Goal: Task Accomplishment & Management: Use online tool/utility

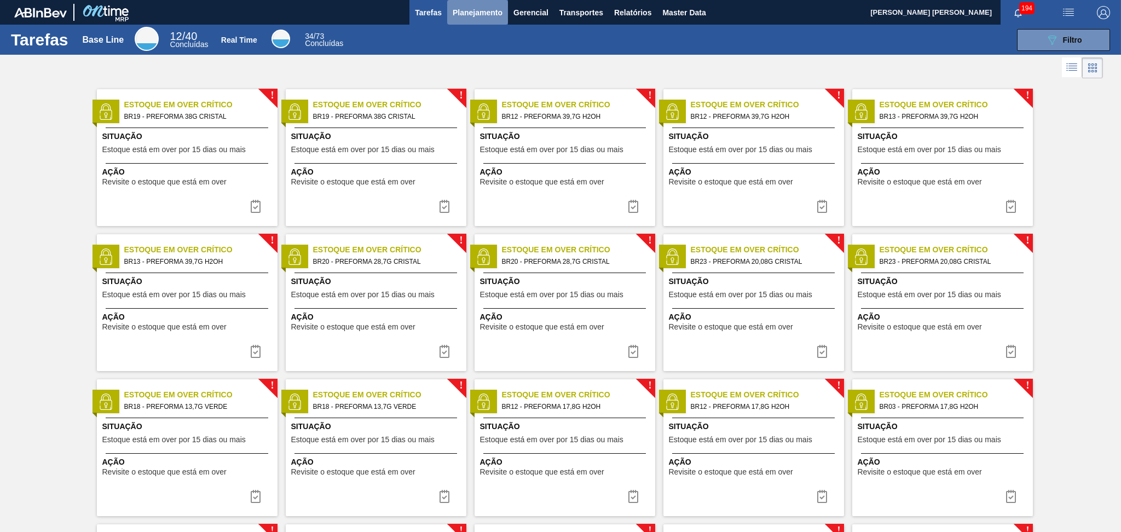
click at [457, 10] on span "Planejamento" at bounding box center [478, 12] width 50 height 13
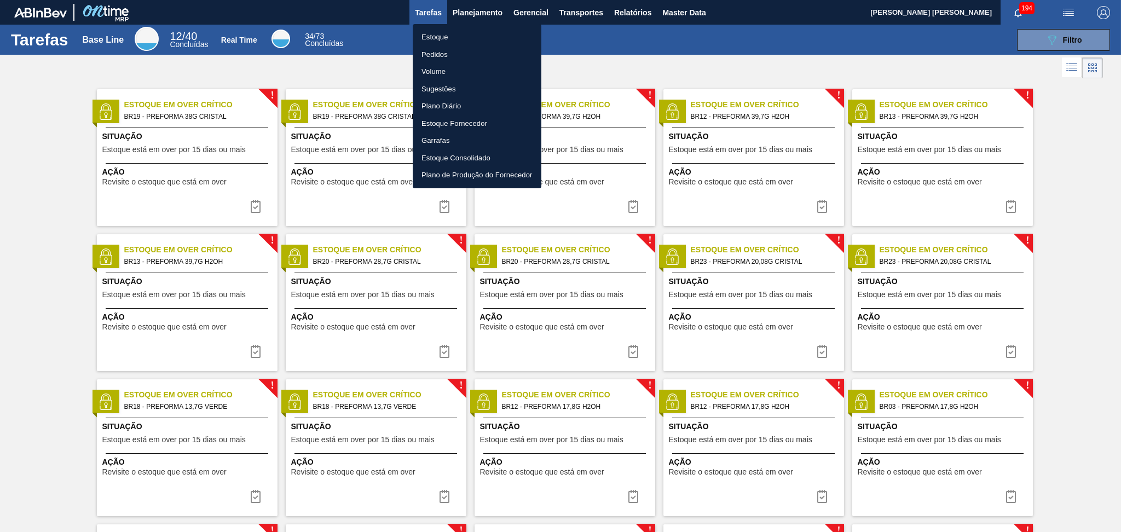
click at [441, 40] on li "Estoque" at bounding box center [477, 37] width 129 height 18
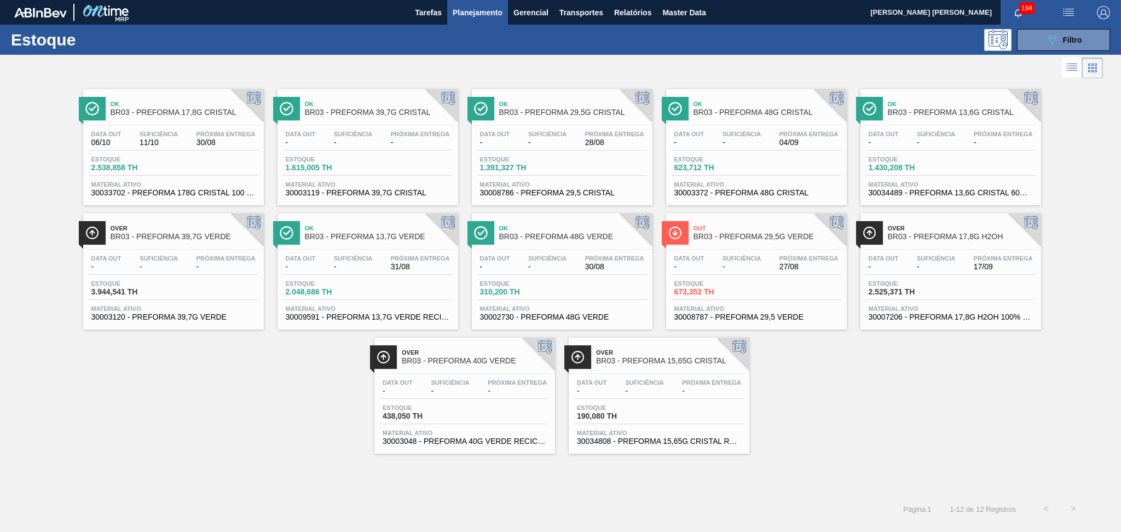
click at [778, 383] on div "Ok BR03 - PREFORMA 17,8G CRISTAL Data out 06/10 Suficiência 11/10 Próxima Entre…" at bounding box center [560, 267] width 1121 height 373
click at [810, 362] on div "Ok BR03 - PREFORMA 17,8G CRISTAL Data out 06/10 Suficiência 11/10 Próxima Entre…" at bounding box center [560, 267] width 1121 height 373
click at [1098, 36] on button "089F7B8B-B2A5-4AFE-B5C0-19BA573D28AC Filtro" at bounding box center [1063, 40] width 93 height 22
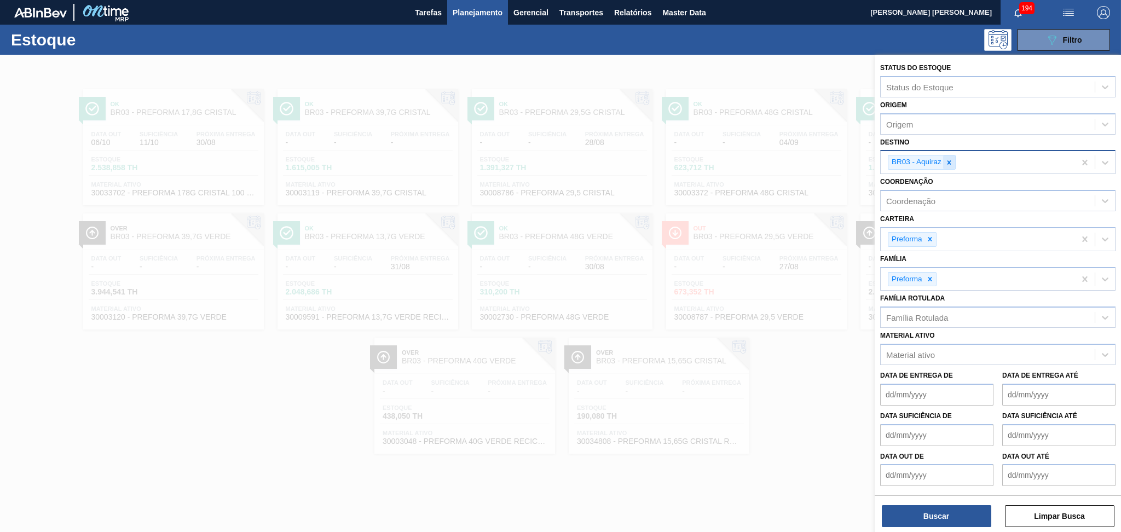
click at [949, 159] on icon at bounding box center [949, 163] width 8 height 8
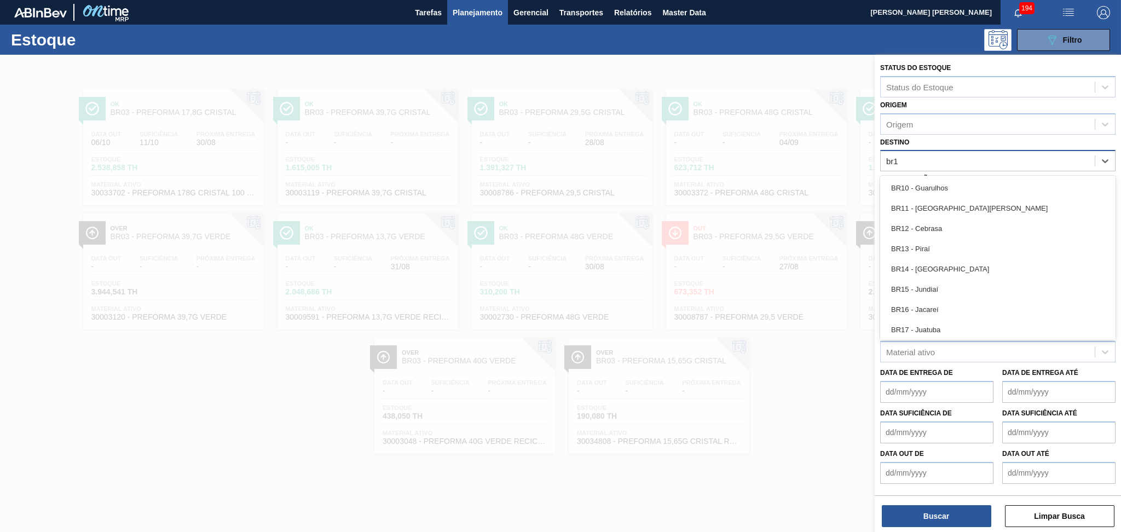
type input "br12"
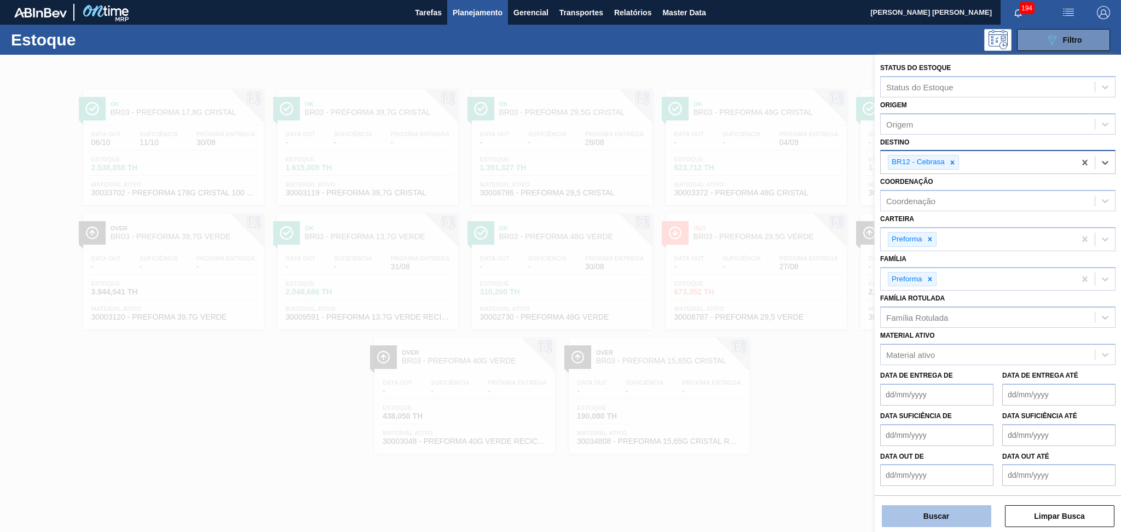
click at [938, 518] on button "Buscar" at bounding box center [936, 516] width 109 height 22
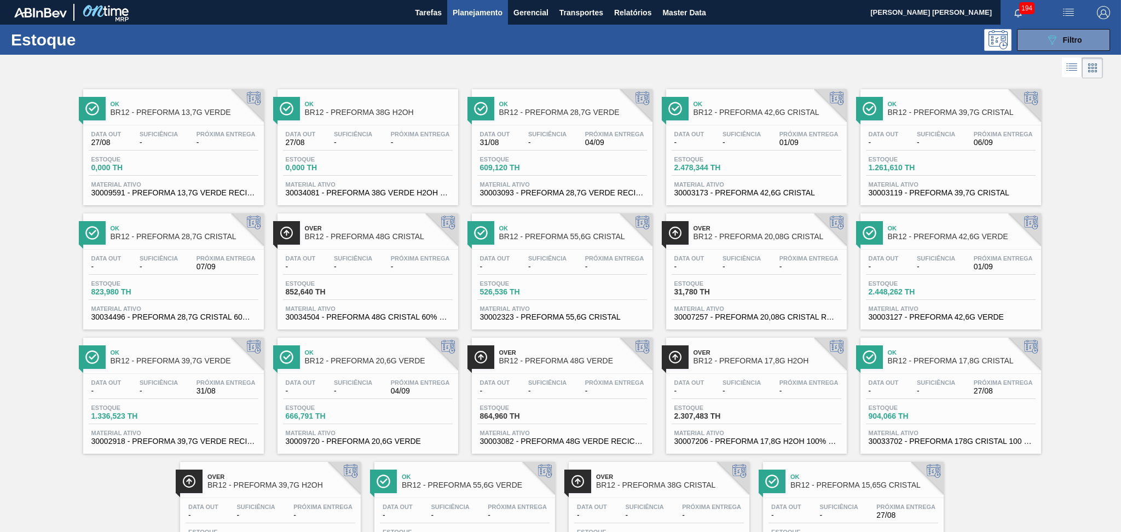
click at [1080, 27] on div "Estoque 089F7B8B-B2A5-4AFE-B5C0-19BA573D28AC Filtro" at bounding box center [560, 40] width 1121 height 30
click at [1083, 42] on button "089F7B8B-B2A5-4AFE-B5C0-19BA573D28AC Filtro" at bounding box center [1063, 40] width 93 height 22
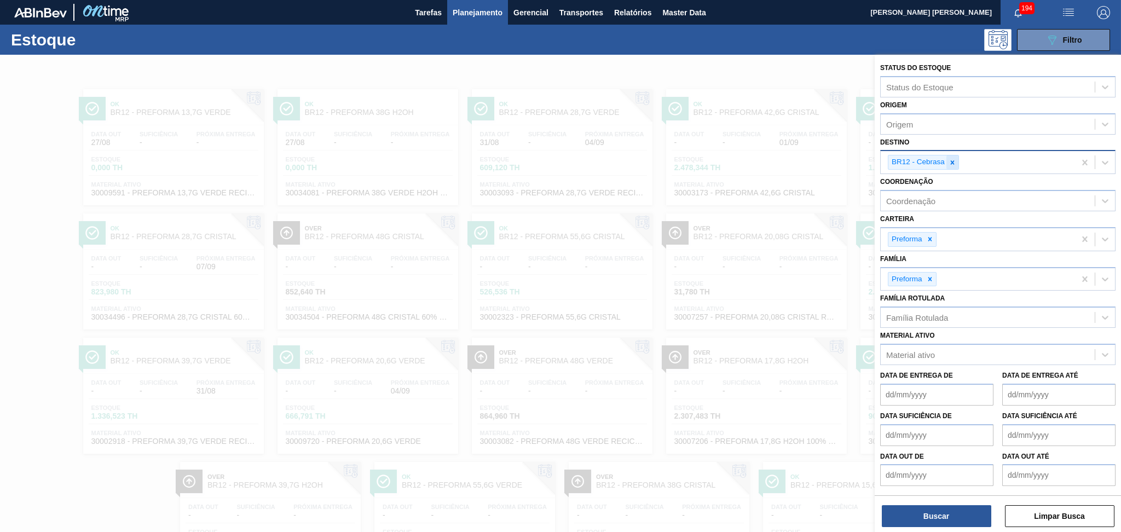
click at [953, 167] on div at bounding box center [952, 162] width 12 height 14
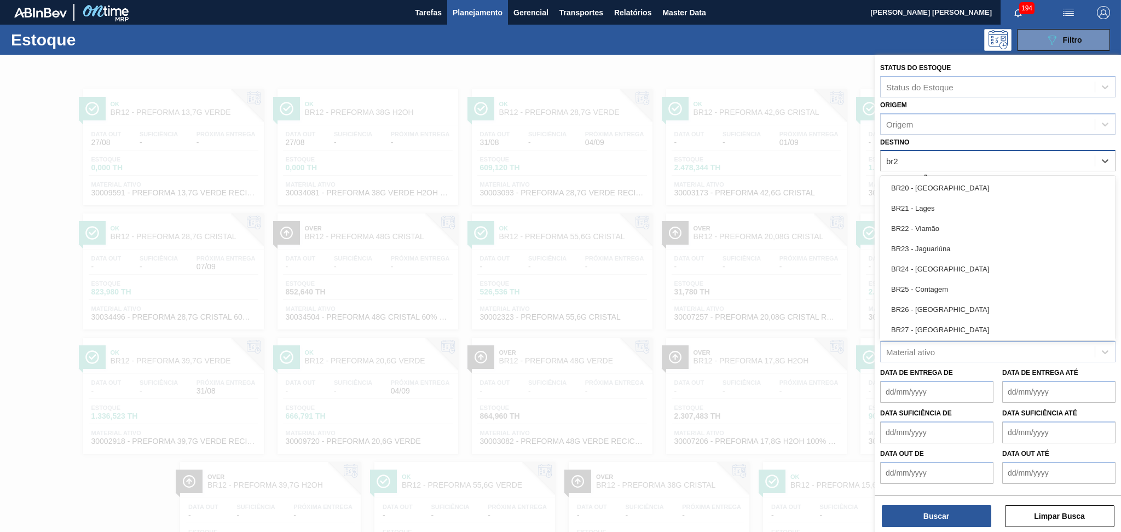
type input "br20"
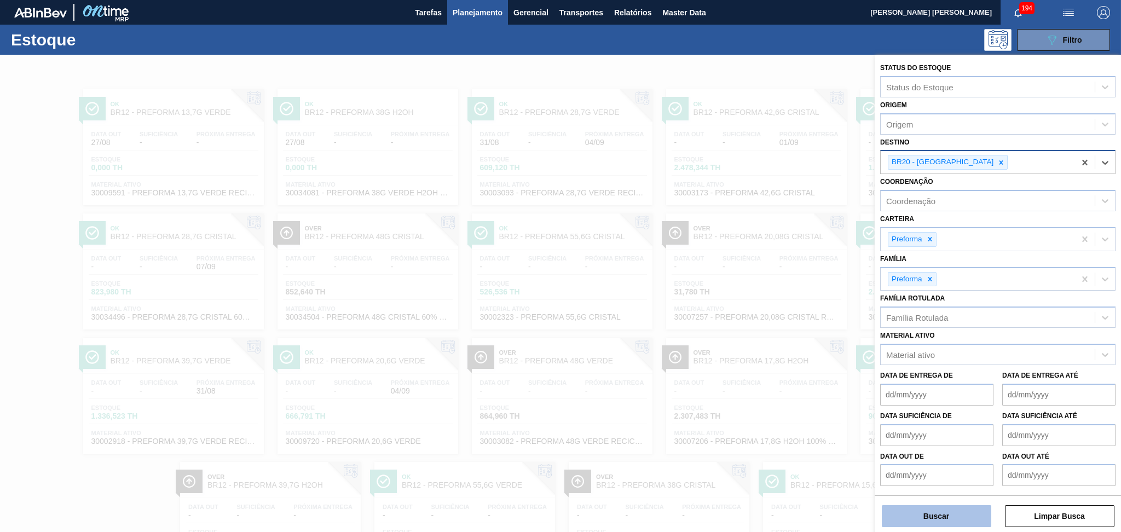
click at [927, 520] on button "Buscar" at bounding box center [936, 516] width 109 height 22
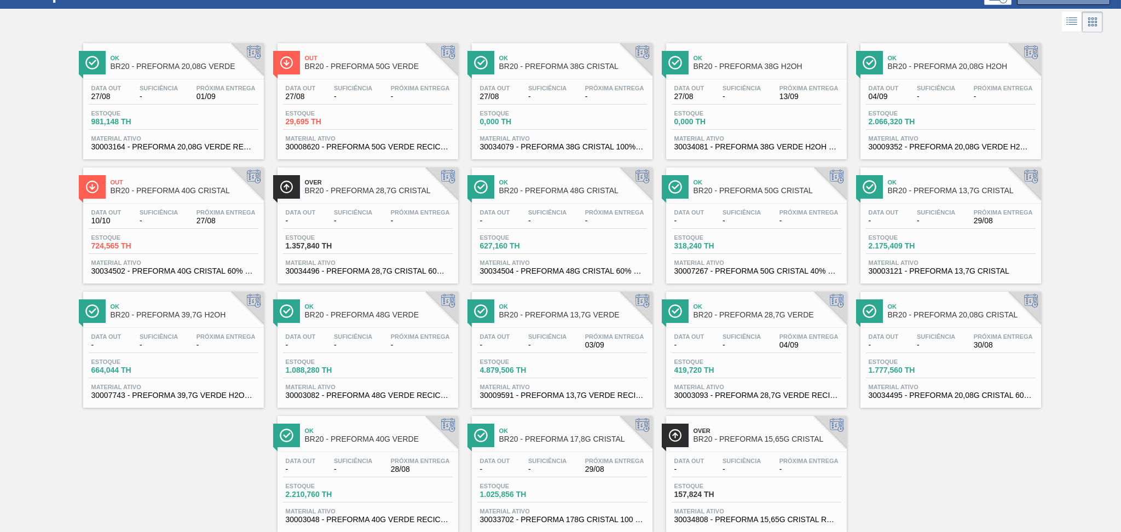
scroll to position [71, 0]
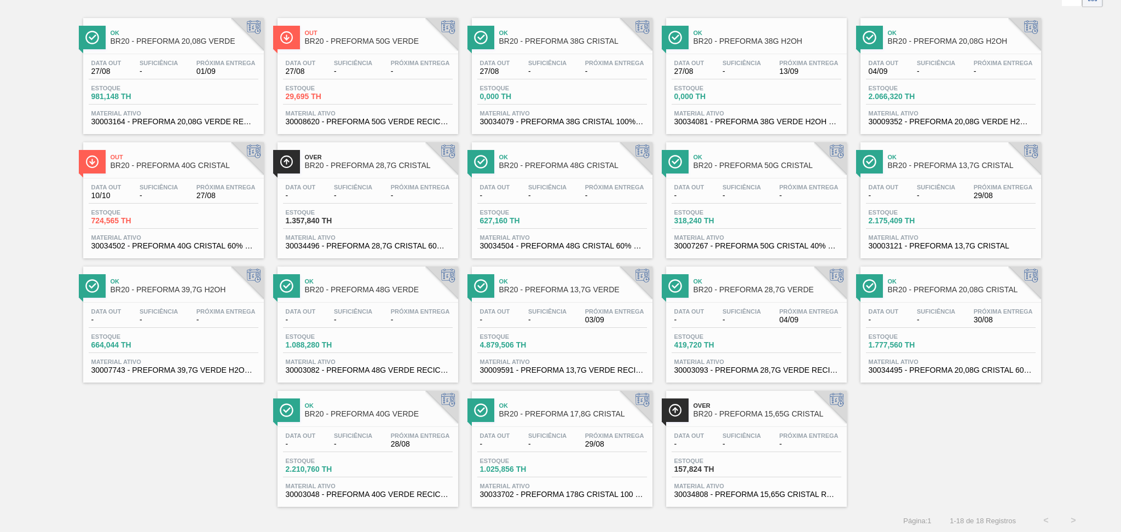
click at [769, 297] on div "Ok BR20 - PREFORMA 28,7G VERDE" at bounding box center [767, 286] width 148 height 25
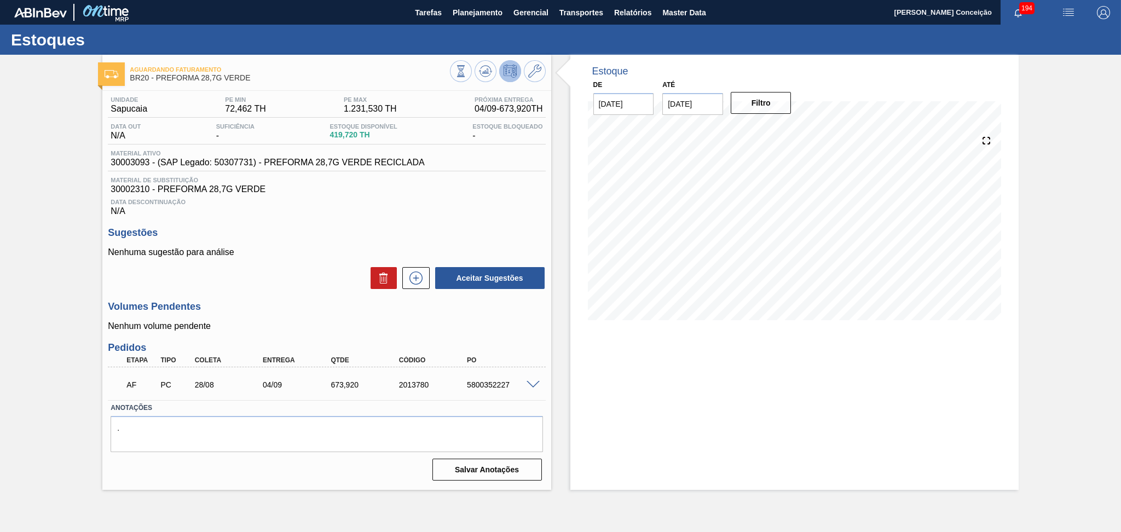
click at [305, 322] on p "Nenhum volume pendente" at bounding box center [326, 326] width 437 height 10
click at [485, 12] on span "Planejamento" at bounding box center [478, 12] width 50 height 13
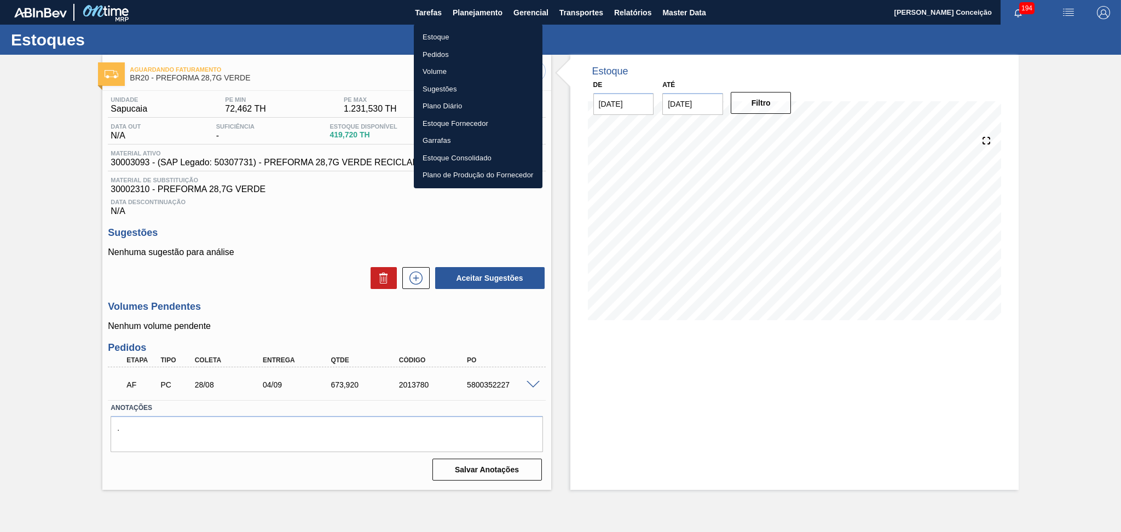
click at [445, 42] on li "Estoque" at bounding box center [478, 37] width 129 height 18
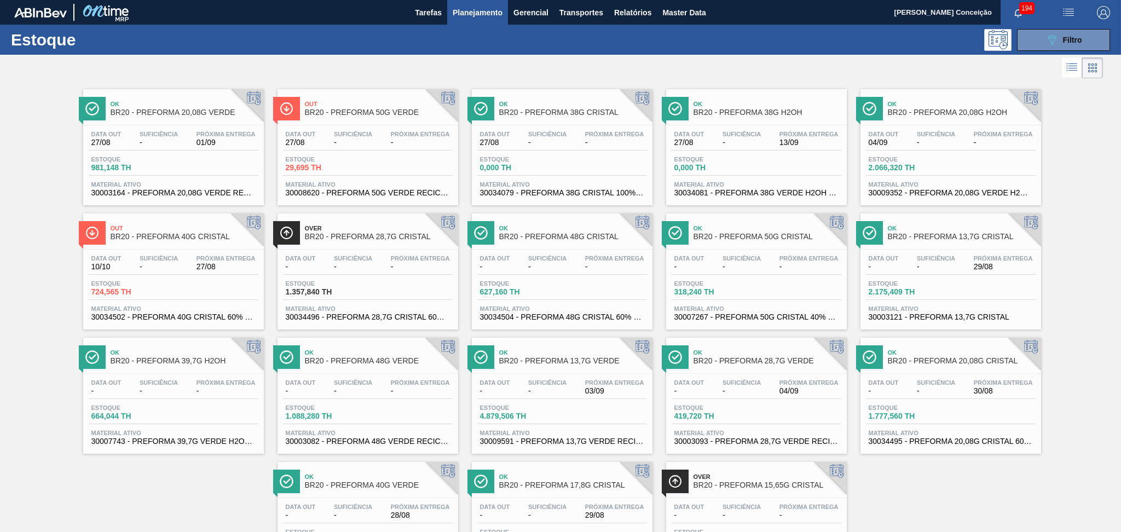
click at [940, 366] on div "Ok BR20 - PREFORMA 20,08G CRISTAL" at bounding box center [962, 357] width 148 height 25
click at [1034, 42] on button "089F7B8B-B2A5-4AFE-B5C0-19BA573D28AC Filtro" at bounding box center [1063, 40] width 93 height 22
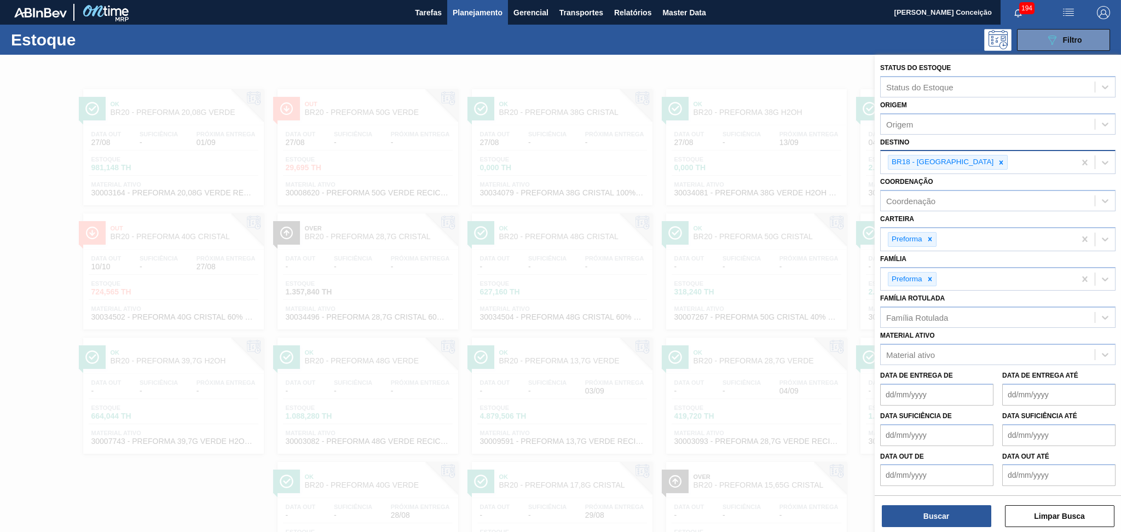
click at [973, 163] on div "BR18 - [GEOGRAPHIC_DATA]" at bounding box center [977, 162] width 194 height 22
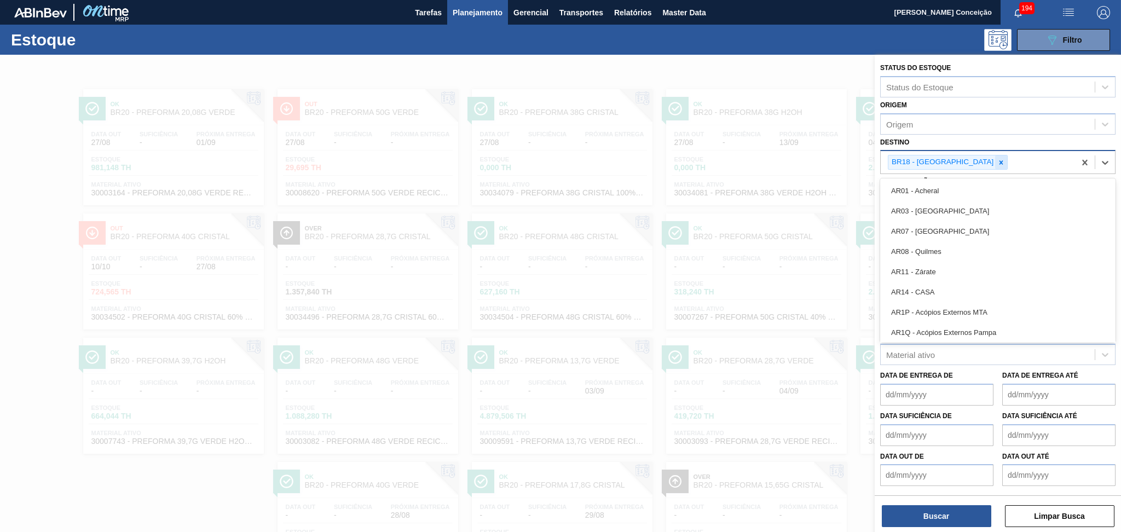
click at [999, 162] on icon at bounding box center [1001, 162] width 4 height 4
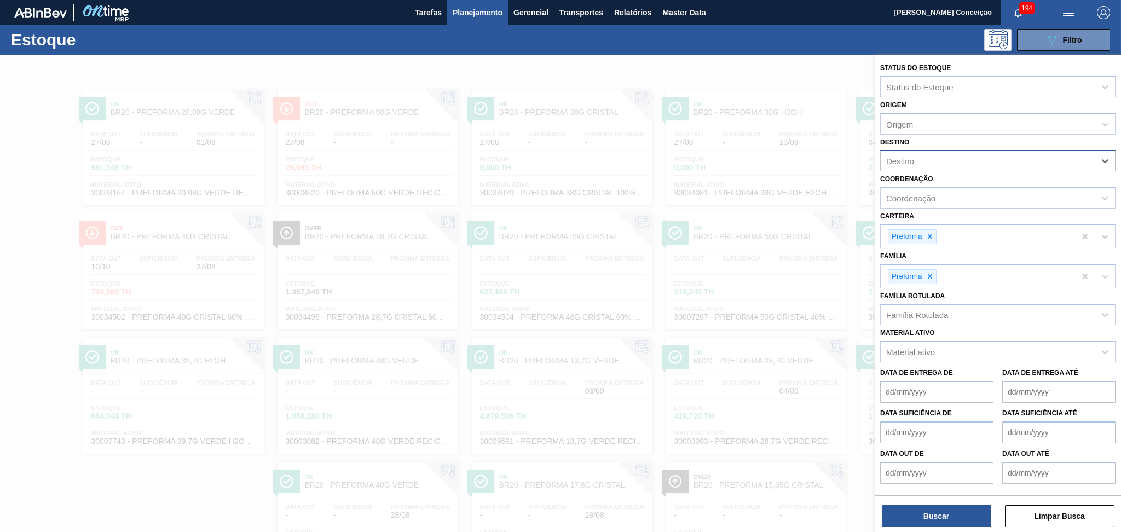
click at [957, 160] on div "Destino" at bounding box center [987, 161] width 214 height 16
click at [907, 344] on div "Material ativo" at bounding box center [987, 352] width 214 height 16
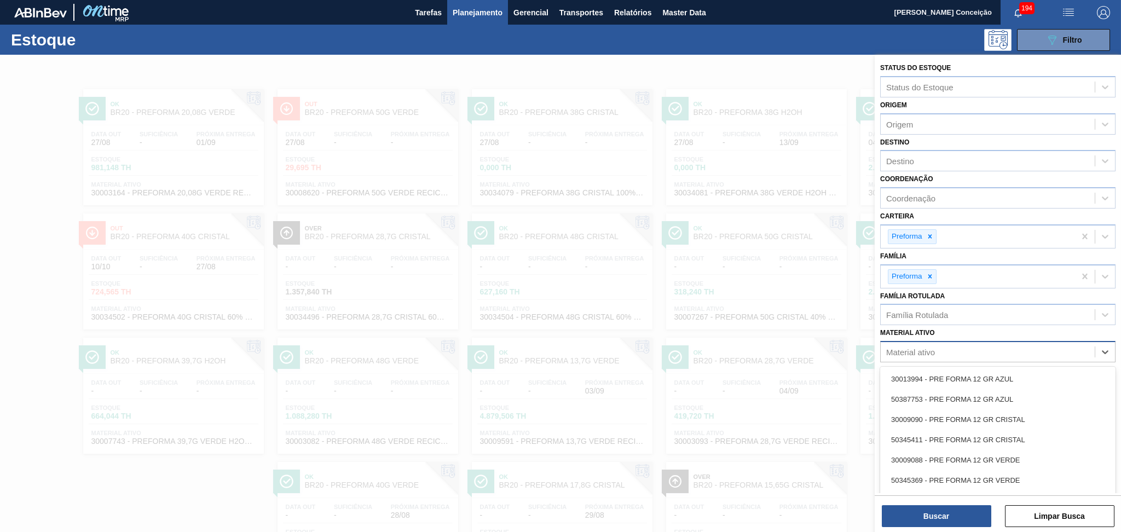
click at [900, 349] on div "Material ativo" at bounding box center [910, 351] width 49 height 9
type ativo "13,7"
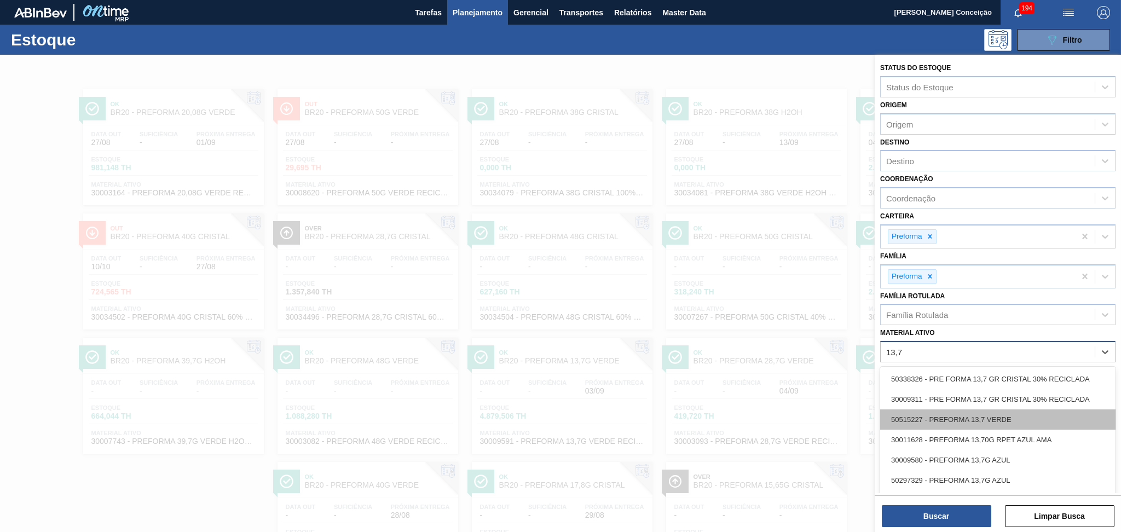
click at [1011, 421] on div "50515227 - PREFORMA 13,7 VERDE" at bounding box center [997, 419] width 235 height 20
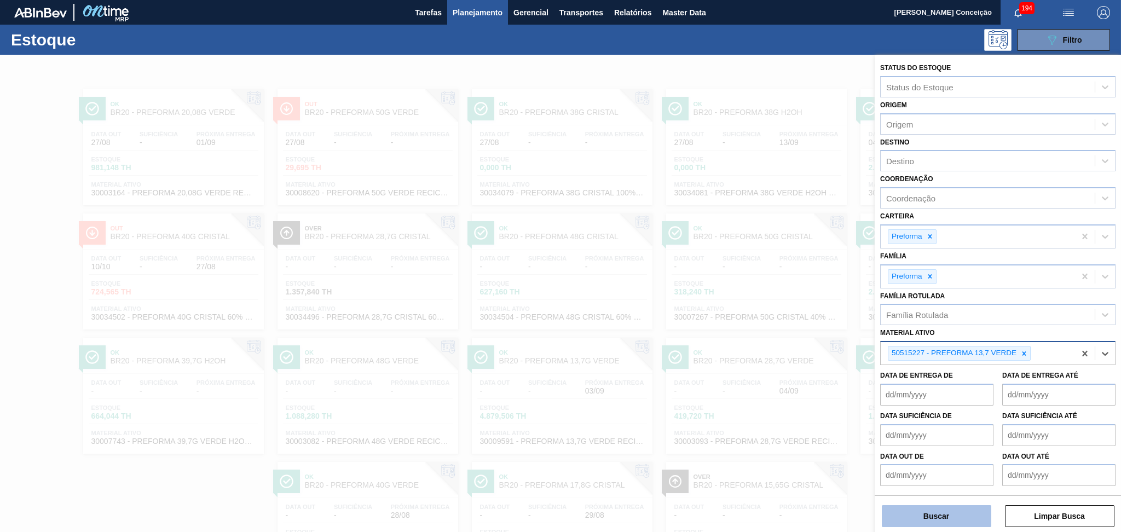
click at [949, 515] on button "Buscar" at bounding box center [936, 516] width 109 height 22
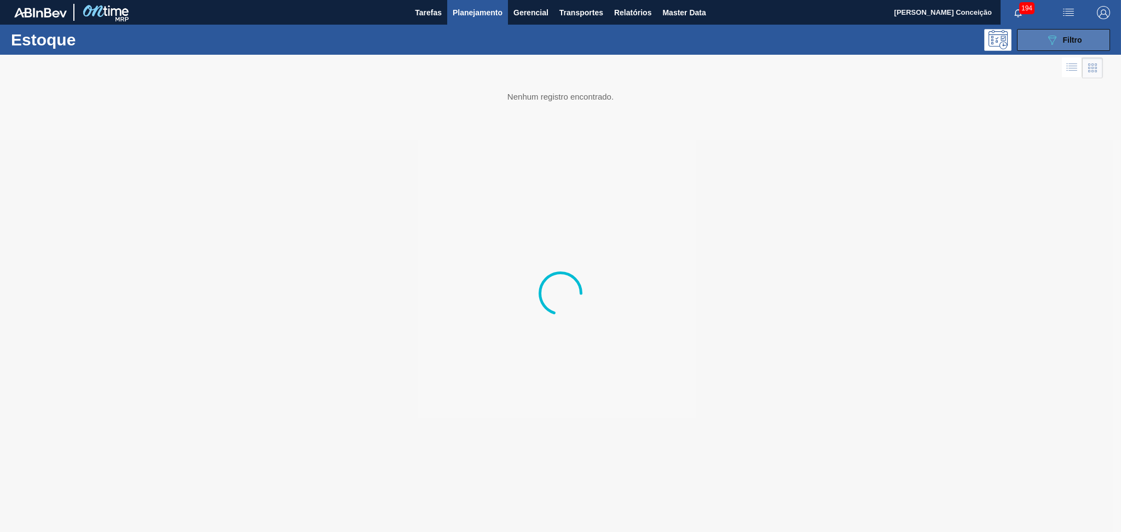
click at [1048, 44] on icon "089F7B8B-B2A5-4AFE-B5C0-19BA573D28AC" at bounding box center [1051, 39] width 13 height 13
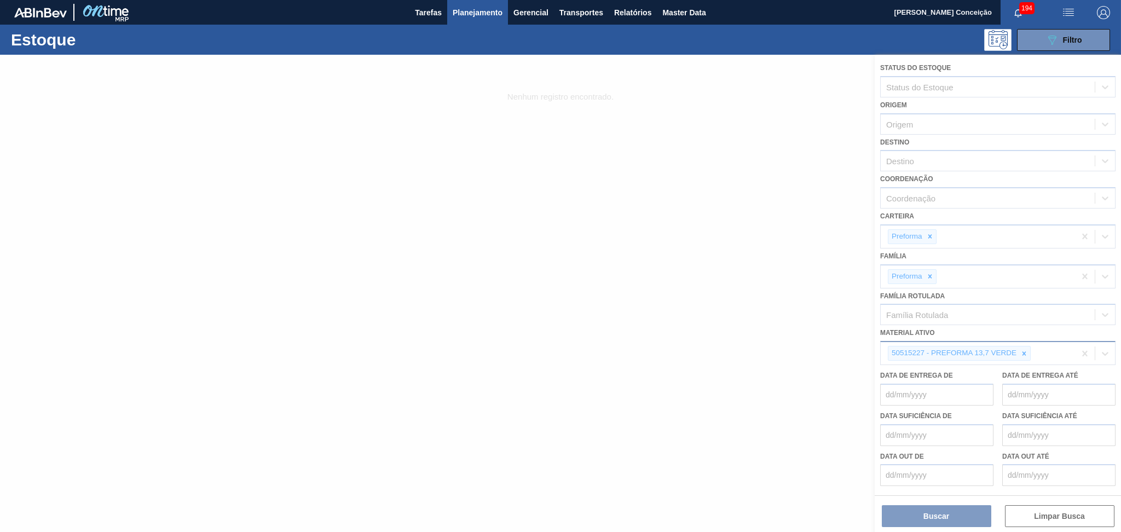
click at [929, 513] on div at bounding box center [560, 293] width 1121 height 477
click at [1022, 351] on div at bounding box center [560, 293] width 1121 height 477
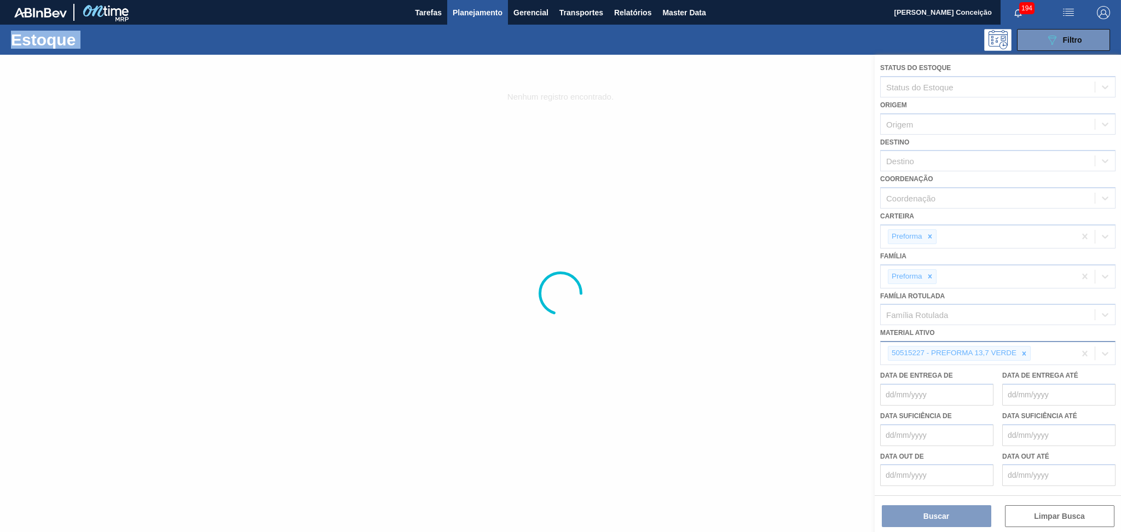
click at [468, 6] on span "Planejamento" at bounding box center [478, 12] width 50 height 13
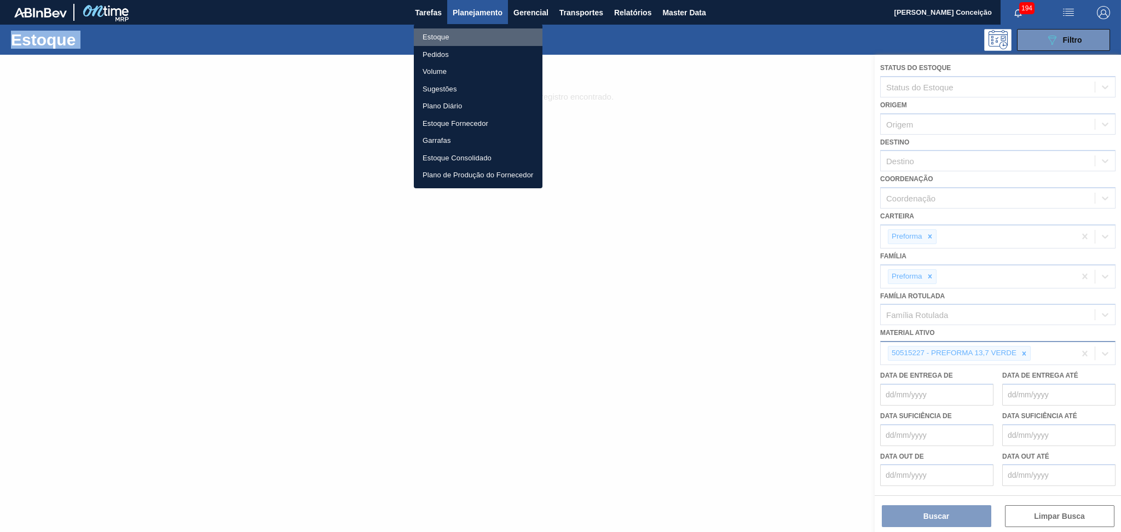
click at [449, 32] on li "Estoque" at bounding box center [478, 37] width 129 height 18
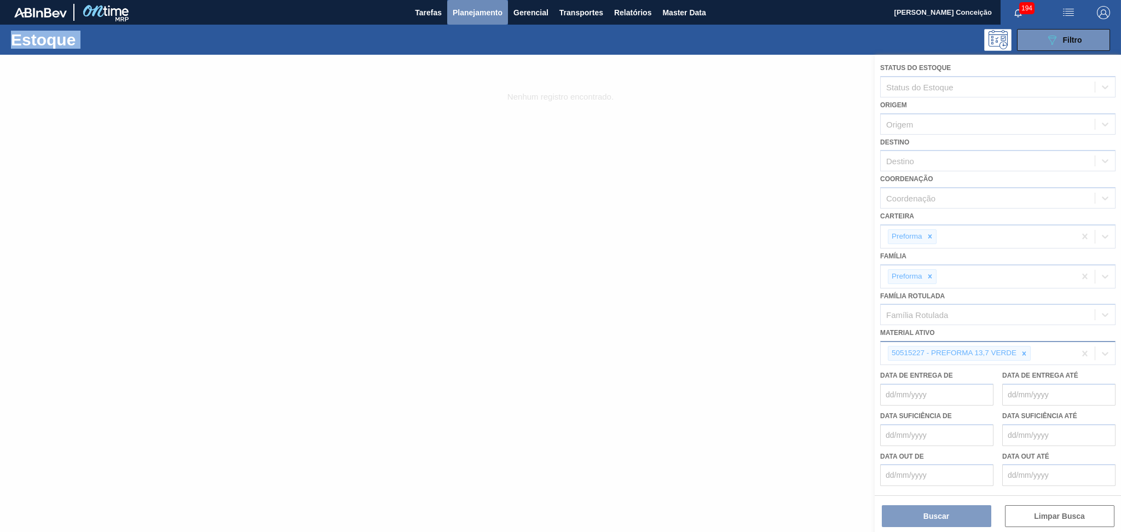
click at [490, 7] on span "Planejamento" at bounding box center [478, 12] width 50 height 13
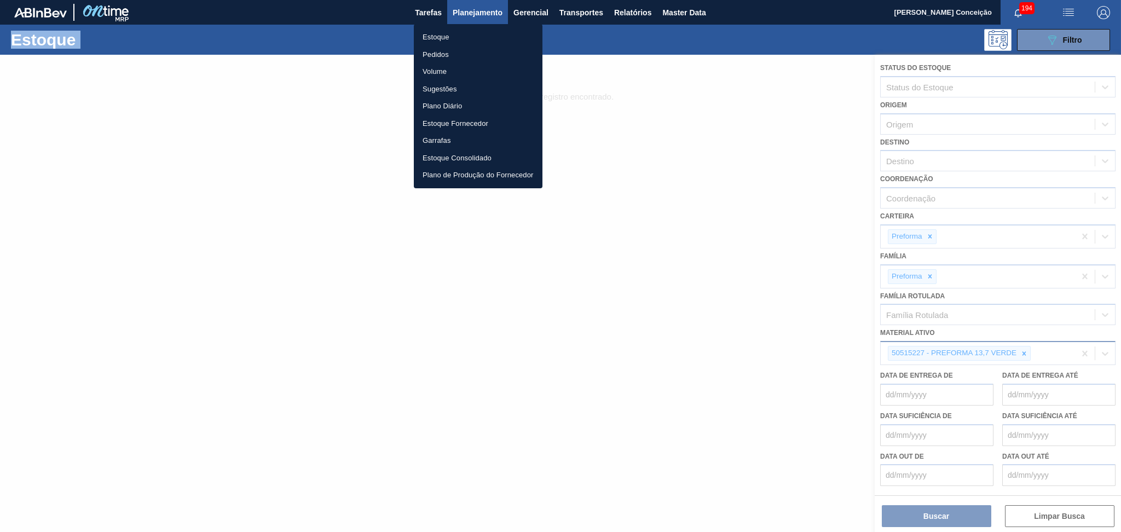
click at [450, 38] on li "Estoque" at bounding box center [478, 37] width 129 height 18
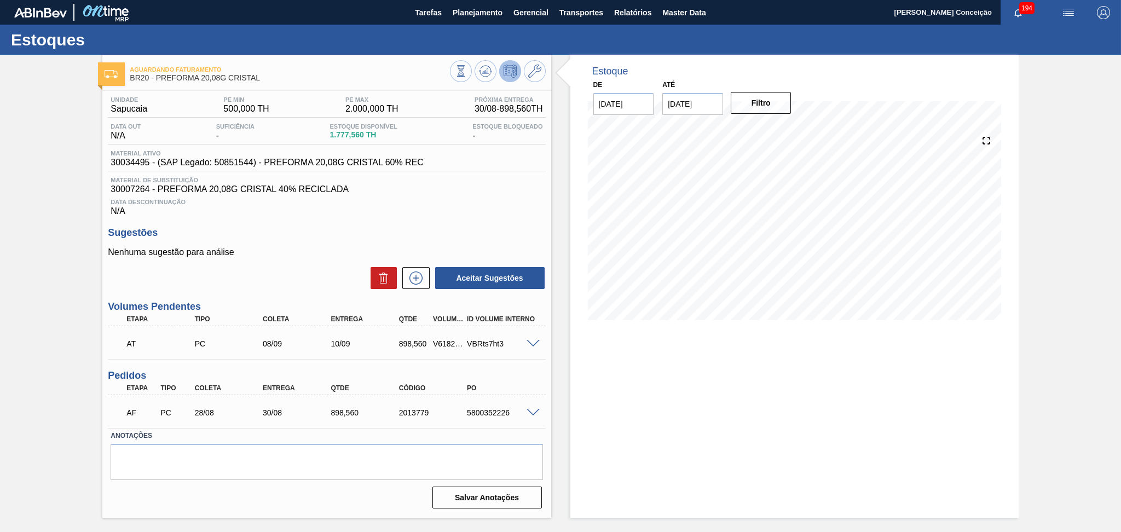
click at [45, 232] on div "Aguardando Faturamento BR20 - PREFORMA 20,08G CRISTAL Unidade Sapucaia PE MIN 5…" at bounding box center [560, 286] width 1121 height 463
click at [484, 68] on icon at bounding box center [485, 71] width 13 height 13
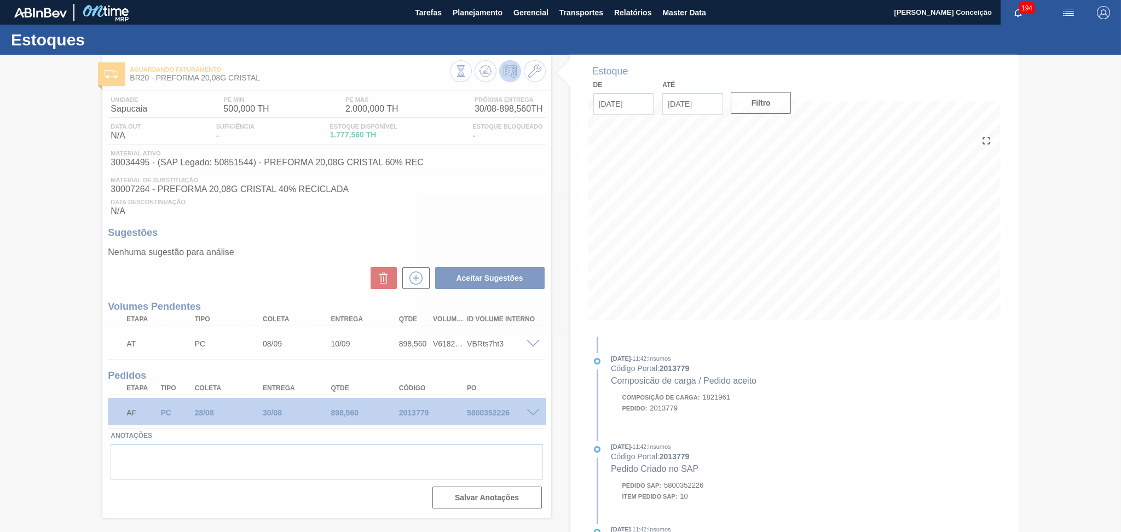
click at [541, 227] on div at bounding box center [560, 293] width 1121 height 477
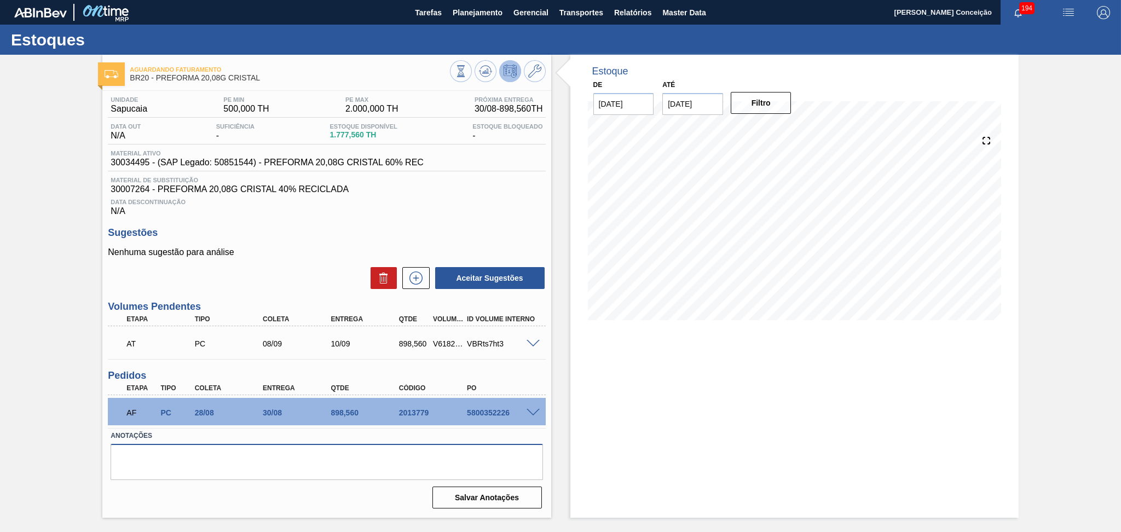
click at [212, 445] on textarea at bounding box center [327, 462] width 432 height 36
type textarea "Ped. 08/09 faturar 1/2 carga"
click at [462, 499] on button "Salvar Anotações" at bounding box center [486, 497] width 109 height 22
click at [414, 345] on div "898,560" at bounding box center [414, 343] width 36 height 9
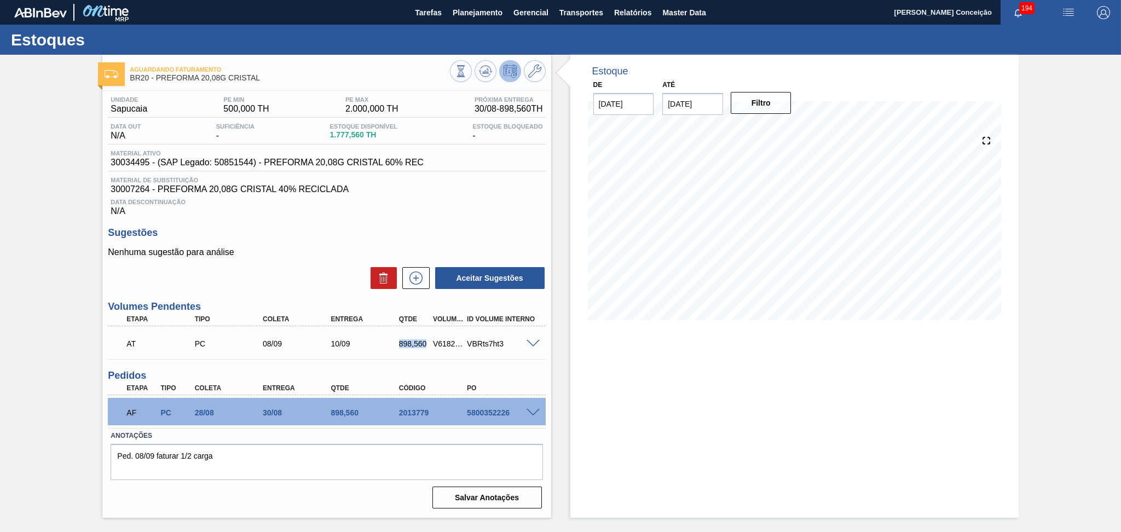
copy div "898,560"
click at [482, 0] on button "Planejamento" at bounding box center [477, 12] width 61 height 25
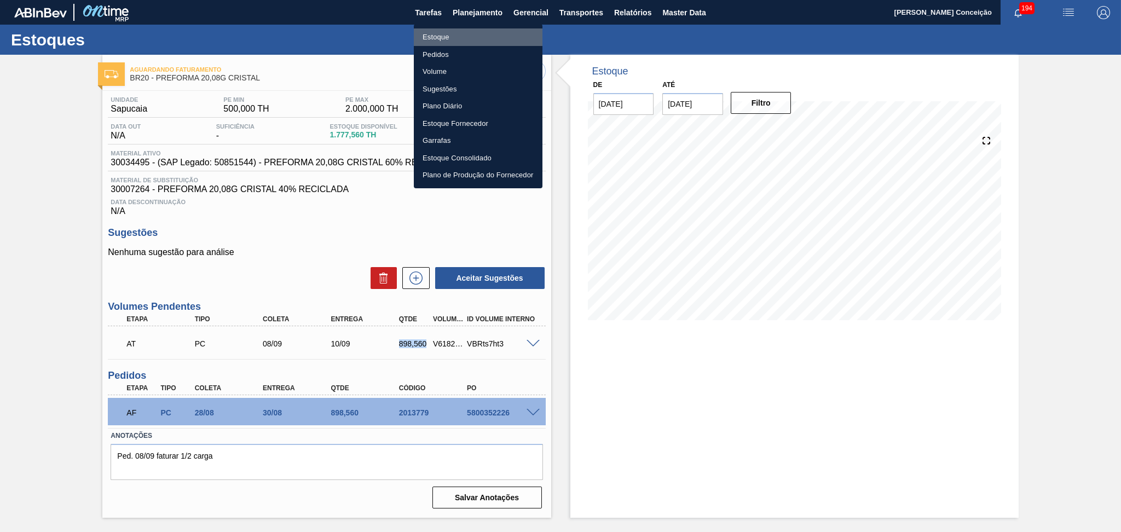
drag, startPoint x: 453, startPoint y: 40, endPoint x: 518, endPoint y: 37, distance: 65.8
click at [453, 42] on li "Estoque" at bounding box center [478, 37] width 129 height 18
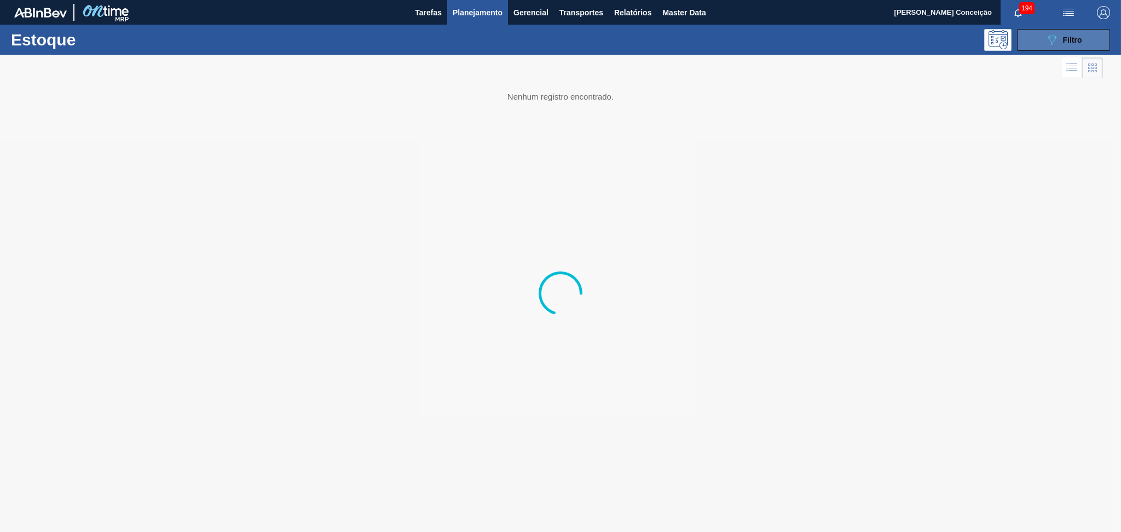
click at [1052, 44] on icon at bounding box center [1052, 40] width 8 height 9
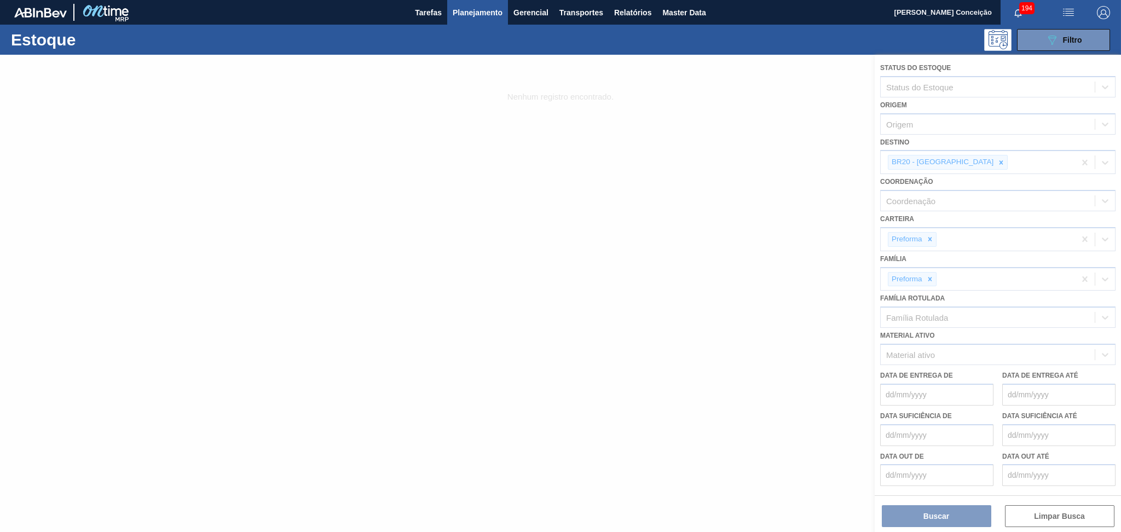
click at [952, 162] on div at bounding box center [560, 293] width 1121 height 477
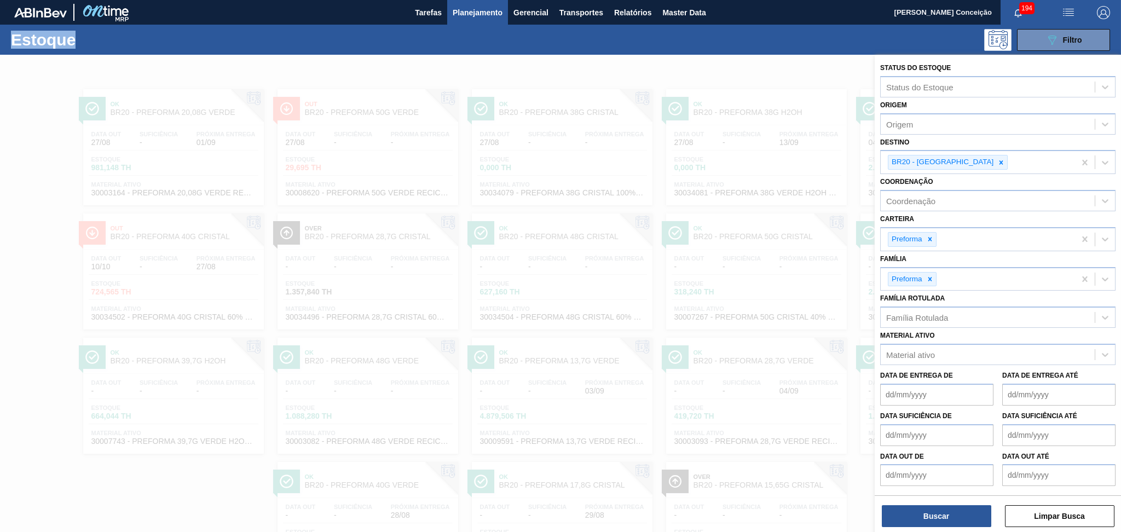
click at [997, 162] on icon at bounding box center [1001, 163] width 8 height 8
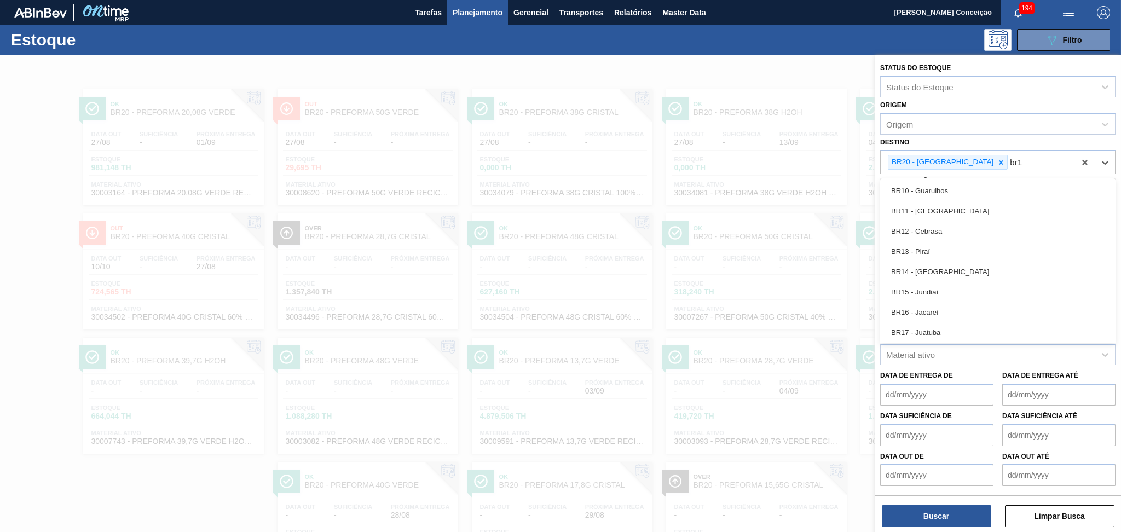
type input "br18"
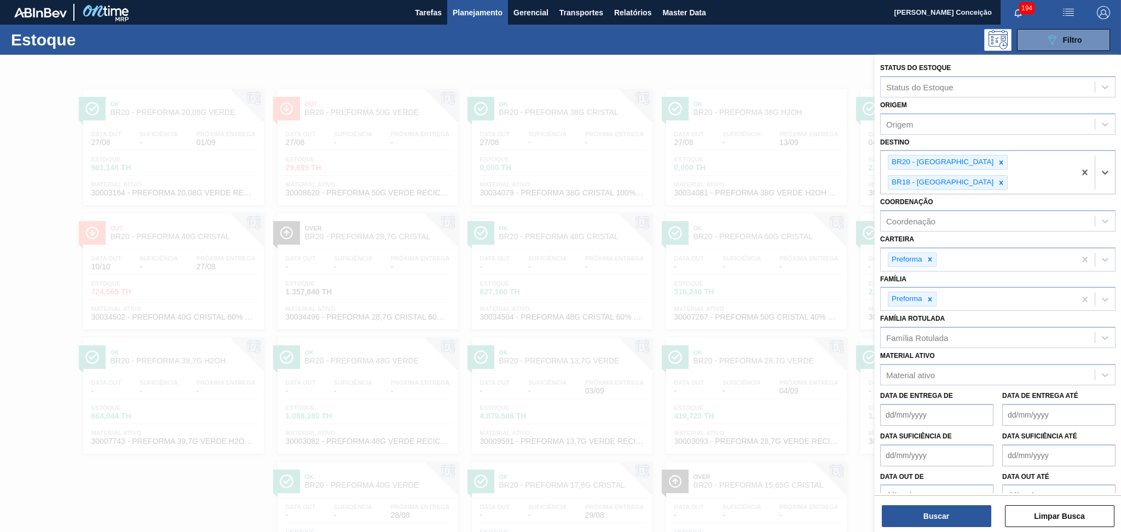
click at [997, 162] on icon at bounding box center [1001, 163] width 8 height 8
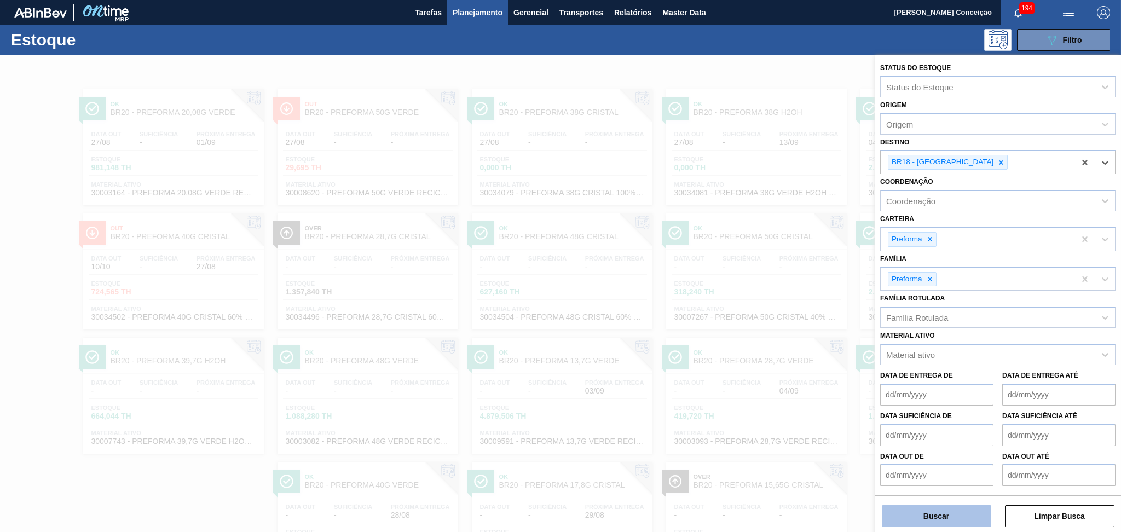
click at [940, 518] on button "Buscar" at bounding box center [936, 516] width 109 height 22
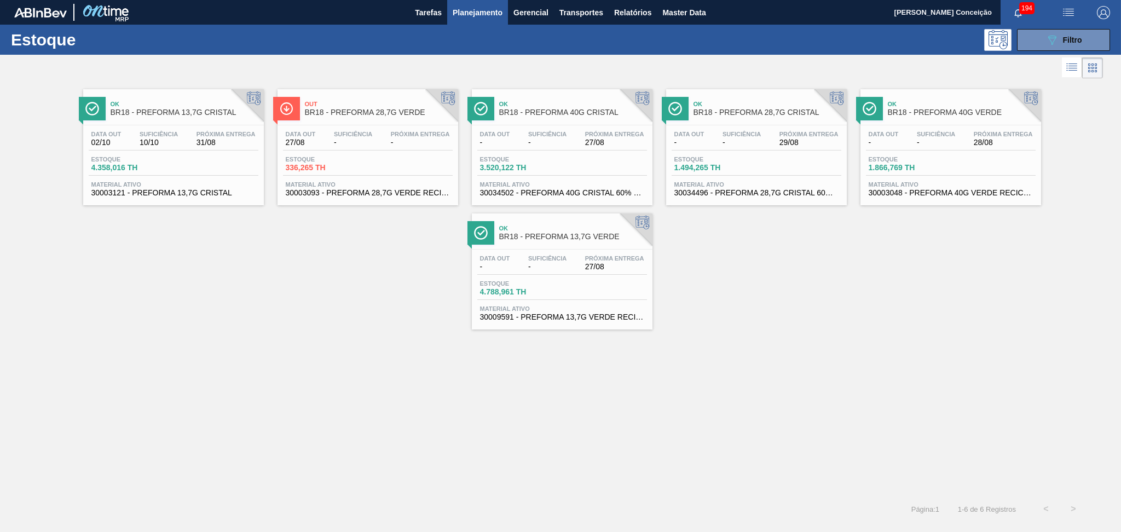
click at [352, 131] on span "Suficiência" at bounding box center [353, 134] width 38 height 7
click at [575, 256] on div "Data out - Suficiência - Próxima Entrega 27/08" at bounding box center [562, 265] width 170 height 20
click at [765, 307] on div "Ok BR18 - PREFORMA 13,7G CRISTAL Data out 02/10 Suficiência 10/10 Próxima Entre…" at bounding box center [560, 205] width 1121 height 248
click at [1064, 36] on span "Filtro" at bounding box center [1072, 40] width 19 height 9
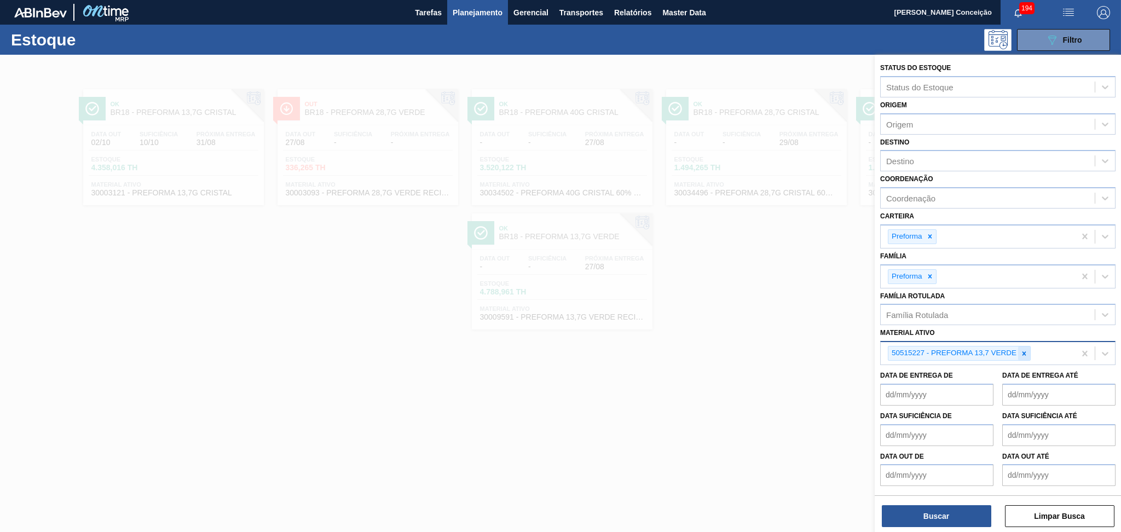
click at [1025, 350] on icon at bounding box center [1024, 354] width 8 height 8
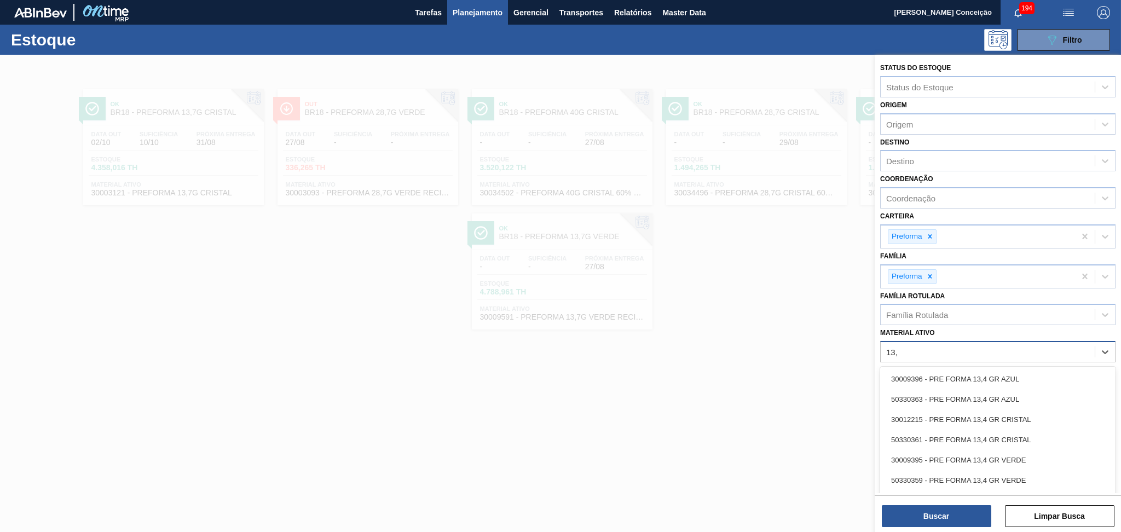
type ativo "13,7"
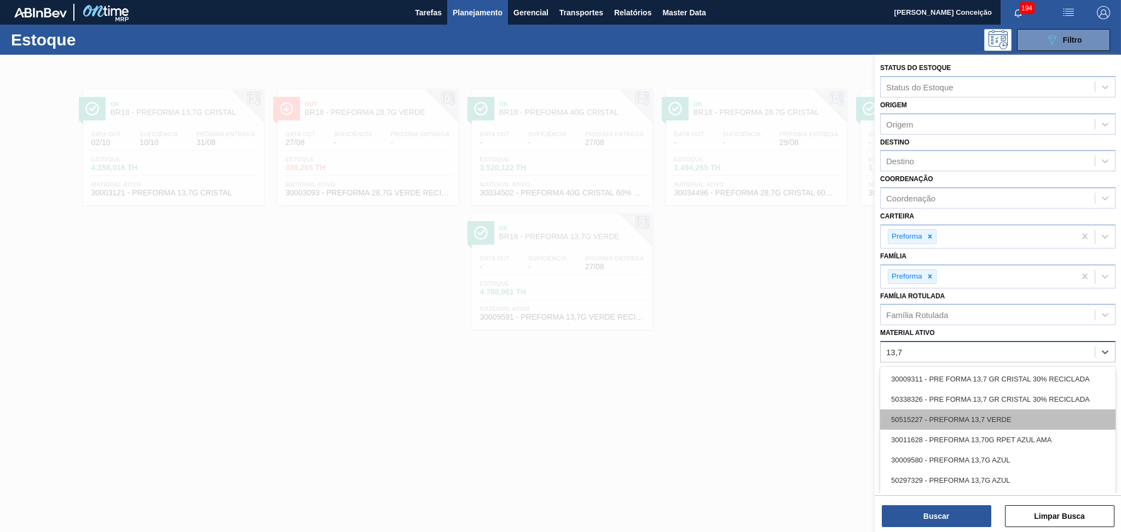
click at [1002, 416] on div "50515227 - PREFORMA 13,7 VERDE" at bounding box center [997, 419] width 235 height 20
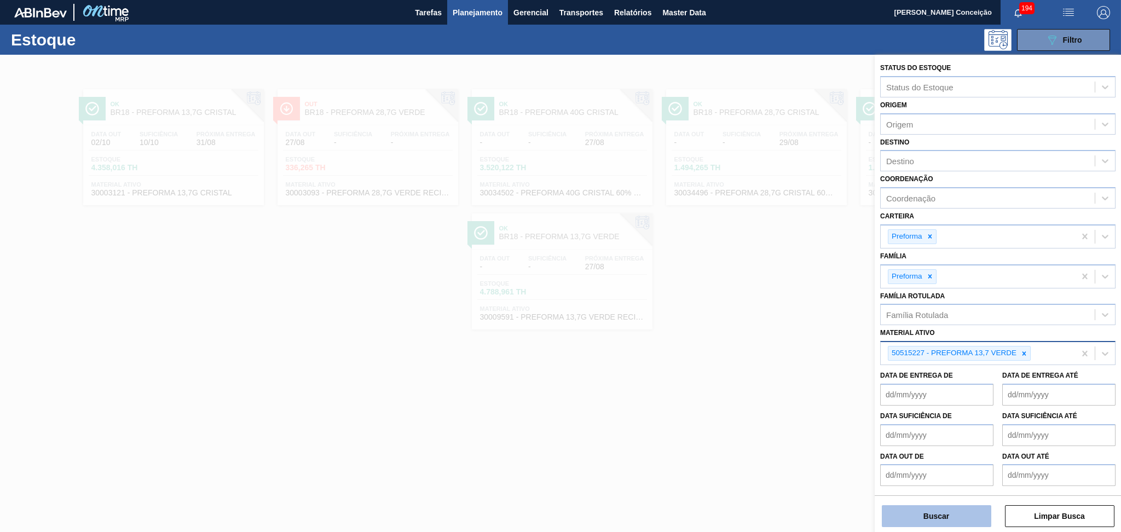
click at [935, 519] on button "Buscar" at bounding box center [936, 516] width 109 height 22
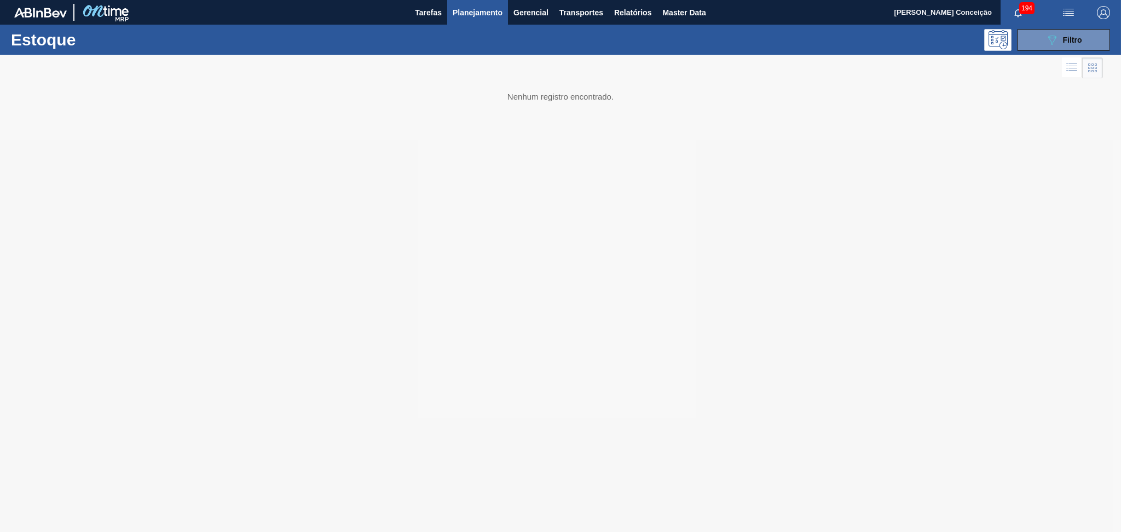
click at [956, 282] on div at bounding box center [560, 293] width 1121 height 477
click at [480, 20] on button "Planejamento" at bounding box center [477, 12] width 61 height 25
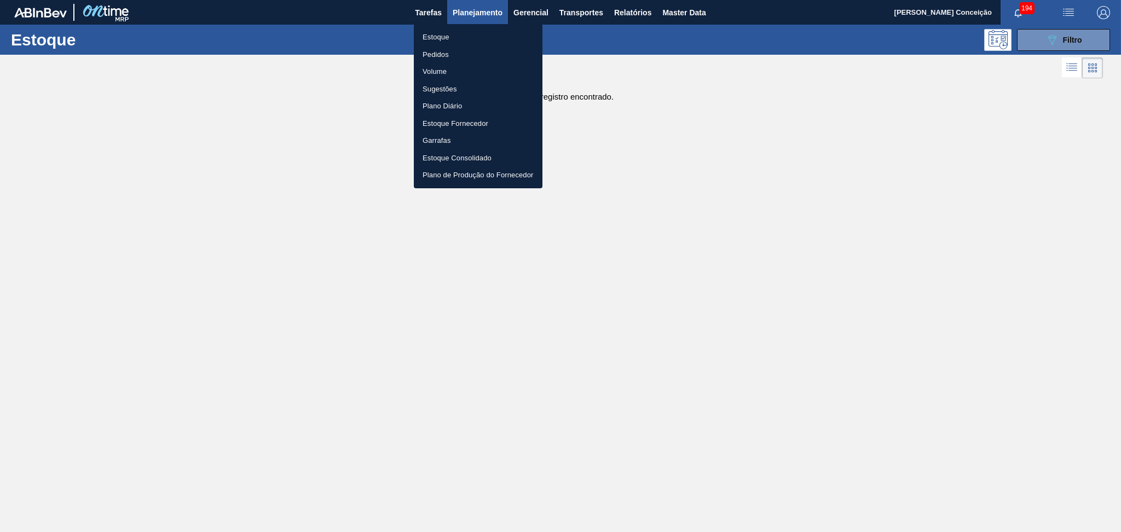
click at [1069, 38] on div at bounding box center [560, 266] width 1121 height 532
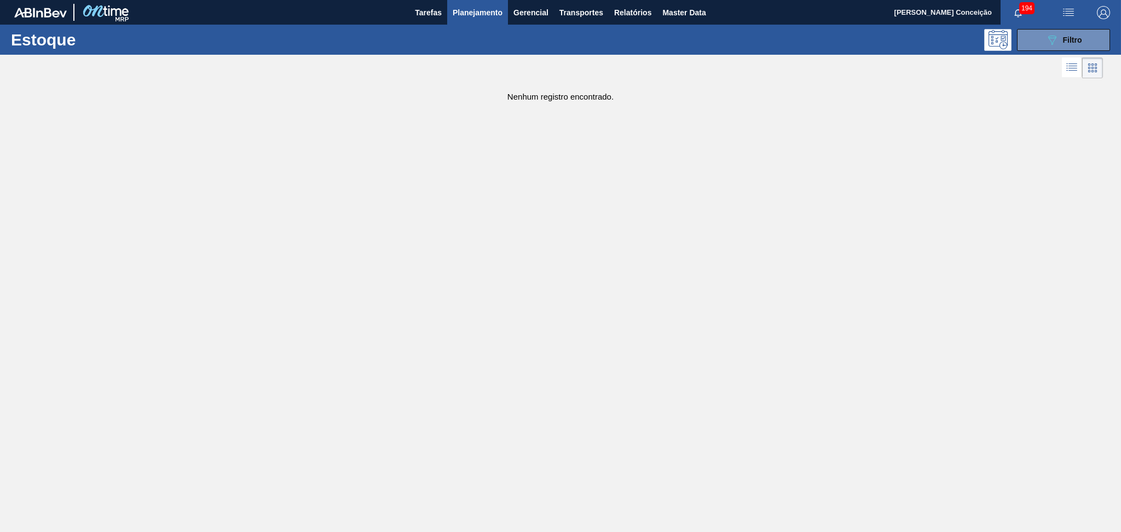
click at [1069, 38] on span "Filtro" at bounding box center [1072, 40] width 19 height 9
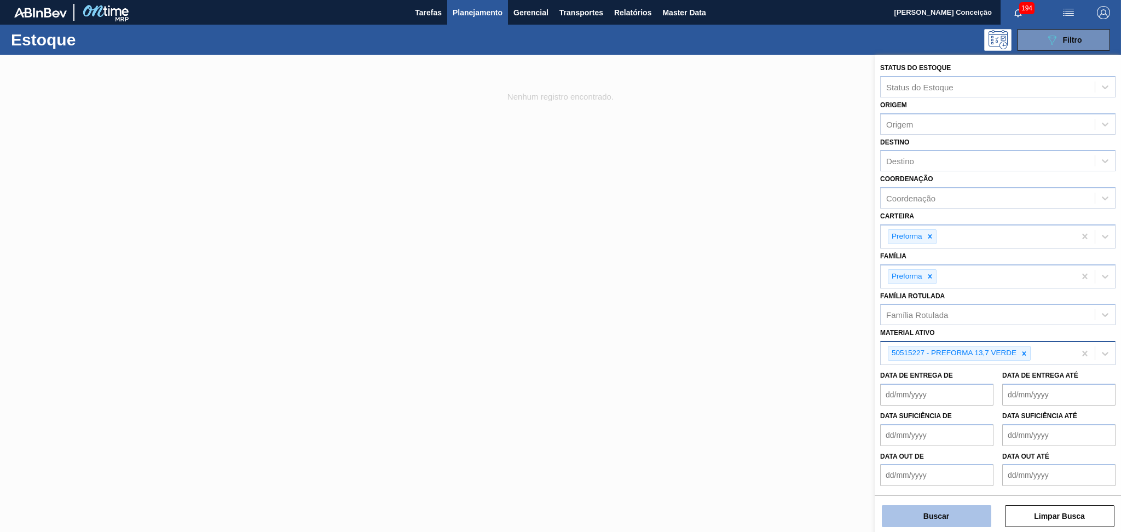
click at [913, 511] on button "Buscar" at bounding box center [936, 516] width 109 height 22
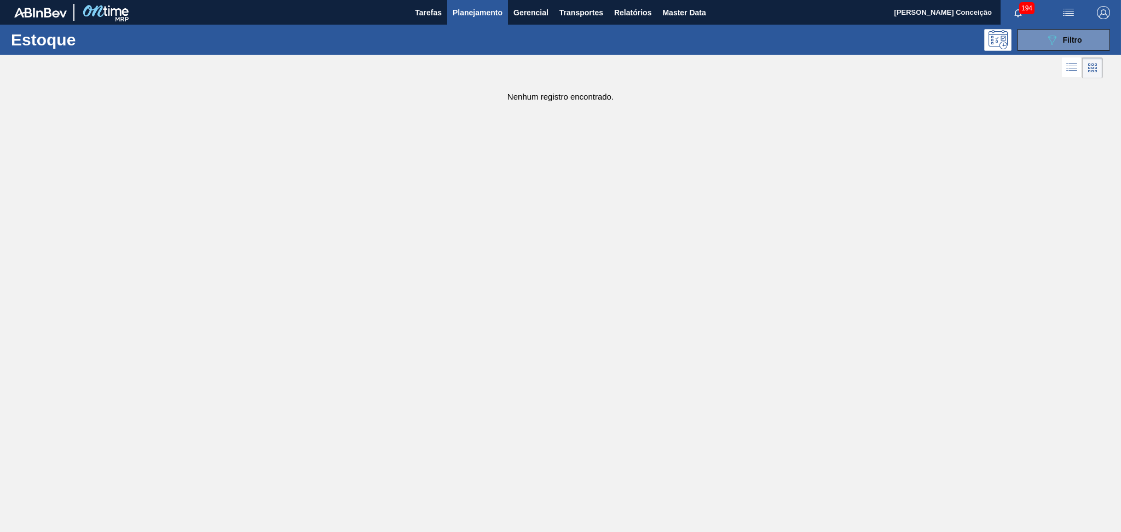
click at [486, 14] on span "Planejamento" at bounding box center [478, 12] width 50 height 13
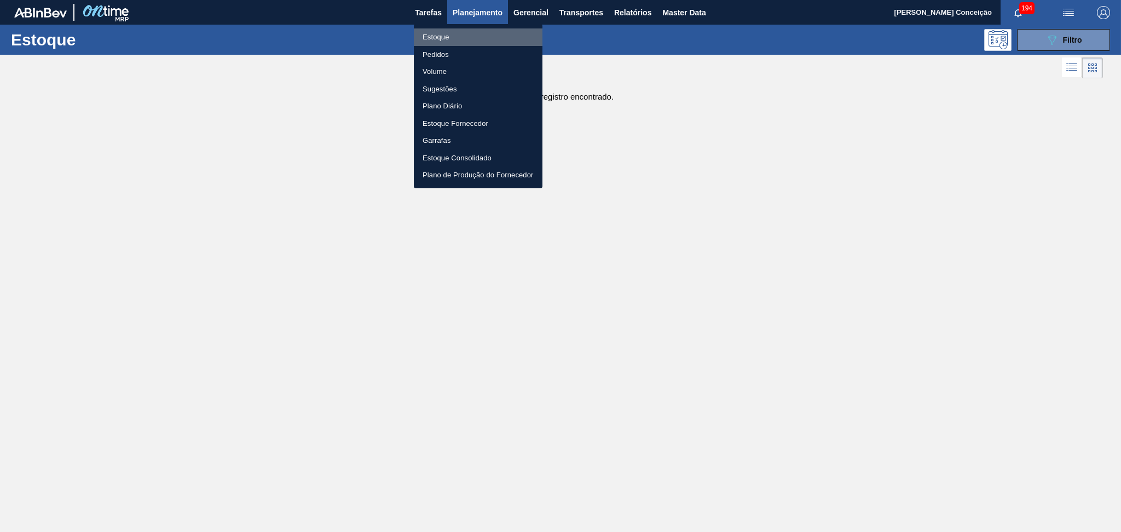
click at [443, 37] on li "Estoque" at bounding box center [478, 37] width 129 height 18
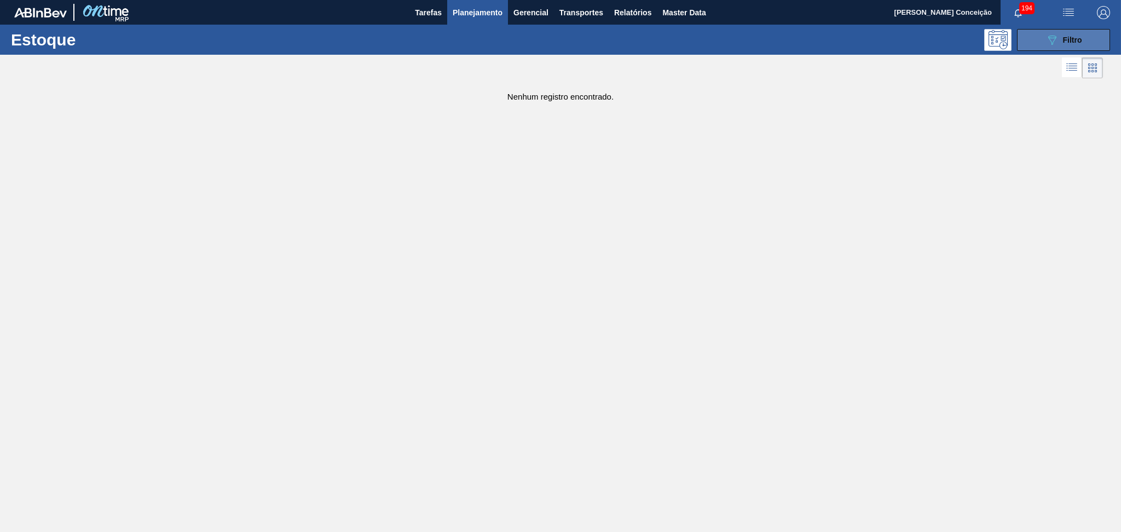
click at [1069, 40] on span "Filtro" at bounding box center [1072, 40] width 19 height 9
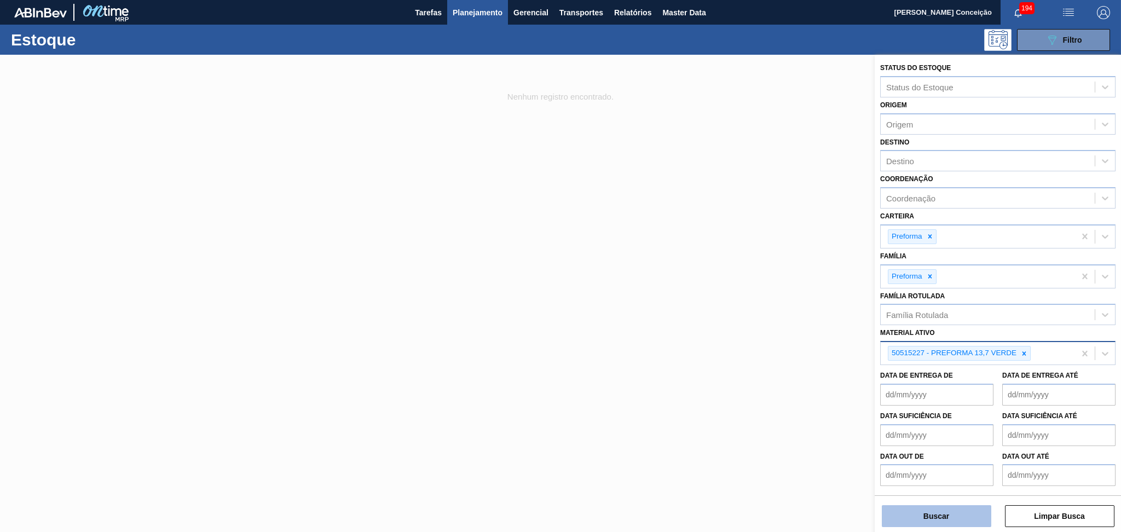
click at [917, 520] on button "Buscar" at bounding box center [936, 516] width 109 height 22
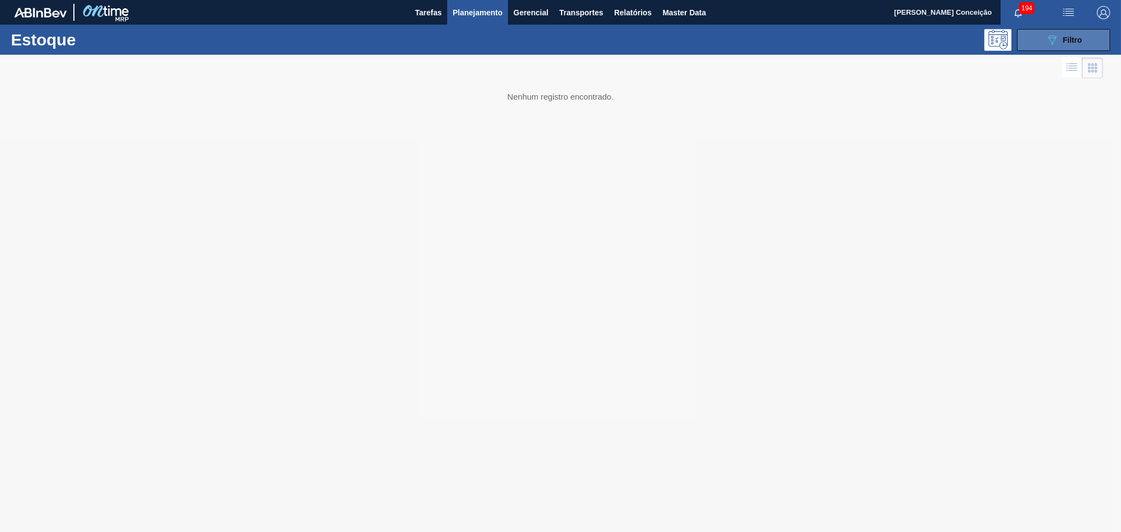
click at [1035, 34] on button "089F7B8B-B2A5-4AFE-B5C0-19BA573D28AC Filtro" at bounding box center [1063, 40] width 93 height 22
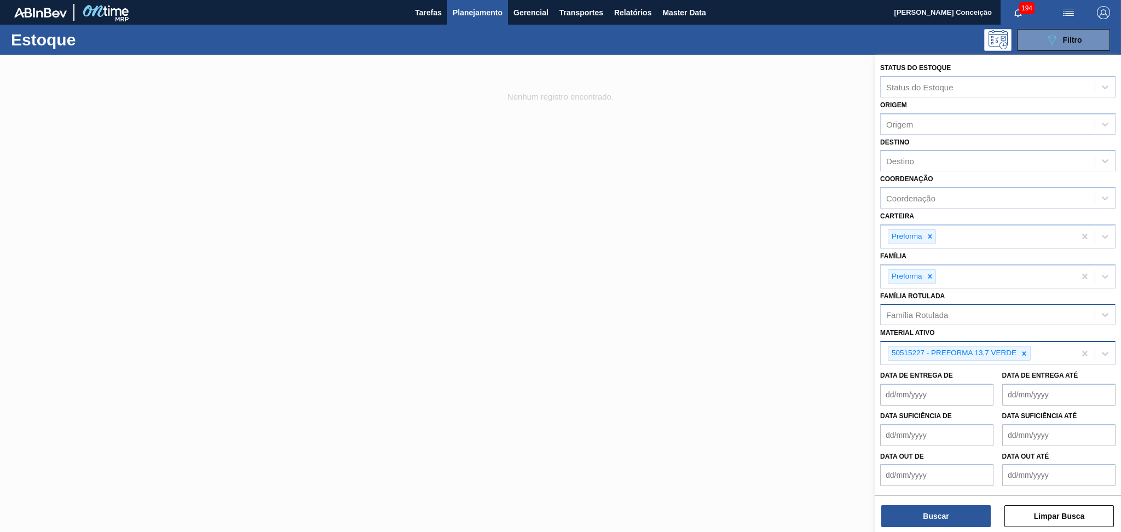
click at [944, 315] on div "Família Rotulada" at bounding box center [917, 314] width 62 height 9
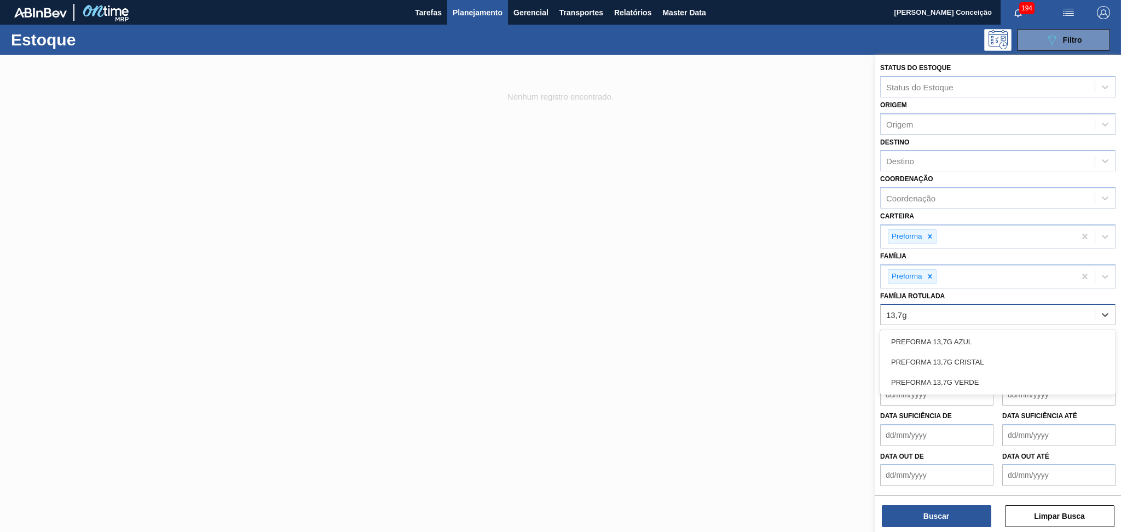
type Rotulada "13,7g v"
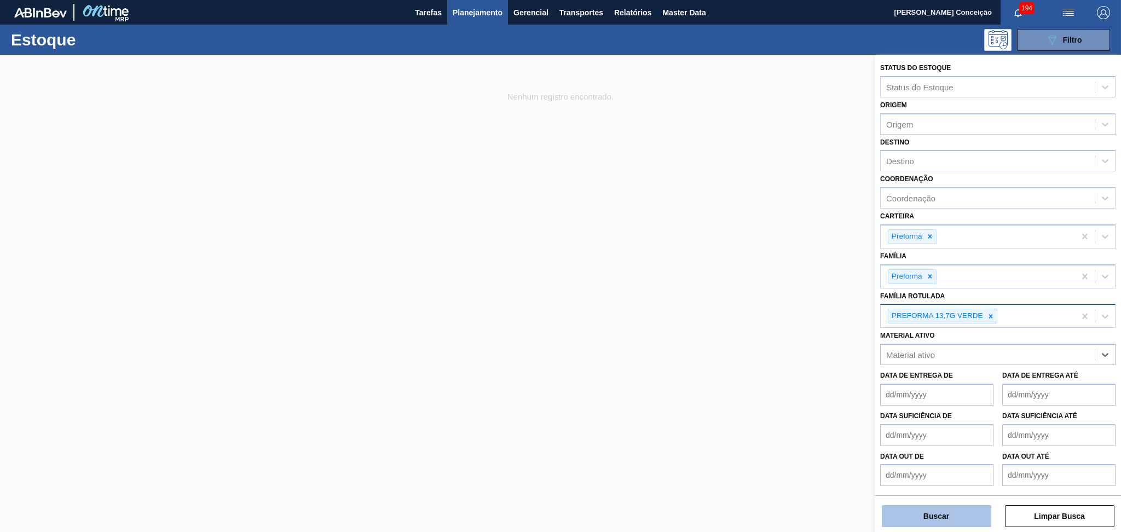
click at [953, 522] on button "Buscar" at bounding box center [936, 516] width 109 height 22
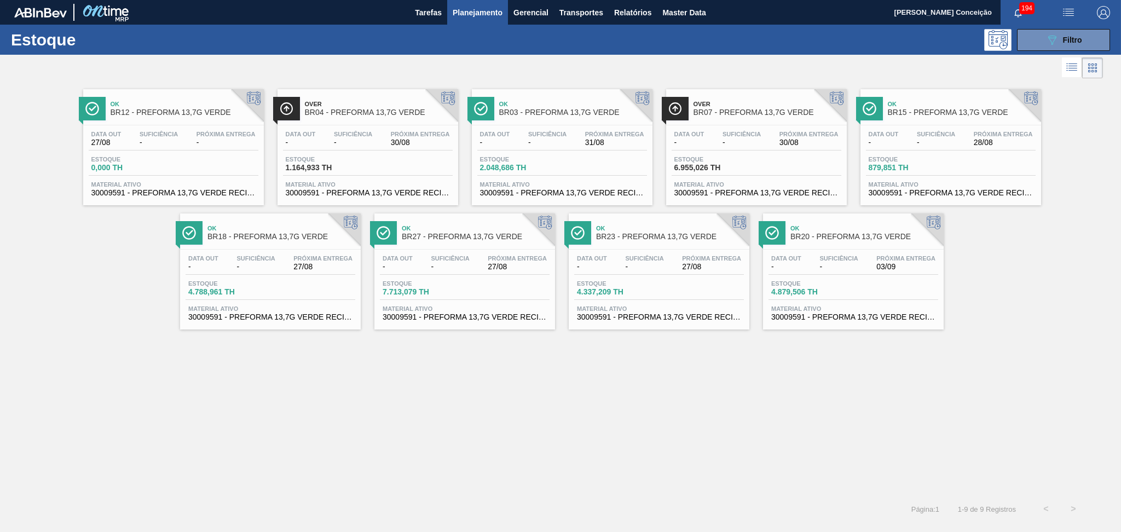
click at [307, 399] on div "Ok BR12 - PREFORMA 13,7G VERDE Data out 27/08 Suficiência - Próxima Entrega - E…" at bounding box center [560, 288] width 1121 height 414
click at [383, 128] on div "Data out - Suficiência - Próxima Entrega 30/08 Estoque 1.164,933 TH Material at…" at bounding box center [367, 162] width 181 height 74
click at [564, 126] on div "Data out - Suficiência - Próxima Entrega 31/08 Estoque 2.048,686 TH Material at…" at bounding box center [562, 162] width 181 height 74
click at [790, 166] on div "Estoque 6.955,026 TH" at bounding box center [756, 166] width 170 height 20
click at [939, 153] on div "Data out - Suficiência - Próxima Entrega 28/08 Estoque 879,851 TH Material ativ…" at bounding box center [950, 162] width 181 height 74
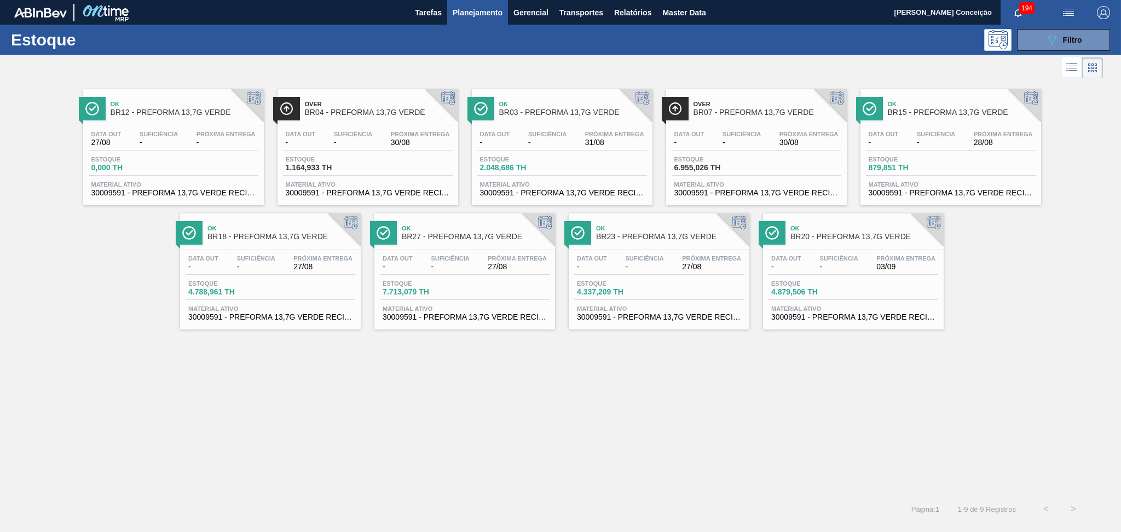
click at [430, 257] on div "Suficiência -" at bounding box center [450, 263] width 44 height 16
click at [349, 387] on div "Ok BR12 - PREFORMA 13,7G VERDE Data out 27/08 Suficiência - Próxima Entrega - E…" at bounding box center [560, 288] width 1121 height 414
click at [658, 271] on div "Data out - Suficiência - Próxima Entrega 27/08" at bounding box center [659, 265] width 170 height 20
click at [714, 394] on div "Ok BR12 - PREFORMA 13,7G VERDE Data out 27/08 Suficiência - Próxima Entrega - E…" at bounding box center [560, 288] width 1121 height 414
click at [888, 289] on div "Estoque 4.879,506 TH" at bounding box center [853, 290] width 170 height 20
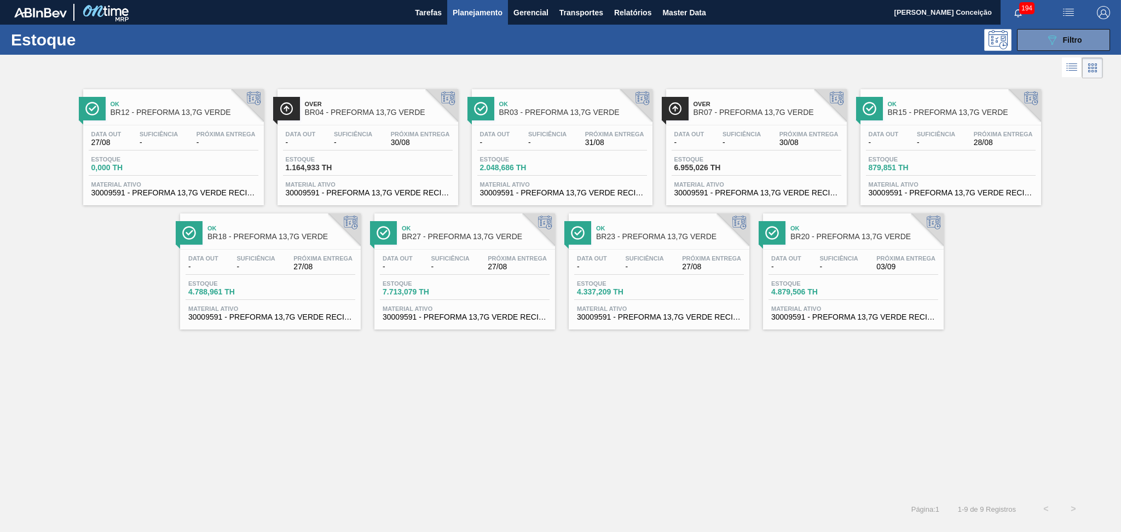
click at [453, 264] on span "-" at bounding box center [450, 267] width 38 height 8
click at [240, 348] on div "Ok BR12 - PREFORMA 13,7G VERDE Data out 27/08 Suficiência - Próxima Entrega - E…" at bounding box center [560, 288] width 1121 height 414
click at [487, 13] on span "Planejamento" at bounding box center [478, 12] width 50 height 13
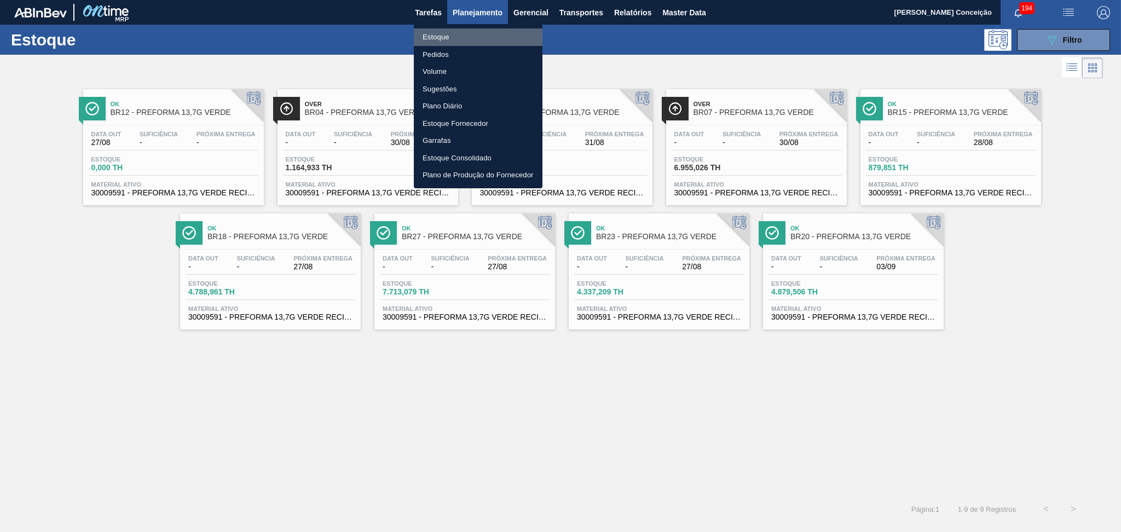
click at [450, 40] on li "Estoque" at bounding box center [478, 37] width 129 height 18
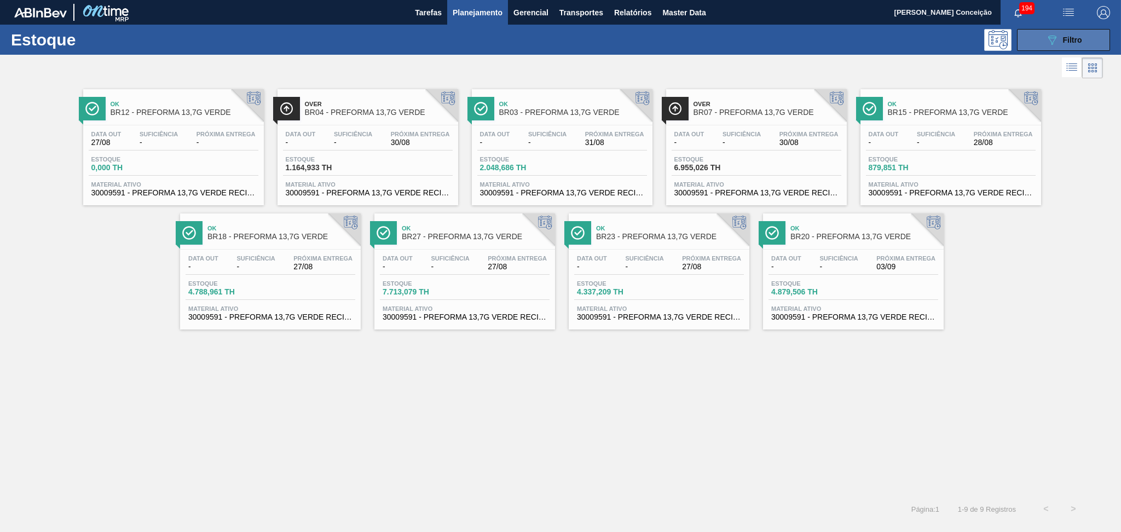
click at [1050, 43] on icon "089F7B8B-B2A5-4AFE-B5C0-19BA573D28AC" at bounding box center [1051, 39] width 13 height 13
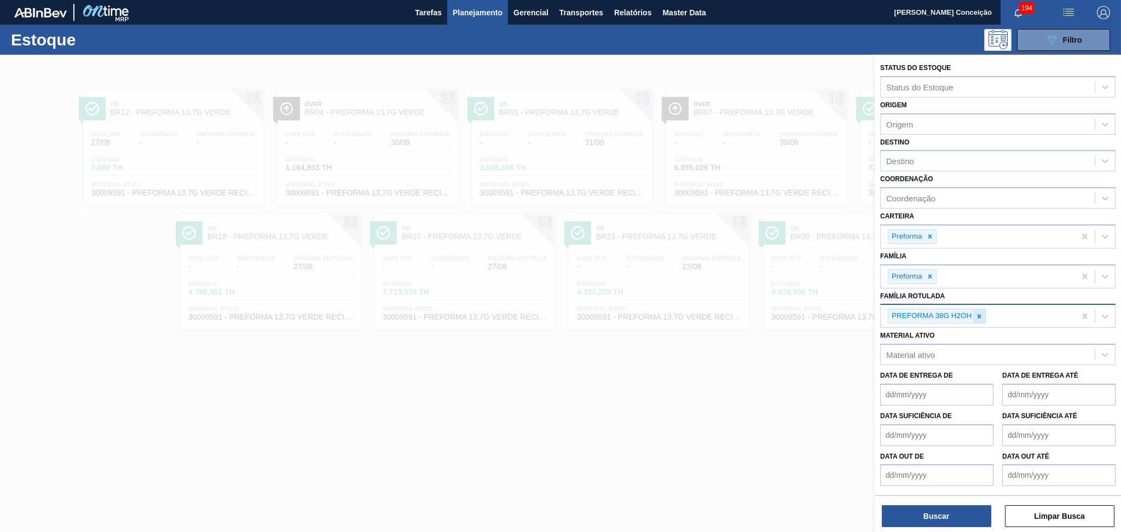
click at [982, 314] on icon at bounding box center [979, 316] width 8 height 8
click at [451, 61] on div at bounding box center [560, 321] width 1121 height 532
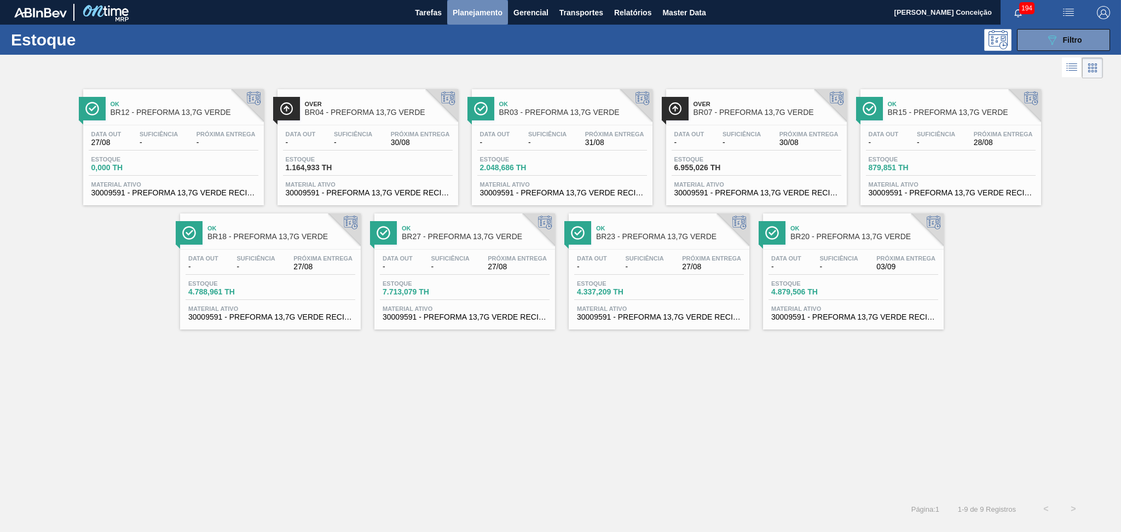
click at [476, 16] on span "Planejamento" at bounding box center [478, 12] width 50 height 13
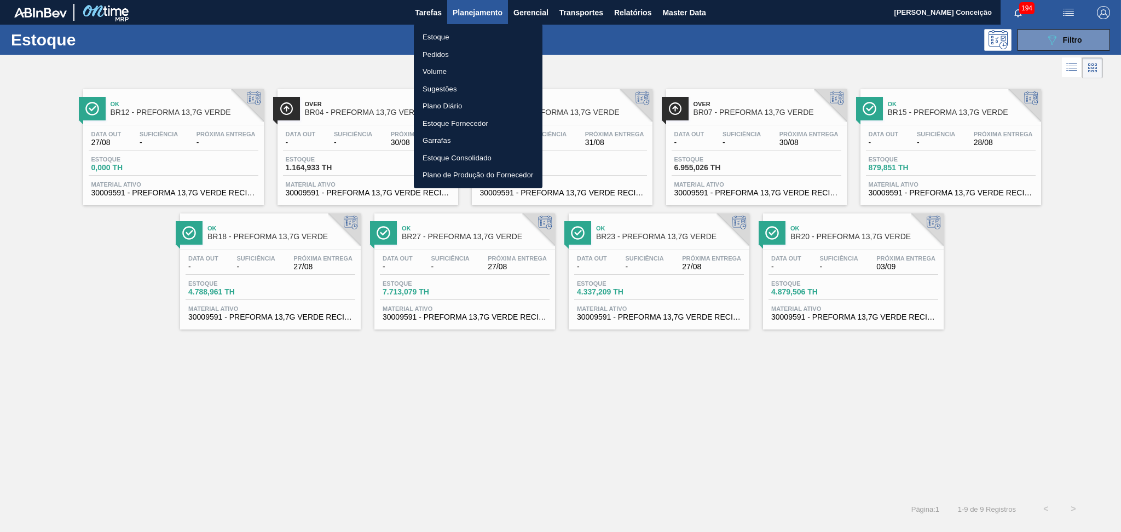
click at [456, 35] on li "Estoque" at bounding box center [478, 37] width 129 height 18
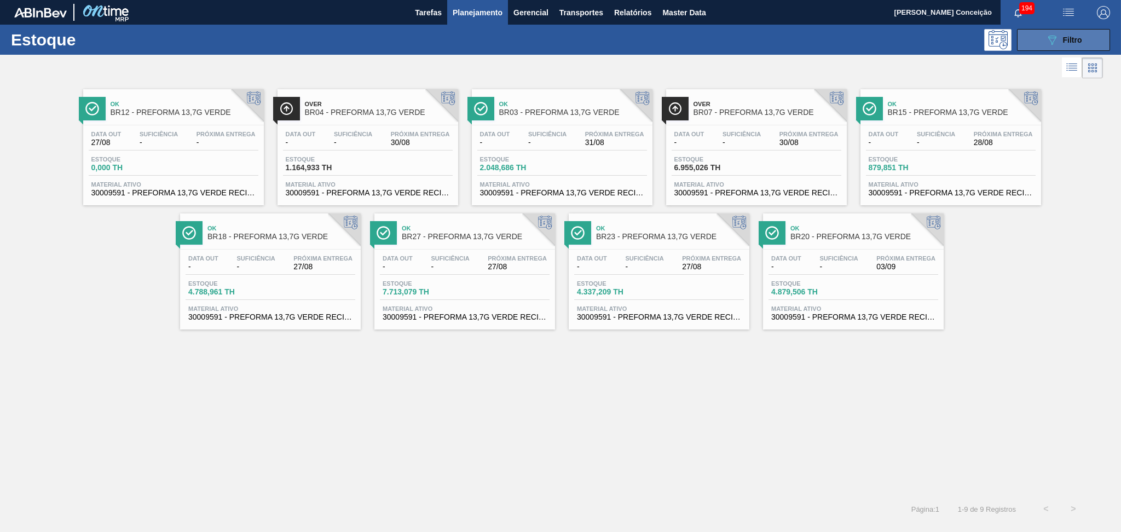
click at [1039, 43] on button "089F7B8B-B2A5-4AFE-B5C0-19BA573D28AC Filtro" at bounding box center [1063, 40] width 93 height 22
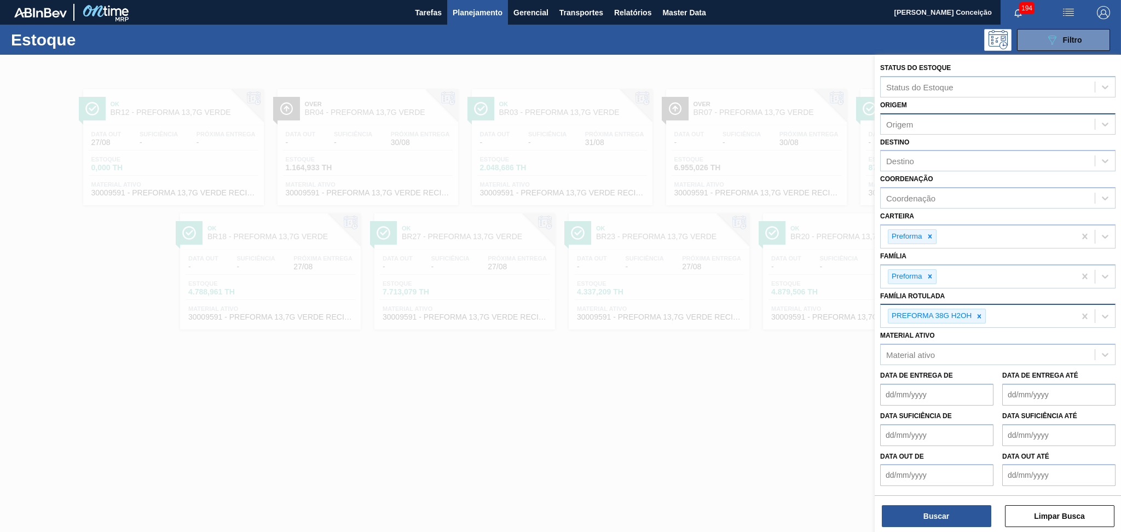
click at [911, 124] on div "Origem" at bounding box center [899, 123] width 27 height 9
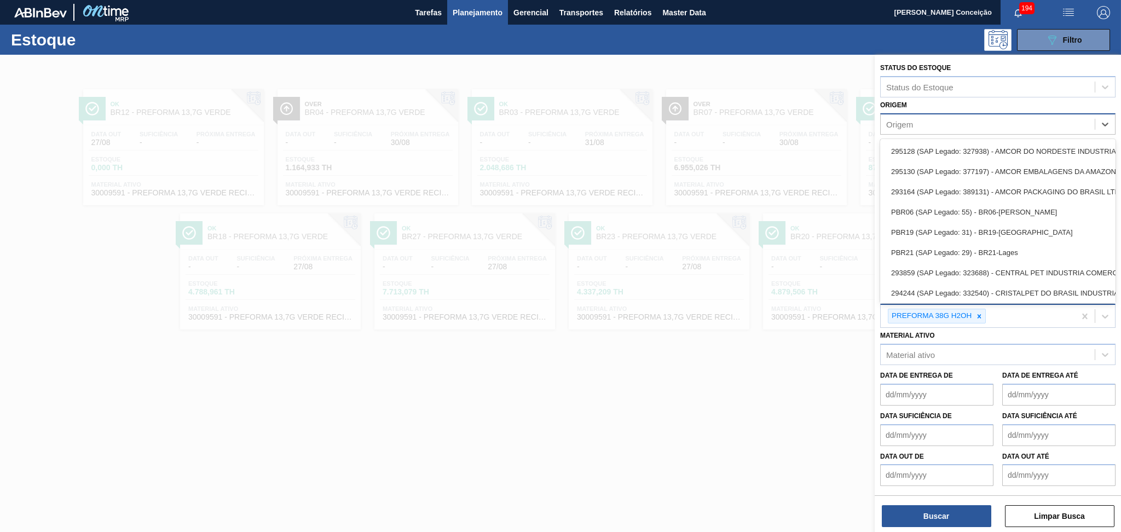
click at [911, 124] on div "Origem" at bounding box center [899, 123] width 27 height 9
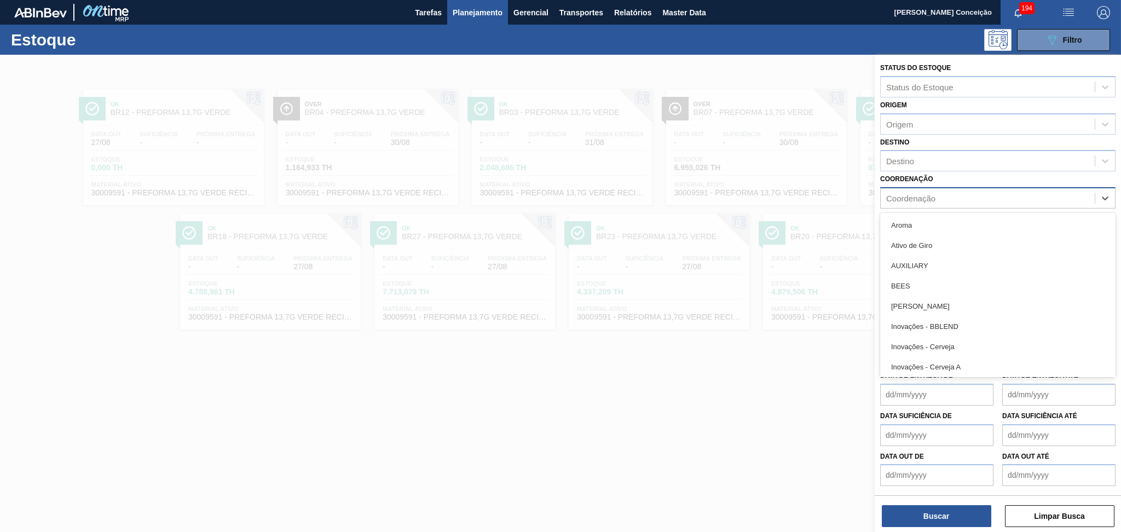
click at [915, 195] on div "Coordenação" at bounding box center [910, 198] width 49 height 9
click at [920, 161] on div "Destino" at bounding box center [987, 161] width 214 height 16
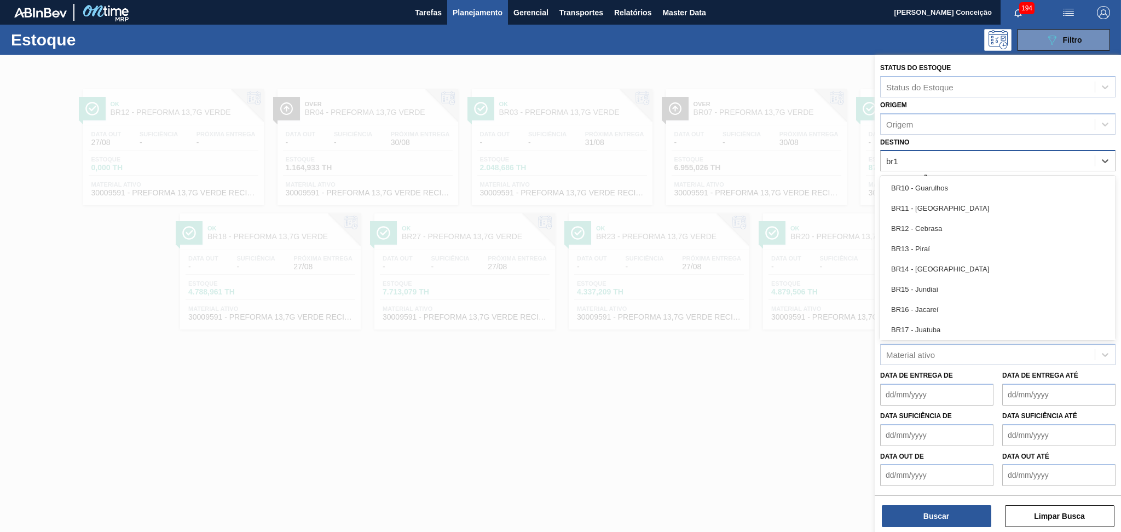
type input "br15"
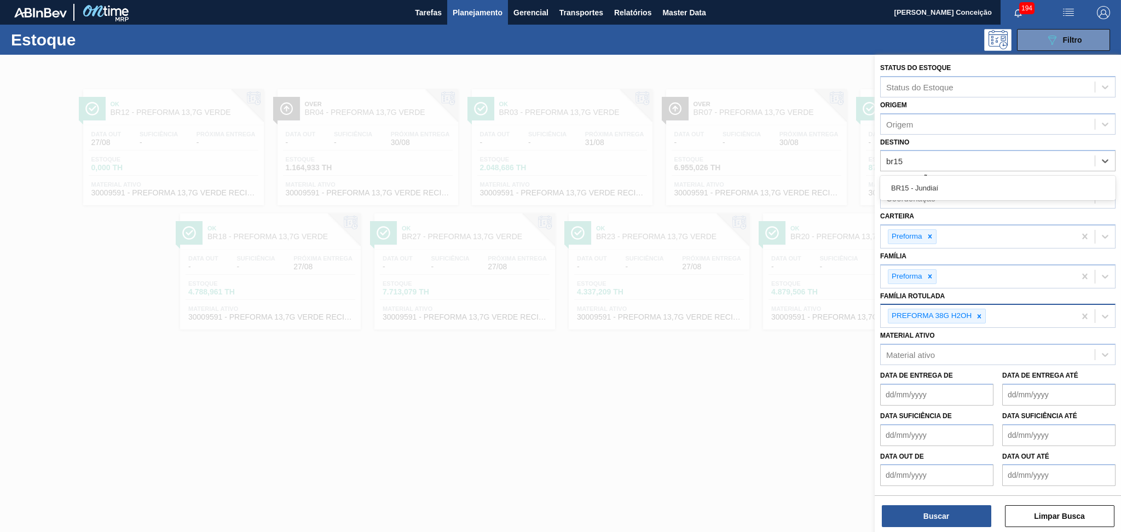
click at [928, 185] on div "BR15 - Jundiaí" at bounding box center [997, 188] width 235 height 20
click at [982, 312] on div at bounding box center [979, 319] width 12 height 14
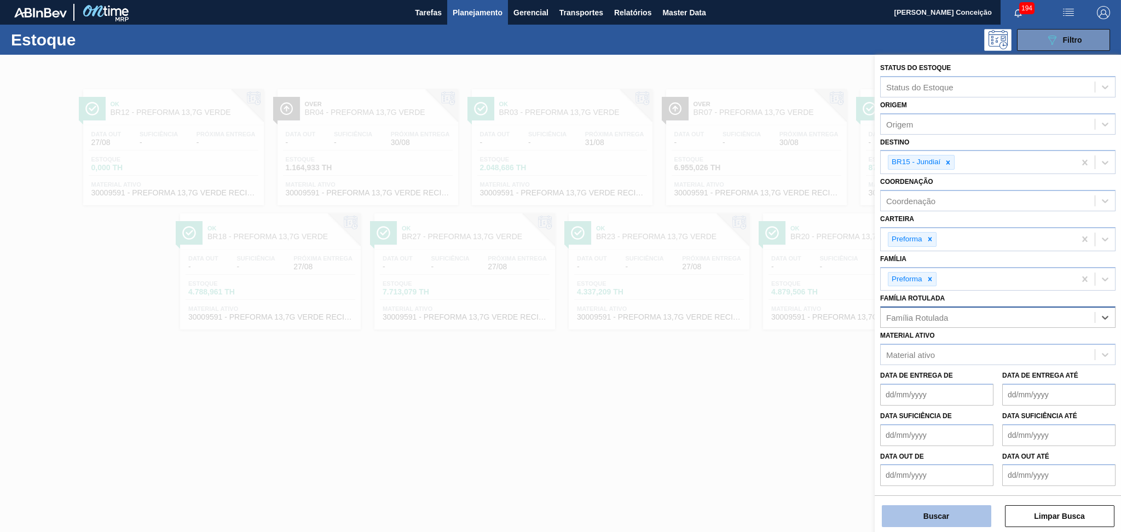
click at [924, 517] on button "Buscar" at bounding box center [936, 516] width 109 height 22
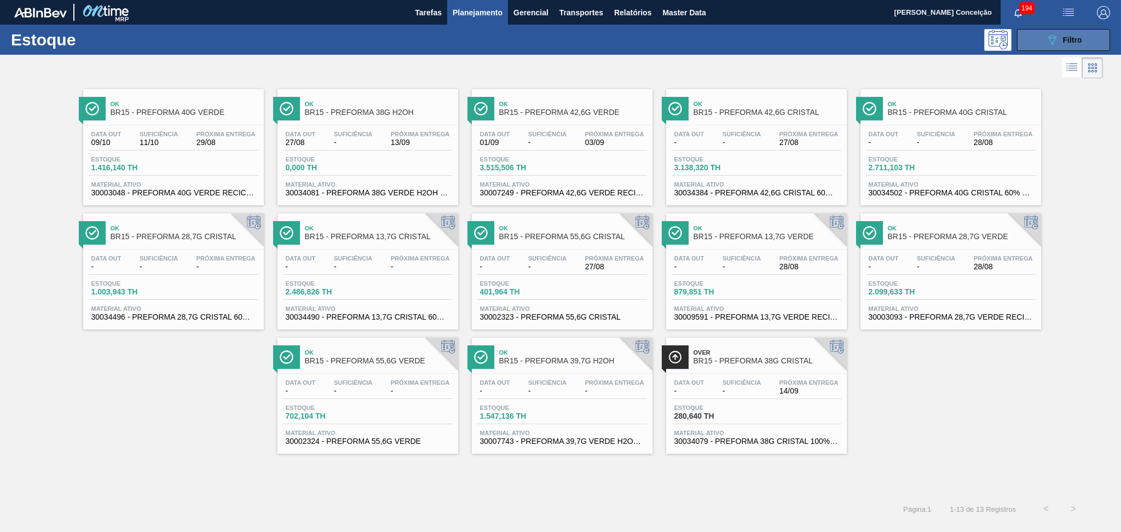
click at [1067, 31] on button "089F7B8B-B2A5-4AFE-B5C0-19BA573D28AC Filtro" at bounding box center [1063, 40] width 93 height 22
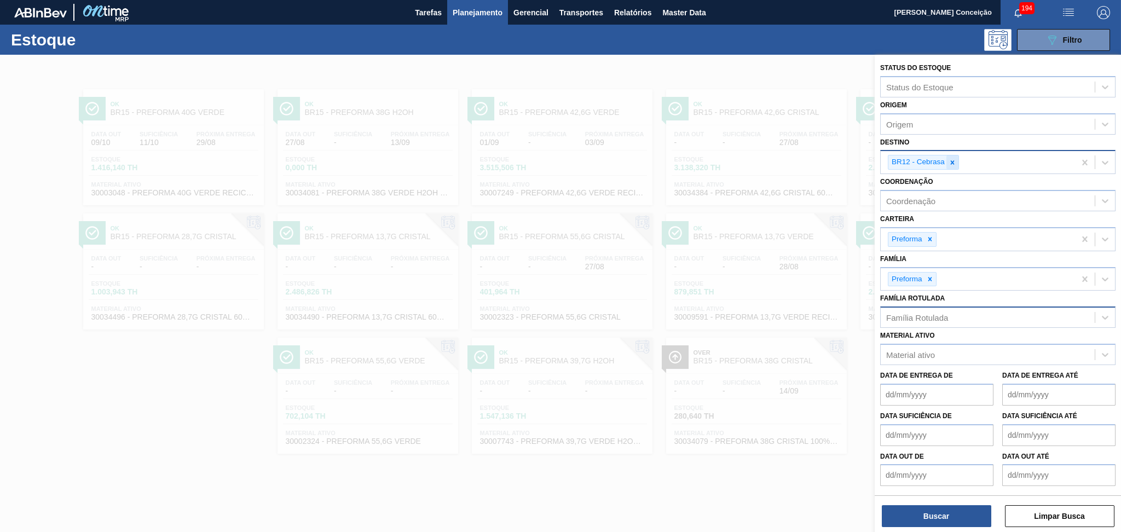
click at [957, 159] on div at bounding box center [952, 162] width 12 height 14
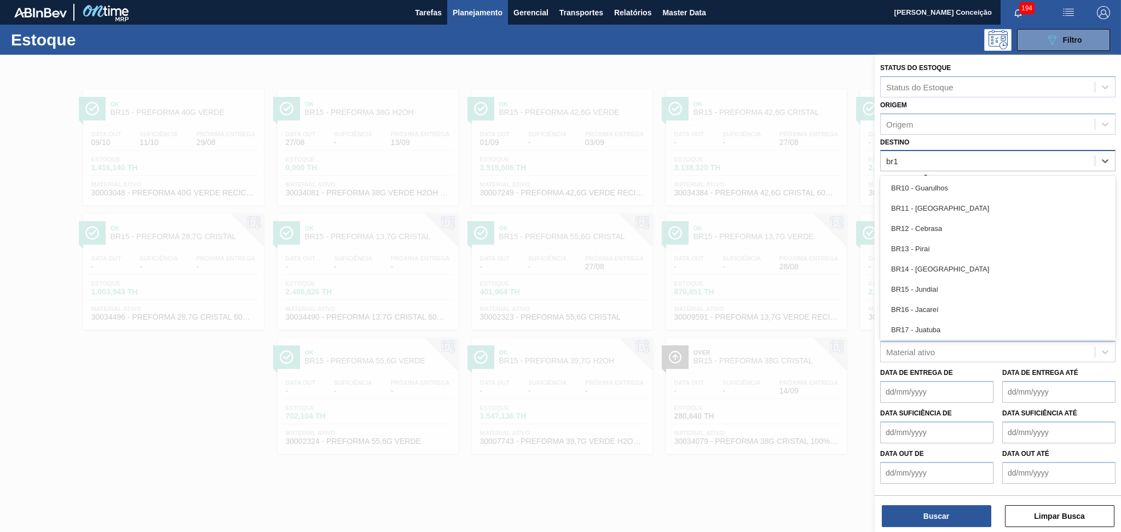
type input "br15"
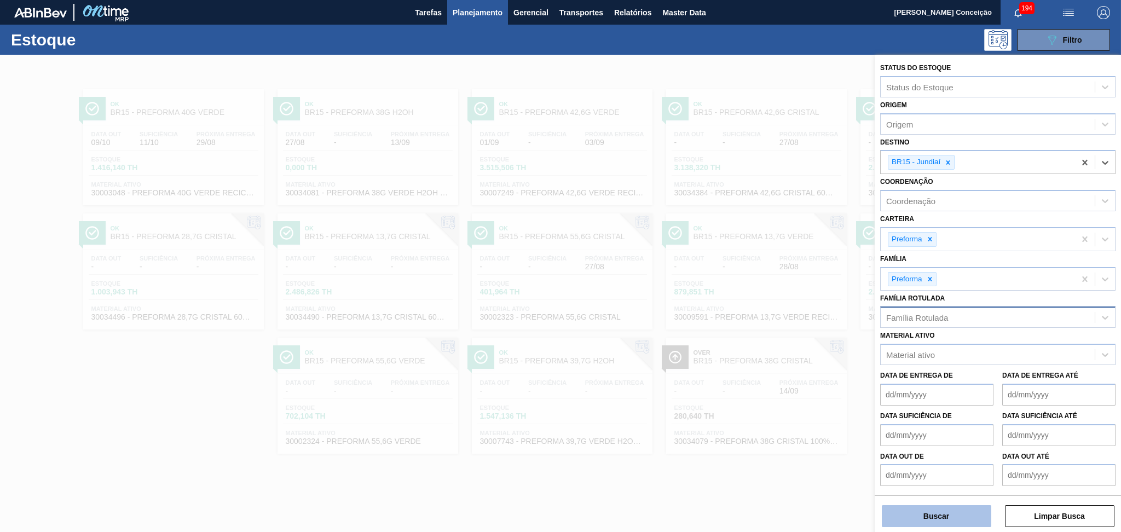
click at [927, 515] on button "Buscar" at bounding box center [936, 516] width 109 height 22
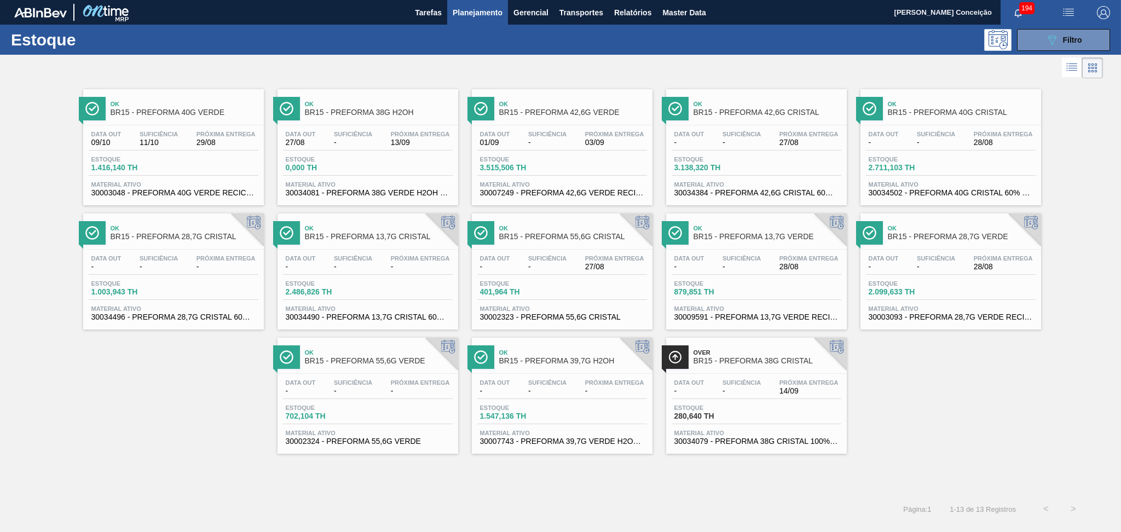
click at [531, 132] on span "Suficiência" at bounding box center [547, 134] width 38 height 7
click at [1051, 37] on icon at bounding box center [1052, 40] width 8 height 9
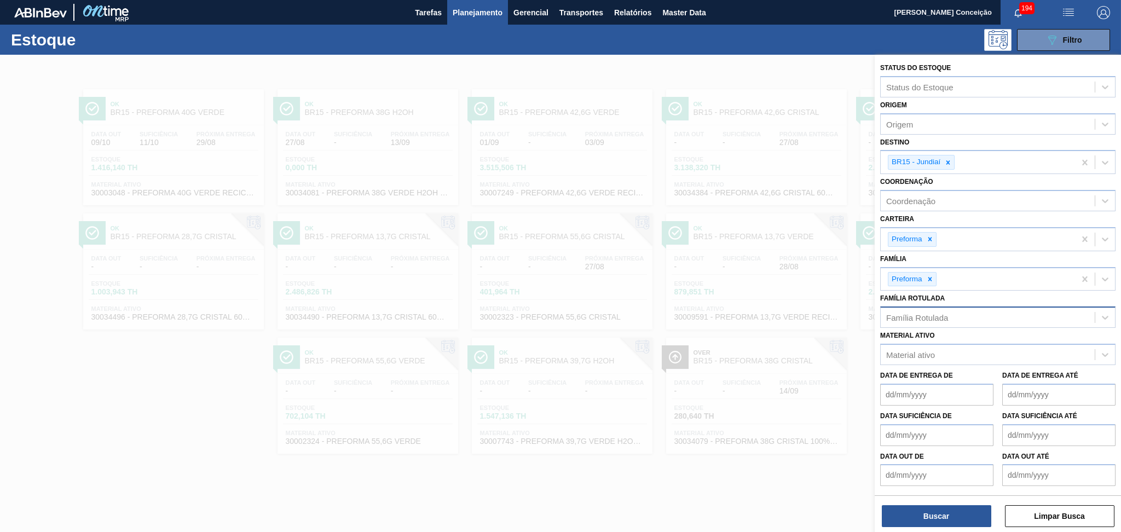
click at [948, 160] on icon at bounding box center [948, 162] width 4 height 4
click at [917, 310] on div "Família Rotulada" at bounding box center [917, 314] width 62 height 9
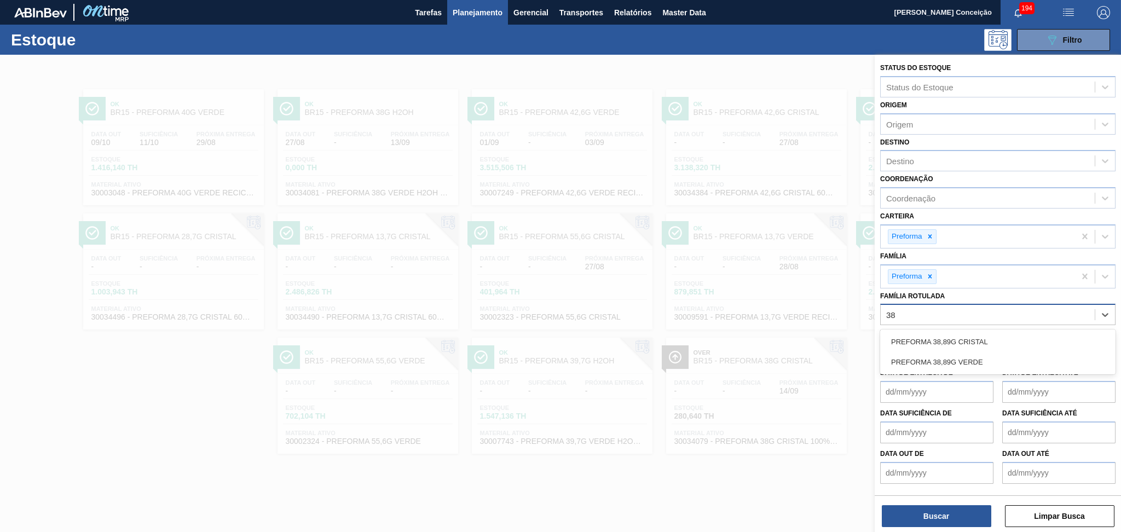
type Rotulada "38g"
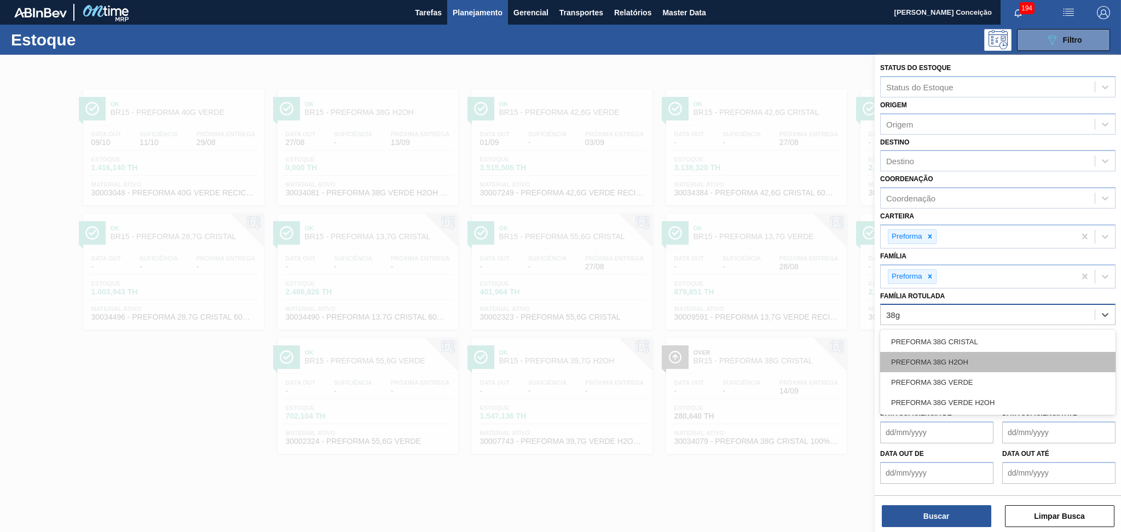
click at [947, 359] on div "PREFORMA 38G H2OH" at bounding box center [997, 362] width 235 height 20
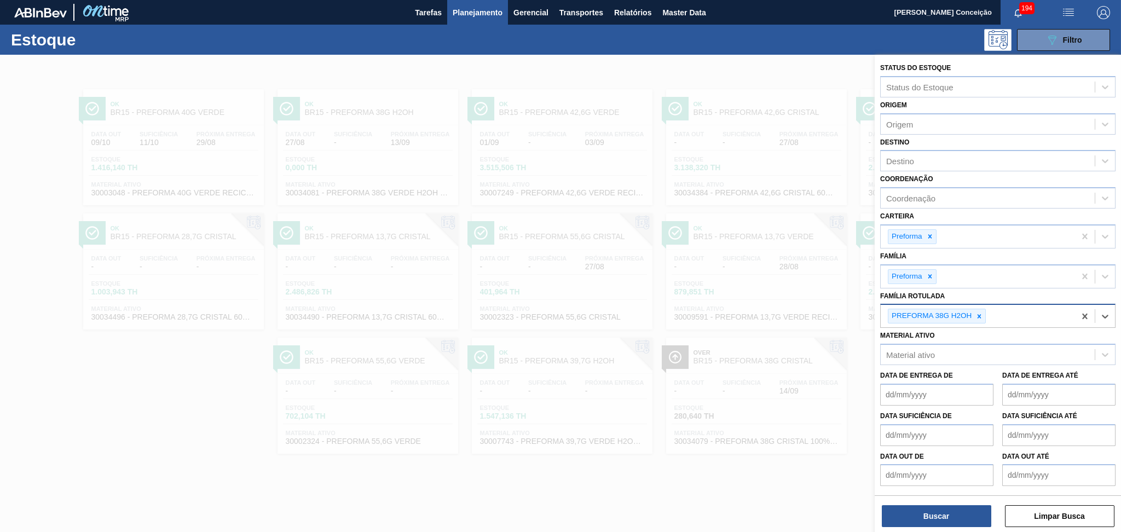
click at [932, 503] on div "Buscar Limpar Busca" at bounding box center [997, 510] width 246 height 31
click at [934, 514] on button "Buscar" at bounding box center [936, 516] width 109 height 22
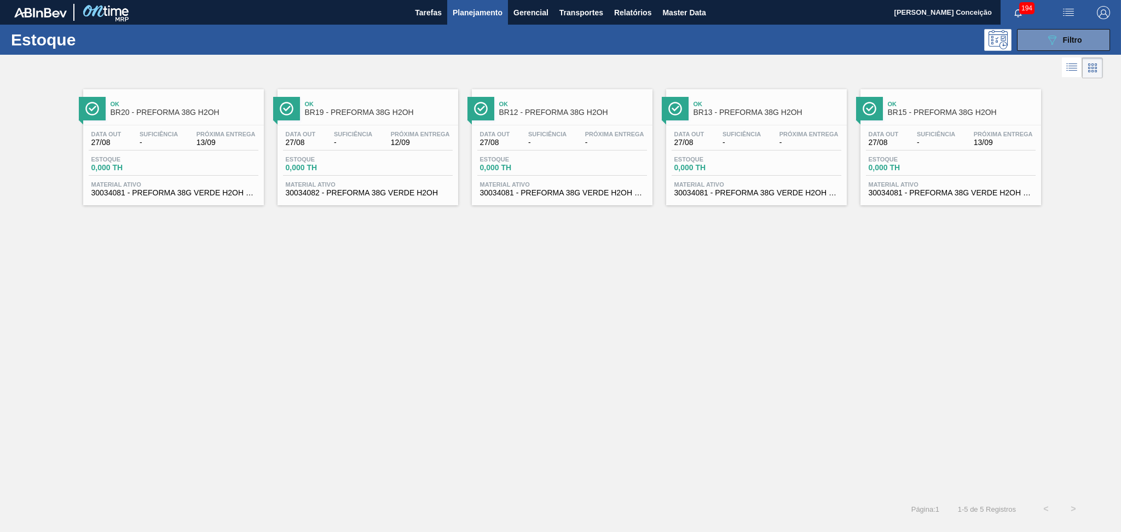
click at [345, 140] on span "-" at bounding box center [353, 142] width 38 height 8
click at [923, 127] on div "Data out 27/08 Suficiência - Próxima Entrega 13/09 Estoque 0,000 TH Material at…" at bounding box center [950, 162] width 181 height 74
click at [385, 270] on div "Ok BR20 - PREFORMA 38G H2OH Data out 27/08 Suficiência - Próxima Entrega 13/09 …" at bounding box center [560, 288] width 1121 height 414
click at [1052, 43] on icon at bounding box center [1052, 40] width 8 height 9
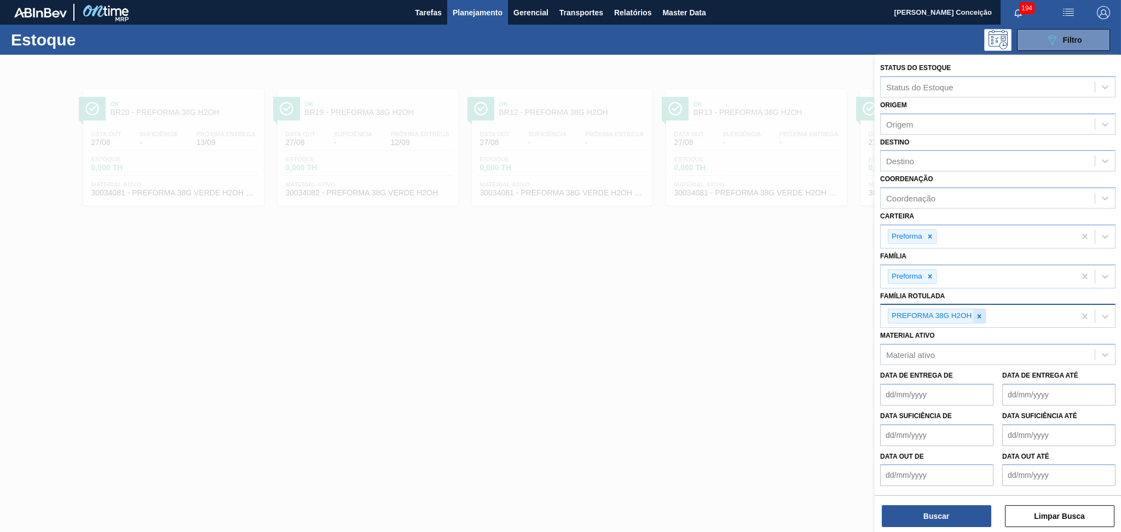
click at [979, 315] on icon at bounding box center [979, 316] width 8 height 8
click at [905, 165] on div "Destino" at bounding box center [987, 161] width 214 height 16
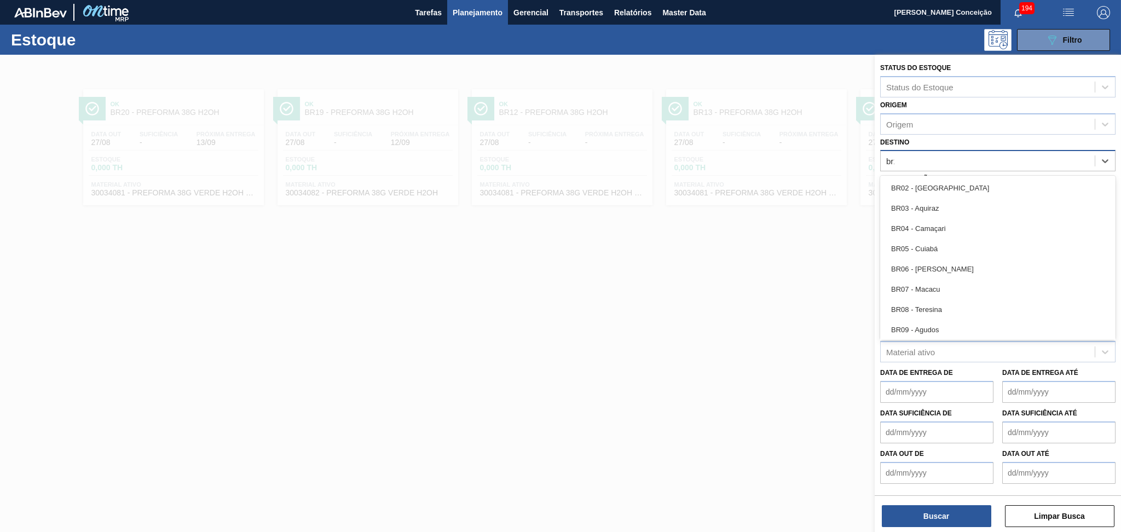
type input "br12"
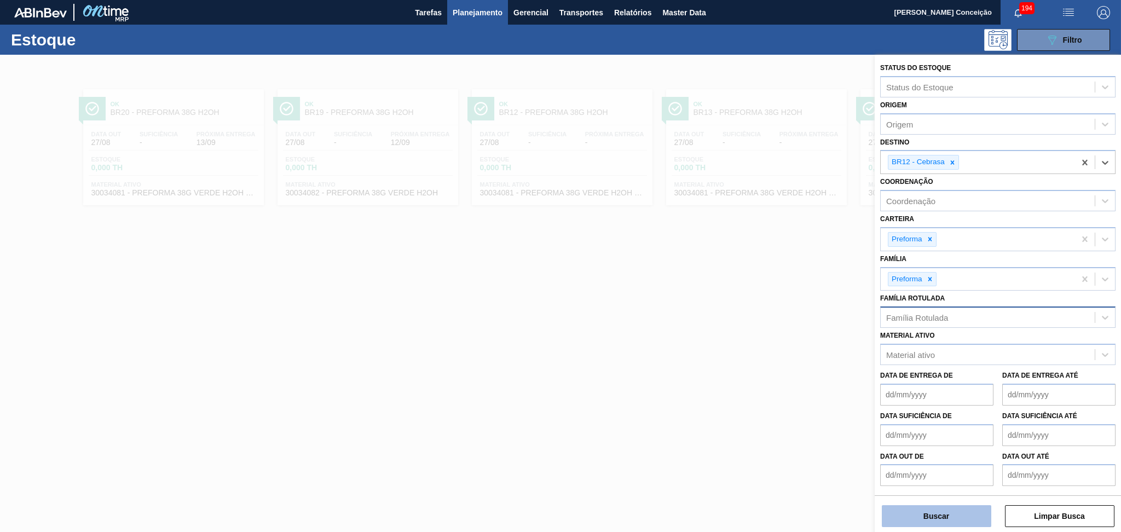
click at [941, 519] on button "Buscar" at bounding box center [936, 516] width 109 height 22
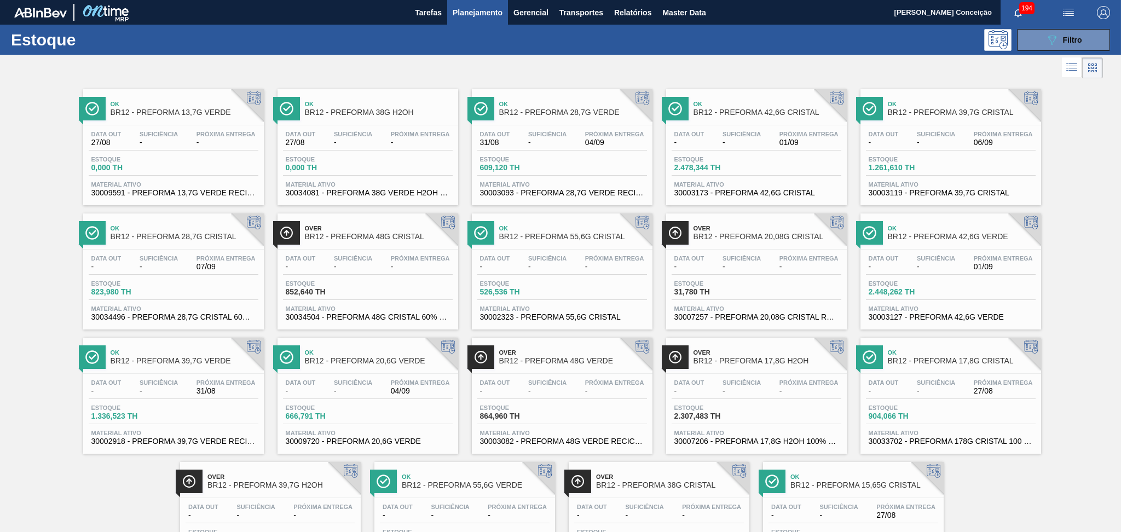
click at [233, 63] on div at bounding box center [551, 68] width 1103 height 26
click at [13, 107] on div "Ok BR12 - PREFORMA 13,7G VERDE Data out 27/08 Suficiência - Próxima Entrega - E…" at bounding box center [560, 329] width 1121 height 497
click at [972, 133] on div "Próxima Entrega 06/09" at bounding box center [1003, 139] width 65 height 16
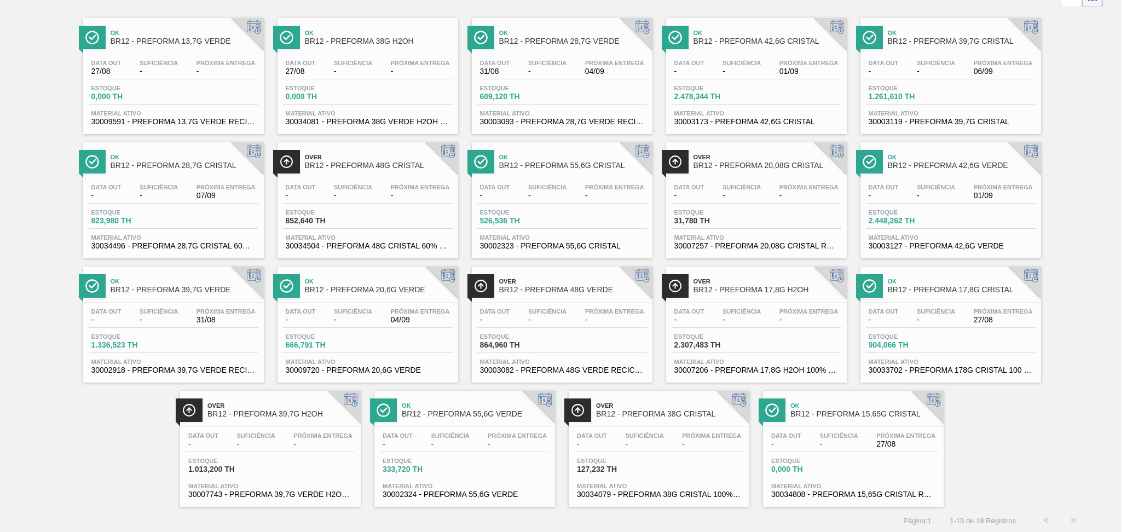
click at [681, 448] on div "Data out - Suficiência - Próxima Entrega -" at bounding box center [659, 442] width 170 height 20
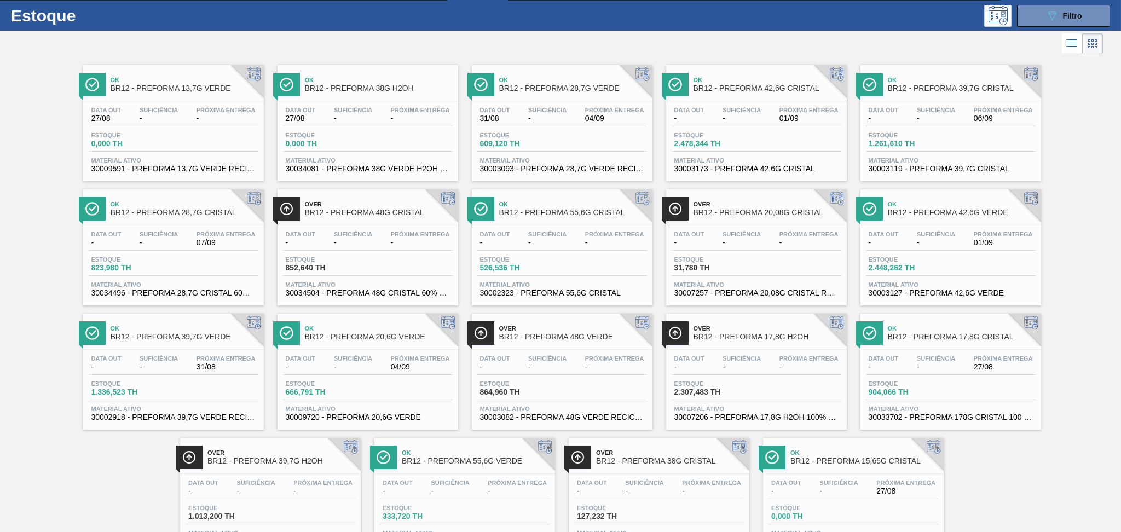
scroll to position [0, 0]
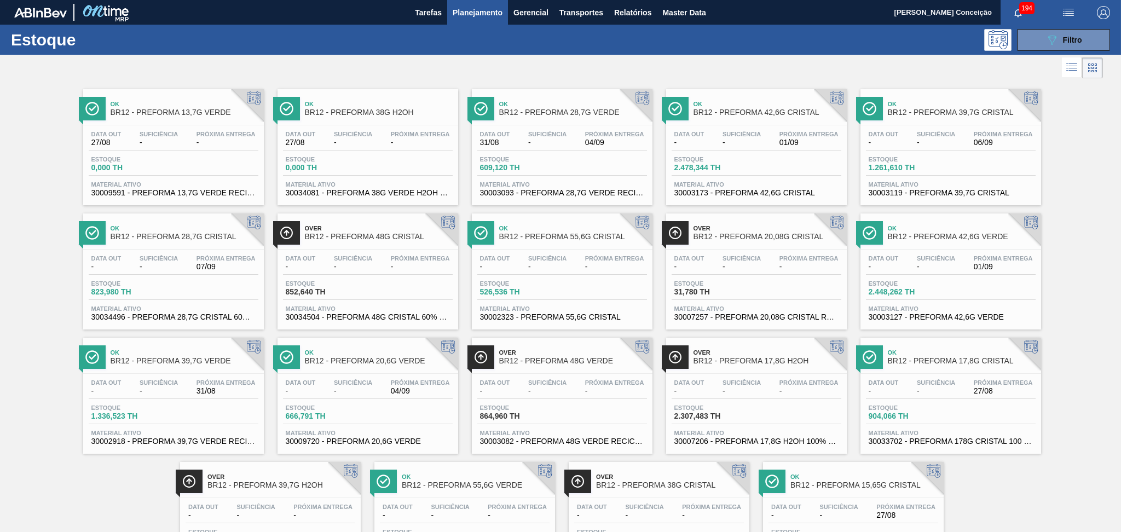
click at [546, 55] on div at bounding box center [551, 68] width 1103 height 26
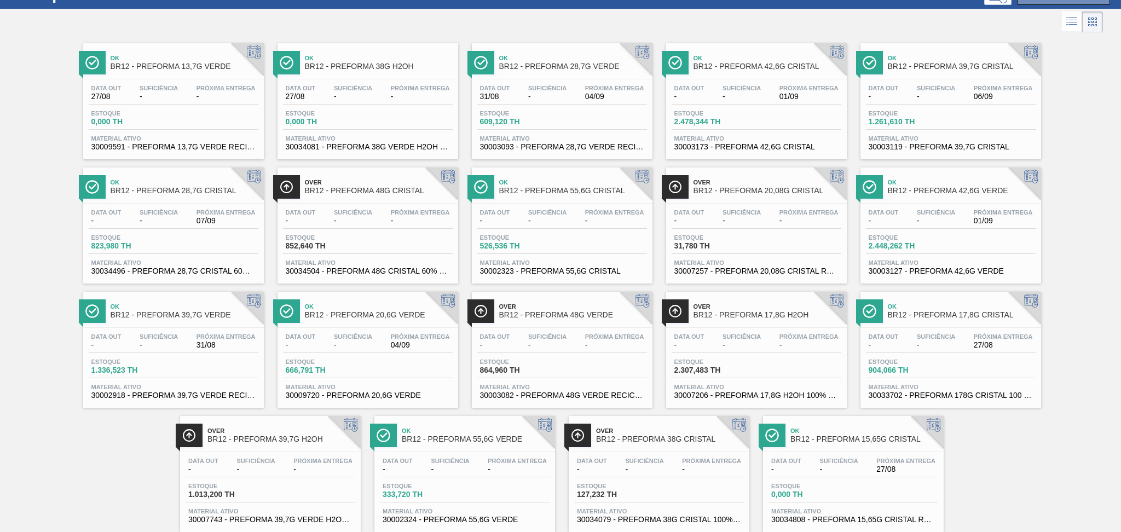
scroll to position [71, 0]
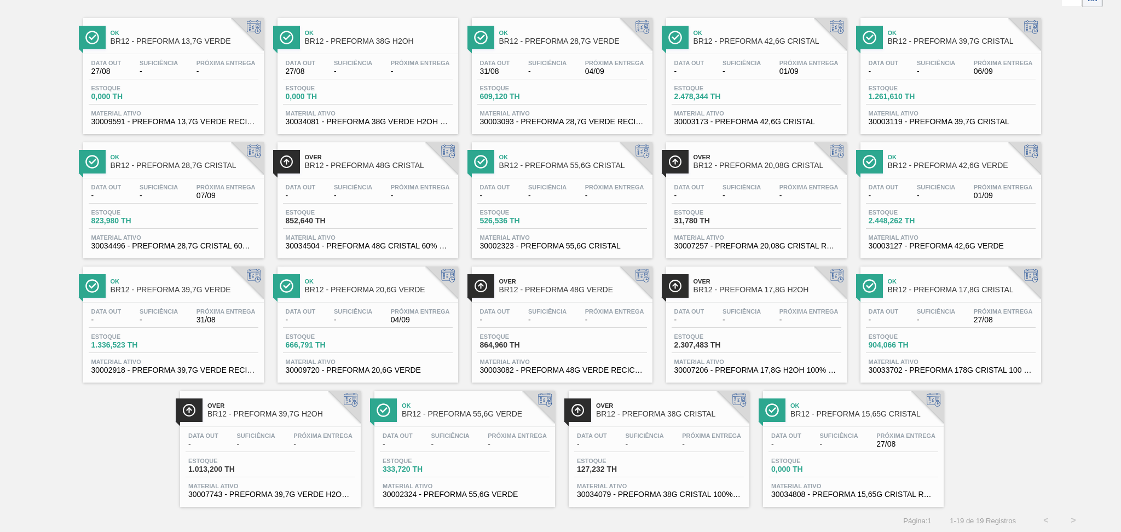
click at [677, 462] on div "Estoque 127,232 TH" at bounding box center [659, 467] width 170 height 20
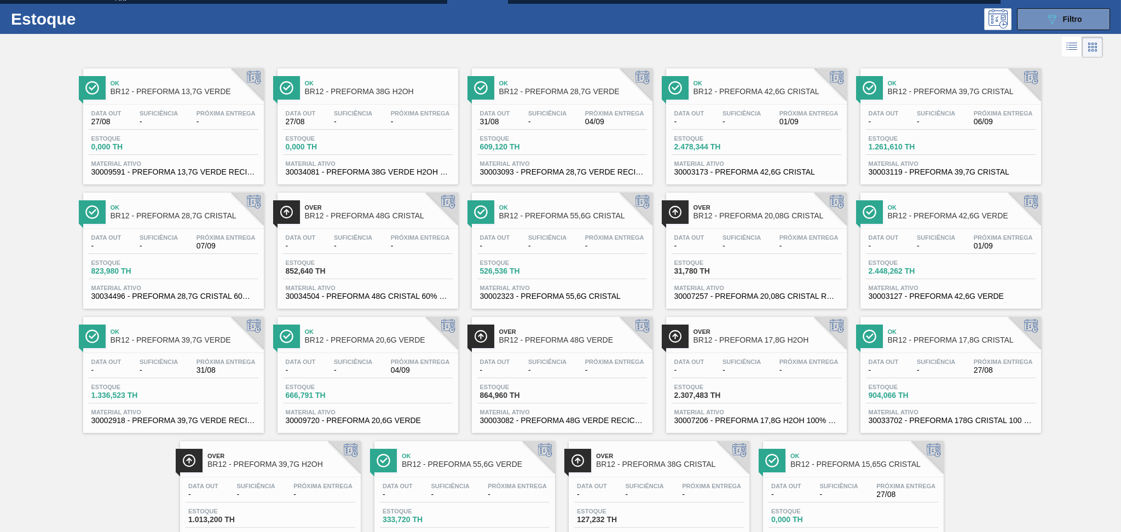
scroll to position [0, 0]
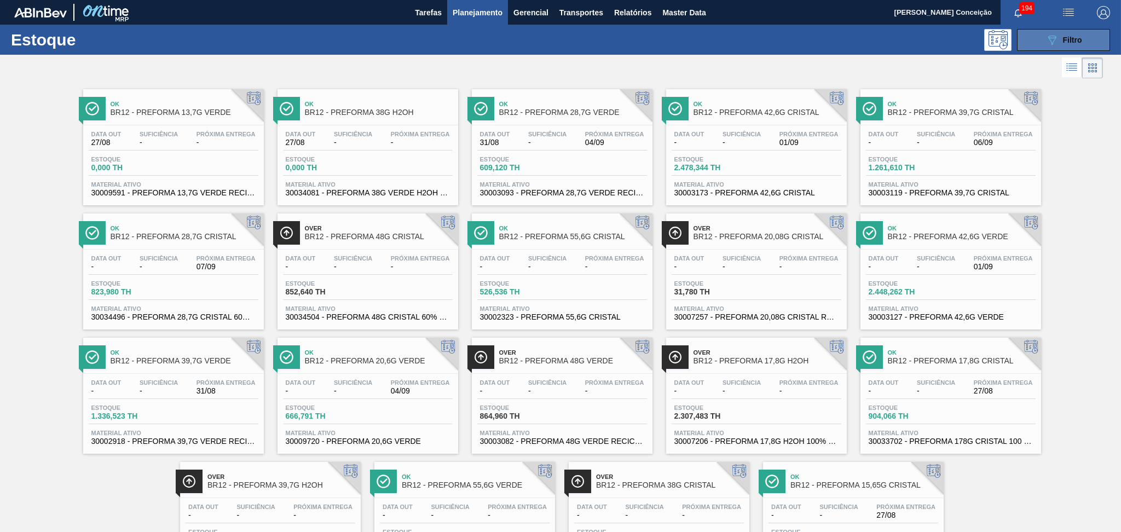
click at [1075, 39] on span "Filtro" at bounding box center [1072, 40] width 19 height 9
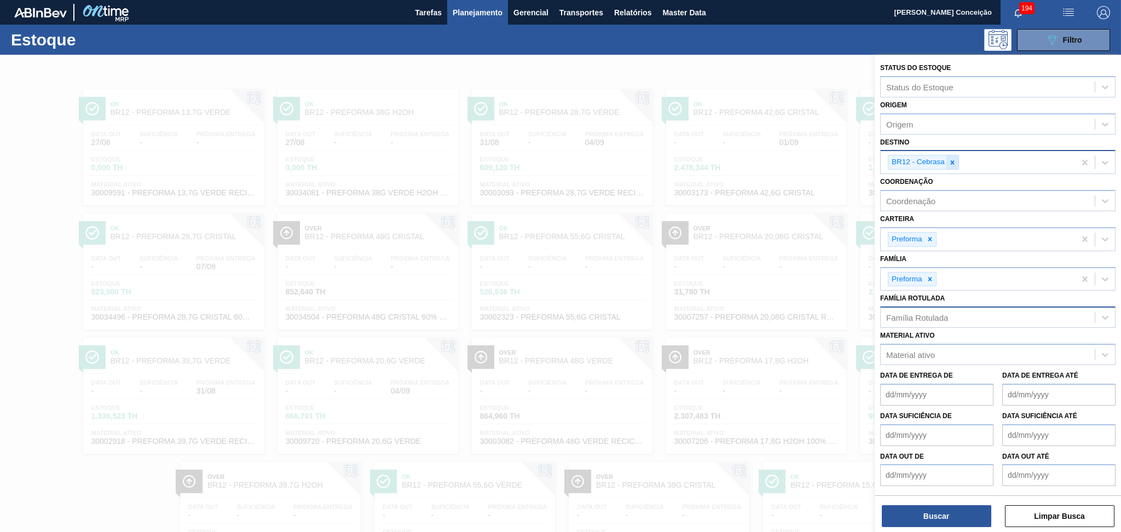
click at [955, 160] on icon at bounding box center [952, 163] width 8 height 8
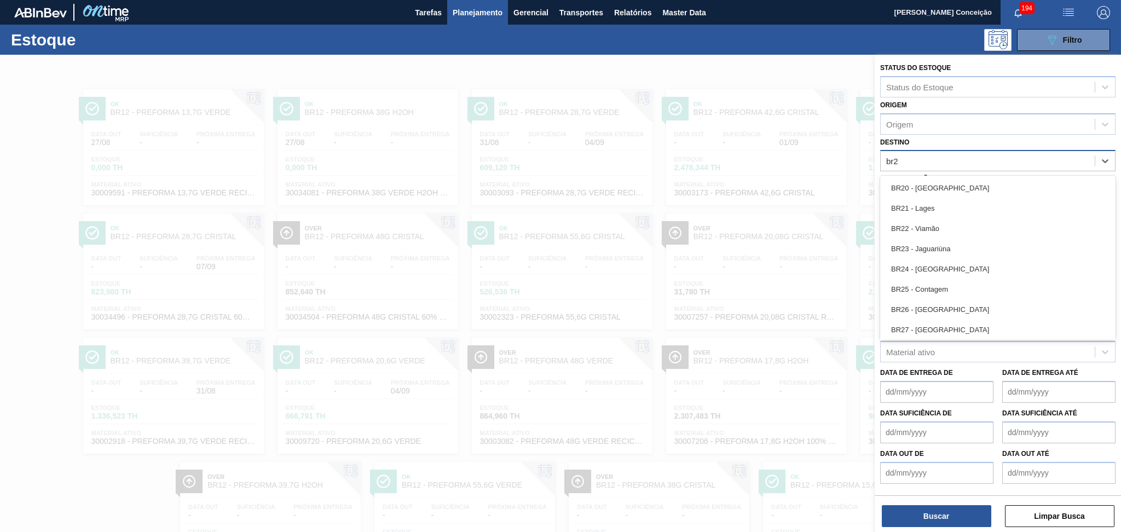
type input "br20"
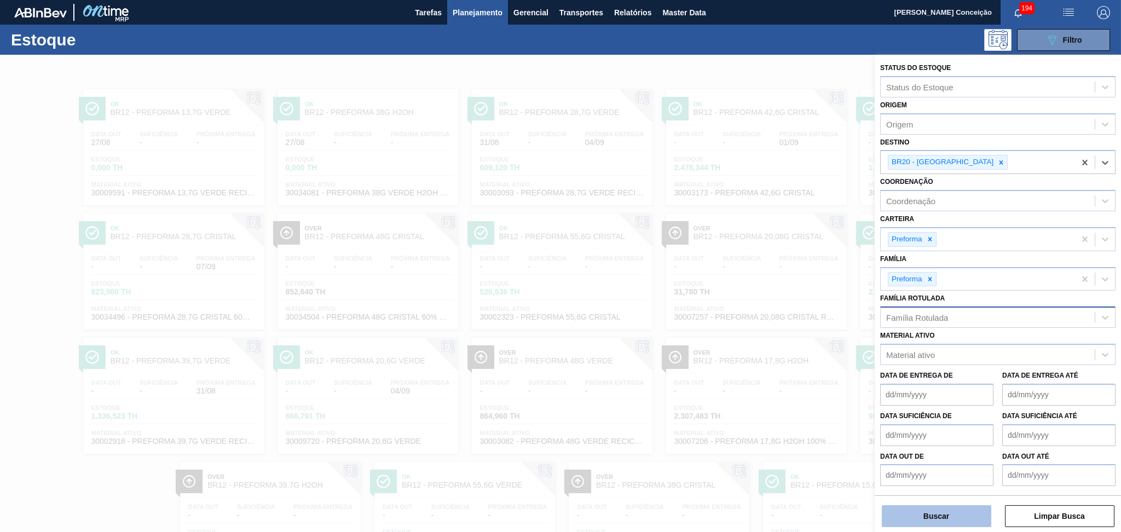
click at [948, 513] on button "Buscar" at bounding box center [936, 516] width 109 height 22
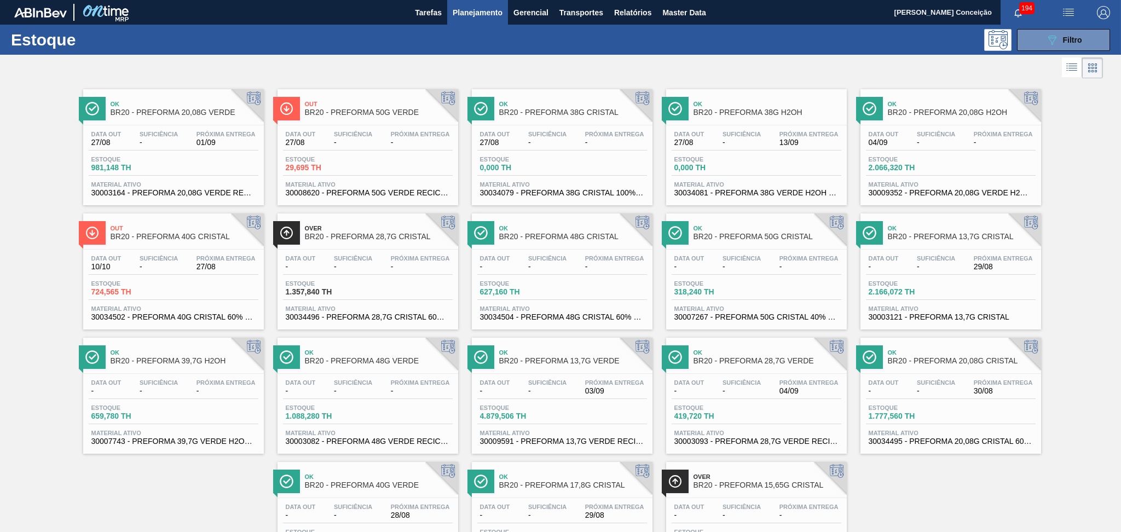
click at [38, 147] on div "Ok BR20 - PREFORMA 20,08G VERDE Data out 27/08 Suficiência - Próxima Entrega 01…" at bounding box center [560, 329] width 1121 height 497
click at [144, 263] on span "-" at bounding box center [159, 267] width 38 height 8
click at [907, 479] on div "Ok BR20 - PREFORMA 20,08G VERDE Data out 27/08 Suficiência - Próxima Entrega 01…" at bounding box center [560, 329] width 1121 height 497
click at [570, 58] on div at bounding box center [551, 68] width 1103 height 26
click at [559, 137] on div "Suficiência -" at bounding box center [547, 139] width 44 height 16
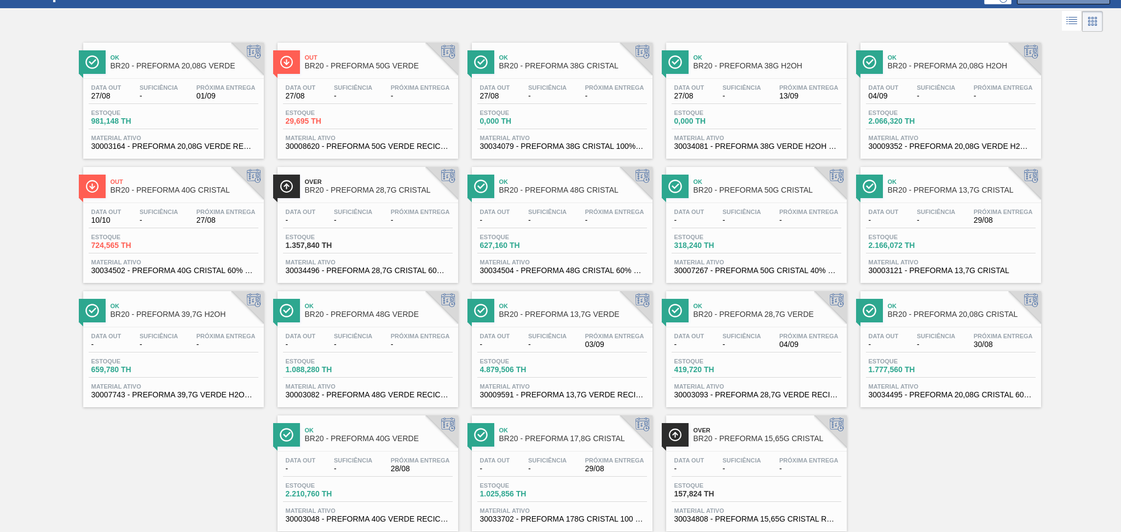
scroll to position [71, 0]
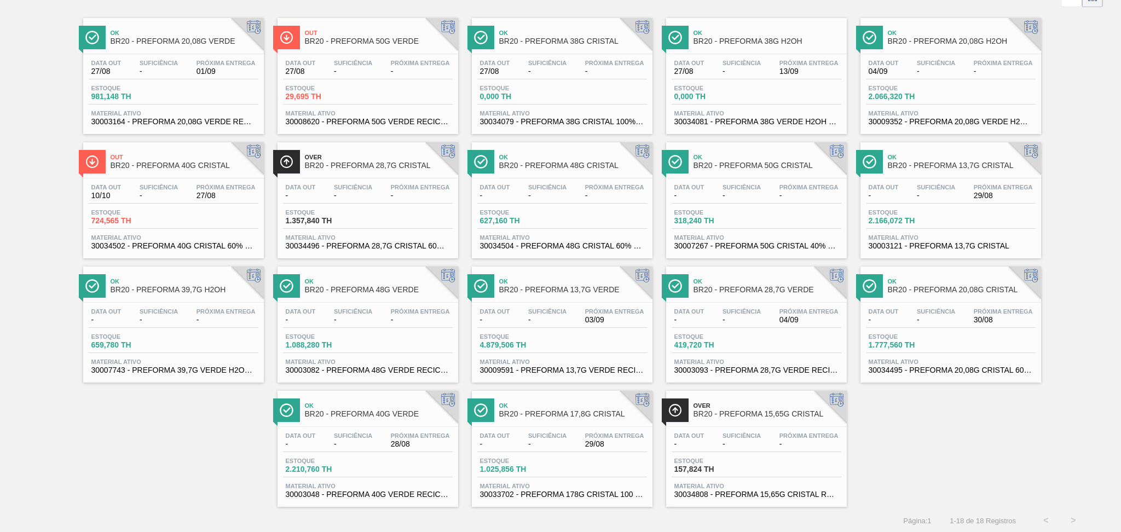
click at [959, 412] on div "Ok BR20 - PREFORMA 20,08G VERDE Data out 27/08 Suficiência - Próxima Entrega 01…" at bounding box center [560, 258] width 1121 height 497
click at [241, 445] on div "Ok BR20 - PREFORMA 20,08G VERDE Data out 27/08 Suficiência - Próxima Entrega 01…" at bounding box center [560, 258] width 1121 height 497
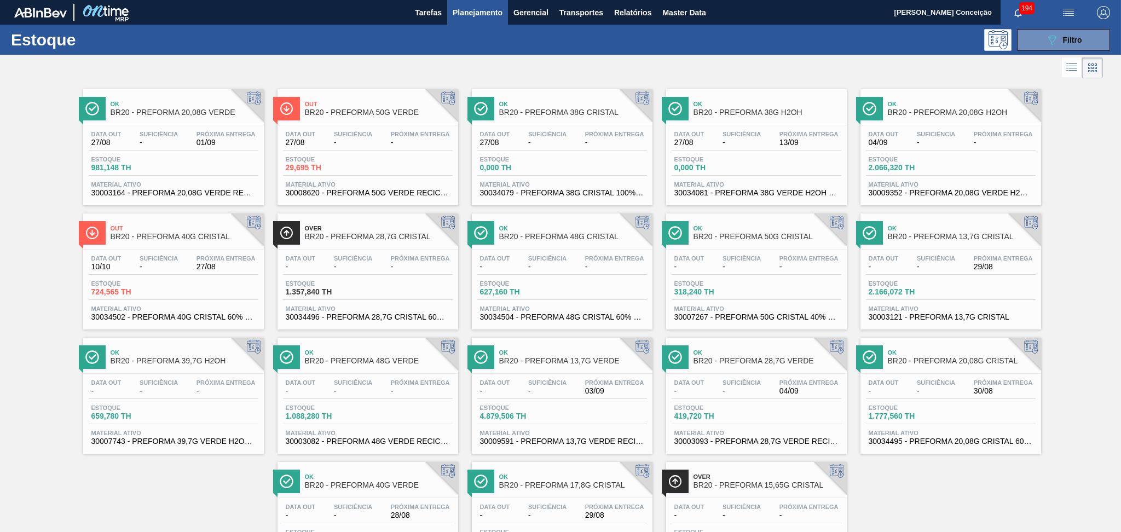
click at [541, 126] on div "Data out 27/08 Suficiência - Próxima Entrega - Estoque 0,000 TH Material ativo …" at bounding box center [562, 162] width 181 height 74
click at [562, 55] on div at bounding box center [551, 68] width 1103 height 26
click at [599, 158] on div "Estoque 0,000 TH" at bounding box center [562, 166] width 170 height 20
click at [29, 209] on div "Ok BR20 - PREFORMA 20,08G VERDE Data out 27/08 Suficiência - Próxima Entrega 01…" at bounding box center [560, 329] width 1121 height 497
click at [194, 394] on div "Próxima Entrega -" at bounding box center [226, 387] width 65 height 16
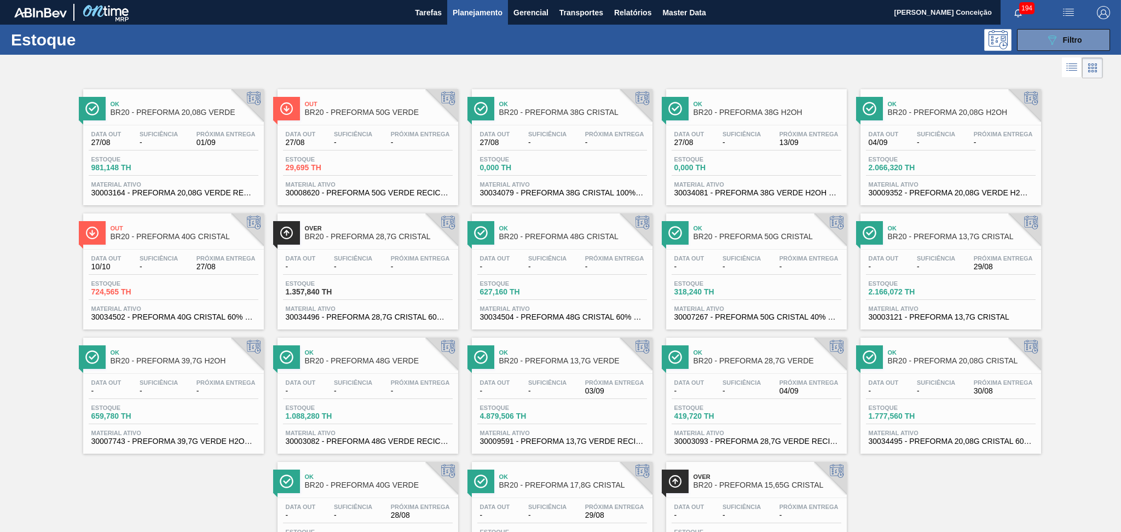
click at [43, 401] on div "Ok BR20 - PREFORMA 20,08G VERDE Data out 27/08 Suficiência - Próxima Entrega 01…" at bounding box center [560, 329] width 1121 height 497
click at [405, 137] on div "Próxima Entrega -" at bounding box center [420, 139] width 65 height 16
click at [77, 506] on div "Ok BR20 - PREFORMA 20,08G VERDE Data out 27/08 Suficiência - Próxima Entrega 01…" at bounding box center [560, 329] width 1121 height 497
click at [144, 495] on div "Ok BR20 - PREFORMA 20,08G VERDE Data out 27/08 Suficiência - Próxima Entrega 01…" at bounding box center [560, 329] width 1121 height 497
click at [194, 58] on div at bounding box center [551, 68] width 1103 height 26
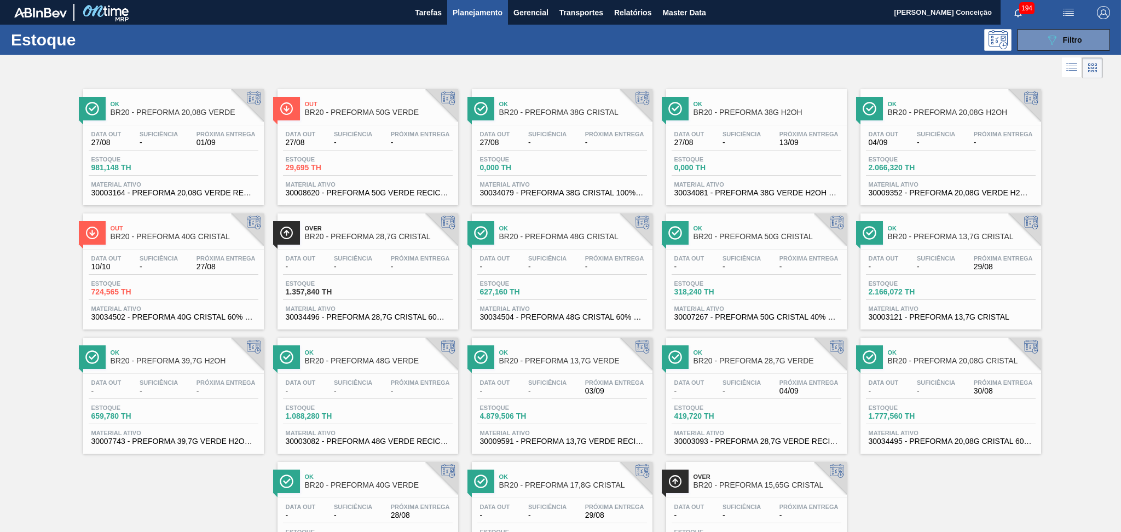
click at [963, 463] on div "Ok BR20 - PREFORMA 20,08G VERDE Data out 27/08 Suficiência - Próxima Entrega 01…" at bounding box center [560, 329] width 1121 height 497
click at [23, 129] on div "Ok BR20 - PREFORMA 20,08G VERDE Data out 27/08 Suficiência - Próxima Entrega 01…" at bounding box center [560, 329] width 1121 height 497
click at [419, 79] on div at bounding box center [551, 68] width 1103 height 26
click at [404, 73] on div at bounding box center [551, 68] width 1103 height 26
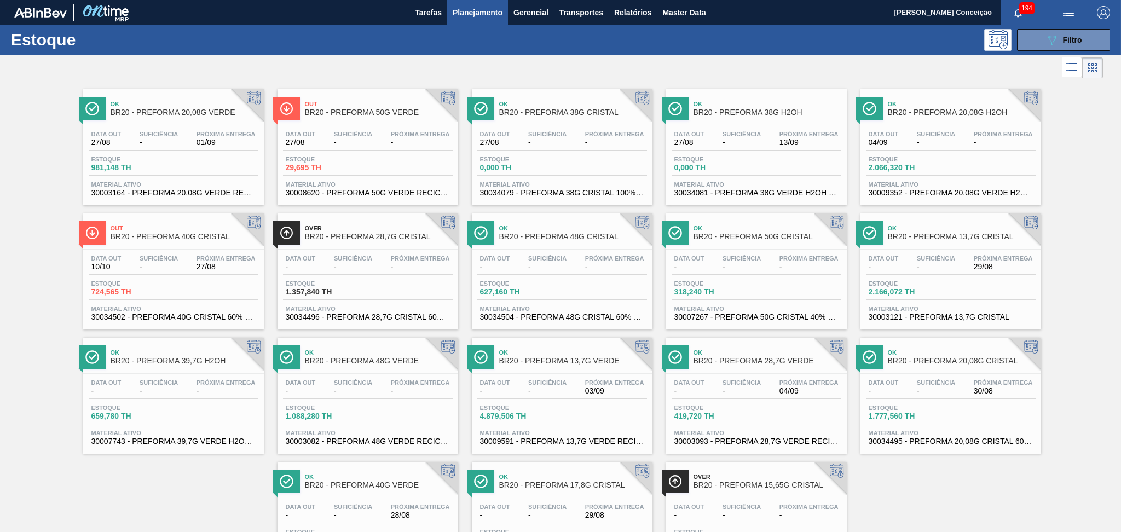
click at [476, 16] on span "Planejamento" at bounding box center [478, 12] width 50 height 13
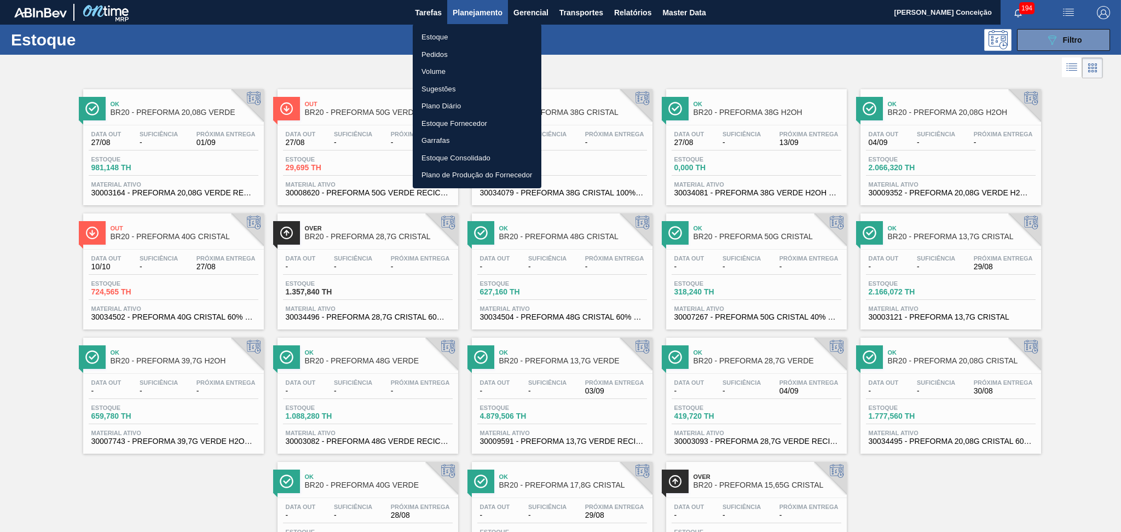
click at [1080, 44] on div at bounding box center [560, 266] width 1121 height 532
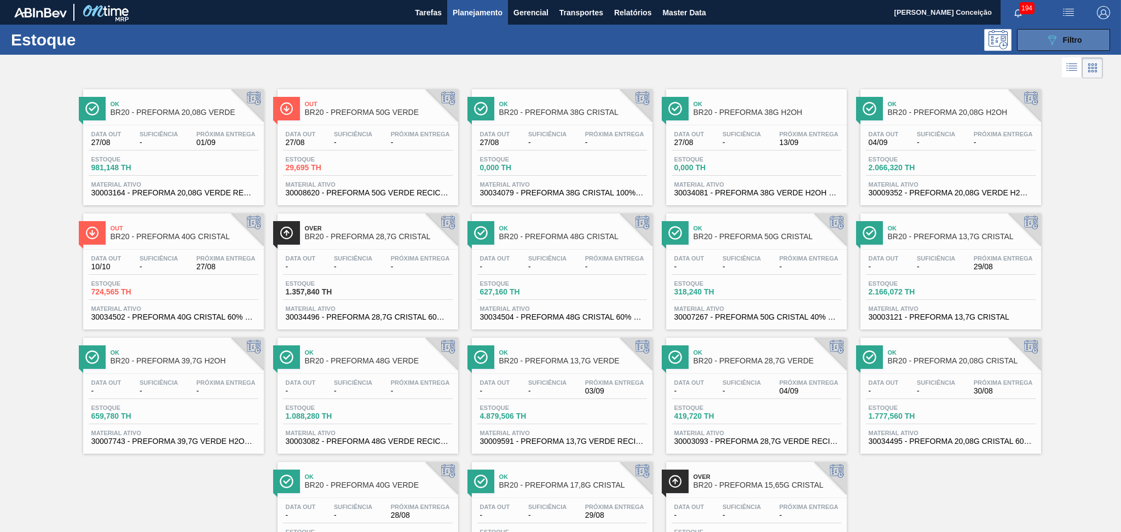
click at [1073, 42] on span "Filtro" at bounding box center [1072, 40] width 19 height 9
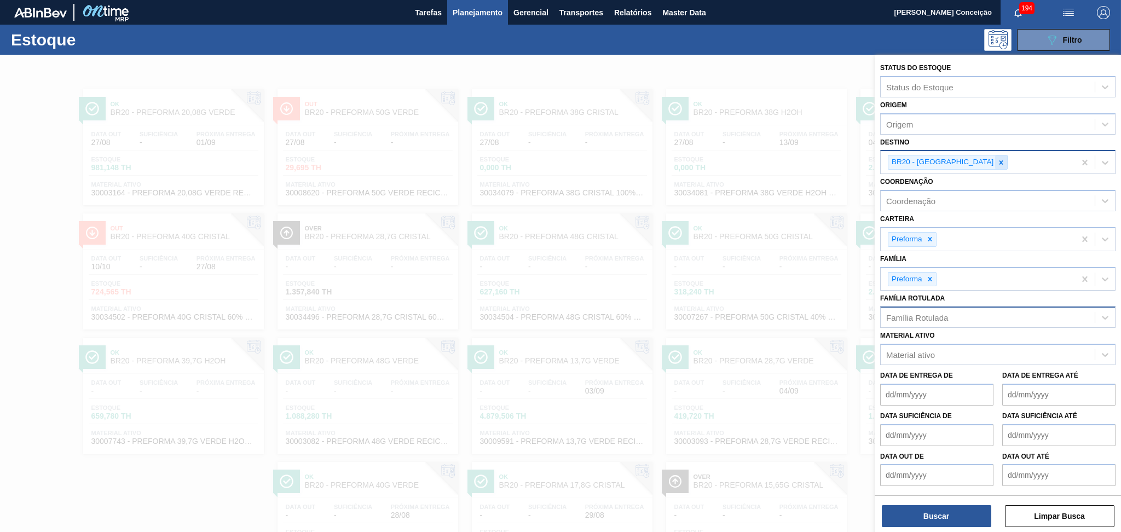
click at [997, 163] on icon at bounding box center [1001, 163] width 8 height 8
click at [926, 158] on div "Destino" at bounding box center [987, 161] width 214 height 16
click at [897, 166] on div "Destino" at bounding box center [987, 161] width 214 height 16
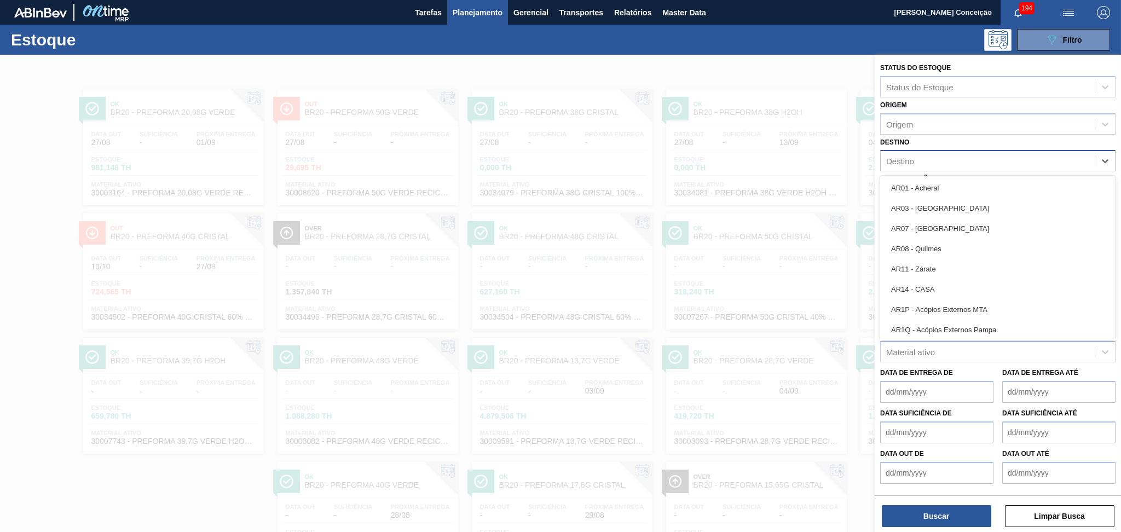
click at [902, 161] on div "Destino" at bounding box center [900, 161] width 28 height 9
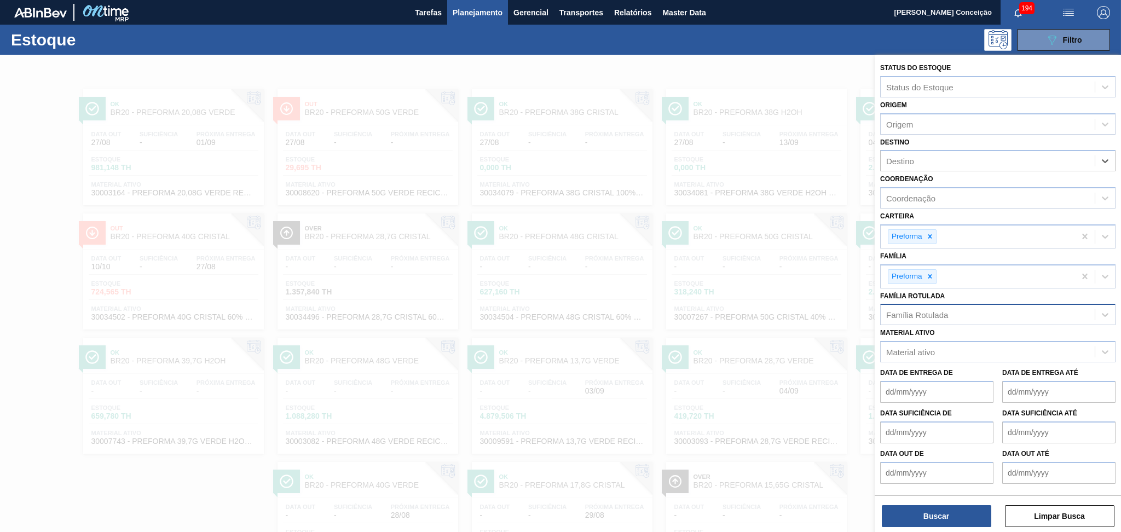
click at [384, 61] on div at bounding box center [560, 321] width 1121 height 532
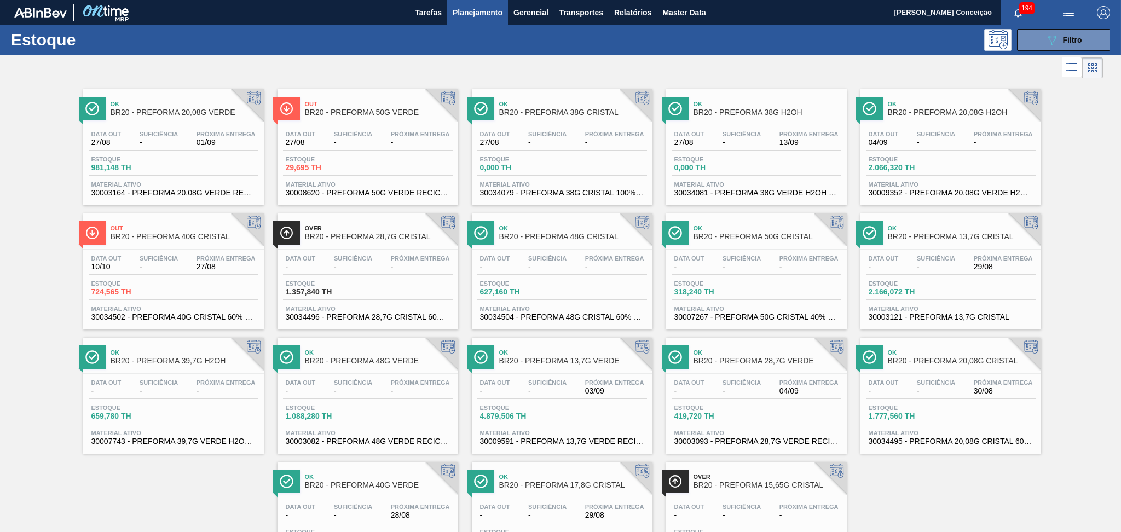
click at [382, 61] on div at bounding box center [551, 68] width 1103 height 26
click at [1065, 43] on span "Filtro" at bounding box center [1072, 40] width 19 height 9
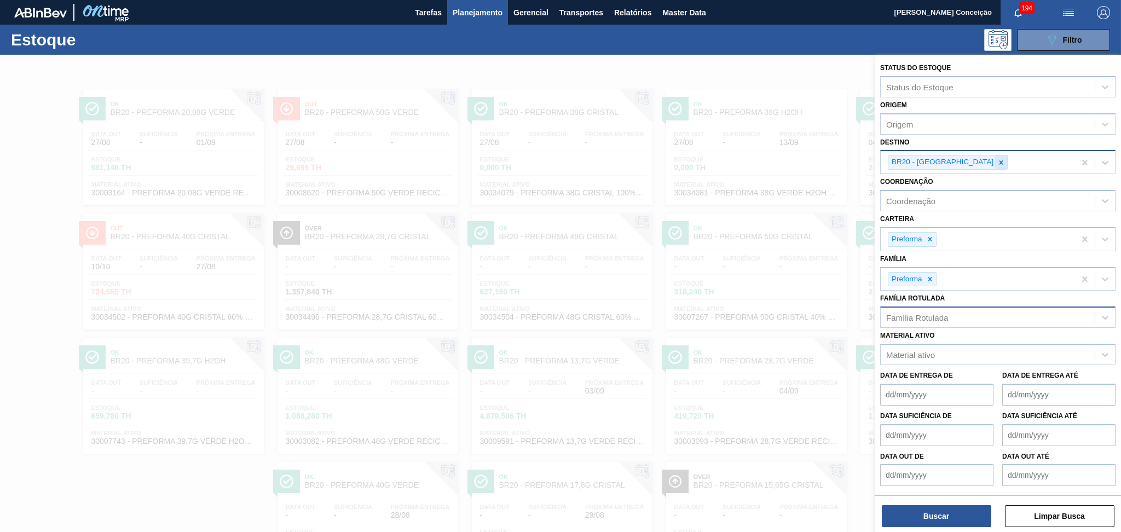
click at [999, 160] on icon at bounding box center [1001, 162] width 4 height 4
click at [918, 160] on div "Destino" at bounding box center [987, 161] width 214 height 16
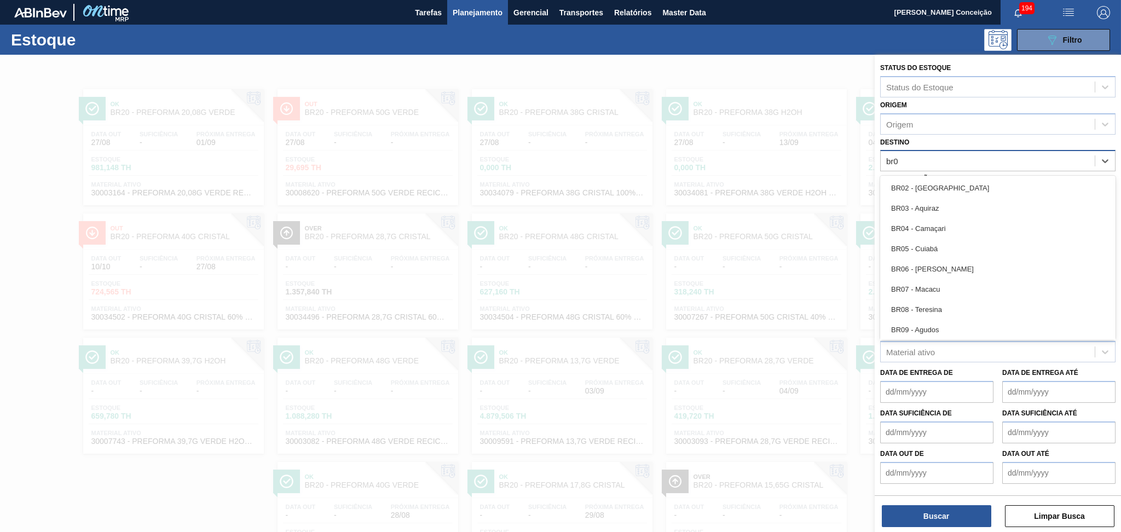
type input "br03"
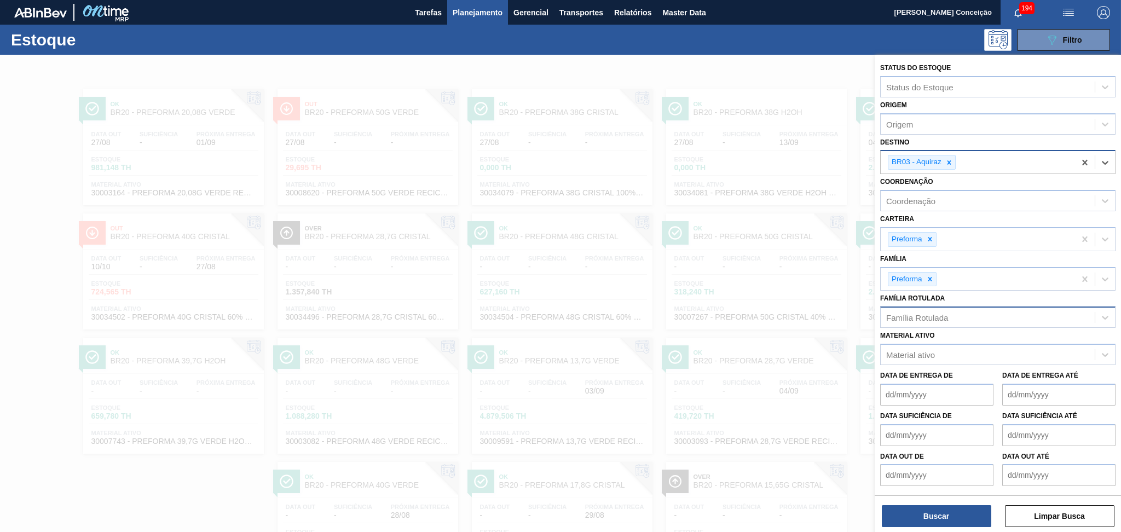
click at [1002, 154] on div "BR03 - Aquiraz" at bounding box center [977, 162] width 194 height 22
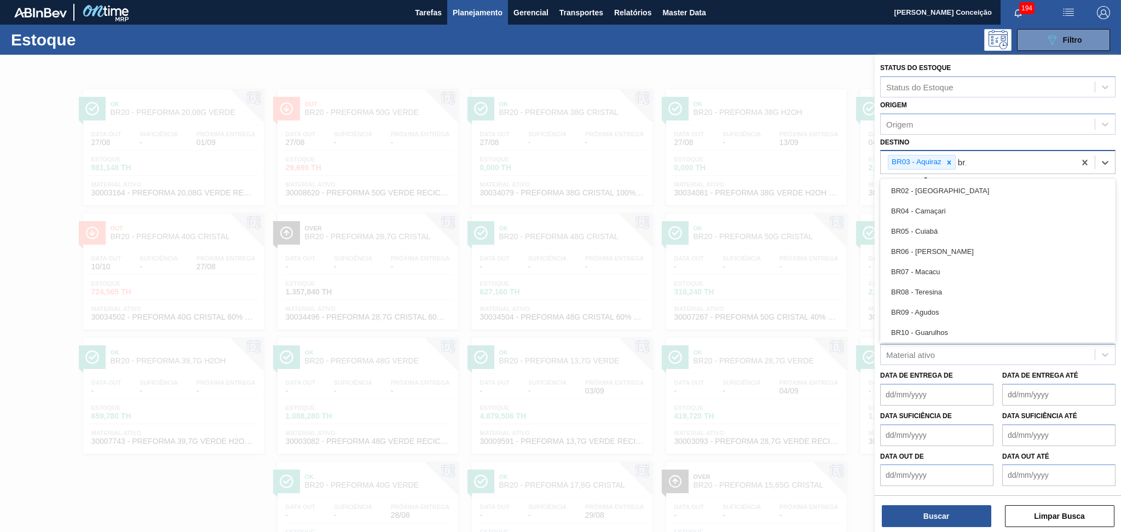
type input "br18"
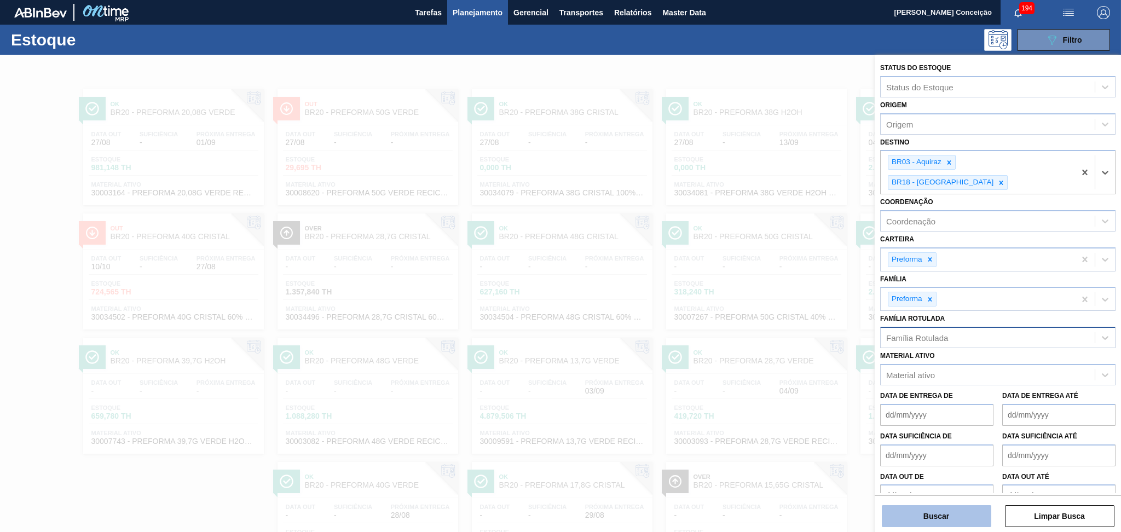
click at [923, 514] on button "Buscar" at bounding box center [936, 516] width 109 height 22
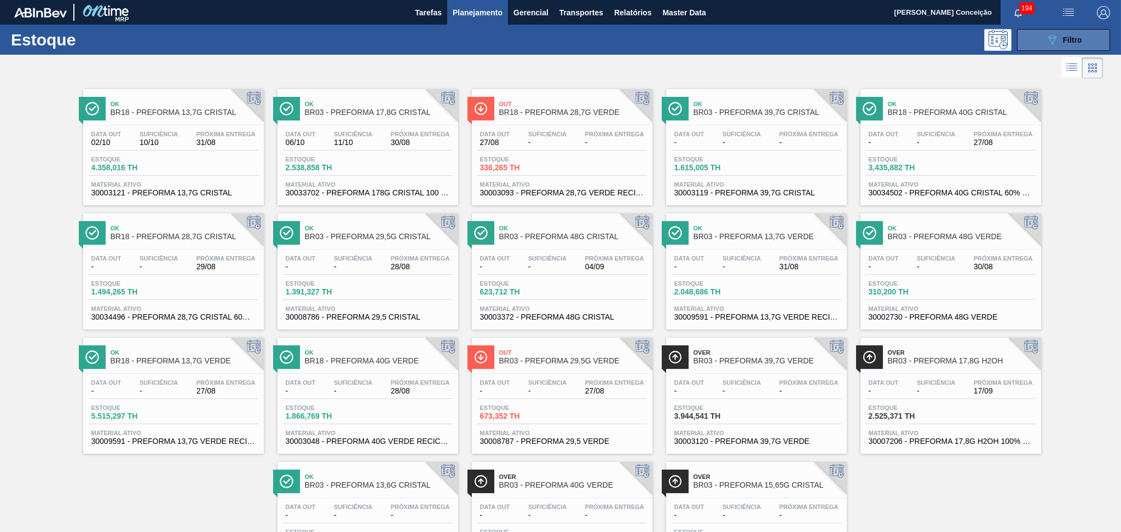
click at [1075, 36] on span "Filtro" at bounding box center [1072, 40] width 19 height 9
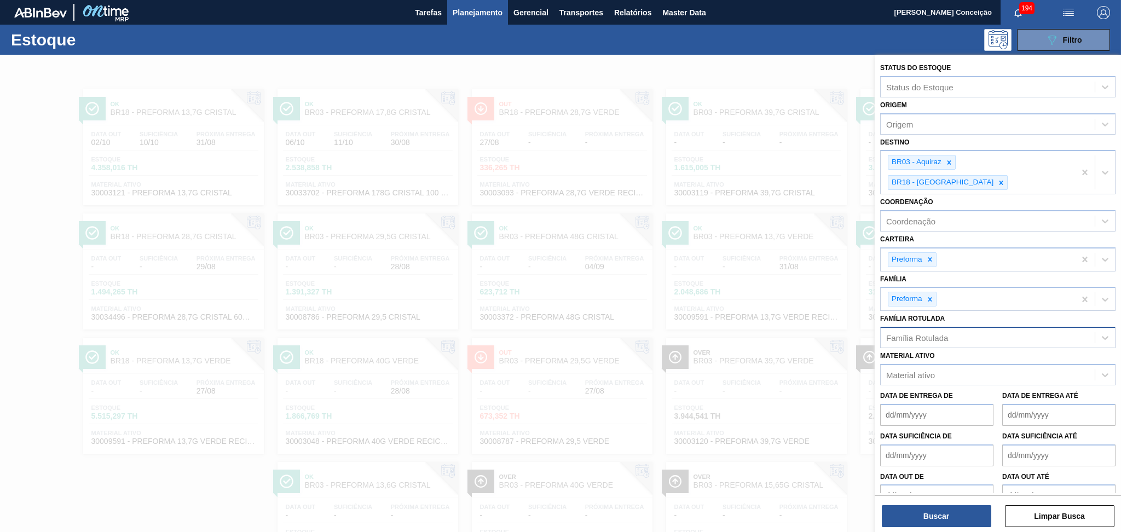
click at [922, 333] on div "Família Rotulada" at bounding box center [917, 337] width 62 height 9
type Rotulada "13,7g v"
click at [949, 355] on div "PREFORMA 13,7G VERDE" at bounding box center [997, 365] width 235 height 20
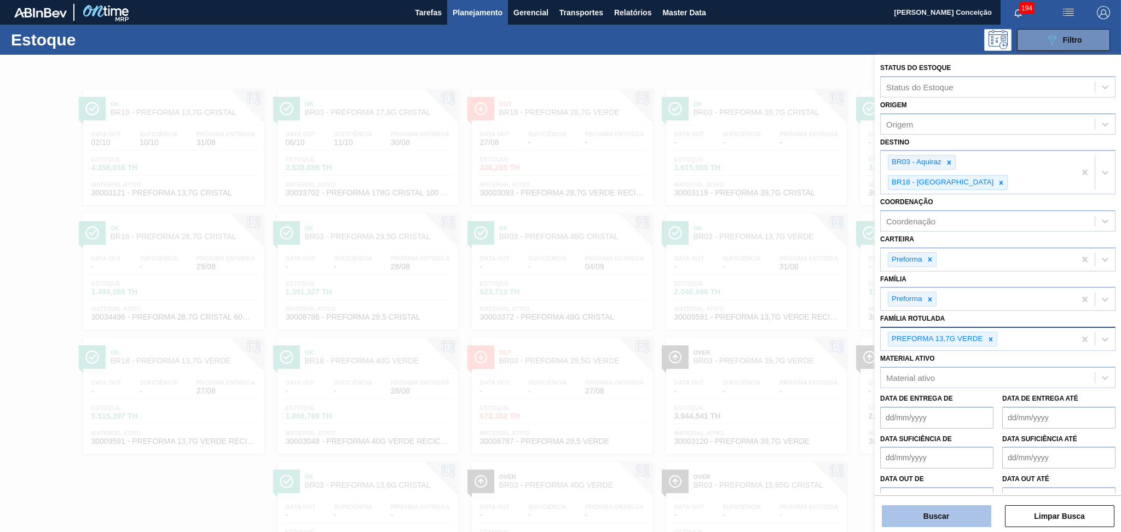
click at [934, 511] on button "Buscar" at bounding box center [936, 516] width 109 height 22
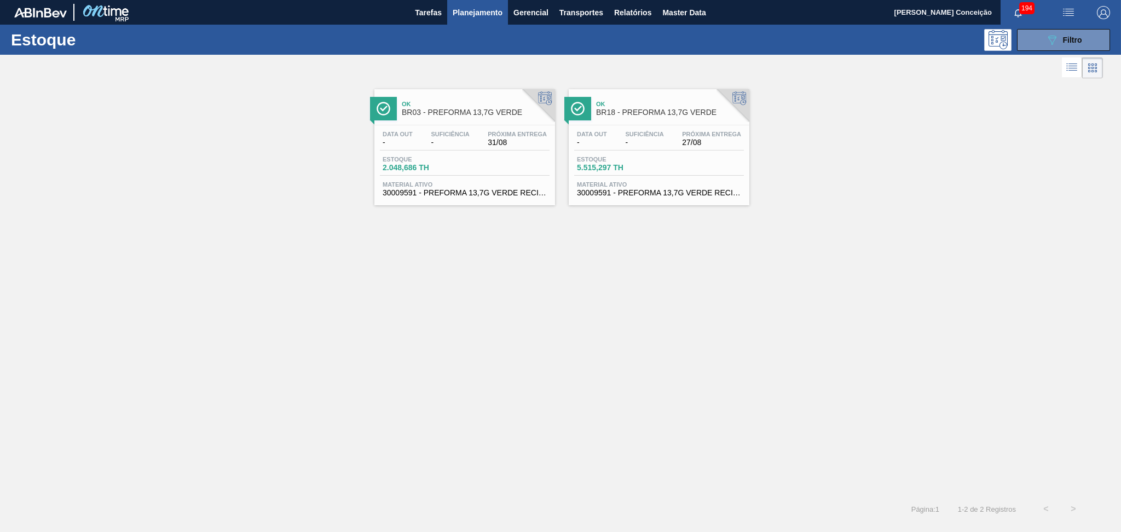
click at [390, 264] on div "Ok BR03 - PREFORMA 13,7G VERDE Data out - Suficiência - Próxima Entrega 31/08 E…" at bounding box center [560, 288] width 1121 height 414
click at [418, 143] on div "Data out - Suficiência - Próxima Entrega 31/08" at bounding box center [465, 141] width 170 height 20
click at [594, 134] on span "Data out" at bounding box center [592, 134] width 30 height 7
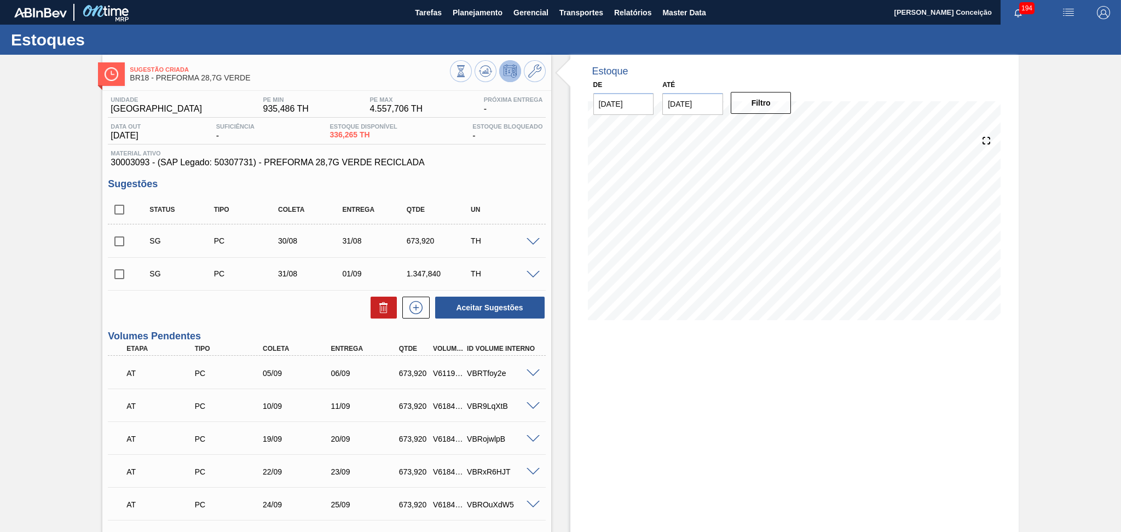
drag, startPoint x: 116, startPoint y: 215, endPoint x: 118, endPoint y: 221, distance: 5.7
click at [116, 215] on input "checkbox" at bounding box center [119, 209] width 23 height 23
checkbox input "true"
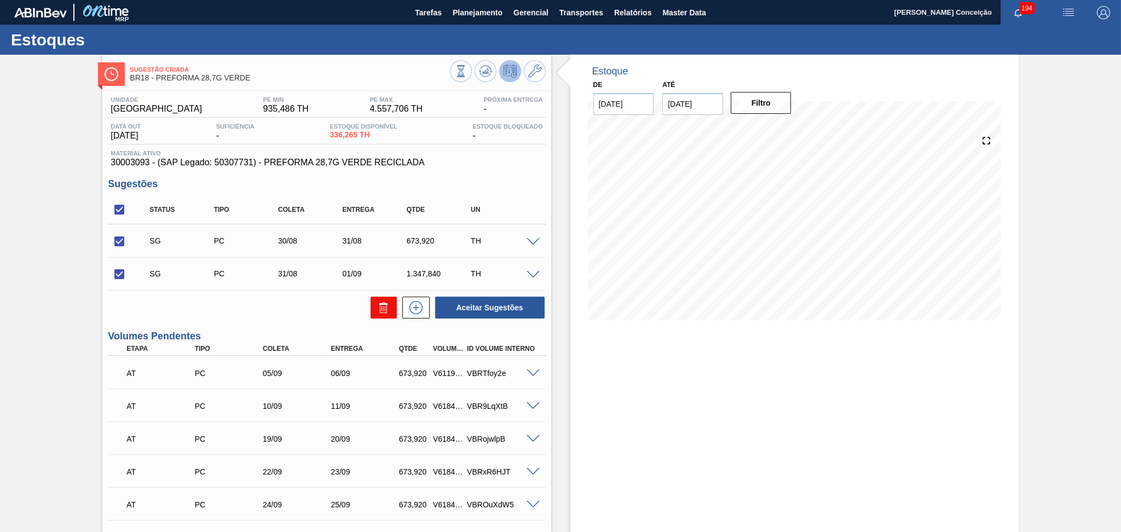
click at [370, 310] on button at bounding box center [383, 308] width 26 height 22
checkbox input "false"
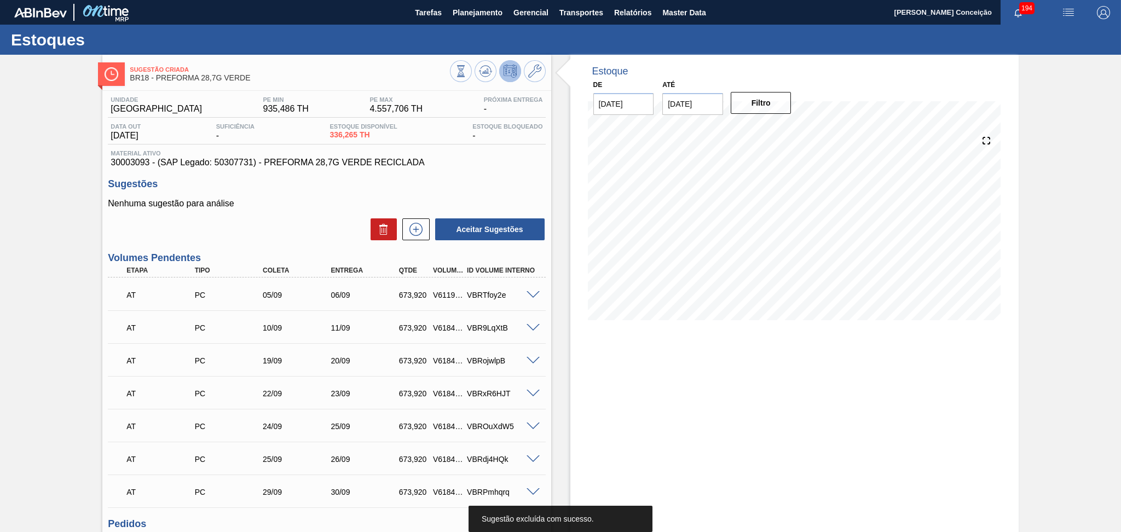
click at [555, 257] on div "Estoque De [DATE] Até [DATE] Filtro" at bounding box center [784, 351] width 467 height 592
click at [241, 217] on div "Nenhuma sugestão para análise Aceitar Sugestões" at bounding box center [326, 220] width 437 height 43
click at [506, 168] on div "Unidade Pernambuco PE MIN 935,486 TH PE MAX 4.557,706 TH Próxima Entrega - Data…" at bounding box center [326, 366] width 448 height 550
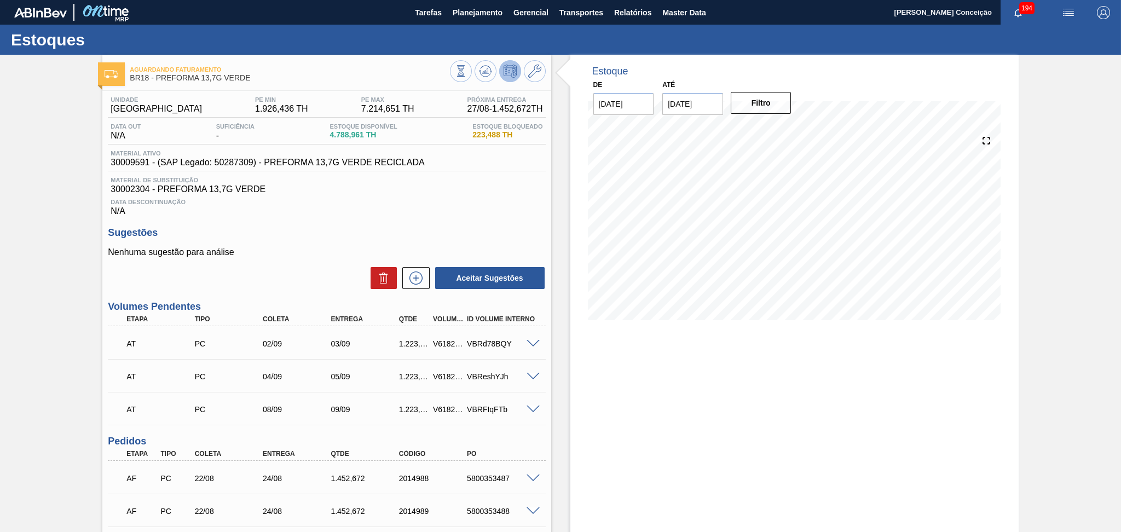
click at [501, 222] on div "Unidade Pernambuco PE MIN 1.926,436 TH PE MAX 7.214,651 TH Próxima Entrega 27/0…" at bounding box center [326, 433] width 448 height 684
click at [491, 245] on div "Sugestões Nenhuma sugestão para análise Aceitar Sugestões" at bounding box center [326, 258] width 437 height 63
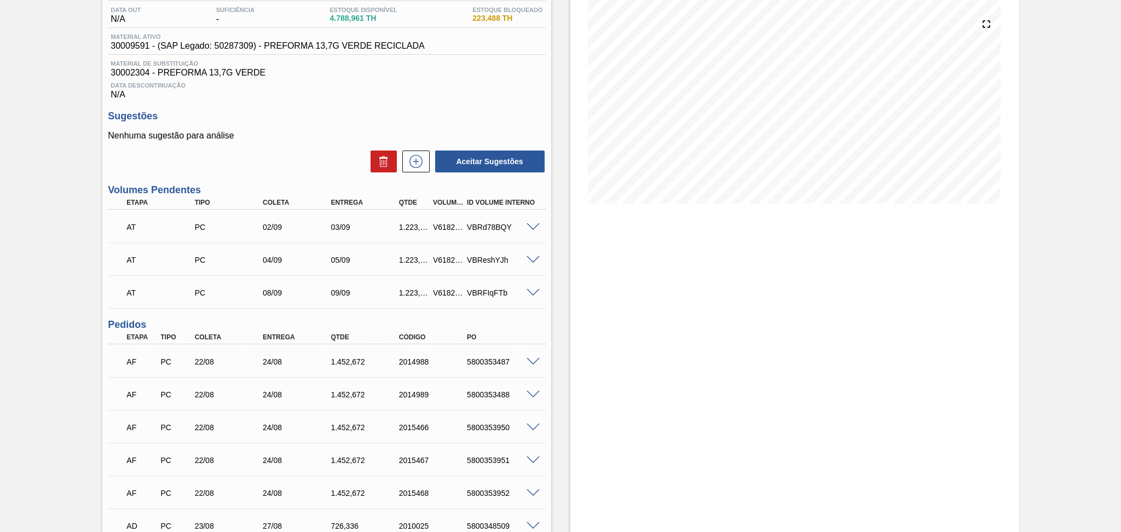
scroll to position [247, 0]
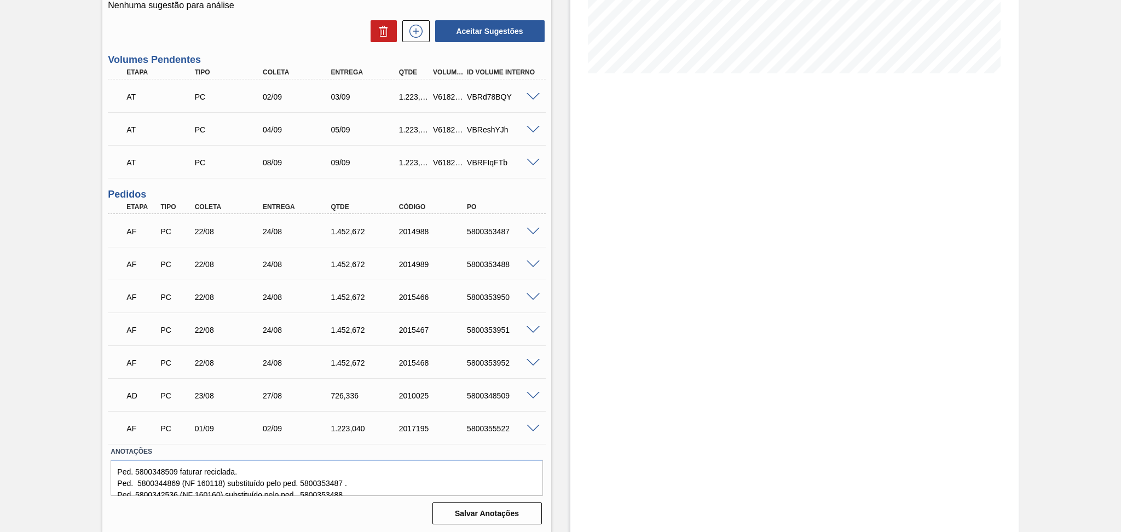
click at [551, 422] on div "Estoque De [DATE] Até [DATE] Filtro 01/09 Projeção de Estoque 10,278.661 [DOMAI…" at bounding box center [784, 171] width 467 height 726
click at [558, 428] on div "Estoque De [DATE] Até [DATE] Filtro 01/09 Projeção de Estoque 10,278.661 [DOMAI…" at bounding box center [784, 171] width 467 height 726
click at [562, 308] on div "Estoque De [DATE] Até [DATE] Filtro 01/09 Projeção de Estoque 10,278.661 [DOMAI…" at bounding box center [784, 171] width 467 height 726
click at [533, 425] on span at bounding box center [532, 429] width 13 height 8
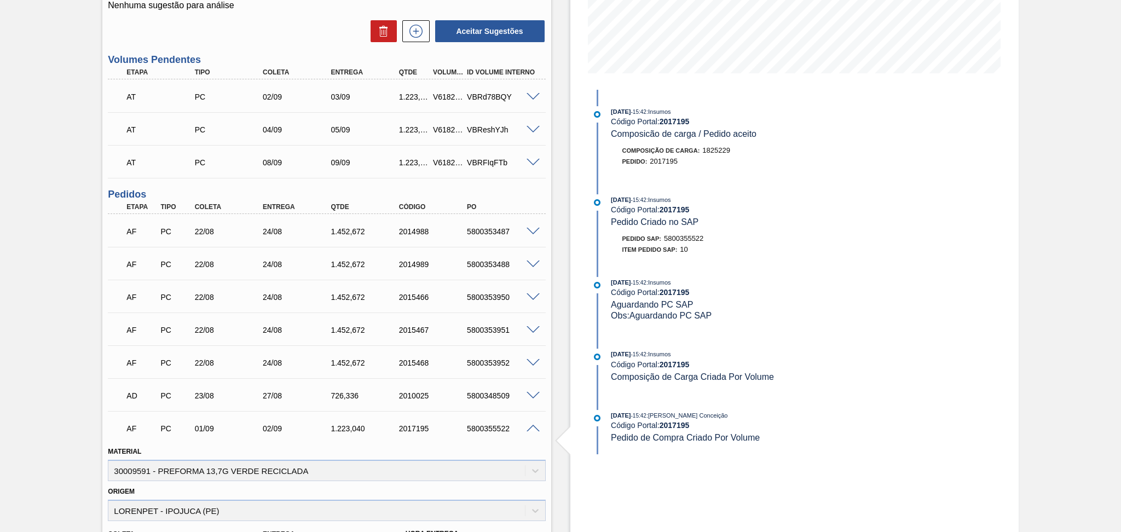
click at [536, 426] on span at bounding box center [532, 429] width 13 height 8
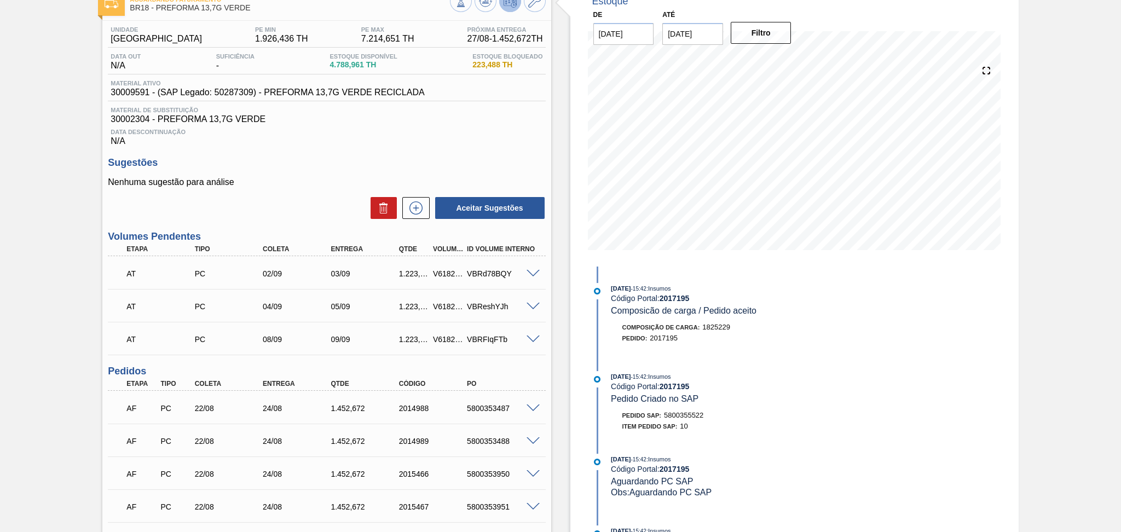
scroll to position [28, 0]
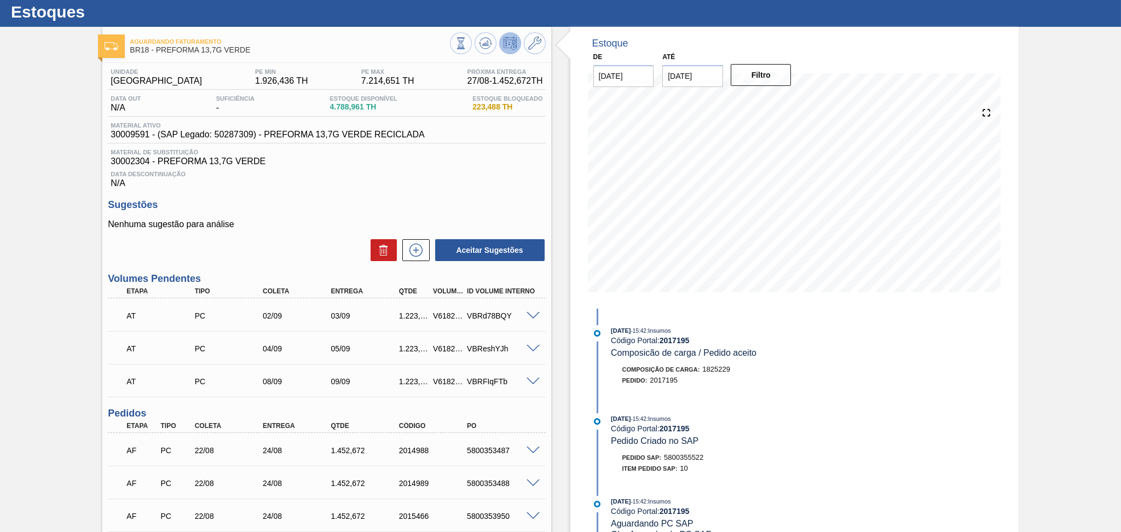
click at [497, 185] on div "Data Descontinuação N/A" at bounding box center [326, 177] width 437 height 22
click at [543, 189] on div "Unidade Pernambuco PE MIN 1.926,436 TH PE MAX 7.214,651 TH Próxima Entrega 27/0…" at bounding box center [326, 405] width 448 height 684
click at [341, 174] on span "Data Descontinuação" at bounding box center [327, 174] width 432 height 7
click at [540, 178] on div "Data Descontinuação N/A" at bounding box center [326, 177] width 437 height 22
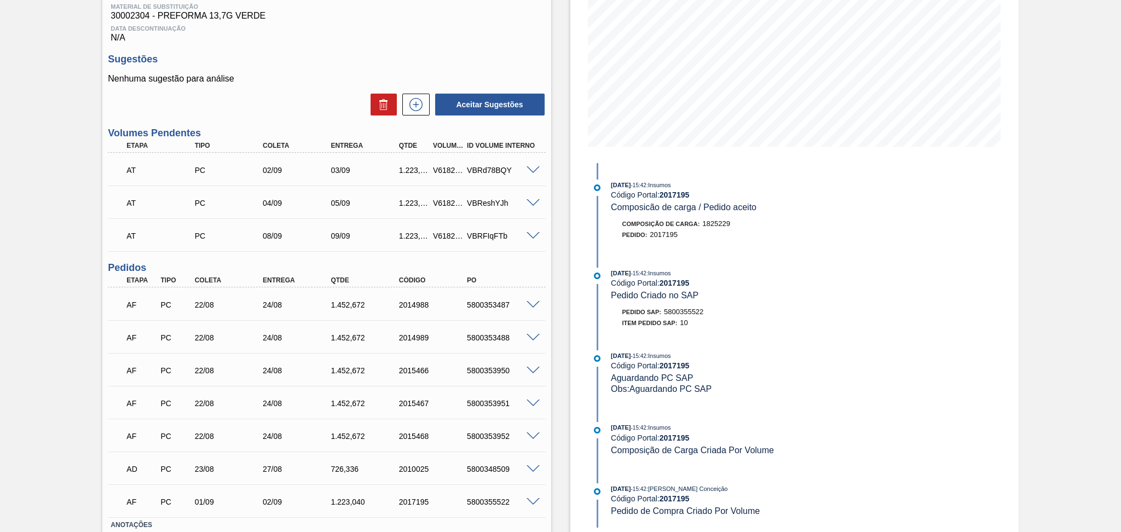
scroll to position [247, 0]
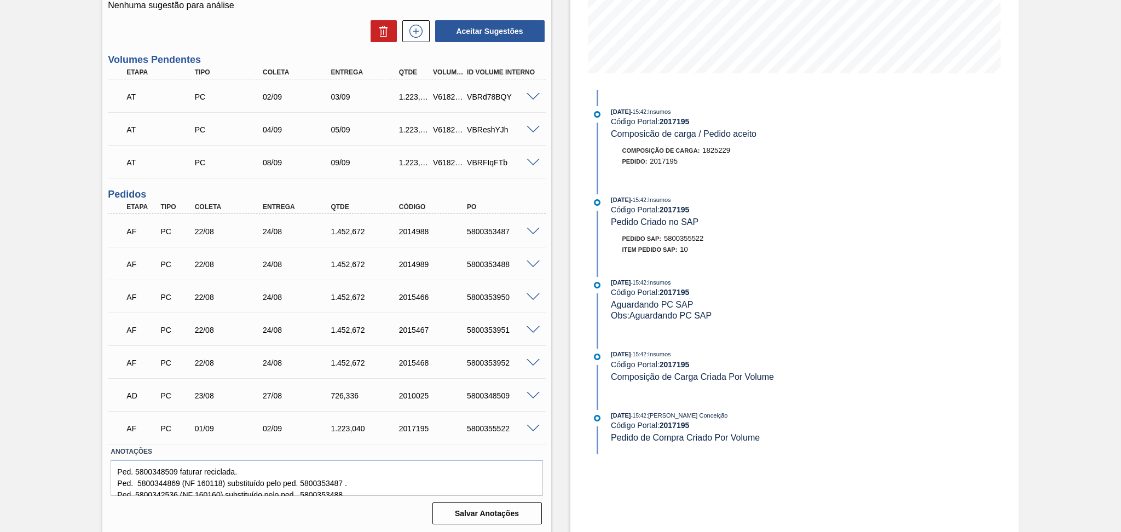
click at [552, 187] on div "Estoque De [DATE] Até [DATE] Filtro 28/08 Projeção de Estoque 12,178.657 [DOMAI…" at bounding box center [784, 171] width 467 height 726
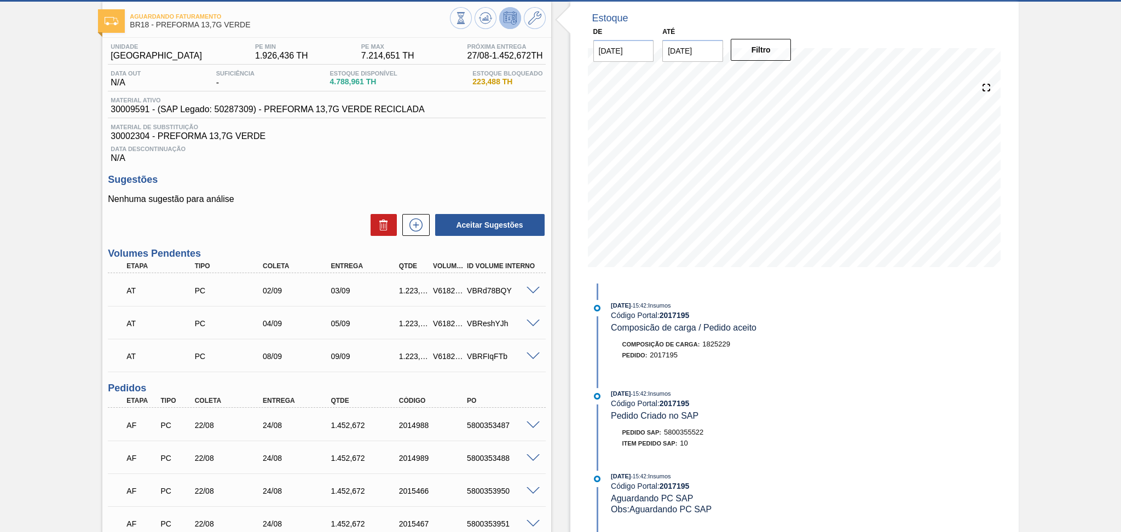
scroll to position [28, 0]
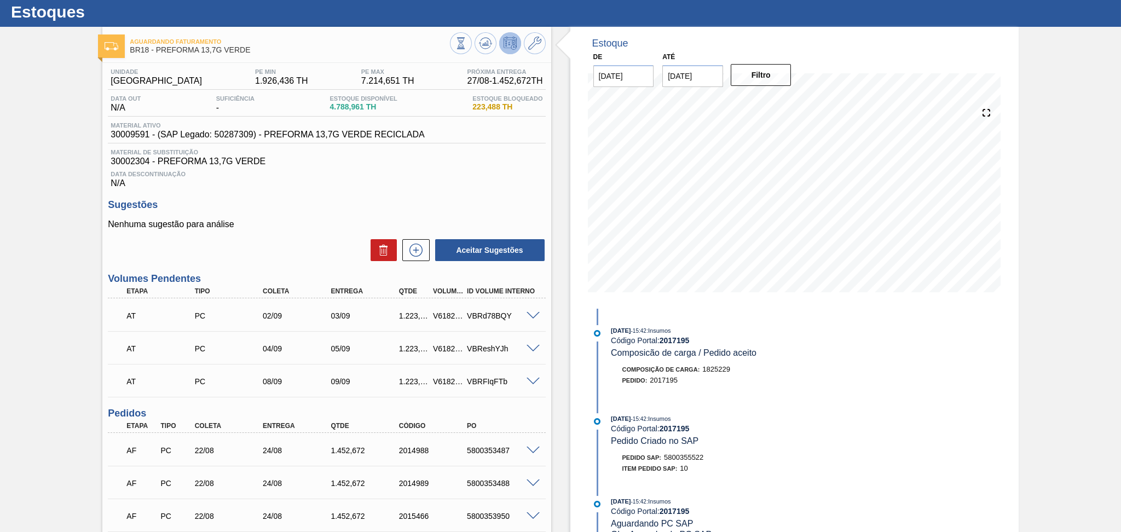
click at [565, 197] on div "Estoque De [DATE] Até [DATE] Filtro 28/08 Projeção de Estoque 12,178.657 [DOMAI…" at bounding box center [784, 390] width 467 height 726
click at [457, 198] on div "Unidade Pernambuco PE MIN 1.926,436 TH PE MAX 7.214,651 TH Próxima Entrega 27/0…" at bounding box center [326, 405] width 448 height 684
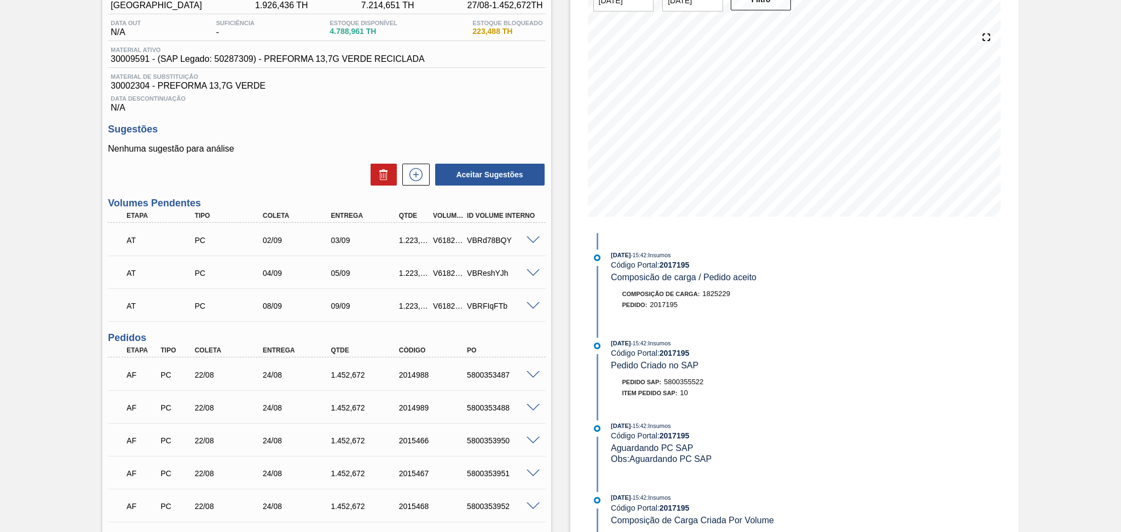
scroll to position [101, 0]
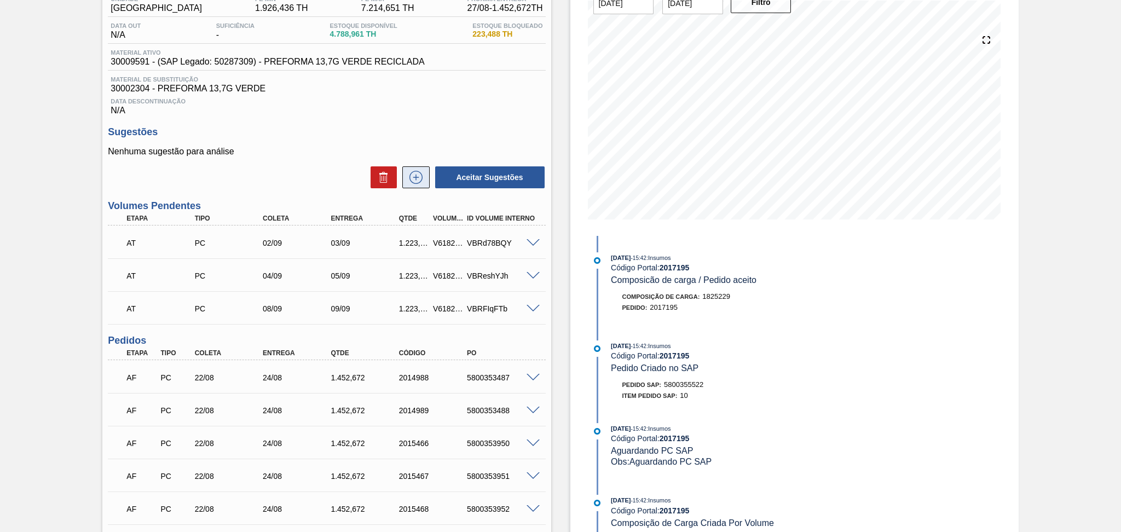
click at [416, 183] on icon at bounding box center [415, 177] width 13 height 13
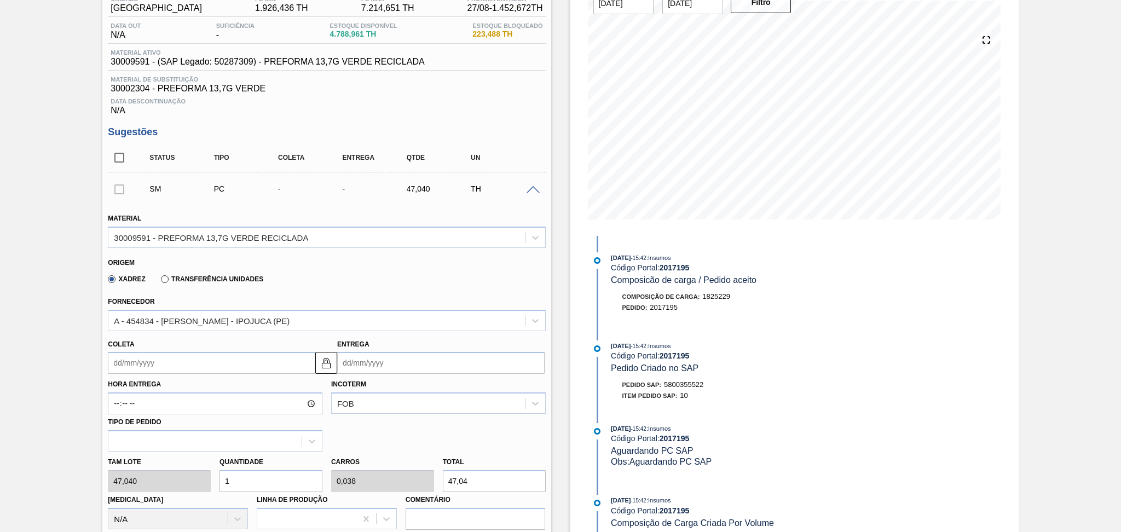
click at [153, 366] on input "Coleta" at bounding box center [211, 363] width 207 height 22
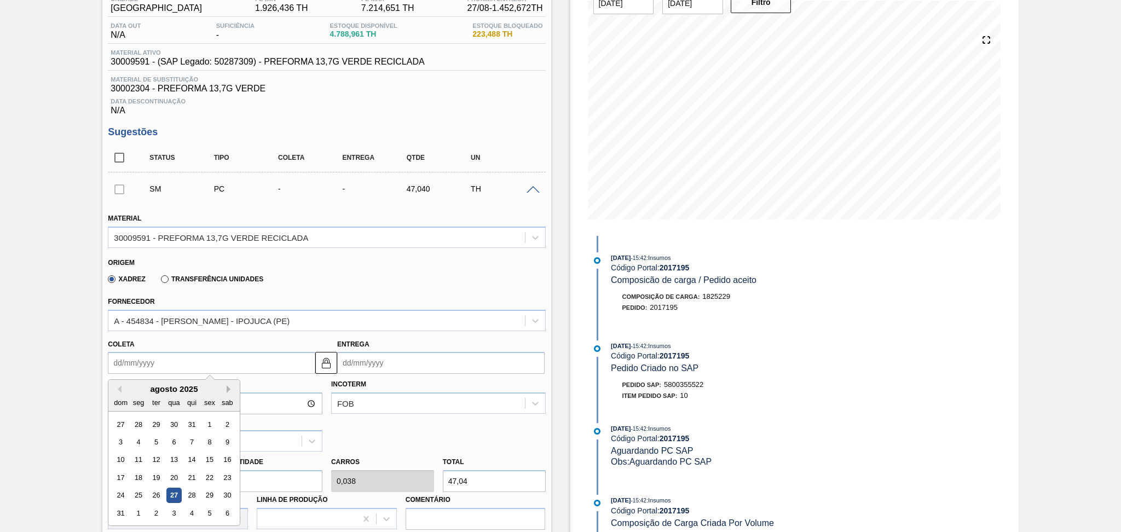
click at [228, 388] on button "Next Month" at bounding box center [231, 389] width 8 height 8
click at [173, 454] on div "17" at bounding box center [174, 460] width 15 height 15
type input "[DATE]"
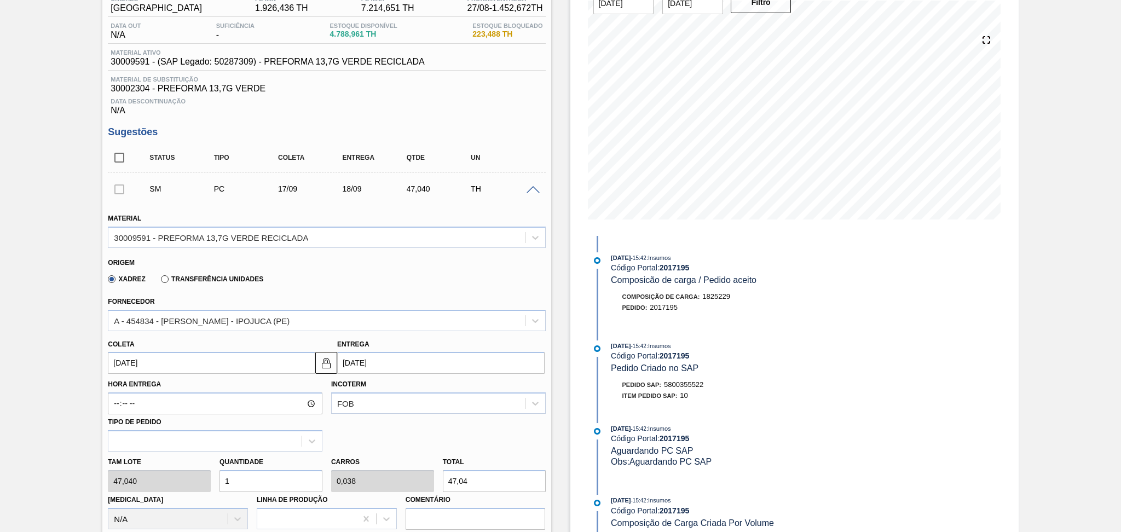
click at [194, 474] on div "Tam lote 47,040 Quantidade 1 Carros 0,038 Total 47,04 [MEDICAL_DATA] N/A Linha …" at bounding box center [326, 490] width 446 height 78
type input "2"
type input "0,077"
type input "94,08"
type input "26"
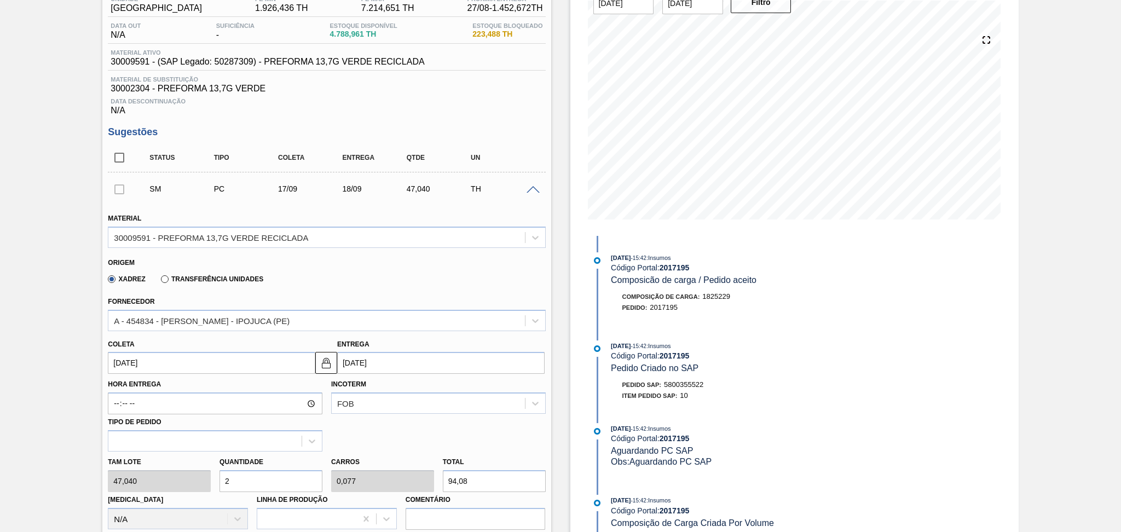
type input "1"
type input "1.223,04"
type input "26"
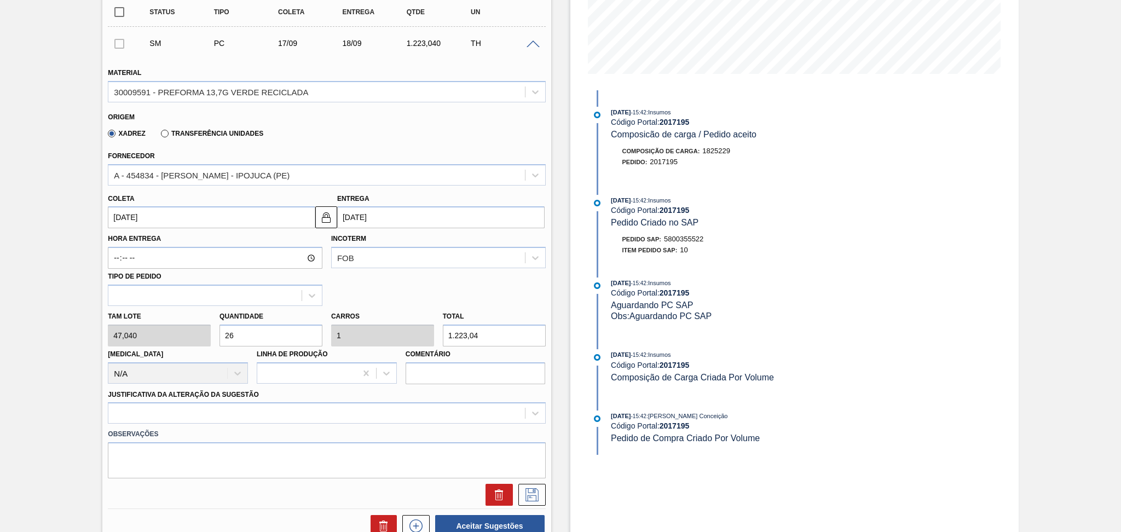
scroll to position [247, 0]
click at [272, 408] on div at bounding box center [326, 412] width 437 height 21
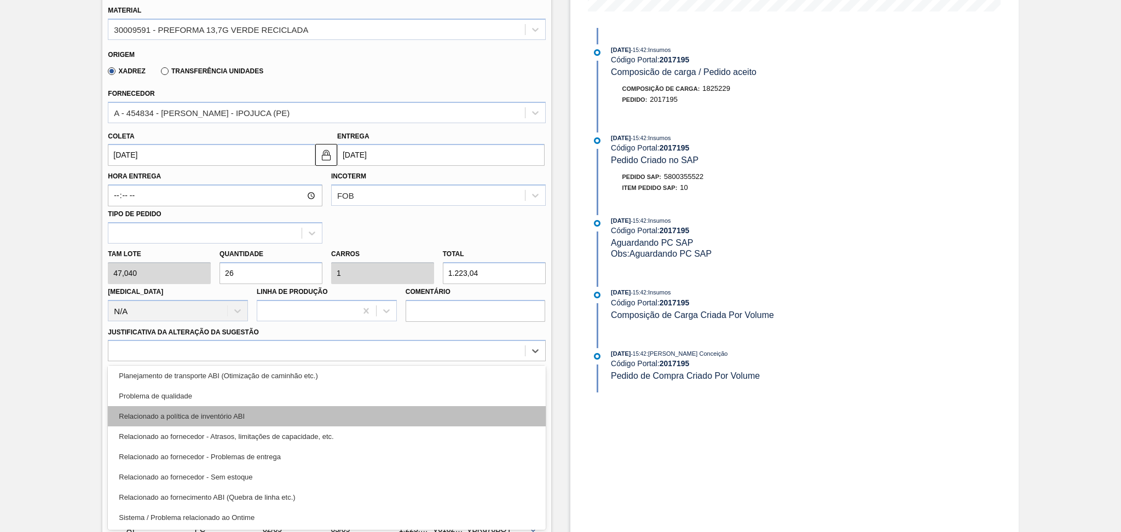
scroll to position [132, 0]
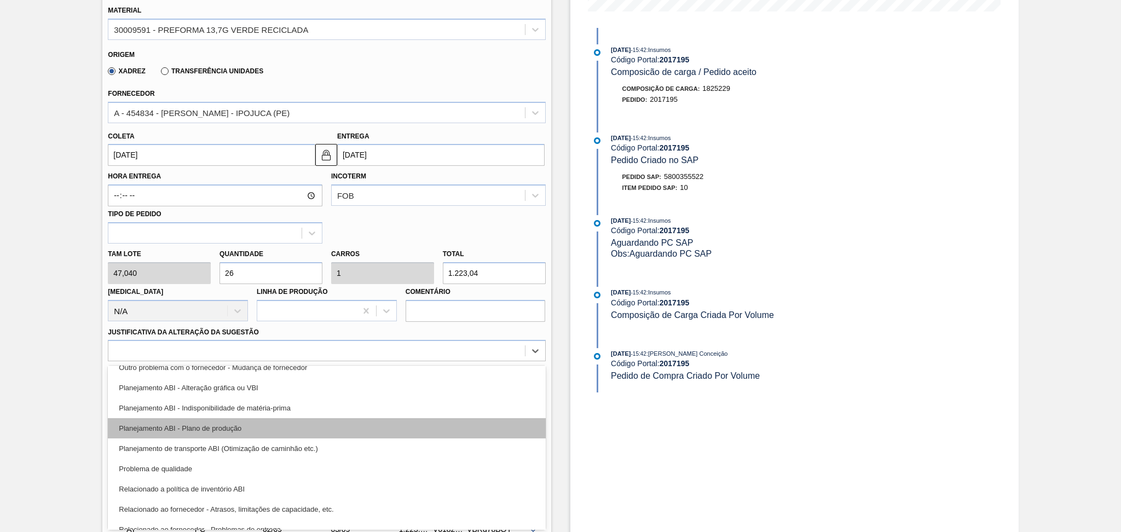
click at [231, 421] on div "Planejamento ABI - Plano de produção" at bounding box center [326, 428] width 437 height 20
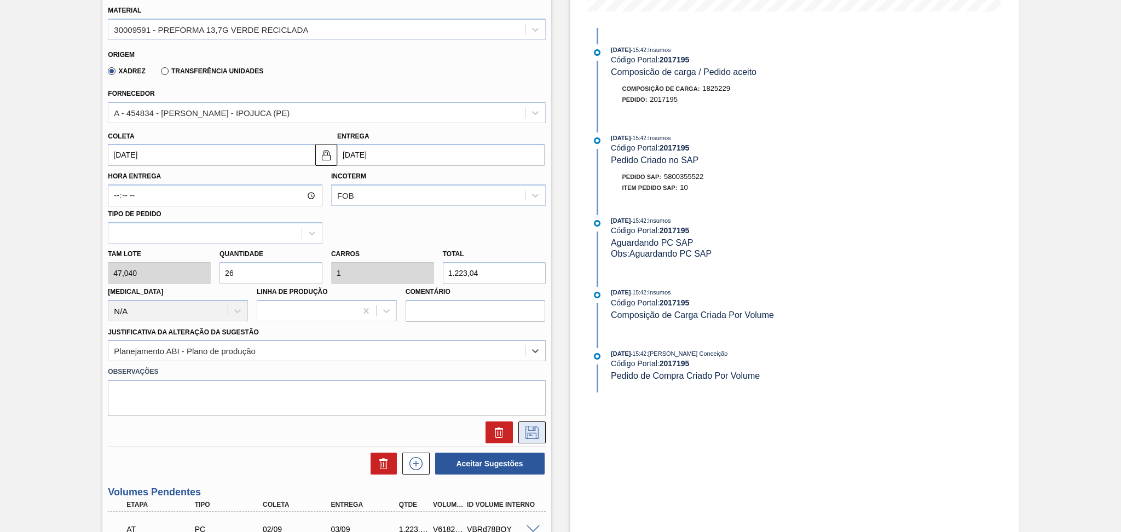
click at [525, 426] on icon at bounding box center [532, 432] width 18 height 13
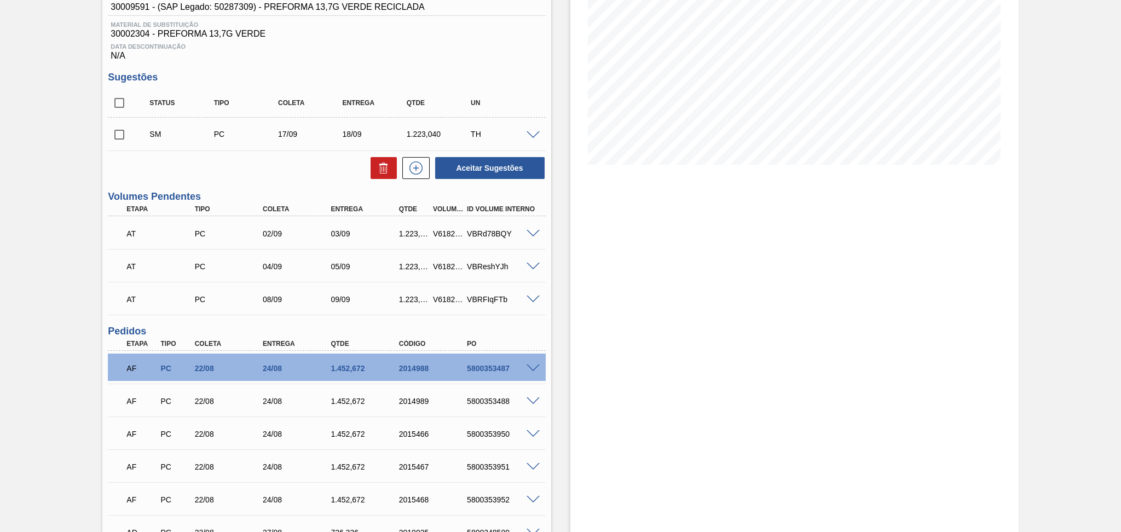
scroll to position [73, 0]
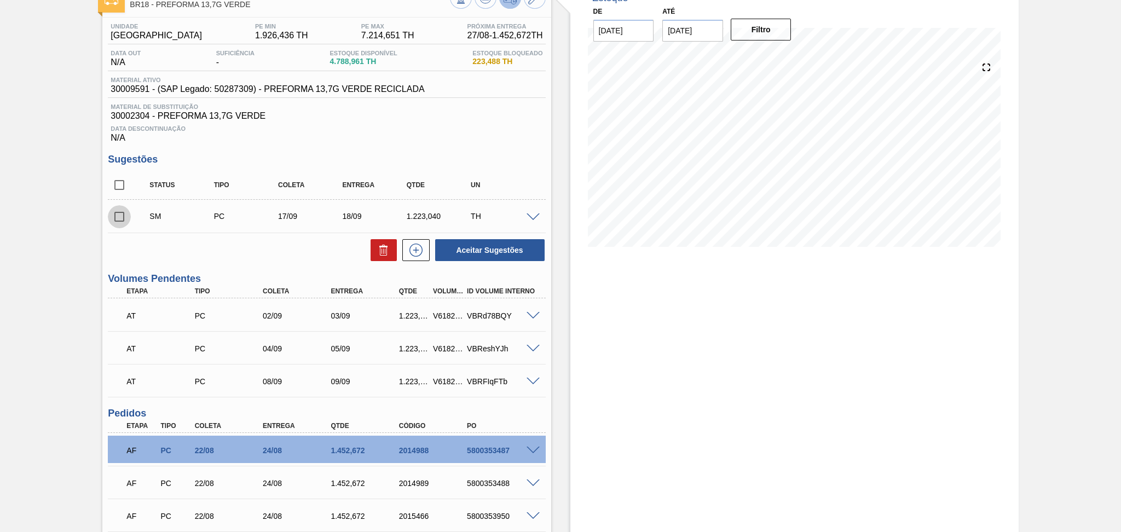
click at [123, 221] on input "checkbox" at bounding box center [119, 216] width 23 height 23
click at [479, 249] on button "Aceitar Sugestões" at bounding box center [489, 250] width 109 height 22
checkbox input "false"
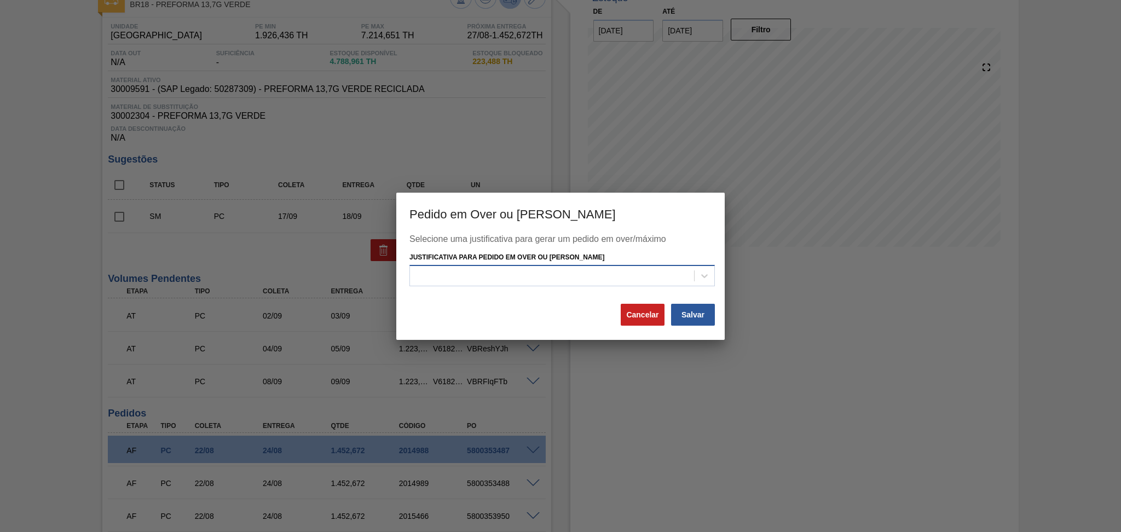
click at [484, 278] on div at bounding box center [552, 276] width 284 height 16
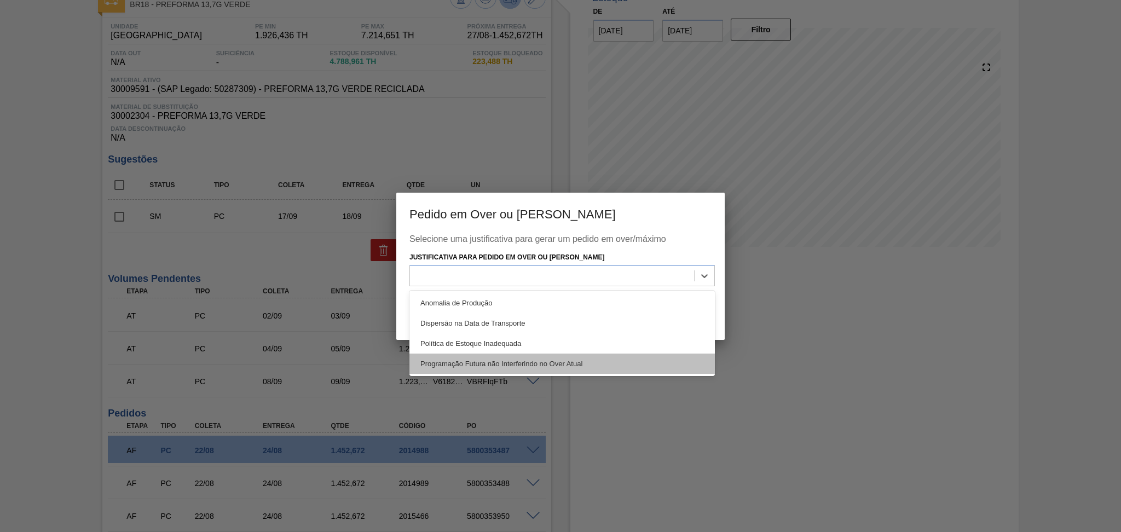
click at [525, 361] on div "Programação Futura não Interferindo no Over Atual" at bounding box center [561, 363] width 305 height 20
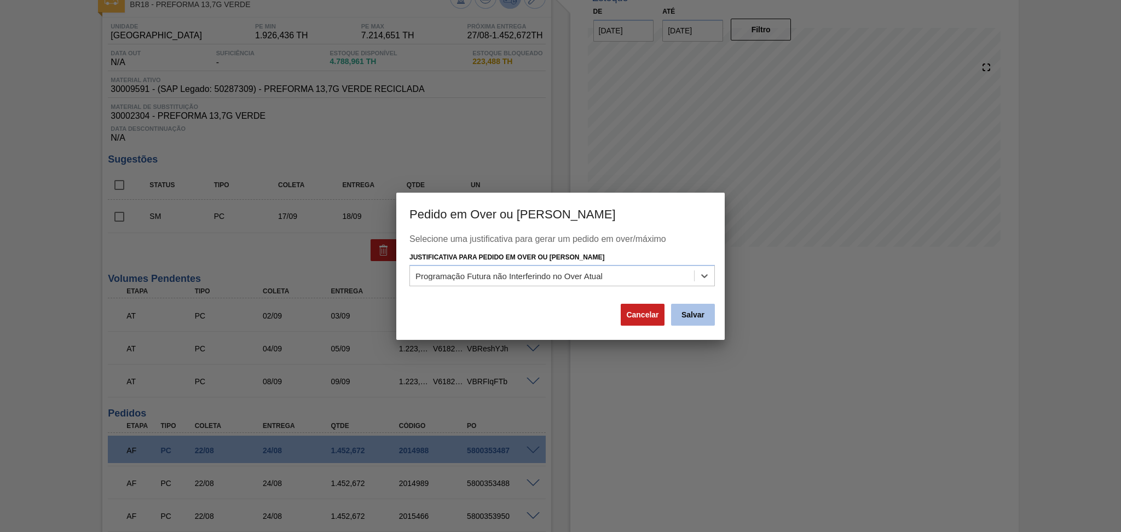
click at [692, 308] on button "Salvar" at bounding box center [693, 315] width 44 height 22
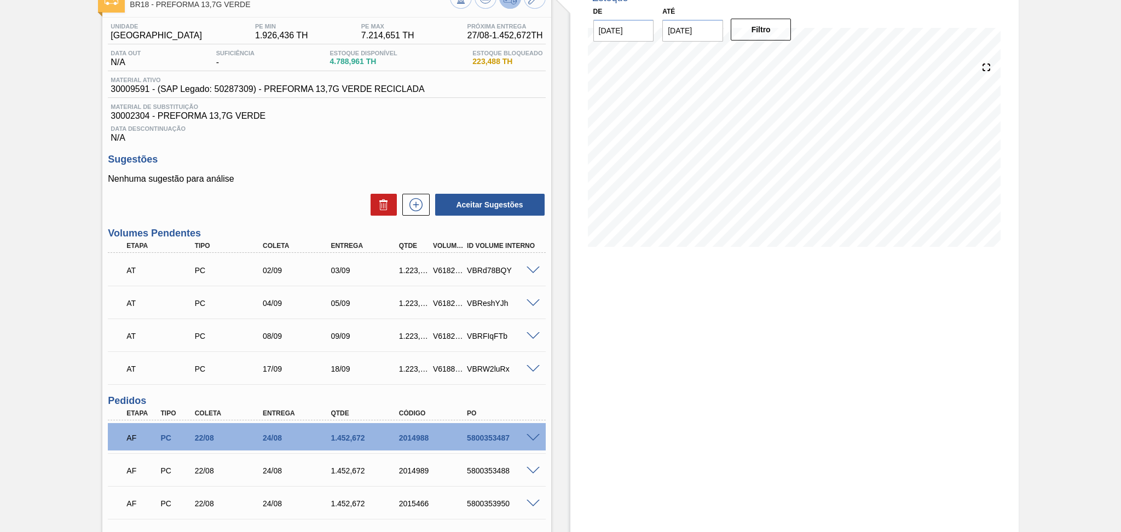
click at [518, 142] on div "Data Descontinuação N/A" at bounding box center [326, 132] width 437 height 22
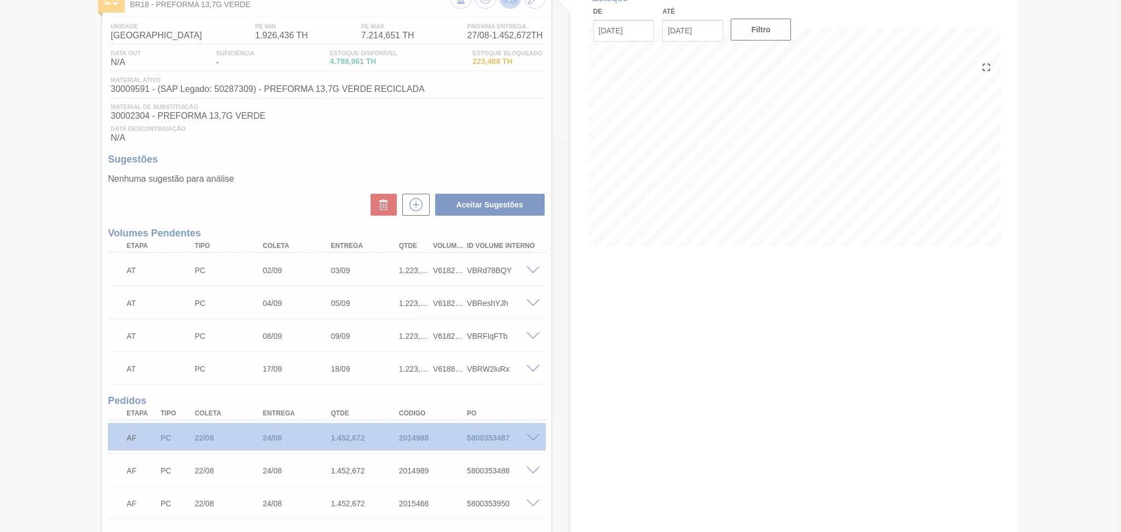
click at [660, 421] on div at bounding box center [560, 266] width 1121 height 532
click at [554, 401] on div at bounding box center [560, 266] width 1121 height 532
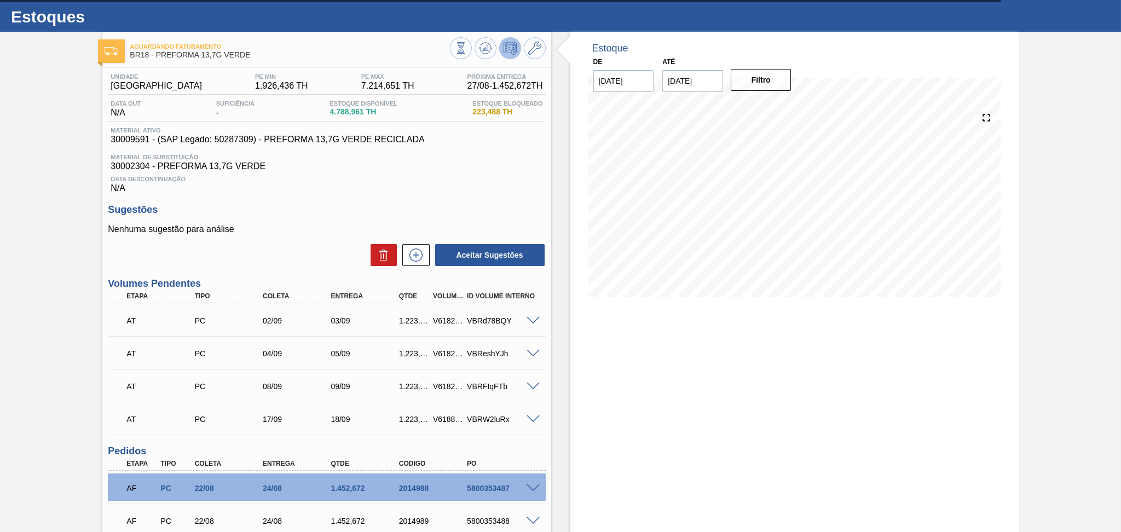
scroll to position [1, 0]
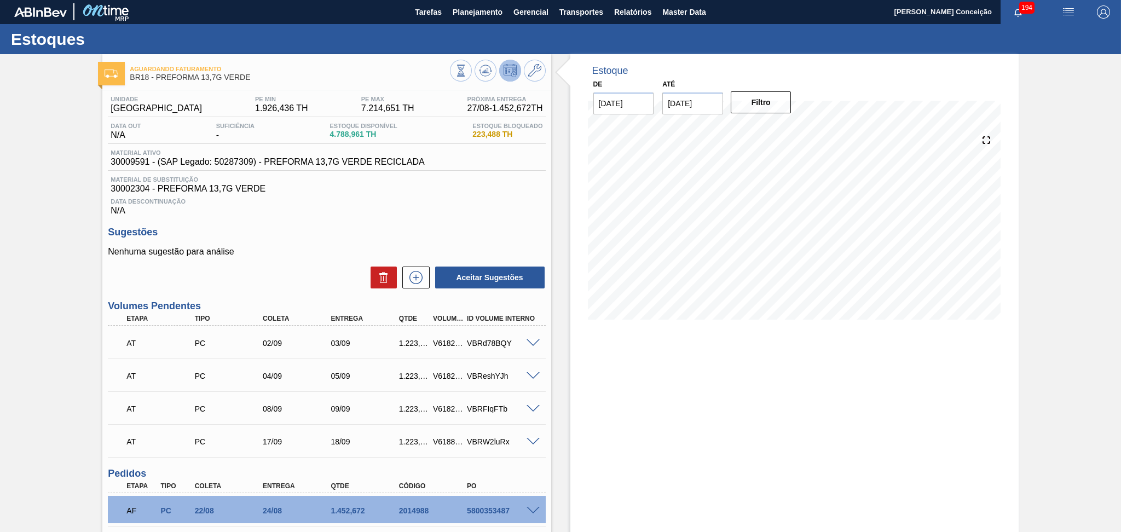
click at [366, 204] on div "Data Descontinuação N/A" at bounding box center [326, 205] width 437 height 22
click at [460, 198] on span "Data Descontinuação" at bounding box center [327, 201] width 432 height 7
click at [555, 346] on div "Estoque De [DATE] Até [DATE] Filtro 13/09 Projeção de Estoque 11,070.817 [DOMAI…" at bounding box center [784, 433] width 467 height 758
click at [496, 213] on div "Data Descontinuação N/A" at bounding box center [326, 205] width 437 height 22
click at [419, 277] on icon at bounding box center [416, 277] width 18 height 13
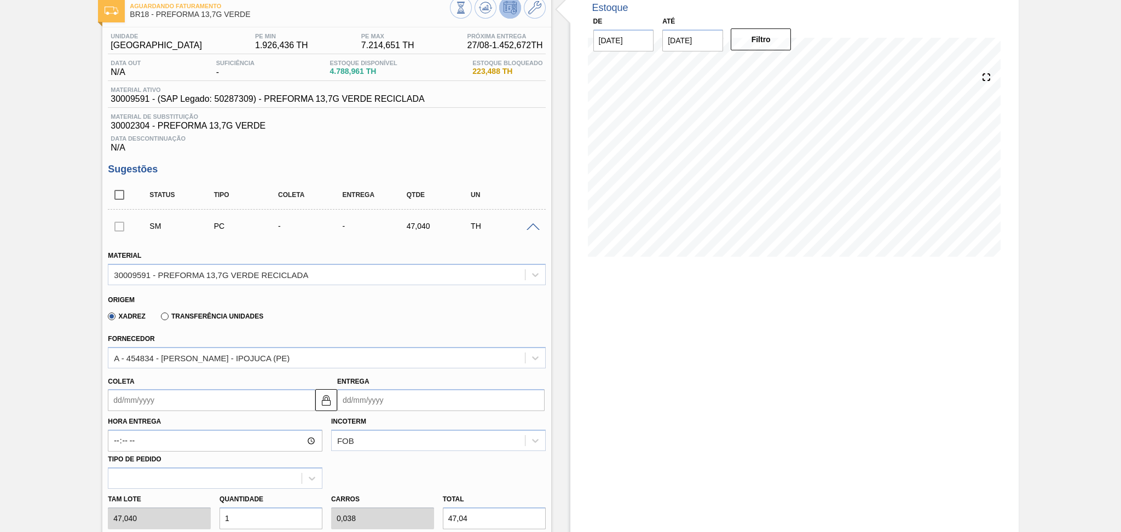
scroll to position [146, 0]
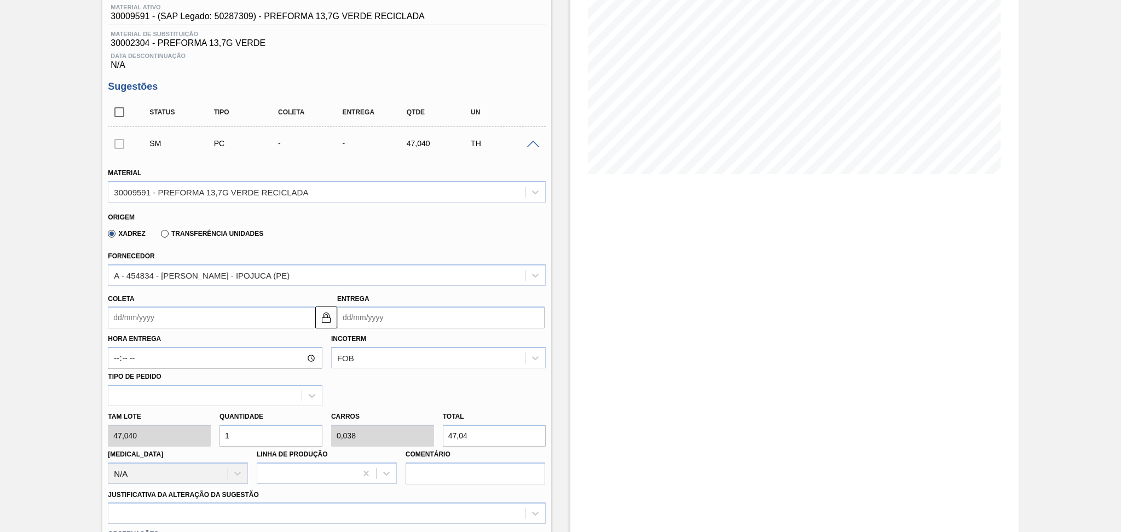
click at [214, 322] on input "Coleta" at bounding box center [211, 317] width 207 height 22
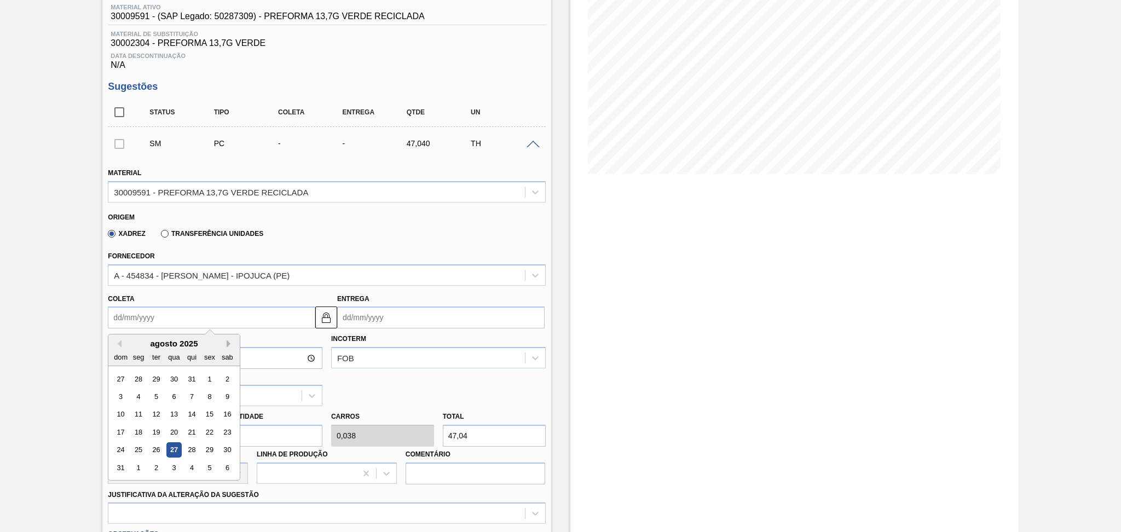
click at [229, 343] on button "Next Month" at bounding box center [231, 344] width 8 height 8
click at [213, 410] on div "19" at bounding box center [209, 414] width 15 height 15
type input "19/09/2025"
type input "20/09/2025"
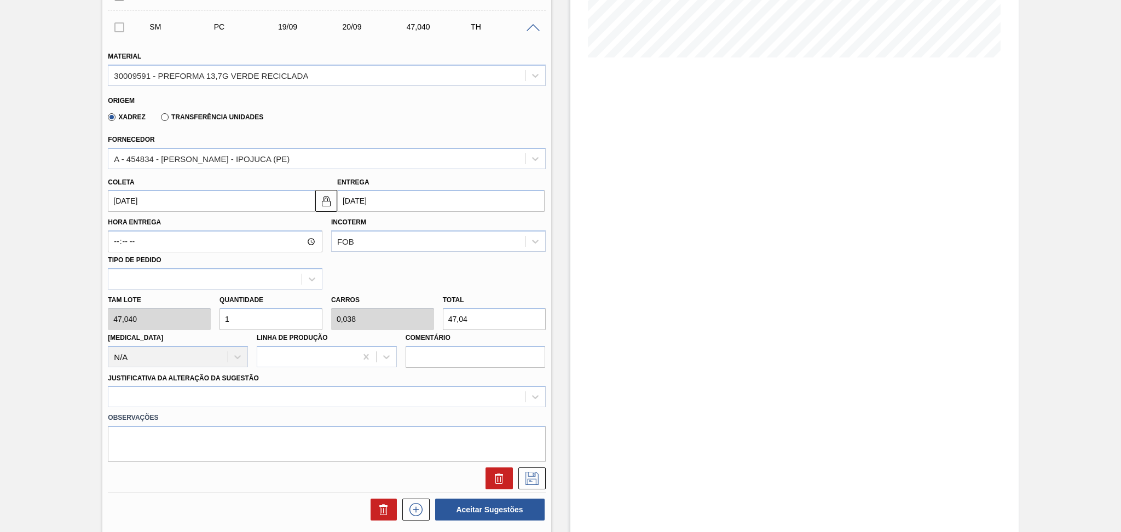
scroll to position [292, 0]
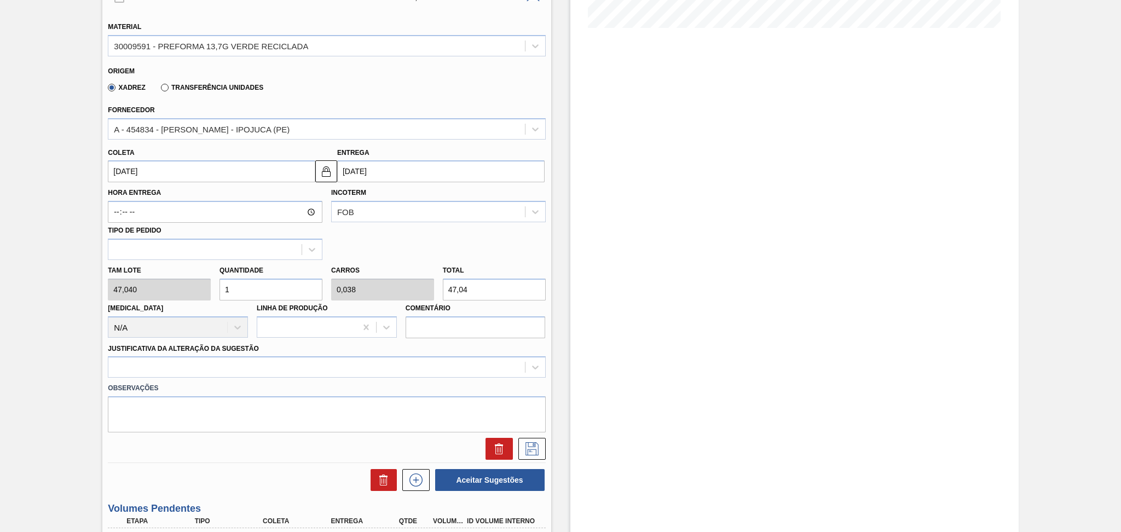
click at [245, 279] on input "1" at bounding box center [270, 290] width 103 height 22
drag, startPoint x: 246, startPoint y: 280, endPoint x: 209, endPoint y: 268, distance: 38.6
click at [219, 271] on div "Quantidade 1" at bounding box center [270, 282] width 103 height 38
type input "2"
type input "0,077"
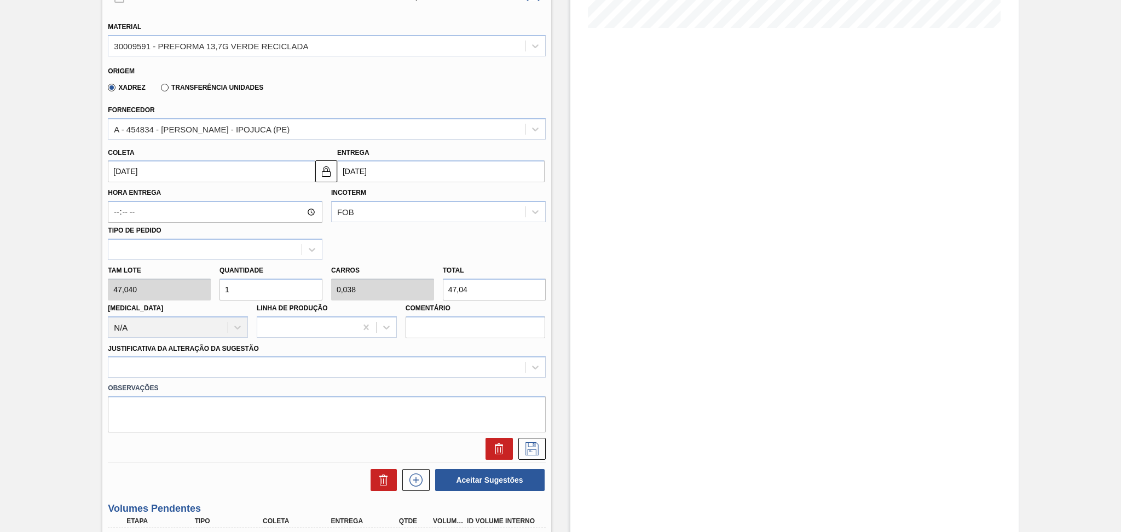
type input "94,08"
type input "26"
type input "1"
type input "1.223,04"
type input "26"
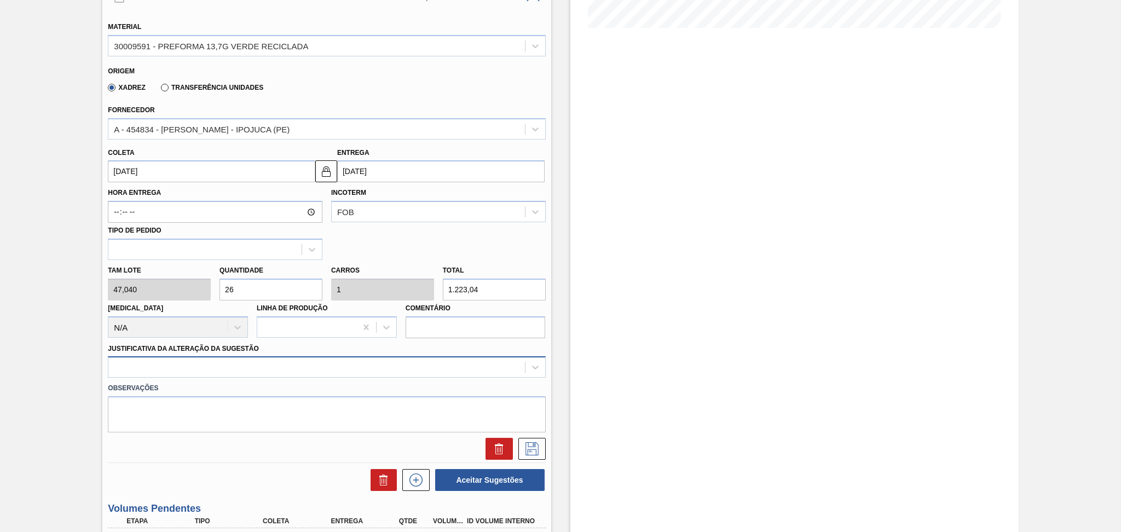
click at [222, 364] on div at bounding box center [326, 366] width 437 height 21
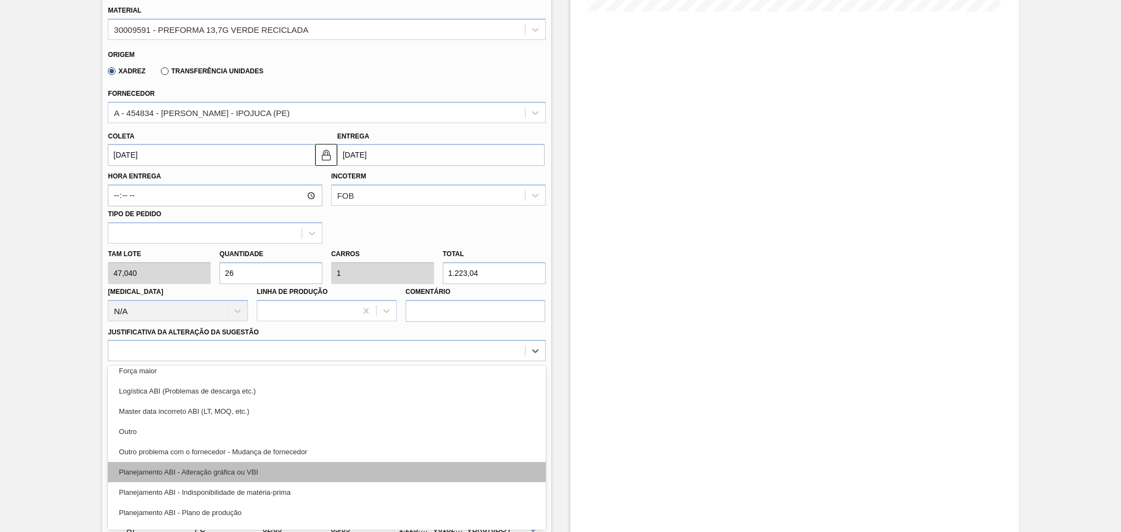
scroll to position [73, 0]
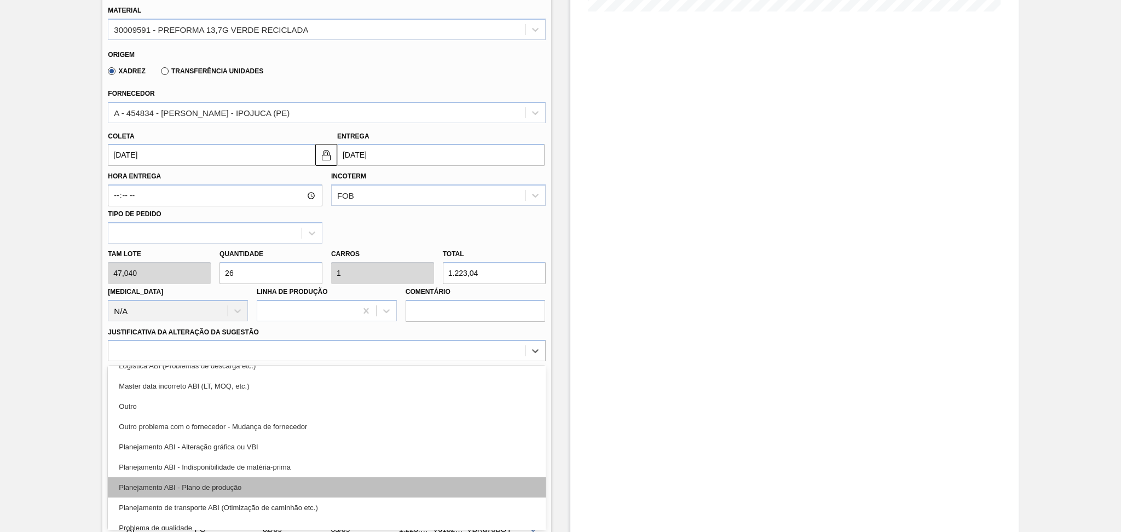
click at [256, 481] on div "Planejamento ABI - Plano de produção" at bounding box center [326, 487] width 437 height 20
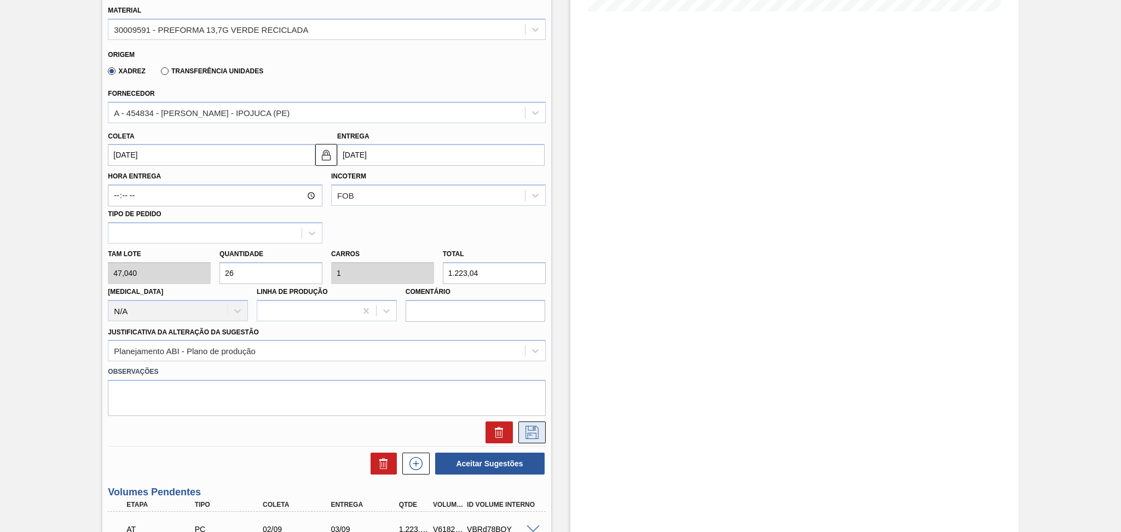
click at [521, 426] on button at bounding box center [531, 432] width 27 height 22
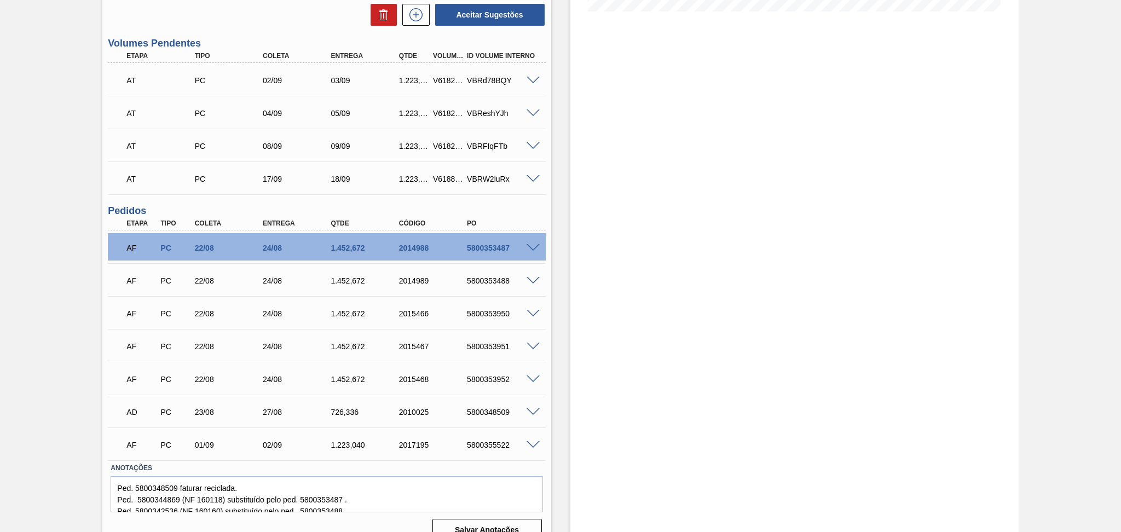
scroll to position [163, 0]
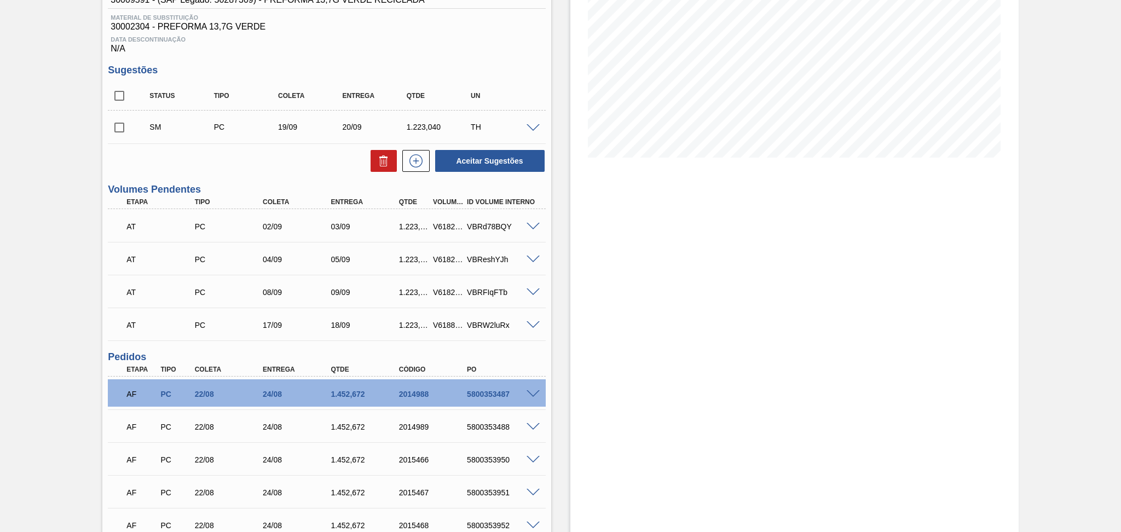
click at [120, 127] on input "checkbox" at bounding box center [119, 127] width 23 height 23
click at [501, 170] on button "Aceitar Sugestões" at bounding box center [489, 161] width 109 height 22
checkbox input "false"
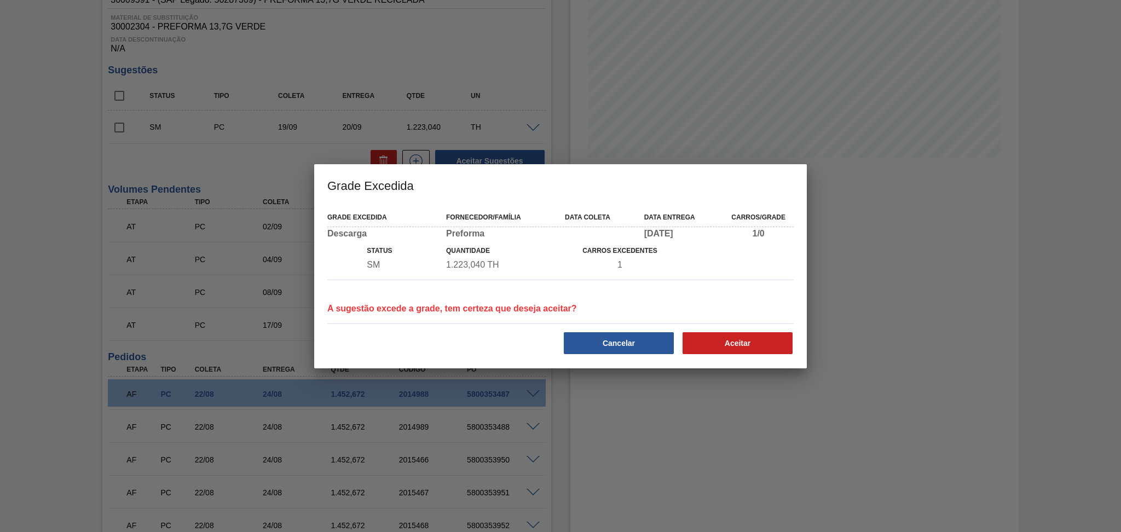
click at [609, 325] on div at bounding box center [560, 323] width 475 height 9
click at [611, 335] on button "Cancelar" at bounding box center [619, 343] width 110 height 22
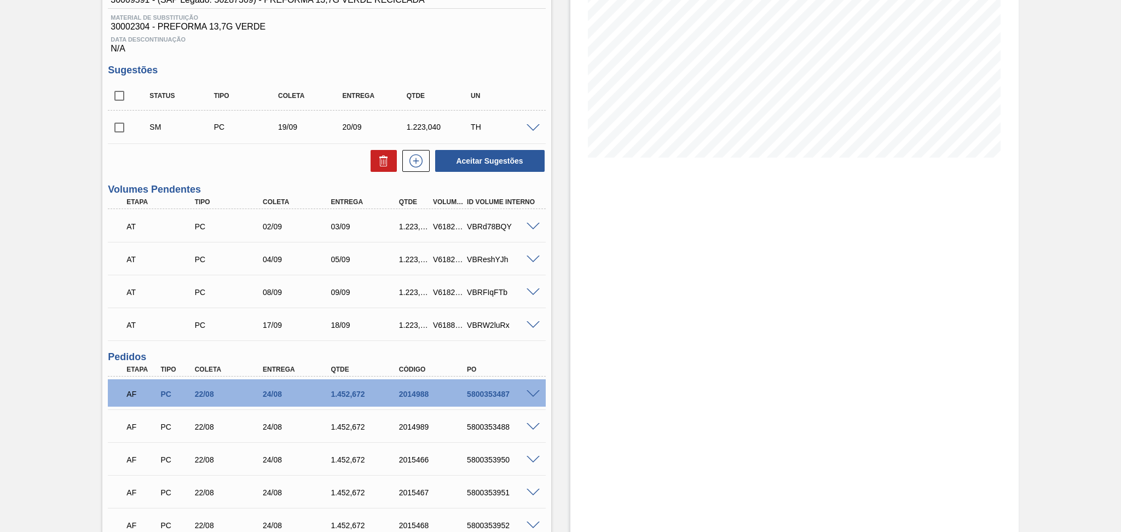
click at [534, 125] on span at bounding box center [532, 128] width 13 height 8
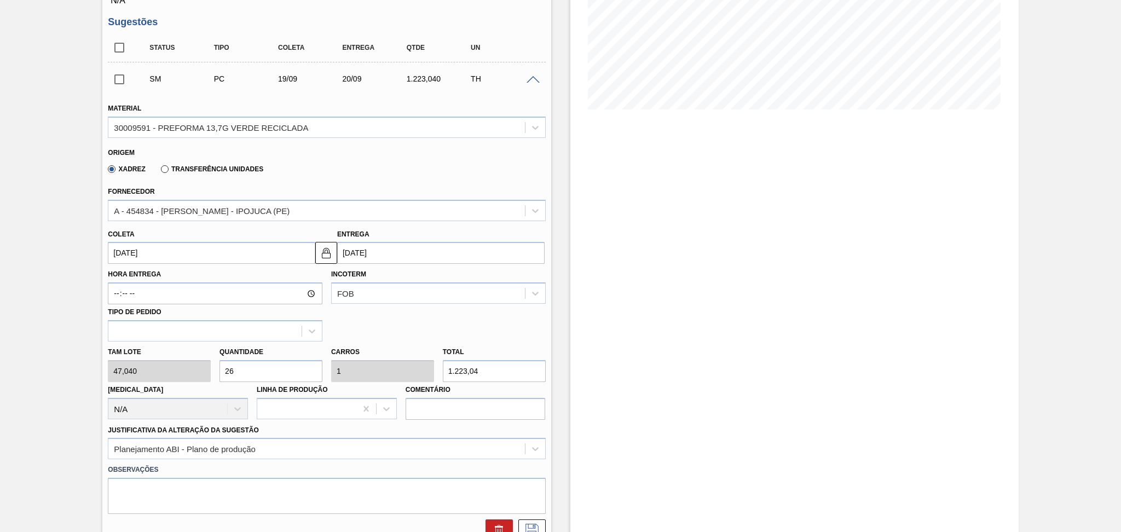
scroll to position [235, 0]
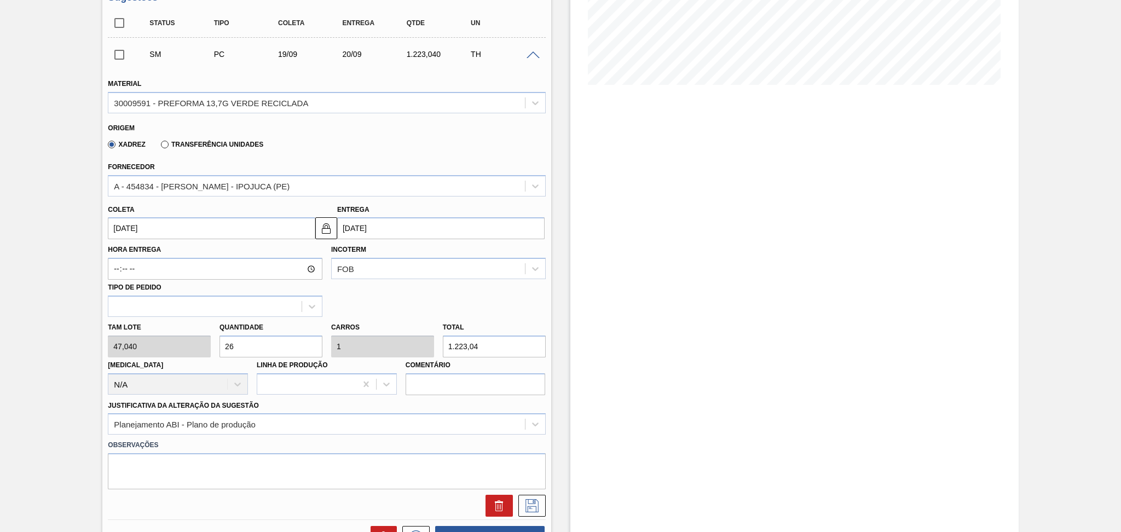
click at [155, 226] on input "19/09/2025" at bounding box center [211, 228] width 207 height 22
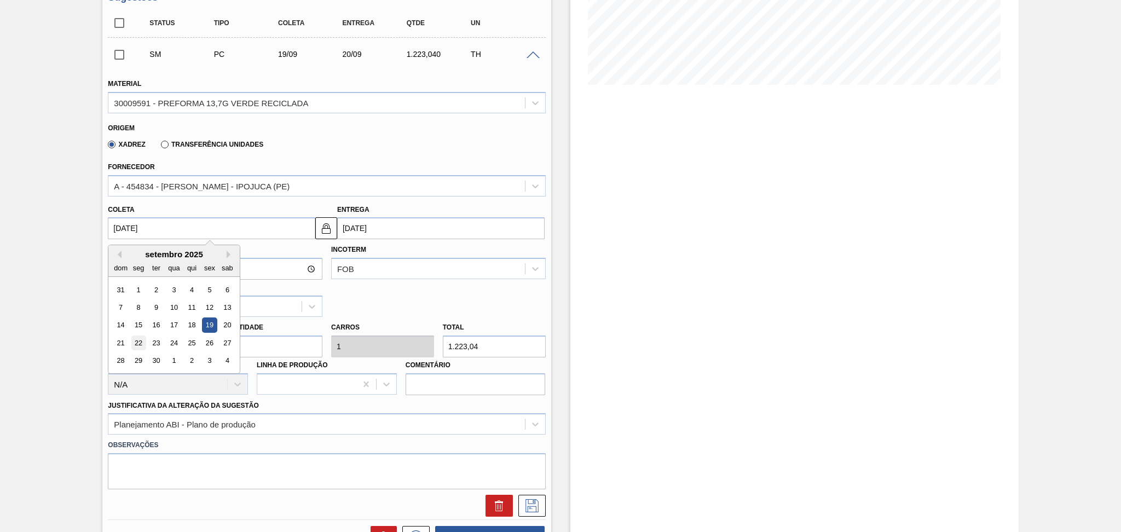
click at [136, 344] on div "22" at bounding box center [138, 342] width 15 height 15
type input "[DATE]"
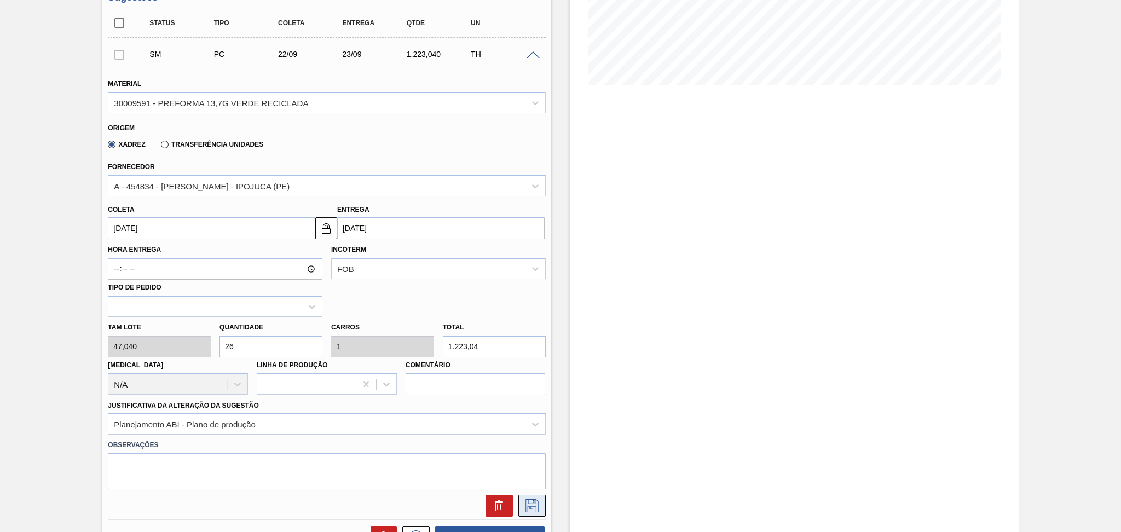
click at [532, 503] on icon at bounding box center [531, 505] width 13 height 13
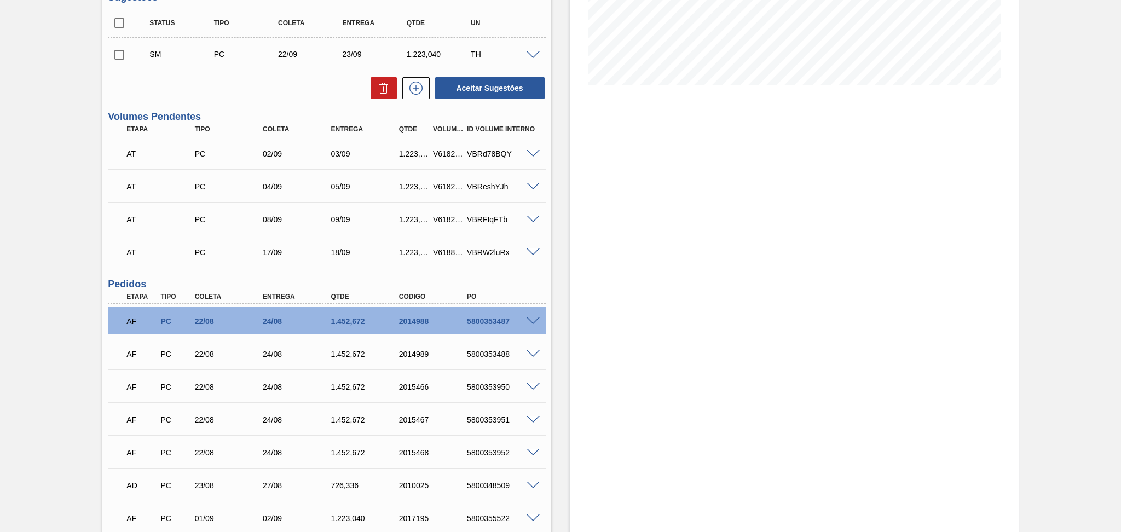
click at [118, 40] on div "SM PC 22/09 23/09 1.223,040 TH" at bounding box center [326, 53] width 437 height 27
click at [117, 56] on input "checkbox" at bounding box center [119, 54] width 23 height 23
click at [480, 83] on button "Aceitar Sugestões" at bounding box center [489, 88] width 109 height 22
checkbox input "false"
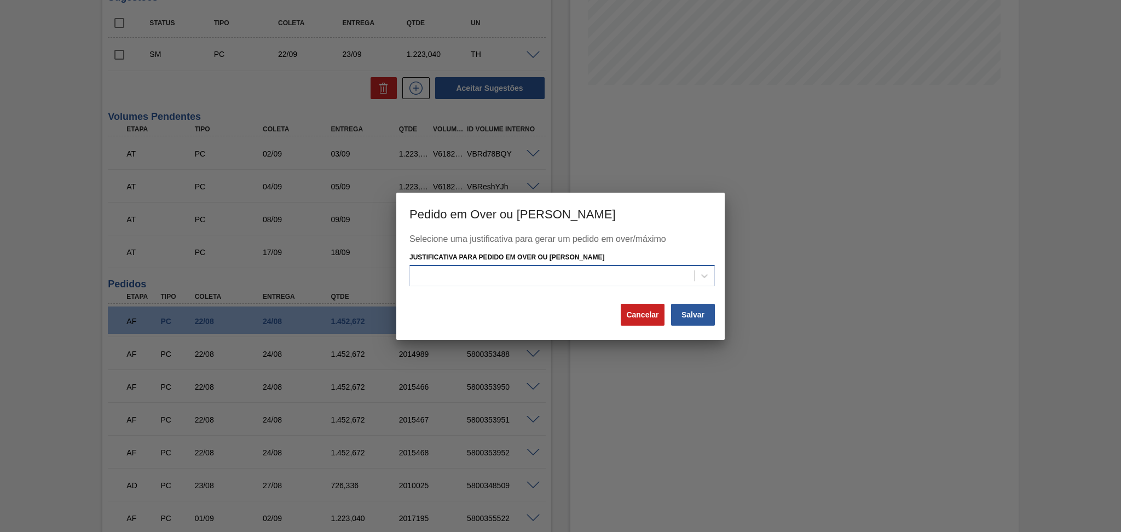
click at [610, 283] on div at bounding box center [552, 276] width 284 height 16
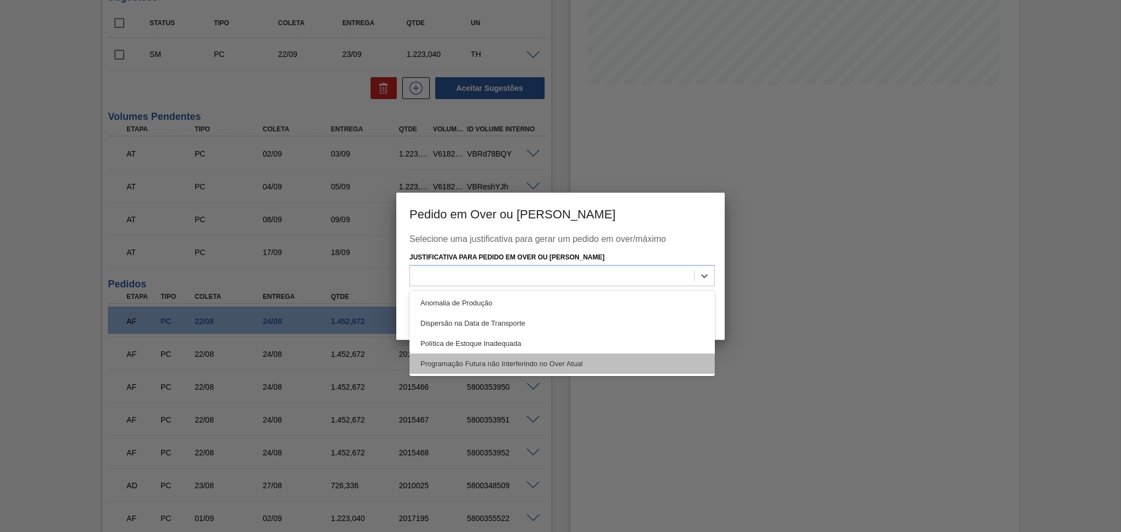
click at [560, 361] on div "Programação Futura não Interferindo no Over Atual" at bounding box center [561, 363] width 305 height 20
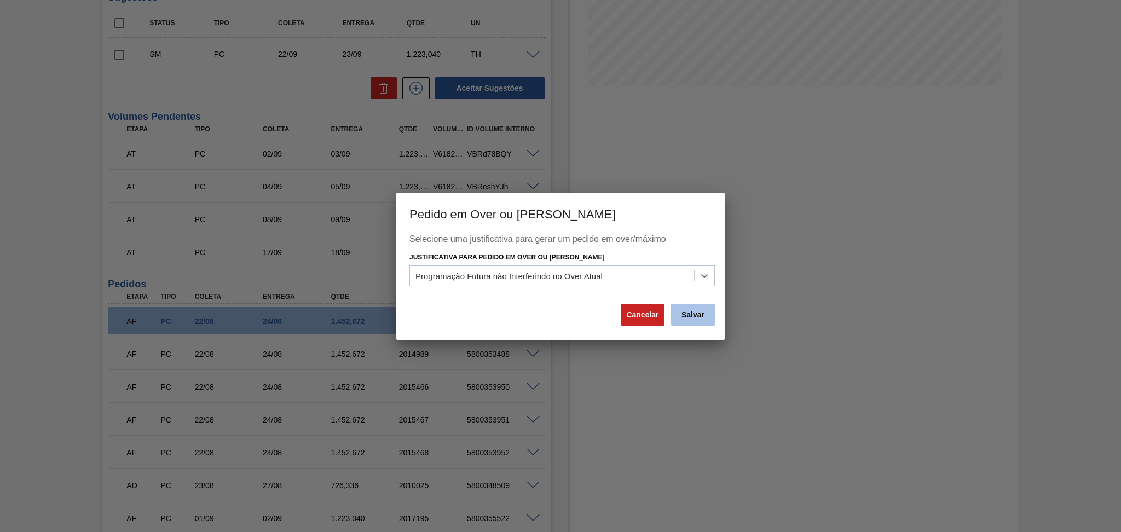
click at [671, 312] on button "Salvar" at bounding box center [693, 315] width 44 height 22
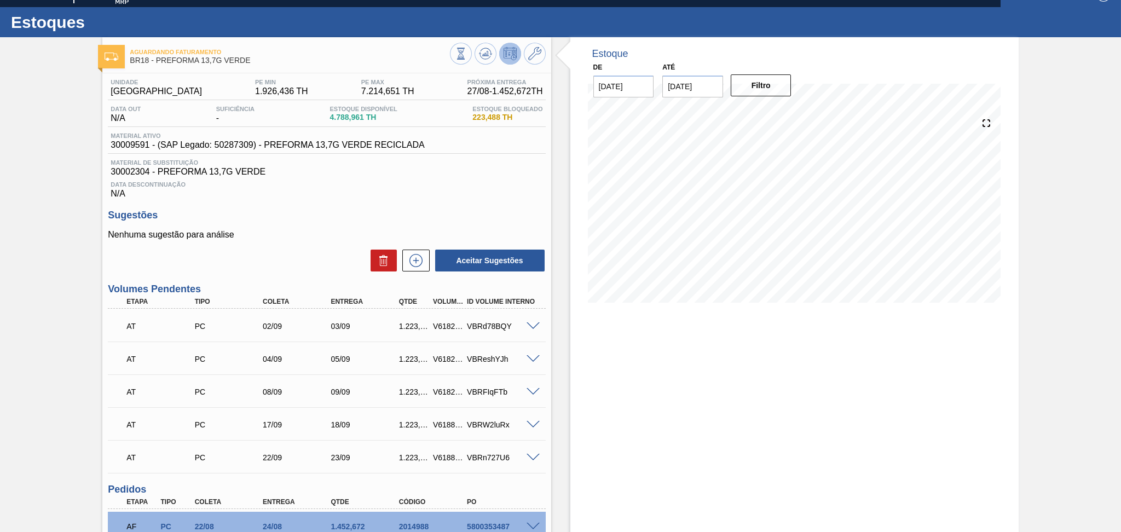
scroll to position [16, 0]
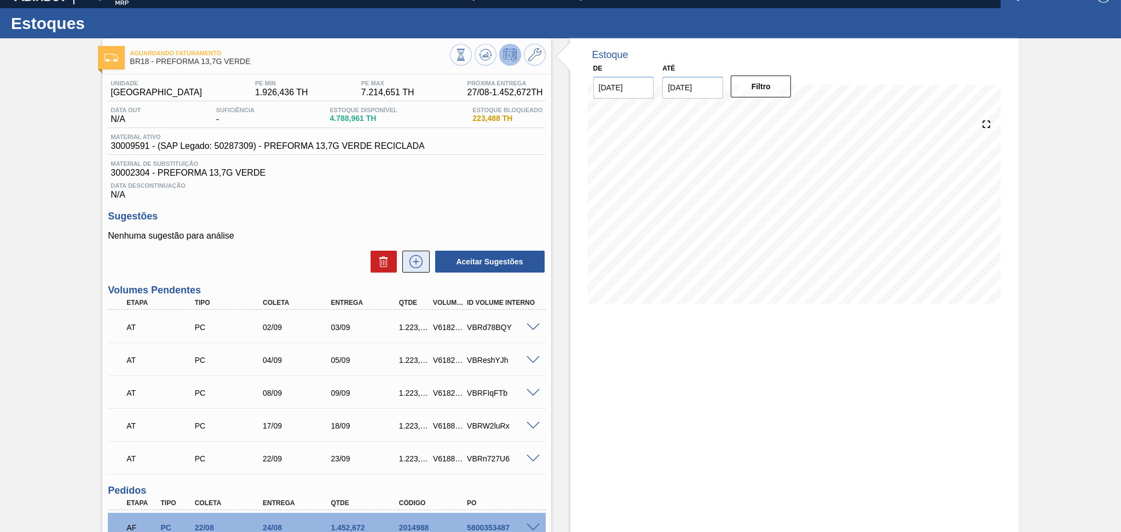
click at [413, 260] on icon at bounding box center [416, 261] width 18 height 13
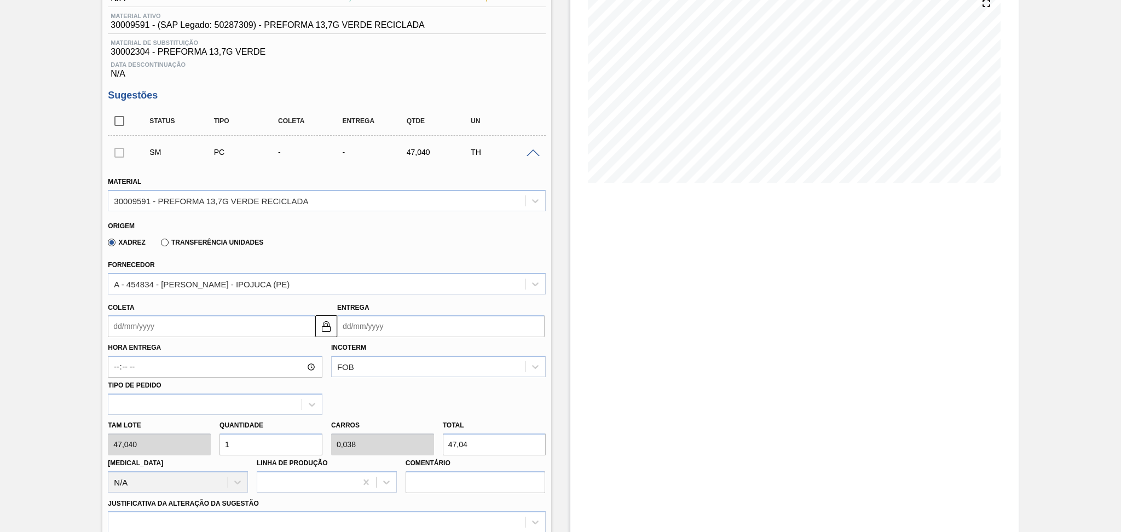
scroll to position [163, 0]
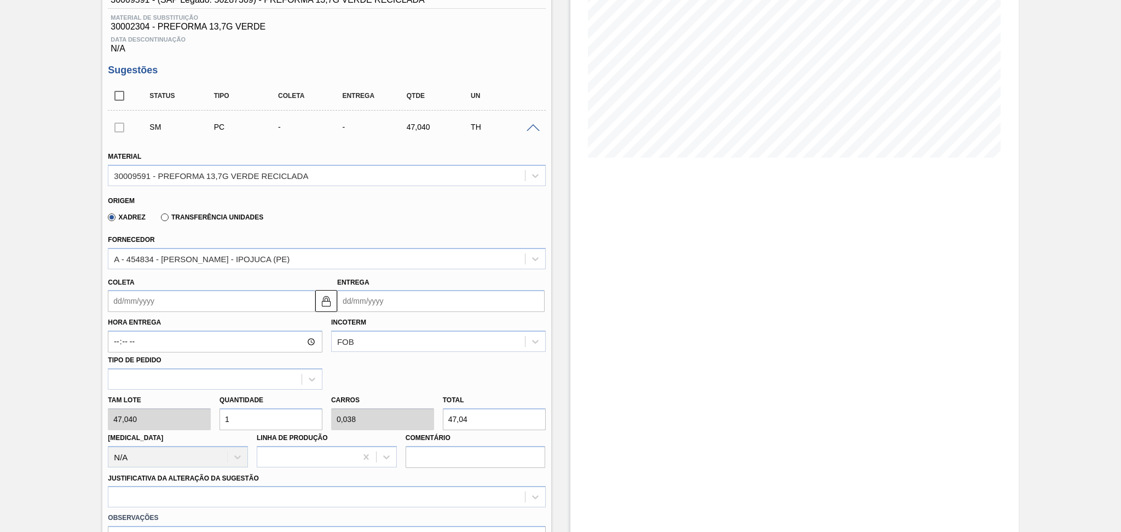
click at [163, 299] on input "Coleta" at bounding box center [211, 301] width 207 height 22
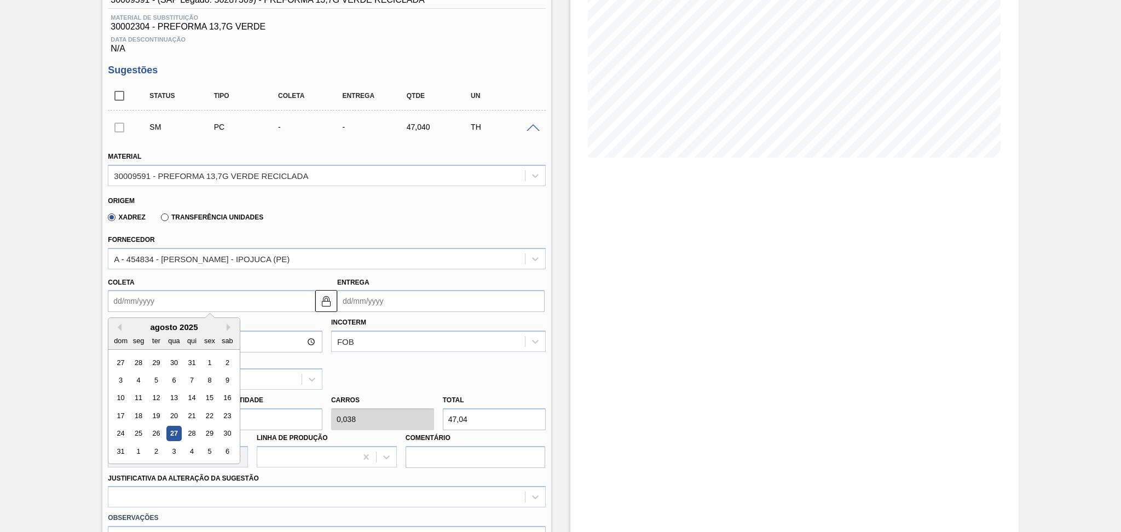
click at [225, 327] on div "agosto 2025" at bounding box center [173, 326] width 131 height 9
click at [229, 325] on button "Next Month" at bounding box center [231, 327] width 8 height 8
click at [208, 380] on div "12" at bounding box center [209, 380] width 15 height 15
type input "12/09/2025"
type input "13/09/2025"
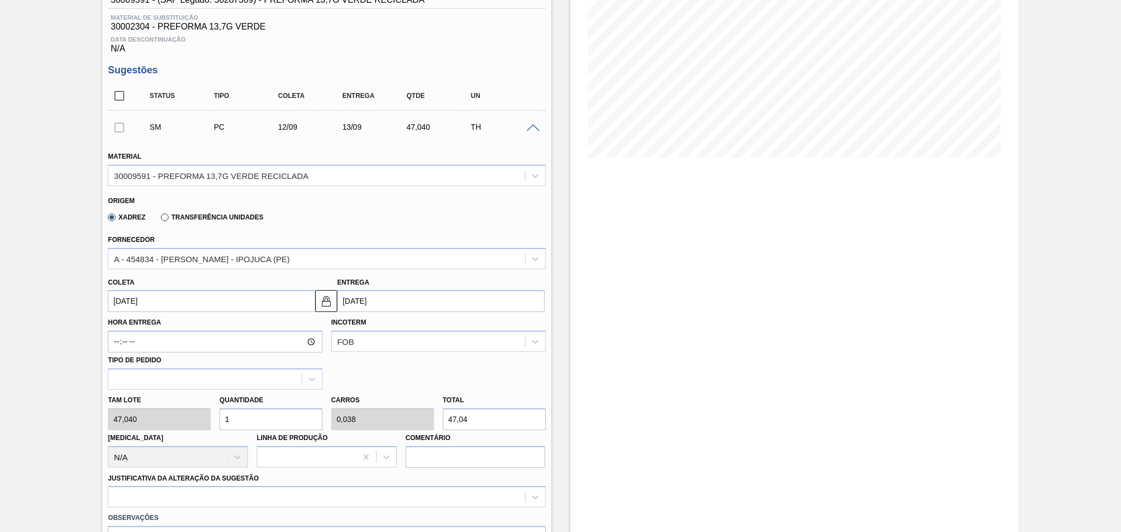
click at [211, 308] on input "12/09/2025" at bounding box center [211, 301] width 207 height 22
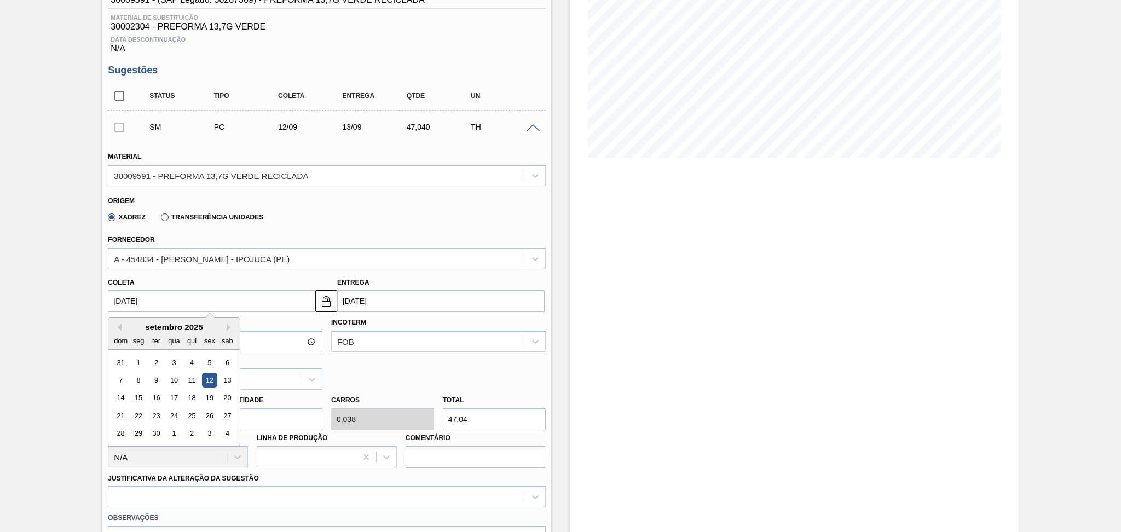
click at [390, 361] on div "Hora Entrega Incoterm FOB Tipo de pedido" at bounding box center [326, 351] width 446 height 78
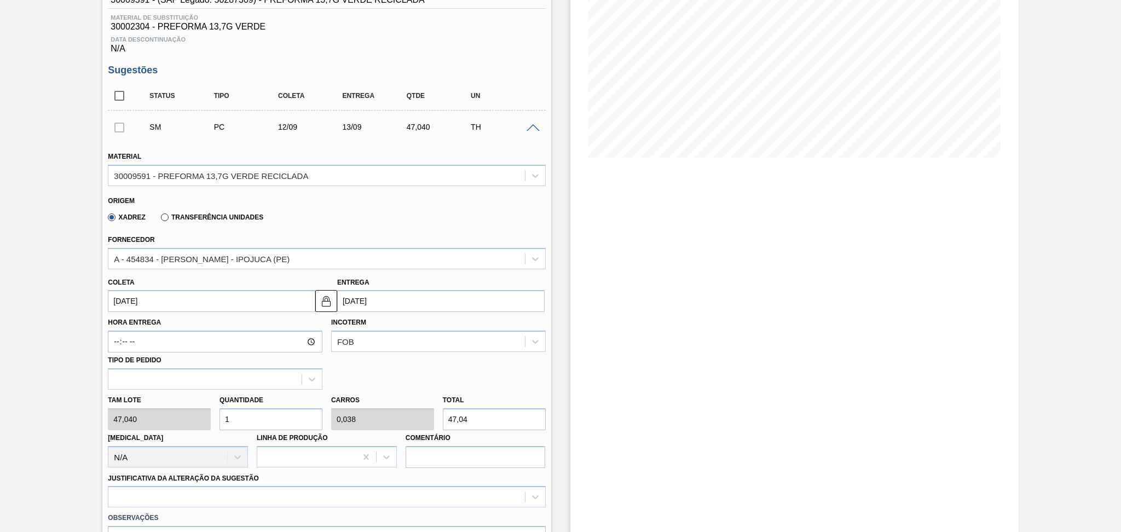
click at [193, 417] on div "Tam lote 47,040 Quantidade 1 Carros 0,038 Total 47,04 Doca N/A Linha de Produçã…" at bounding box center [326, 429] width 446 height 78
type input "2"
type input "0,077"
type input "94,08"
type input "26"
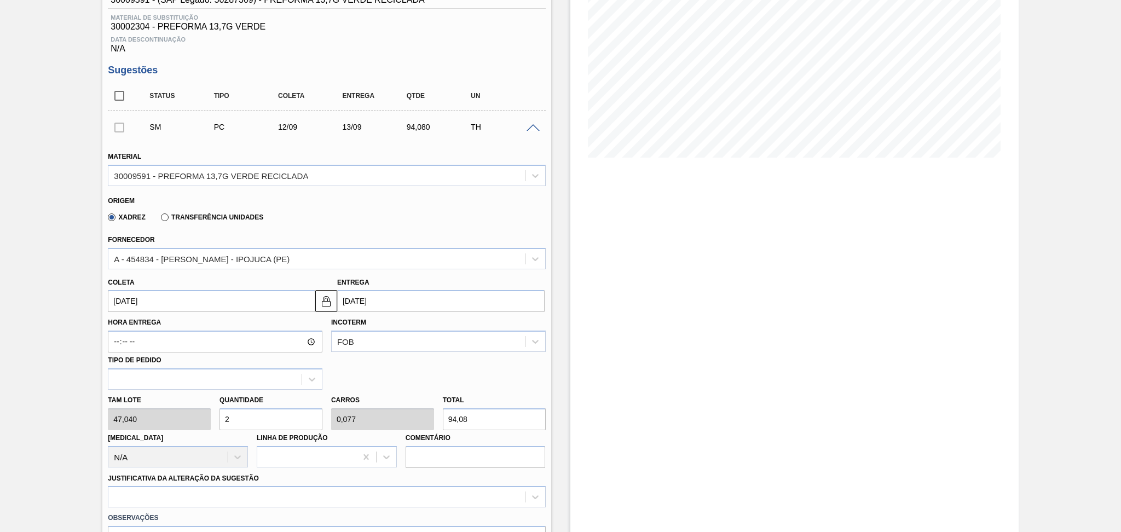
type input "1"
type input "1.223,04"
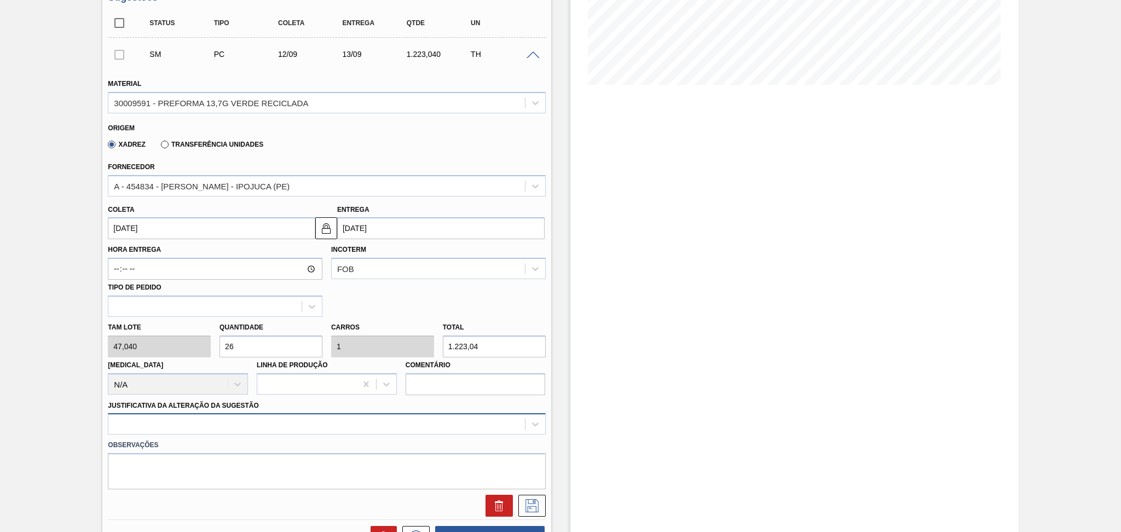
type input "26"
click at [171, 422] on div at bounding box center [326, 423] width 437 height 21
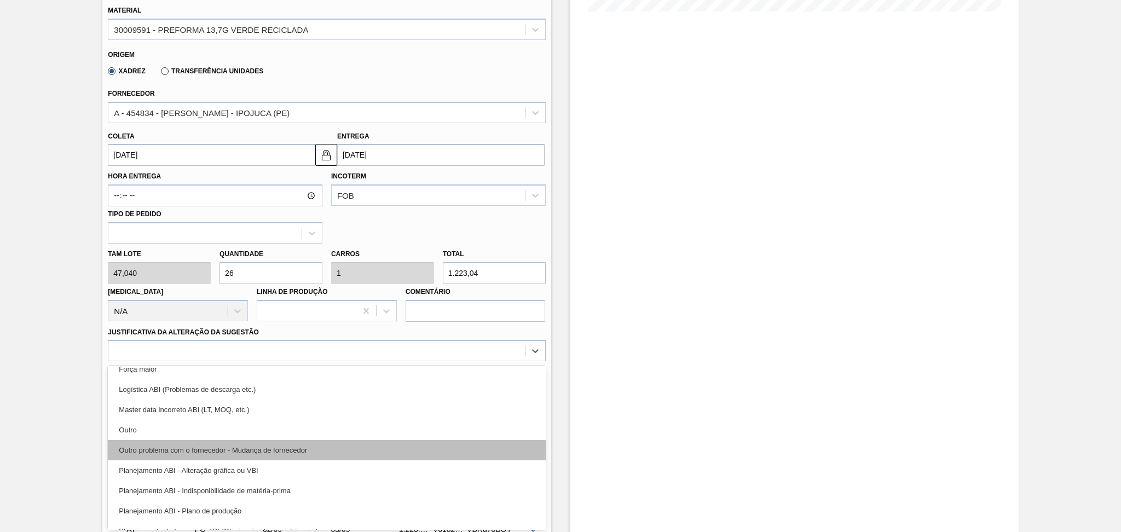
scroll to position [73, 0]
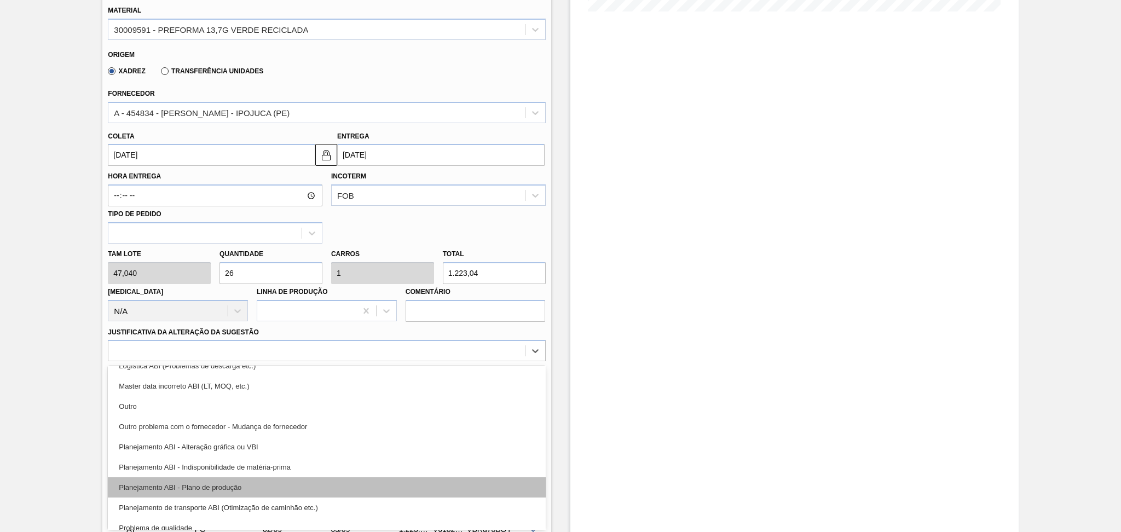
click at [230, 484] on div "Planejamento ABI - Plano de produção" at bounding box center [326, 487] width 437 height 20
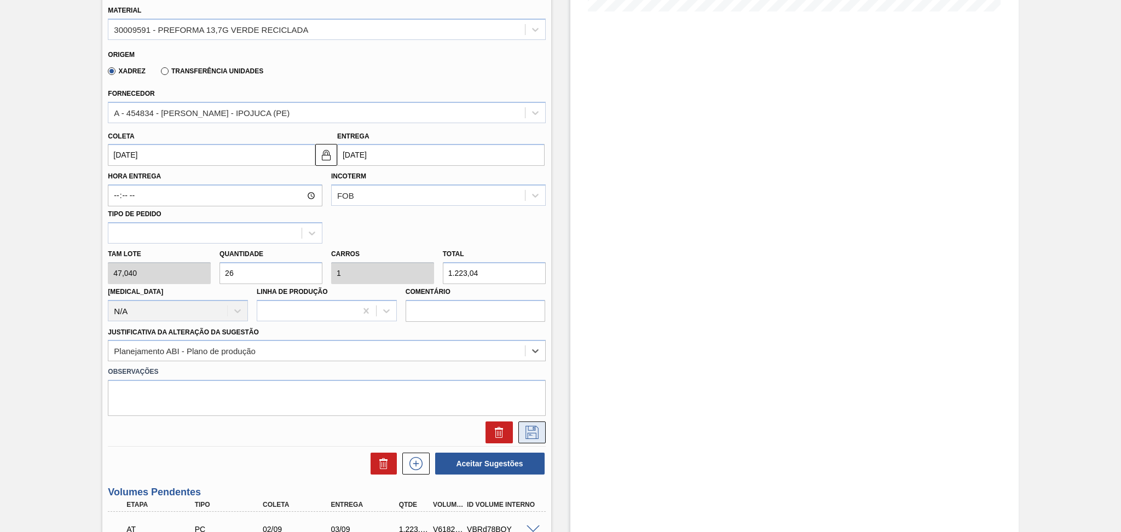
click at [535, 430] on icon at bounding box center [532, 432] width 18 height 13
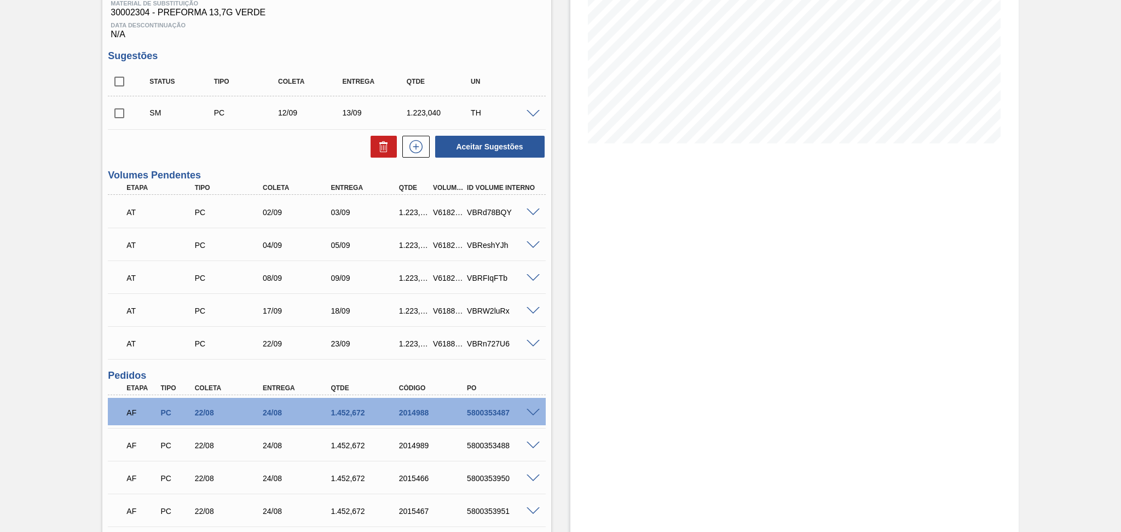
scroll to position [163, 0]
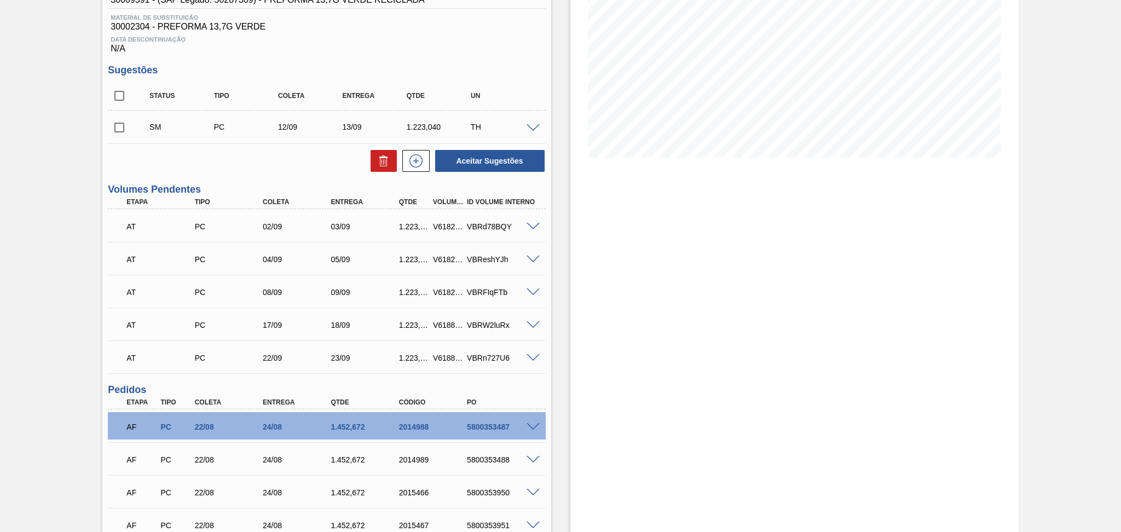
click at [130, 128] on input "checkbox" at bounding box center [119, 127] width 23 height 23
click at [466, 165] on button "Aceitar Sugestões" at bounding box center [489, 161] width 109 height 22
checkbox input "false"
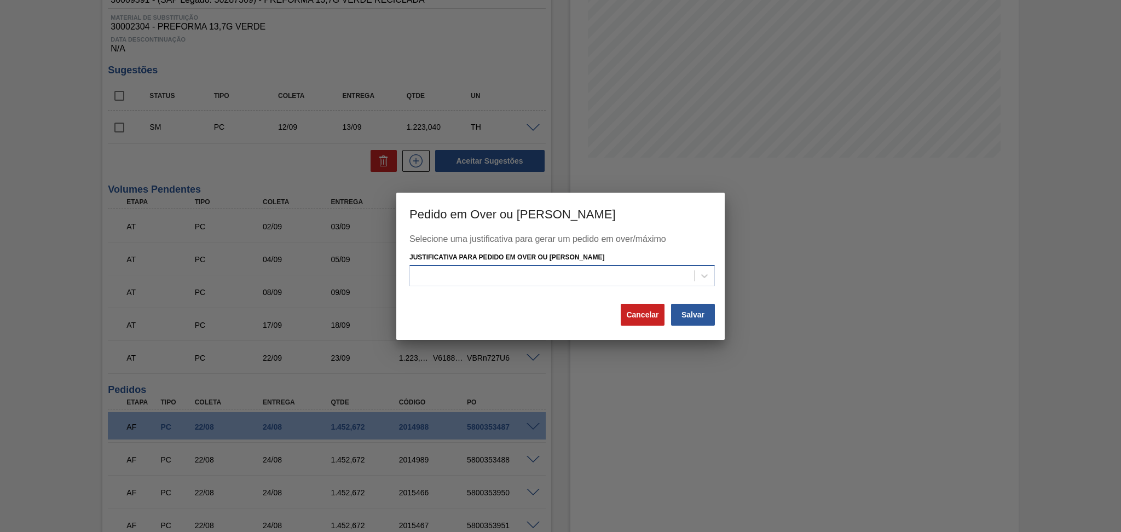
click at [563, 271] on div at bounding box center [552, 276] width 284 height 16
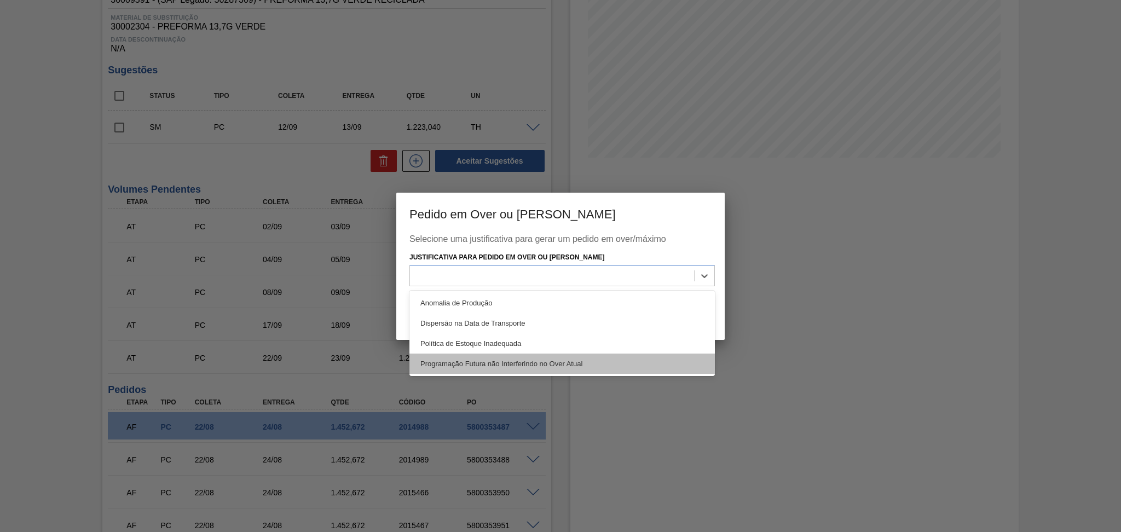
click at [566, 356] on div "Programação Futura não Interferindo no Over Atual" at bounding box center [561, 363] width 305 height 20
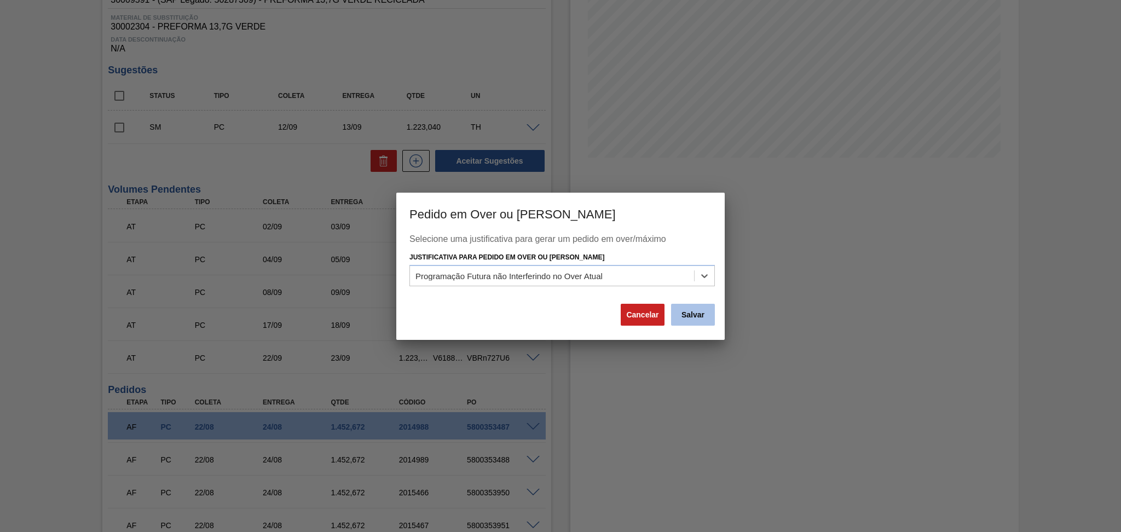
click at [703, 320] on button "Salvar" at bounding box center [693, 315] width 44 height 22
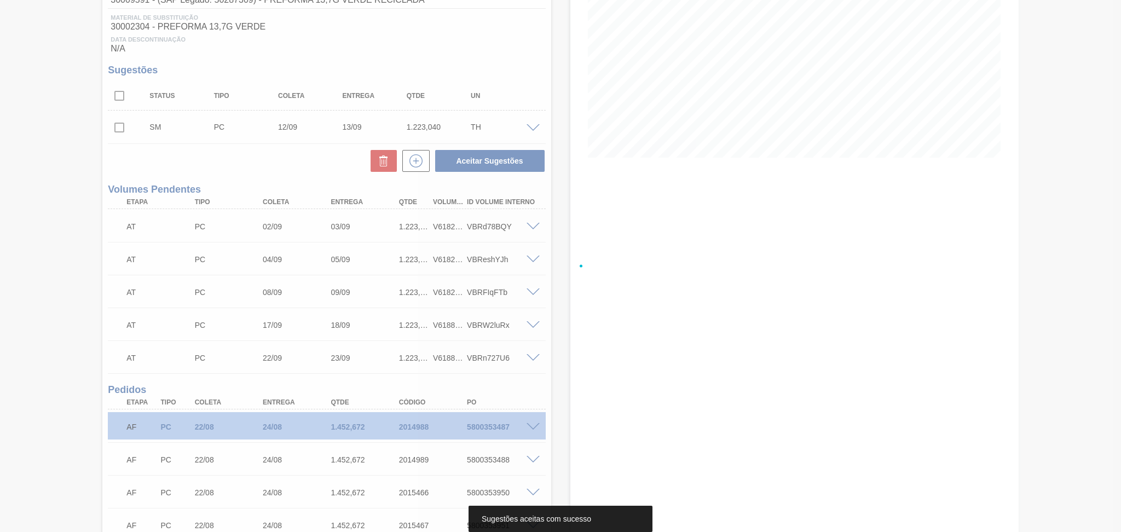
click at [571, 240] on div at bounding box center [560, 266] width 1121 height 532
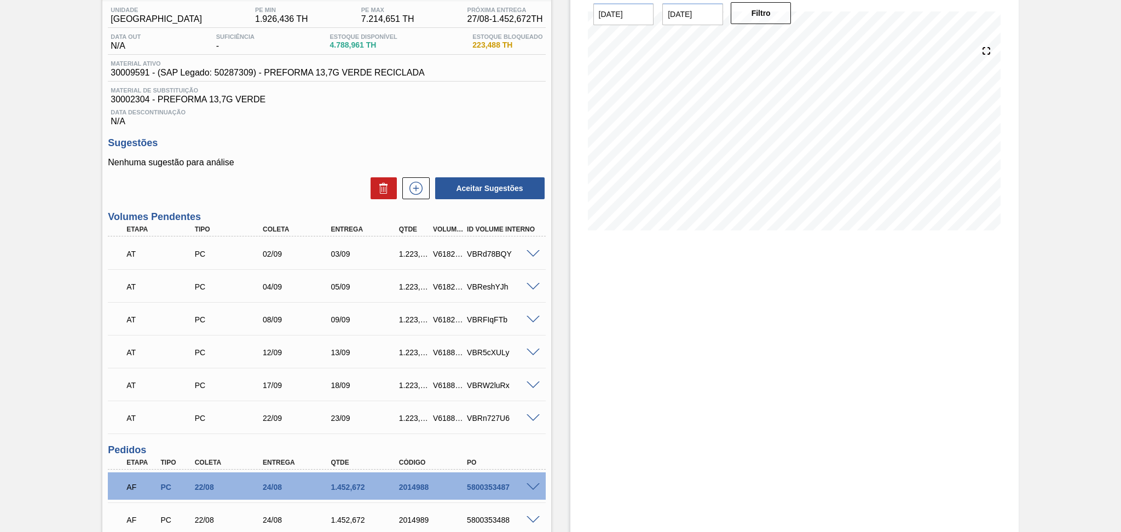
scroll to position [16, 0]
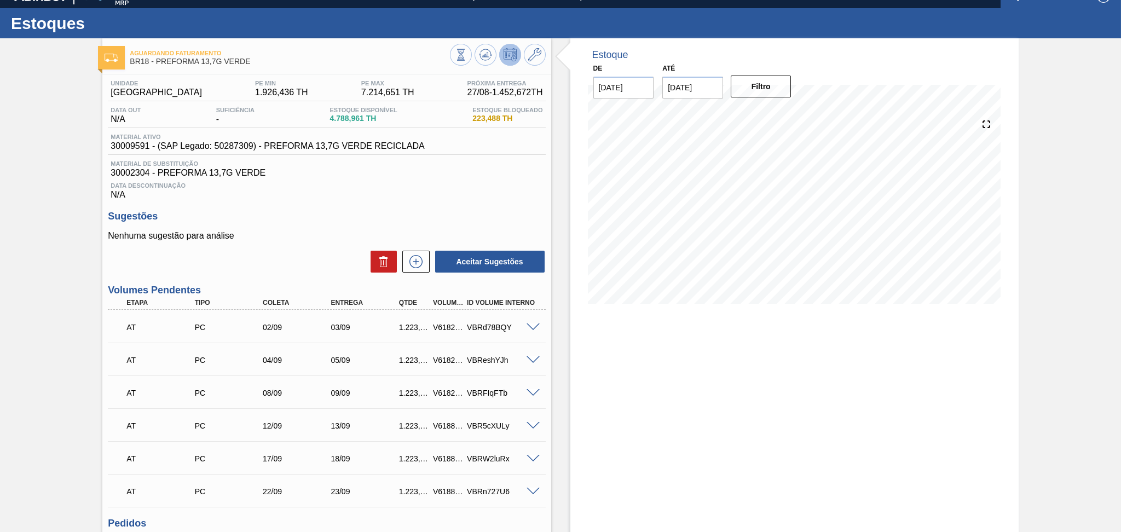
click at [325, 194] on div "Data Descontinuação N/A" at bounding box center [326, 189] width 437 height 22
click at [418, 260] on icon at bounding box center [416, 261] width 18 height 13
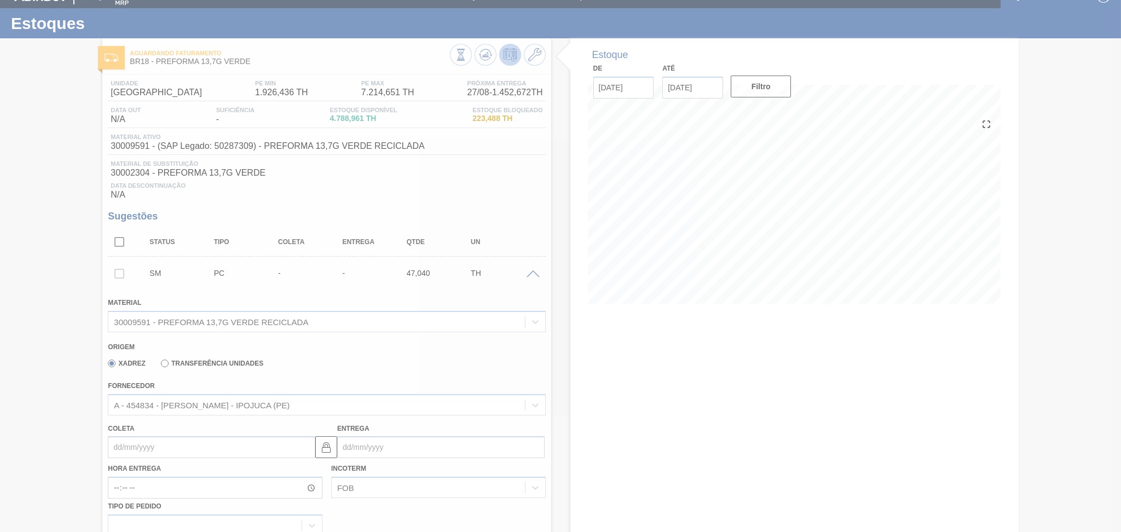
click at [334, 350] on div at bounding box center [560, 266] width 1121 height 532
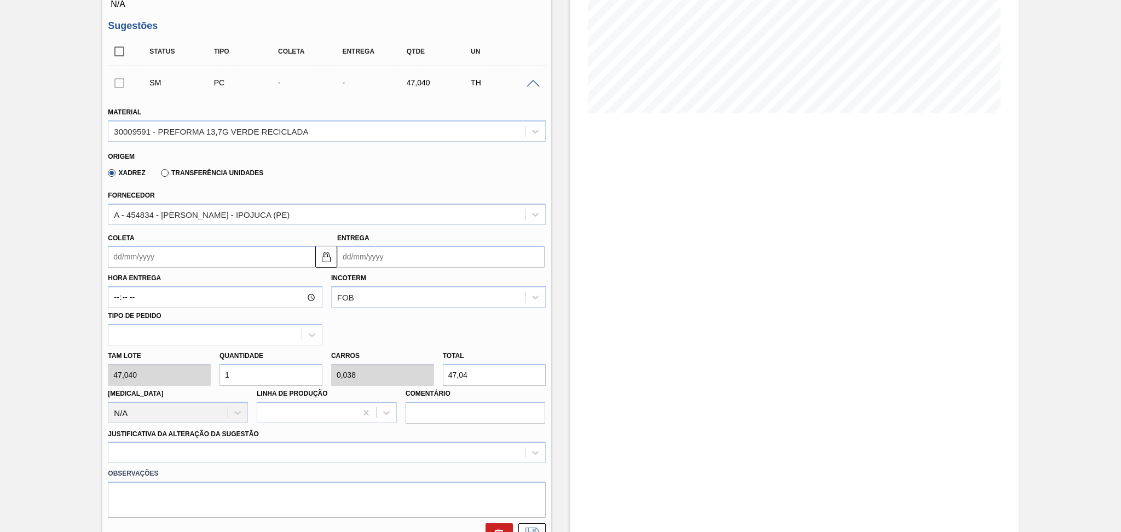
scroll to position [309, 0]
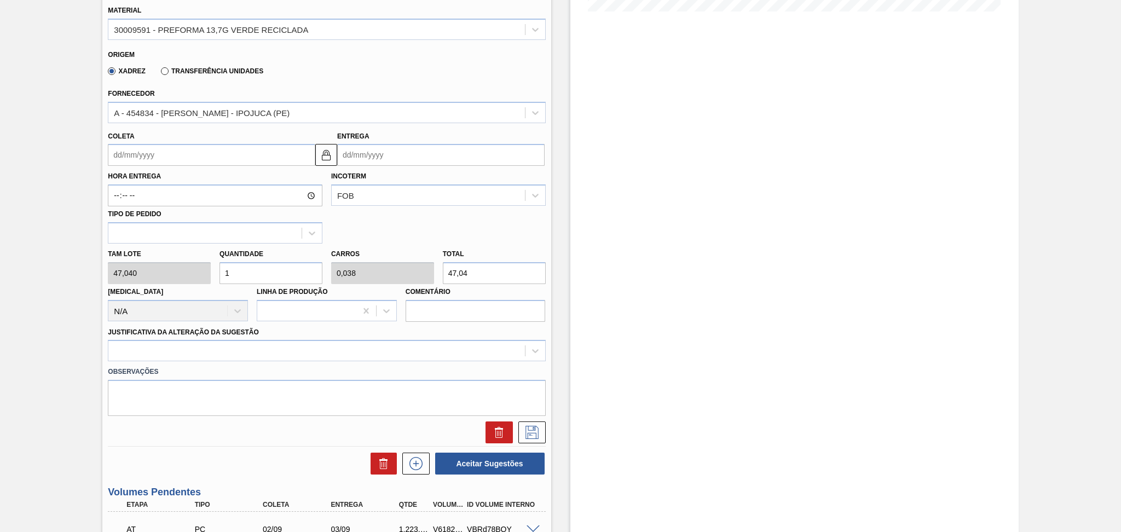
click at [188, 157] on input "Coleta" at bounding box center [211, 155] width 207 height 22
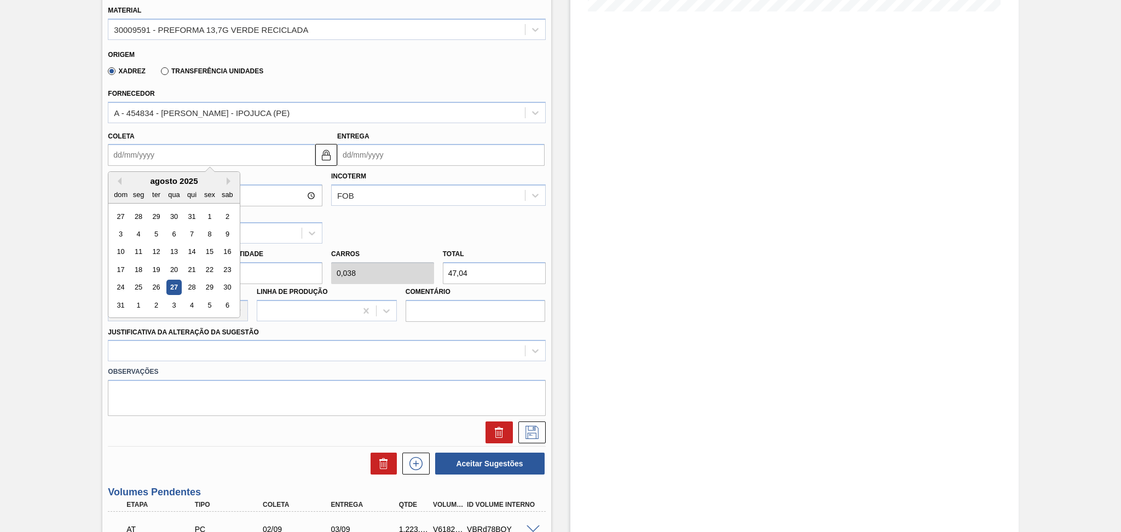
scroll to position [163, 0]
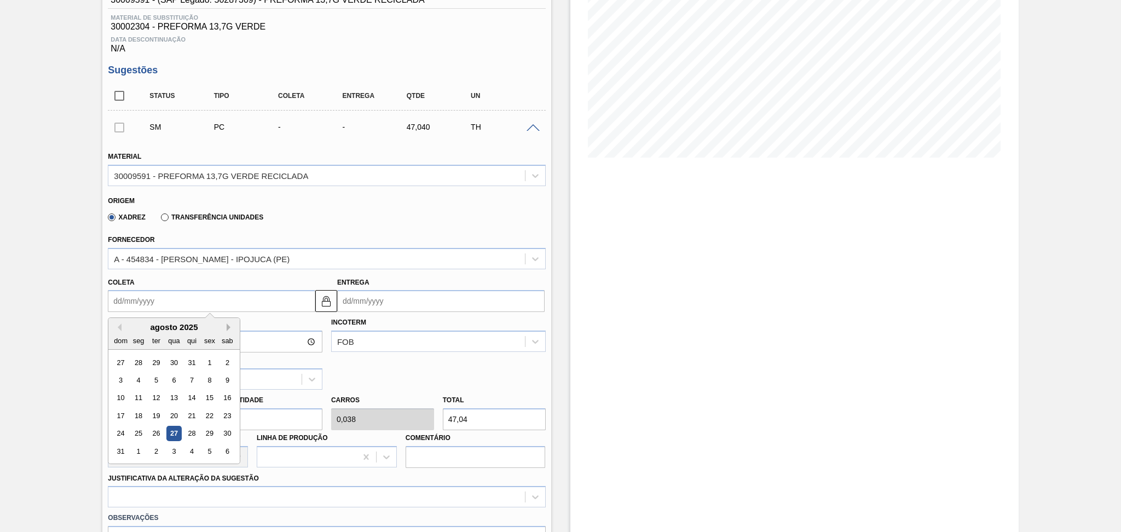
click at [231, 323] on button "Next Month" at bounding box center [231, 327] width 8 height 8
click at [136, 397] on div "15" at bounding box center [138, 398] width 15 height 15
type input "[DATE]"
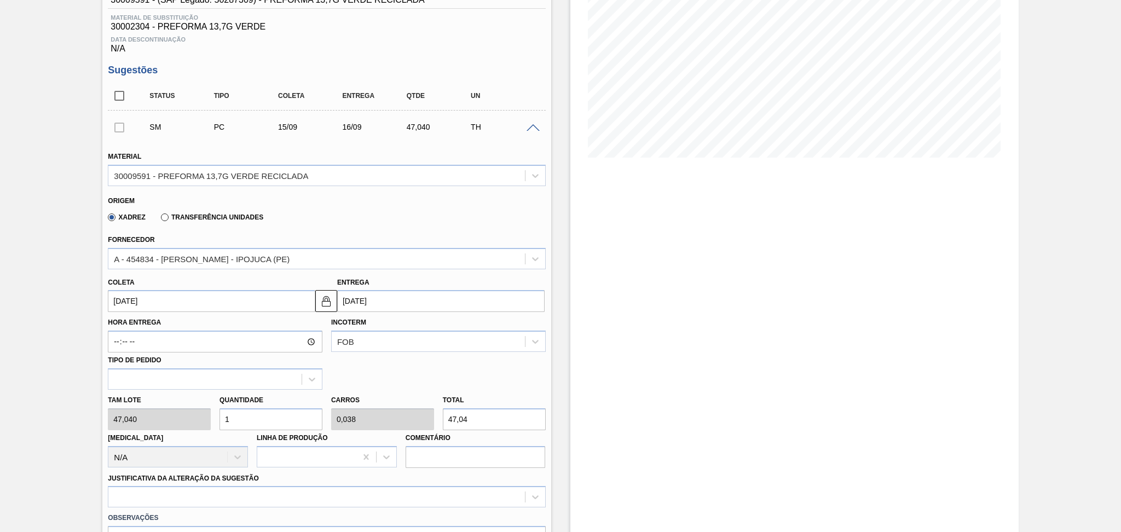
click at [205, 414] on div "Tam lote 47,040 Quantidade 1 Carros 0,038 Total 47,04 Doca N/A Linha de Produçã…" at bounding box center [326, 429] width 446 height 78
type input "2"
type input "0,077"
type input "94,08"
type input "26"
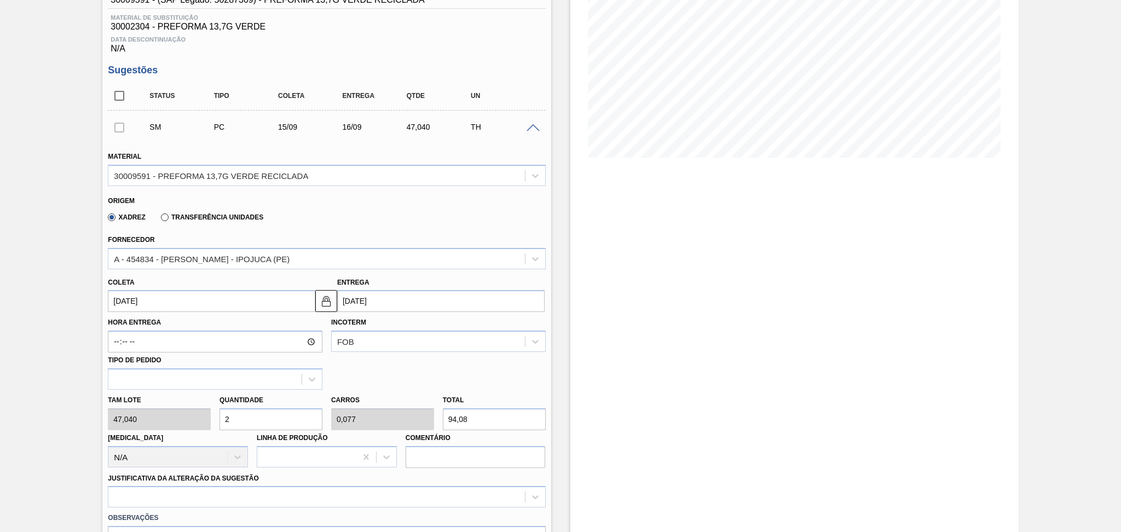
type input "1"
type input "1.223,04"
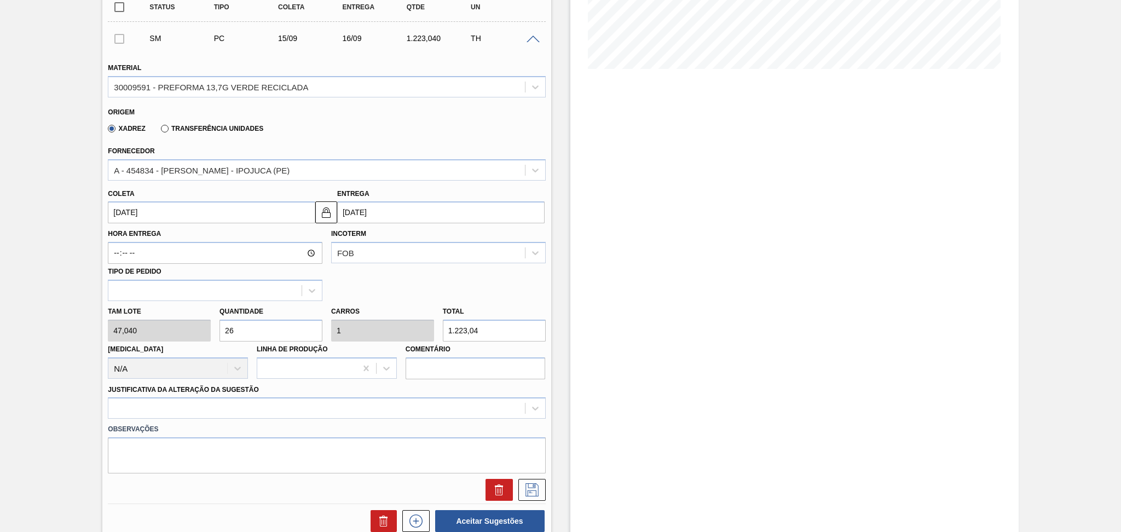
scroll to position [381, 0]
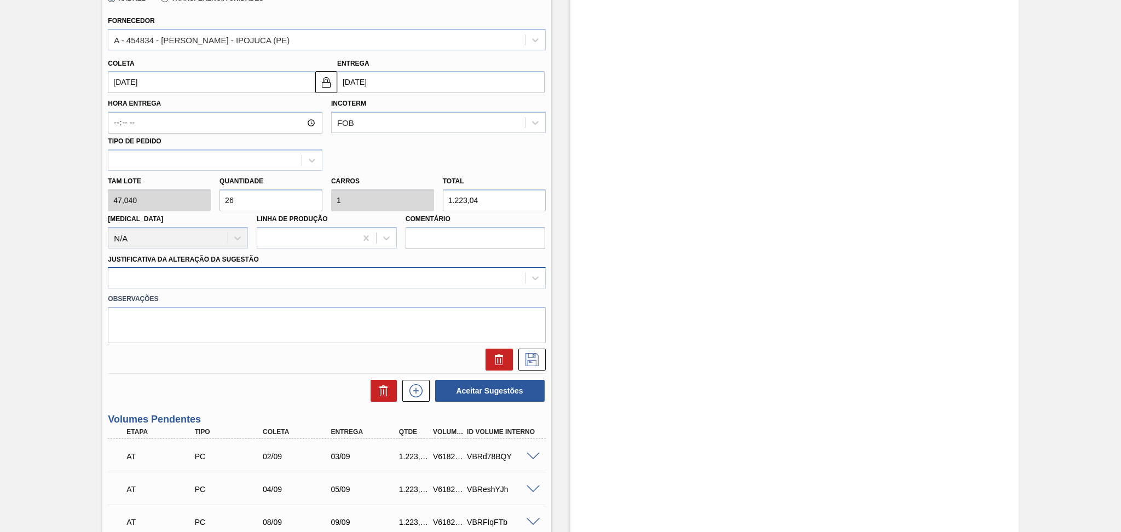
type input "26"
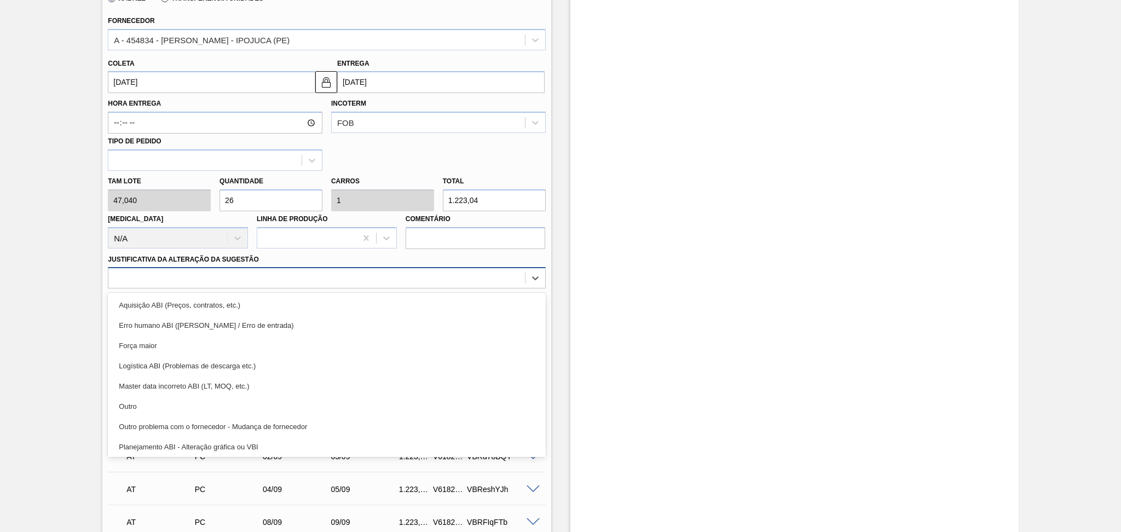
click at [336, 279] on div at bounding box center [316, 278] width 416 height 16
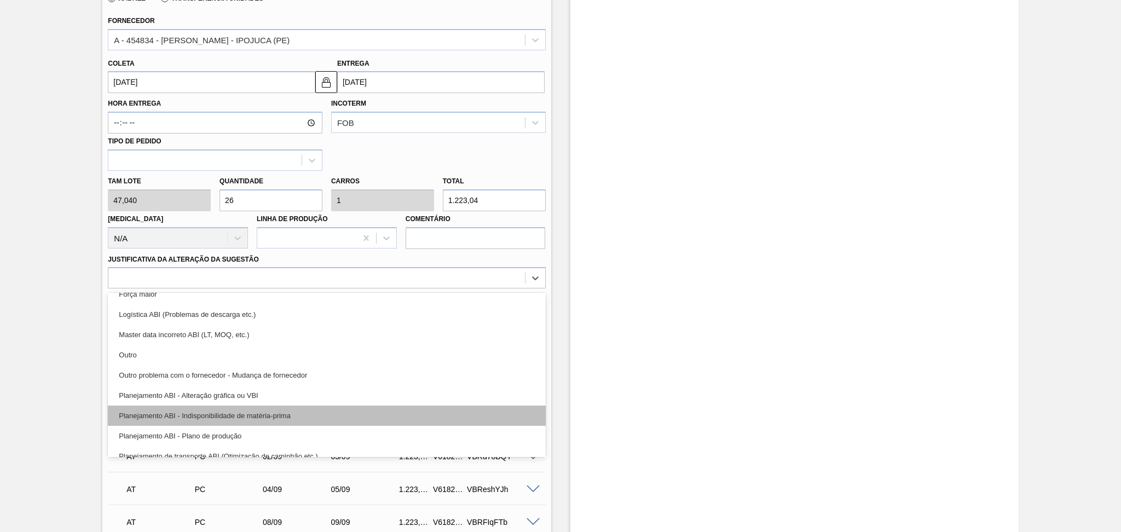
scroll to position [73, 0]
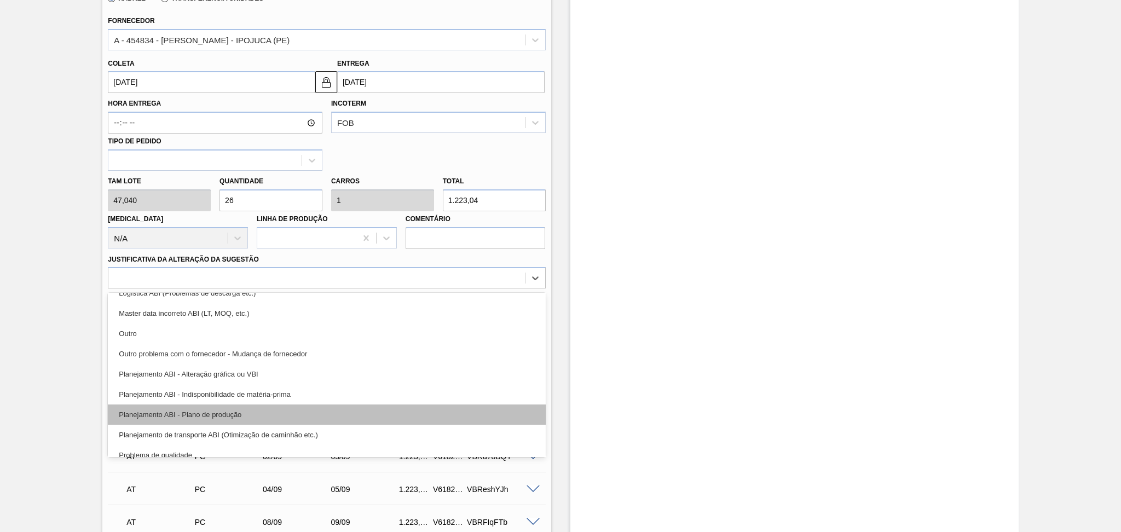
click at [248, 411] on div "Planejamento ABI - Plano de produção" at bounding box center [326, 414] width 437 height 20
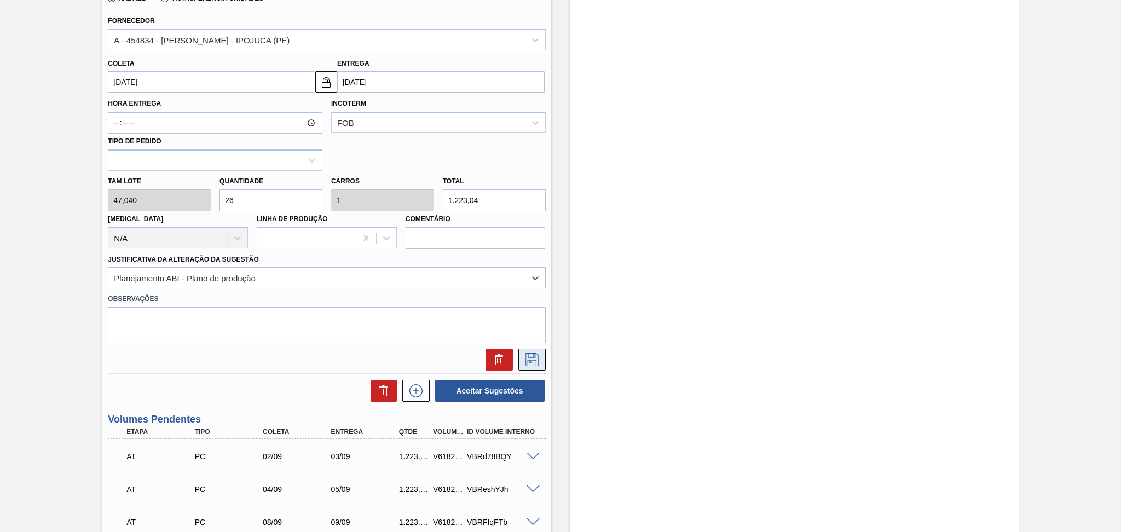
click at [530, 362] on icon at bounding box center [532, 359] width 18 height 13
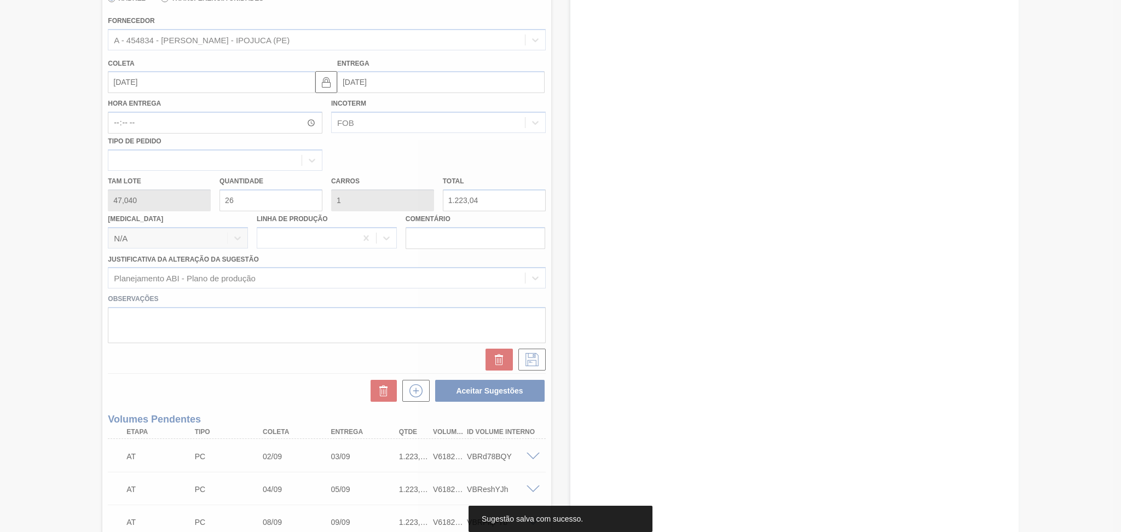
click at [242, 378] on div at bounding box center [560, 266] width 1121 height 532
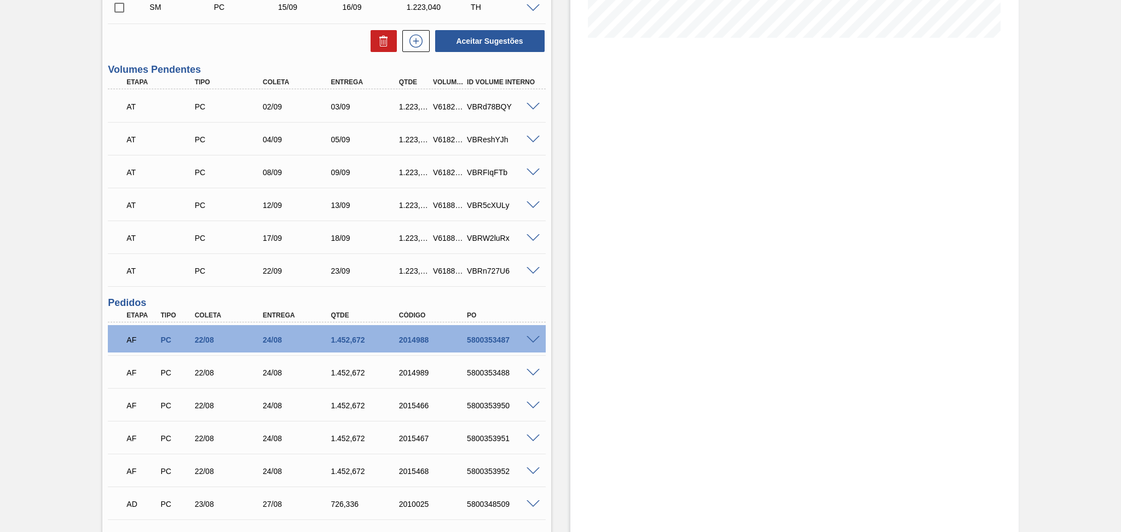
scroll to position [163, 0]
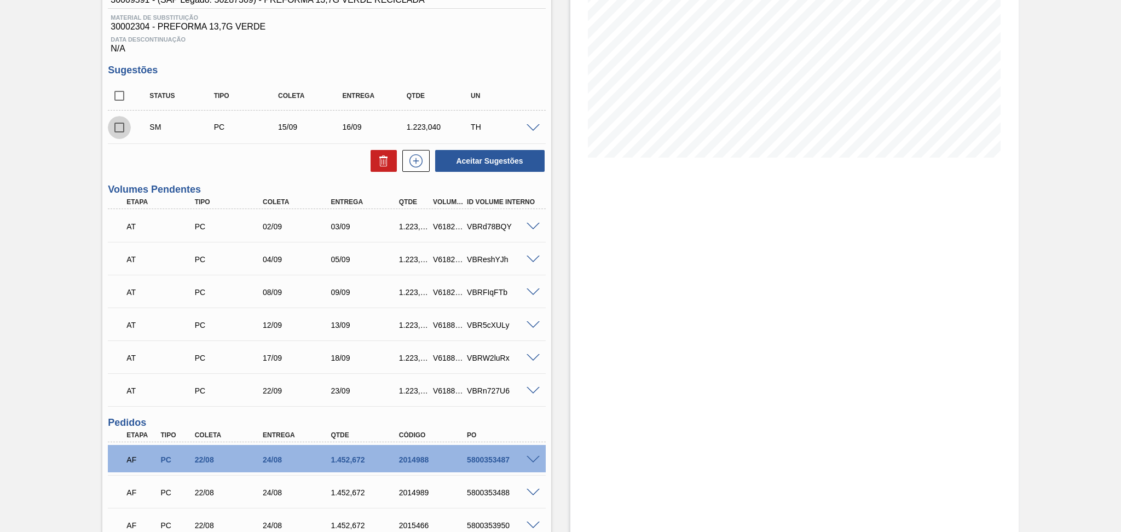
click at [116, 133] on input "checkbox" at bounding box center [119, 127] width 23 height 23
click at [509, 163] on button "Aceitar Sugestões" at bounding box center [489, 161] width 109 height 22
checkbox input "false"
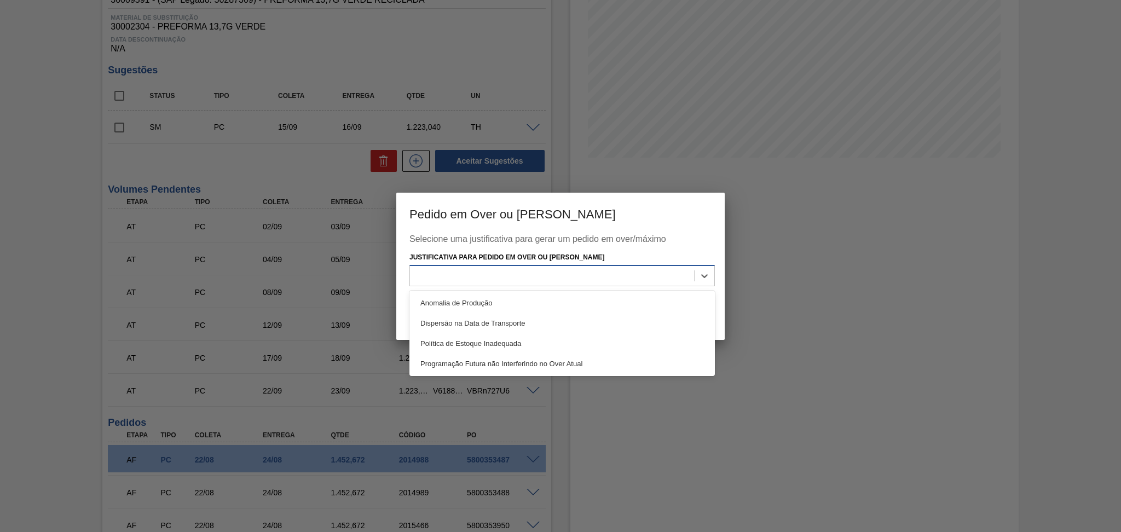
click at [489, 281] on div at bounding box center [552, 276] width 284 height 16
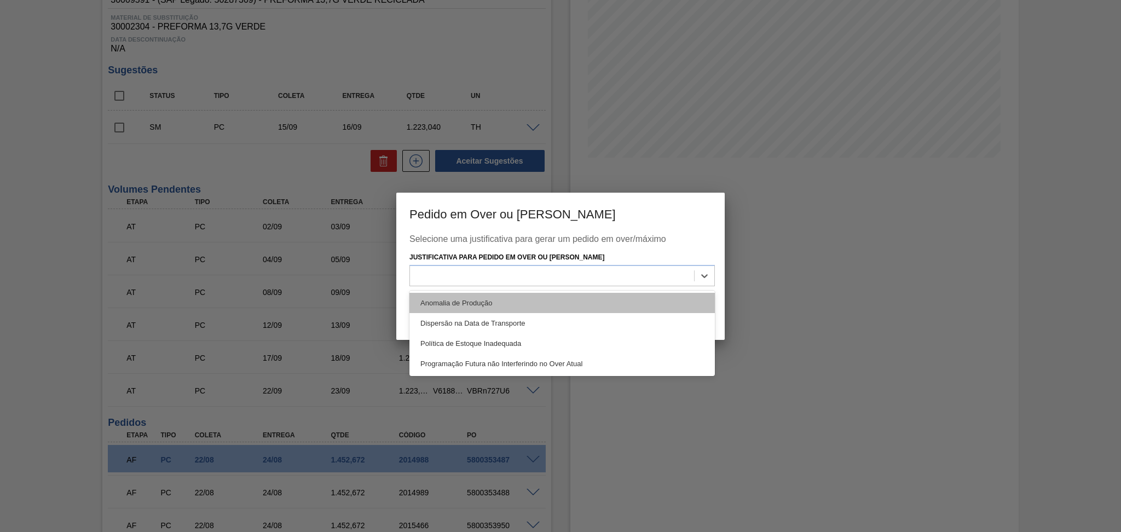
click at [509, 308] on div "Anomalia de Produção" at bounding box center [561, 303] width 305 height 20
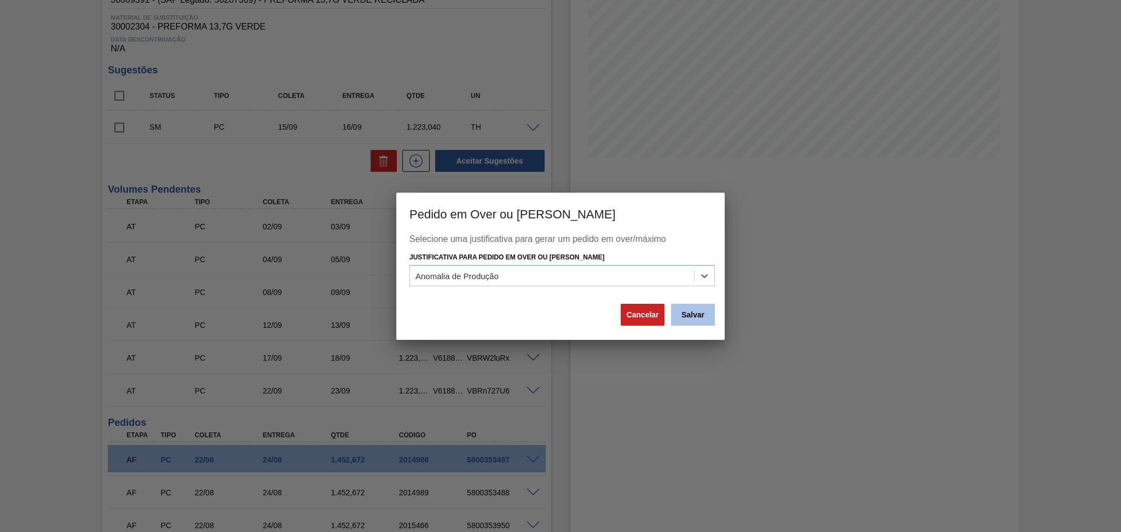
click at [691, 314] on button "Salvar" at bounding box center [693, 315] width 44 height 22
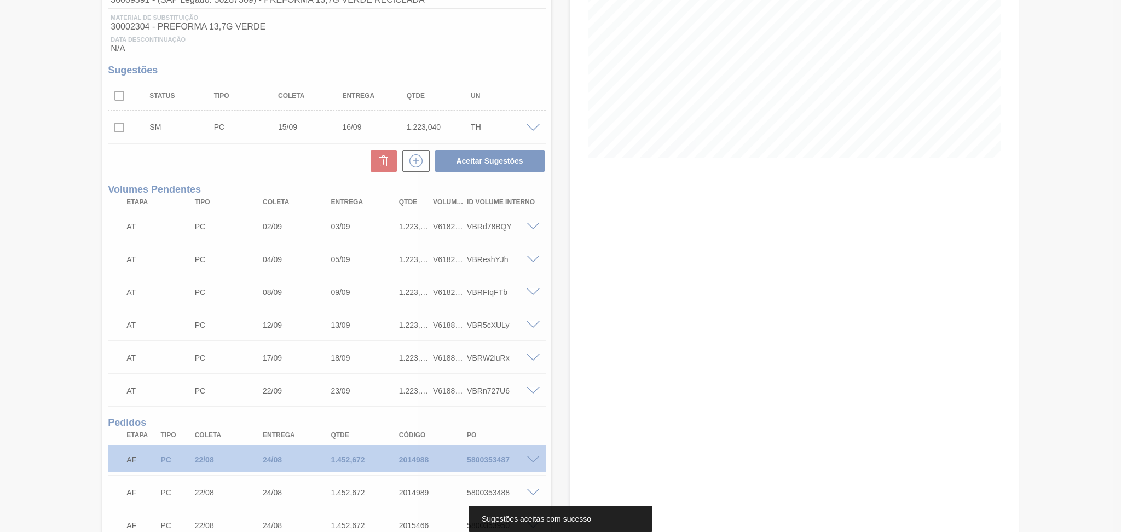
click at [575, 182] on div at bounding box center [560, 266] width 1121 height 532
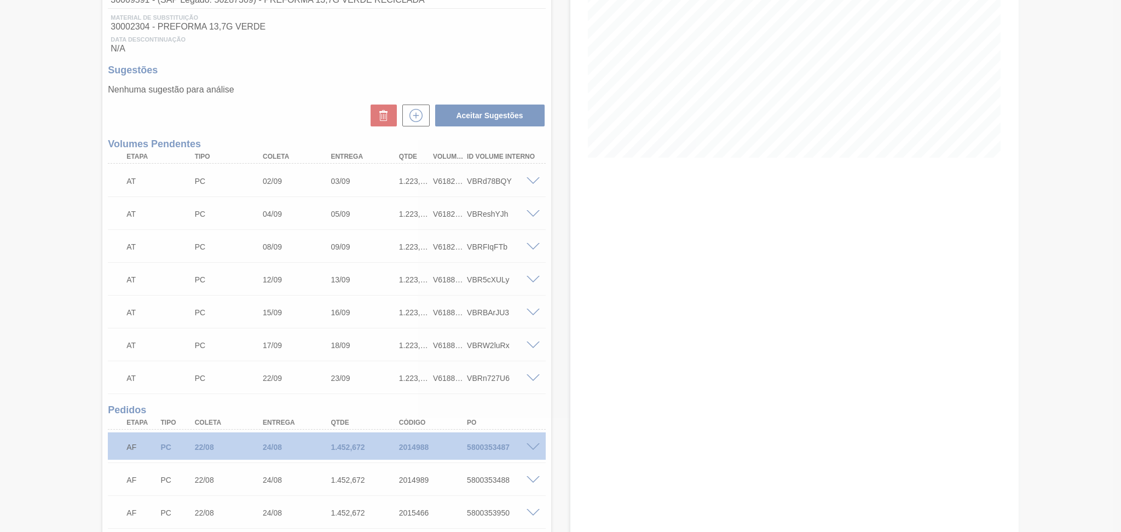
click at [568, 165] on div at bounding box center [560, 266] width 1121 height 532
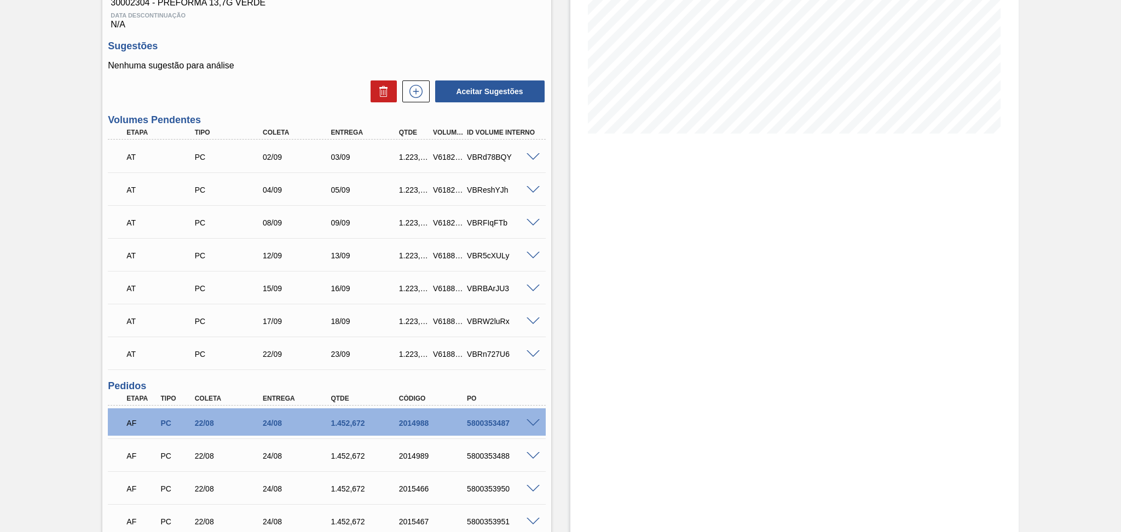
scroll to position [86, 0]
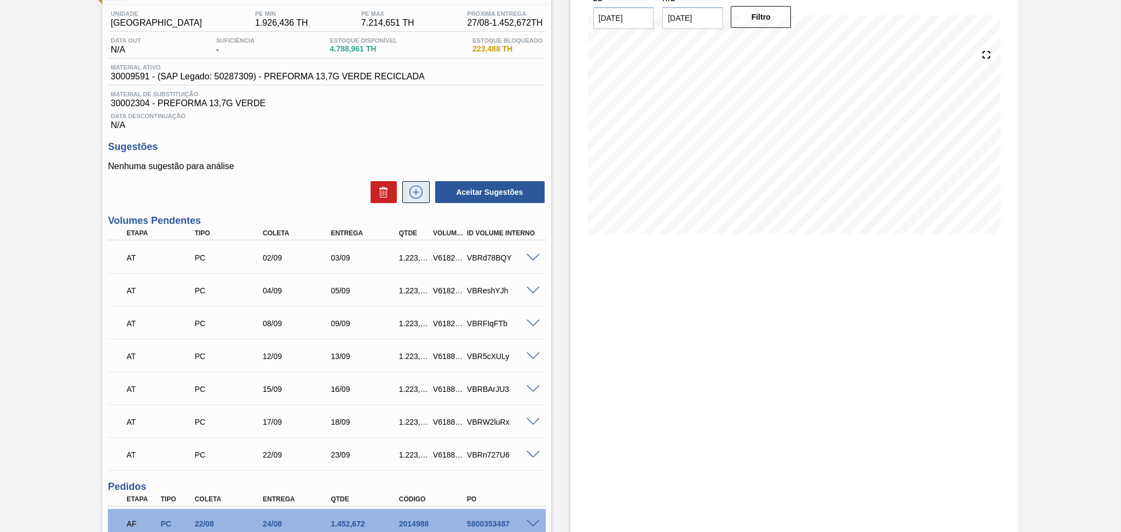
click at [417, 191] on icon at bounding box center [416, 192] width 18 height 13
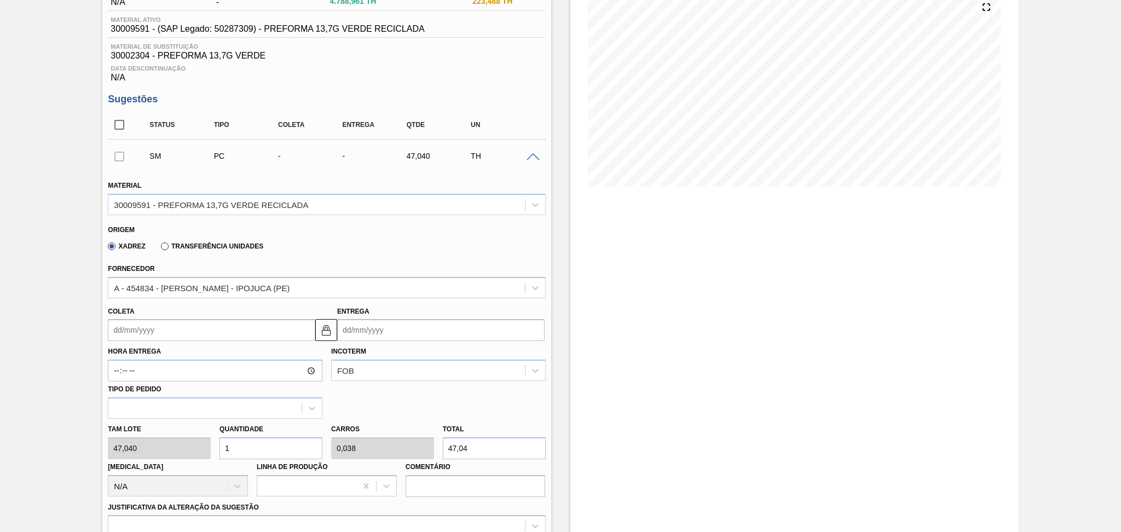
scroll to position [159, 0]
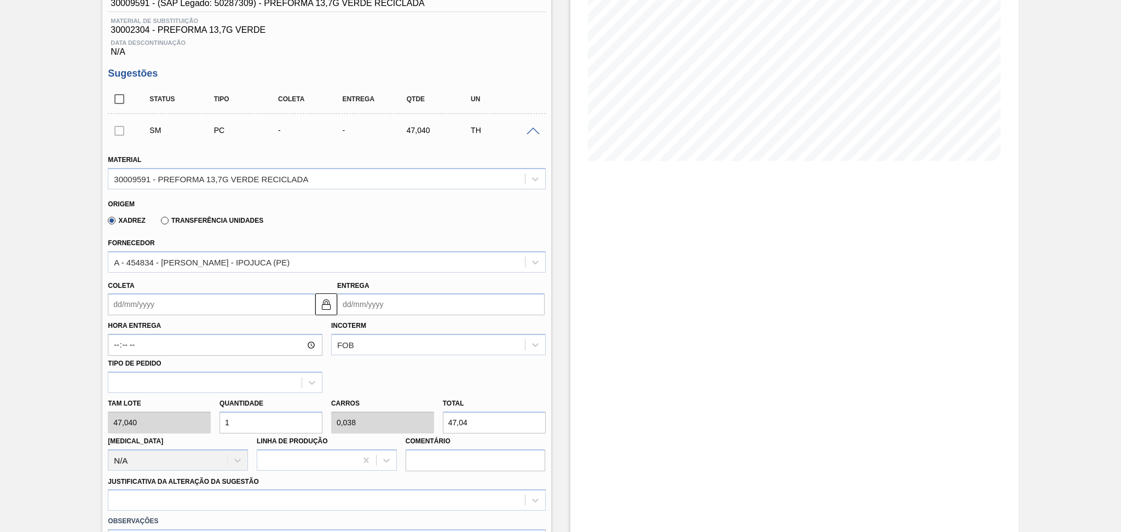
click at [161, 306] on input "Coleta" at bounding box center [211, 304] width 207 height 22
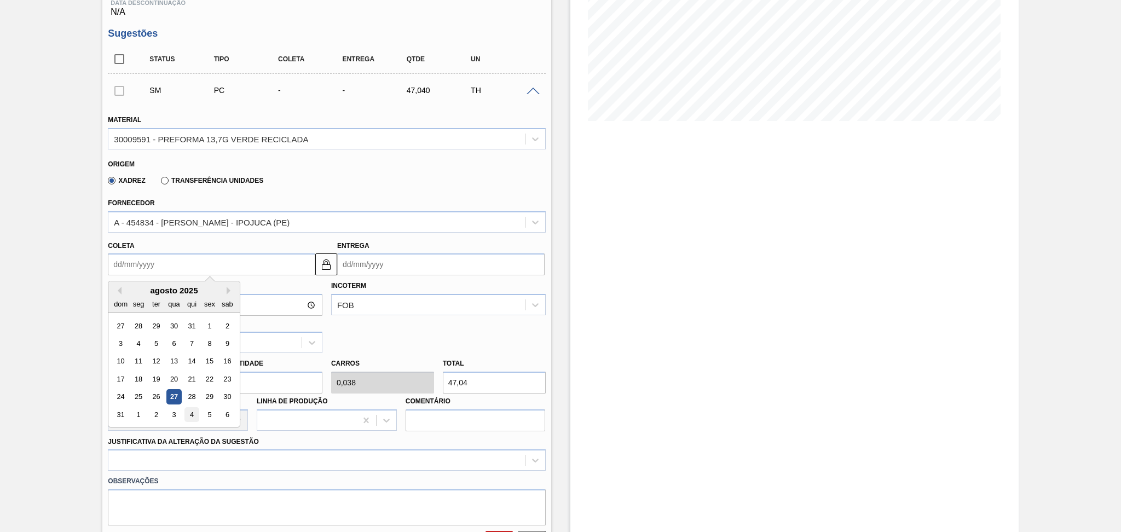
scroll to position [232, 0]
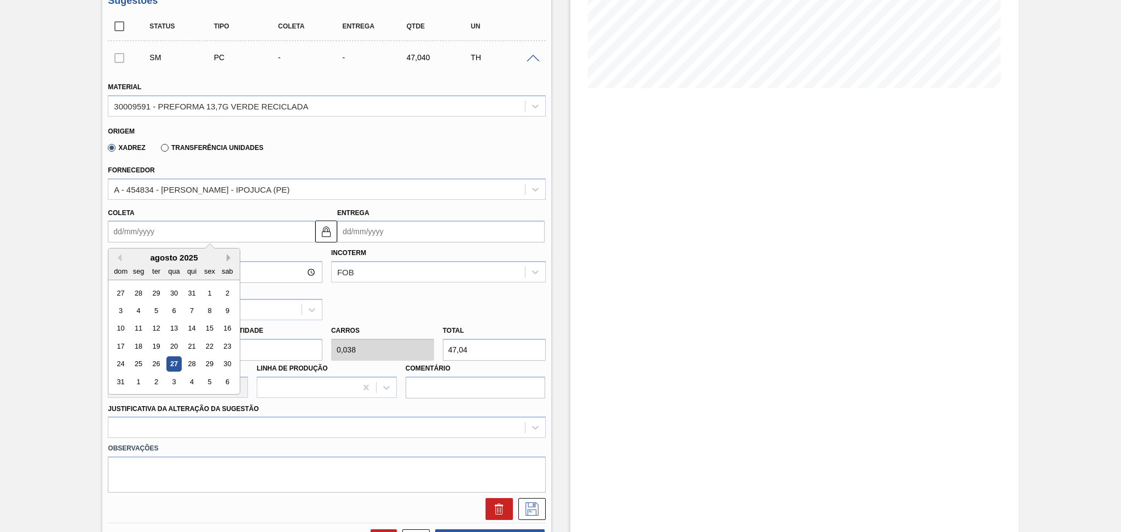
click at [230, 256] on button "Next Month" at bounding box center [231, 258] width 8 height 8
click at [187, 344] on div "25" at bounding box center [191, 346] width 15 height 15
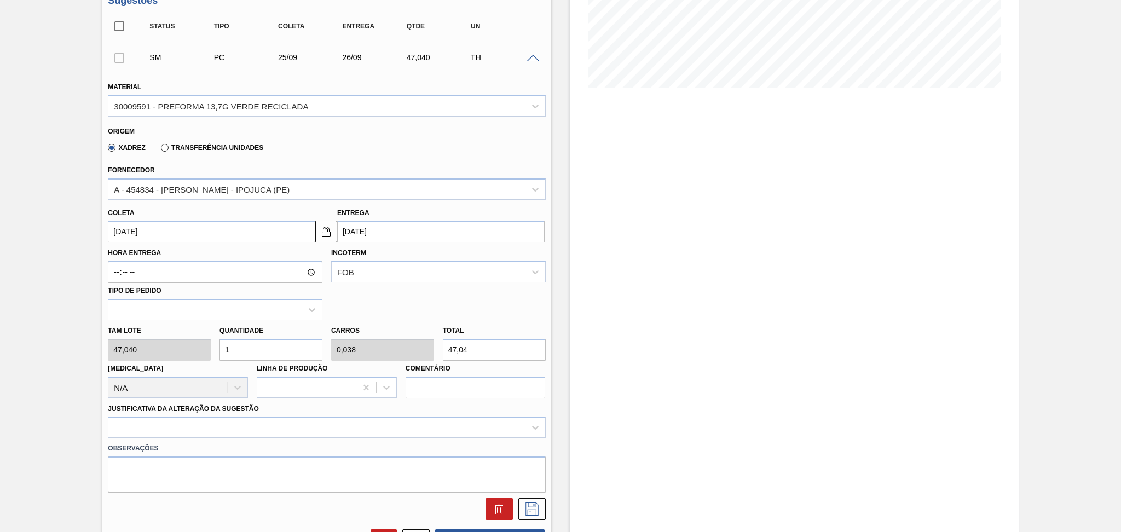
type input "25/09/2025"
type input "26/09/2025"
click at [198, 341] on div "Tam lote 47,040 Quantidade 1 Carros 0,038 Total 47,04 Doca N/A Linha de Produçã…" at bounding box center [326, 359] width 446 height 78
type input "2"
type input "0,077"
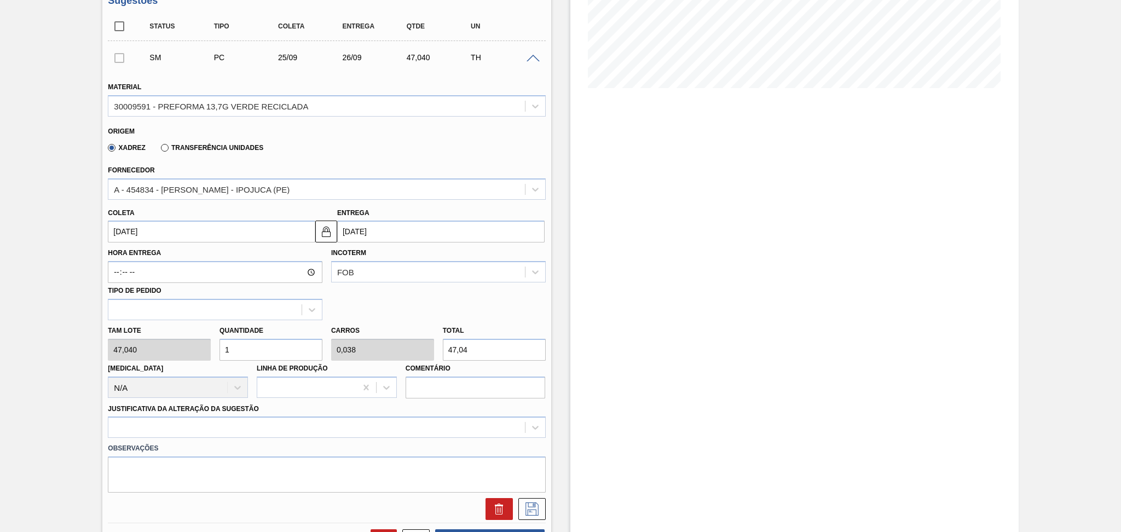
type input "94,08"
type input "26"
type input "1"
type input "1.223,04"
type input "26"
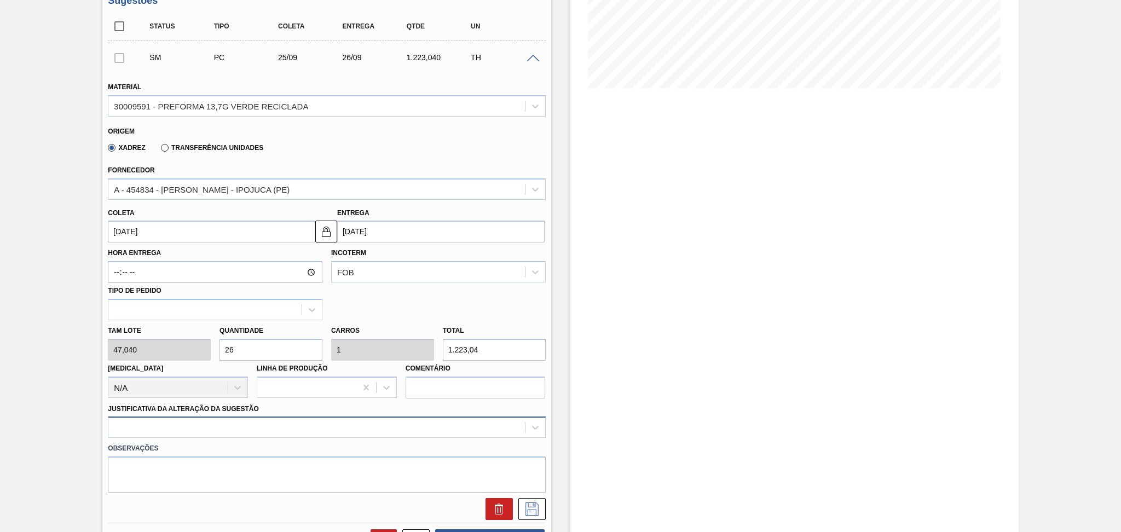
click at [291, 426] on div at bounding box center [326, 426] width 437 height 21
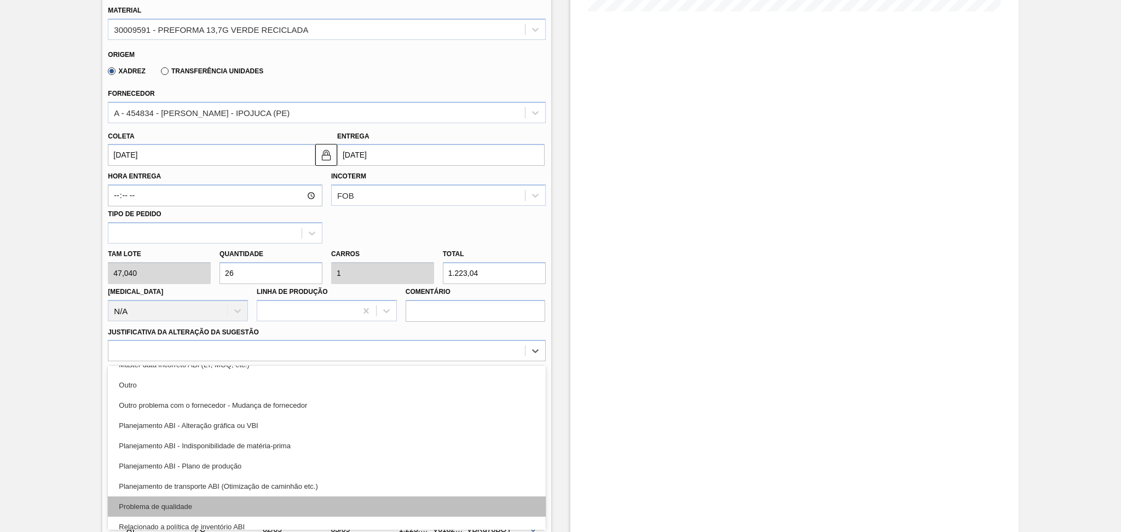
scroll to position [146, 0]
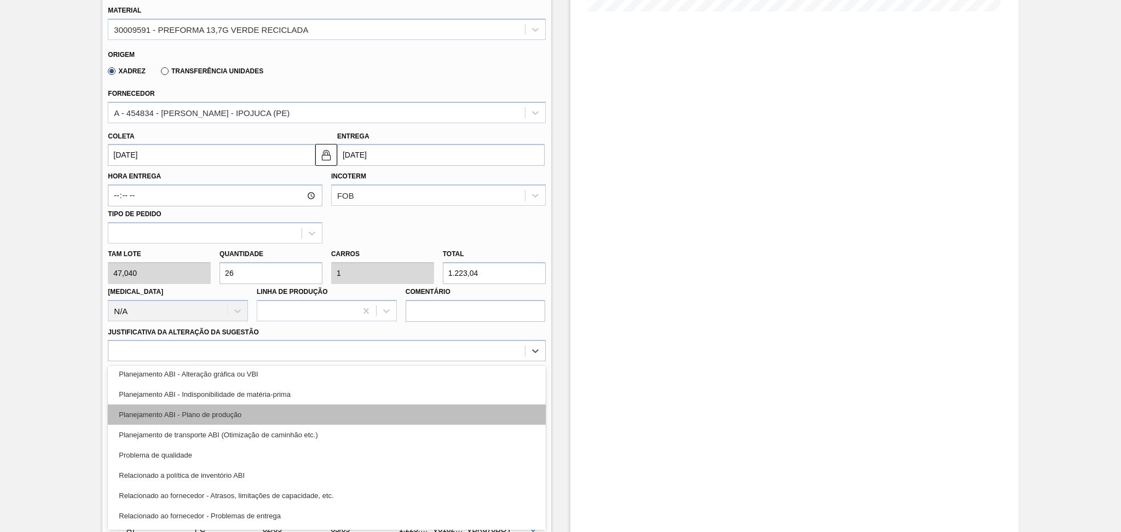
click at [250, 419] on div "Planejamento ABI - Plano de produção" at bounding box center [326, 414] width 437 height 20
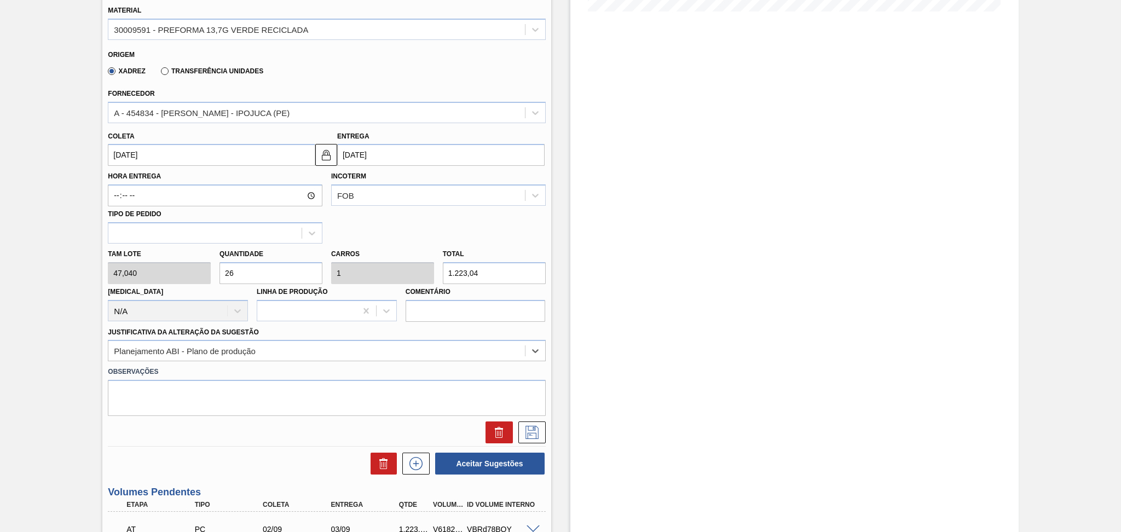
click at [552, 432] on div "Estoque De 27/08/2025 Até 30/10/2025 Filtro 29/08 Projeção de Estoque 11,578.65…" at bounding box center [784, 421] width 467 height 1351
click at [541, 432] on button at bounding box center [531, 432] width 27 height 22
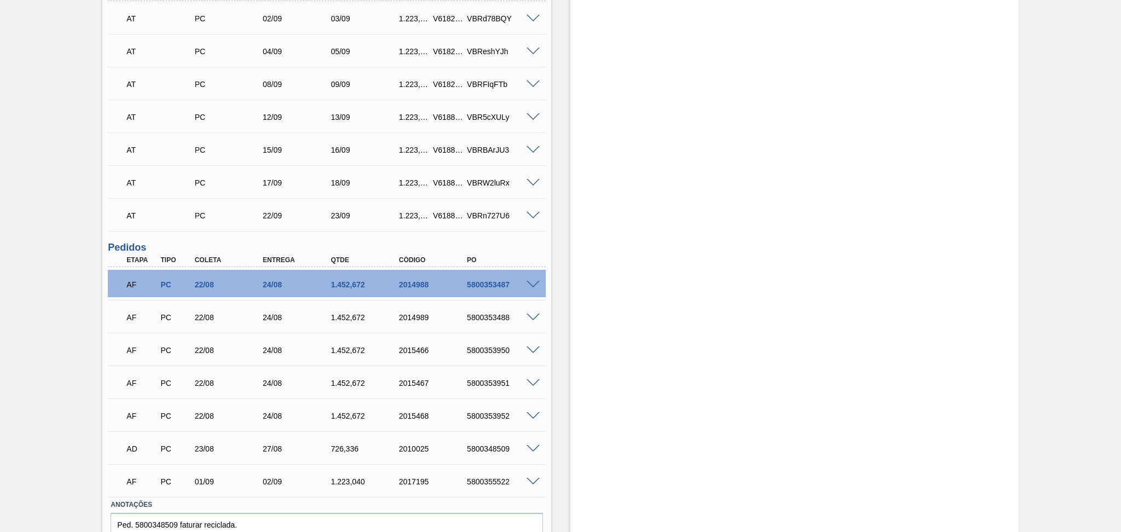
scroll to position [424, 0]
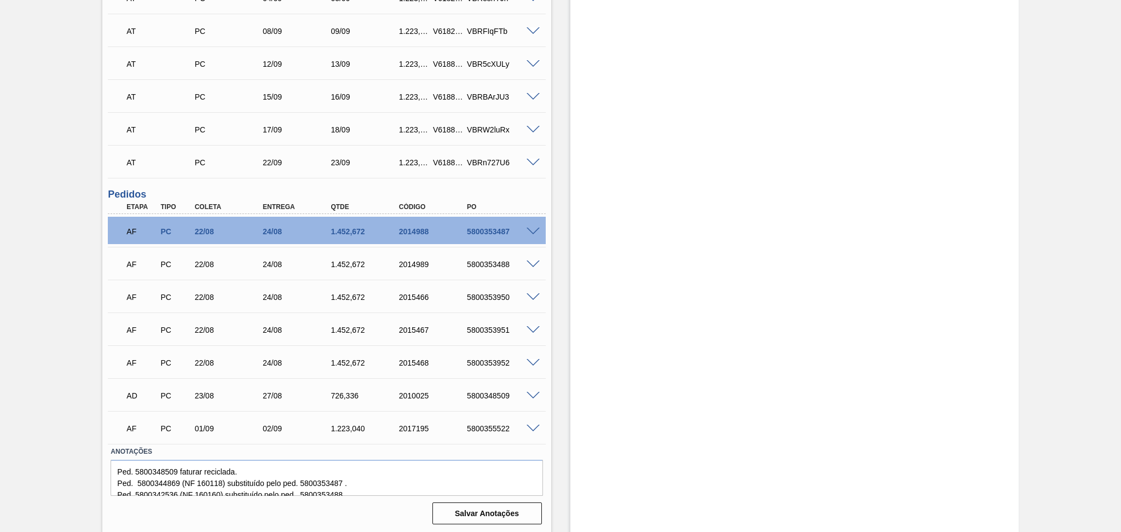
click at [492, 392] on div "5800348509" at bounding box center [502, 395] width 77 height 9
copy div "5800348509"
click at [269, 430] on div "02/09" at bounding box center [298, 428] width 77 height 9
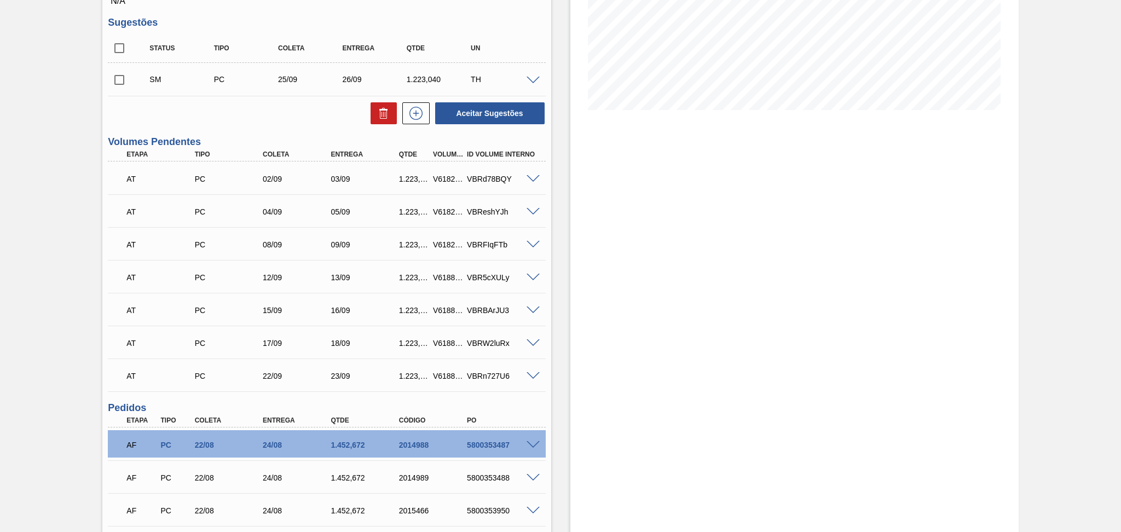
scroll to position [205, 0]
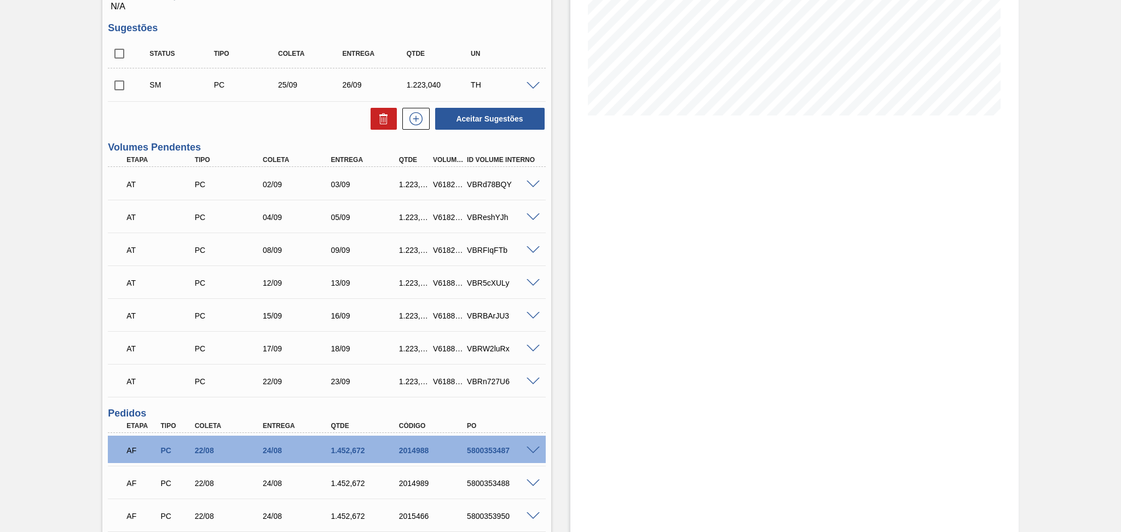
click at [338, 252] on div "09/09" at bounding box center [366, 250] width 77 height 9
click at [531, 252] on span at bounding box center [532, 250] width 13 height 8
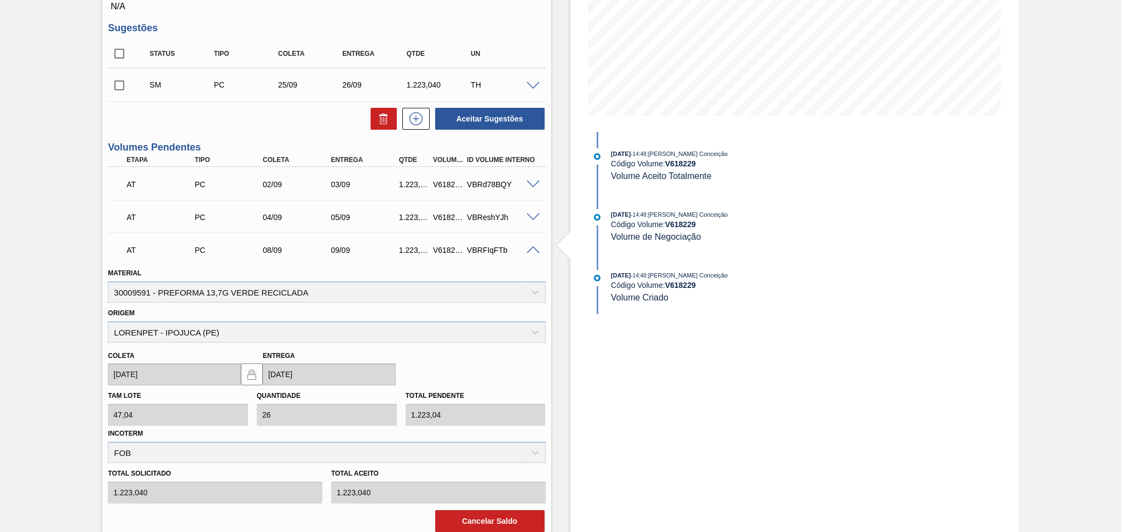
click at [532, 247] on span at bounding box center [532, 250] width 13 height 8
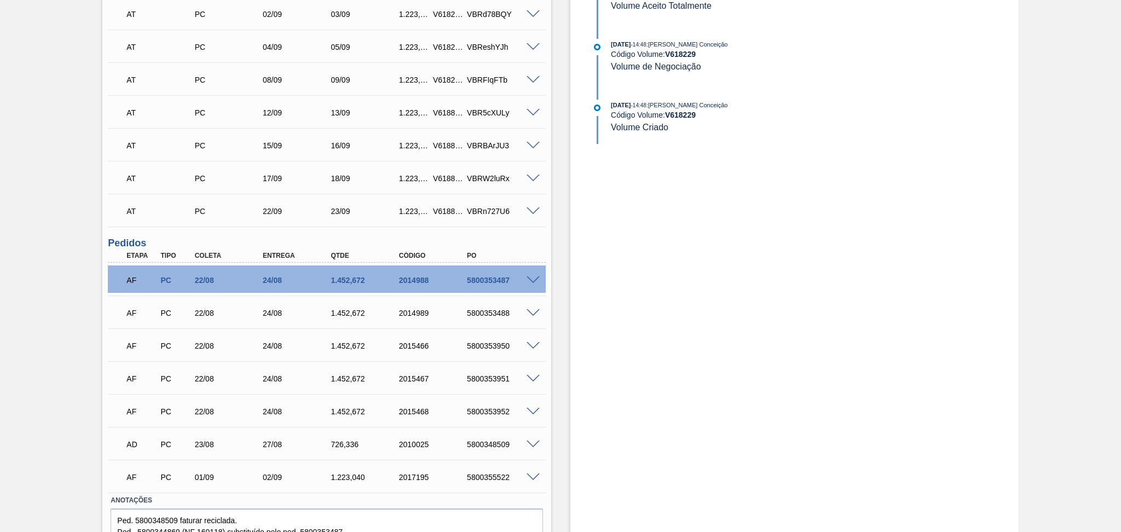
scroll to position [424, 0]
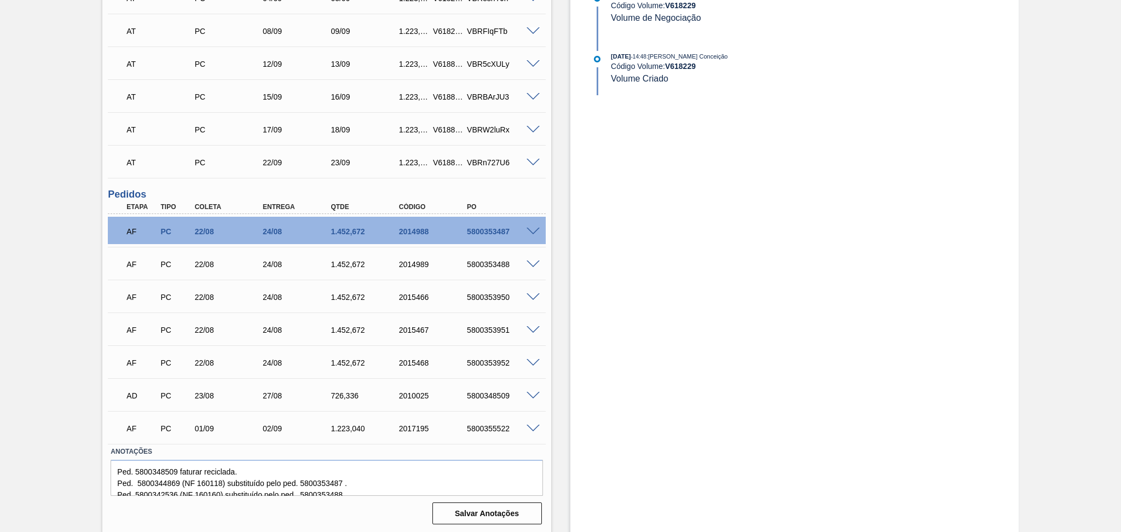
click at [548, 388] on div "Unidade Pernambuco PE MIN 1.926,436 TH PE MAX 7.214,651 TH Próxima Entrega 27/0…" at bounding box center [326, 97] width 448 height 861
click at [551, 395] on div "Estoque De 27/08/2025 Até 30/10/2025 Filtro 28/08 Projeção de Estoque 12,178.65…" at bounding box center [784, 82] width 467 height 902
click at [552, 392] on div "Estoque De 27/08/2025 Até 30/10/2025 Filtro 28/08 Projeção de Estoque 12,178.65…" at bounding box center [784, 82] width 467 height 902
click at [566, 271] on div "Estoque De 27/08/2025 Até 30/10/2025 Filtro 28/08 Projeção de Estoque 12,178.65…" at bounding box center [784, 82] width 467 height 902
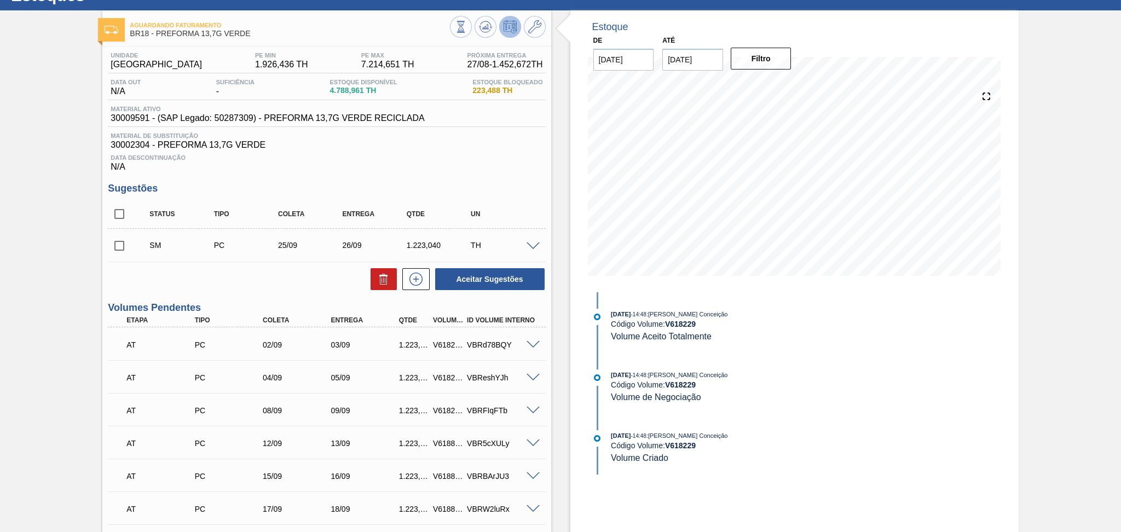
scroll to position [0, 0]
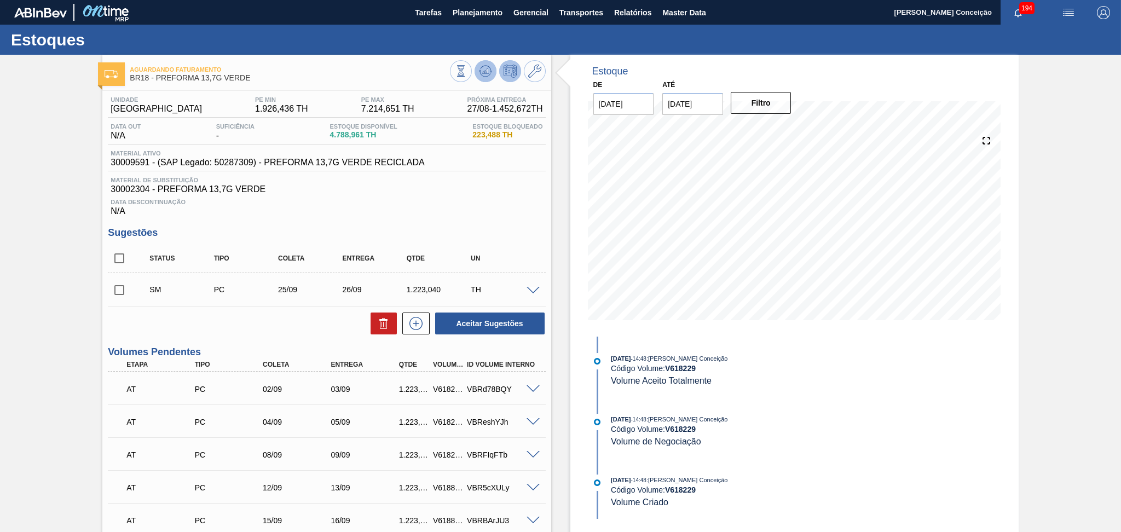
click at [489, 72] on icon at bounding box center [485, 71] width 13 height 13
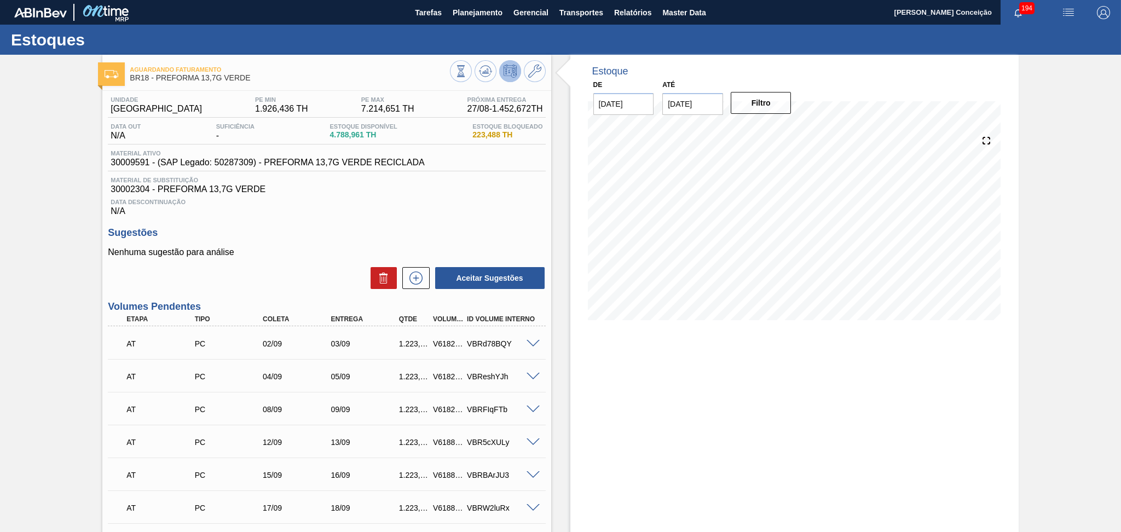
click at [720, 340] on div "Estoque De 27/08/2025 Até 30/10/2025 Filtro 28/08 Projeção de Estoque 12,178.65…" at bounding box center [794, 483] width 448 height 857
click at [413, 217] on div "Unidade Pernambuco PE MIN 1.926,436 TH PE MAX 7.214,651 TH Próxima Entrega 27/0…" at bounding box center [326, 498] width 448 height 815
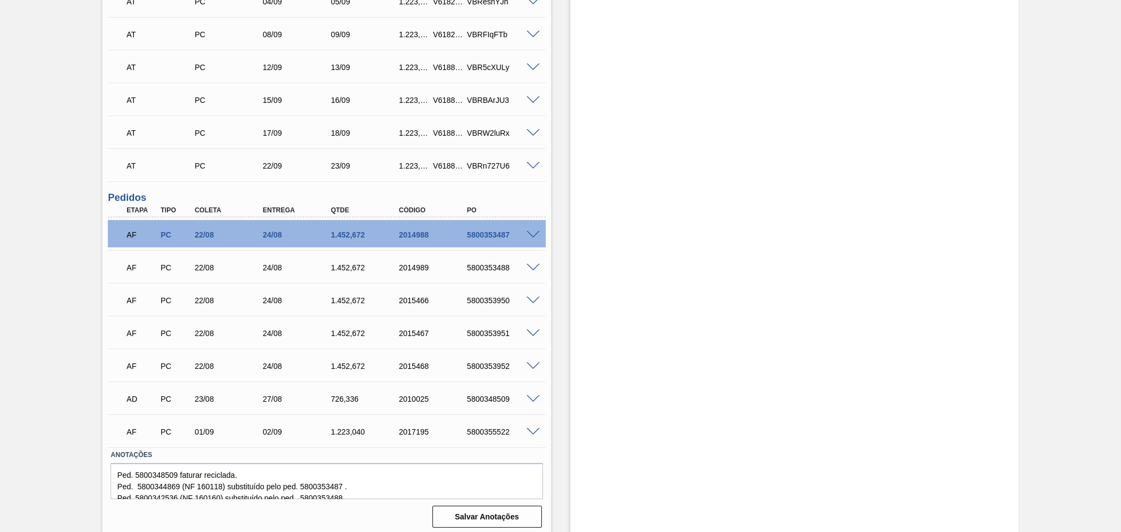
scroll to position [378, 0]
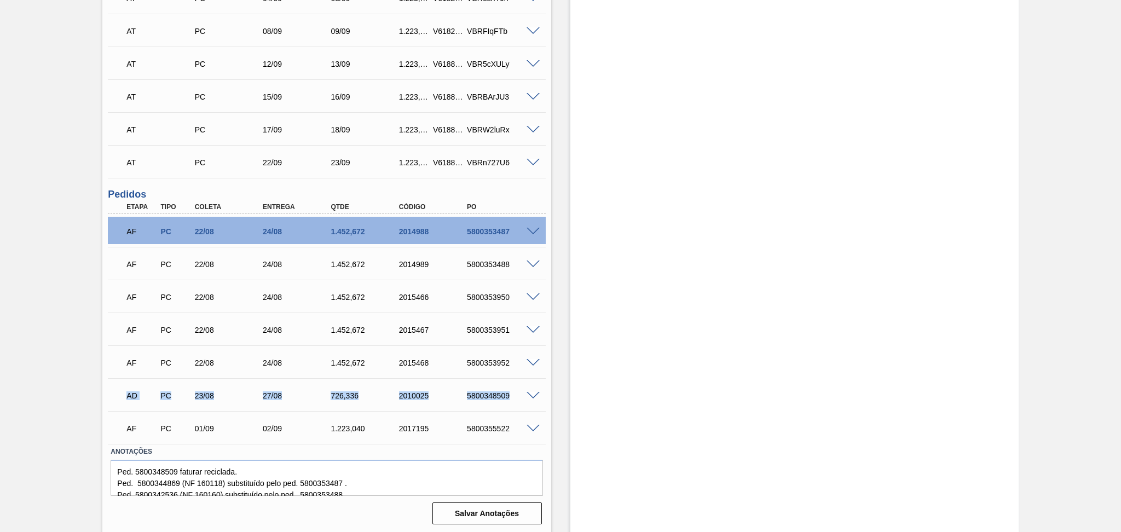
drag, startPoint x: 128, startPoint y: 393, endPoint x: 510, endPoint y: 385, distance: 382.0
click at [510, 385] on div "AD PC 23/08 27/08 726,336 2010025 5800348509" at bounding box center [323, 395] width 408 height 22
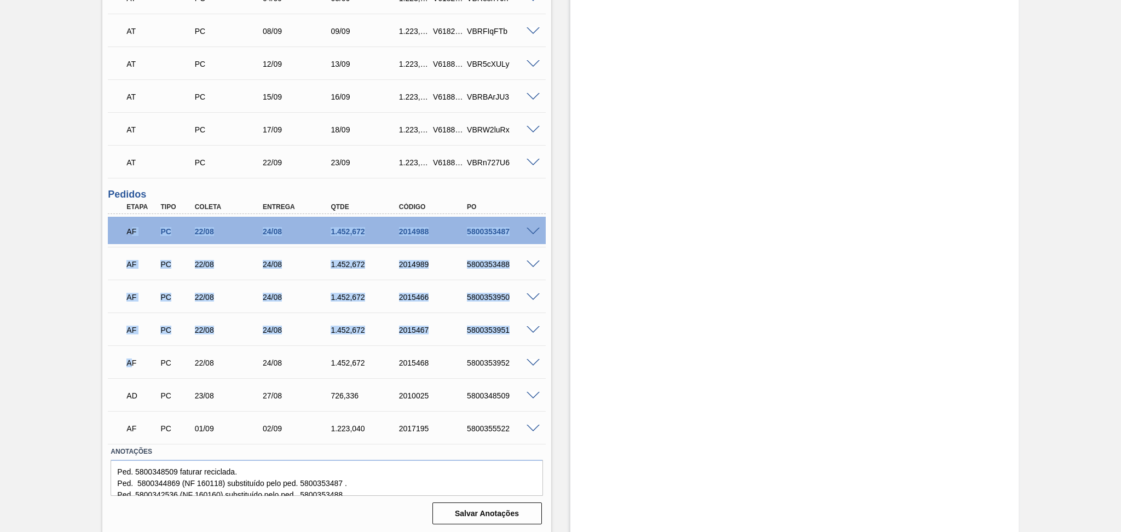
drag, startPoint x: 133, startPoint y: 355, endPoint x: 132, endPoint y: 228, distance: 127.5
click at [132, 228] on div "AF PC 22/08 24/08 1.452,672 2014988 5800353487 Material 30002304 - PREFORMA 13,…" at bounding box center [326, 329] width 437 height 230
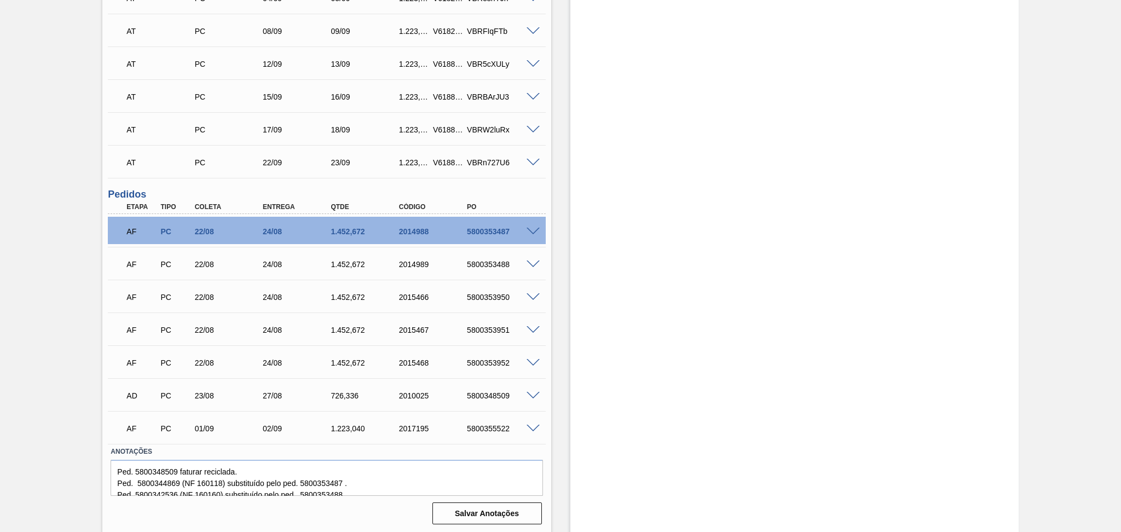
click at [559, 403] on div "Estoque De 27/08/2025 Até 30/10/2025 Filtro 28/08 Projeção de Estoque 12,178.65…" at bounding box center [784, 105] width 467 height 857
click at [204, 391] on div "23/08" at bounding box center [230, 395] width 77 height 9
click at [212, 424] on div "01/09" at bounding box center [230, 428] width 77 height 9
drag, startPoint x: 365, startPoint y: 392, endPoint x: 323, endPoint y: 391, distance: 42.1
click at [323, 391] on div "726,336" at bounding box center [357, 395] width 68 height 9
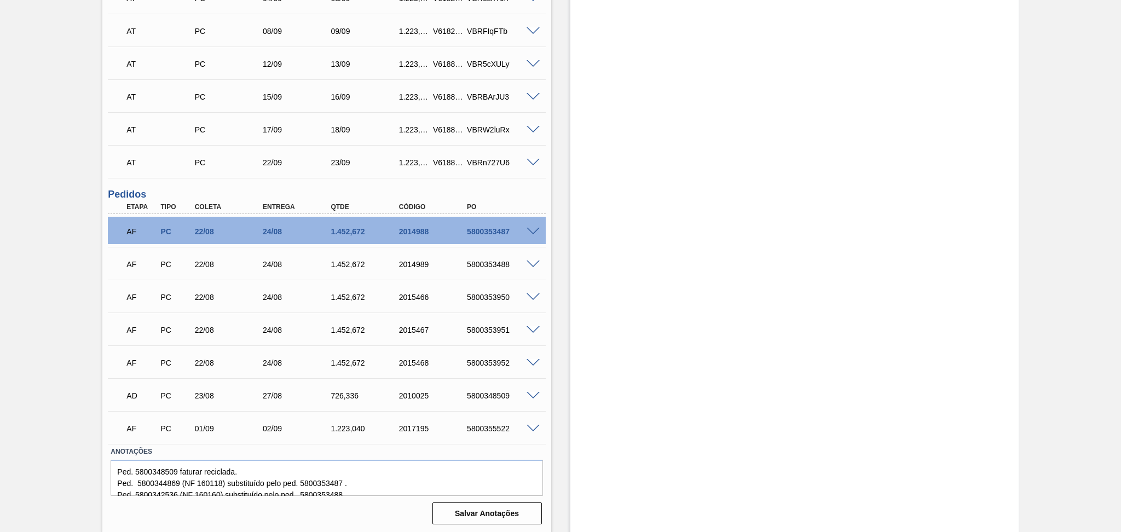
click at [548, 341] on div "Unidade Pernambuco PE MIN 1.926,436 TH PE MAX 7.214,651 TH Próxima Entrega 27/0…" at bounding box center [326, 120] width 448 height 815
click at [558, 341] on div "Estoque De 27/08/2025 Até 30/10/2025 Filtro 28/08 Projeção de Estoque 12,178.65…" at bounding box center [784, 105] width 467 height 857
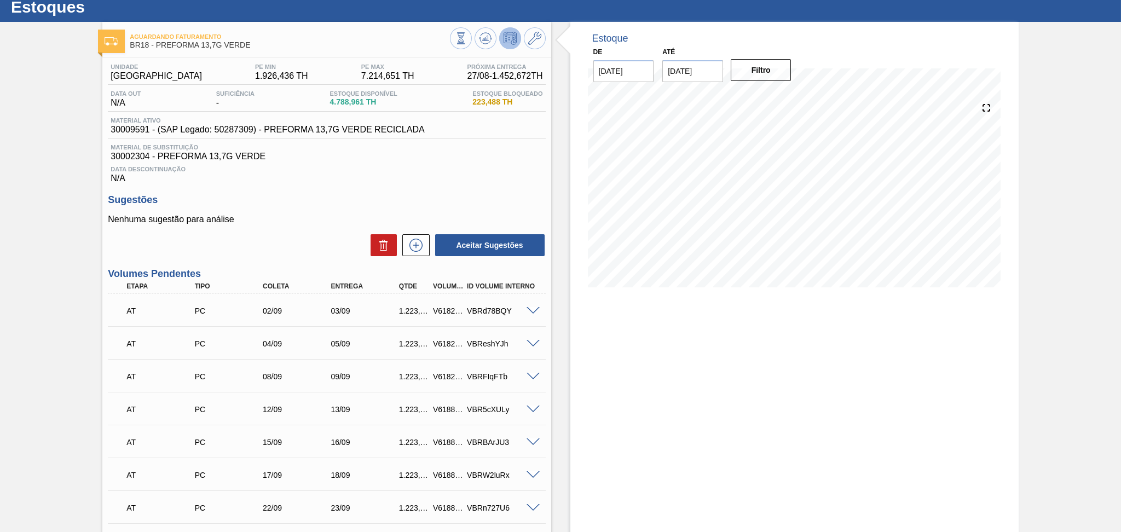
scroll to position [0, 0]
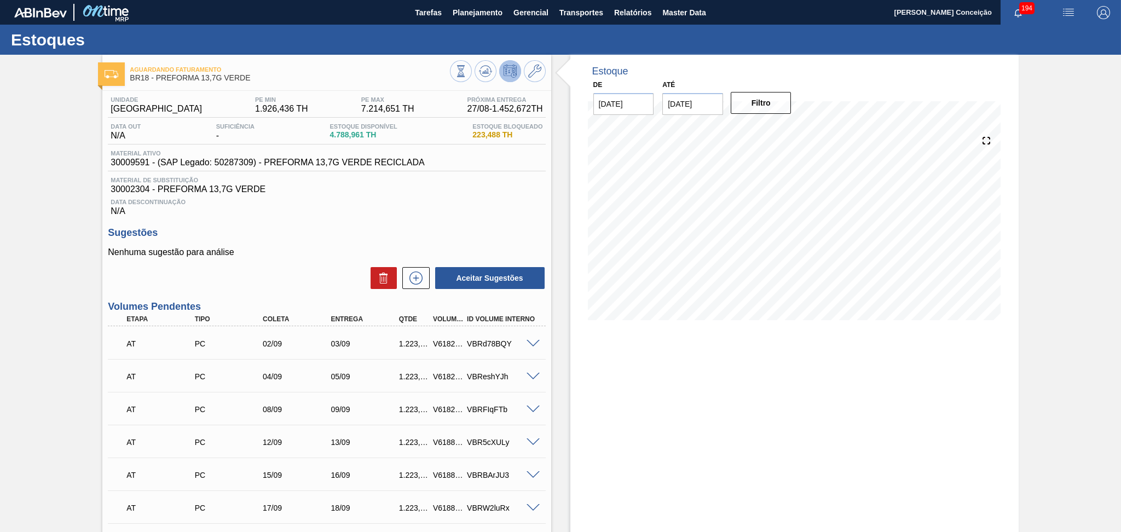
click at [447, 223] on div "Unidade Pernambuco PE MIN 1.926,436 TH PE MAX 7.214,651 TH Próxima Entrega 27/0…" at bounding box center [326, 498] width 448 height 815
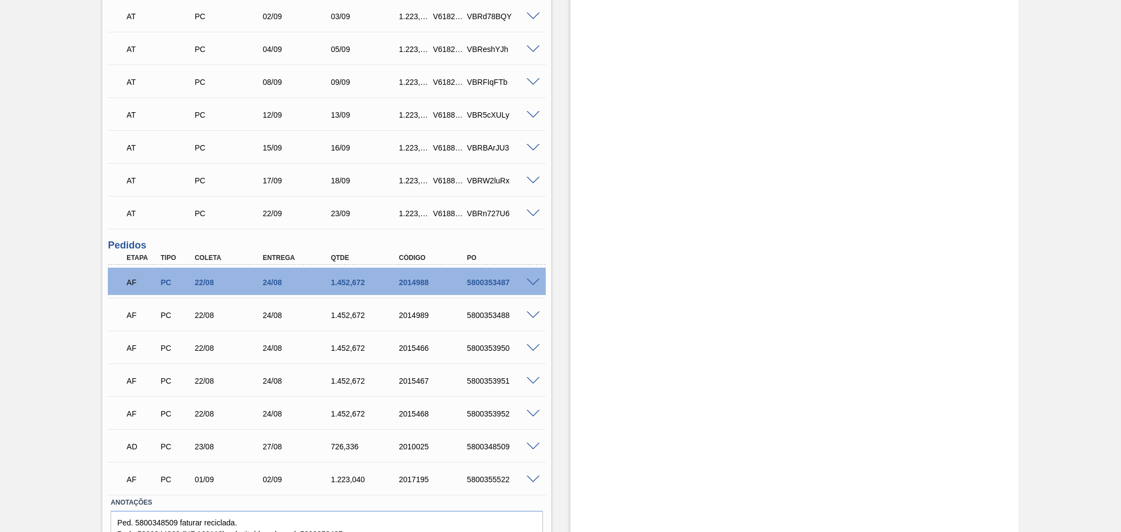
scroll to position [364, 0]
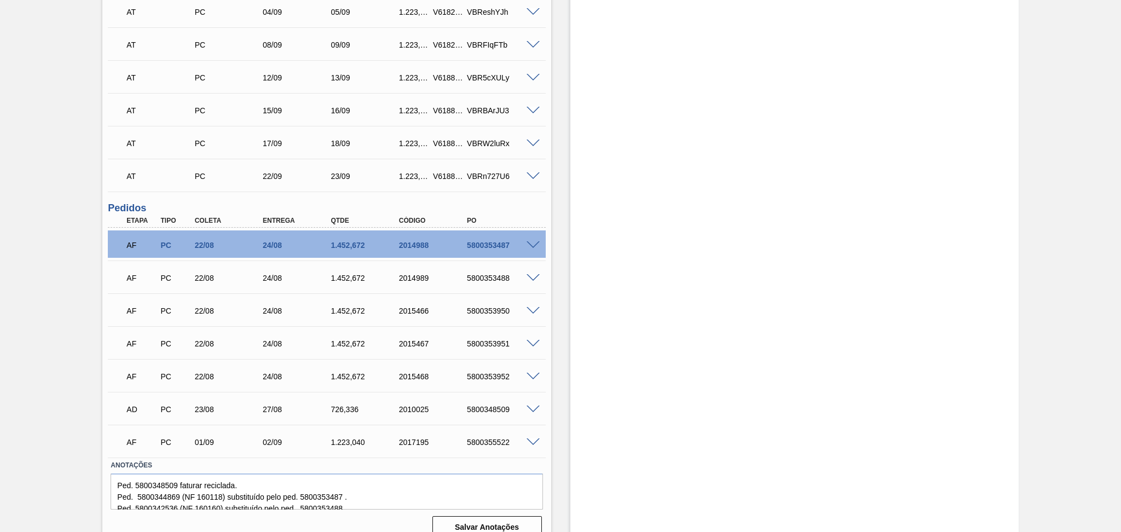
click at [353, 376] on div "1.452,672" at bounding box center [366, 376] width 77 height 9
copy div "1.452,672"
click at [561, 386] on div "Estoque De 27/08/2025 Até 30/10/2025 Filtro 28/08 Projeção de Estoque 12,178.65…" at bounding box center [784, 118] width 467 height 857
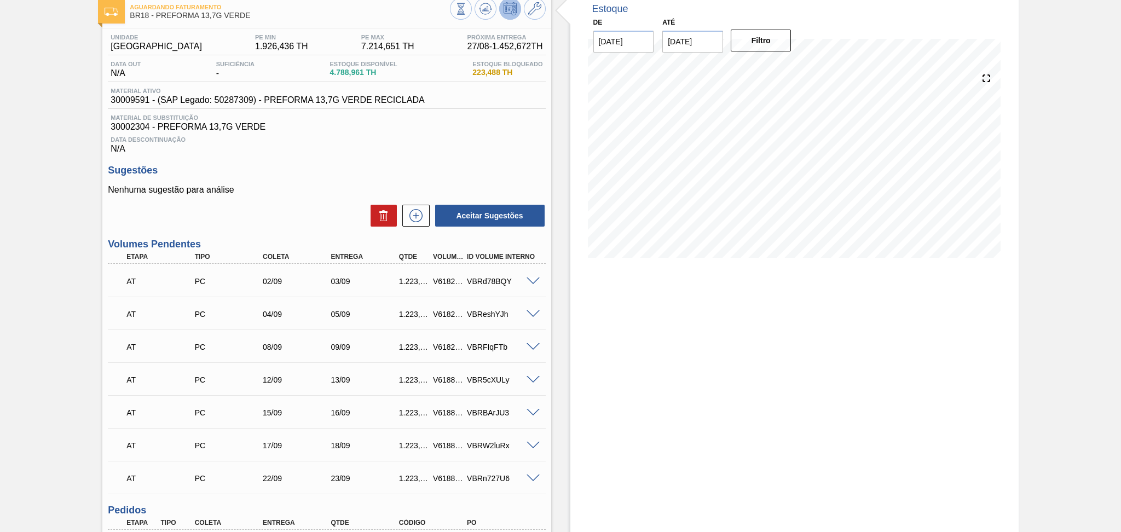
scroll to position [0, 0]
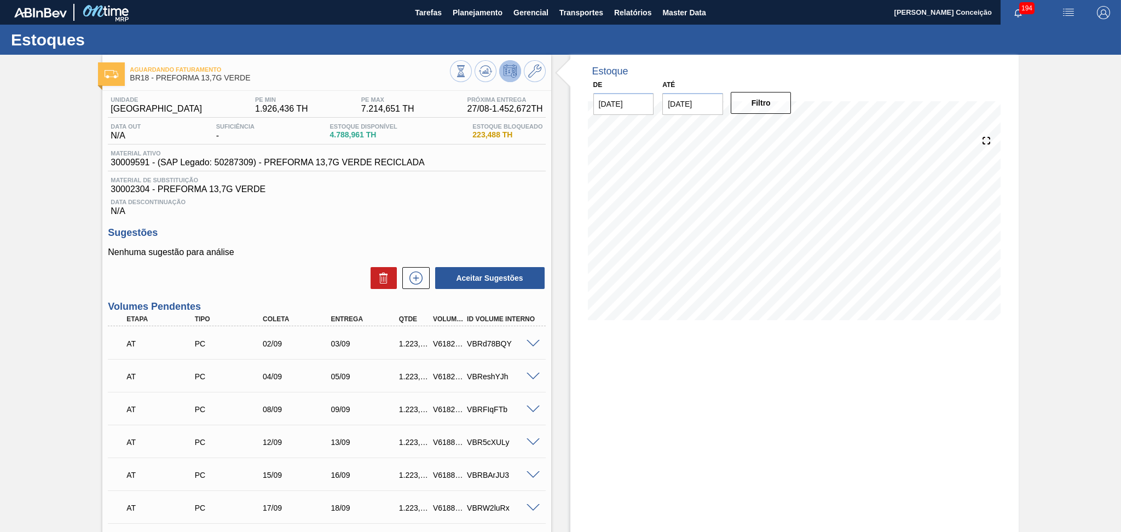
click at [345, 197] on div "Data Descontinuação N/A" at bounding box center [326, 205] width 437 height 22
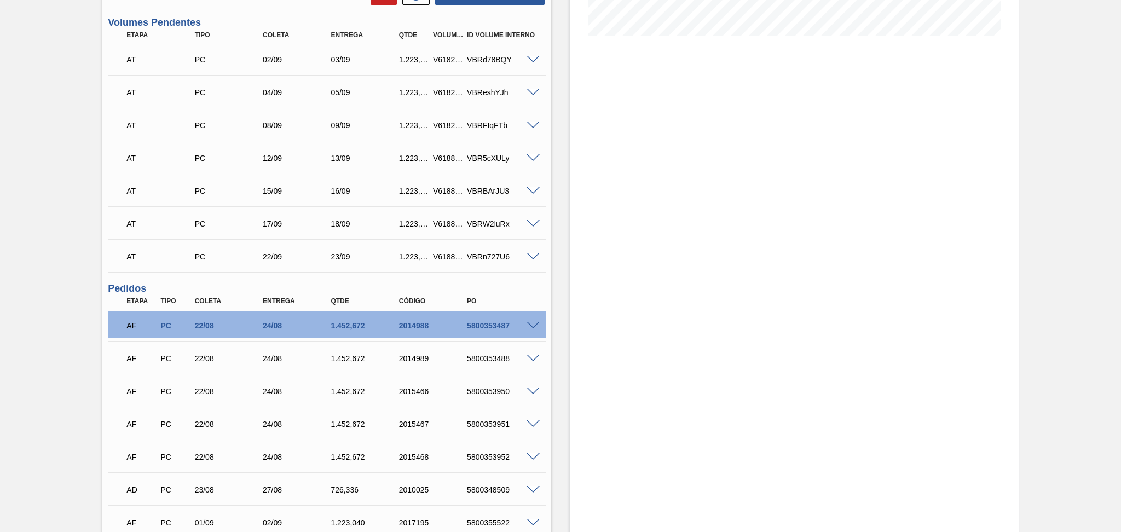
scroll to position [86, 0]
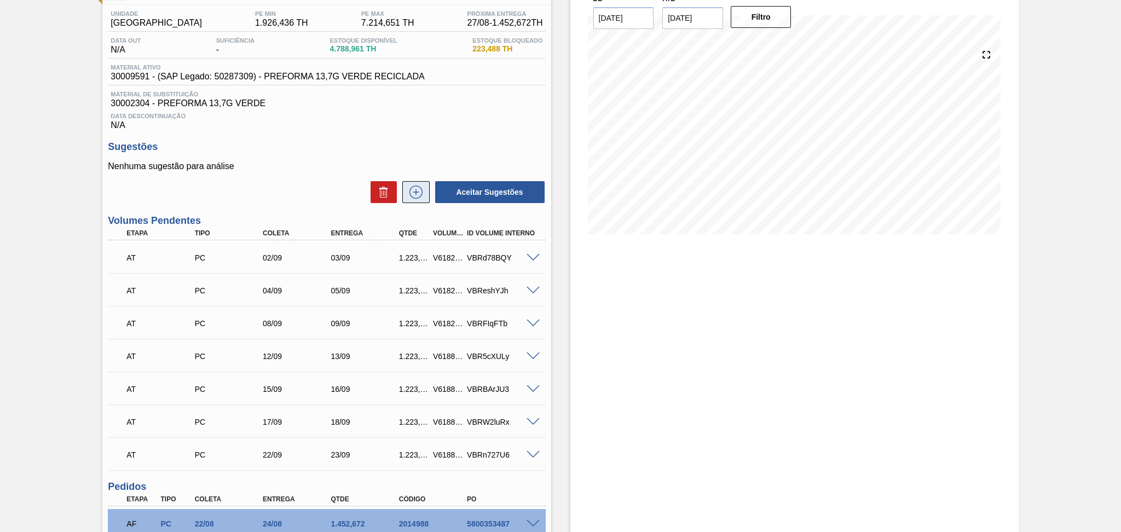
click at [418, 187] on icon at bounding box center [416, 192] width 18 height 13
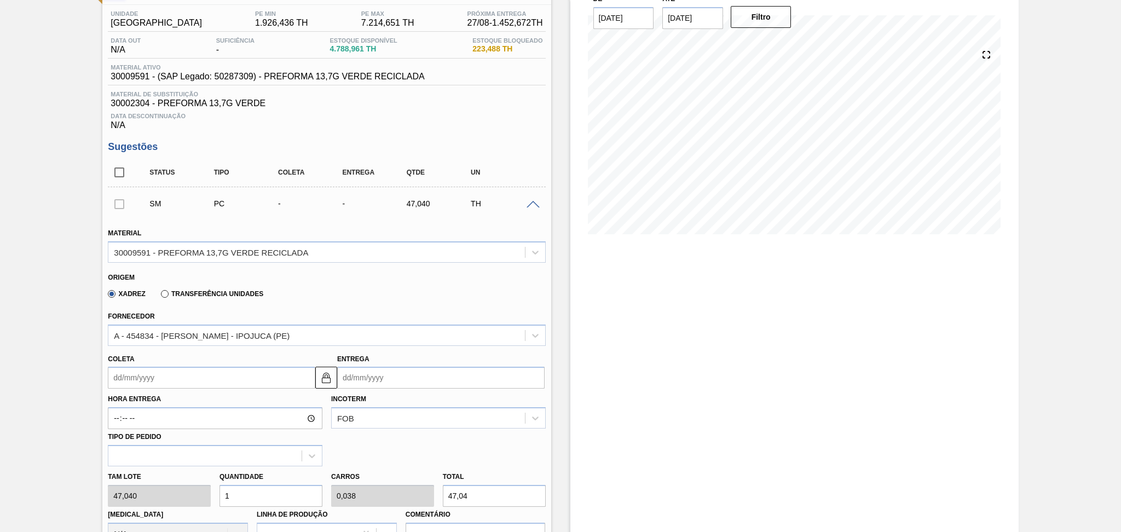
click at [173, 385] on input "Coleta" at bounding box center [211, 378] width 207 height 22
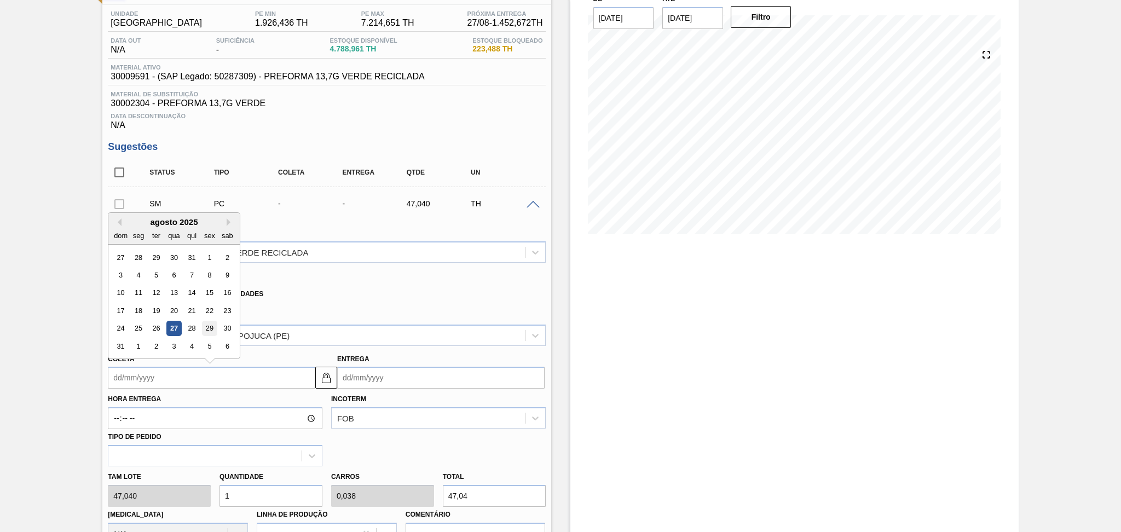
click at [206, 326] on div "29" at bounding box center [209, 328] width 15 height 15
type input "29/08/2025"
type input "[DATE]"
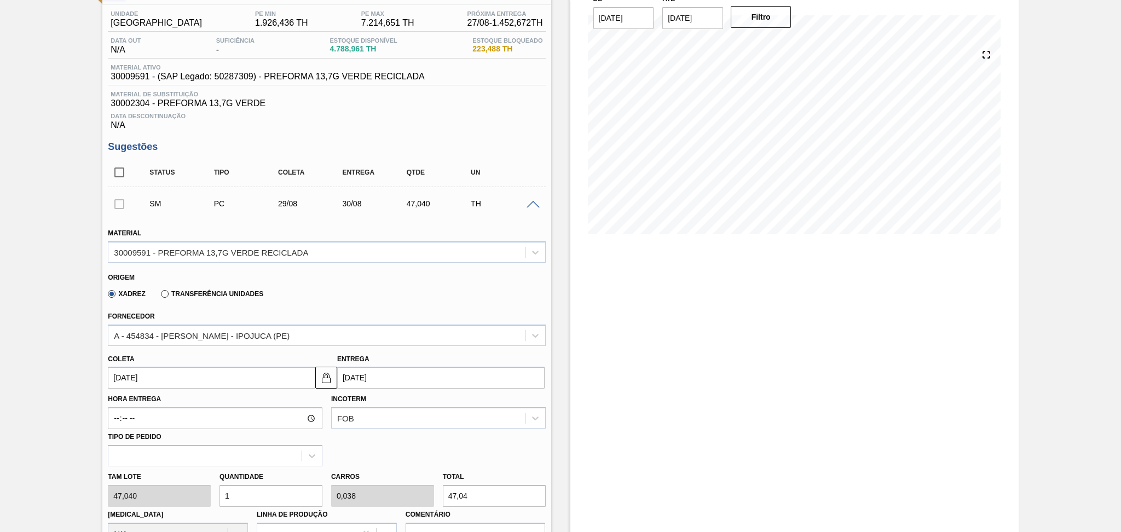
click at [434, 300] on div "Origem Xadrez Transferência Unidades" at bounding box center [326, 285] width 446 height 40
click at [351, 268] on div "Origem Xadrez Transferência Unidades" at bounding box center [326, 285] width 446 height 40
click at [533, 206] on span at bounding box center [532, 205] width 13 height 8
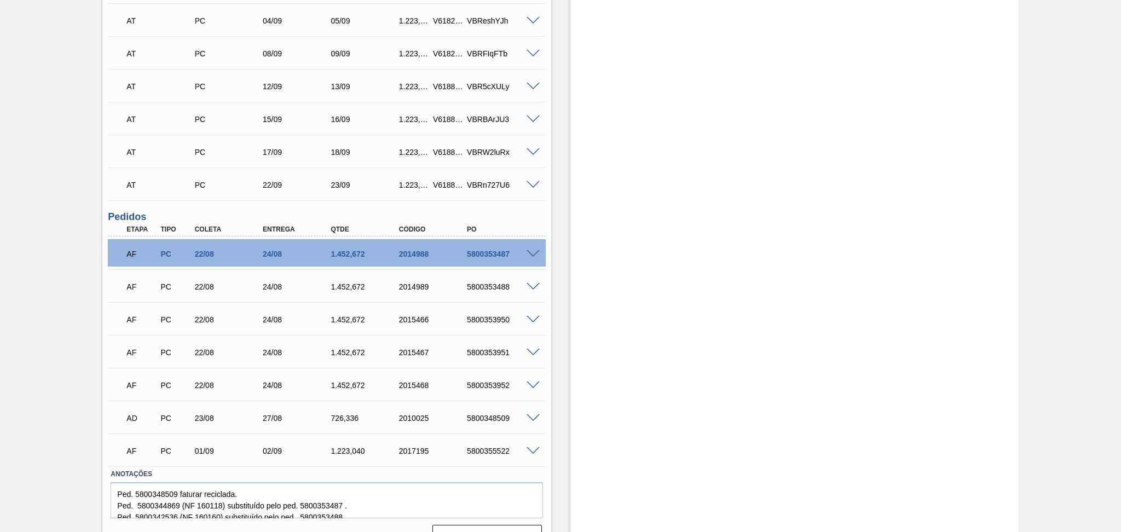
scroll to position [424, 0]
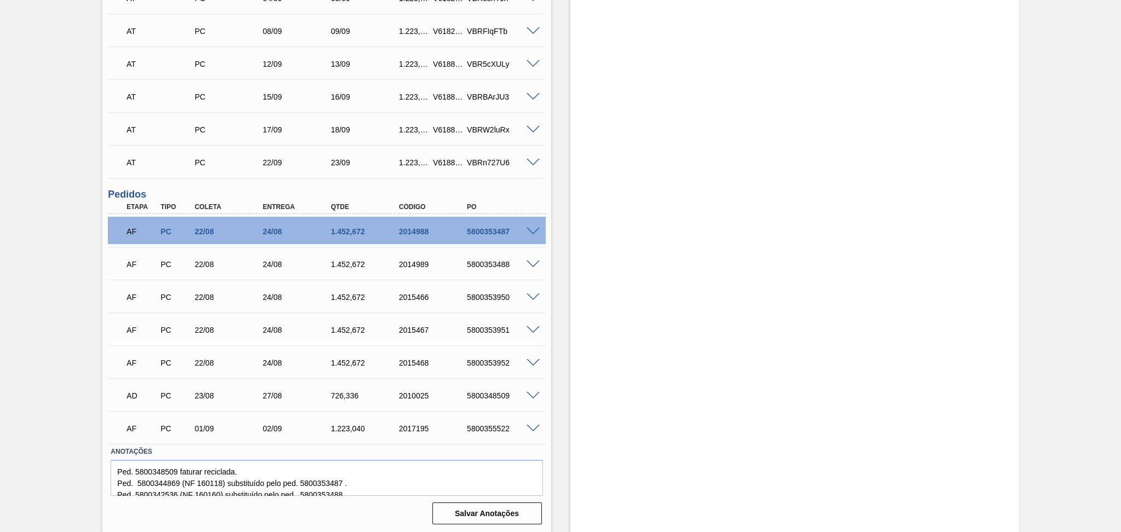
click at [564, 388] on div "Estoque De 27/08/2025 Até 30/10/2025 Filtro 10/10 Projeção de Estoque 7,988.017…" at bounding box center [784, 82] width 467 height 902
click at [606, 163] on div "Estoque De 27/08/2025 Até 30/10/2025 Filtro 10/10 Projeção de Estoque 7,988.017…" at bounding box center [794, 82] width 448 height 902
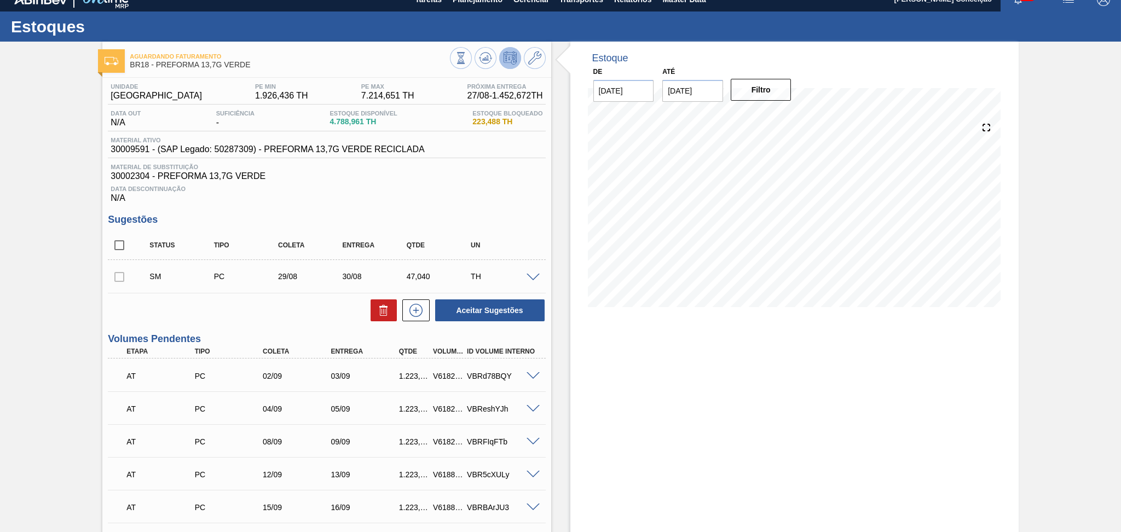
scroll to position [0, 0]
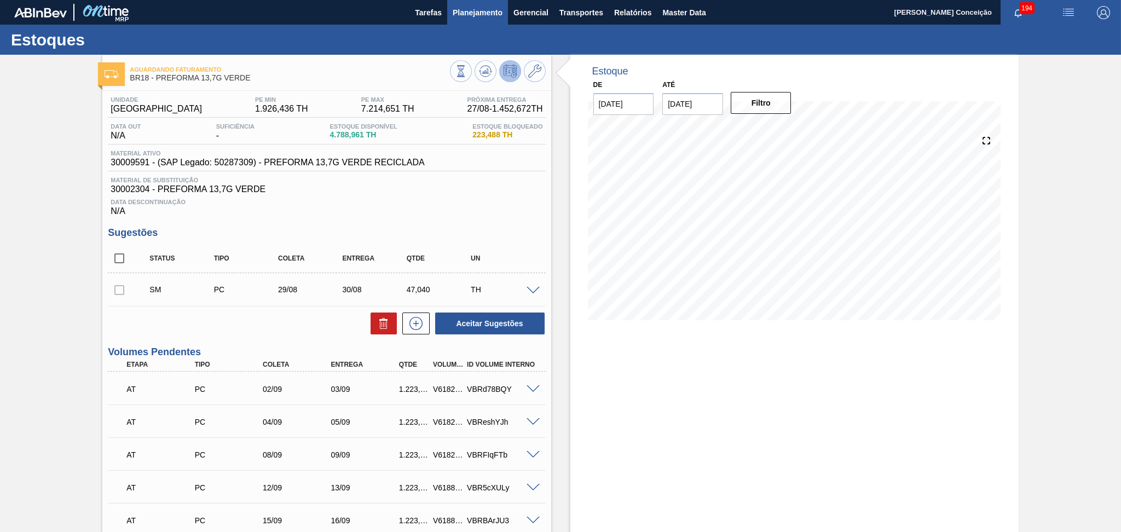
click at [469, 14] on span "Planejamento" at bounding box center [478, 12] width 50 height 13
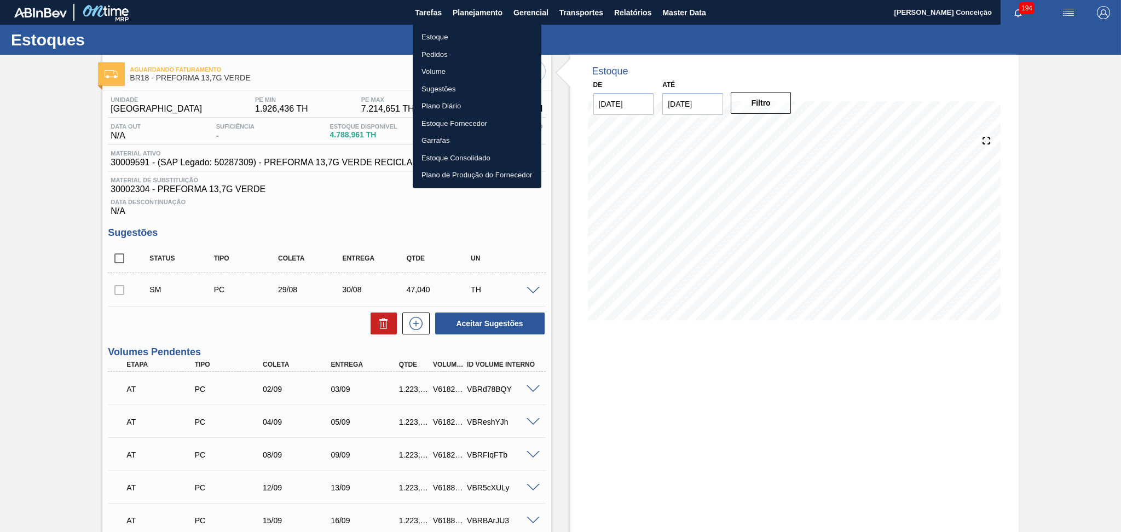
click at [440, 38] on li "Estoque" at bounding box center [477, 37] width 129 height 18
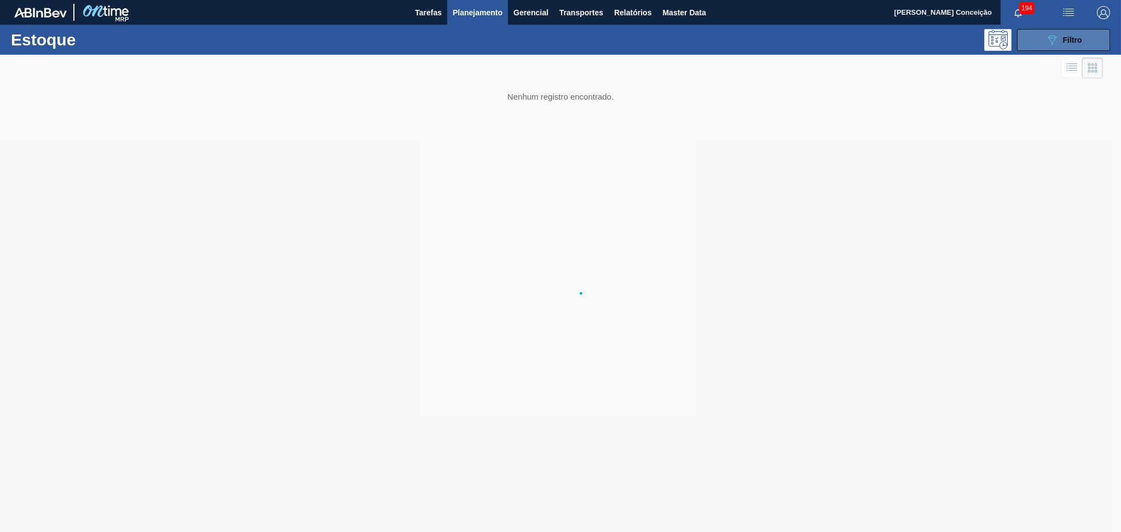
click at [1070, 48] on button "089F7B8B-B2A5-4AFE-B5C0-19BA573D28AC Filtro" at bounding box center [1063, 40] width 93 height 22
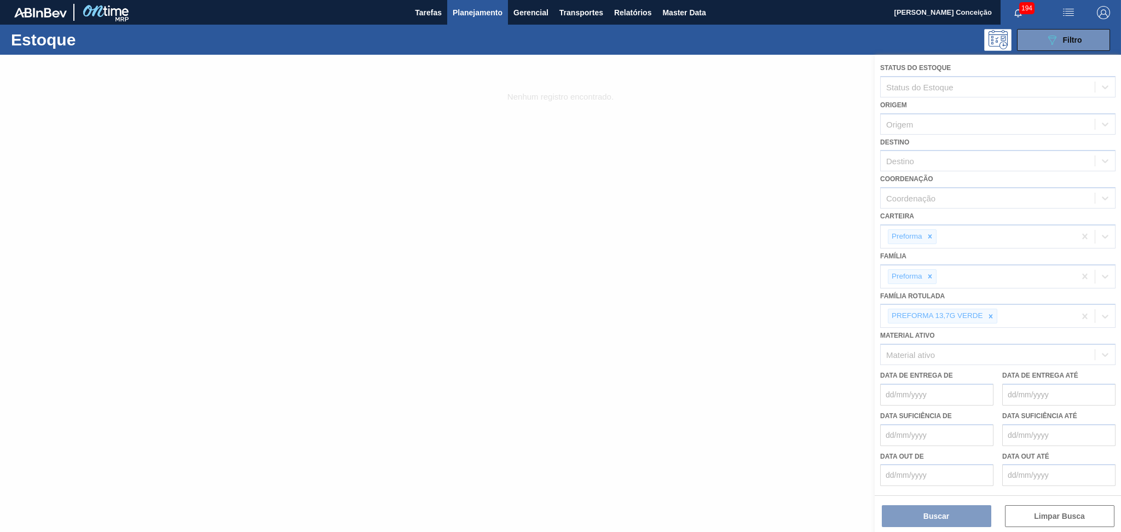
click at [991, 314] on div at bounding box center [560, 293] width 1121 height 477
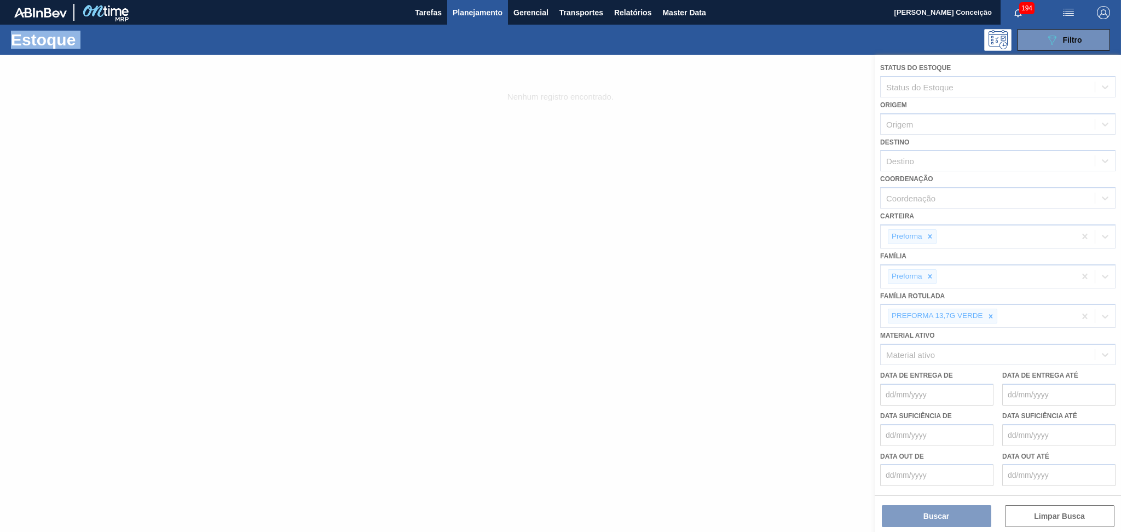
click at [991, 314] on div at bounding box center [560, 293] width 1121 height 477
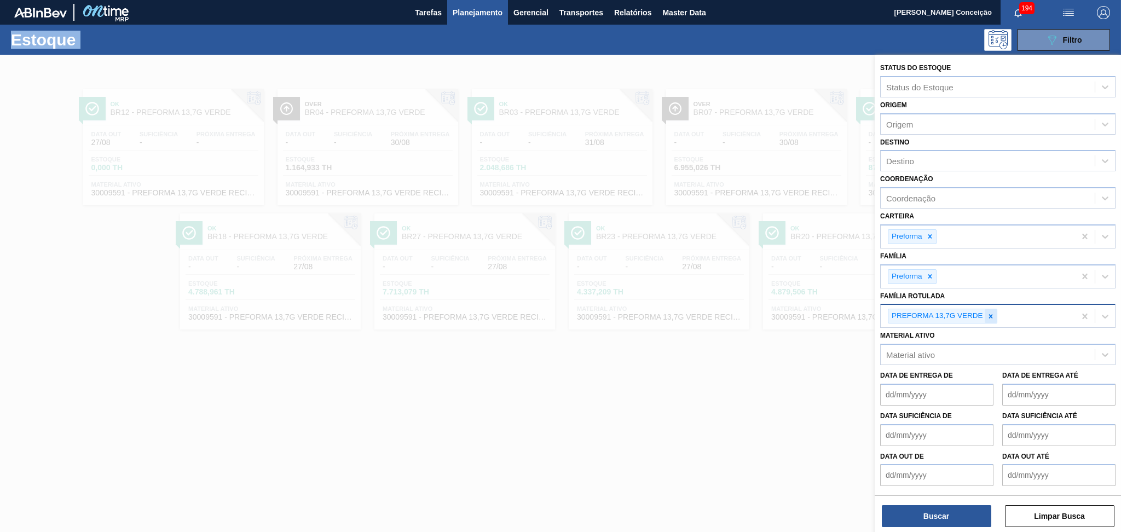
click at [991, 314] on icon at bounding box center [990, 316] width 4 height 4
click at [989, 317] on div at bounding box center [990, 316] width 12 height 14
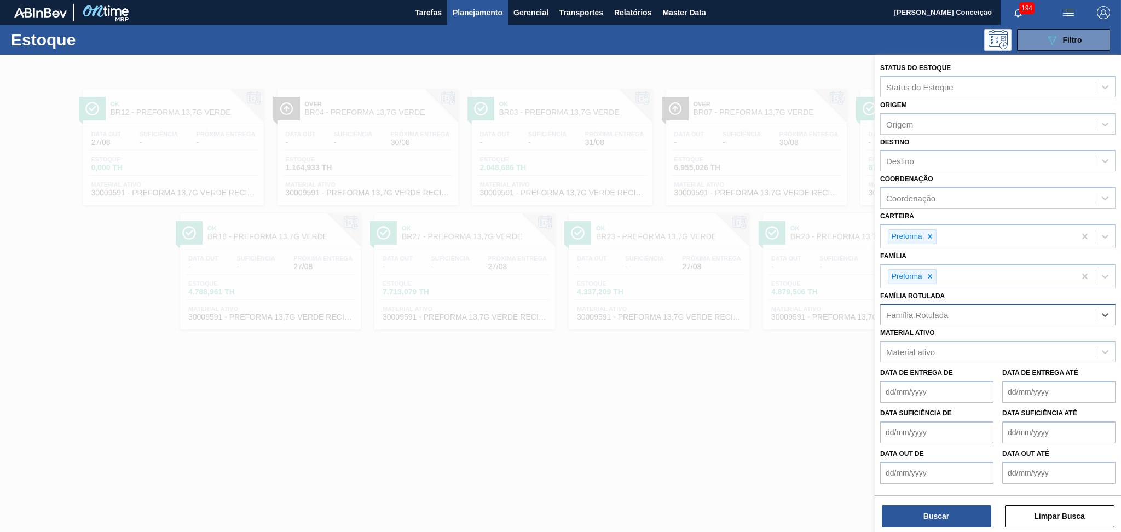
click at [989, 317] on div "Família Rotulada" at bounding box center [987, 315] width 214 height 16
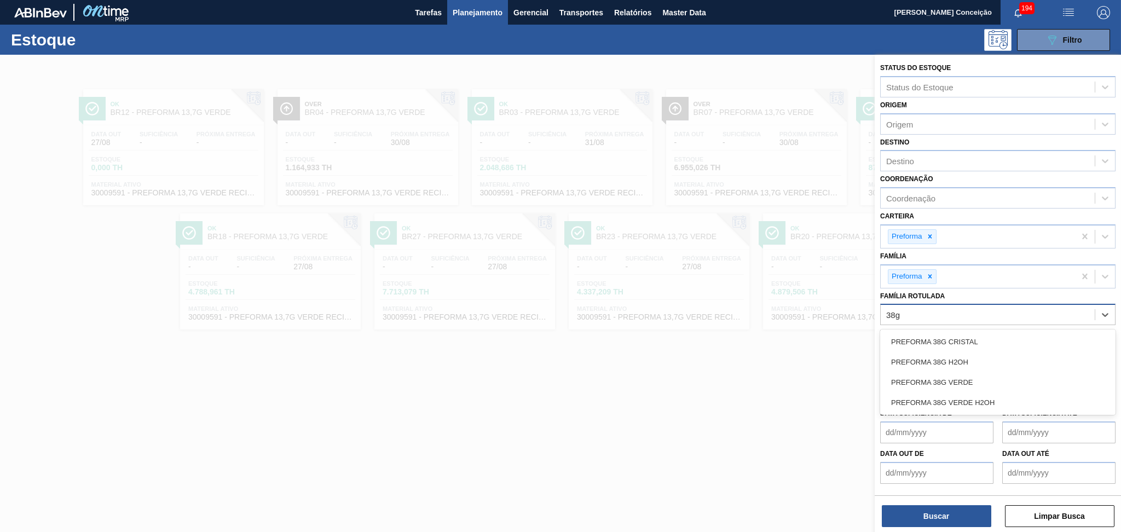
type Rotulada "38g h"
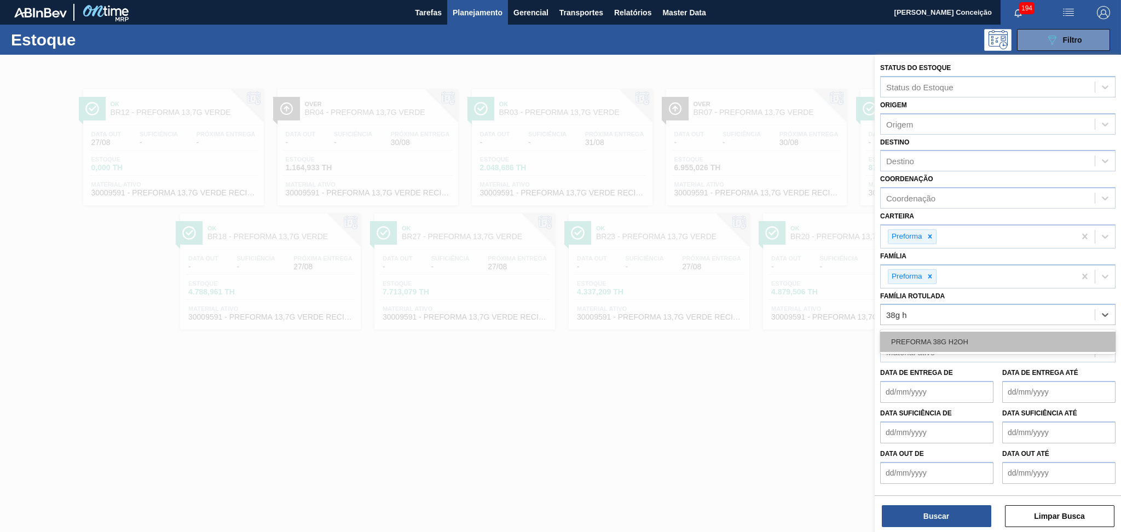
click at [964, 345] on div "PREFORMA 38G H2OH" at bounding box center [997, 342] width 235 height 20
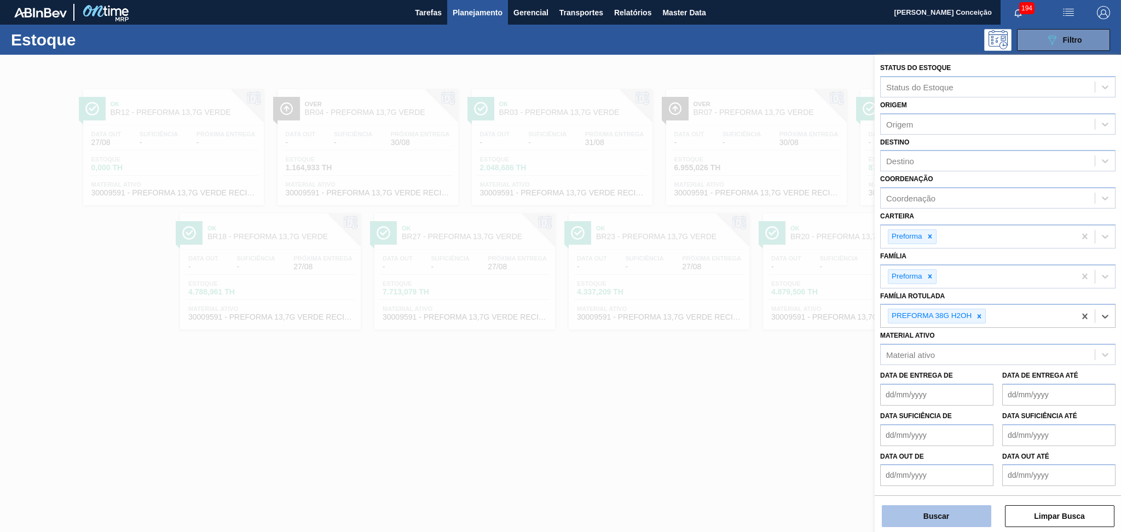
click at [934, 508] on button "Buscar" at bounding box center [936, 516] width 109 height 22
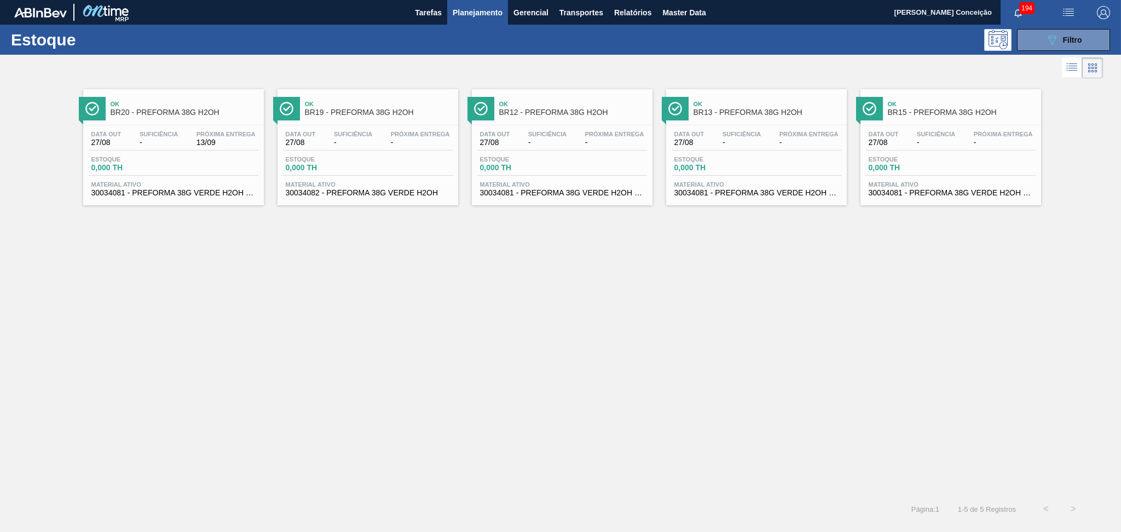
click at [912, 146] on div "Data out 27/08 Suficiência - Próxima Entrega -" at bounding box center [951, 141] width 170 height 20
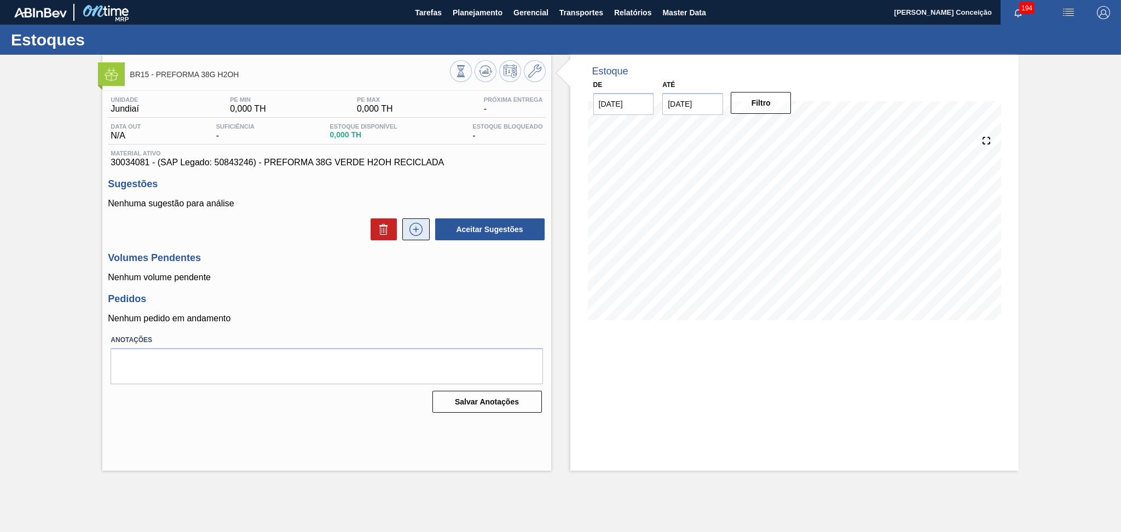
click at [419, 233] on icon at bounding box center [416, 229] width 18 height 13
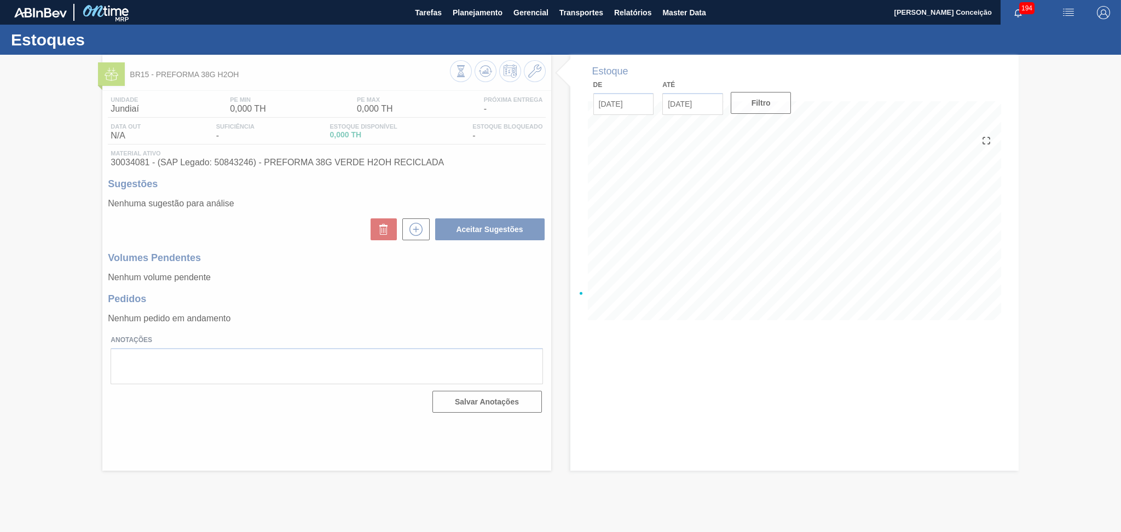
click at [328, 307] on div at bounding box center [560, 293] width 1121 height 477
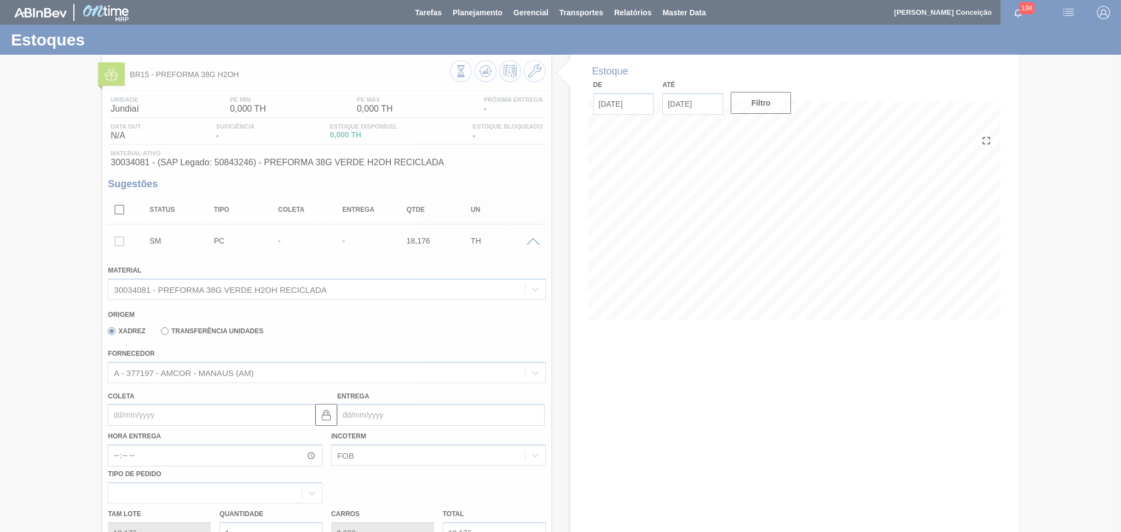
click at [169, 418] on div at bounding box center [560, 266] width 1121 height 532
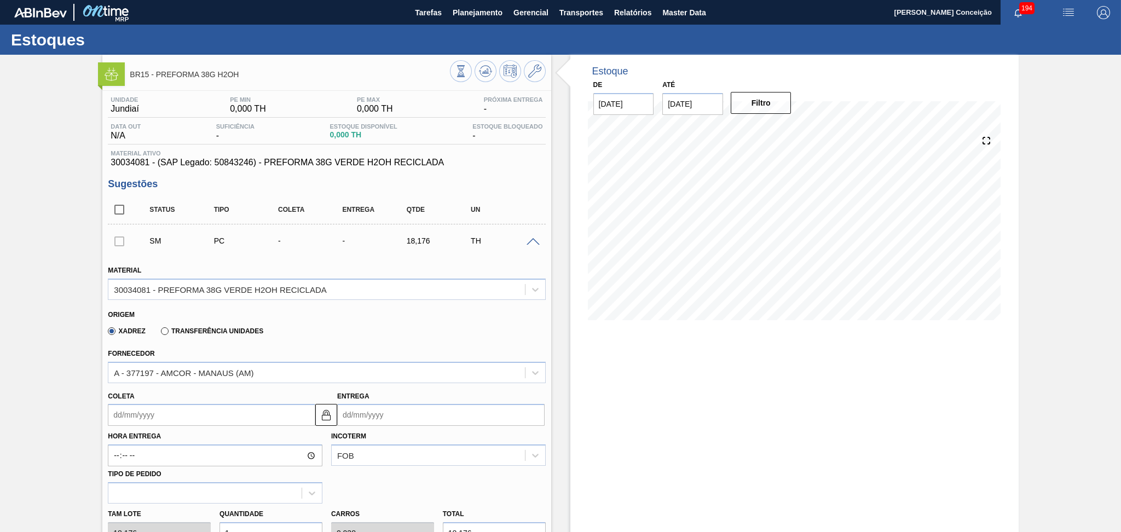
click at [170, 417] on input "Coleta" at bounding box center [211, 415] width 207 height 22
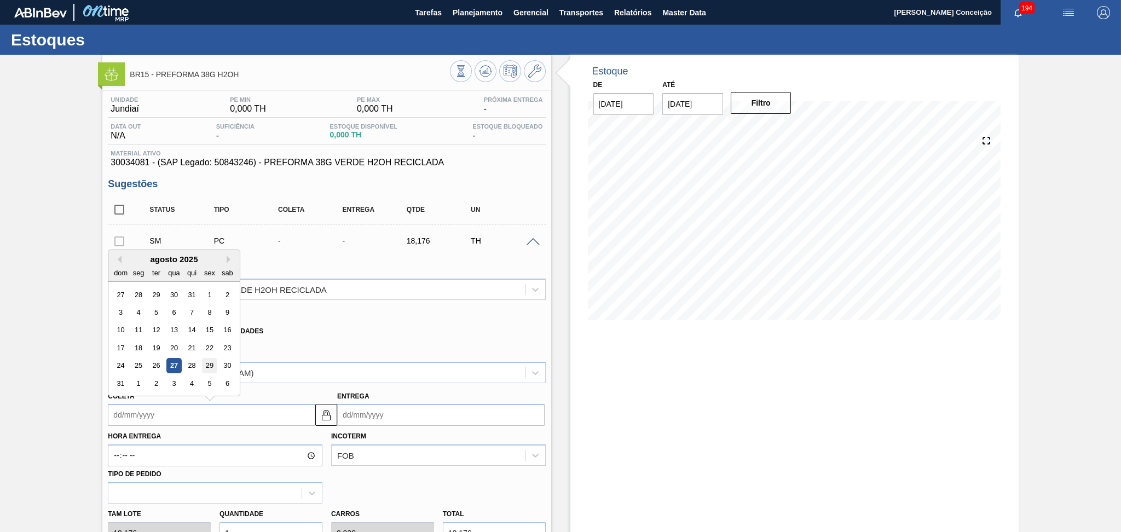
click at [208, 364] on div "29" at bounding box center [209, 365] width 15 height 15
type input "29/08/2025"
type input "[DATE]"
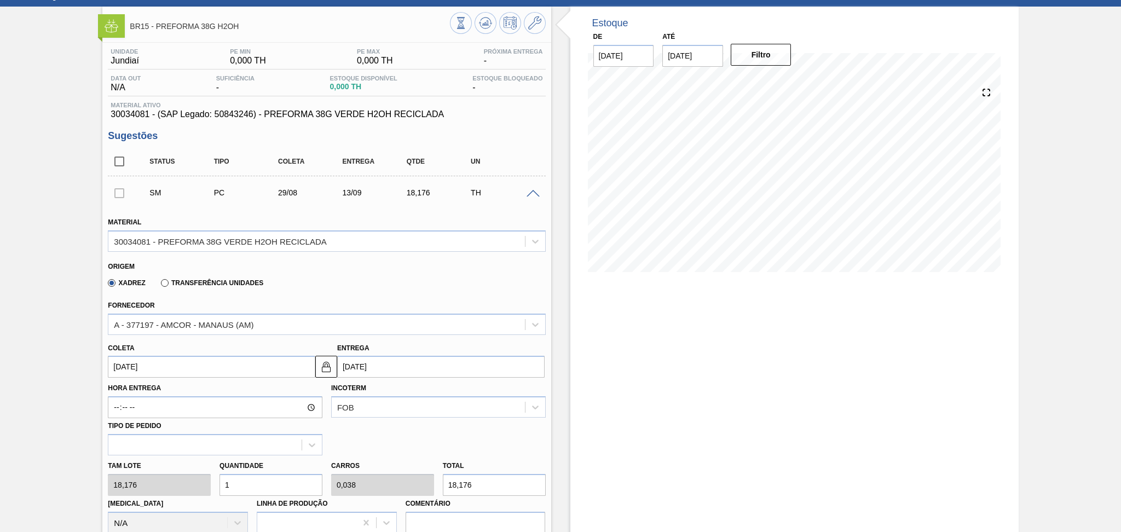
scroll to position [219, 0]
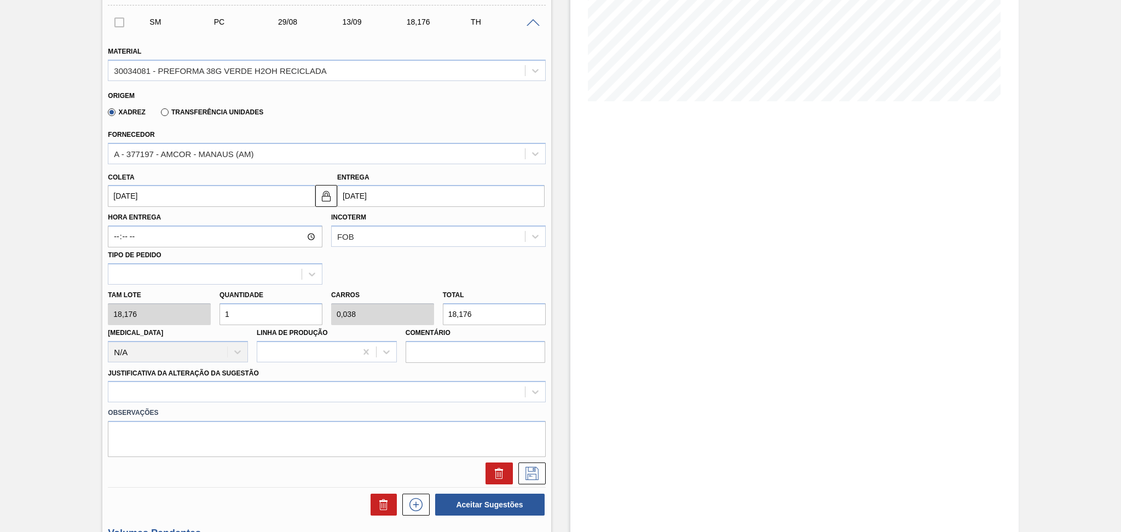
drag, startPoint x: 252, startPoint y: 311, endPoint x: 182, endPoint y: 293, distance: 72.3
click at [224, 304] on input "1" at bounding box center [270, 314] width 103 height 22
type input "2"
type input "0,077"
type input "36,352"
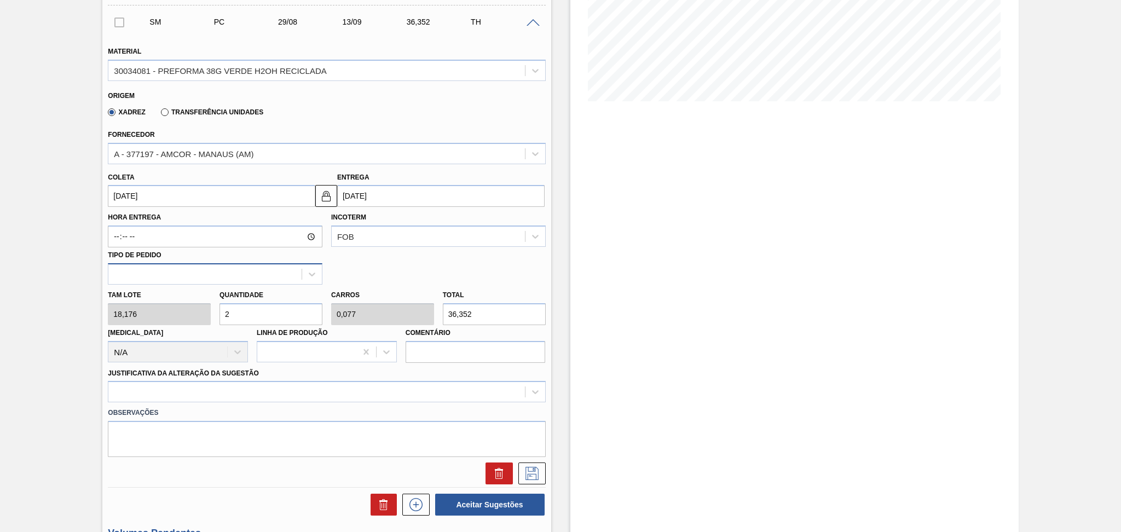
type input "26"
type input "1"
type input "472,576"
type input "26"
click at [141, 405] on label "Observações" at bounding box center [326, 413] width 437 height 16
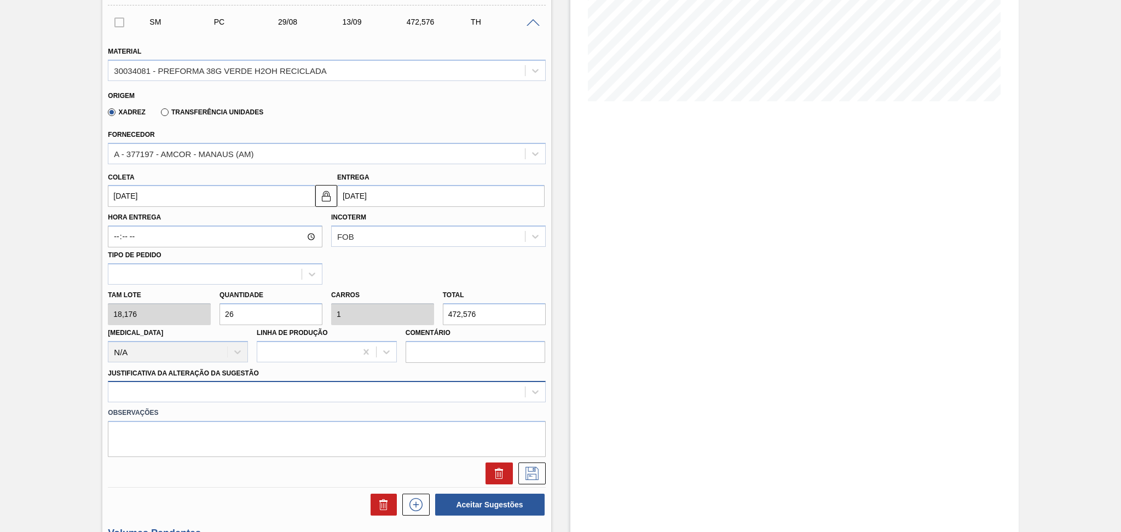
click at [218, 393] on div at bounding box center [326, 391] width 437 height 21
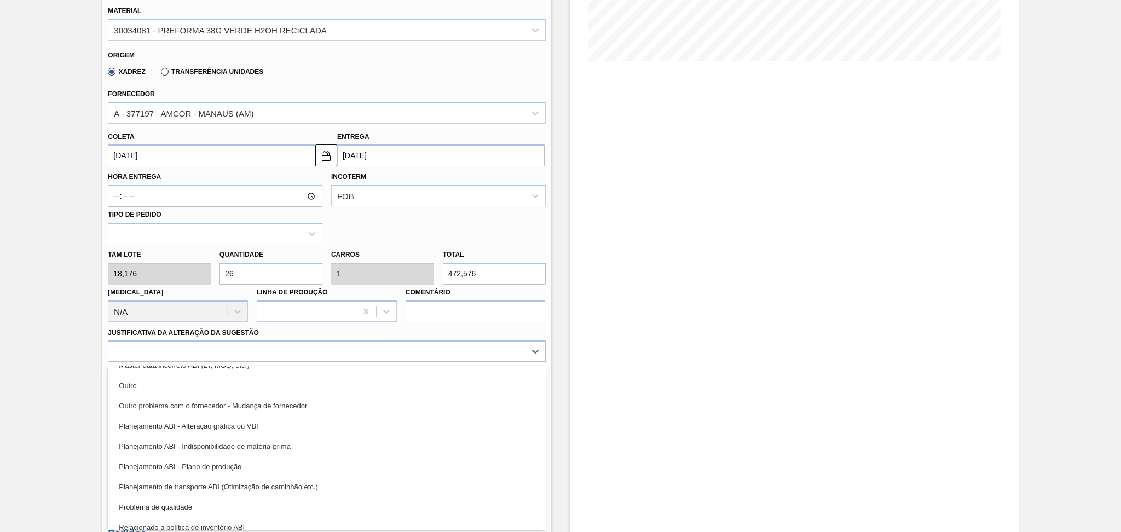
scroll to position [146, 0]
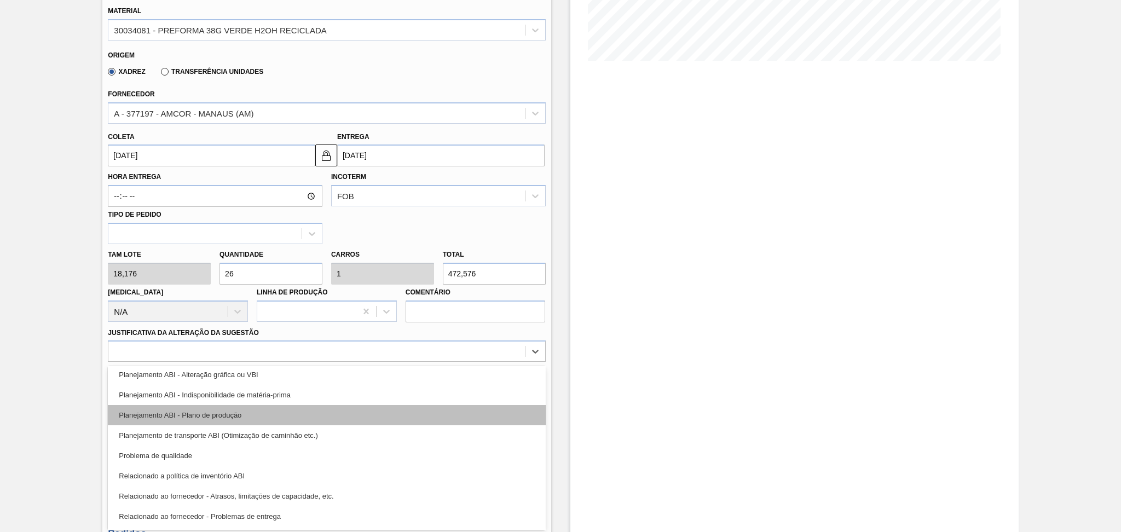
click at [238, 414] on div "Planejamento ABI - Plano de produção" at bounding box center [326, 415] width 437 height 20
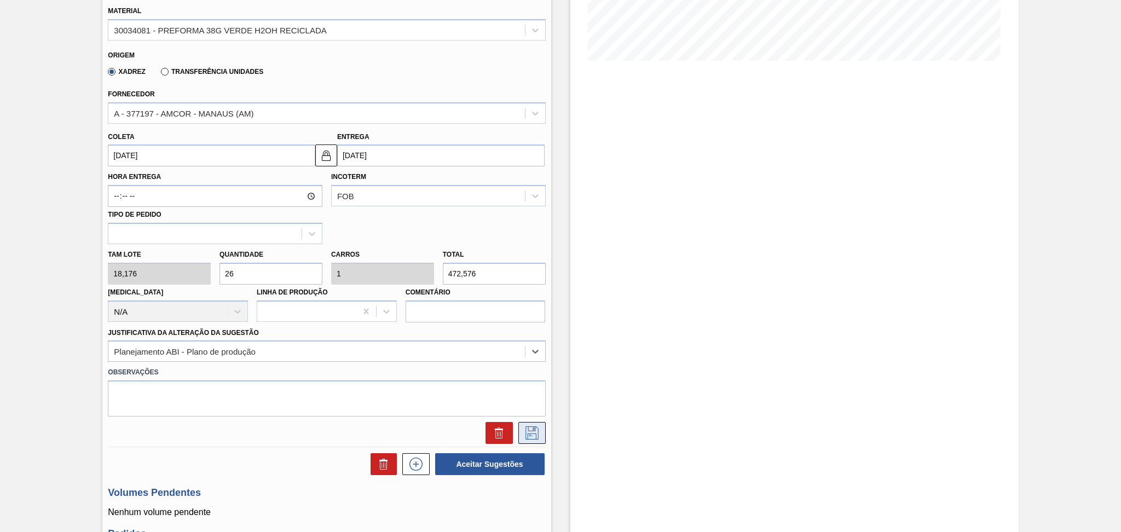
click at [533, 426] on icon at bounding box center [532, 432] width 18 height 13
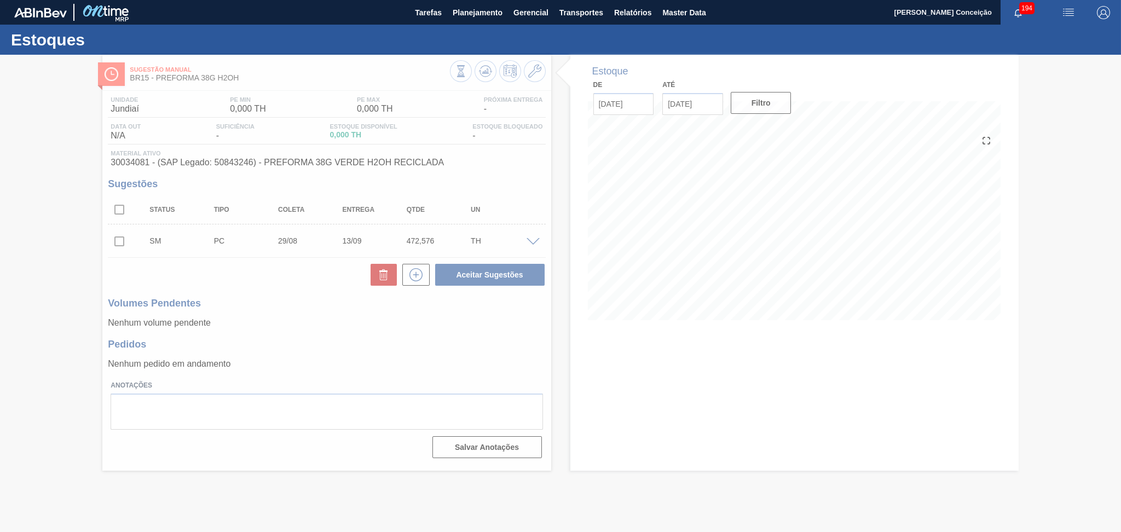
scroll to position [0, 0]
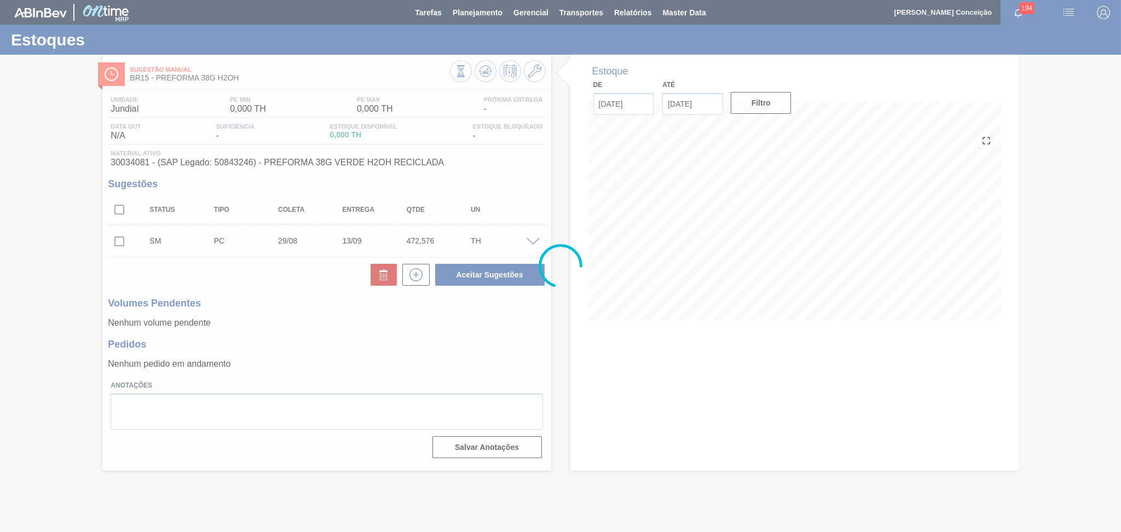
click at [125, 247] on div at bounding box center [560, 266] width 1121 height 532
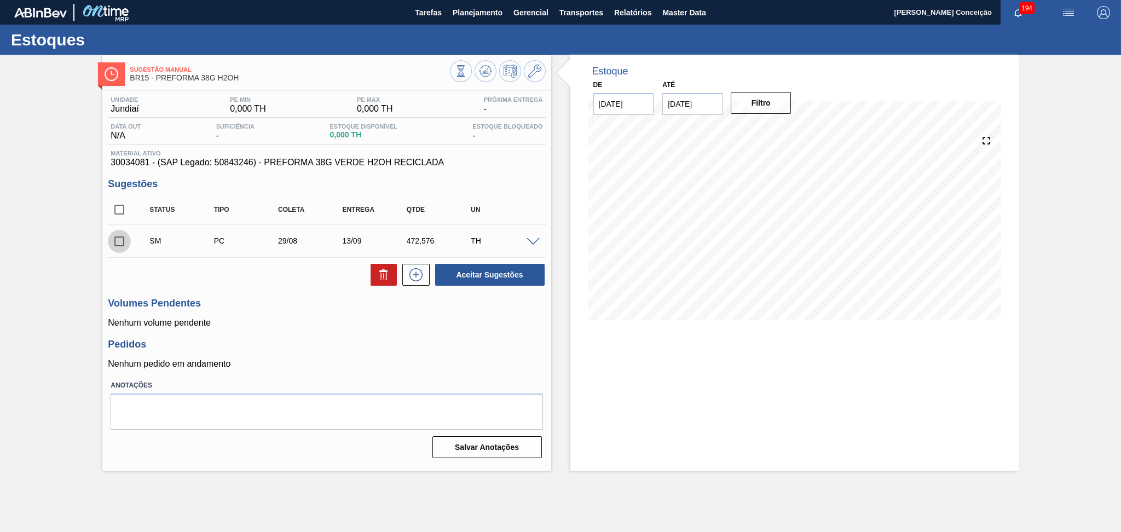
click at [121, 245] on input "checkbox" at bounding box center [119, 241] width 23 height 23
click at [473, 276] on button "Aceitar Sugestões" at bounding box center [489, 275] width 109 height 22
checkbox input "false"
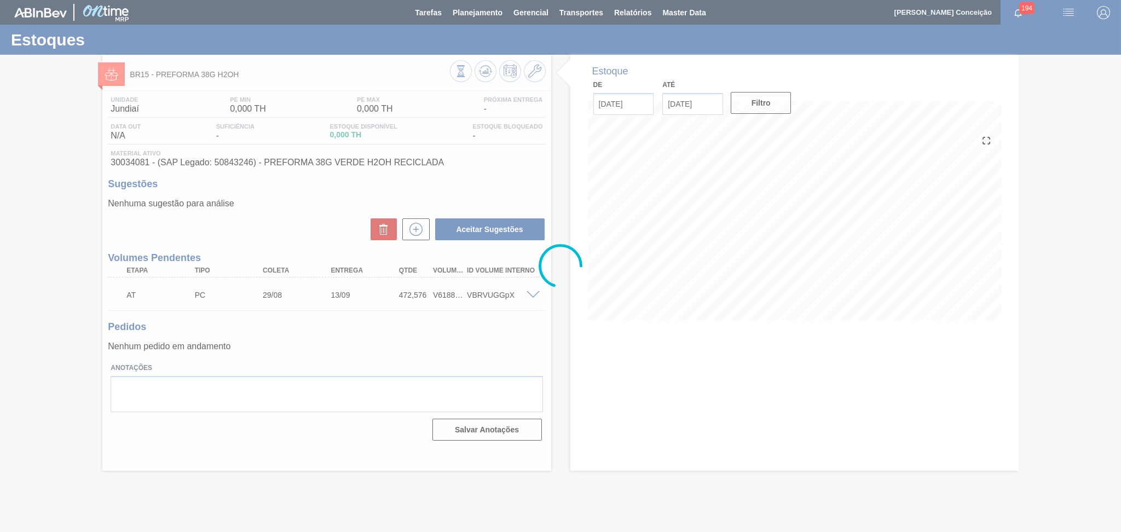
click at [367, 320] on div at bounding box center [560, 266] width 1121 height 532
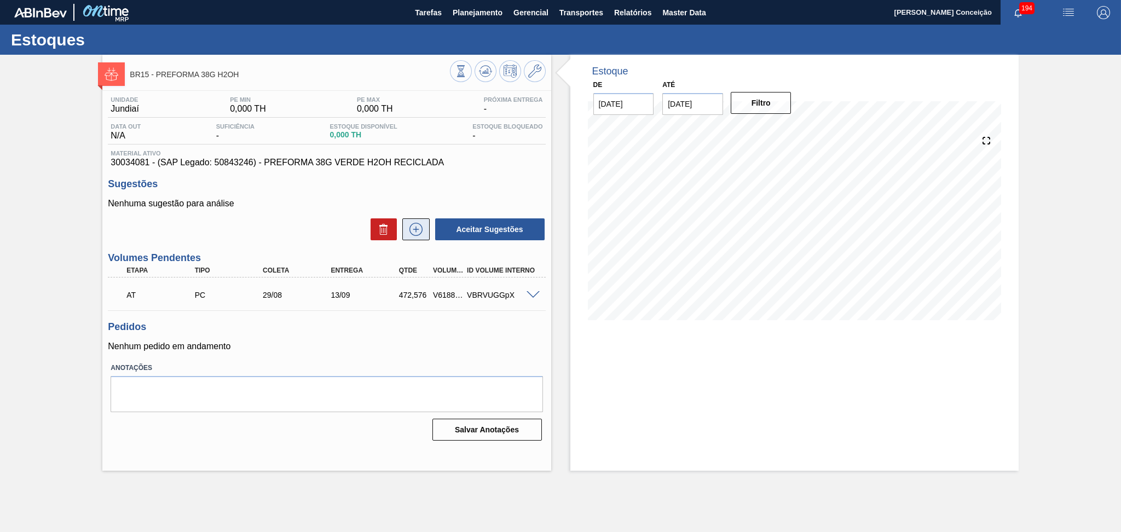
click at [421, 230] on icon at bounding box center [415, 229] width 13 height 13
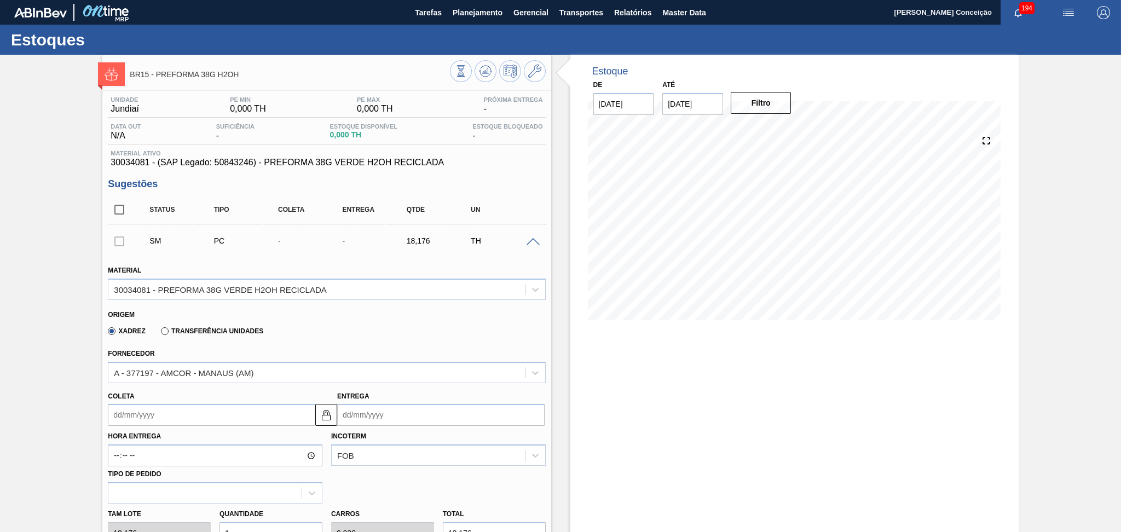
click at [141, 414] on input "Coleta" at bounding box center [211, 415] width 207 height 22
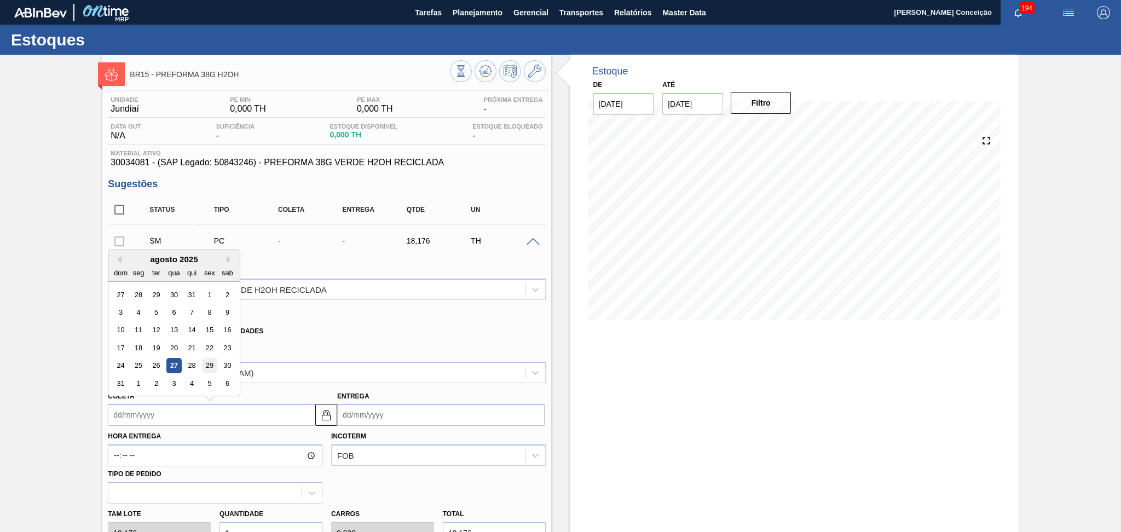
click at [208, 366] on div "29" at bounding box center [209, 365] width 15 height 15
type input "29/08/2025"
type input "[DATE]"
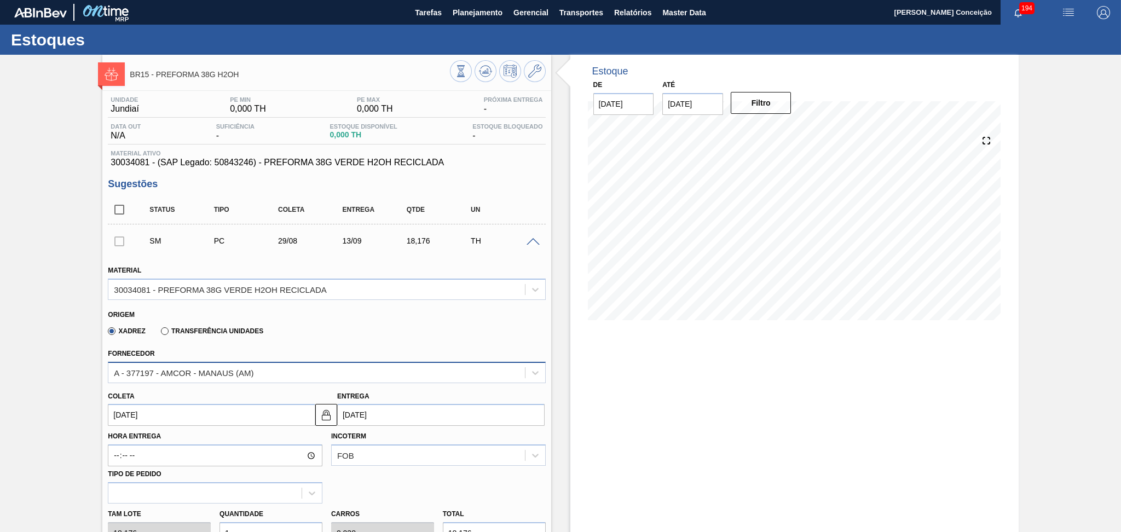
scroll to position [146, 0]
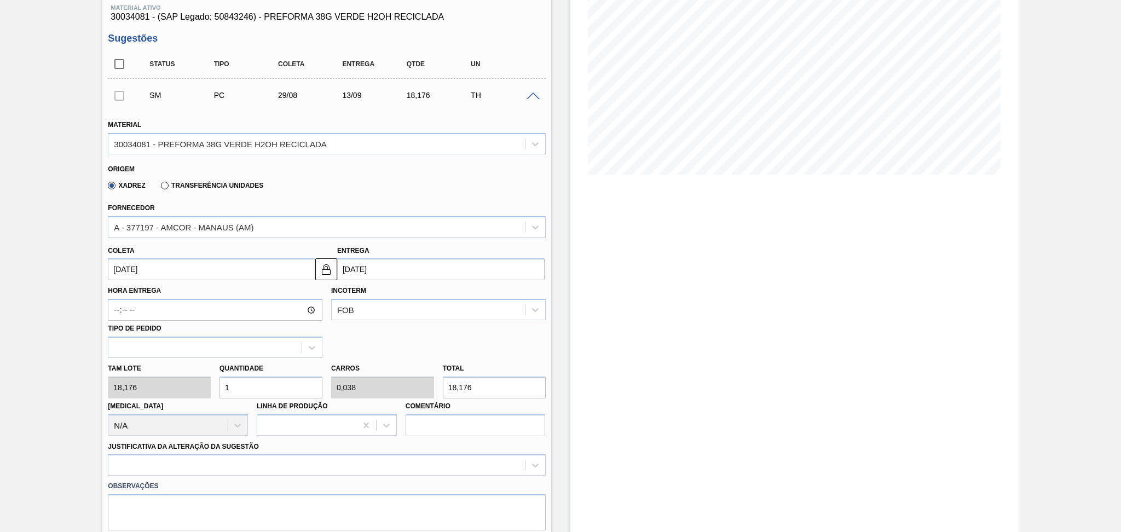
drag, startPoint x: 249, startPoint y: 388, endPoint x: 196, endPoint y: 387, distance: 53.1
click at [233, 386] on input "1" at bounding box center [270, 387] width 103 height 22
type input "12"
type input "0,462"
type input "218,112"
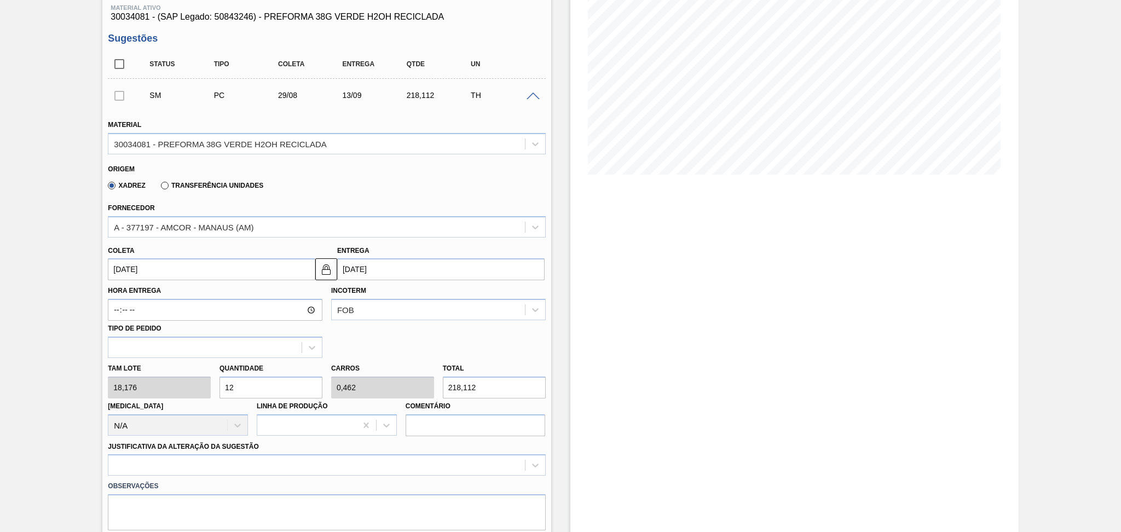
type input "1"
type input "0,038"
type input "18,176"
type input "0"
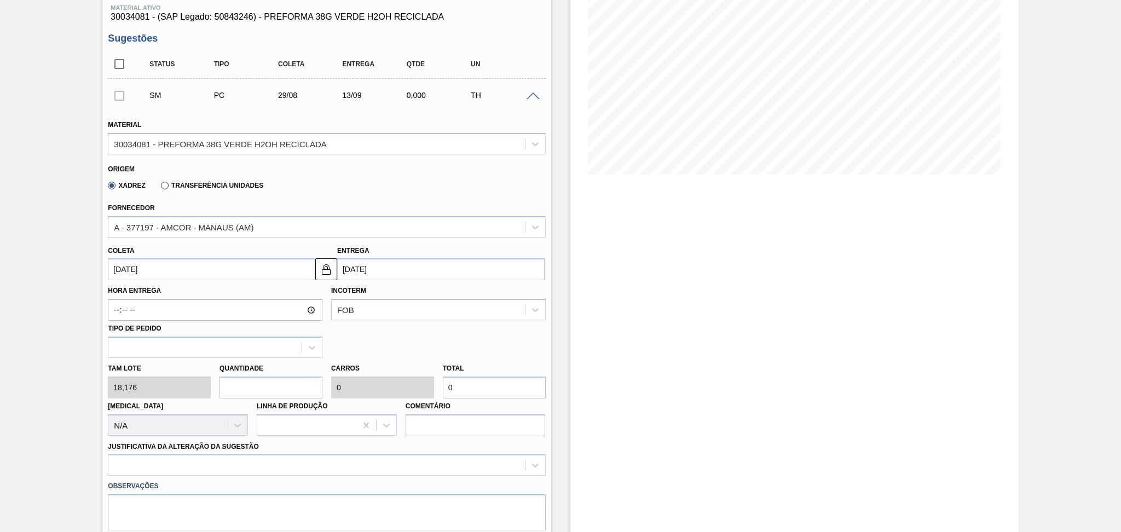
type input "2"
type input "0,077"
type input "36,352"
type input "26"
type input "1"
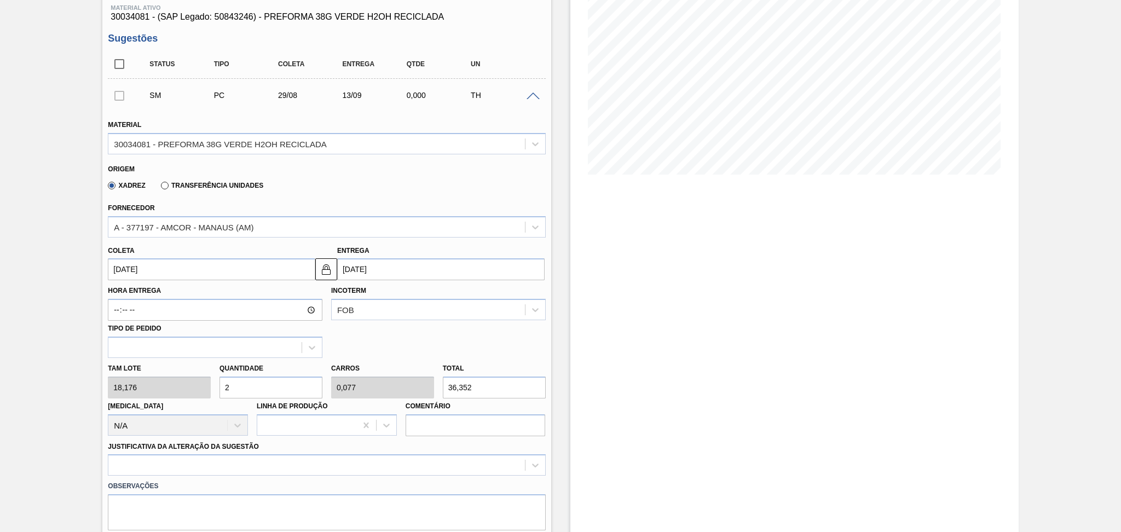
type input "472,576"
type input "26"
click at [195, 469] on div at bounding box center [326, 464] width 437 height 21
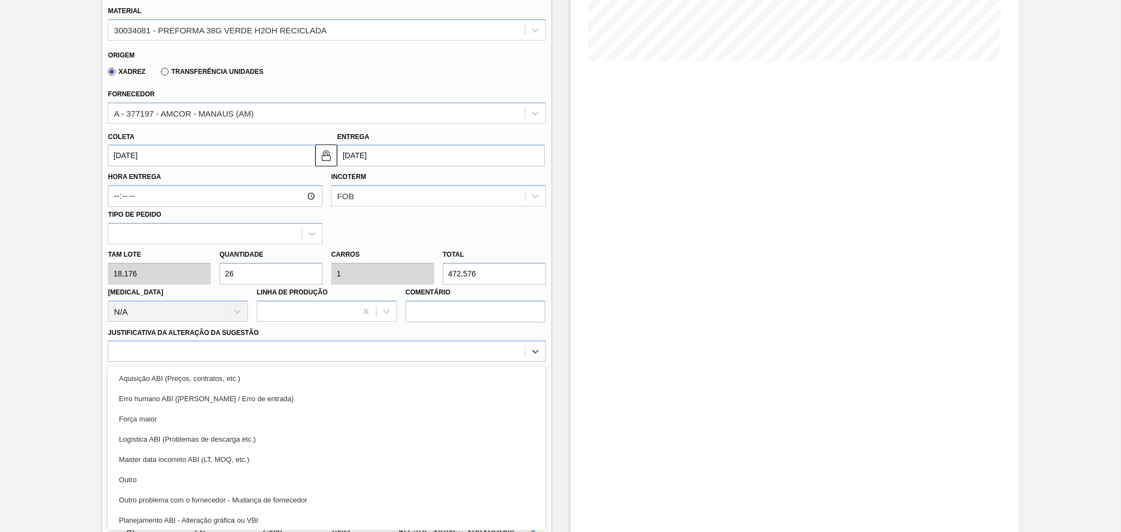
scroll to position [73, 0]
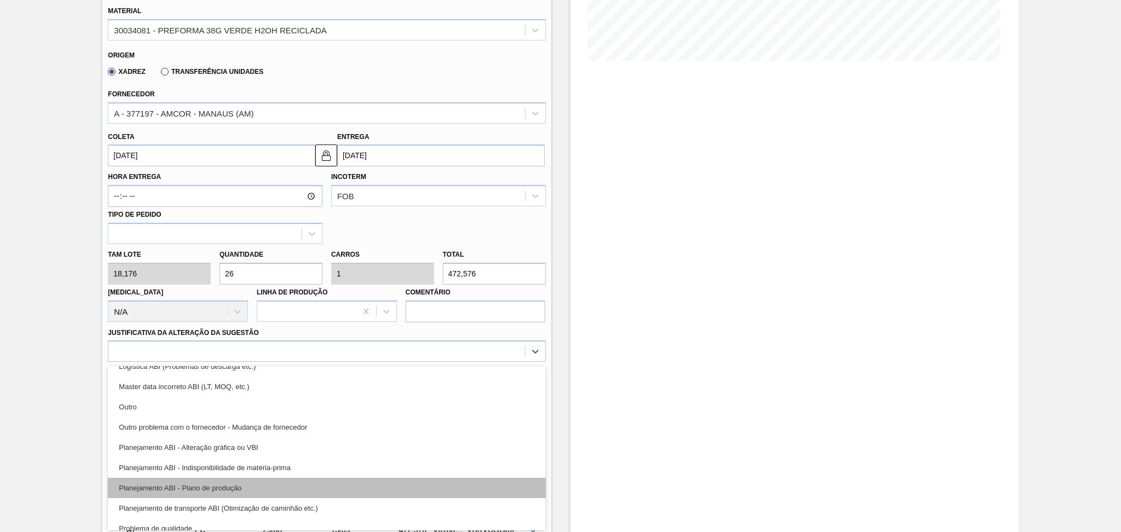
click at [247, 485] on div "Planejamento ABI - Plano de produção" at bounding box center [326, 488] width 437 height 20
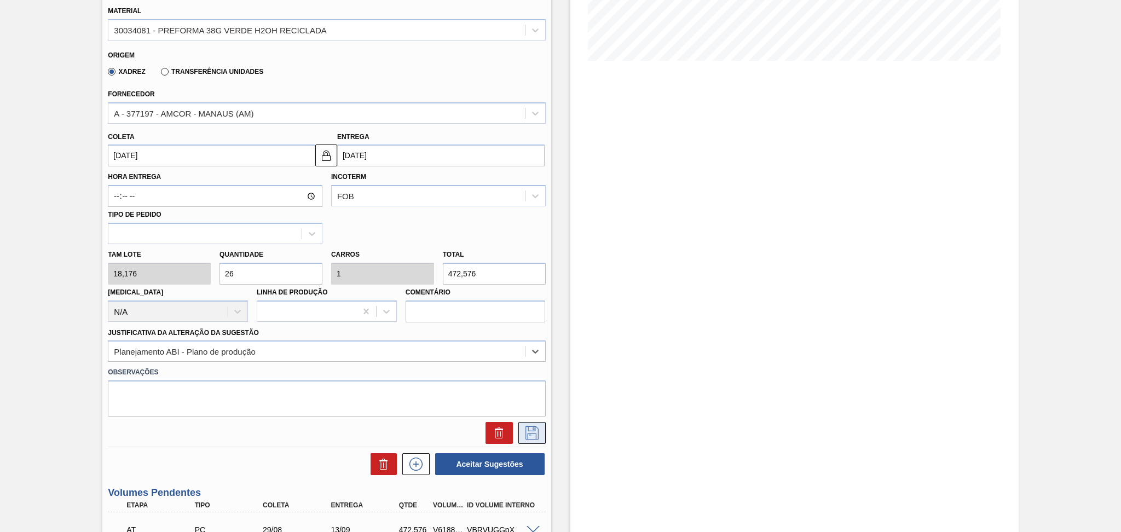
click at [523, 433] on icon at bounding box center [532, 432] width 18 height 13
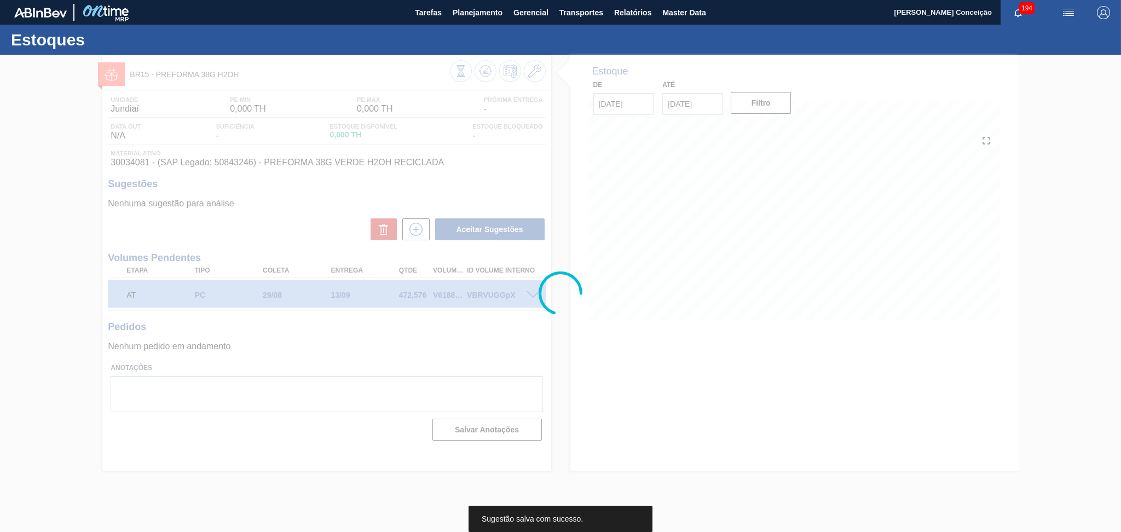
scroll to position [0, 0]
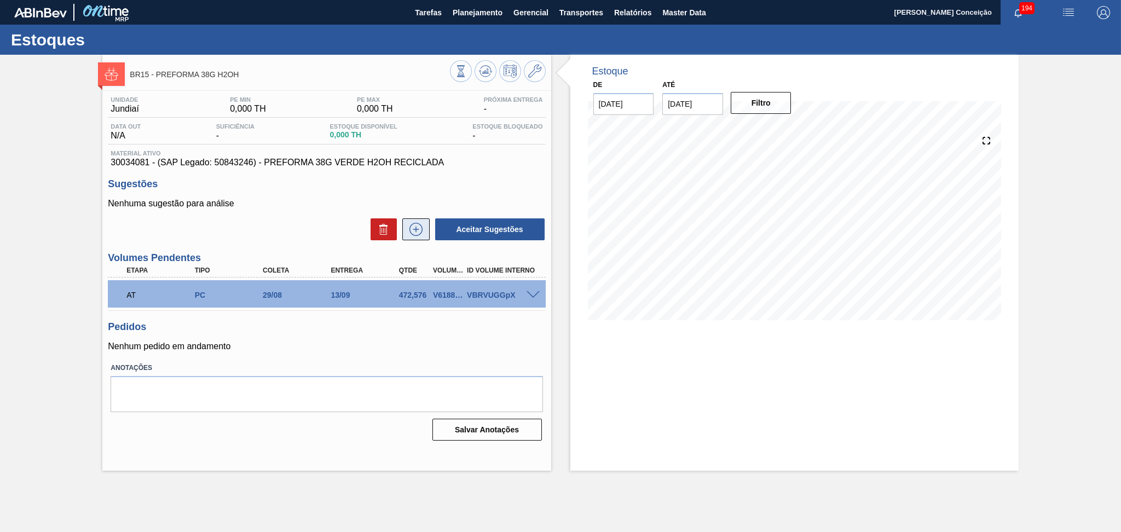
click at [414, 232] on icon at bounding box center [416, 229] width 18 height 13
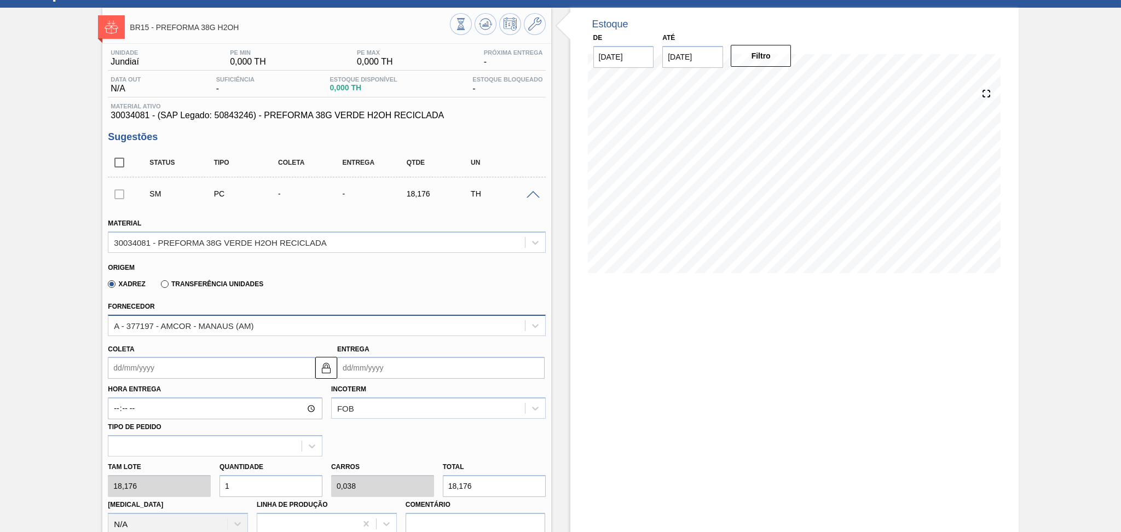
scroll to position [73, 0]
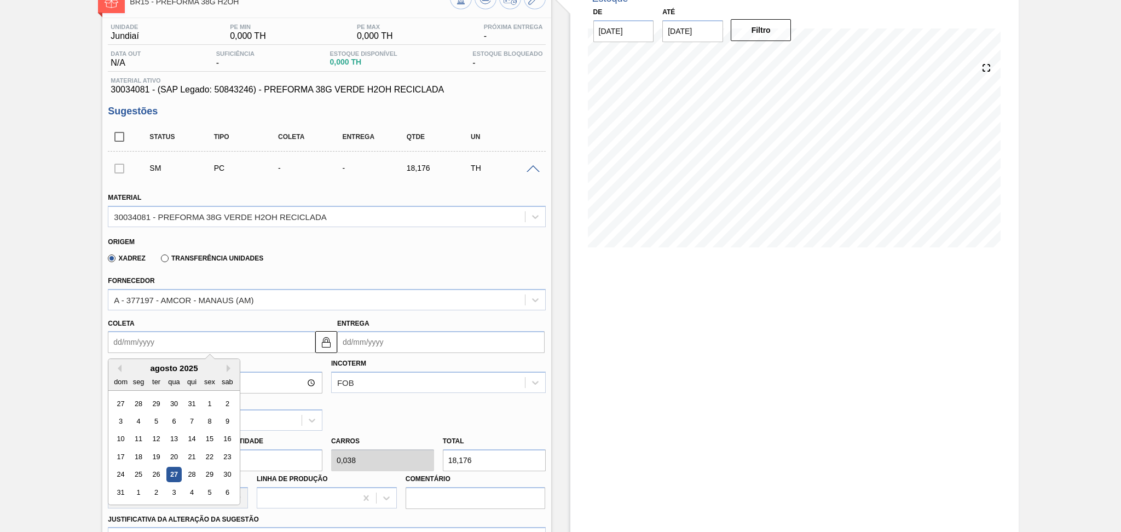
click at [159, 343] on input "Coleta" at bounding box center [211, 342] width 207 height 22
click at [214, 473] on div "29" at bounding box center [209, 474] width 15 height 15
type input "29/08/2025"
type input "13/09/2025"
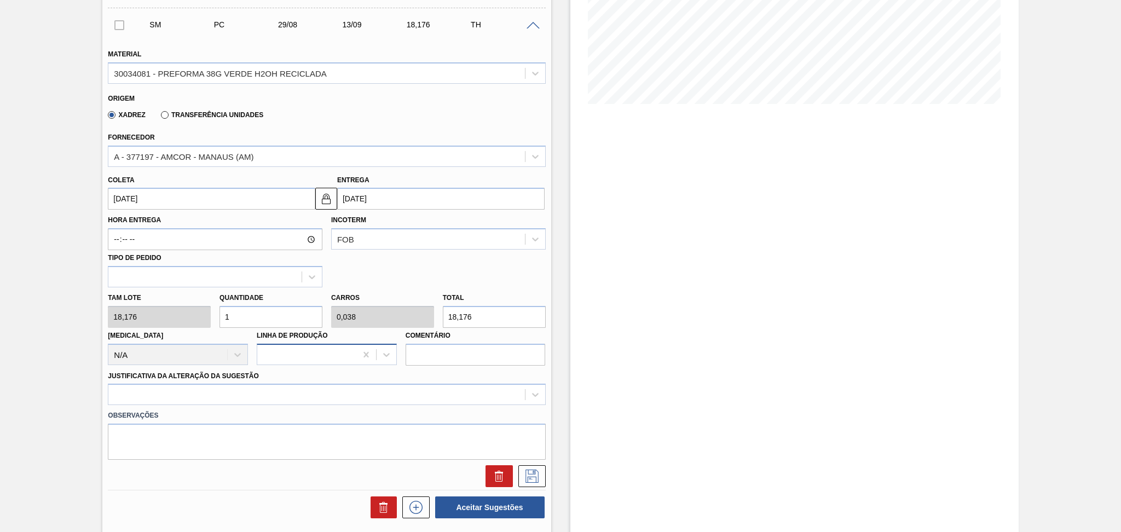
scroll to position [219, 0]
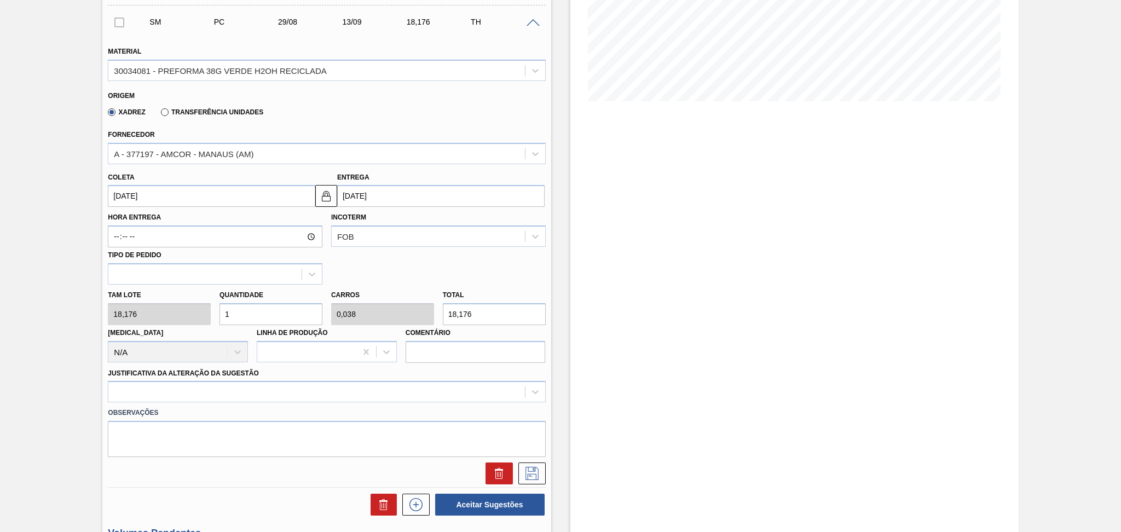
drag, startPoint x: 263, startPoint y: 315, endPoint x: 214, endPoint y: 292, distance: 53.9
click at [228, 303] on input "1" at bounding box center [270, 314] width 103 height 22
type input "0"
type input "2"
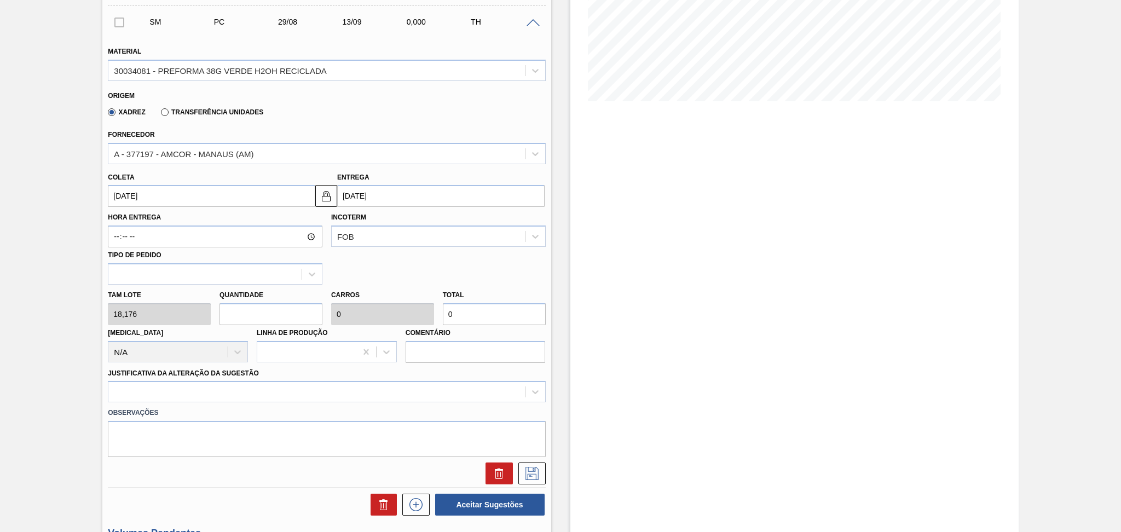
type input "0,077"
type input "36,352"
type input "26"
type input "1"
type input "472,576"
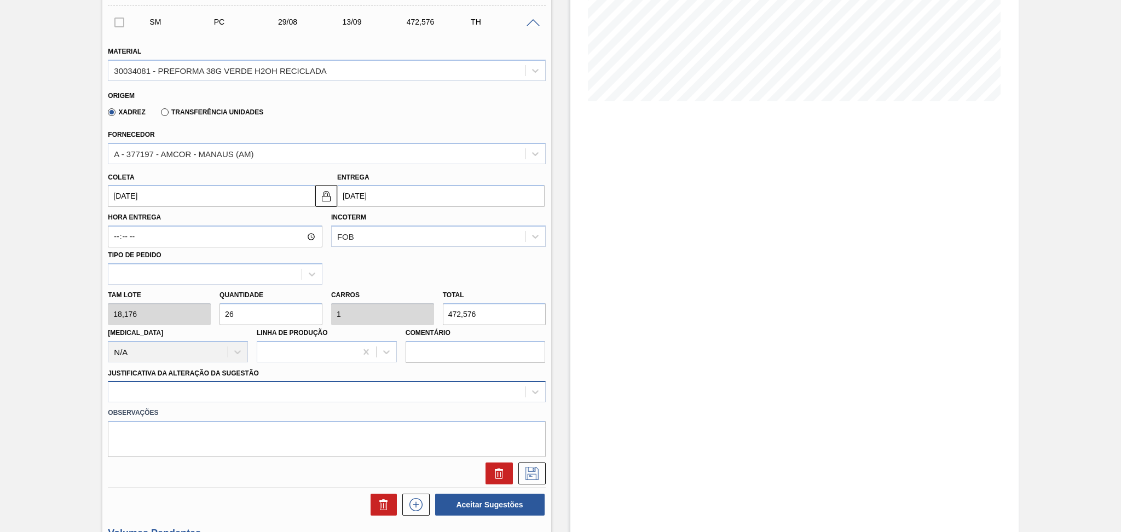
type input "26"
click at [179, 392] on div at bounding box center [326, 391] width 437 height 21
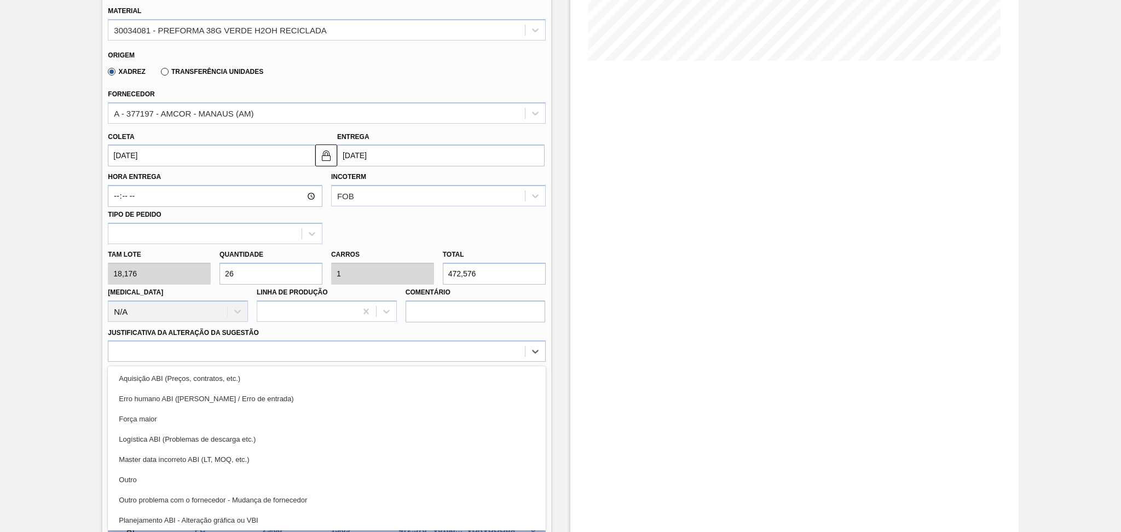
scroll to position [73, 0]
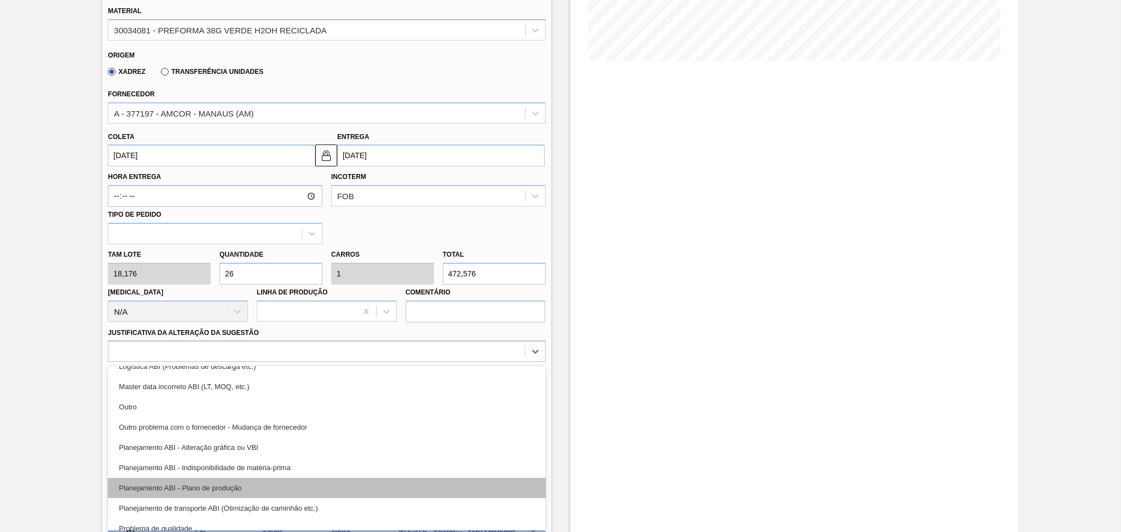
click at [250, 481] on div "Planejamento ABI - Plano de produção" at bounding box center [326, 488] width 437 height 20
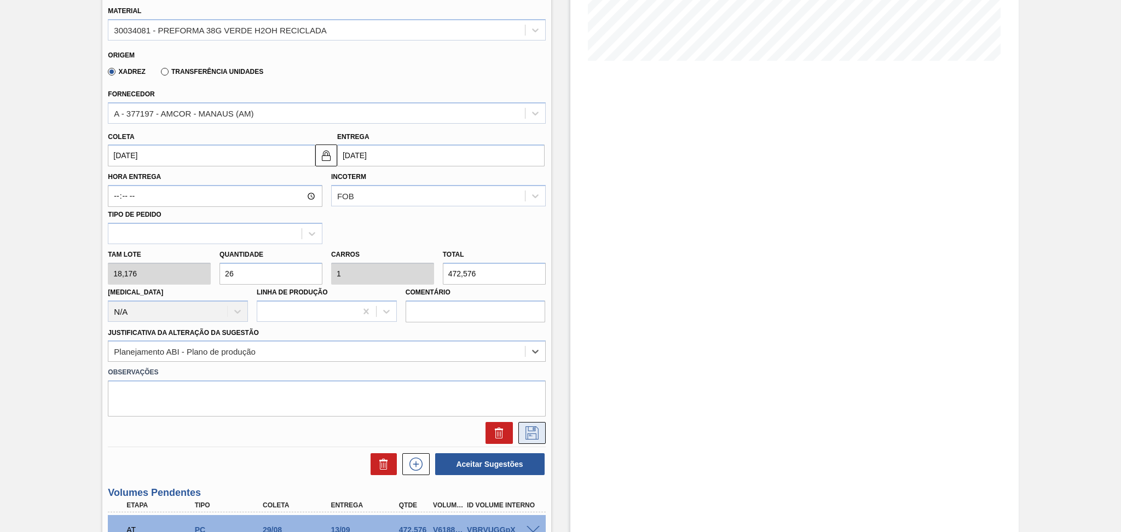
click at [534, 434] on icon at bounding box center [532, 432] width 18 height 13
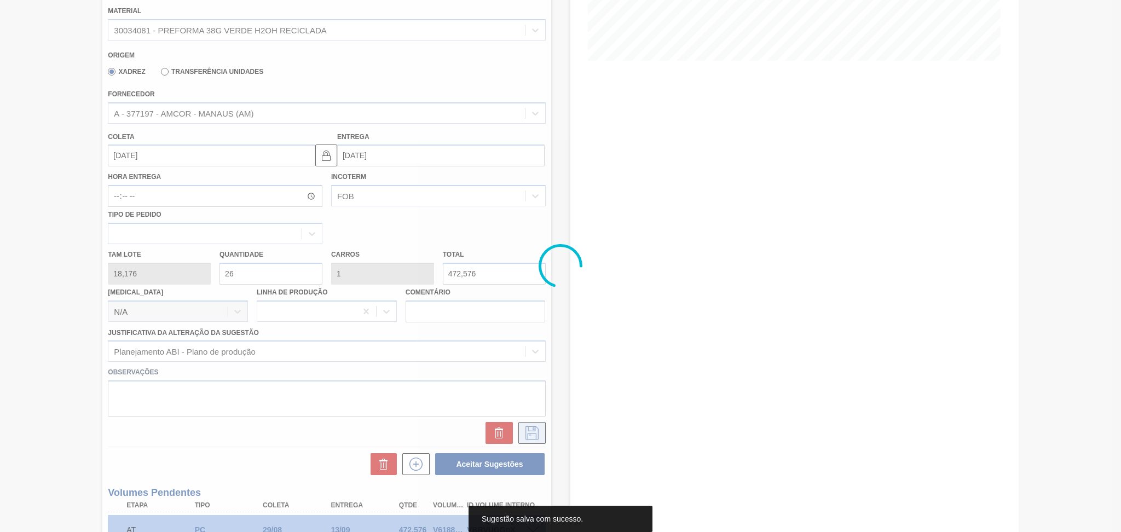
scroll to position [0, 0]
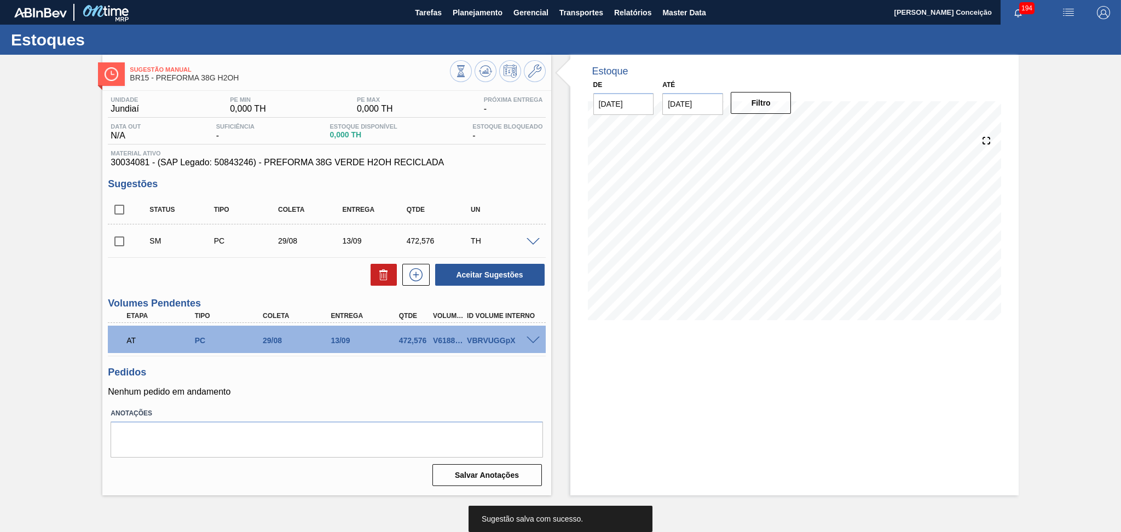
click at [124, 240] on input "checkbox" at bounding box center [119, 241] width 23 height 23
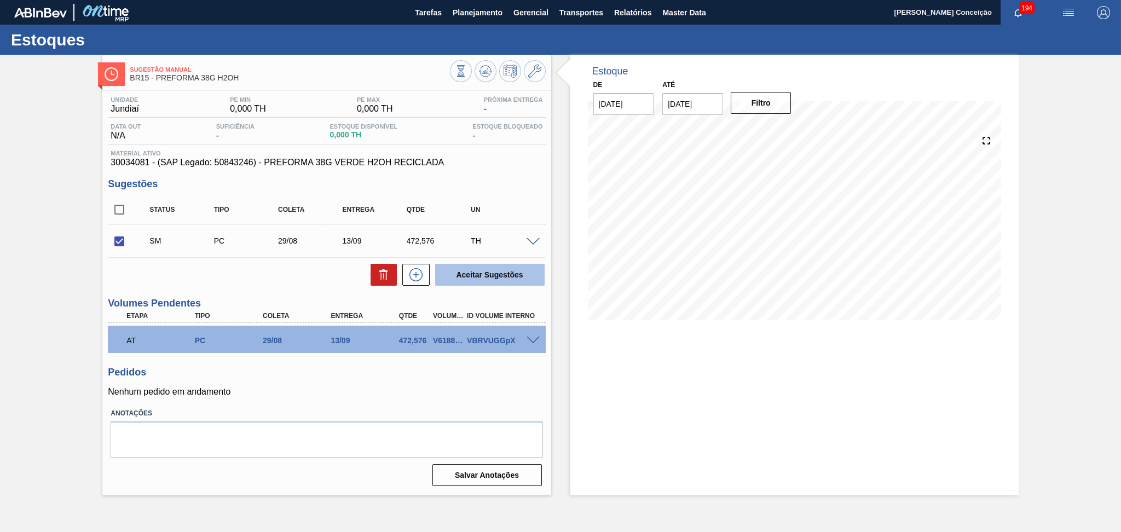
click at [470, 269] on button "Aceitar Sugestões" at bounding box center [489, 275] width 109 height 22
checkbox input "false"
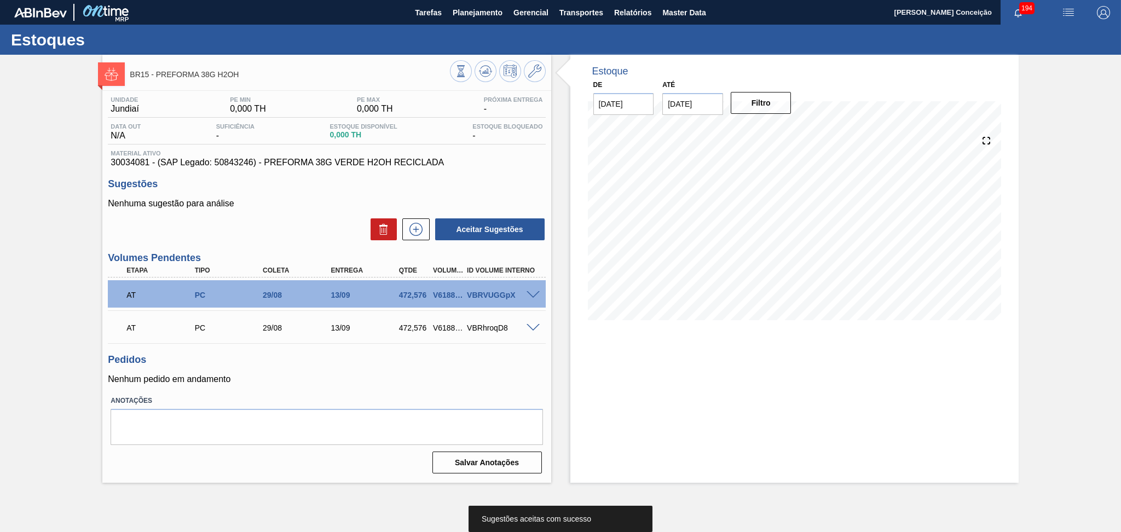
click at [313, 378] on p "Nenhum pedido em andamento" at bounding box center [326, 379] width 437 height 10
click at [345, 369] on div "Pedidos Nenhum pedido em andamento" at bounding box center [326, 369] width 437 height 30
click at [448, 300] on div "AT PC 29/08 13/09 472,576 V618870 VBRVUGGpX" at bounding box center [323, 294] width 408 height 22
click at [447, 296] on div "V618870" at bounding box center [448, 295] width 36 height 9
click at [445, 296] on div "V618870" at bounding box center [448, 295] width 36 height 9
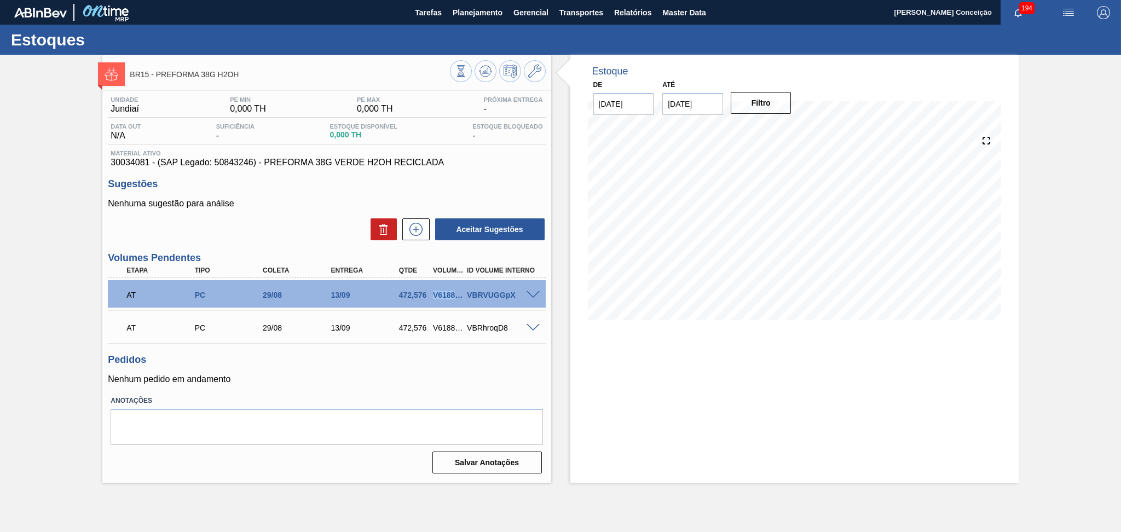
copy div "V618870"
click at [594, 16] on span "Transportes" at bounding box center [581, 12] width 44 height 13
click at [581, 50] on li "Otimização de Carga" at bounding box center [581, 55] width 90 height 18
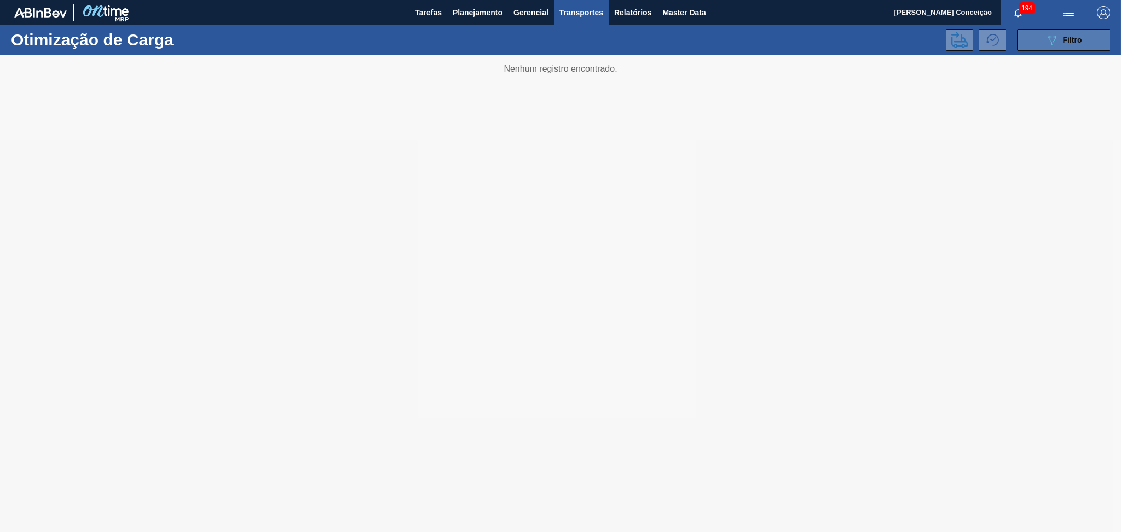
click at [1053, 37] on icon "089F7B8B-B2A5-4AFE-B5C0-19BA573D28AC" at bounding box center [1051, 39] width 13 height 13
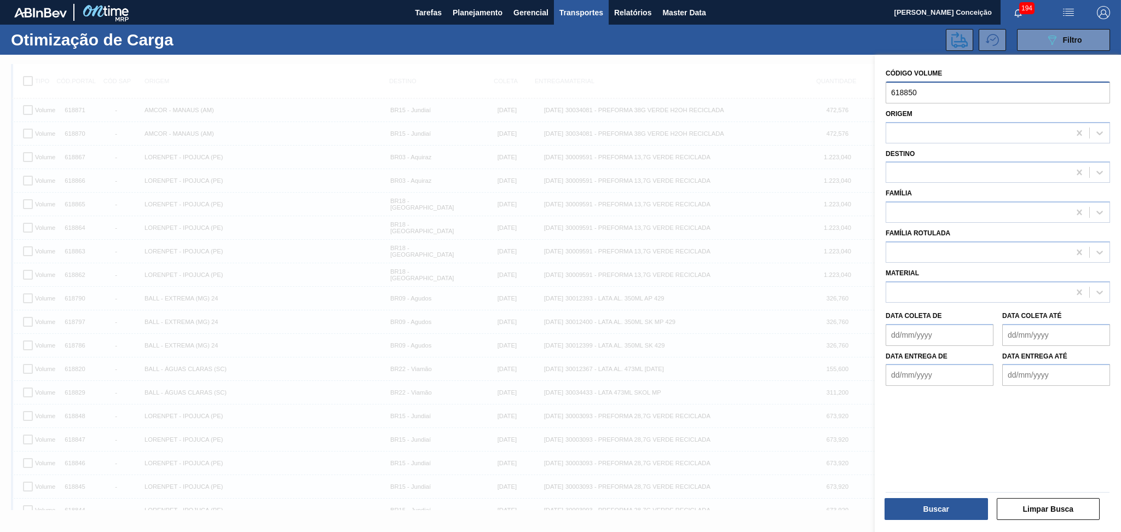
drag, startPoint x: 921, startPoint y: 94, endPoint x: 855, endPoint y: 82, distance: 67.3
click at [874, 82] on div "089F7B8B-B2A5-4AFE-B5C0-19BA573D28AC Created with sketchtool. Código Volume 618…" at bounding box center [997, 321] width 246 height 532
paste input "7"
type input "618870"
click at [928, 509] on button "Buscar" at bounding box center [935, 509] width 103 height 22
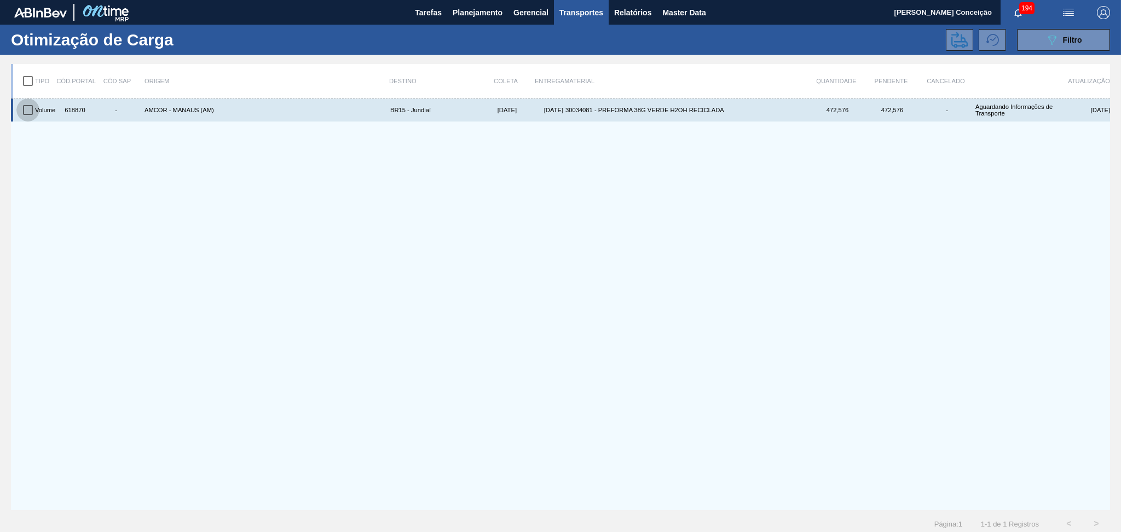
click at [29, 111] on input "checkbox" at bounding box center [27, 109] width 23 height 23
checkbox input "true"
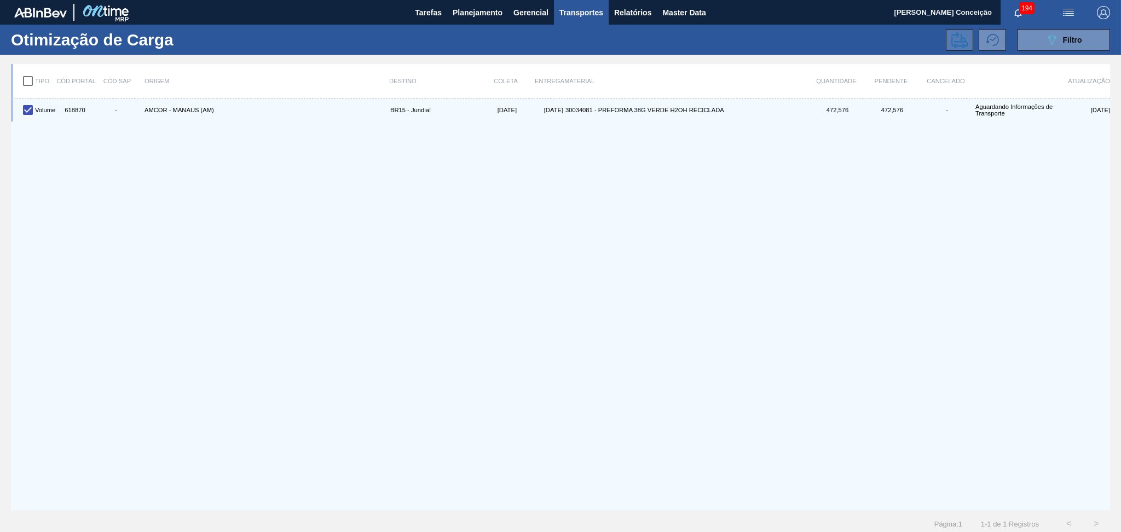
click at [962, 38] on icon at bounding box center [959, 40] width 16 height 16
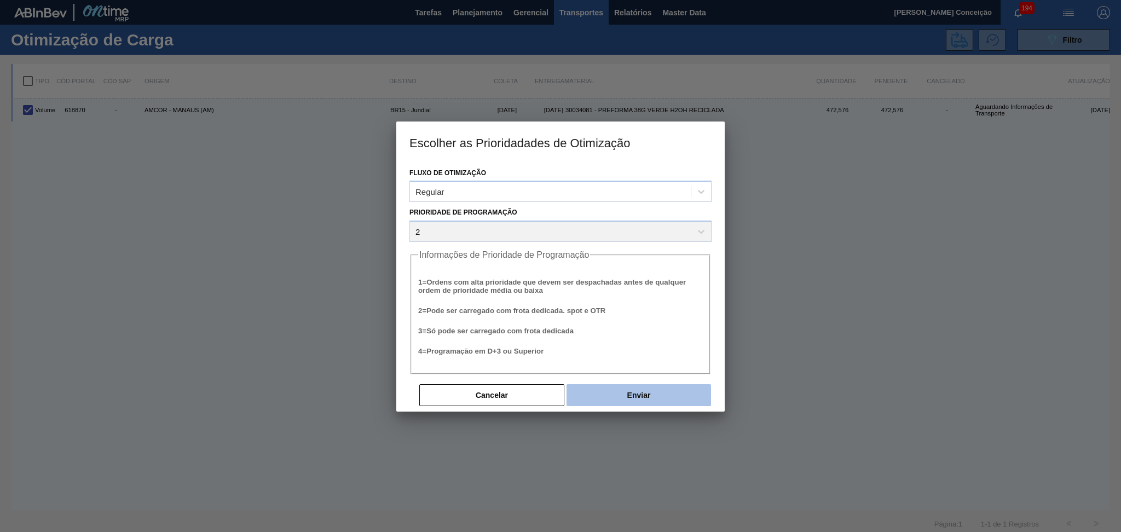
click at [613, 385] on button "Enviar" at bounding box center [638, 395] width 144 height 22
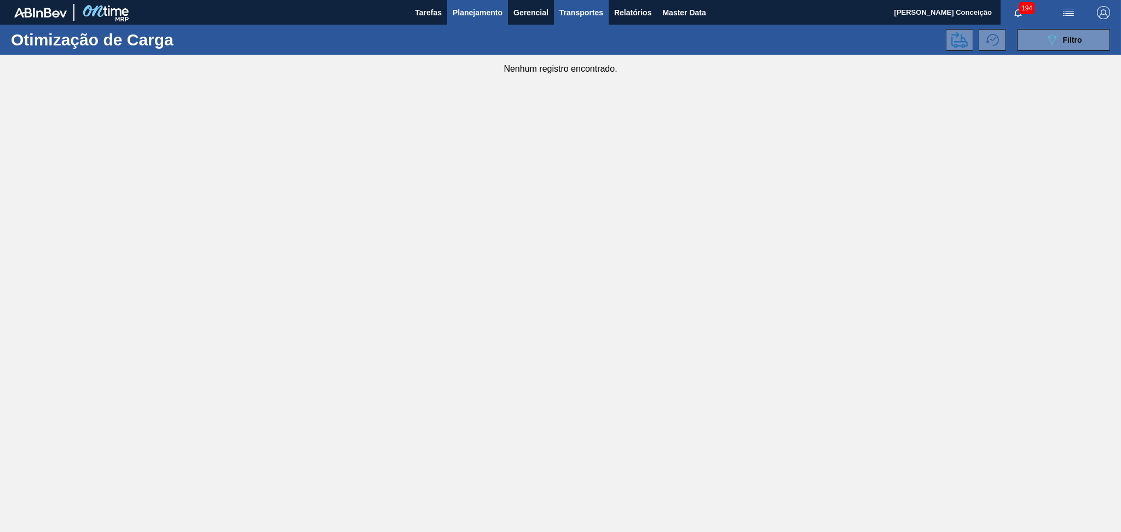
click at [494, 16] on span "Planejamento" at bounding box center [478, 12] width 50 height 13
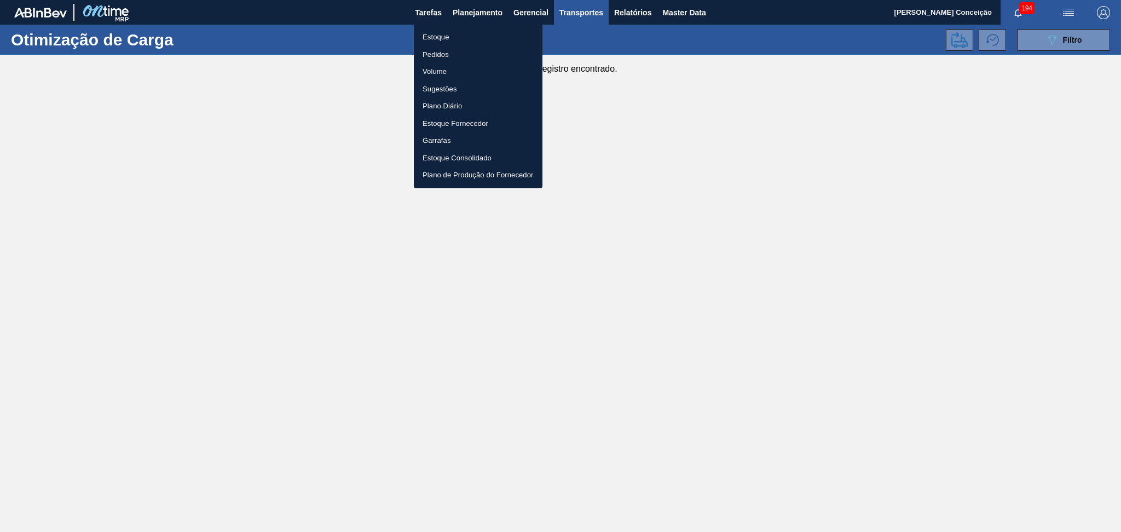
click at [452, 34] on li "Estoque" at bounding box center [478, 37] width 129 height 18
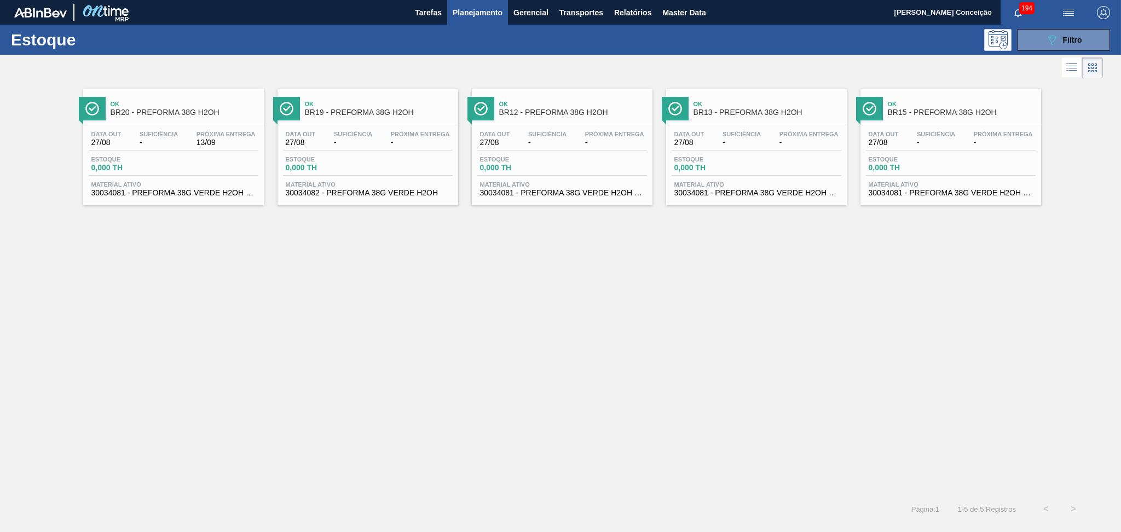
click at [904, 122] on div "Ok BR15 - PREFORMA 38G H2OH Data out 27/08 Suficiência - Próxima Entrega - Esto…" at bounding box center [950, 147] width 181 height 116
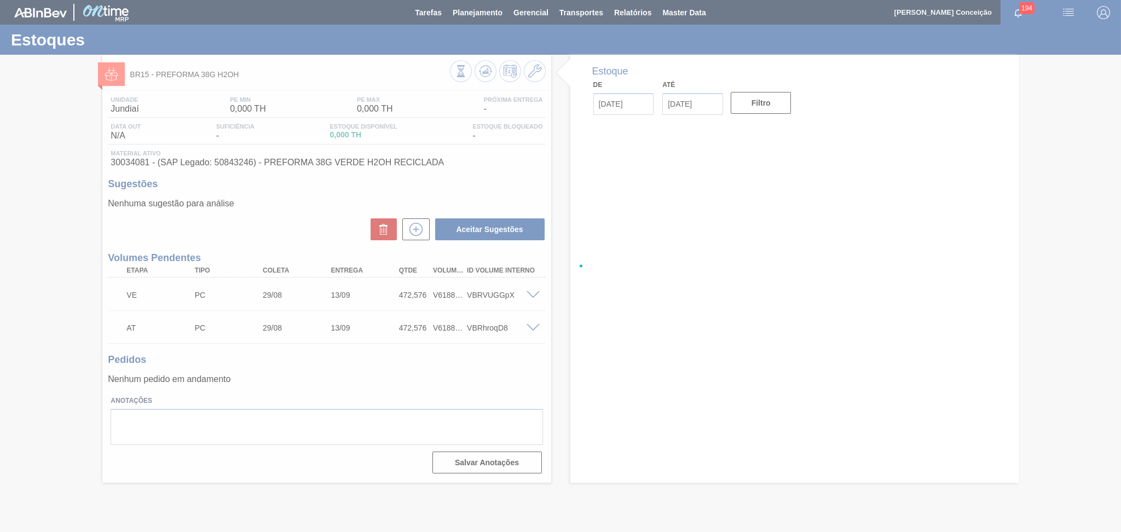
click at [297, 380] on p "Nenhum pedido em andamento" at bounding box center [326, 379] width 437 height 10
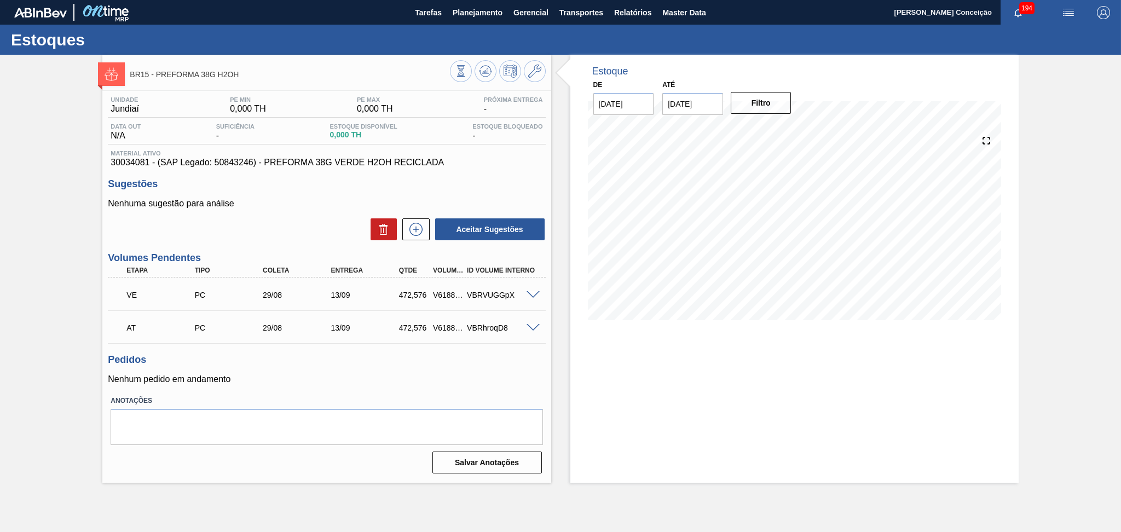
click at [445, 331] on div "V618871" at bounding box center [448, 327] width 36 height 9
copy div "V618871"
click at [583, 14] on span "Transportes" at bounding box center [581, 12] width 44 height 13
click at [566, 51] on li "Otimização de Carga" at bounding box center [581, 55] width 90 height 18
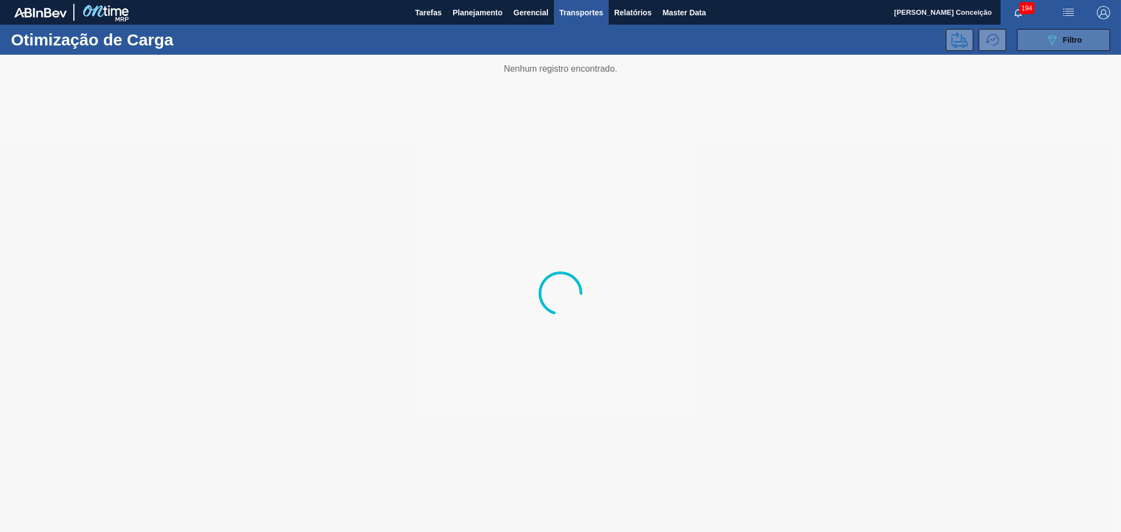
click at [1028, 42] on button "089F7B8B-B2A5-4AFE-B5C0-19BA573D28AC Filtro" at bounding box center [1063, 40] width 93 height 22
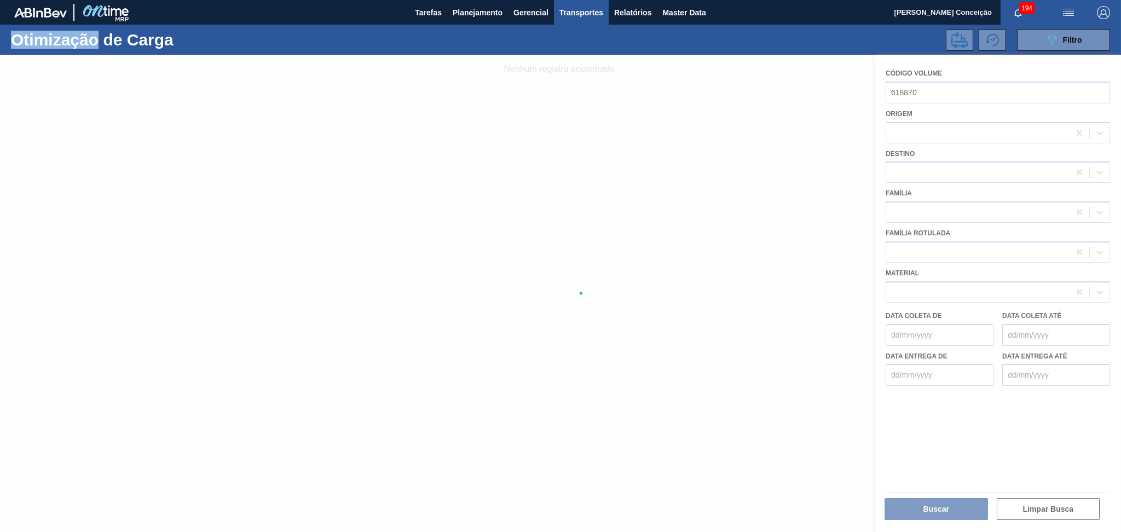
drag, startPoint x: 940, startPoint y: 92, endPoint x: 865, endPoint y: 94, distance: 75.5
click at [865, 94] on div at bounding box center [560, 293] width 1121 height 477
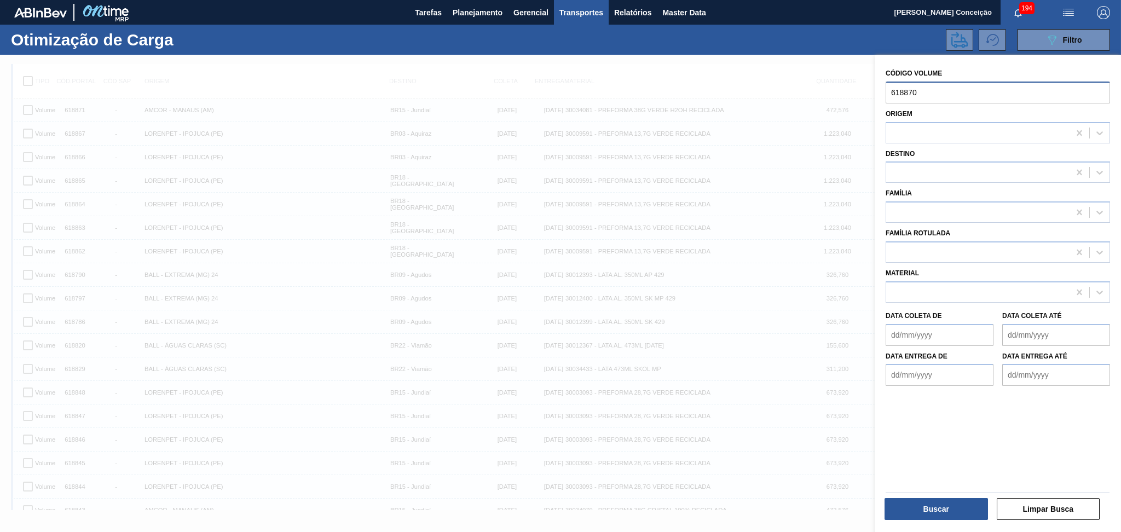
click at [914, 92] on input "618870" at bounding box center [997, 93] width 224 height 22
drag, startPoint x: 927, startPoint y: 94, endPoint x: 889, endPoint y: 78, distance: 41.0
click at [890, 78] on div "Código Volume 618870" at bounding box center [997, 85] width 224 height 38
paste input "1"
type input "618871"
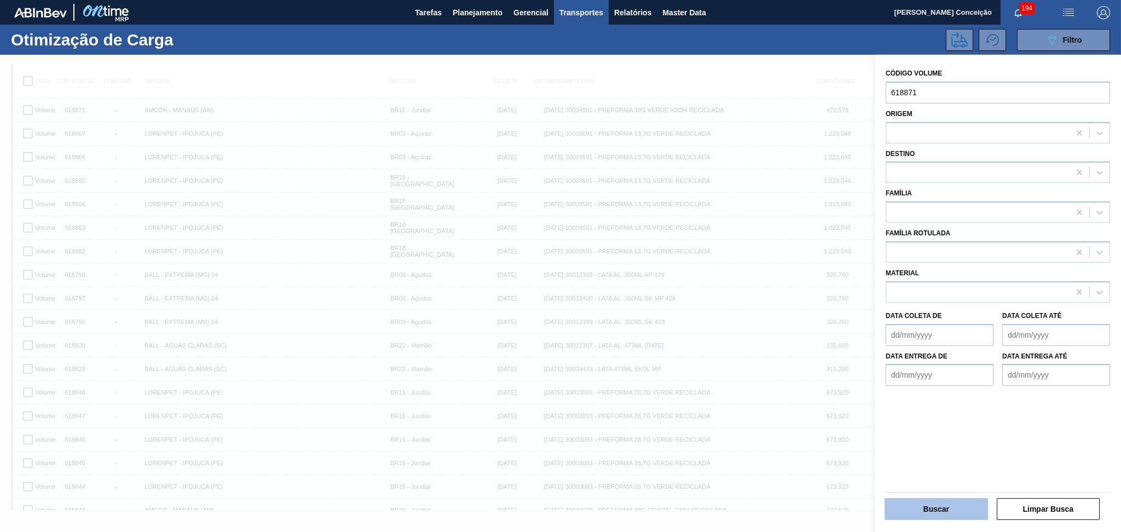
click at [935, 506] on button "Buscar" at bounding box center [935, 509] width 103 height 22
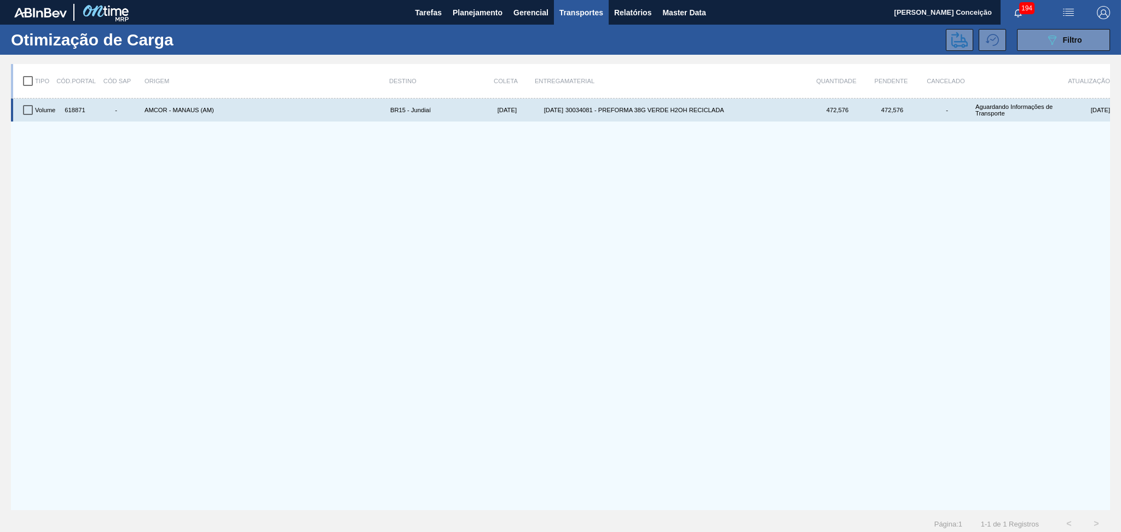
click at [22, 114] on input "checkbox" at bounding box center [27, 109] width 23 height 23
checkbox input "true"
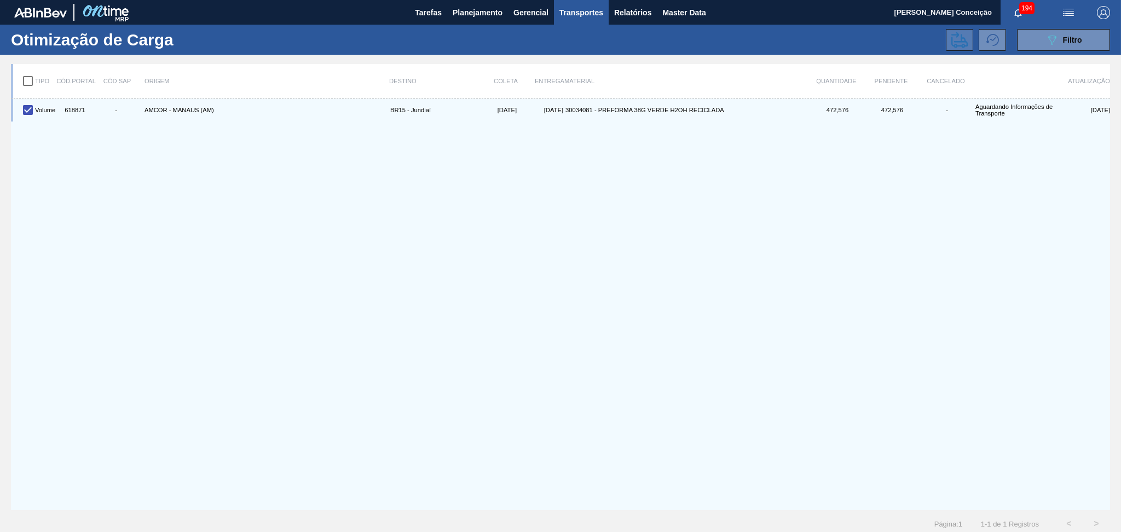
click at [960, 38] on icon at bounding box center [959, 40] width 16 height 16
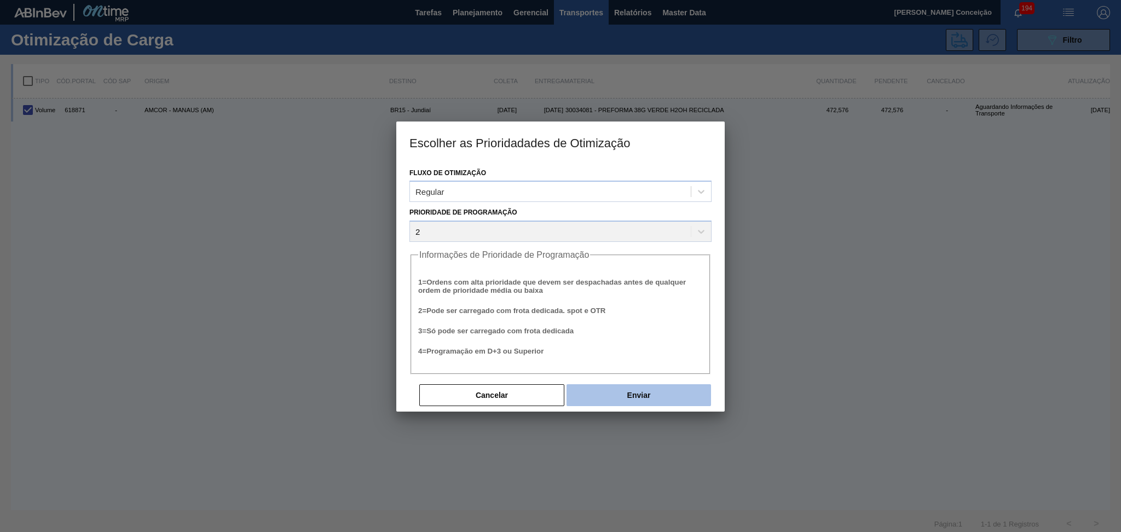
click at [577, 392] on button "Enviar" at bounding box center [638, 395] width 144 height 22
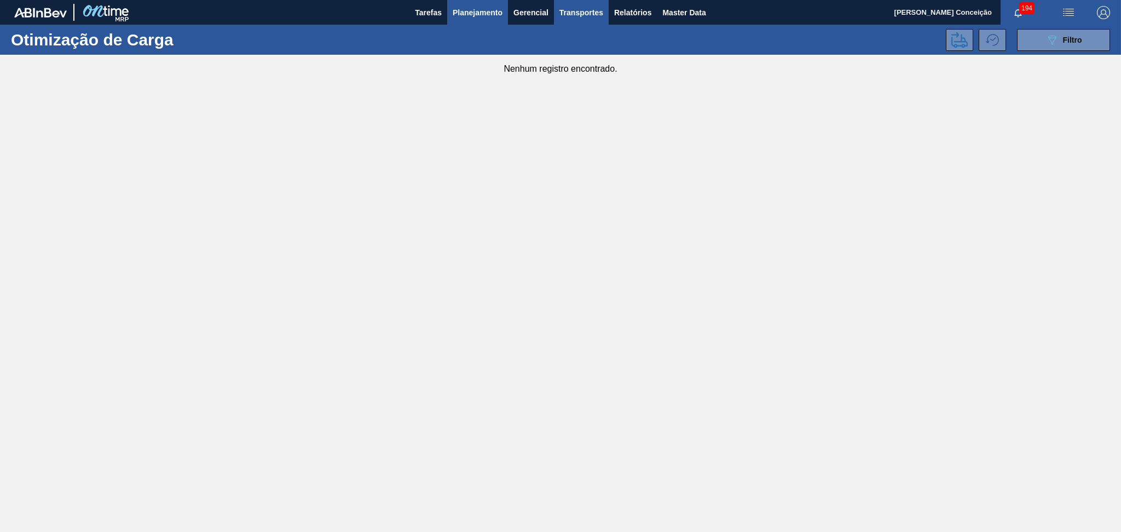
click at [489, 9] on span "Planejamento" at bounding box center [478, 12] width 50 height 13
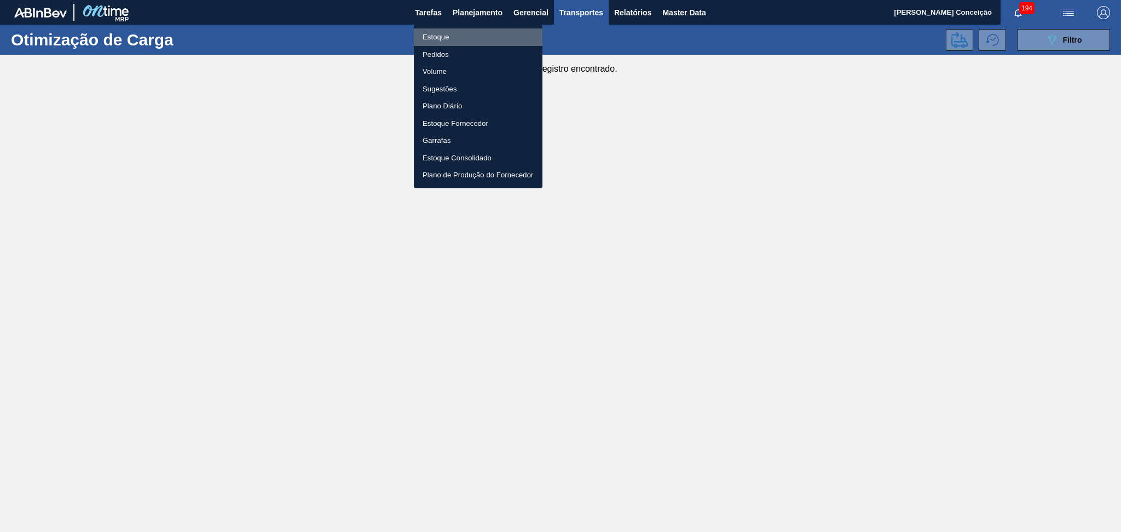
click at [454, 37] on li "Estoque" at bounding box center [478, 37] width 129 height 18
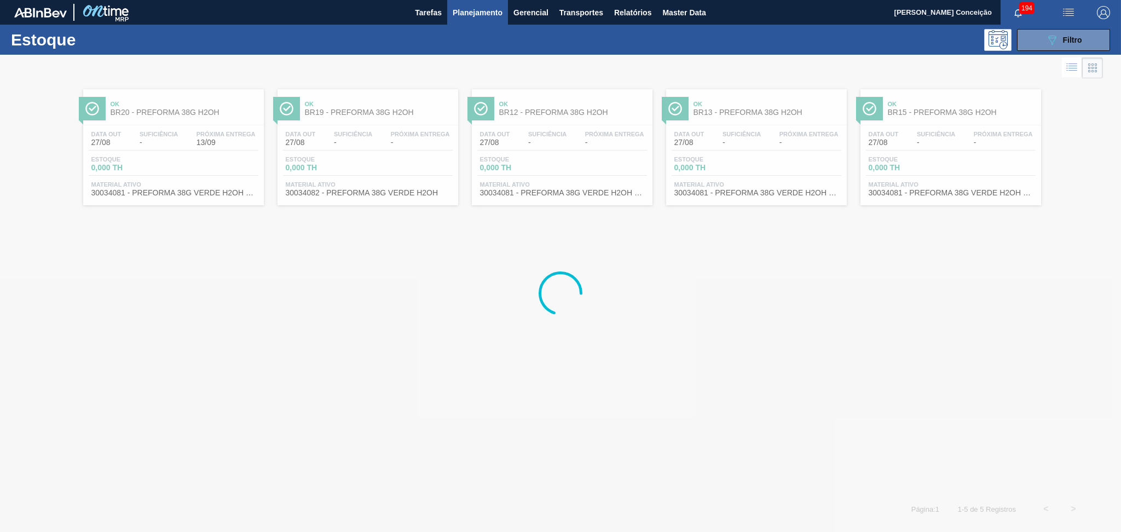
click at [539, 358] on div at bounding box center [560, 293] width 1121 height 477
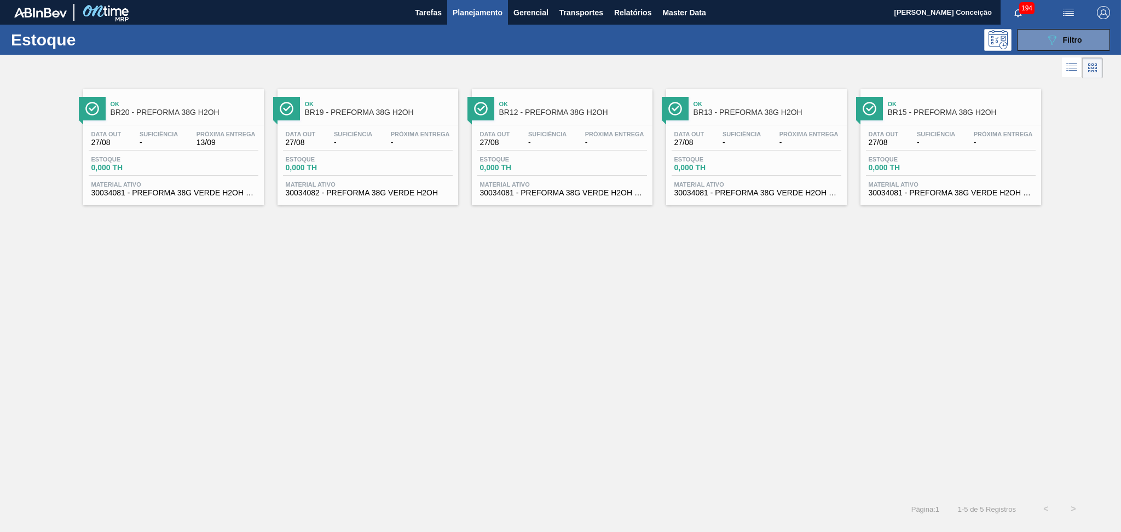
click at [665, 366] on div "Ok BR20 - PREFORMA 38G H2OH Data out 27/08 Suficiência - Próxima Entrega 13/09 …" at bounding box center [560, 288] width 1121 height 414
click at [344, 141] on span "-" at bounding box center [353, 142] width 38 height 8
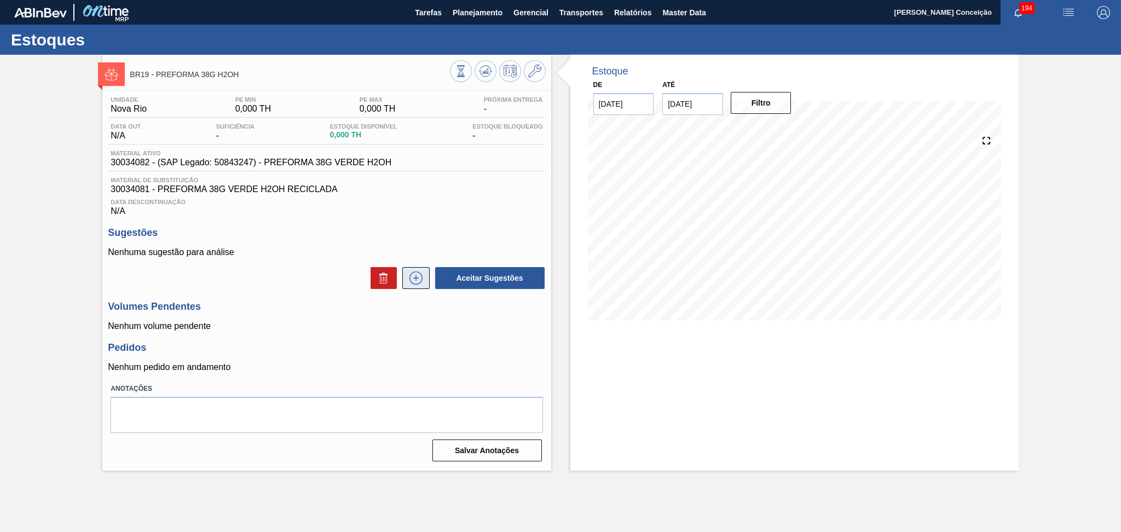
click at [417, 280] on icon at bounding box center [416, 277] width 18 height 13
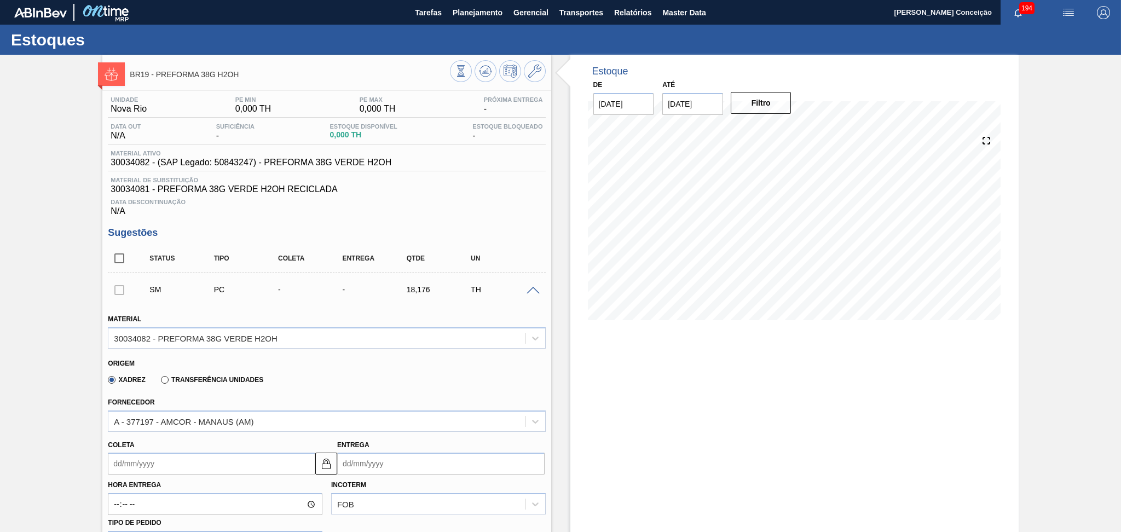
click at [373, 367] on div "Xadrez Transferência Unidades" at bounding box center [322, 377] width 428 height 21
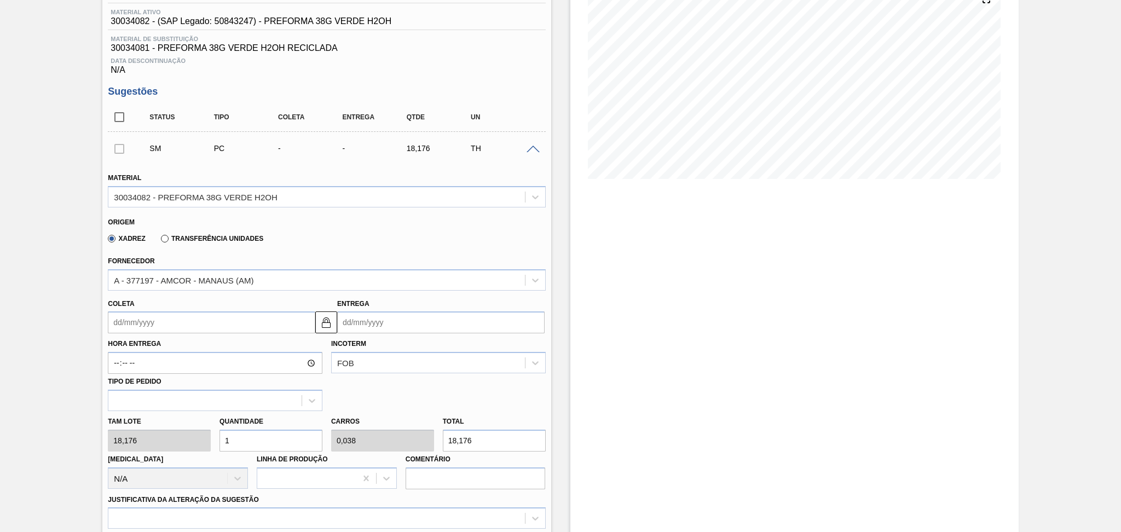
scroll to position [146, 0]
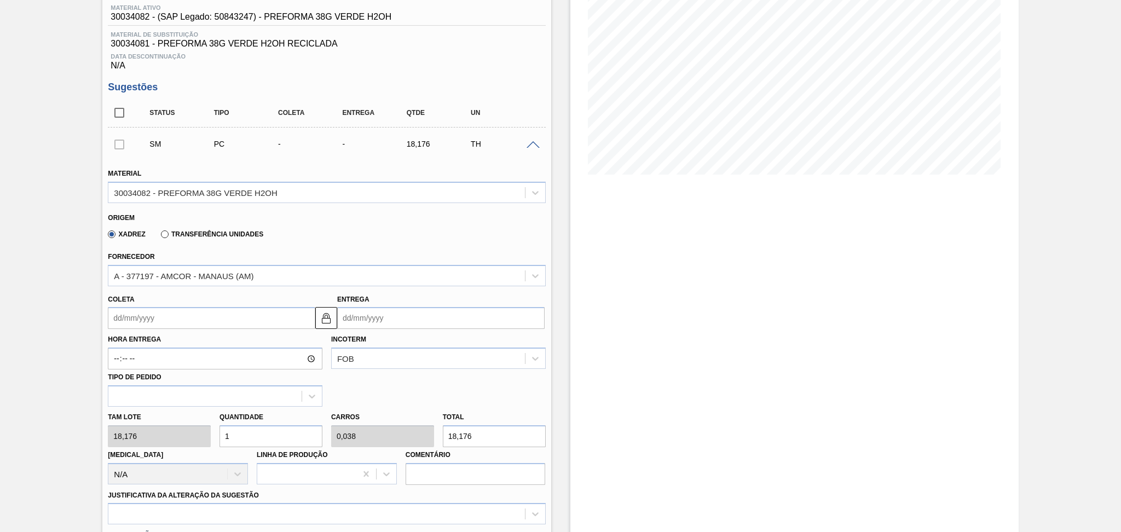
click at [146, 311] on input "Coleta" at bounding box center [211, 318] width 207 height 22
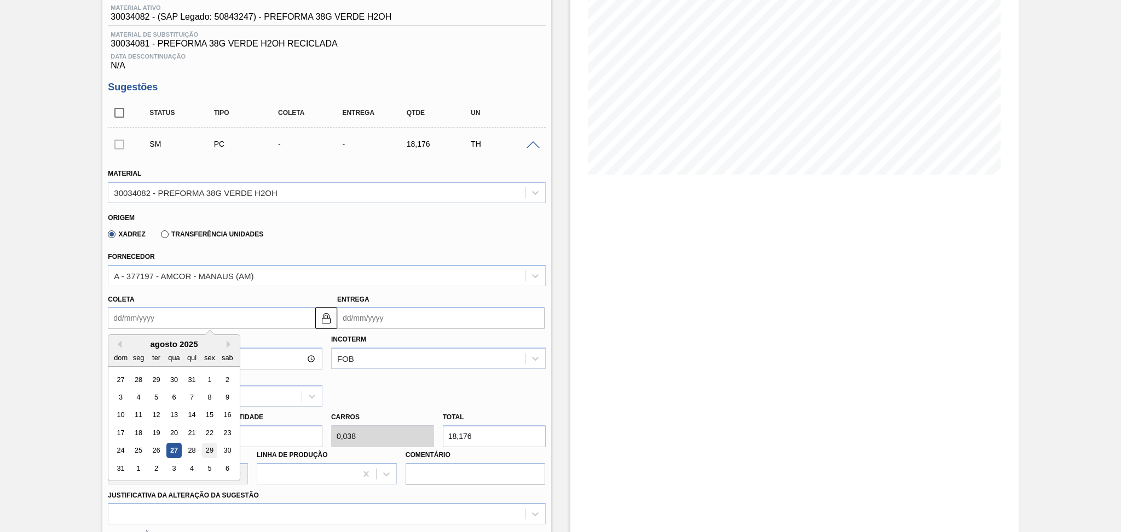
click at [216, 447] on div "29" at bounding box center [209, 450] width 15 height 15
type input "29/08/2025"
type input "13/09/2025"
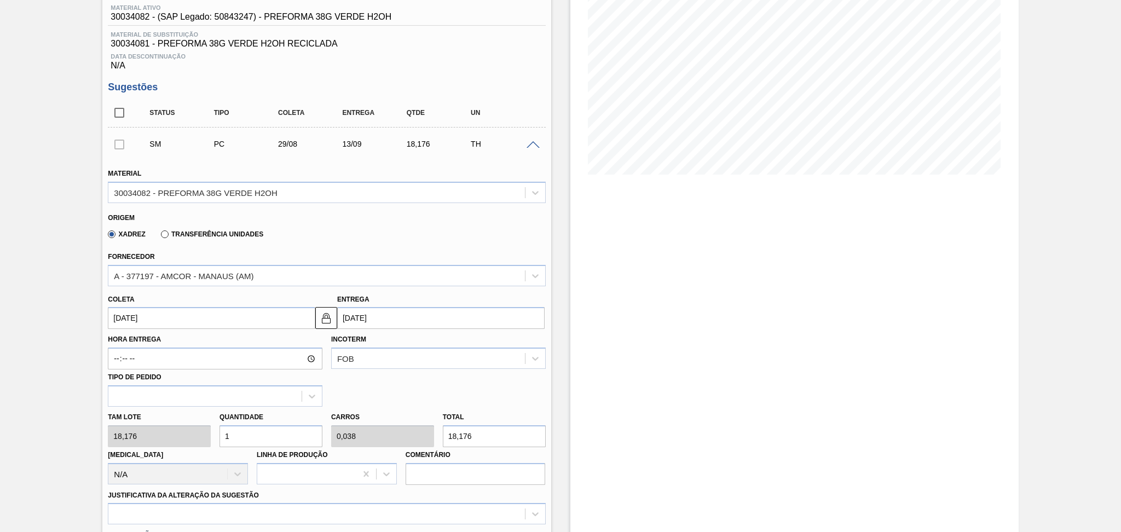
click at [222, 433] on input "1" at bounding box center [270, 436] width 103 height 22
type input "2"
type input "0,077"
type input "36,352"
type input "26"
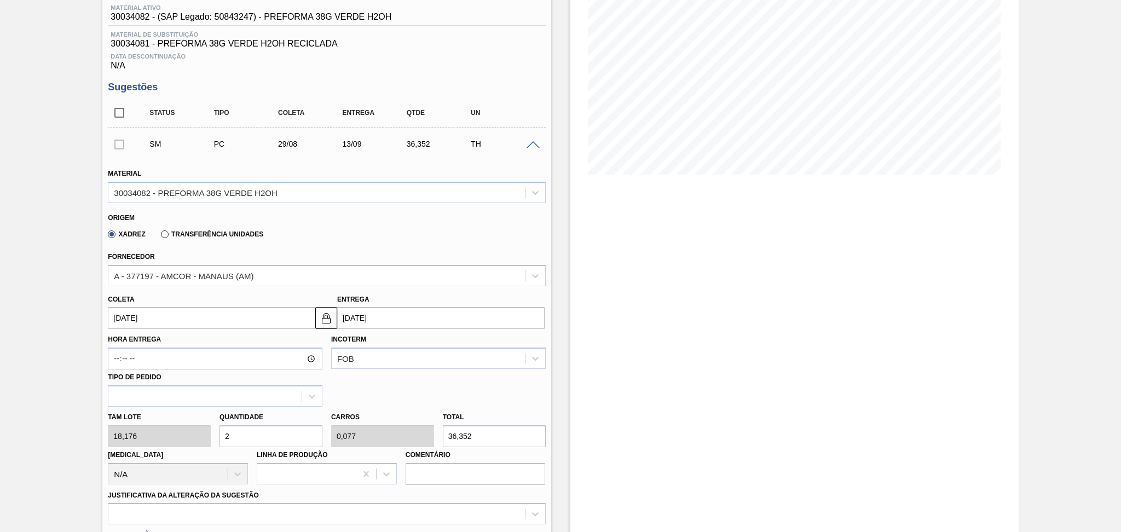
type input "1"
type input "472,576"
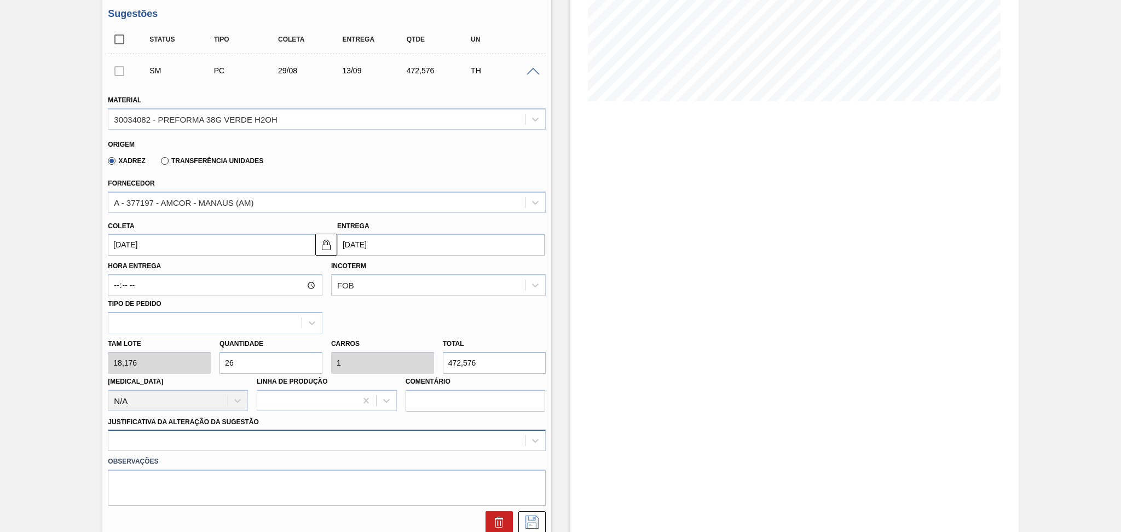
type input "26"
click at [197, 434] on div at bounding box center [326, 440] width 437 height 21
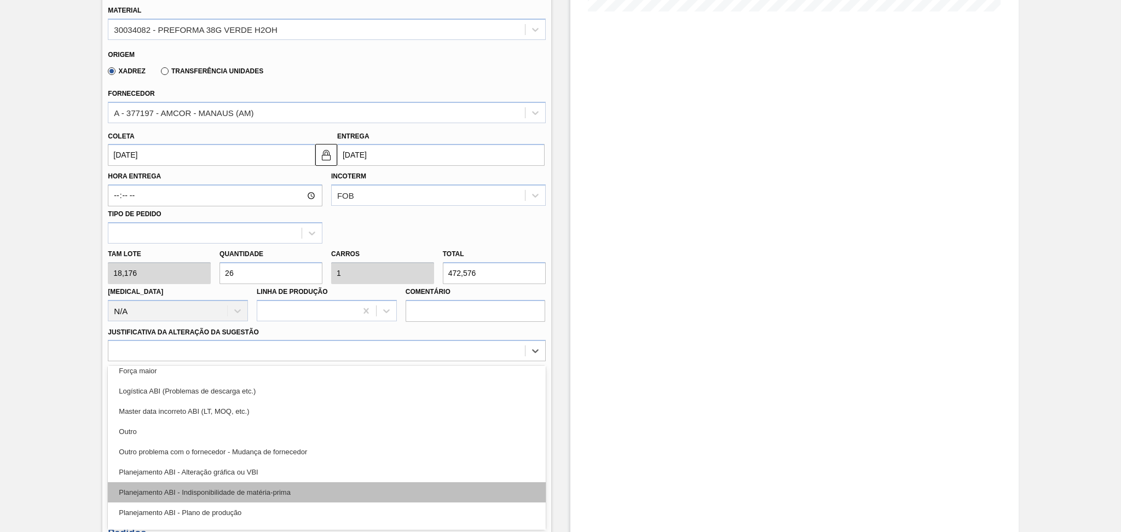
scroll to position [73, 0]
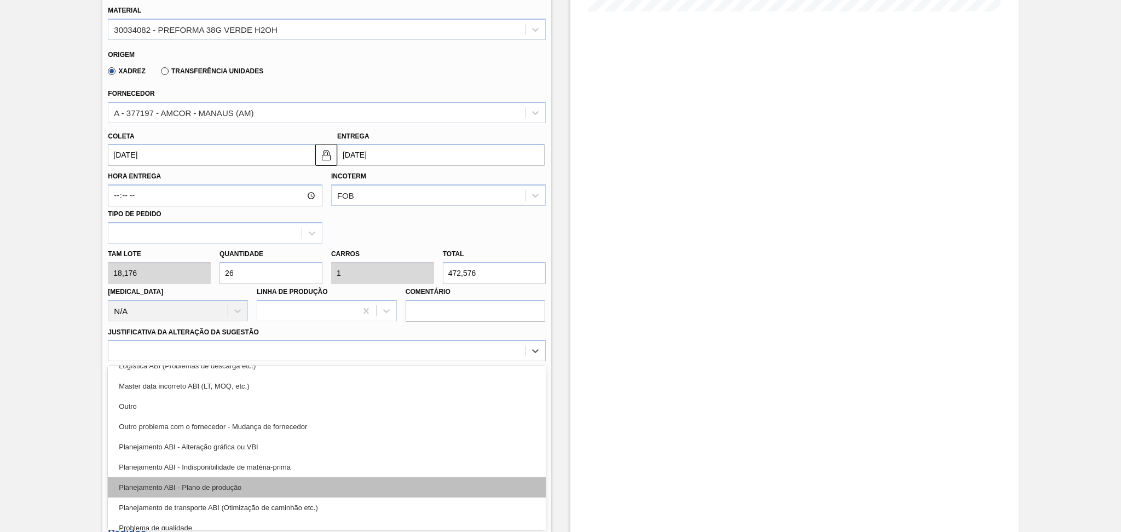
click at [234, 483] on div "Planejamento ABI - Plano de produção" at bounding box center [326, 487] width 437 height 20
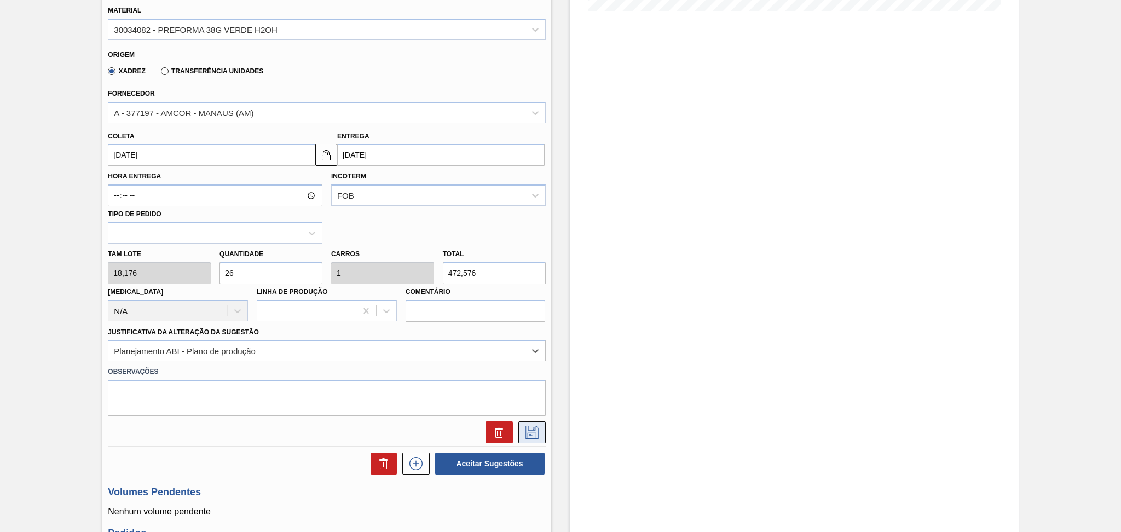
click at [523, 434] on icon at bounding box center [532, 432] width 18 height 13
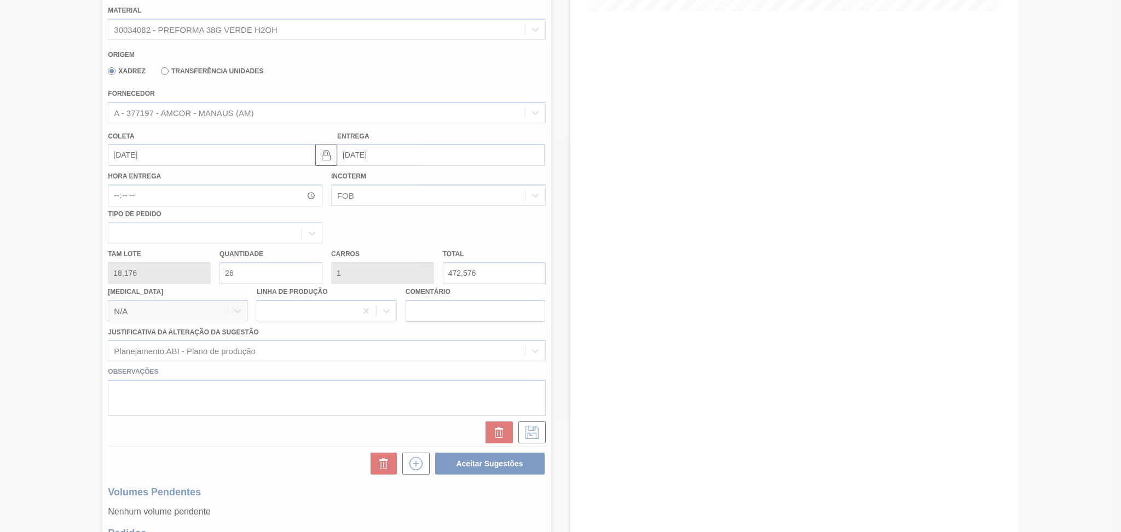
scroll to position [0, 0]
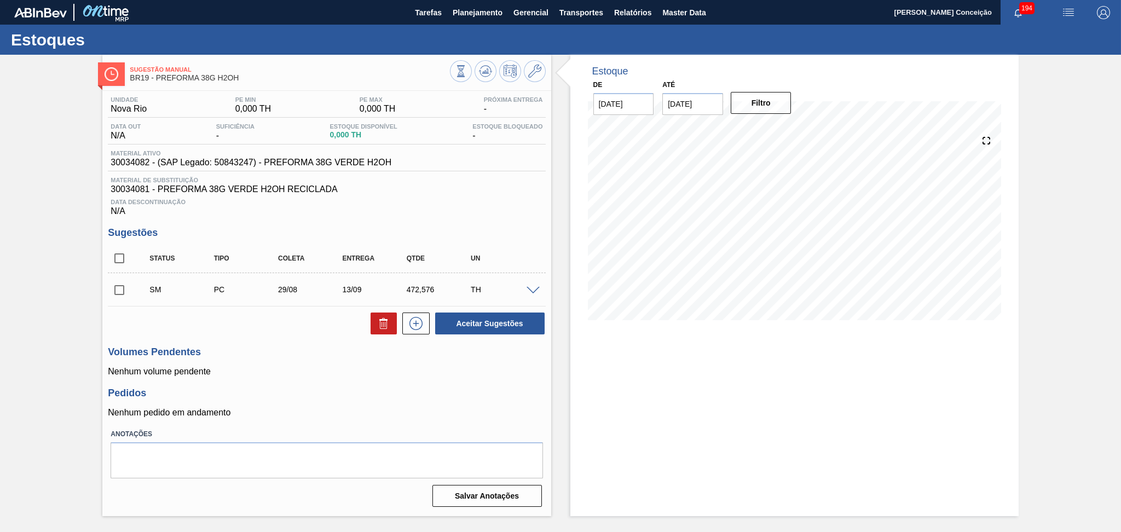
click at [119, 288] on input "checkbox" at bounding box center [119, 290] width 23 height 23
click at [473, 323] on button "Aceitar Sugestões" at bounding box center [489, 323] width 109 height 22
checkbox input "false"
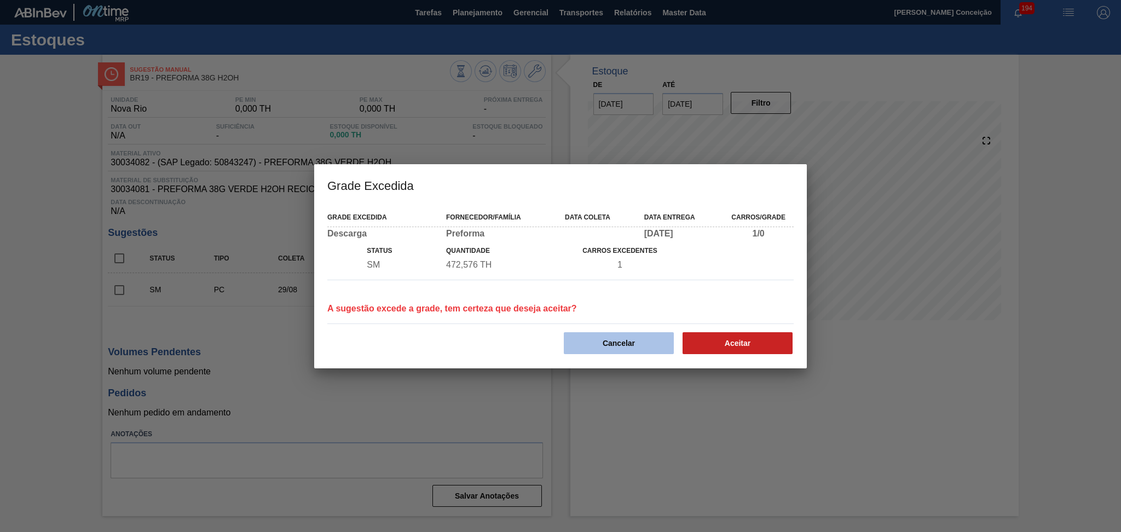
click at [614, 335] on button "Cancelar" at bounding box center [619, 343] width 110 height 22
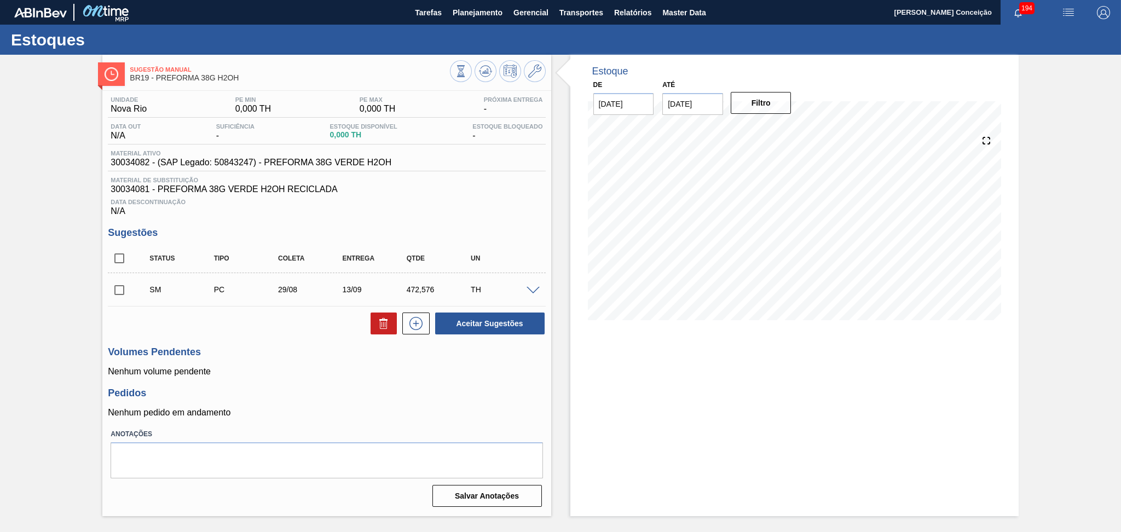
click at [530, 289] on span at bounding box center [532, 291] width 13 height 8
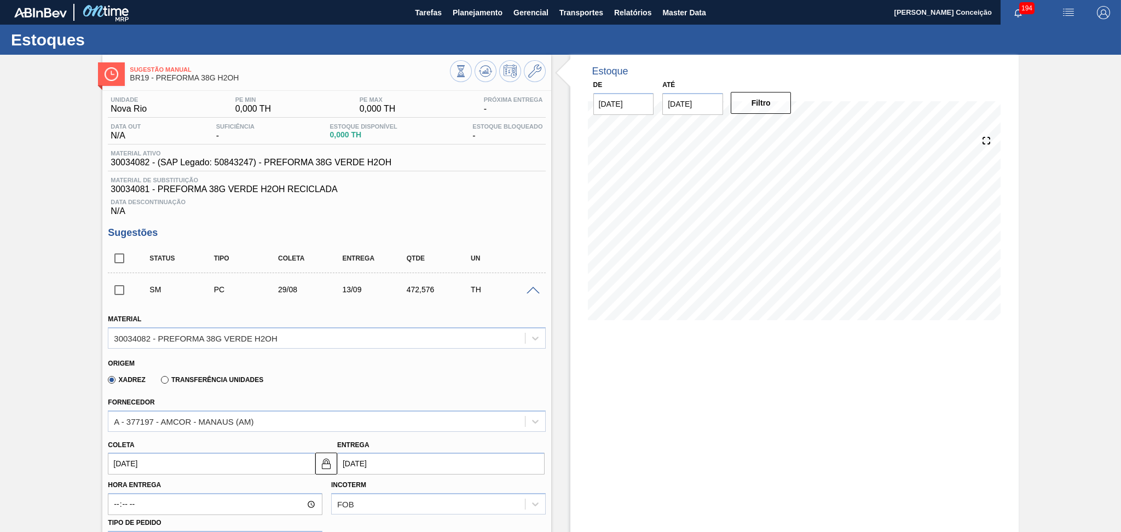
click at [149, 470] on input "29/08/2025" at bounding box center [211, 464] width 207 height 22
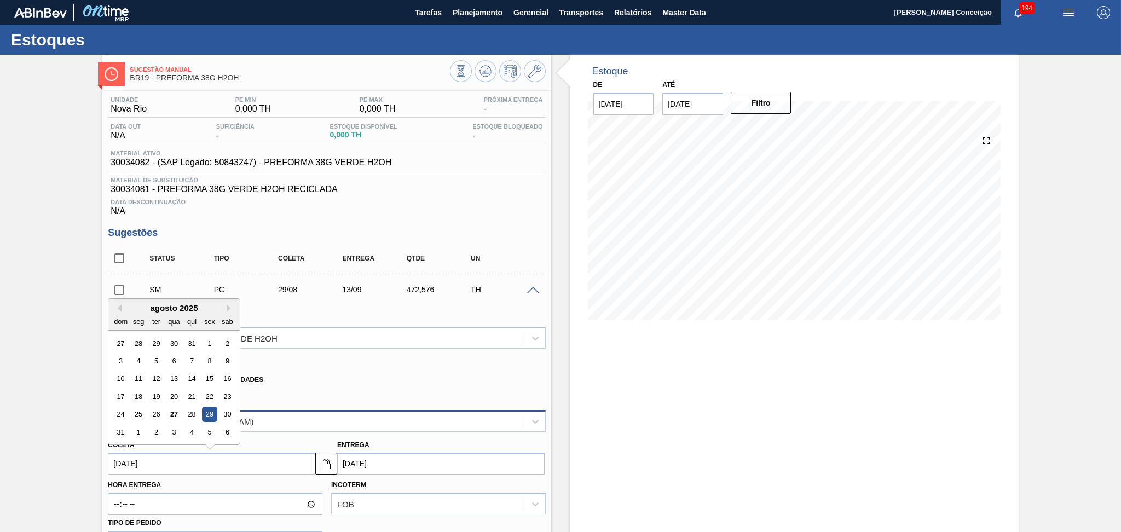
click at [224, 412] on div "30" at bounding box center [227, 414] width 15 height 15
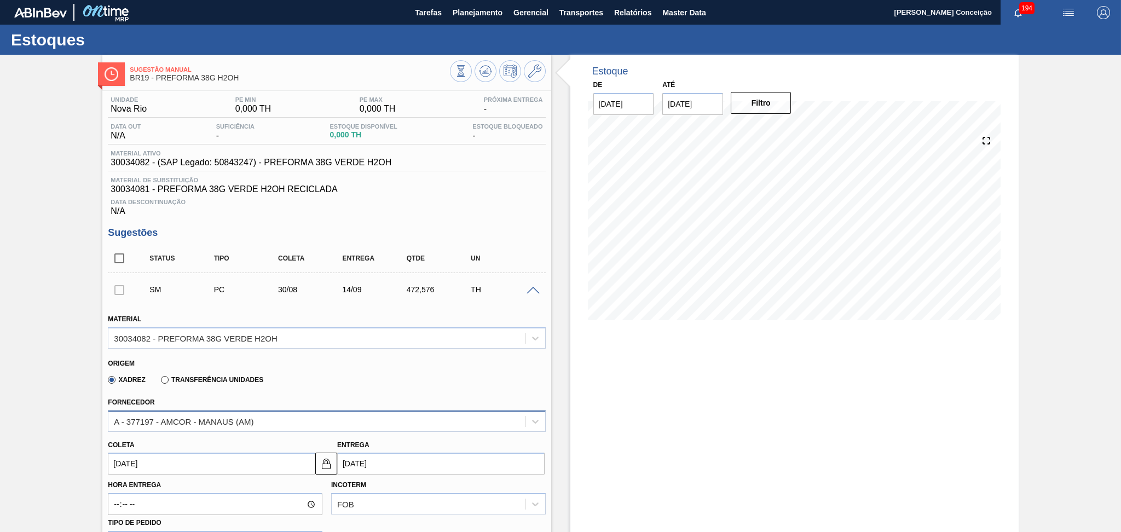
type input "30/08/2025"
type input "14/09/2025"
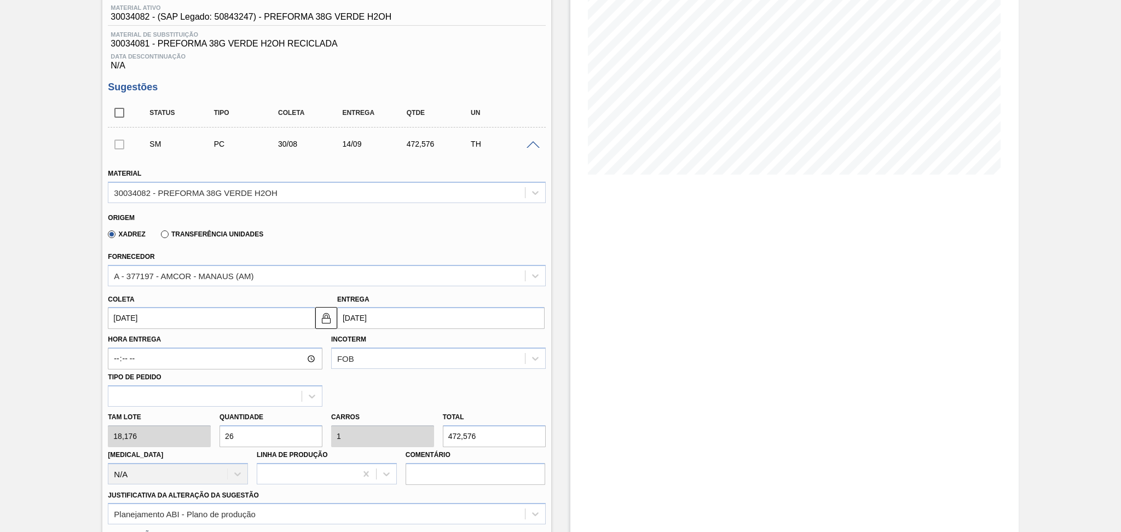
scroll to position [292, 0]
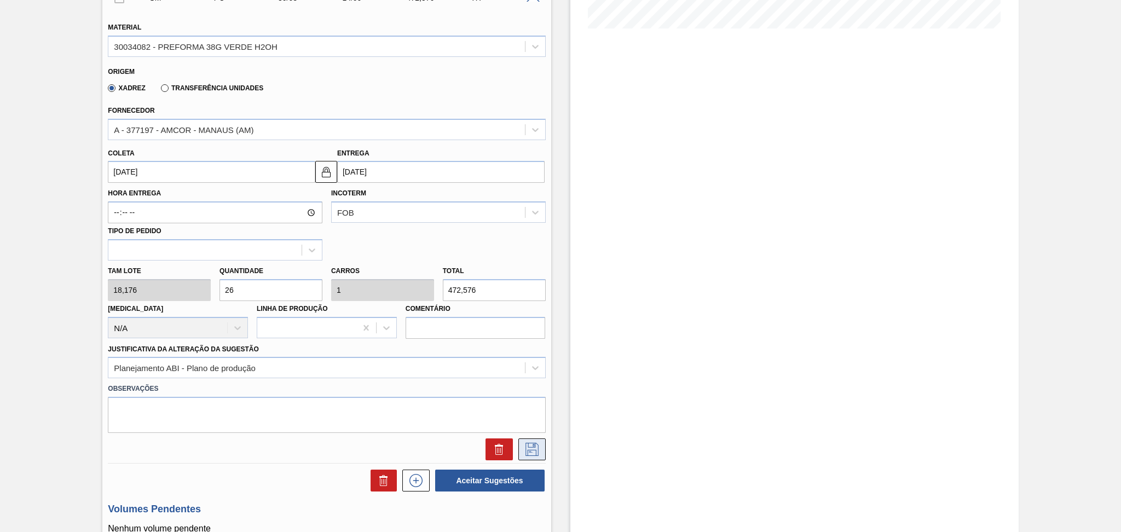
click at [525, 452] on icon at bounding box center [531, 449] width 13 height 13
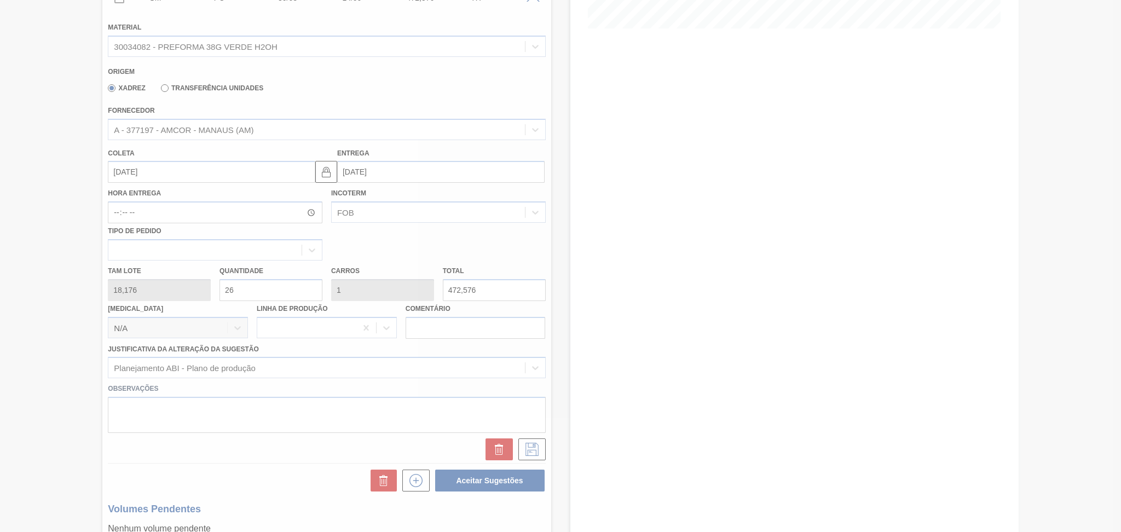
scroll to position [0, 0]
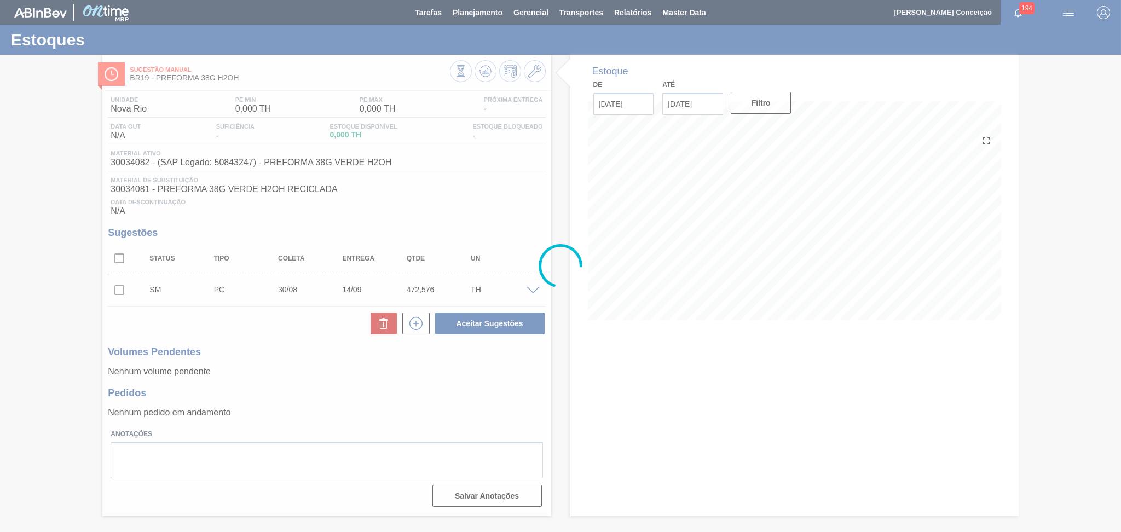
click at [118, 286] on div at bounding box center [560, 266] width 1121 height 532
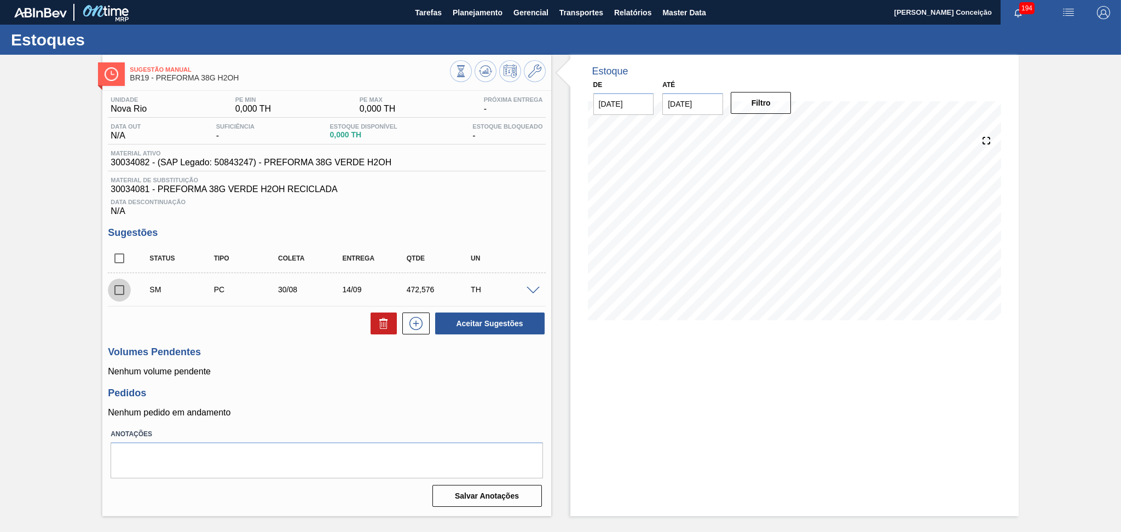
click at [118, 286] on input "checkbox" at bounding box center [119, 290] width 23 height 23
click at [482, 318] on button "Aceitar Sugestões" at bounding box center [489, 323] width 109 height 22
checkbox input "false"
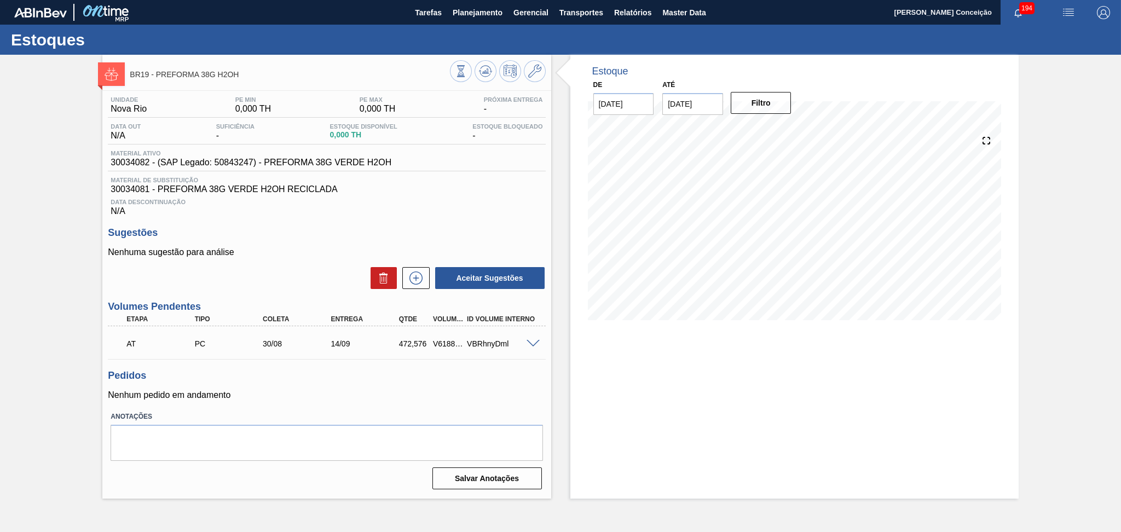
click at [409, 380] on h3 "Pedidos" at bounding box center [326, 375] width 437 height 11
click at [414, 276] on icon at bounding box center [416, 277] width 18 height 13
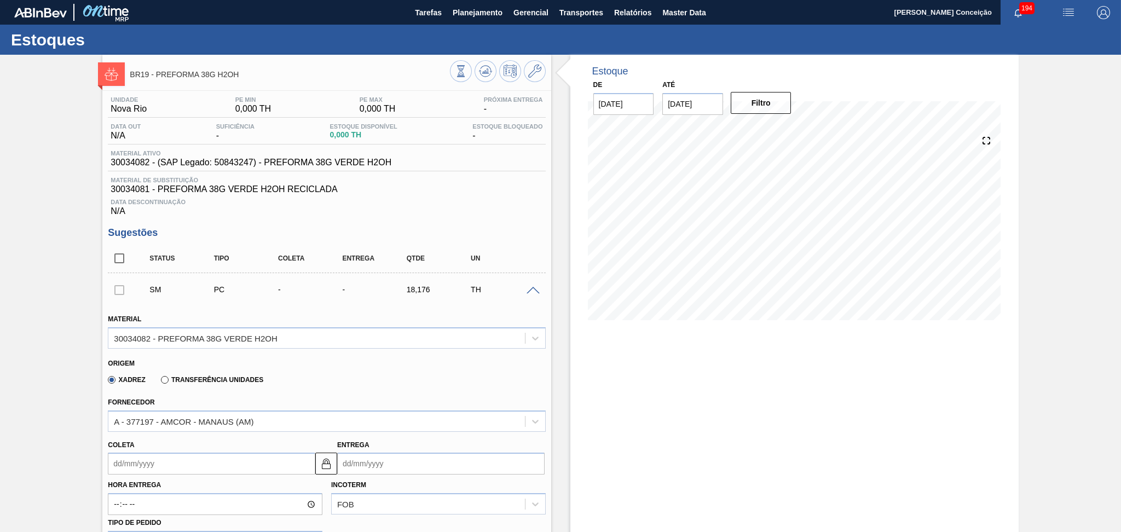
click at [138, 470] on input "Coleta" at bounding box center [211, 464] width 207 height 22
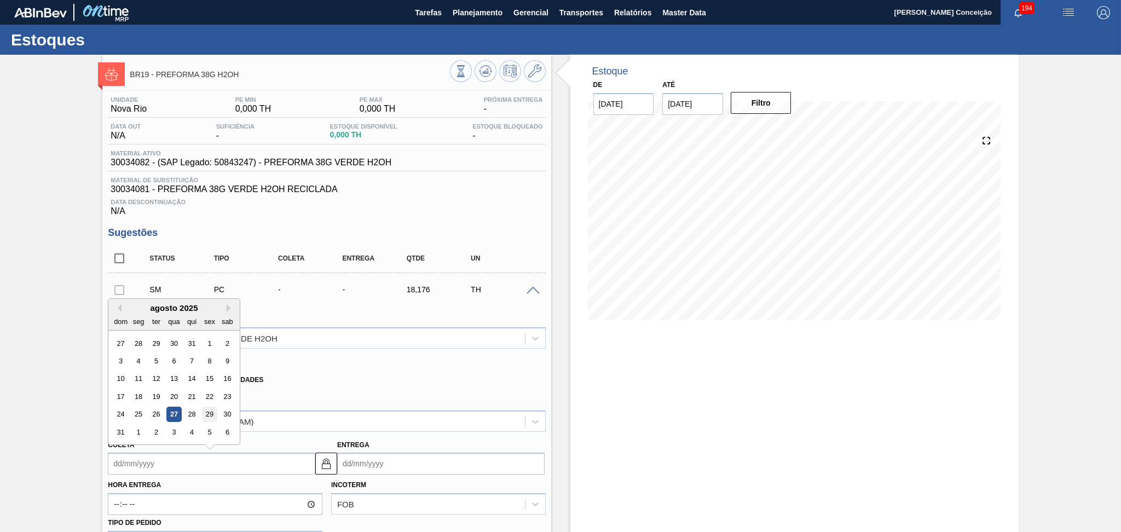
click at [207, 414] on div "29" at bounding box center [209, 414] width 15 height 15
type input "29/08/2025"
type input "13/09/2025"
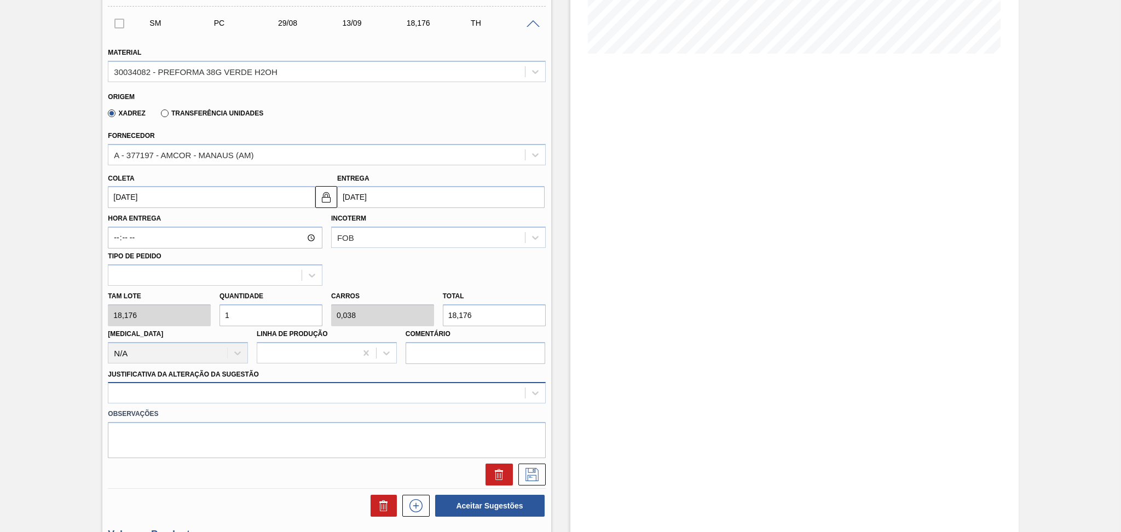
scroll to position [292, 0]
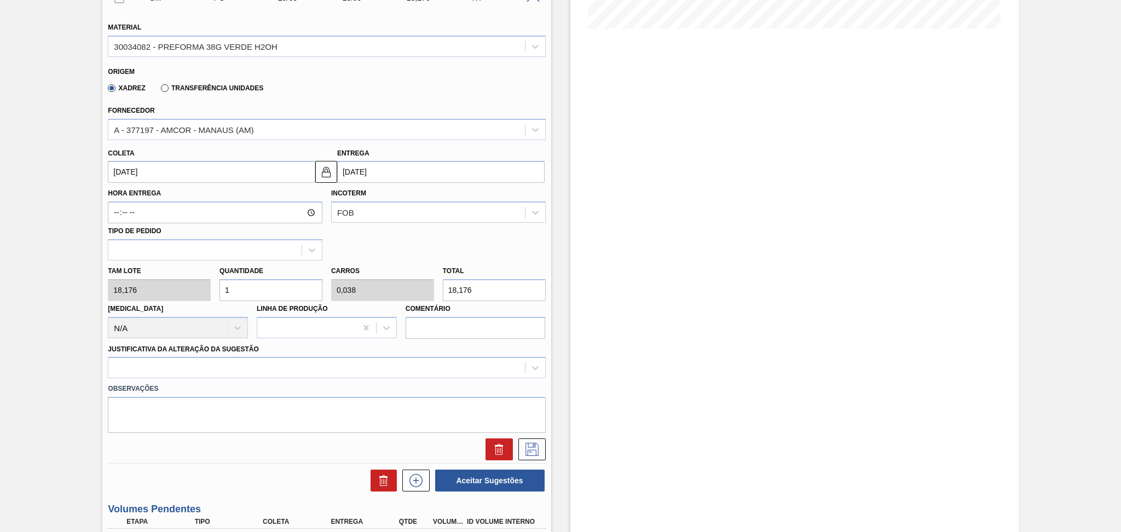
click at [185, 270] on div "Tam lote 18,176 Quantidade 1 Carros 0,038 Total 18,176 Doca N/A Linha de Produç…" at bounding box center [326, 299] width 446 height 78
type input "2"
type input "0,077"
type input "36,352"
type input "26"
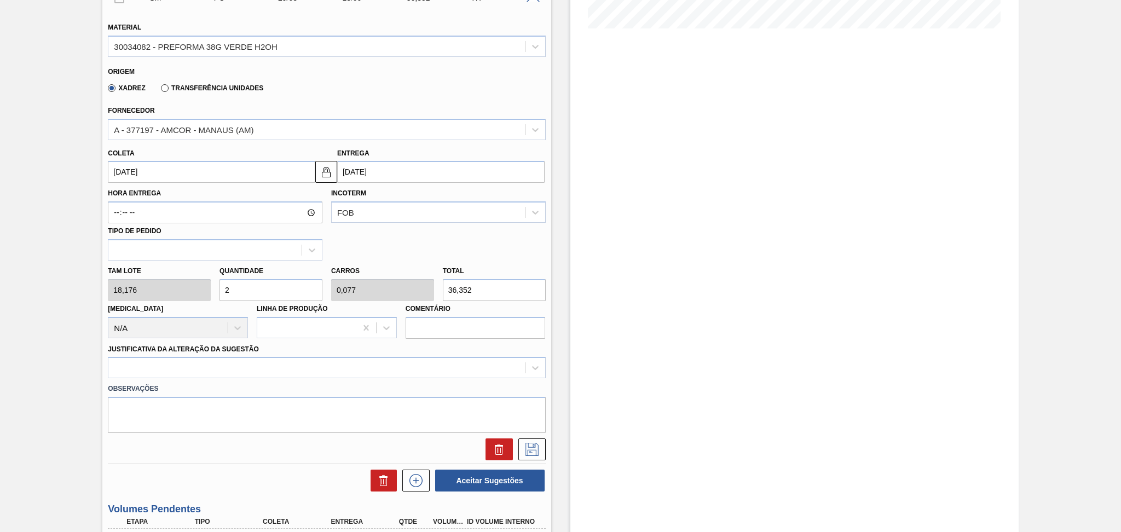
type input "1"
type input "472,576"
type input "26"
click at [172, 353] on div "Justificativa da Alteração da Sugestão" at bounding box center [326, 359] width 437 height 37
click at [160, 362] on div at bounding box center [326, 367] width 437 height 21
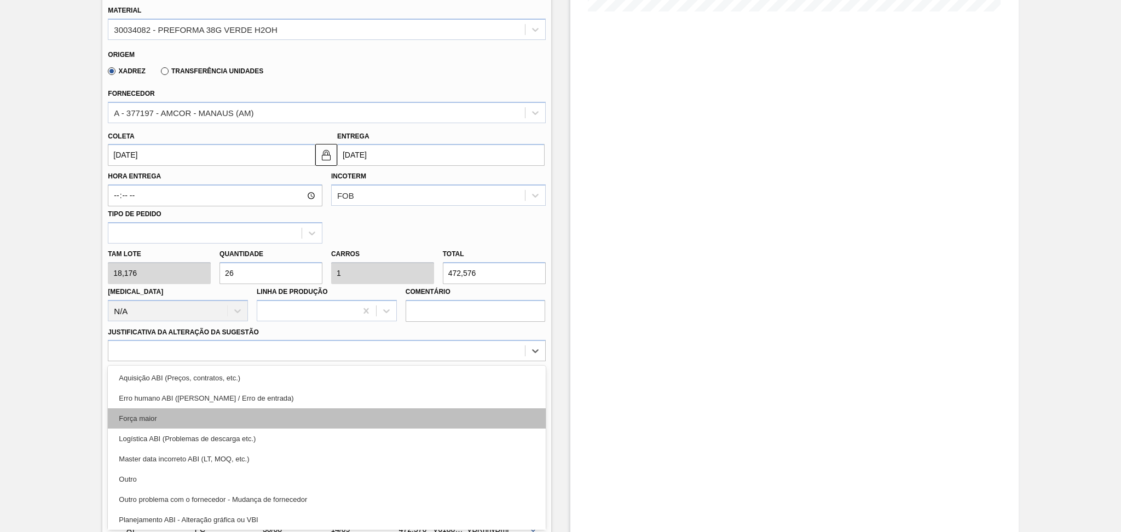
scroll to position [73, 0]
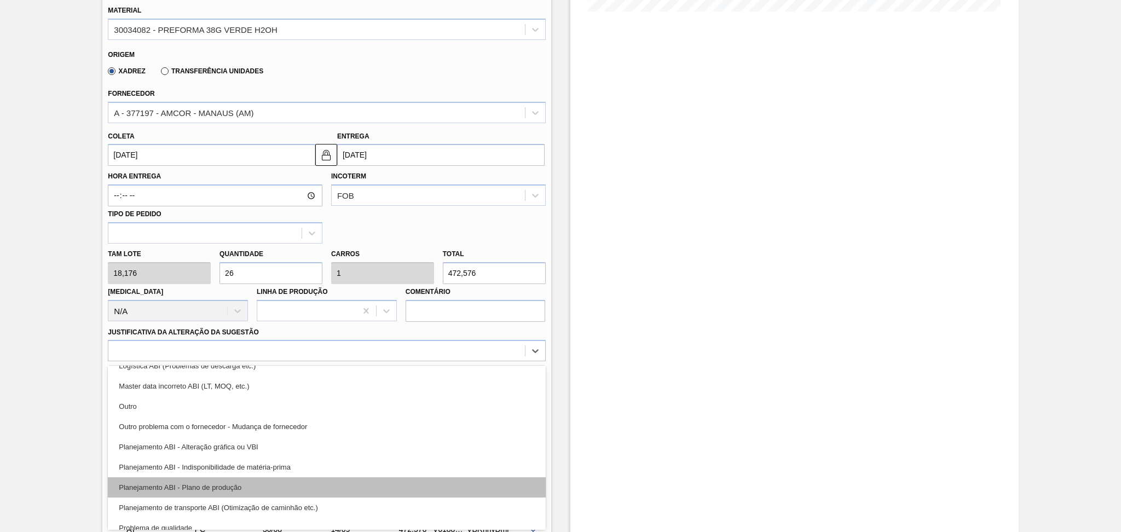
click at [244, 477] on div "Planejamento ABI - Plano de produção" at bounding box center [326, 487] width 437 height 20
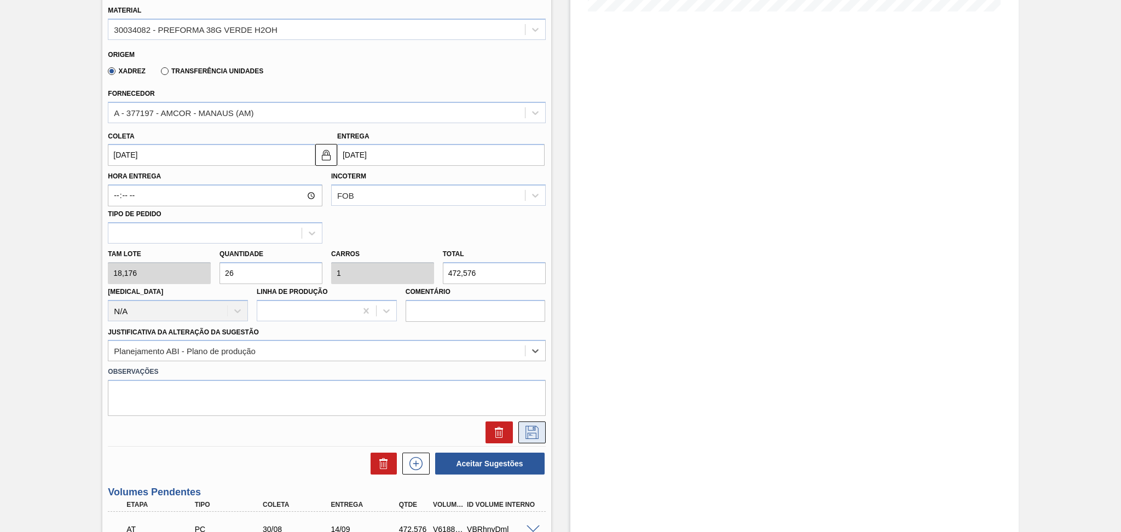
click at [532, 431] on icon at bounding box center [532, 432] width 18 height 13
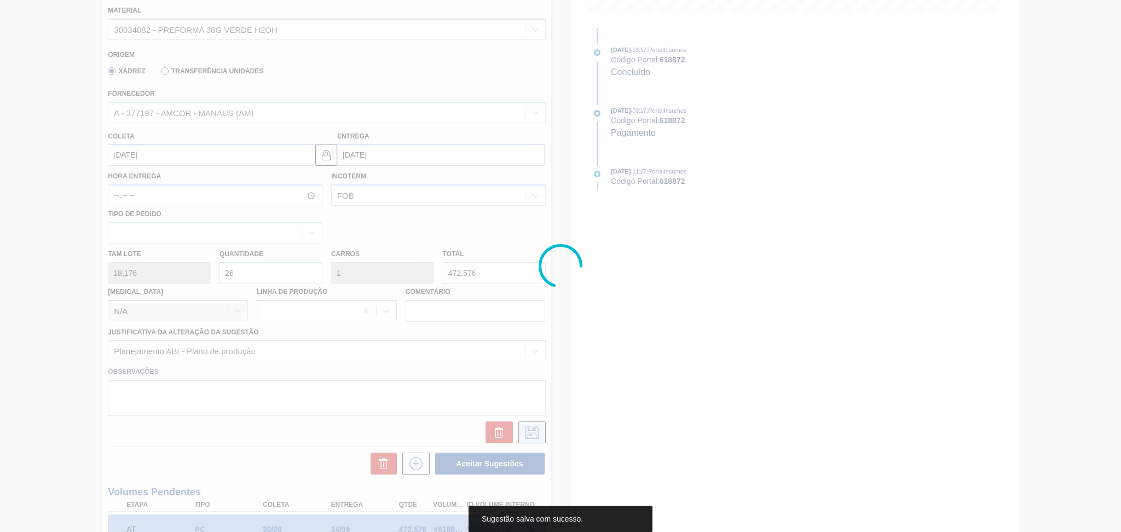
scroll to position [0, 0]
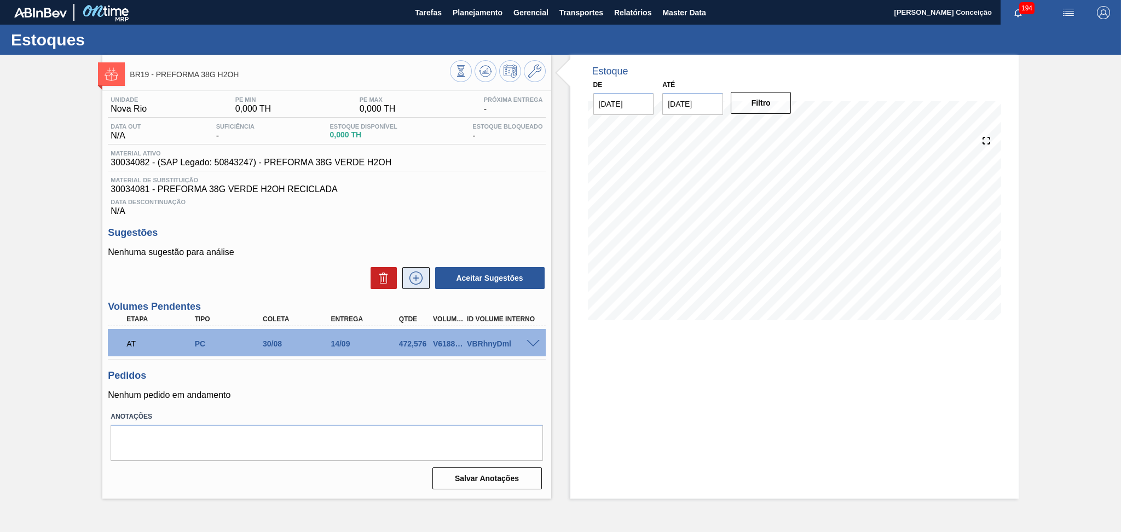
click at [416, 275] on icon at bounding box center [416, 277] width 18 height 13
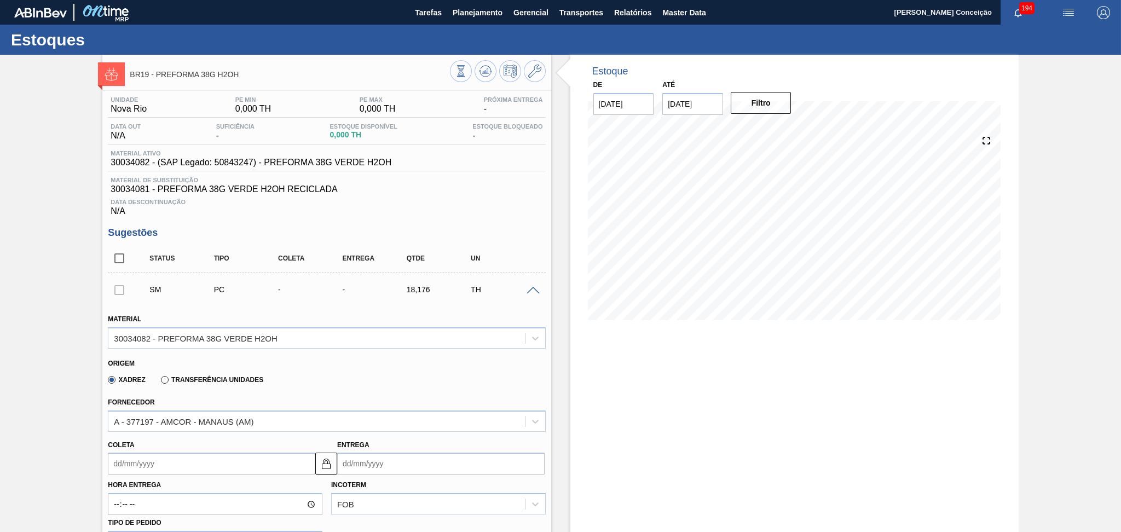
click at [144, 461] on input "Coleta" at bounding box center [211, 464] width 207 height 22
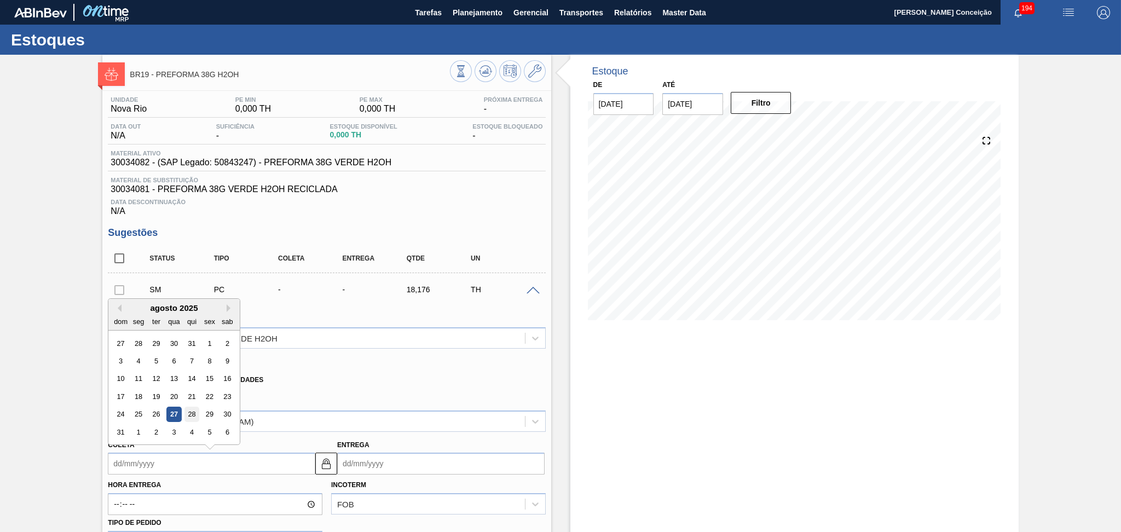
click at [194, 412] on div "28" at bounding box center [191, 414] width 15 height 15
type input "28/08/2025"
type input "12/09/2025"
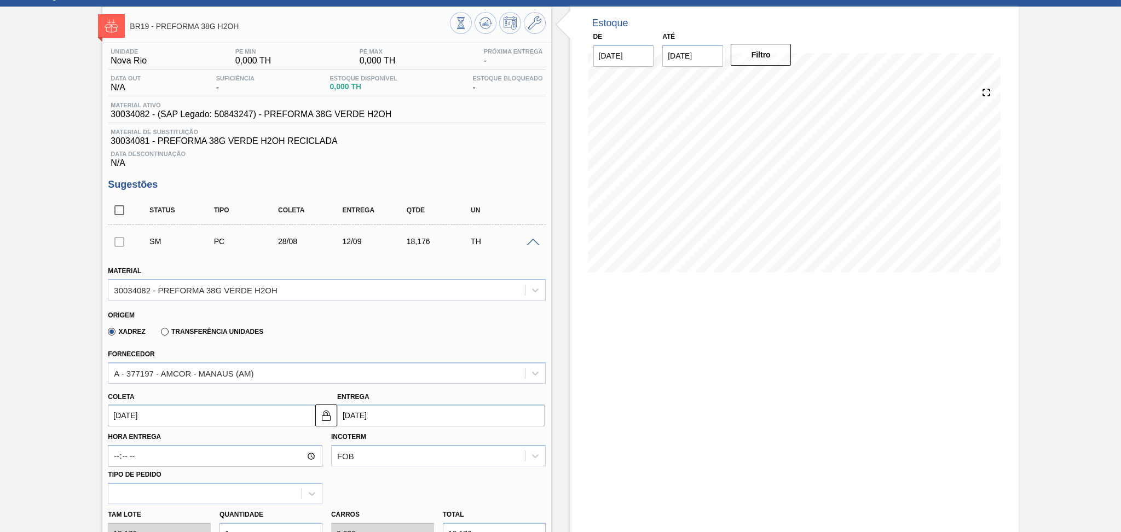
scroll to position [146, 0]
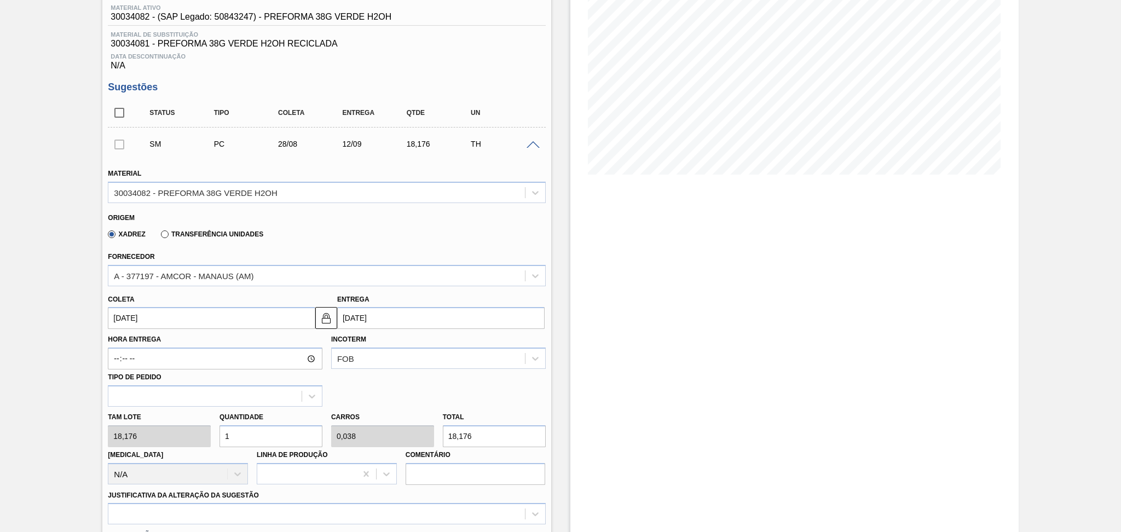
click at [191, 434] on div "Tam lote 18,176 Quantidade 1 Carros 0,038 Total 18,176 Doca N/A Linha de Produç…" at bounding box center [326, 446] width 446 height 78
type input "2"
type input "0,077"
type input "36,352"
type input "26"
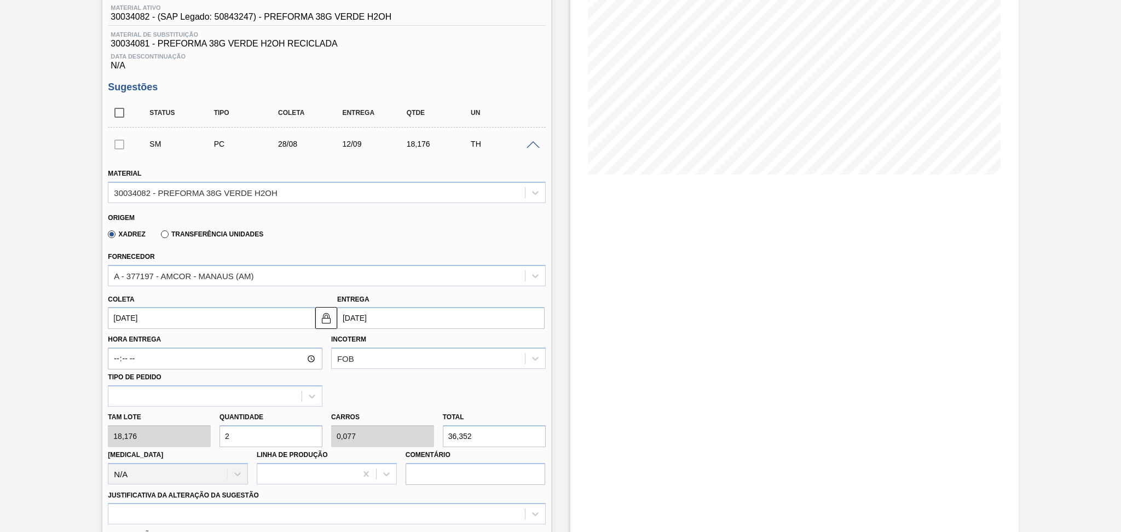
type input "1"
type input "472,576"
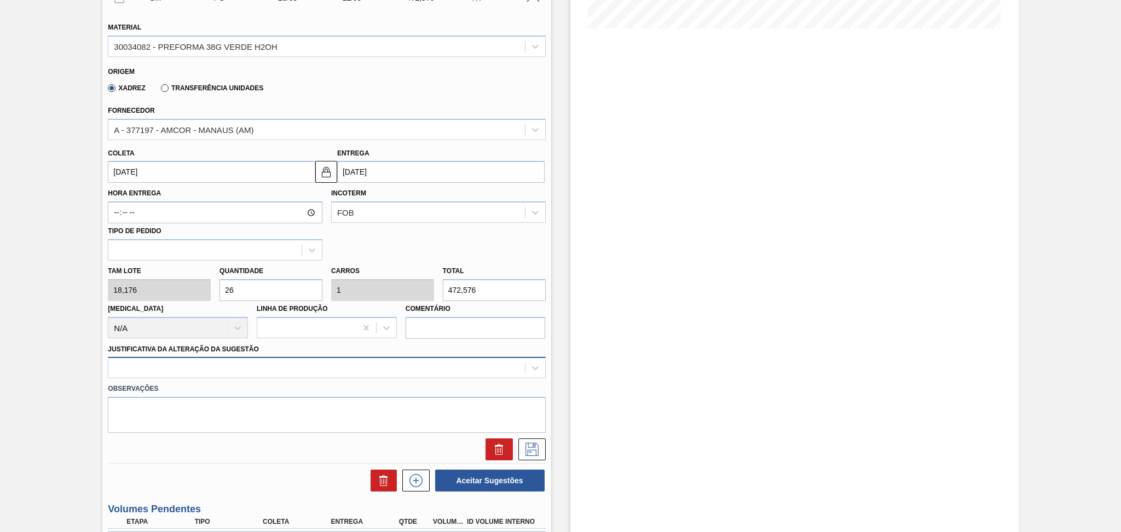
type input "26"
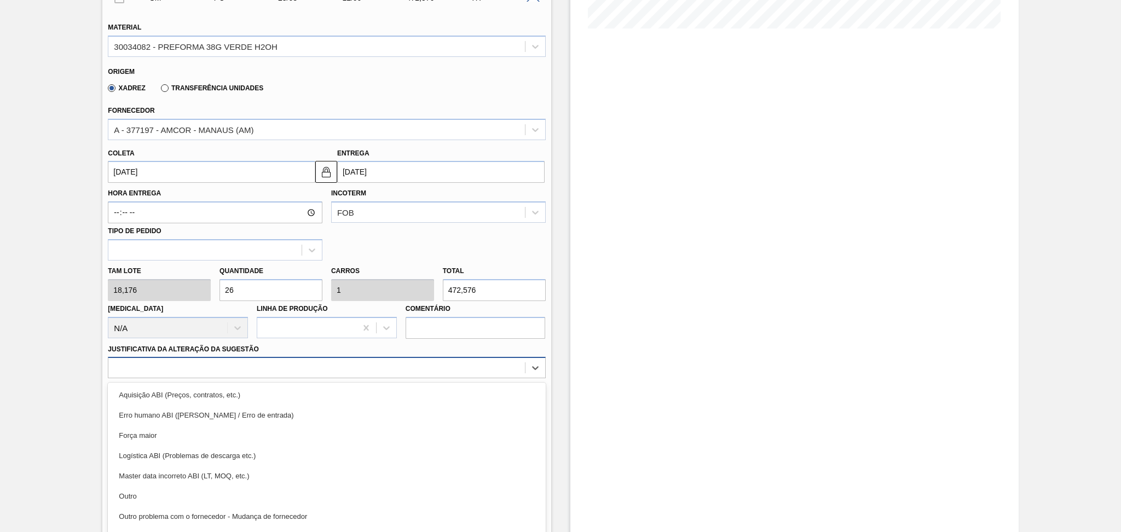
click at [215, 369] on div "option Aquisição ABI (Preços, contratos, etc.) focused, 1 of 18. 18 results ava…" at bounding box center [326, 367] width 437 height 21
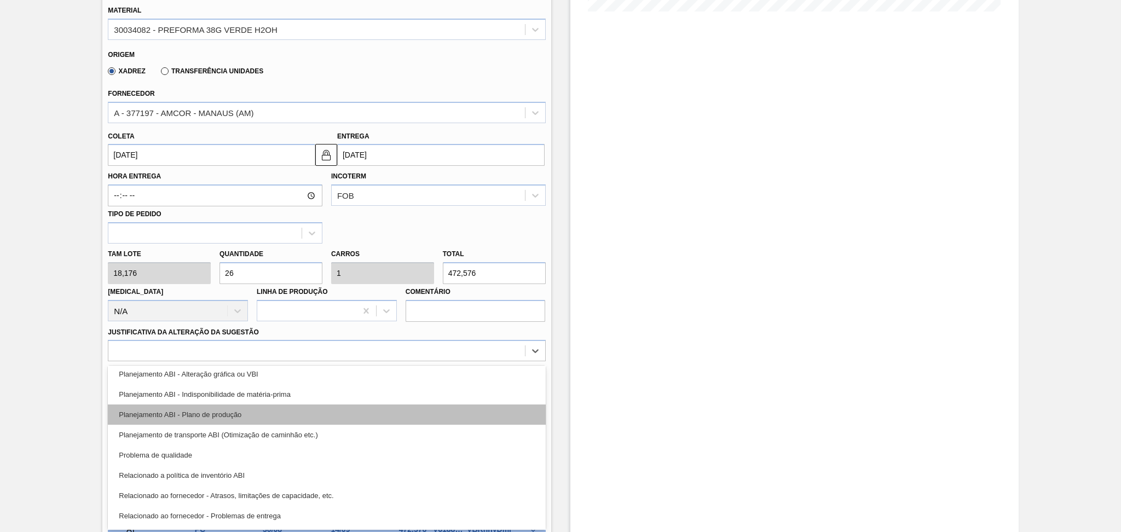
click at [258, 416] on div "Planejamento ABI - Plano de produção" at bounding box center [326, 414] width 437 height 20
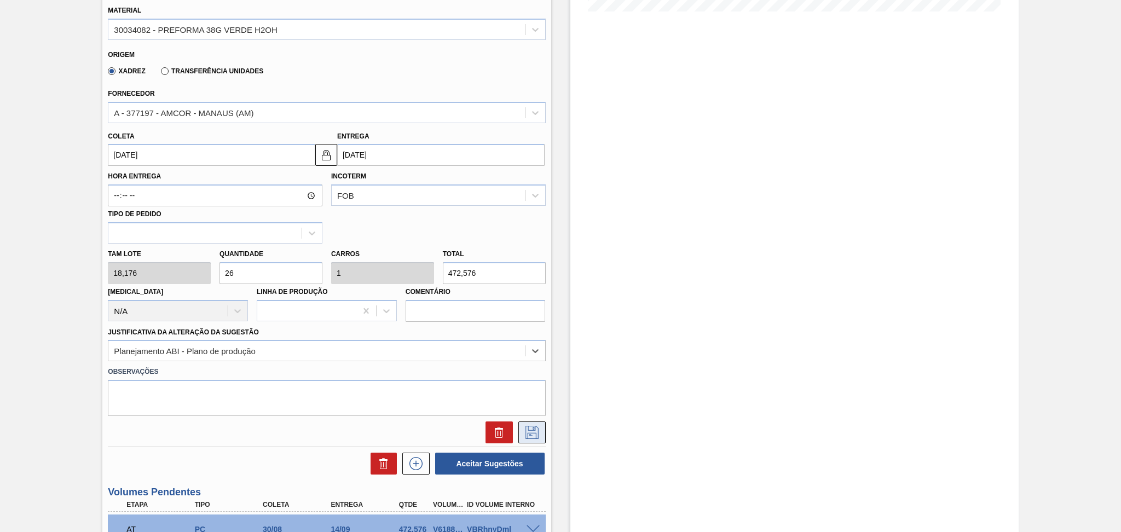
click at [526, 427] on icon at bounding box center [532, 432] width 18 height 13
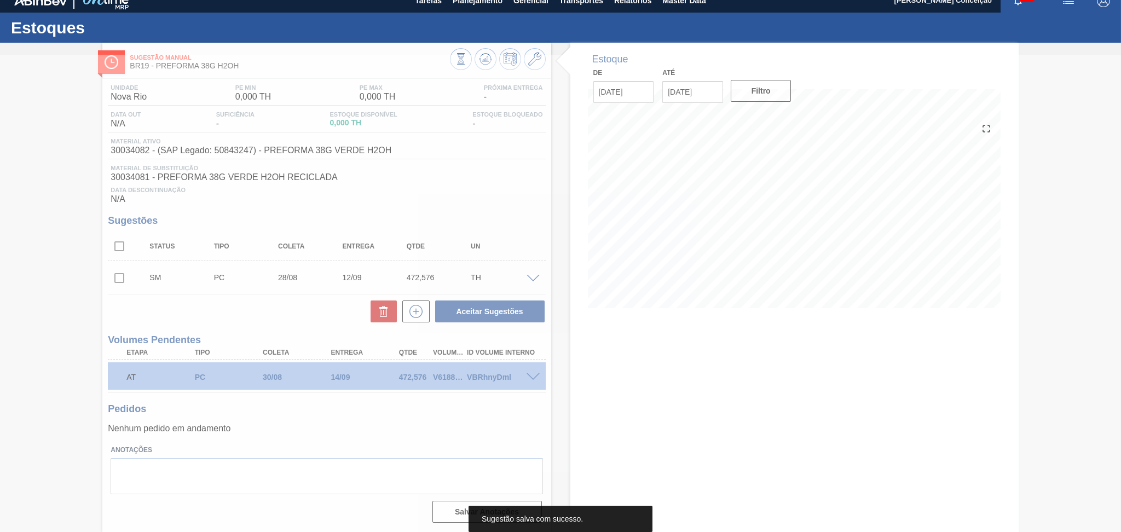
scroll to position [11, 0]
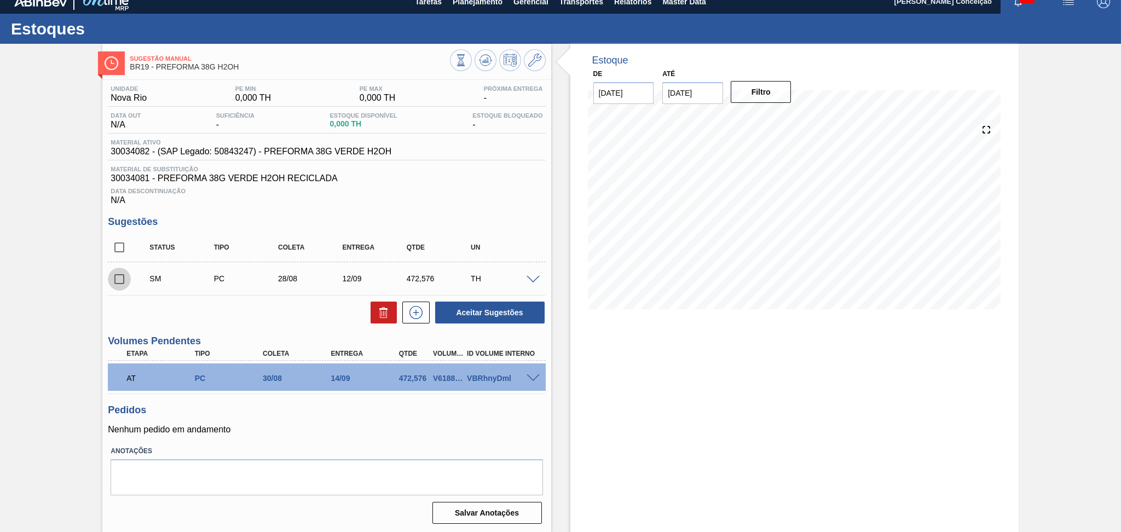
click at [118, 276] on input "checkbox" at bounding box center [119, 279] width 23 height 23
click at [499, 309] on button "Aceitar Sugestões" at bounding box center [489, 313] width 109 height 22
checkbox input "false"
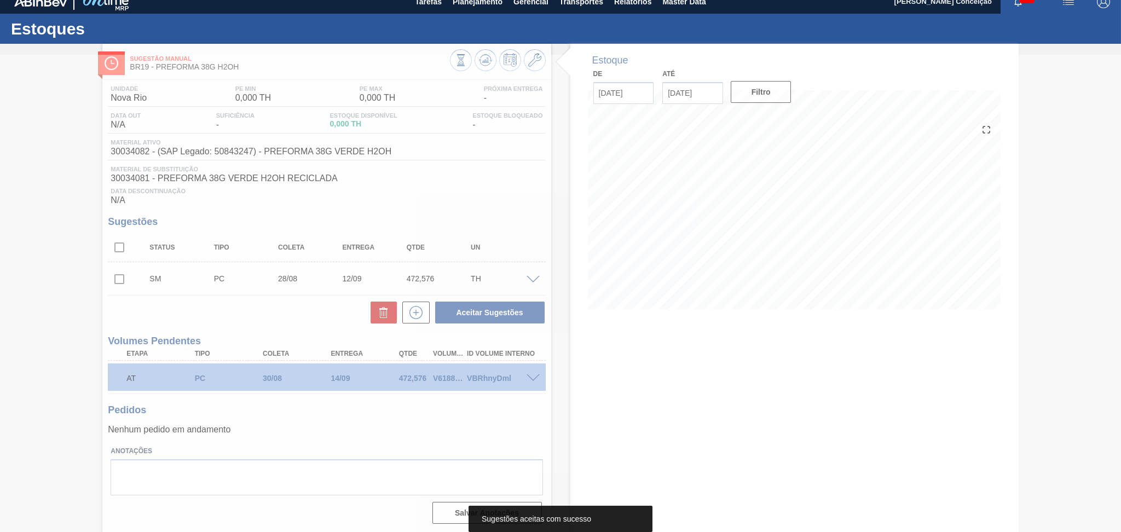
scroll to position [0, 0]
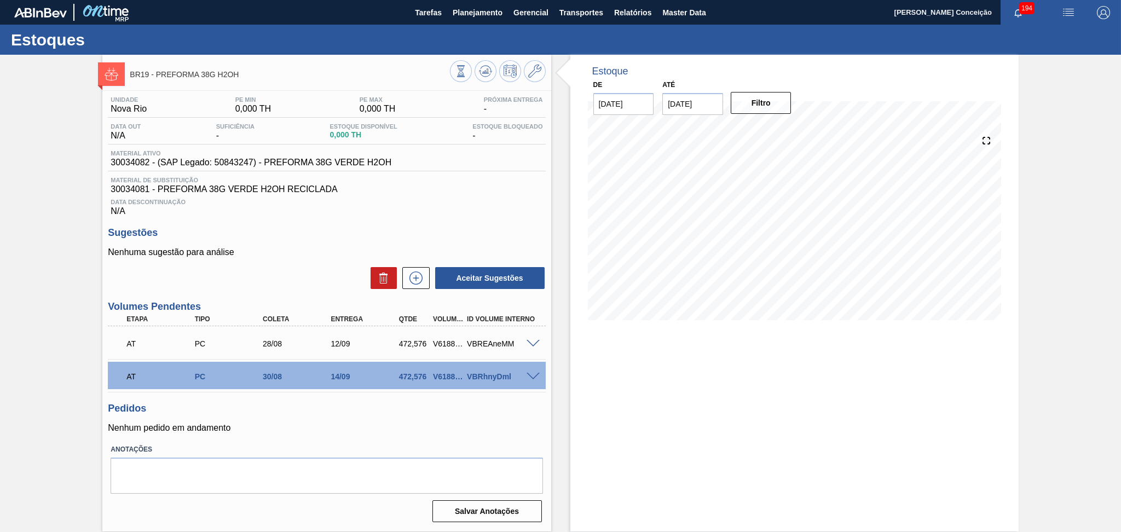
click at [341, 416] on div "Pedidos Nenhum pedido em andamento" at bounding box center [326, 418] width 437 height 30
click at [412, 278] on icon at bounding box center [416, 277] width 18 height 13
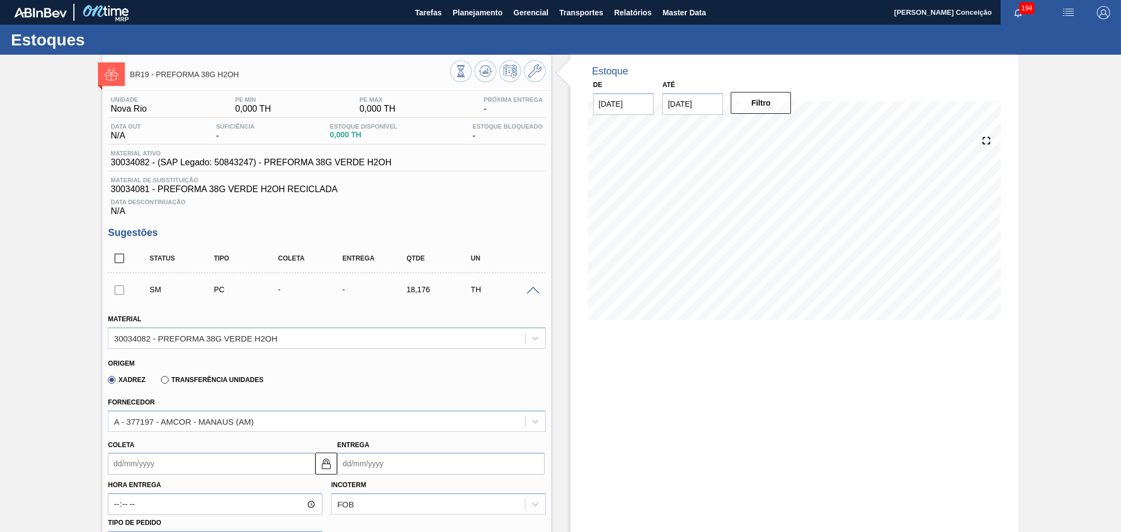
click at [153, 469] on input "Coleta" at bounding box center [211, 464] width 207 height 22
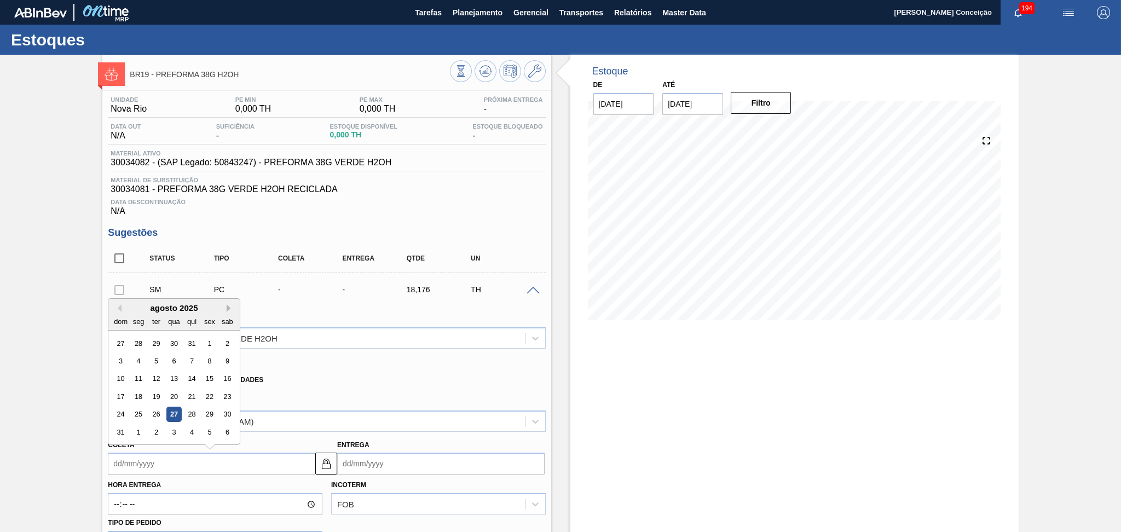
click at [229, 309] on button "Next Month" at bounding box center [231, 308] width 8 height 8
click at [114, 305] on button "Previous Month" at bounding box center [118, 308] width 8 height 8
click at [190, 411] on div "28" at bounding box center [191, 414] width 15 height 15
type input "28/08/2025"
type input "[DATE]"
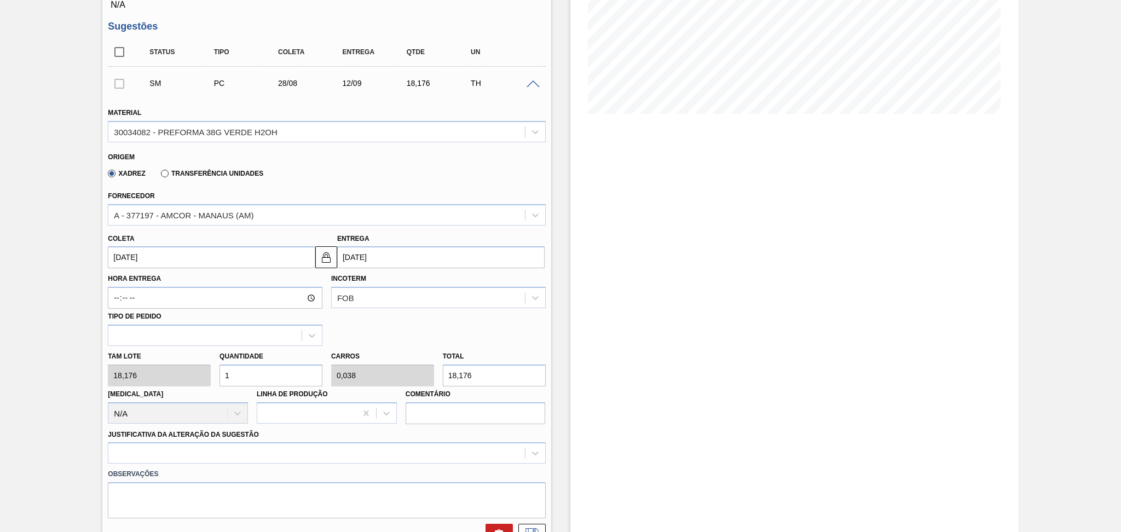
scroll to position [219, 0]
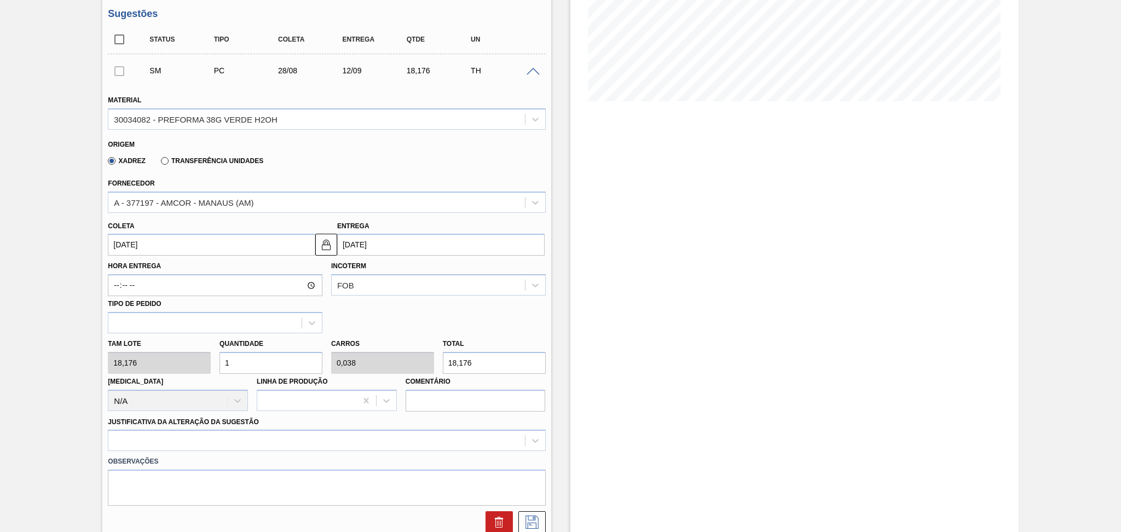
drag, startPoint x: 239, startPoint y: 367, endPoint x: 197, endPoint y: 362, distance: 42.4
click at [215, 364] on div "Quantidade 1" at bounding box center [271, 355] width 112 height 38
type input "2"
type input "0,077"
type input "36,352"
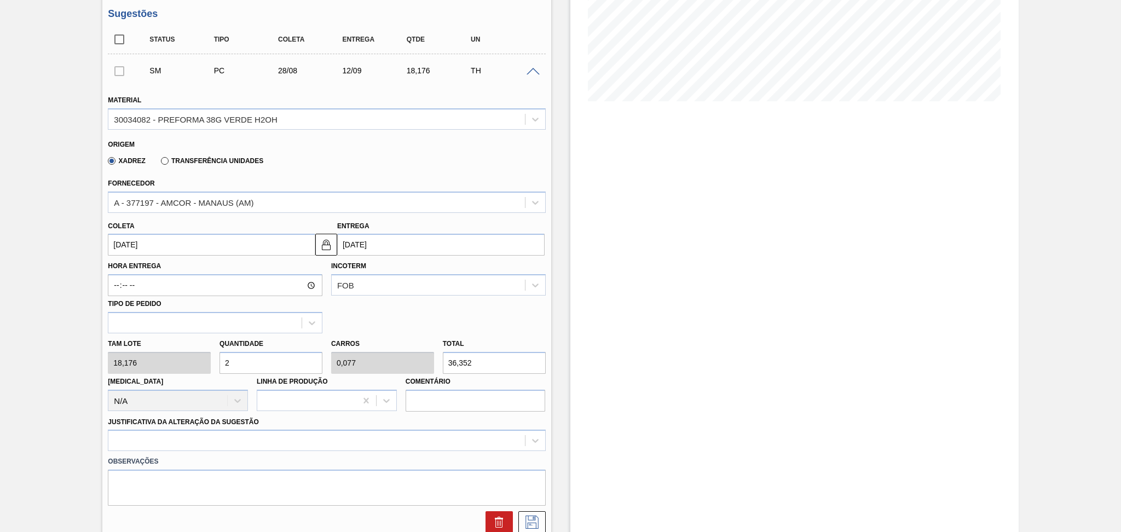
type input "26"
type input "1"
type input "472,576"
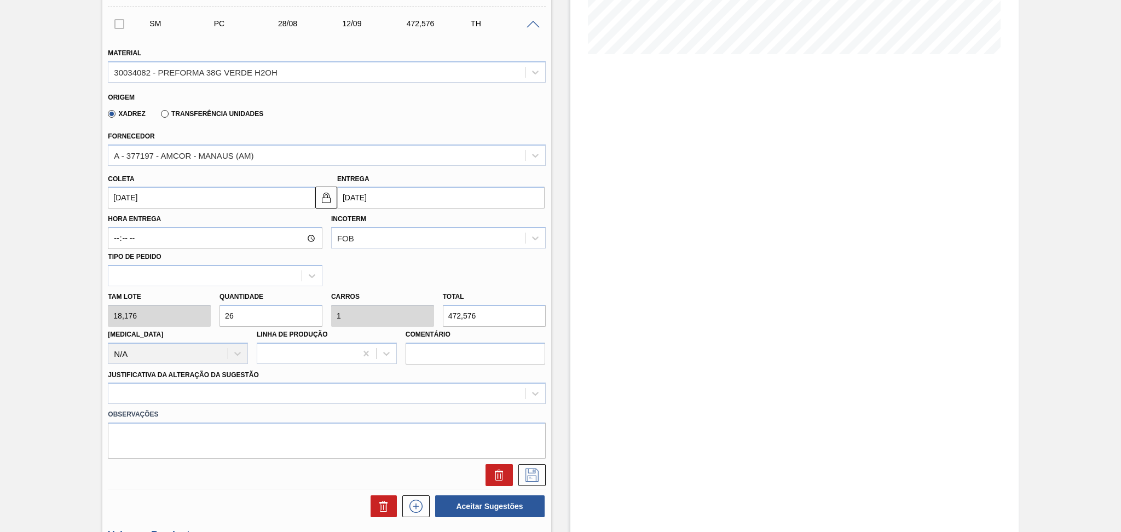
scroll to position [364, 0]
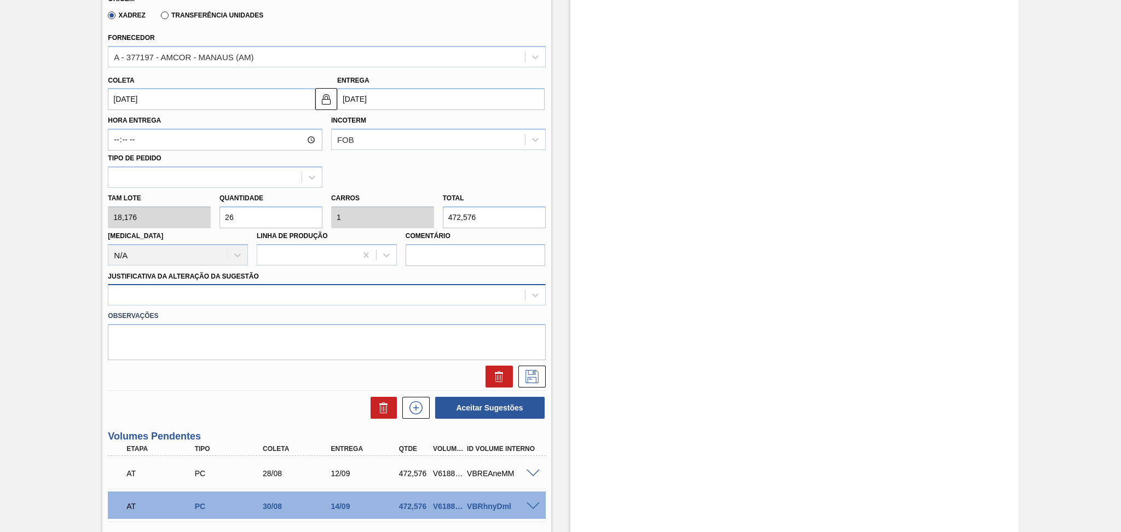
type input "26"
click at [195, 292] on div at bounding box center [316, 295] width 416 height 16
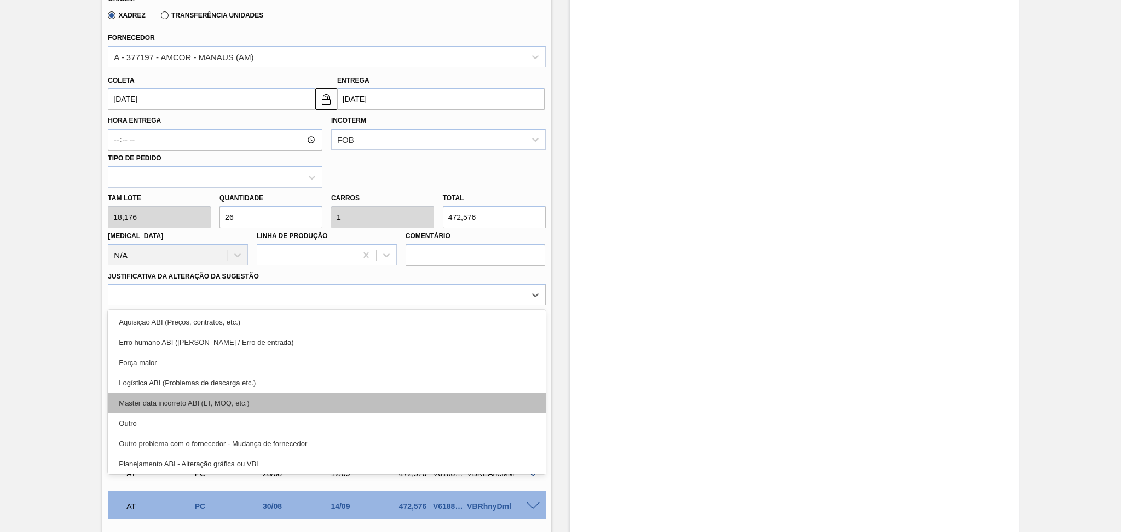
scroll to position [73, 0]
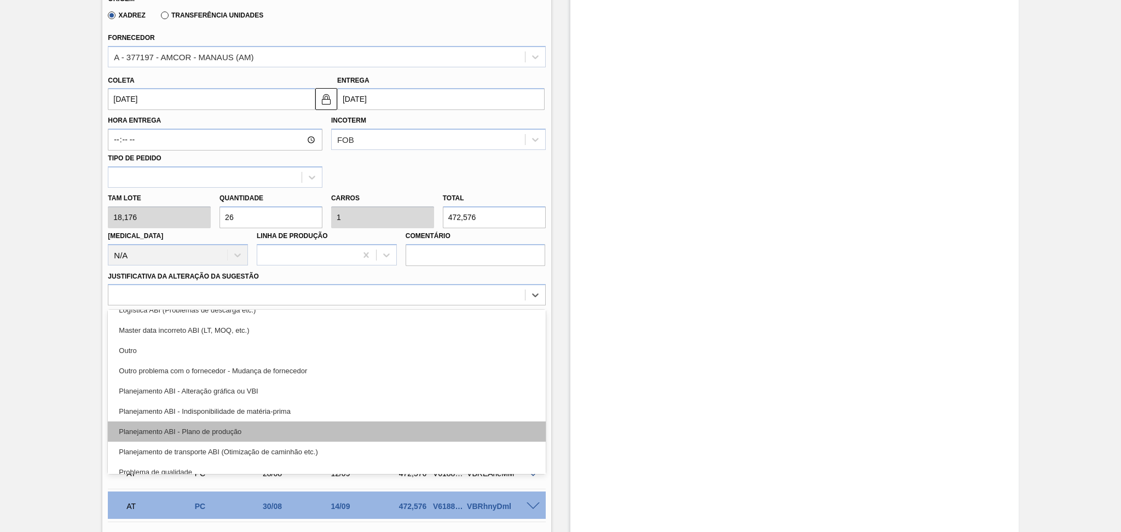
click at [246, 421] on div "Planejamento ABI - Plano de produção" at bounding box center [326, 431] width 437 height 20
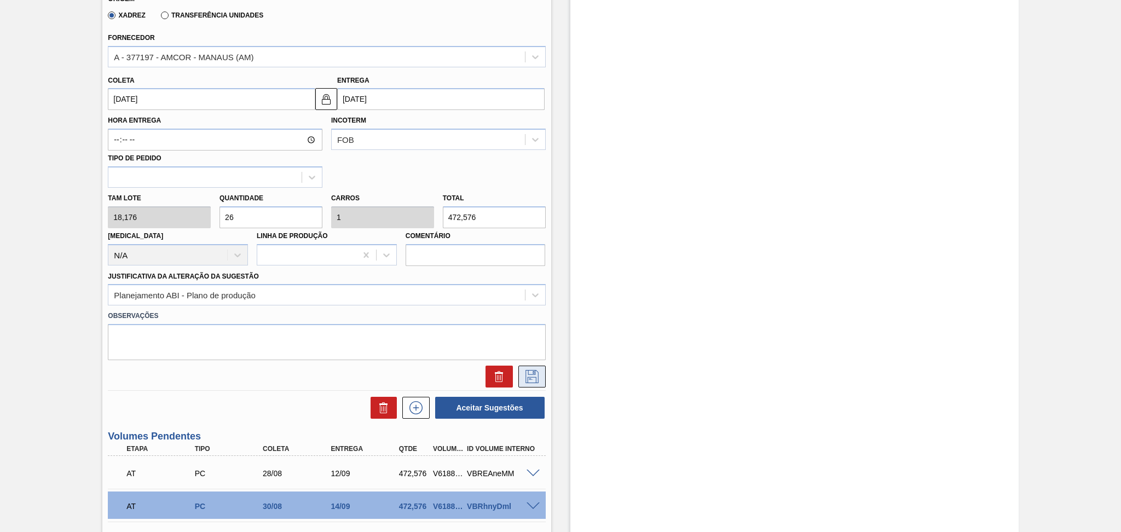
click at [533, 374] on icon at bounding box center [531, 376] width 13 height 13
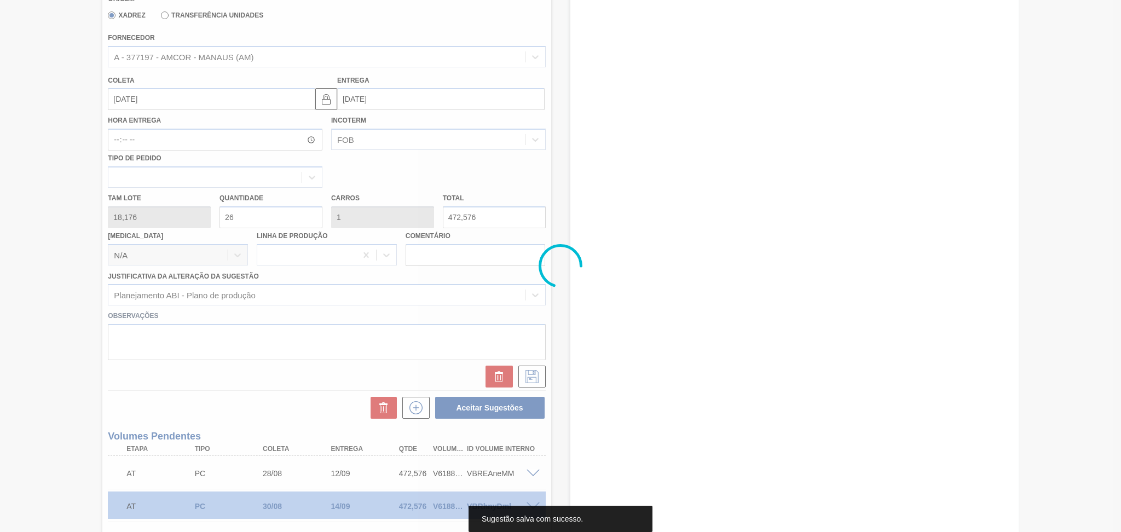
scroll to position [0, 0]
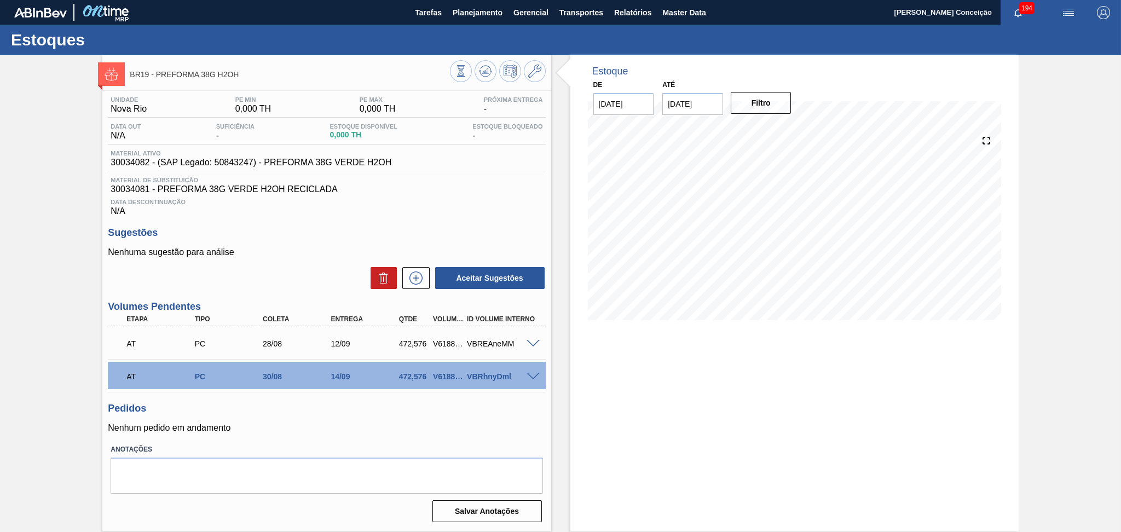
click at [534, 374] on span at bounding box center [532, 377] width 13 height 8
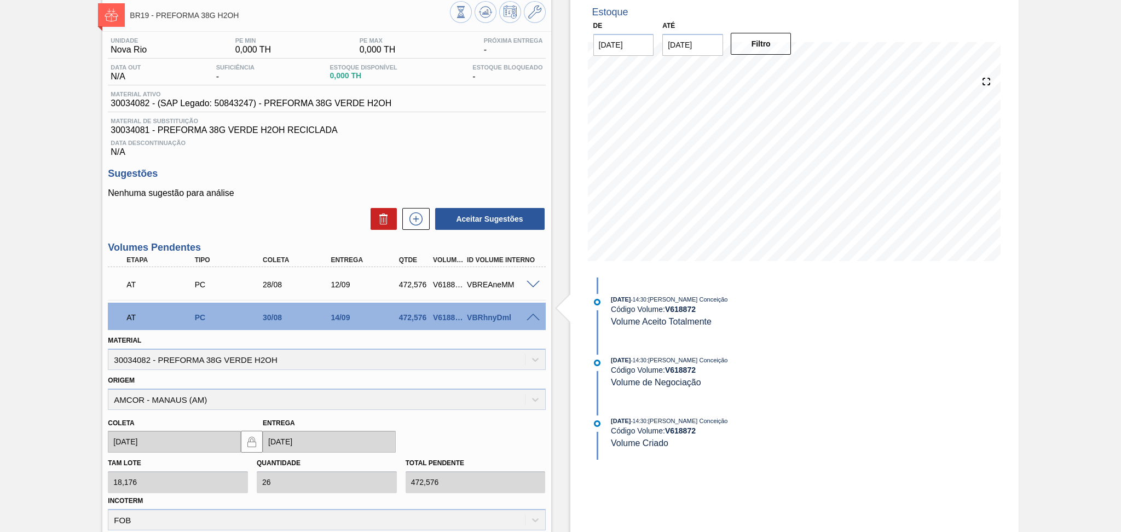
scroll to position [146, 0]
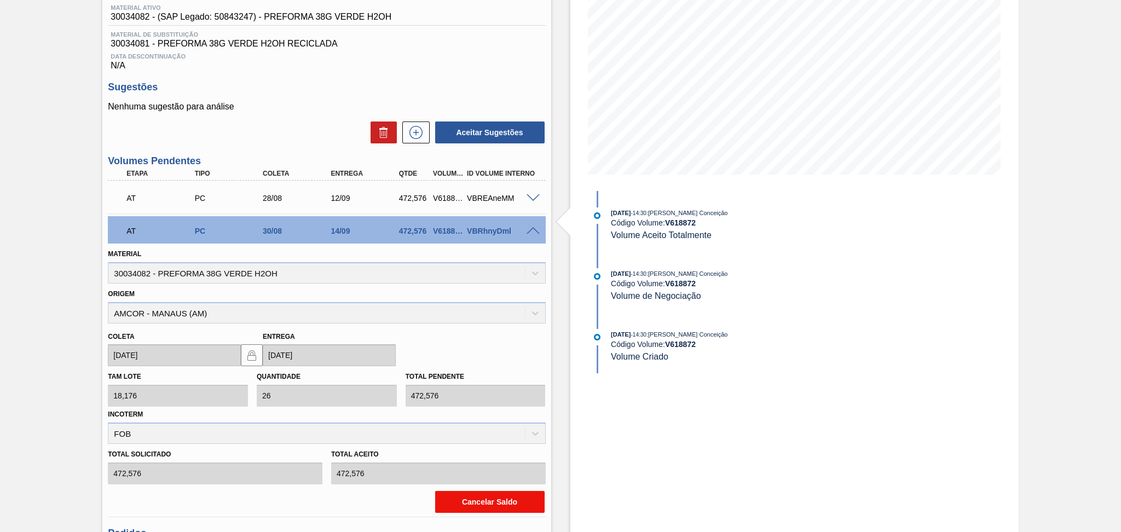
click at [453, 500] on button "Cancelar Saldo" at bounding box center [489, 502] width 109 height 22
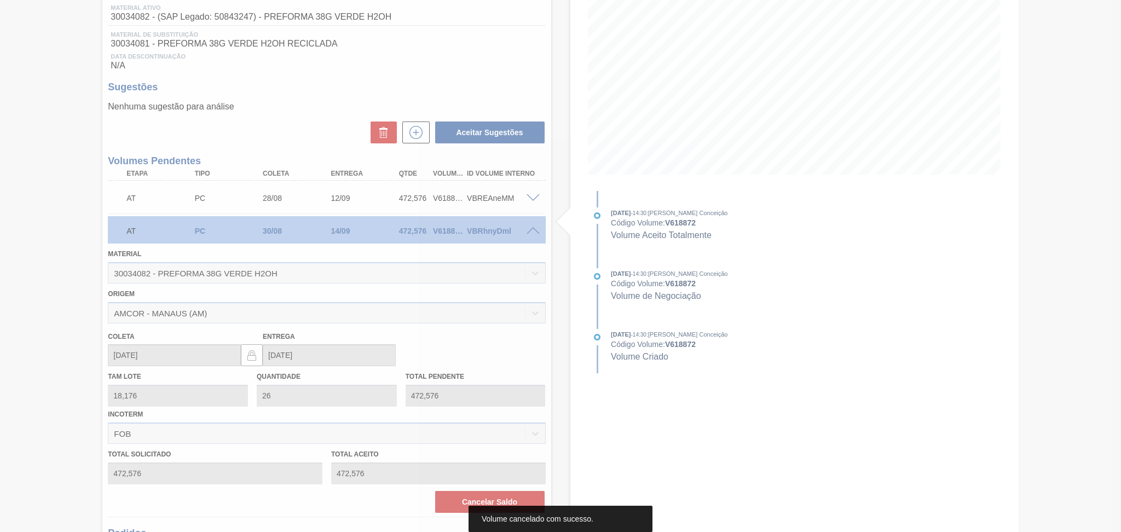
scroll to position [0, 0]
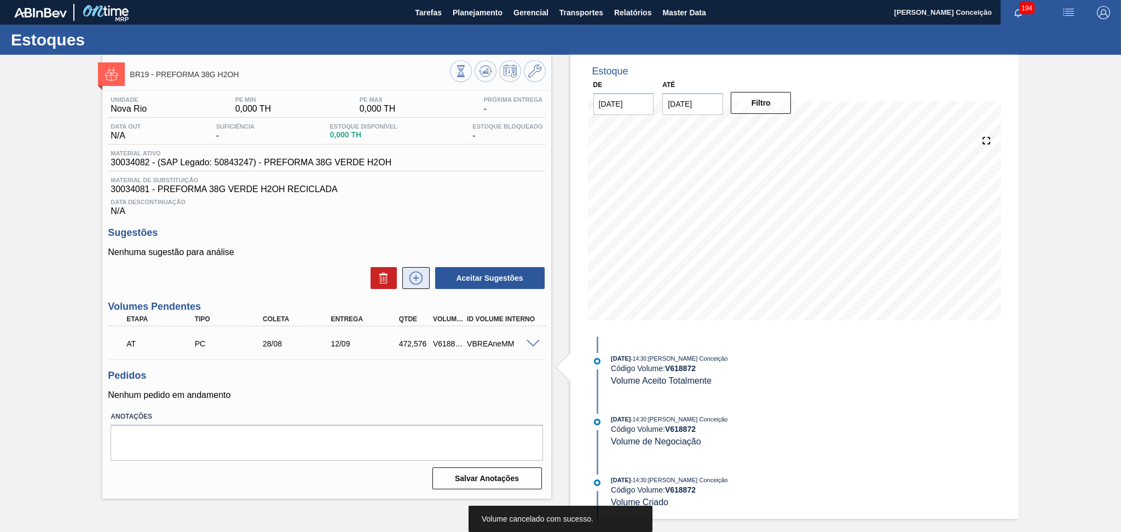
click at [418, 278] on icon at bounding box center [416, 277] width 6 height 1
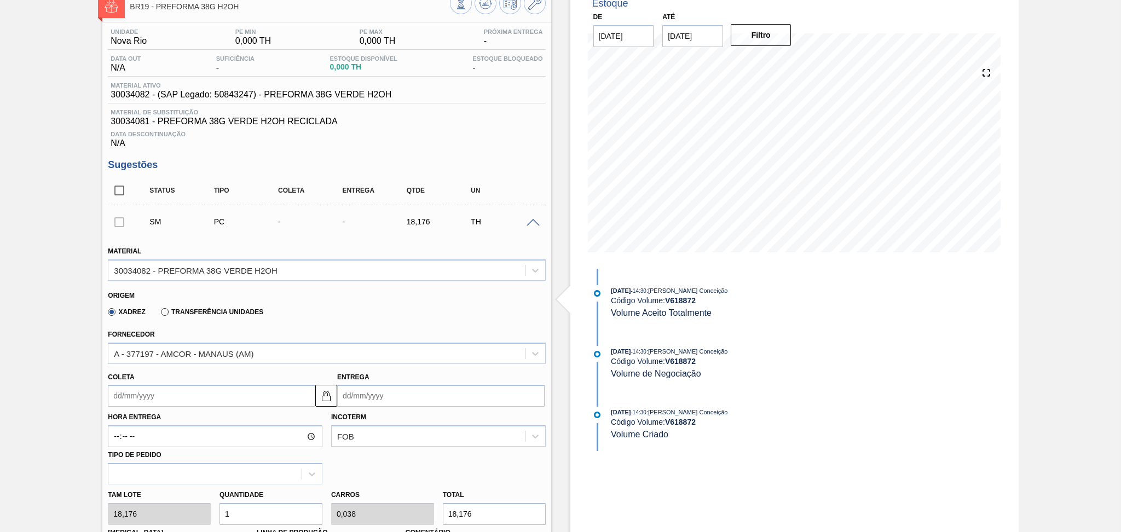
scroll to position [146, 0]
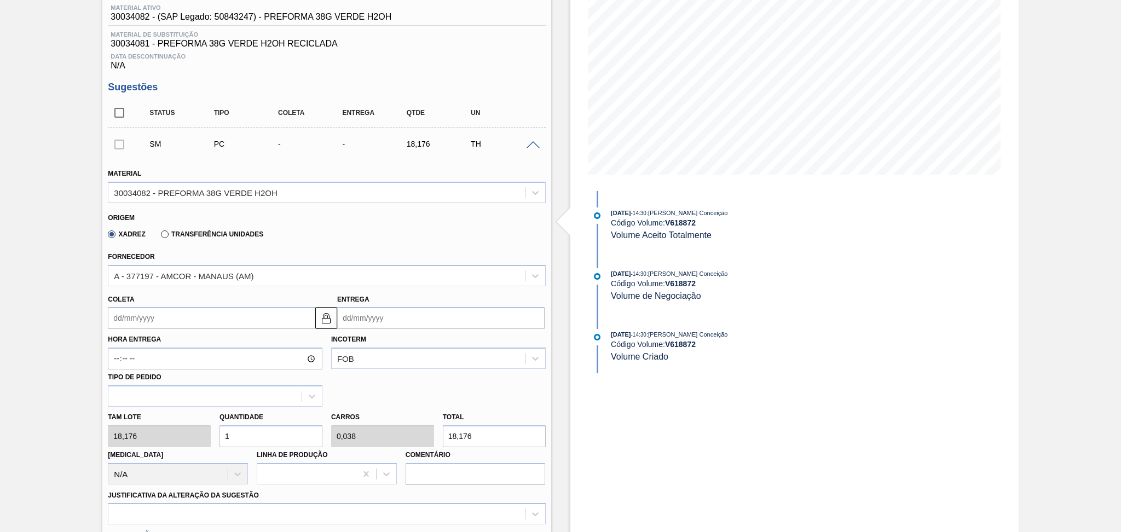
click at [147, 322] on input "Coleta" at bounding box center [211, 318] width 207 height 22
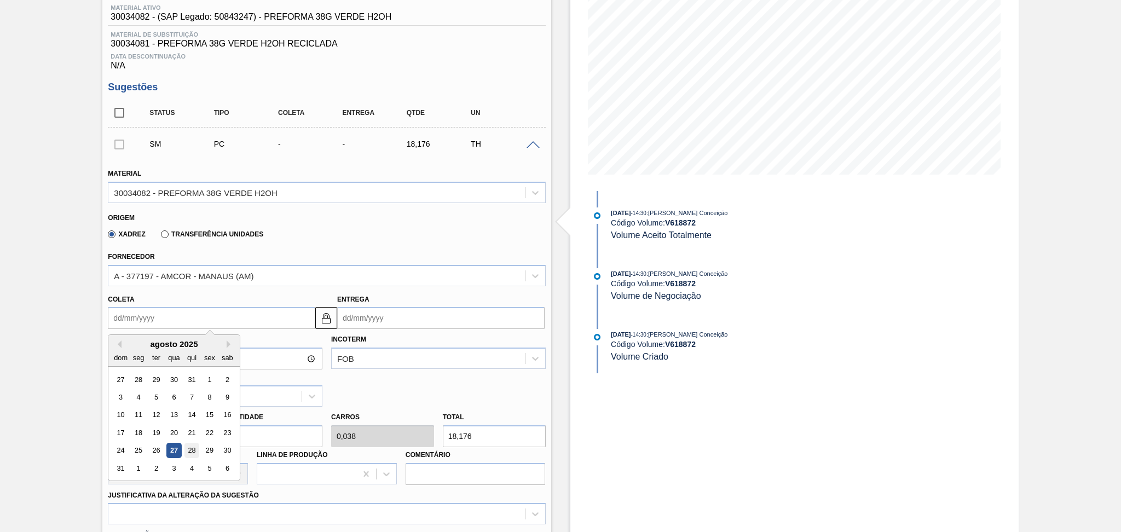
click at [190, 448] on div "28" at bounding box center [191, 450] width 15 height 15
type input "28/08/2025"
type input "[DATE]"
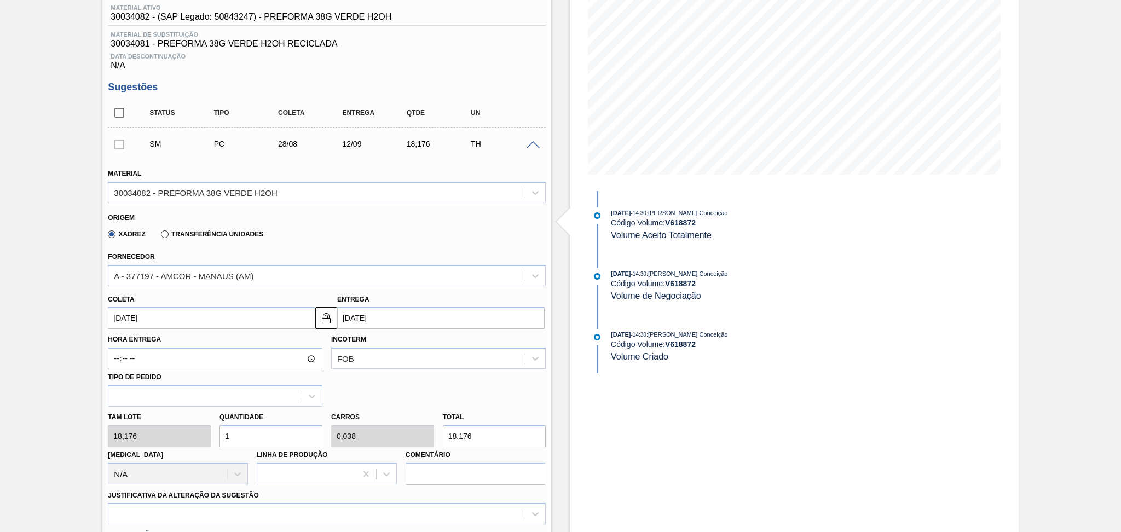
drag, startPoint x: 262, startPoint y: 437, endPoint x: 194, endPoint y: 432, distance: 68.0
click at [213, 433] on div "Tam lote 18,176 Quantidade 1 Carros 0,038 Total 18,176 Doca N/A Linha de Produç…" at bounding box center [326, 446] width 446 height 78
type input "2"
type input "0,077"
type input "36,352"
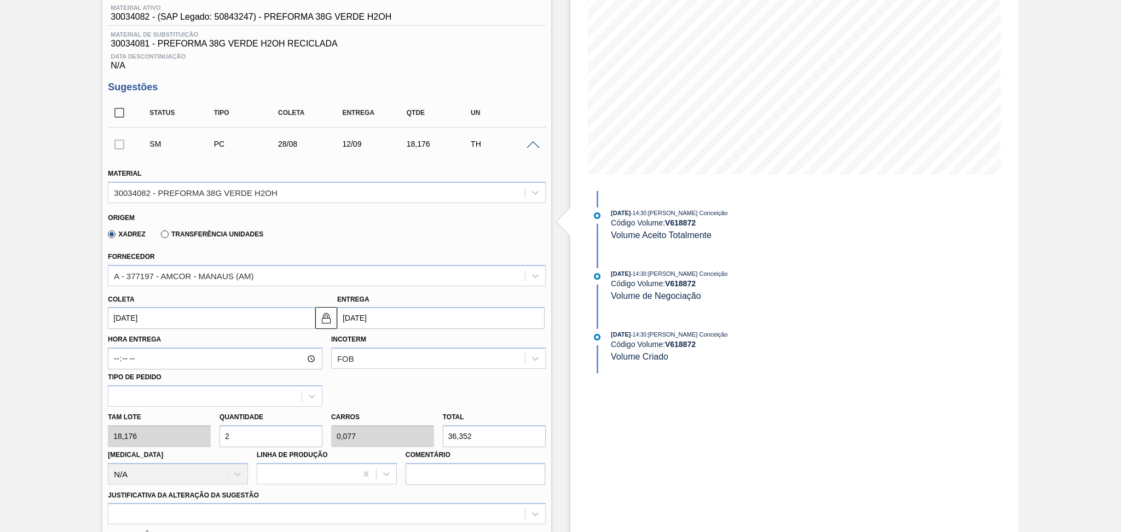
type input "26"
type input "1"
type input "472,576"
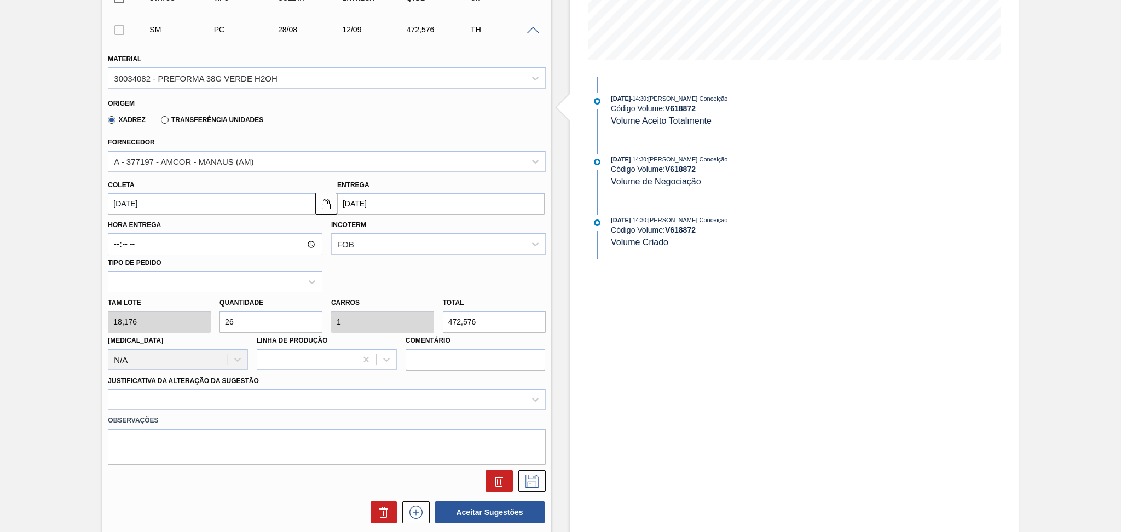
scroll to position [364, 0]
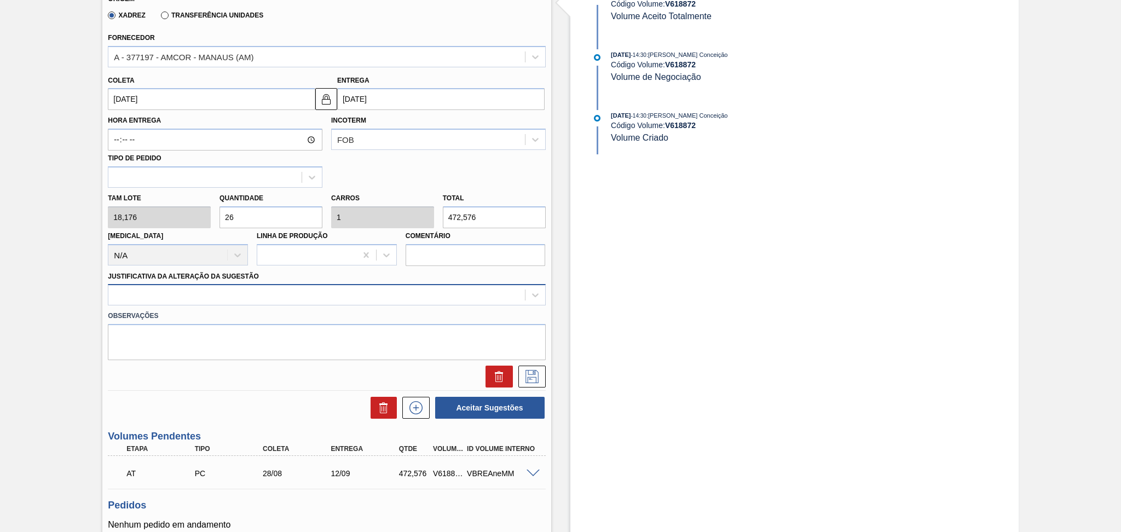
type input "26"
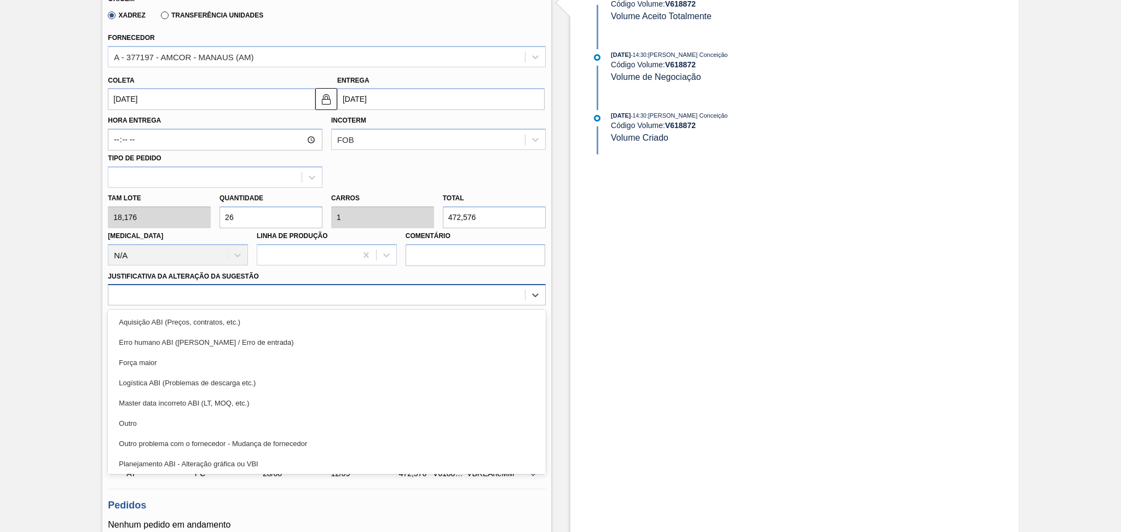
click at [242, 295] on div at bounding box center [316, 295] width 416 height 16
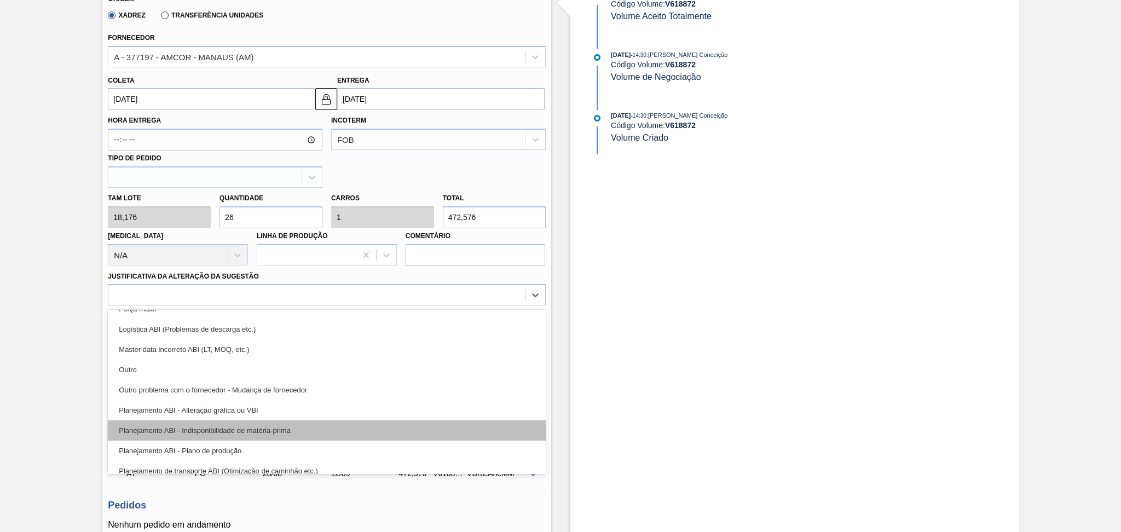
scroll to position [73, 0]
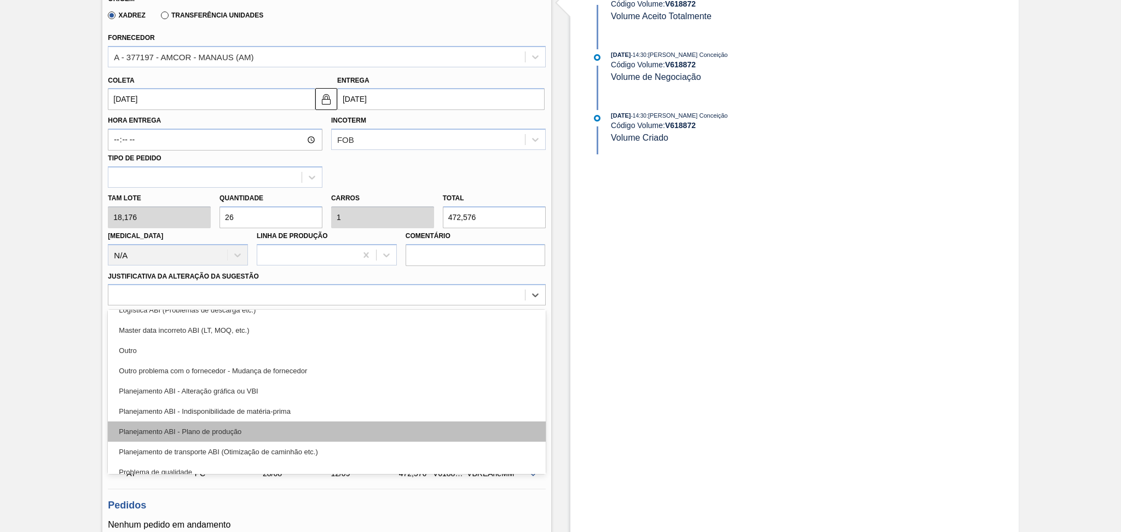
click at [253, 422] on div "Planejamento ABI - Plano de produção" at bounding box center [326, 431] width 437 height 20
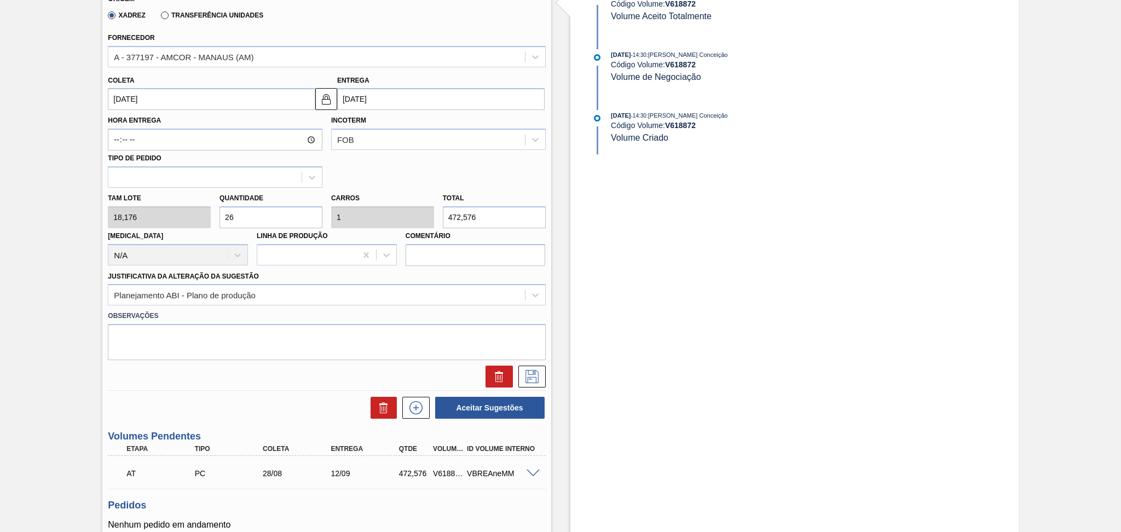
click at [515, 376] on div at bounding box center [529, 377] width 33 height 22
click at [529, 375] on icon at bounding box center [532, 376] width 18 height 13
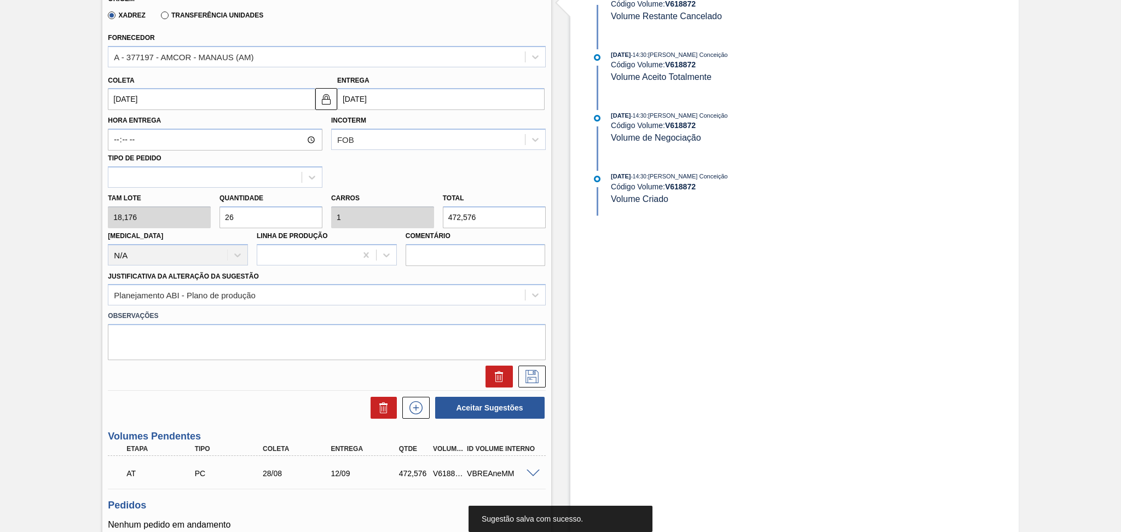
click at [252, 384] on div at bounding box center [326, 377] width 446 height 22
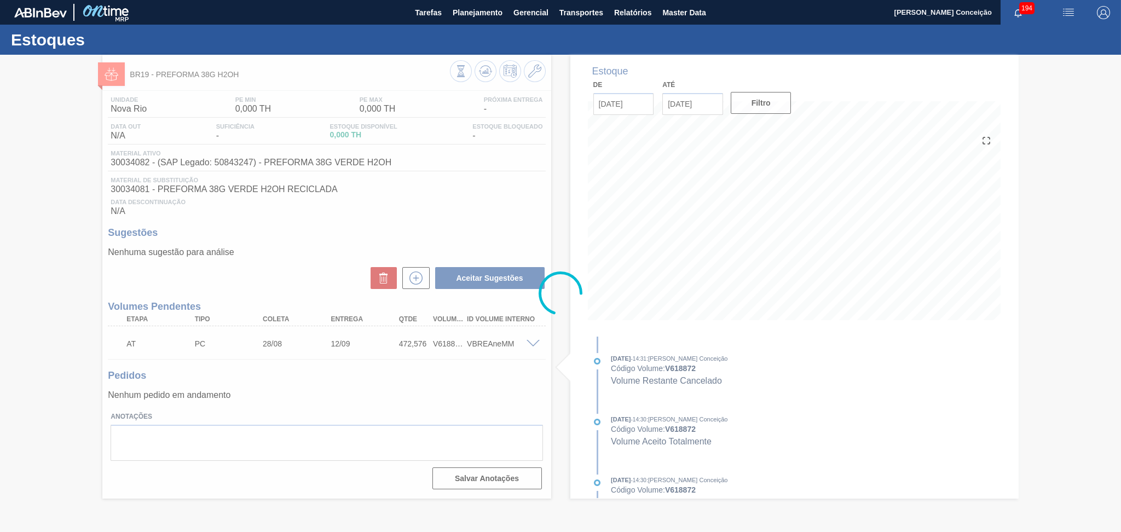
scroll to position [0, 0]
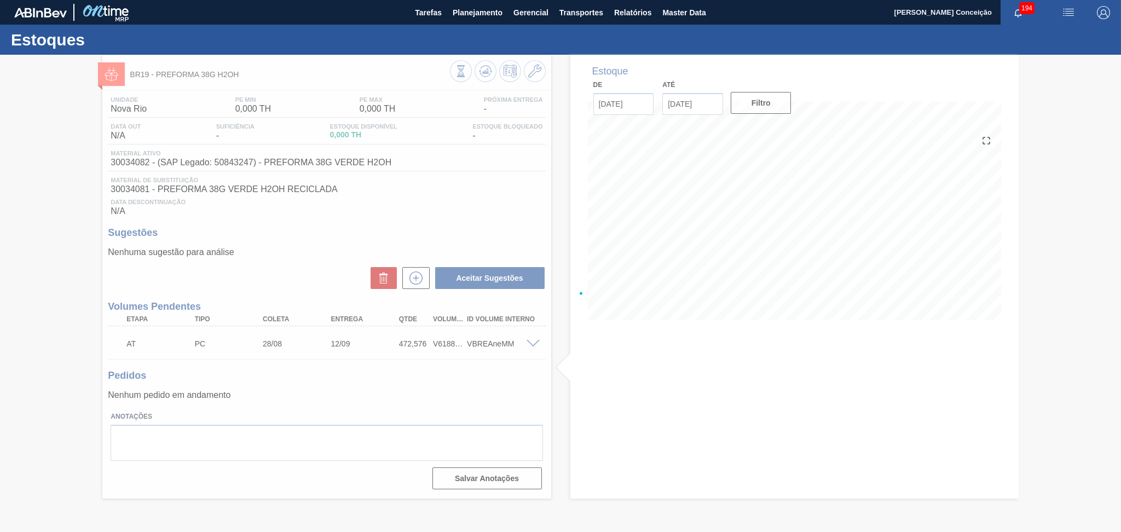
click at [297, 226] on div at bounding box center [560, 293] width 1121 height 477
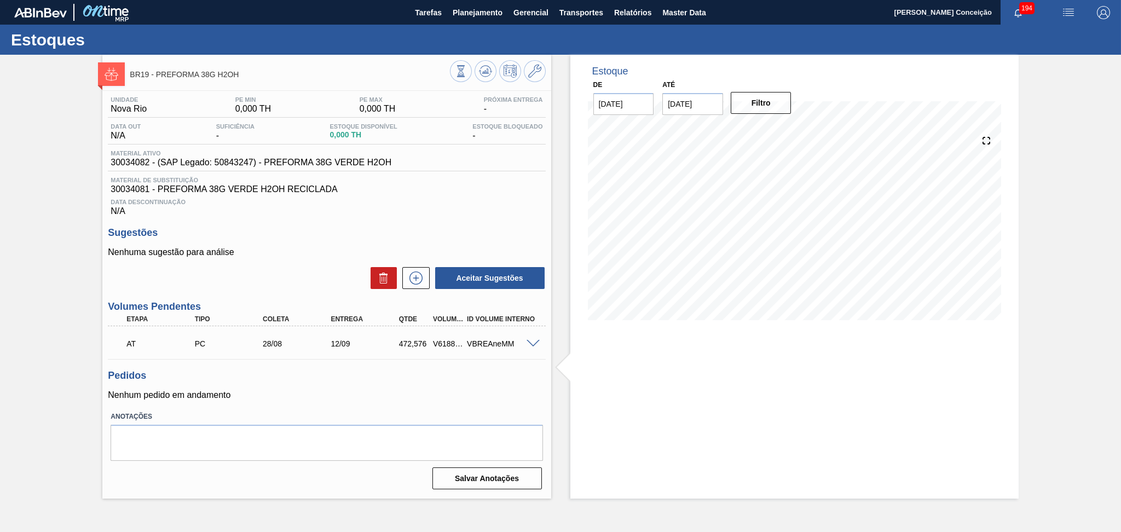
click at [359, 395] on p "Nenhum pedido em andamento" at bounding box center [326, 395] width 437 height 10
click at [485, 69] on icon at bounding box center [485, 71] width 13 height 13
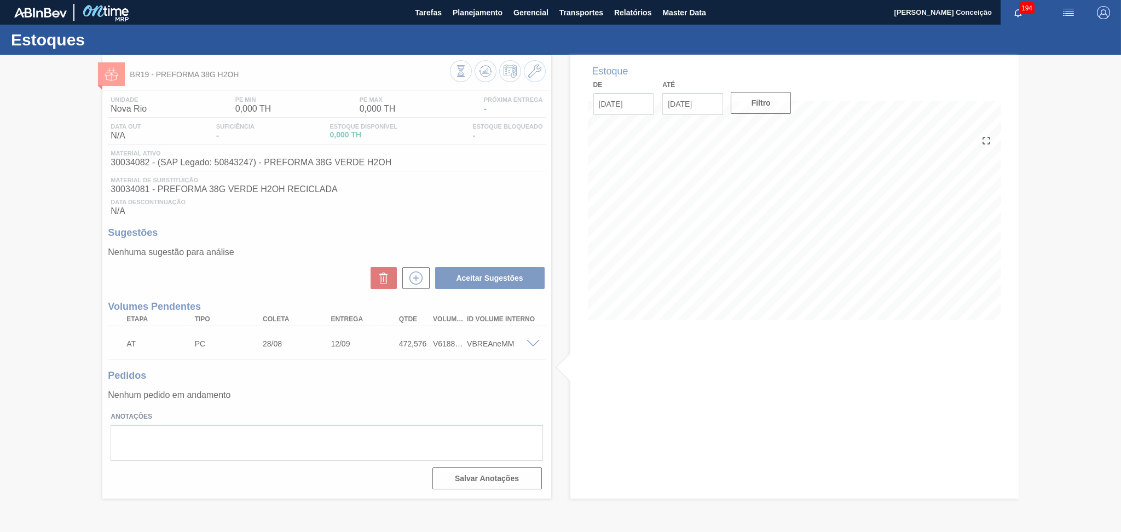
click at [426, 230] on div at bounding box center [560, 293] width 1121 height 477
click at [455, 211] on div at bounding box center [560, 293] width 1121 height 477
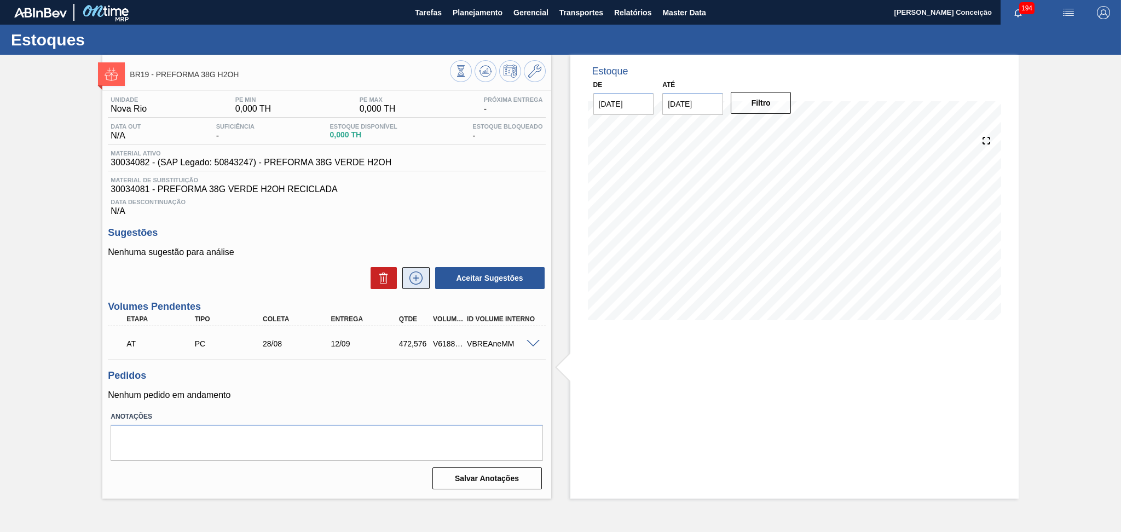
click at [413, 281] on icon at bounding box center [416, 277] width 18 height 13
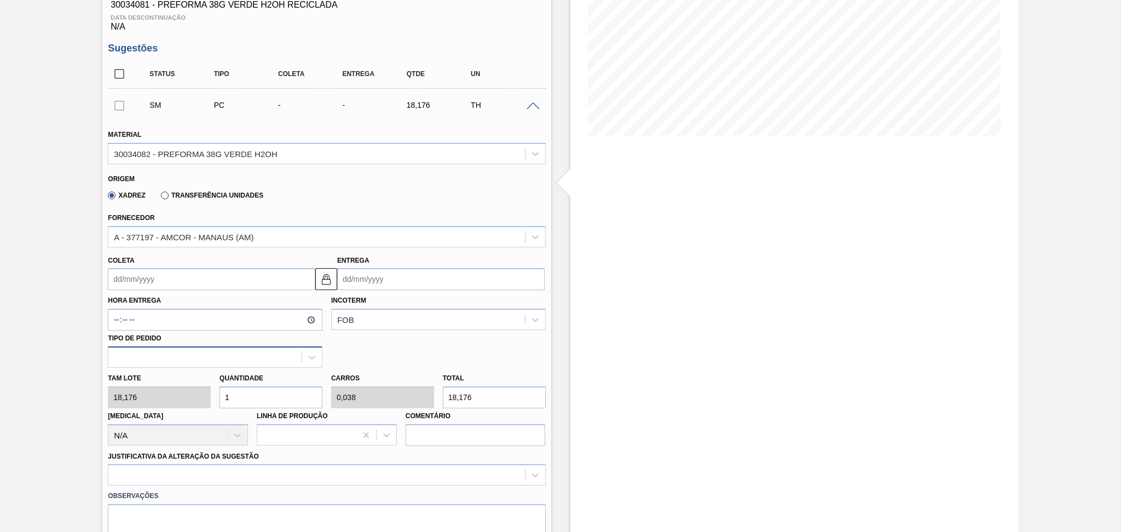
scroll to position [219, 0]
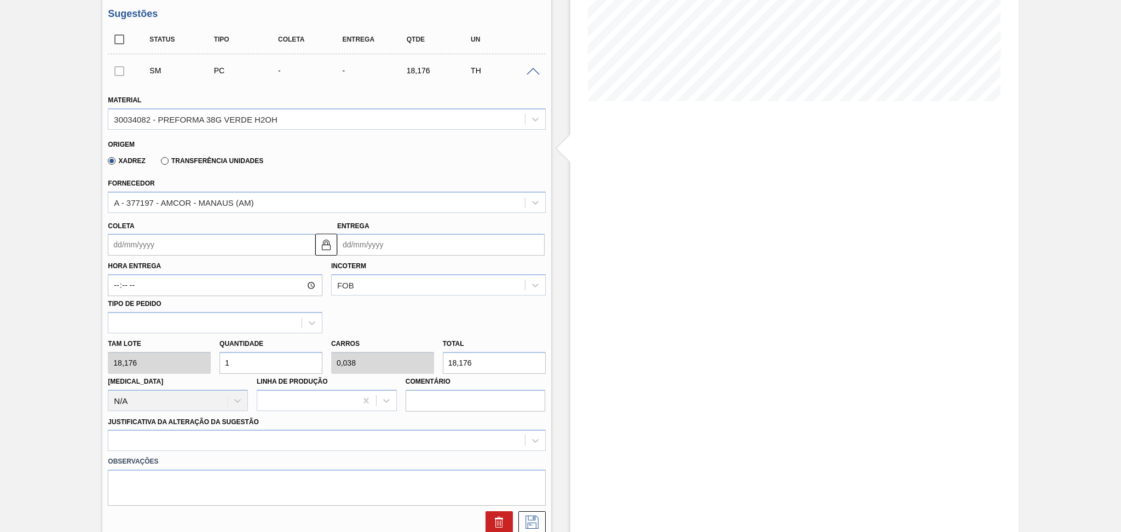
click at [176, 246] on input "Coleta" at bounding box center [211, 245] width 207 height 22
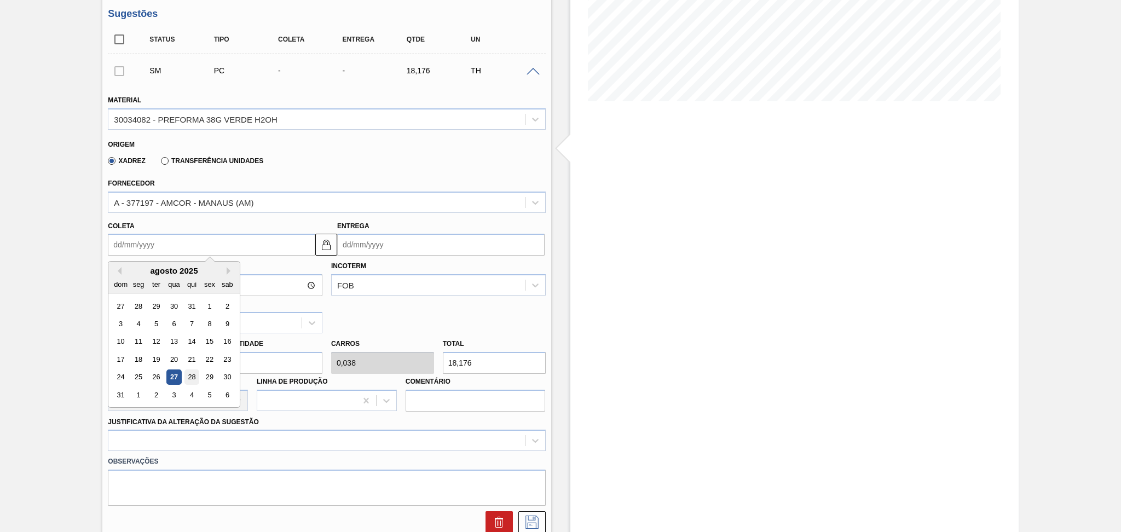
click at [196, 373] on div "28" at bounding box center [191, 377] width 15 height 15
type input "28/08/2025"
type input "[DATE]"
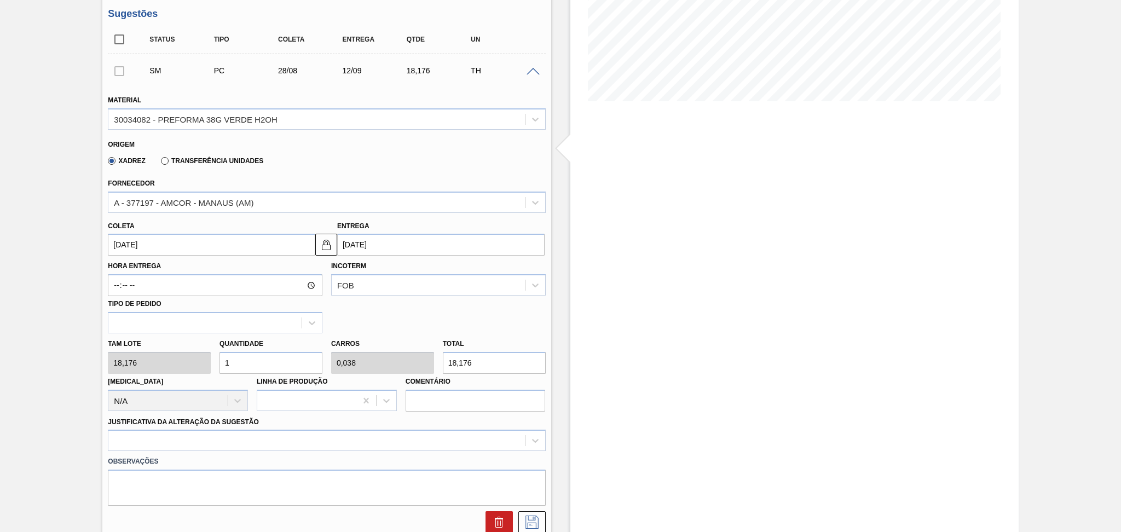
click at [186, 357] on div "Tam lote 18,176 Quantidade 1 Carros 0,038 Total 18,176 Doca N/A Linha de Produç…" at bounding box center [326, 372] width 446 height 78
type input "2"
type input "0,077"
type input "36,352"
type input "26"
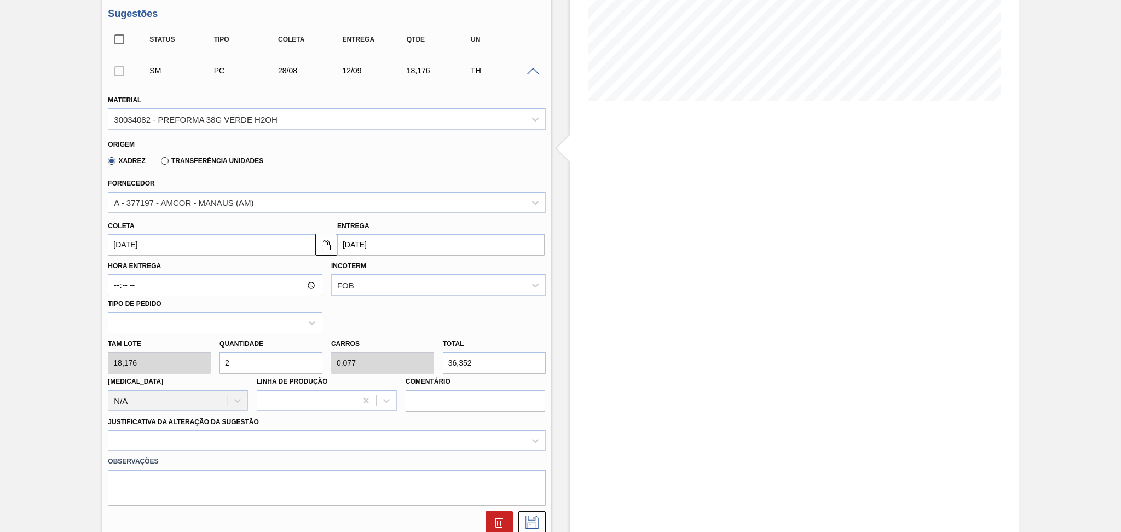
type input "1"
type input "472,576"
type input "26"
click at [177, 448] on div at bounding box center [326, 440] width 437 height 21
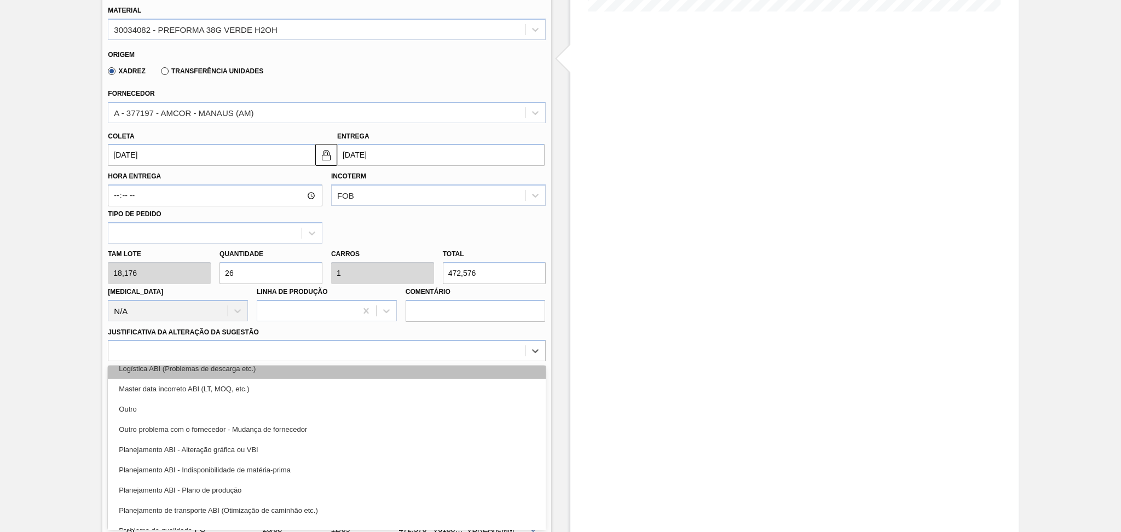
scroll to position [146, 0]
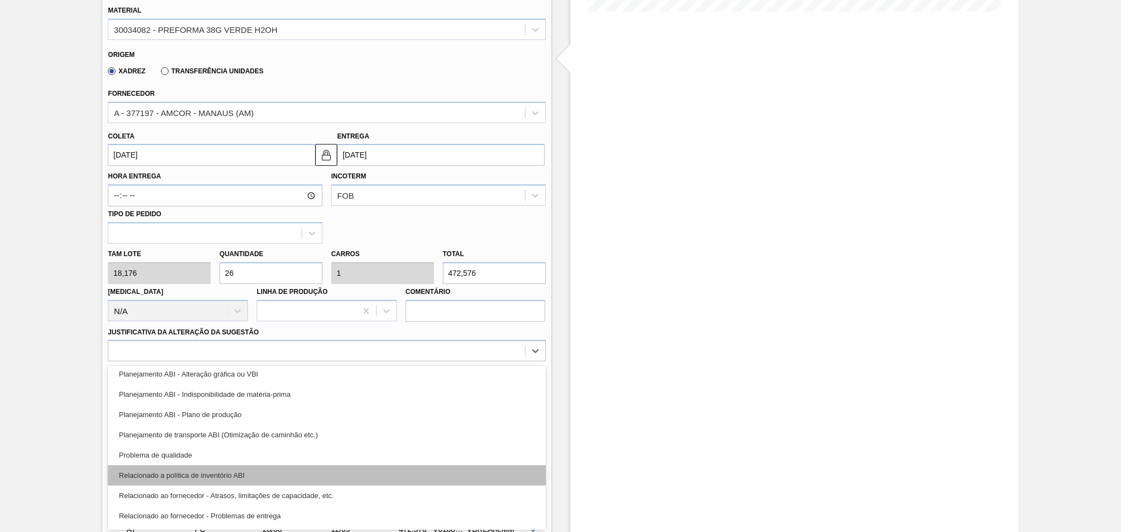
click at [251, 470] on div "Relacionado a política de inventório ABI" at bounding box center [326, 475] width 437 height 20
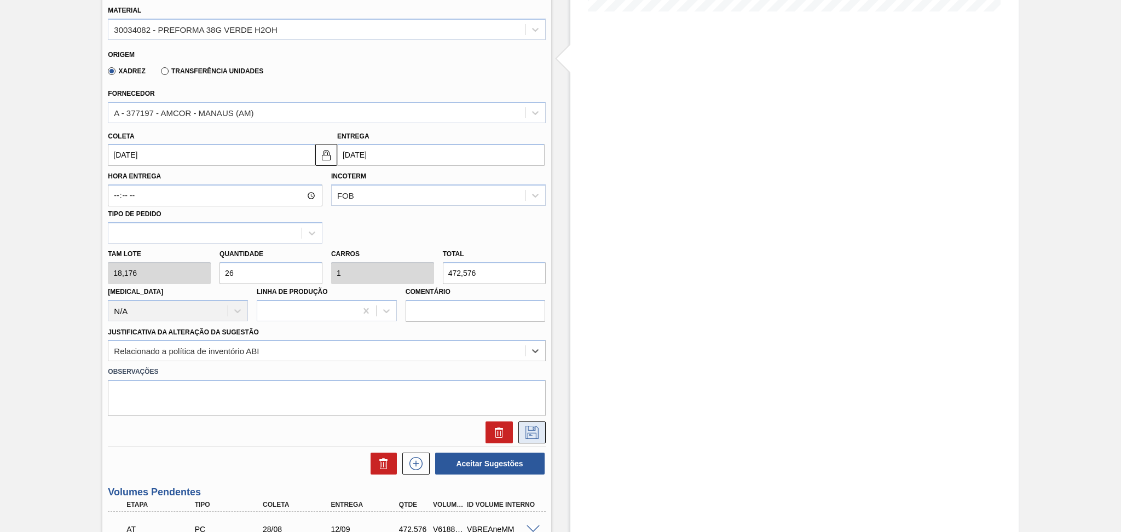
click at [520, 436] on button at bounding box center [531, 432] width 27 height 22
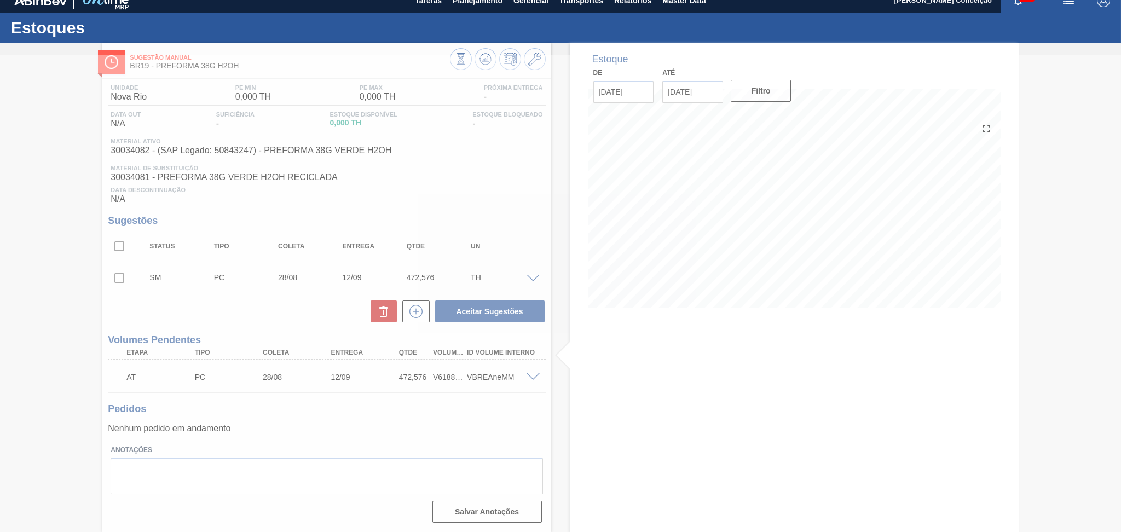
scroll to position [11, 0]
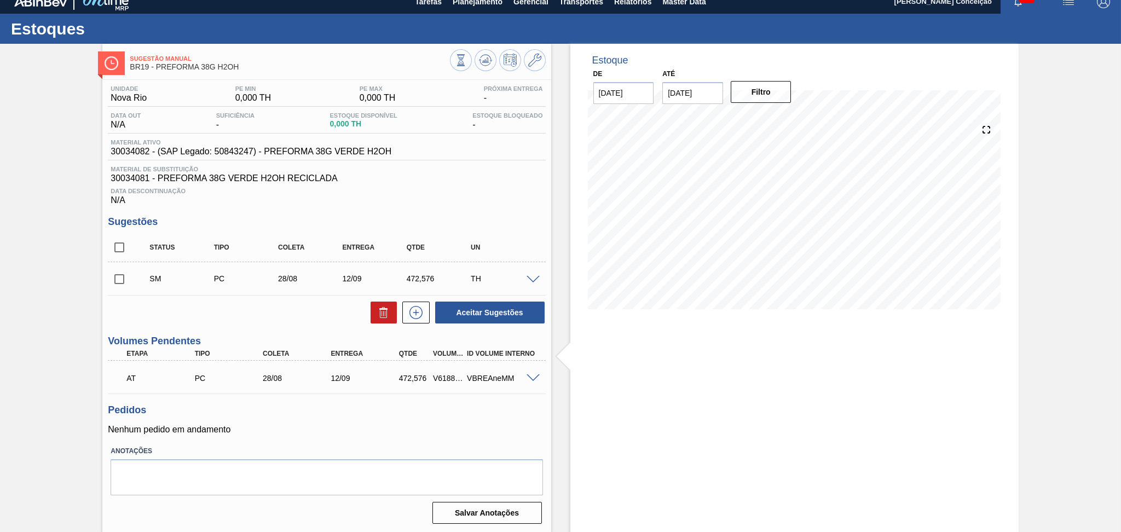
click at [118, 280] on input "checkbox" at bounding box center [119, 279] width 23 height 23
click at [479, 307] on button "Aceitar Sugestões" at bounding box center [489, 313] width 109 height 22
checkbox input "false"
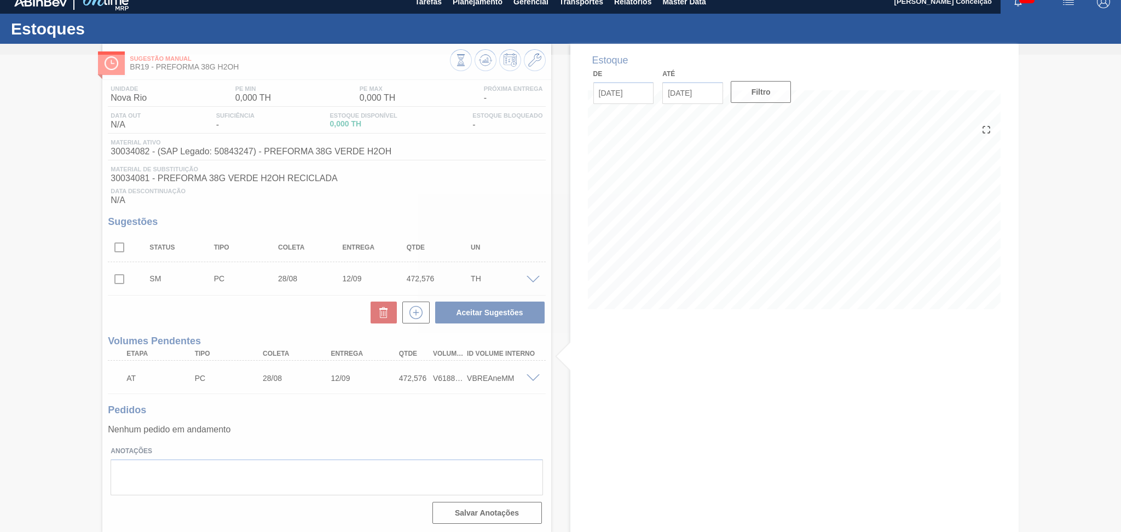
click at [444, 171] on div at bounding box center [560, 293] width 1121 height 477
click at [384, 197] on div at bounding box center [560, 293] width 1121 height 477
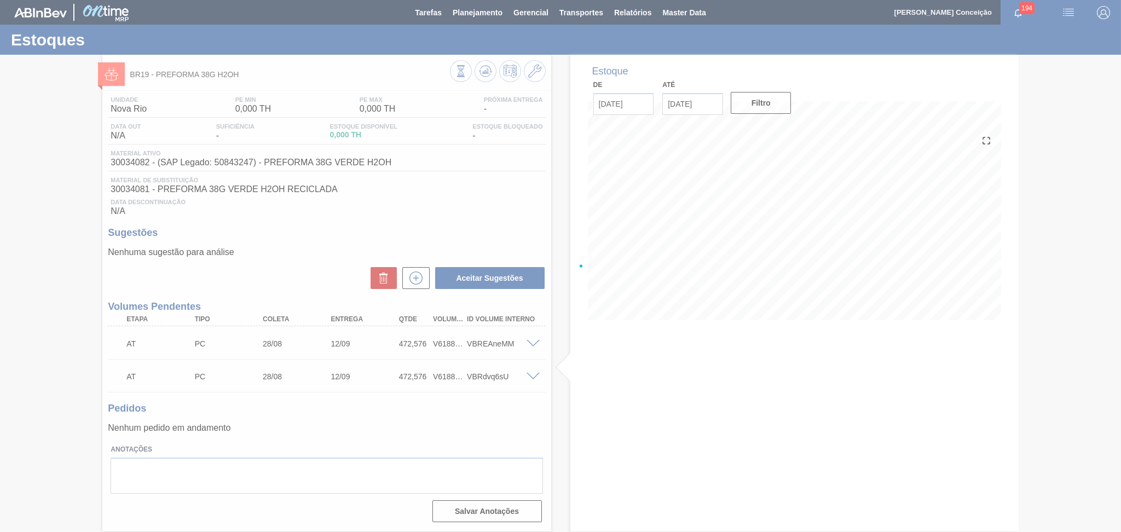
click at [500, 431] on div at bounding box center [560, 266] width 1121 height 532
click at [449, 344] on div at bounding box center [560, 266] width 1121 height 532
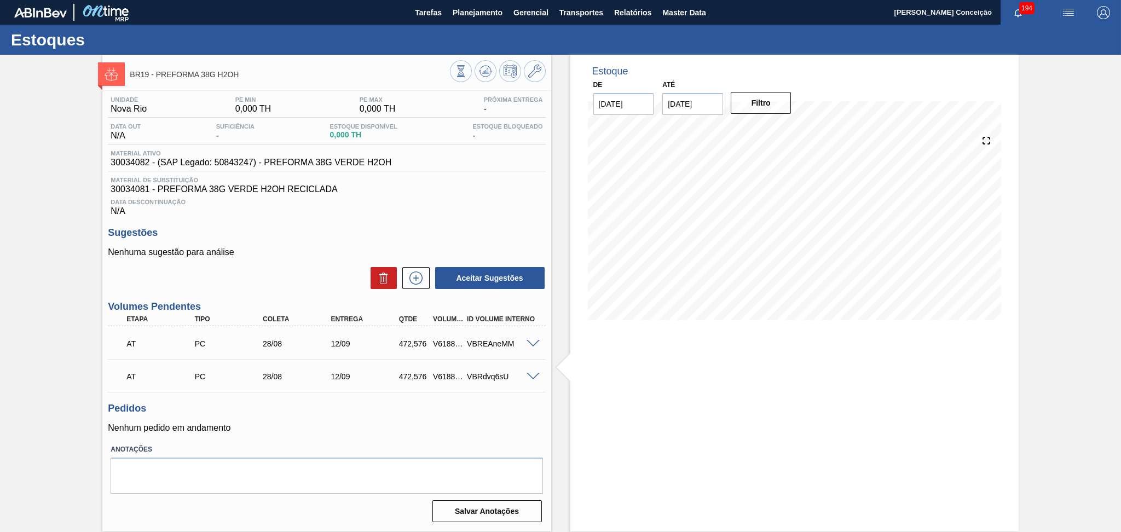
click at [445, 338] on div "AT PC 28/08 12/09 472,576 V618873 VBREAneMM" at bounding box center [323, 343] width 408 height 22
copy div "V618873"
click at [447, 376] on div "V618875" at bounding box center [448, 376] width 36 height 9
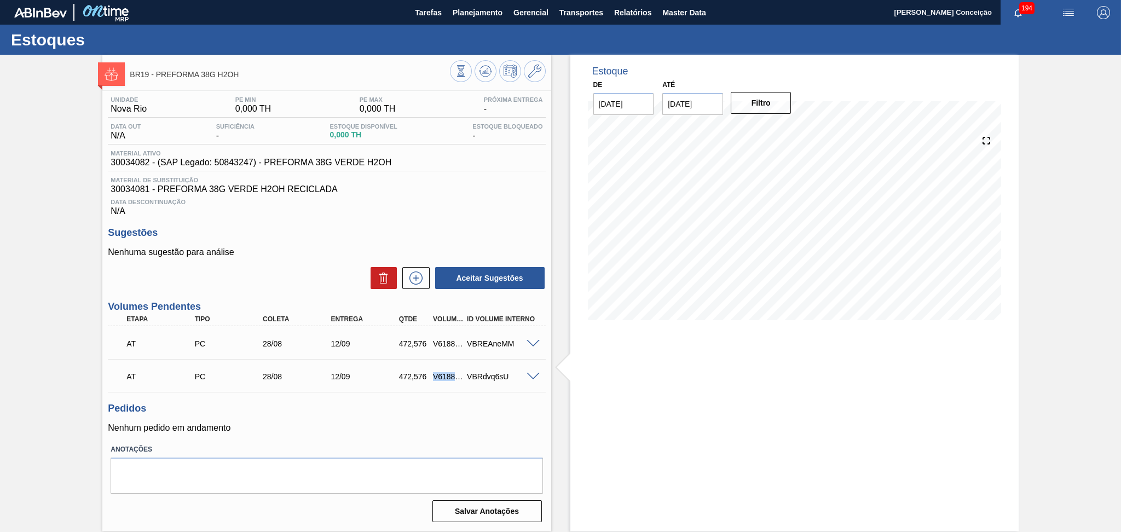
copy div "V618875"
click at [267, 434] on div "Unidade Nova Rio PE MIN 0,000 TH PE MAX 0,000 TH Próxima Entrega - Data out N/A…" at bounding box center [326, 308] width 448 height 435
click at [583, 11] on span "Transportes" at bounding box center [581, 12] width 44 height 13
click at [566, 52] on li "Otimização de Carga" at bounding box center [581, 55] width 90 height 18
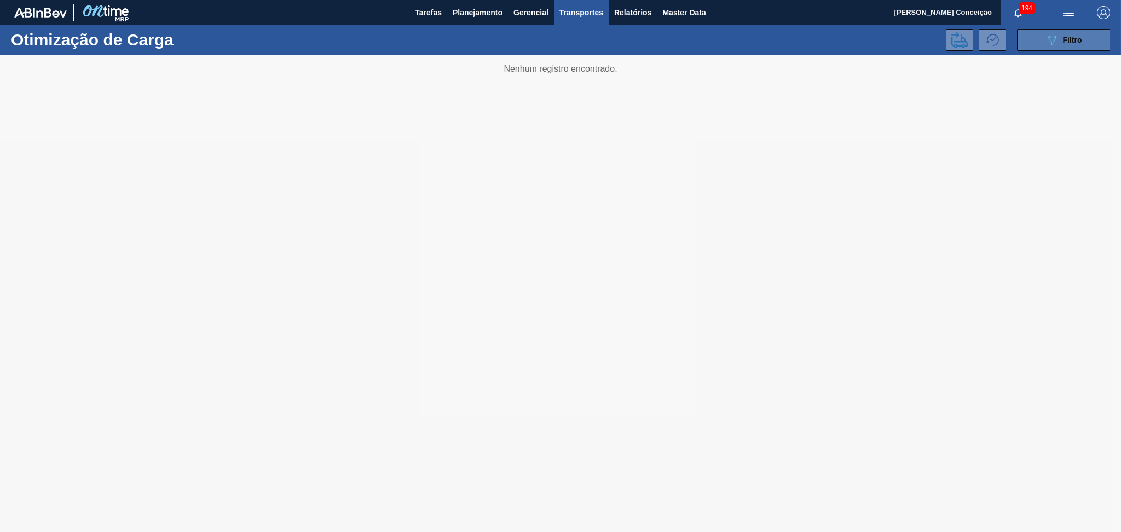
click at [1051, 44] on icon "089F7B8B-B2A5-4AFE-B5C0-19BA573D28AC" at bounding box center [1051, 39] width 13 height 13
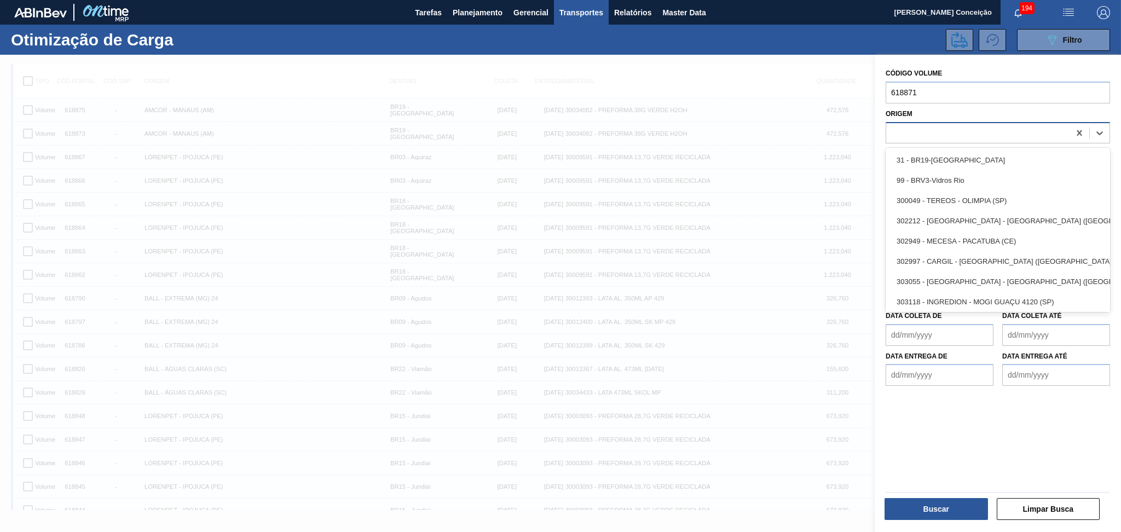
click at [930, 131] on div at bounding box center [977, 133] width 183 height 16
paste input "V618875"
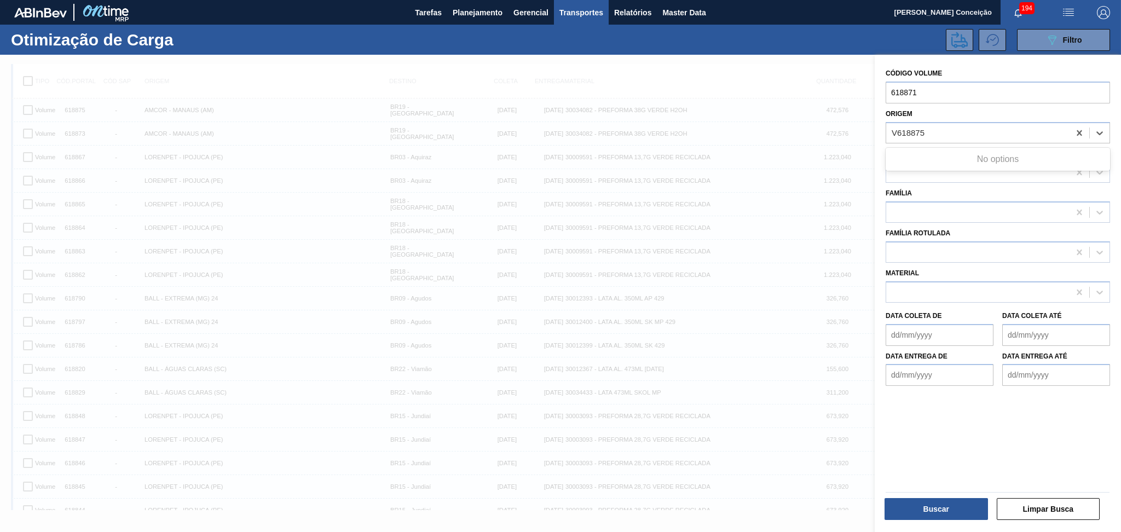
type input "V618875"
drag, startPoint x: 934, startPoint y: 93, endPoint x: 783, endPoint y: 100, distance: 151.2
click at [874, 100] on div "089F7B8B-B2A5-4AFE-B5C0-19BA573D28AC Created with sketchtool. Código Volume 618…" at bounding box center [997, 321] width 246 height 532
paste input "5"
type input "618875"
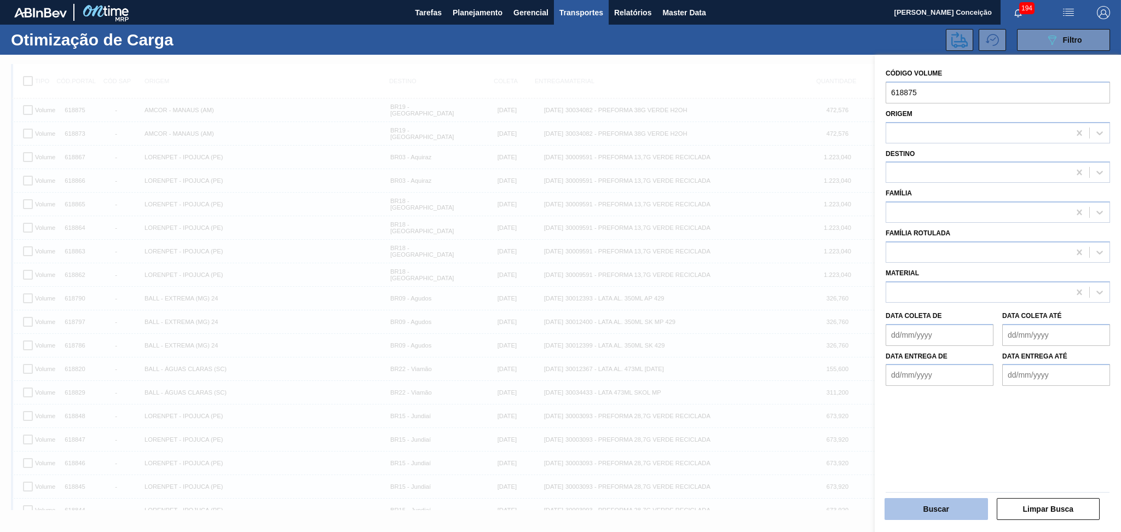
click at [935, 502] on button "Buscar" at bounding box center [935, 509] width 103 height 22
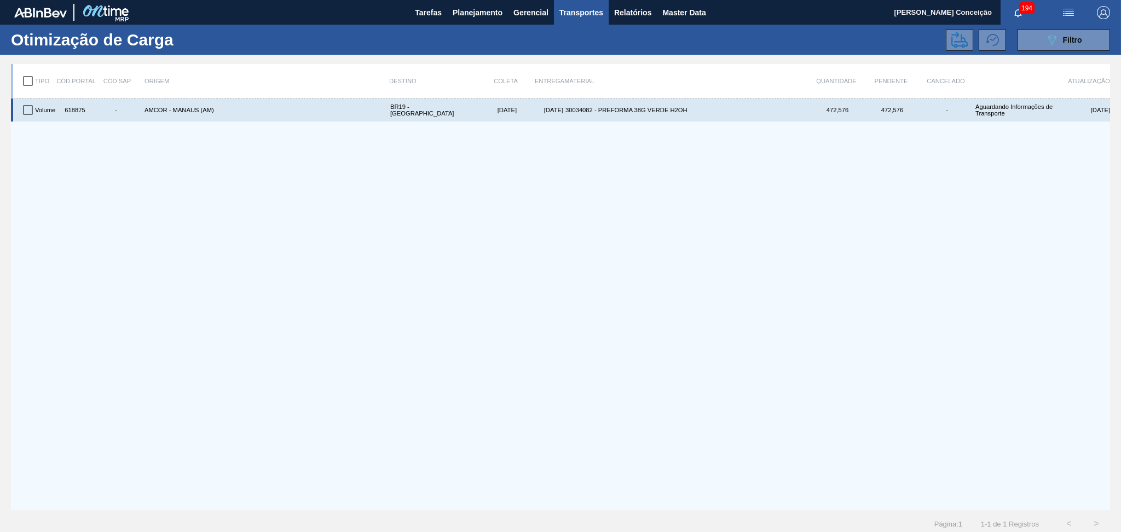
click at [28, 113] on input "checkbox" at bounding box center [27, 109] width 23 height 23
checkbox input "true"
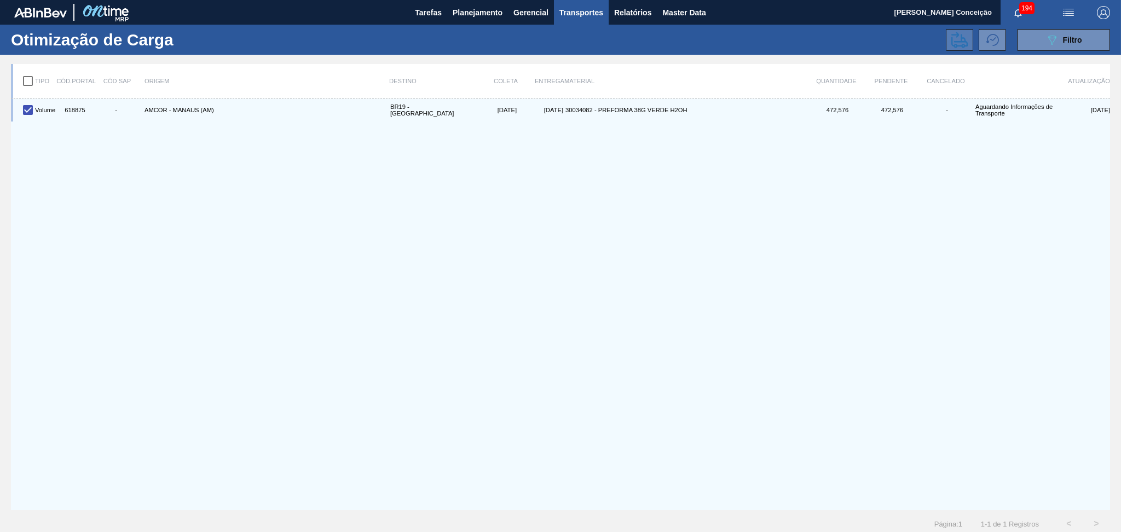
click at [948, 42] on button at bounding box center [959, 40] width 27 height 22
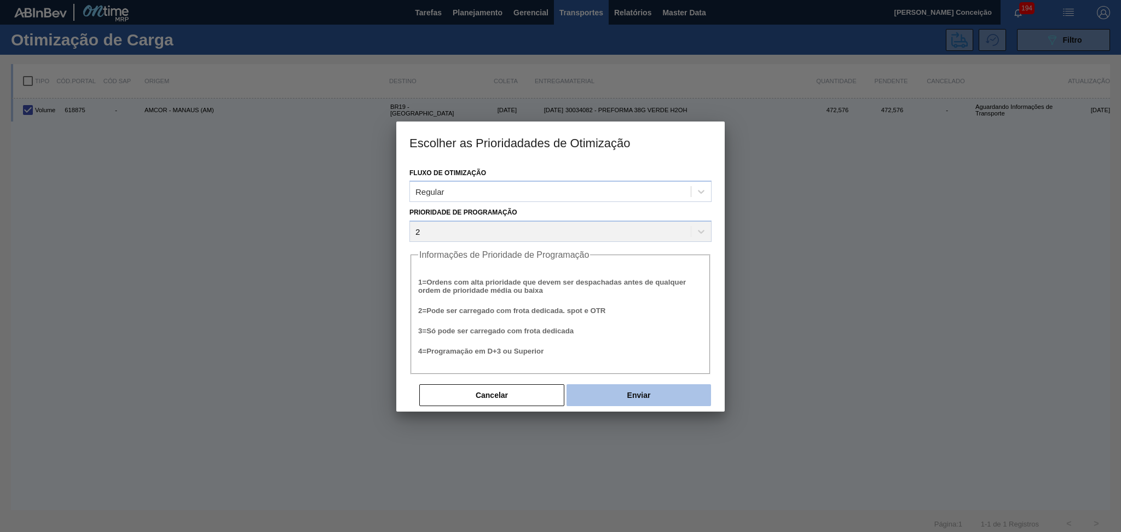
click at [663, 397] on button "Enviar" at bounding box center [638, 395] width 144 height 22
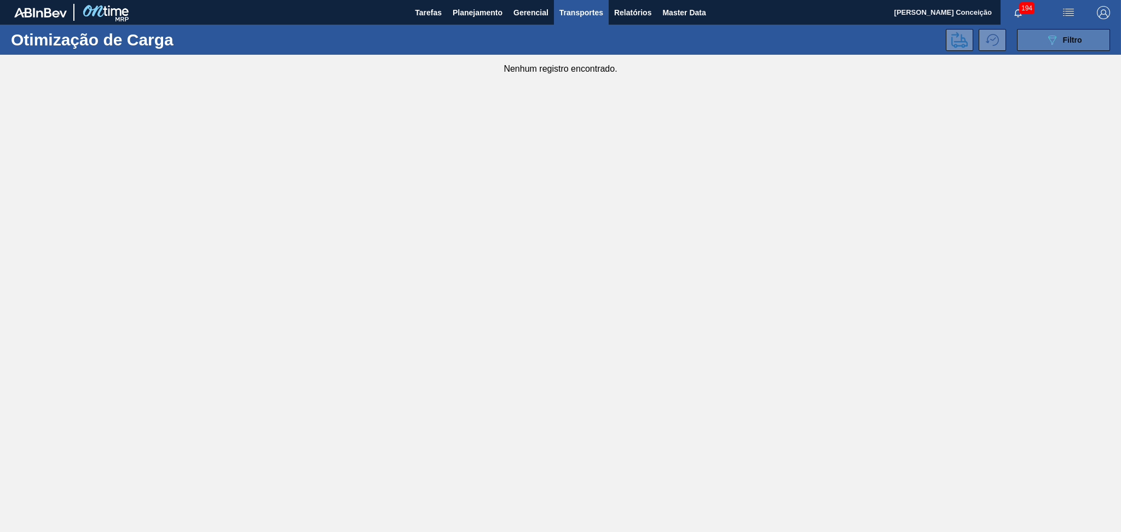
click at [1070, 38] on span "Filtro" at bounding box center [1072, 40] width 19 height 9
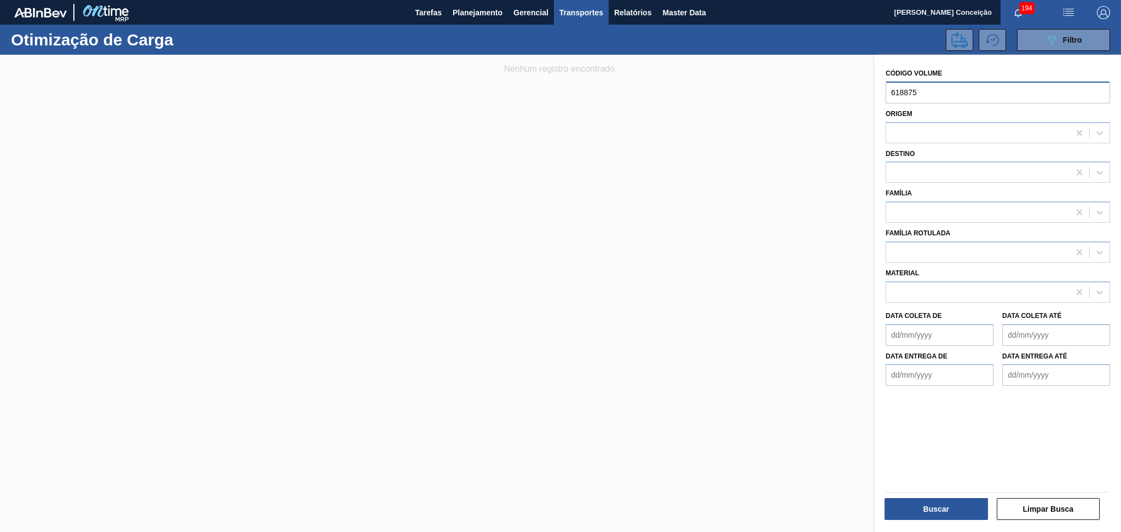
drag, startPoint x: 927, startPoint y: 95, endPoint x: 826, endPoint y: 96, distance: 100.7
click at [874, 95] on div "089F7B8B-B2A5-4AFE-B5C0-19BA573D28AC Created with sketchtool. Código Volume 618…" at bounding box center [997, 321] width 246 height 532
paste input "text"
drag, startPoint x: 911, startPoint y: 90, endPoint x: 837, endPoint y: 71, distance: 76.8
click at [874, 71] on div "089F7B8B-B2A5-4AFE-B5C0-19BA573D28AC Created with sketchtool. Código Volume 618…" at bounding box center [997, 321] width 246 height 532
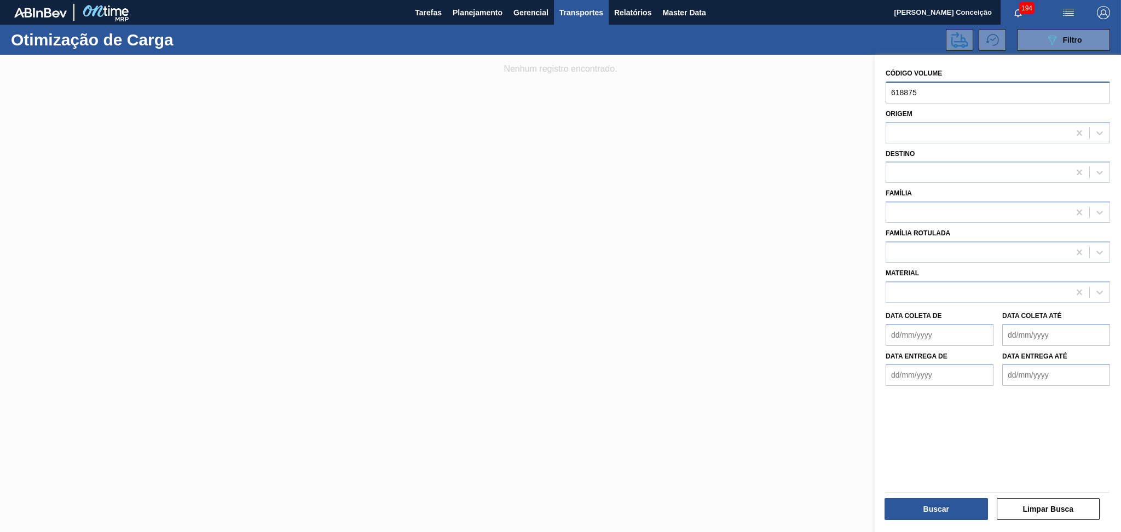
paste input "3"
type input "618873"
click at [952, 511] on button "Buscar" at bounding box center [935, 509] width 103 height 22
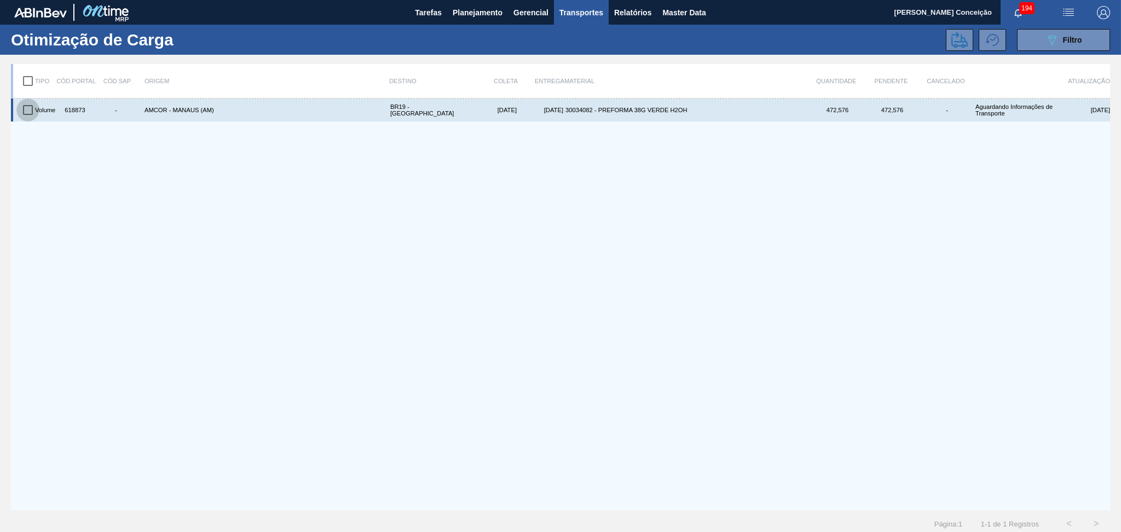
click at [33, 115] on input "checkbox" at bounding box center [27, 109] width 23 height 23
checkbox input "true"
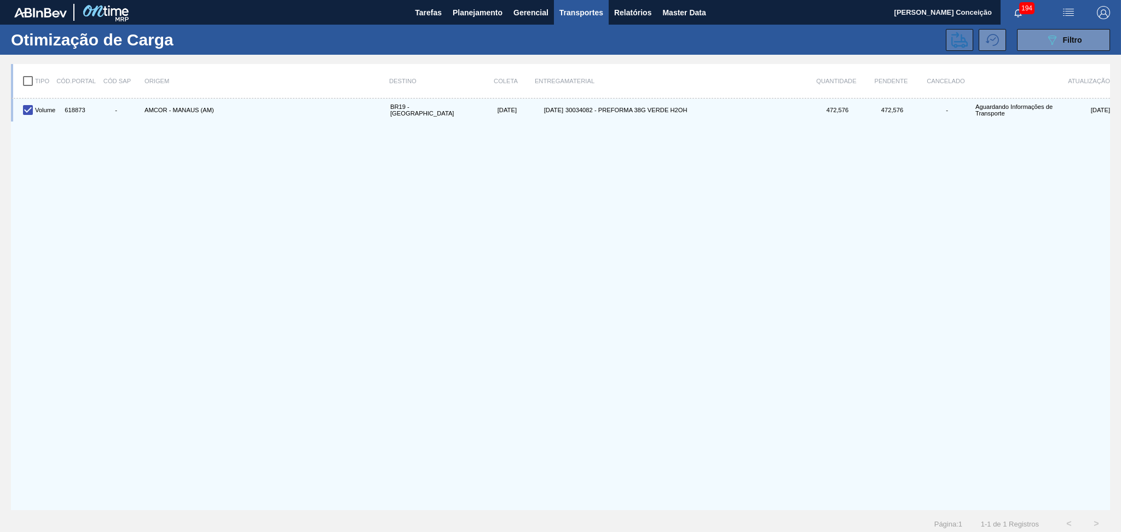
click at [951, 38] on icon at bounding box center [959, 40] width 16 height 16
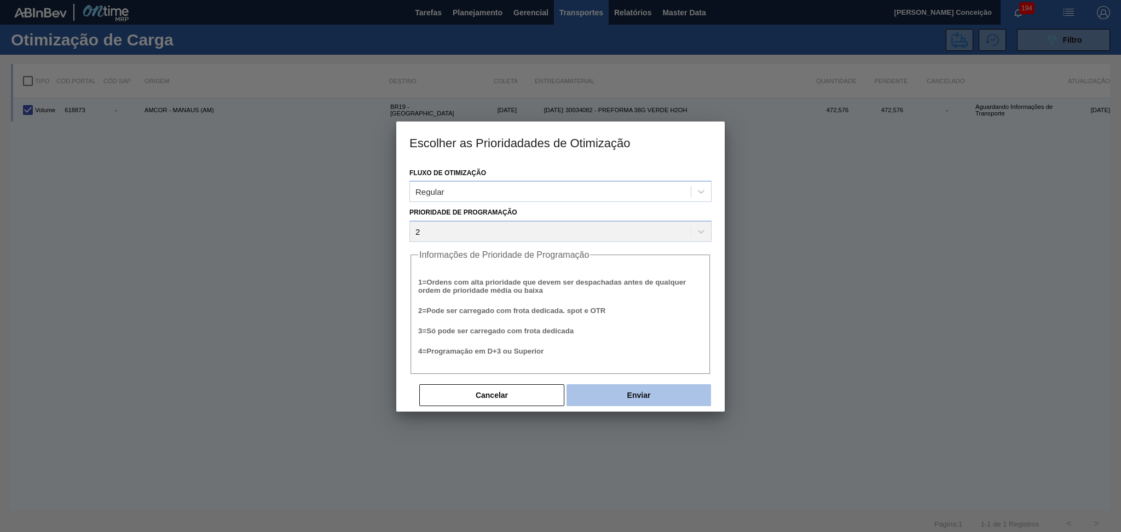
click at [681, 388] on button "Enviar" at bounding box center [638, 395] width 144 height 22
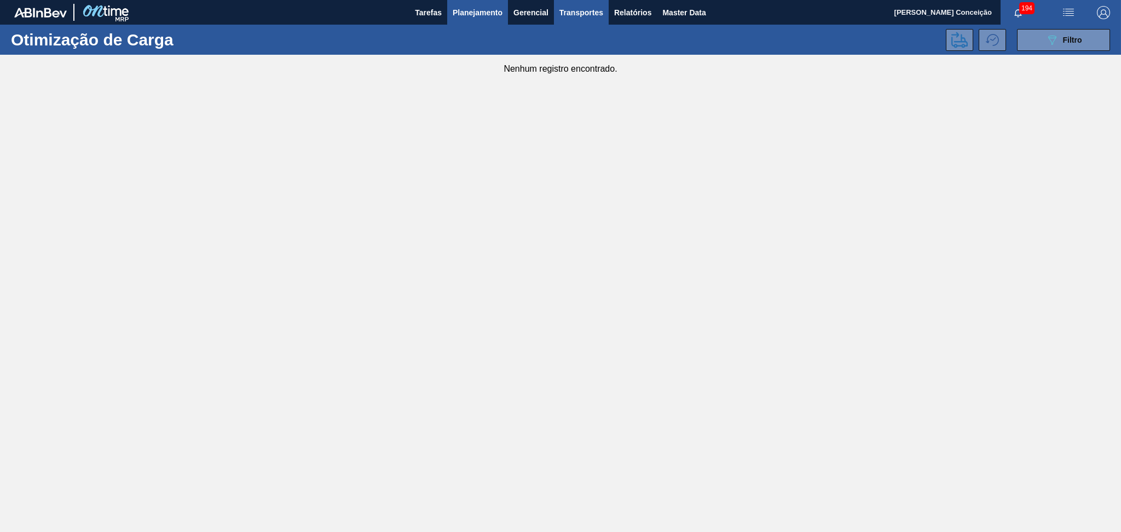
click at [476, 15] on span "Planejamento" at bounding box center [478, 12] width 50 height 13
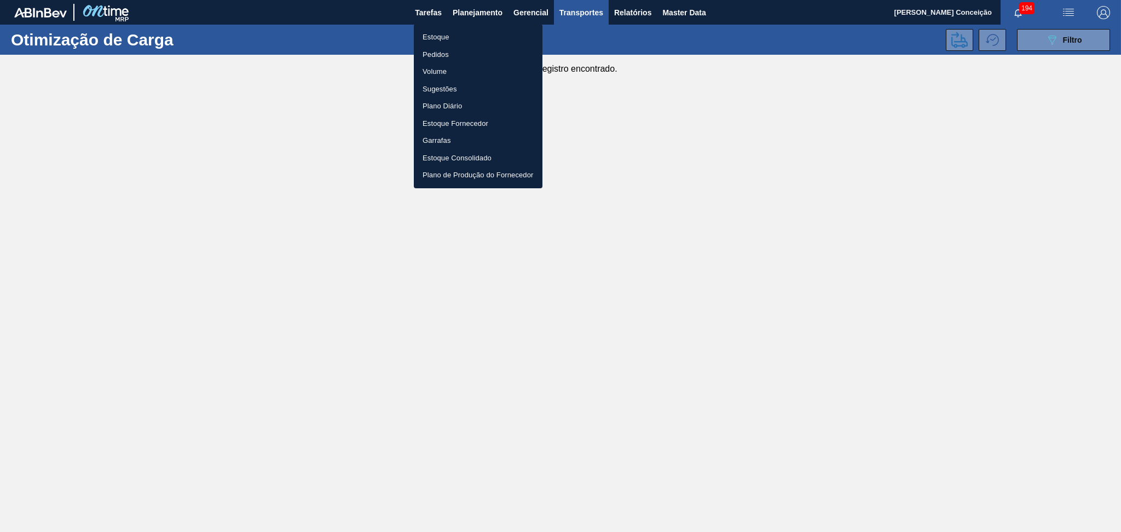
click at [445, 40] on li "Estoque" at bounding box center [478, 37] width 129 height 18
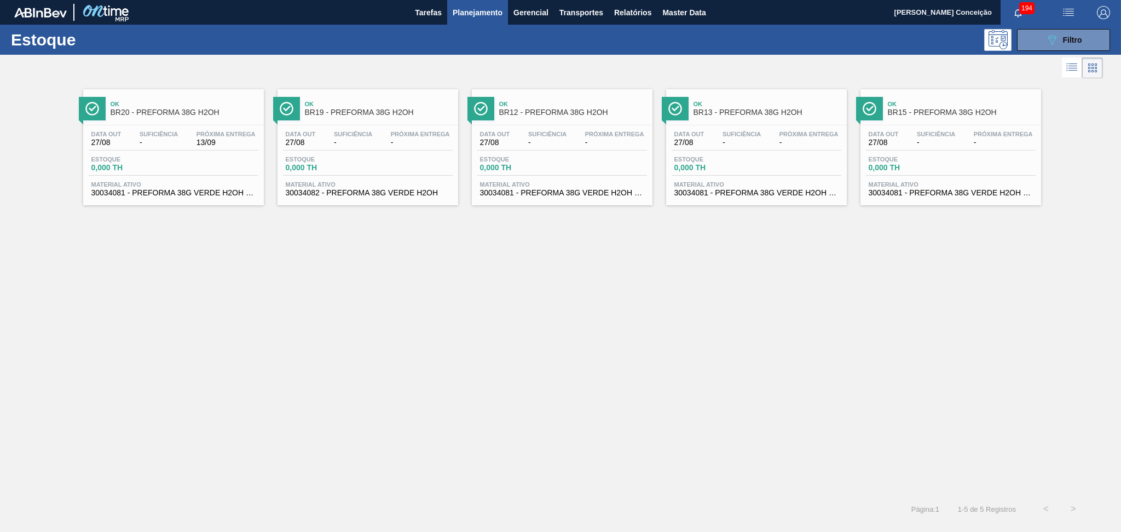
click at [429, 393] on div "Ok BR20 - PREFORMA 38G H2OH Data out 27/08 Suficiência - Próxima Entrega 13/09 …" at bounding box center [560, 288] width 1121 height 414
click at [334, 159] on span "Estoque" at bounding box center [324, 159] width 77 height 7
click at [955, 154] on div "Data out 27/08 Suficiência - Próxima Entrega - Estoque 0,000 TH Material ativo …" at bounding box center [950, 162] width 181 height 74
click at [425, 306] on div "Ok BR20 - PREFORMA 38G H2OH Data out 27/08 Suficiência - Próxima Entrega 13/09 …" at bounding box center [560, 288] width 1121 height 414
click at [320, 167] on span "0,000 TH" at bounding box center [324, 168] width 77 height 8
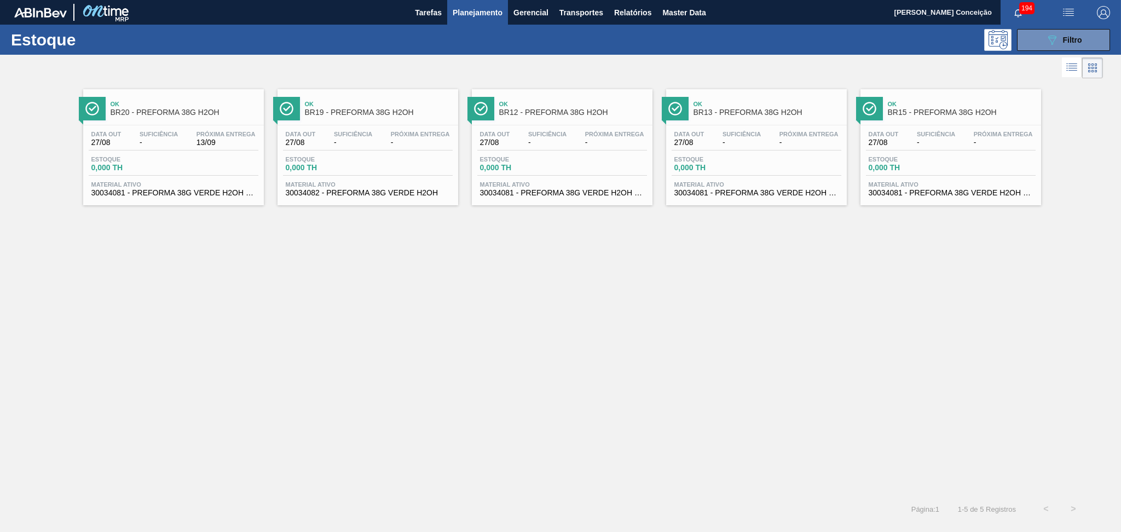
click at [914, 135] on div "Suficiência -" at bounding box center [936, 139] width 44 height 16
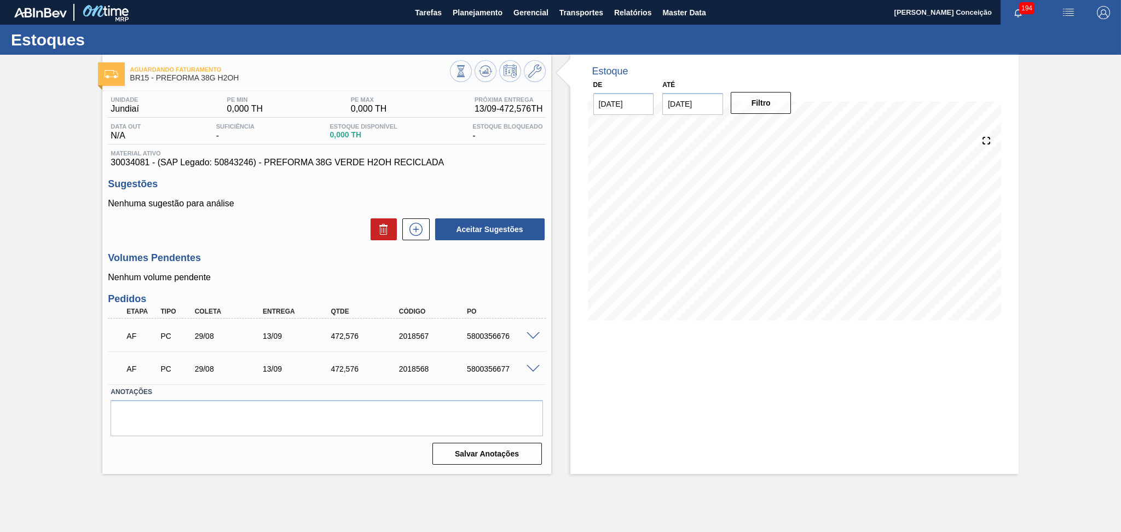
click at [504, 332] on div "5800356676" at bounding box center [502, 336] width 77 height 9
copy div "5800356676"
click at [482, 371] on div "5800356677" at bounding box center [502, 368] width 77 height 9
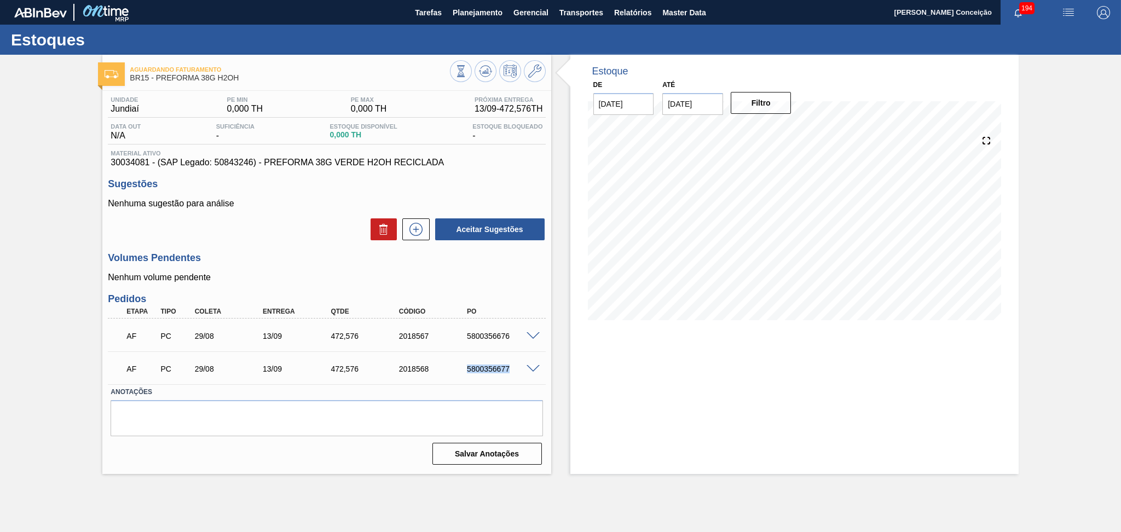
copy div "5800356677"
click at [480, 12] on span "Planejamento" at bounding box center [478, 12] width 50 height 13
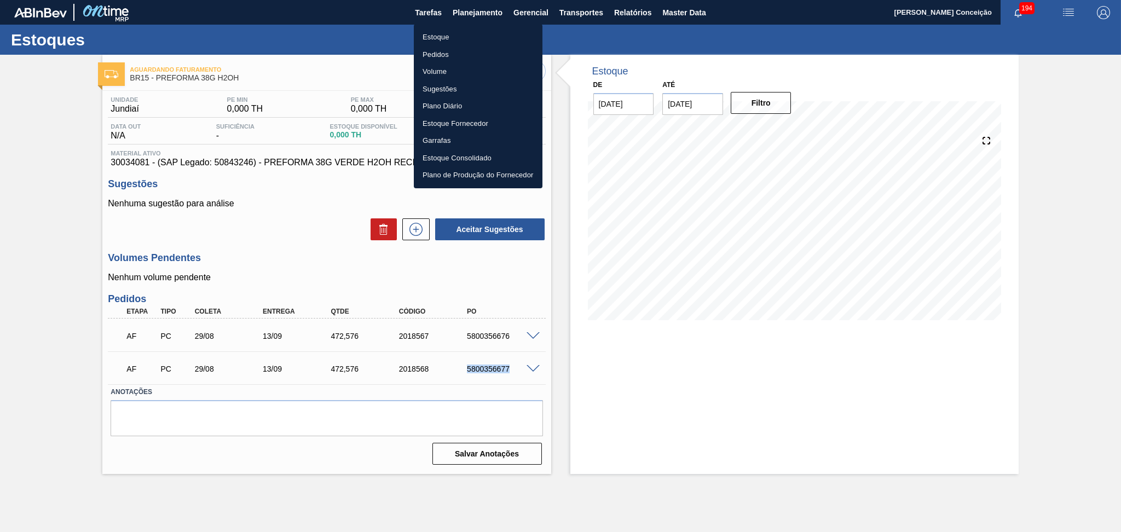
click at [448, 36] on li "Estoque" at bounding box center [478, 37] width 129 height 18
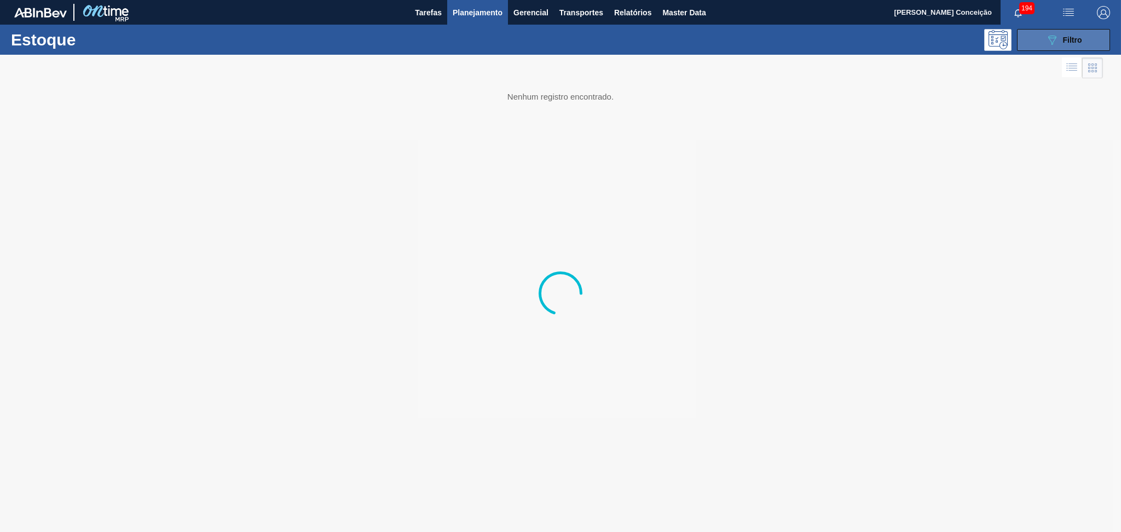
click at [1057, 40] on icon "089F7B8B-B2A5-4AFE-B5C0-19BA573D28AC" at bounding box center [1051, 39] width 13 height 13
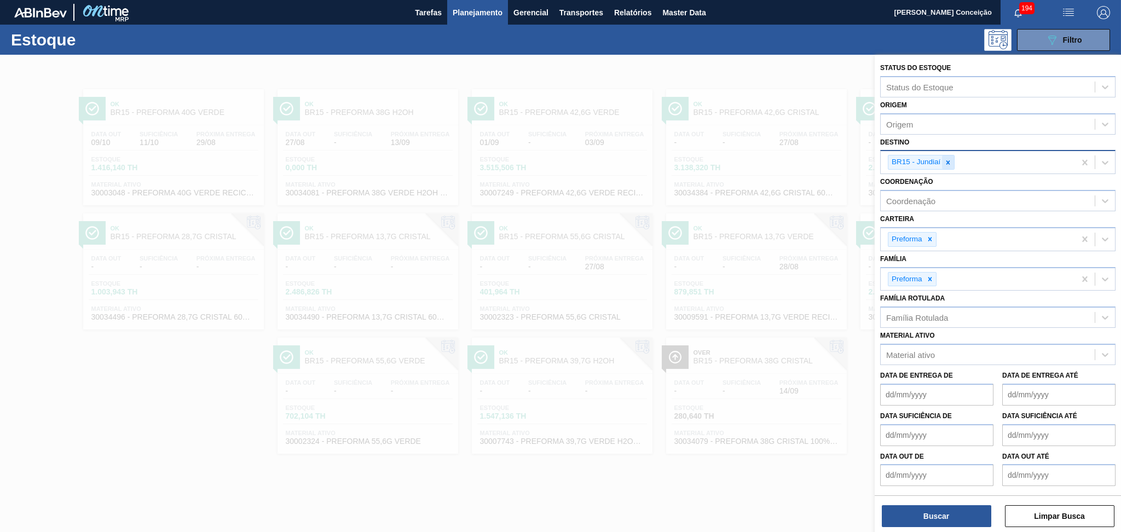
click at [949, 163] on icon at bounding box center [948, 163] width 8 height 8
click at [940, 160] on div "Destino" at bounding box center [987, 161] width 214 height 16
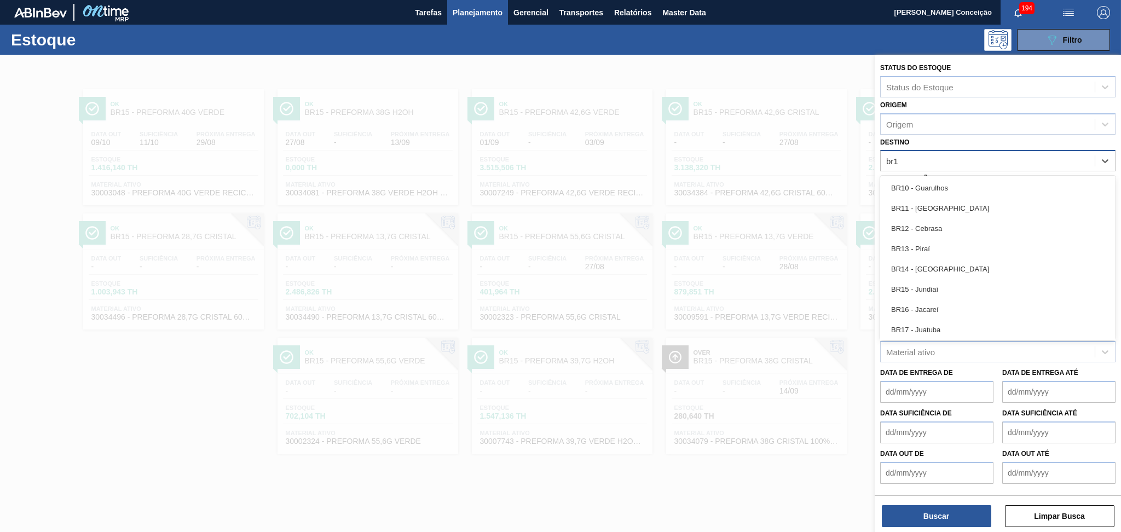
type input "br12"
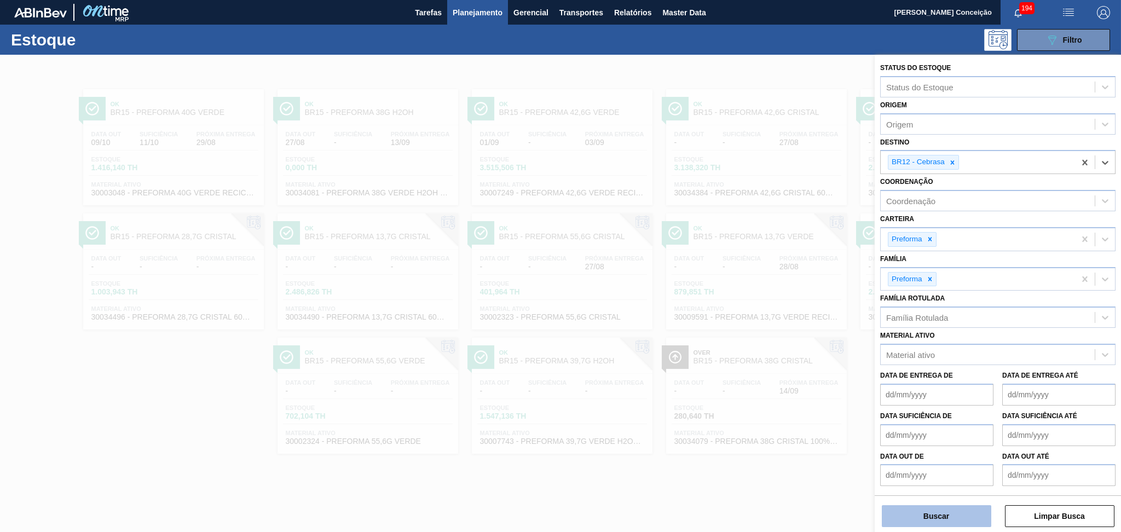
click at [923, 513] on button "Buscar" at bounding box center [936, 516] width 109 height 22
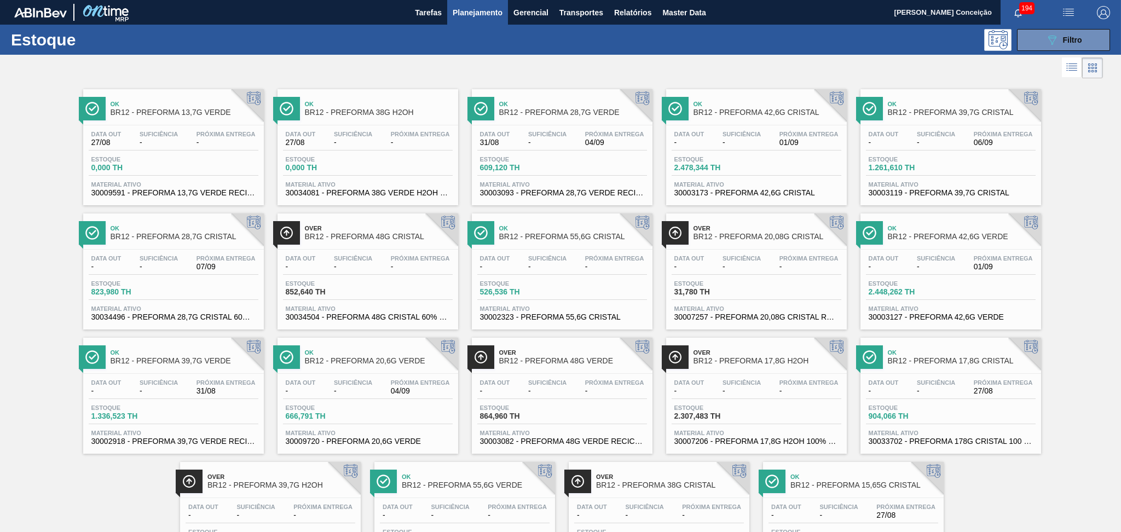
click at [966, 131] on div "Data out - Suficiência - Próxima Entrega 06/09" at bounding box center [951, 141] width 170 height 20
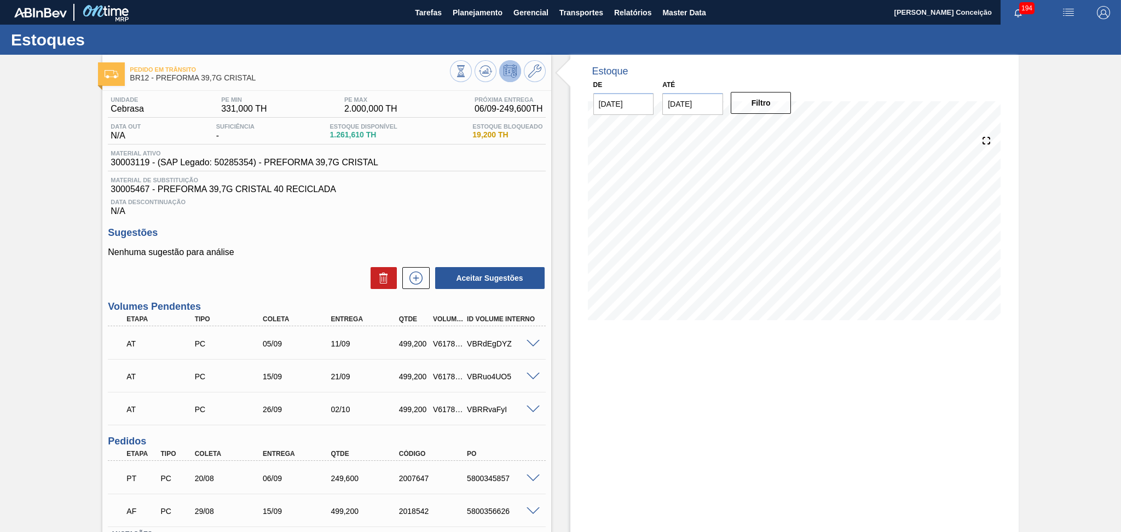
click at [317, 245] on div "Sugestões Nenhuma sugestão para análise Aceitar Sugestões" at bounding box center [326, 258] width 437 height 63
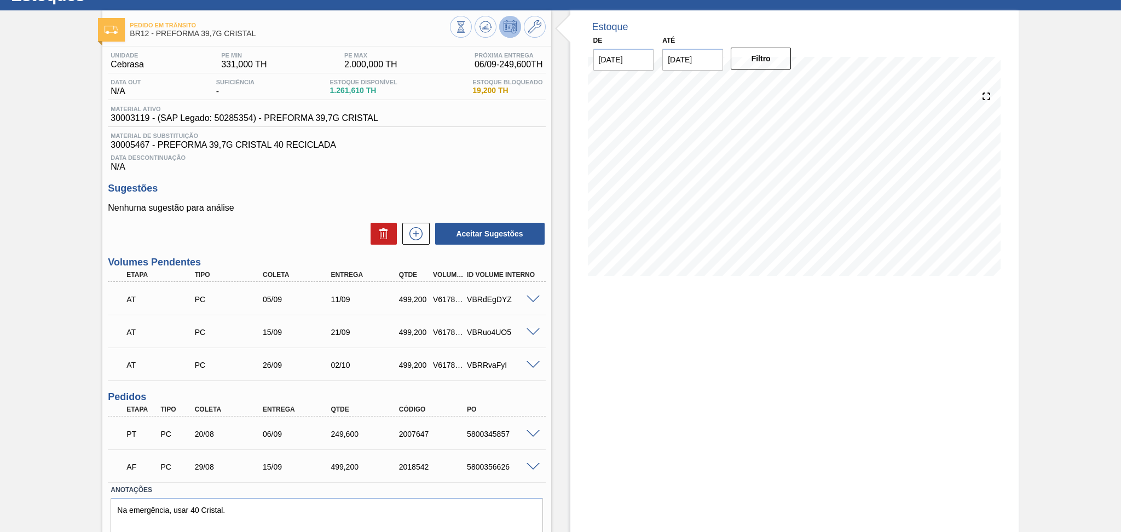
scroll to position [83, 0]
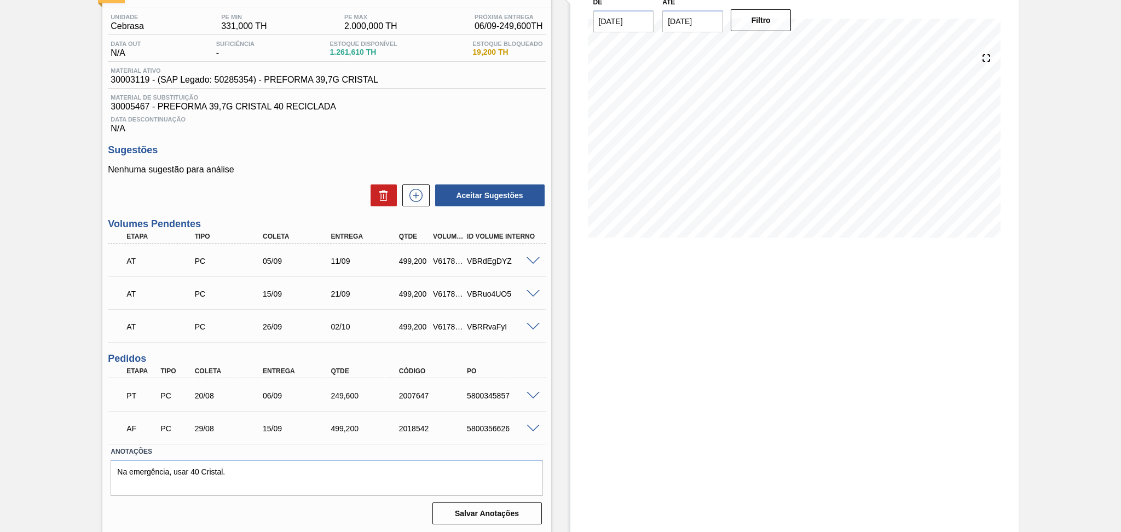
click at [532, 428] on span at bounding box center [532, 429] width 13 height 8
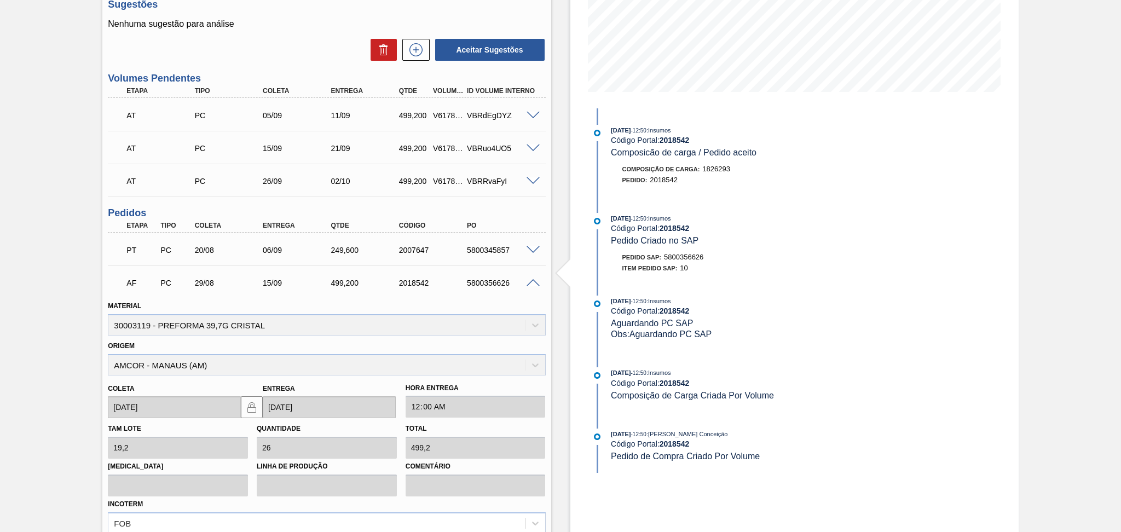
scroll to position [302, 0]
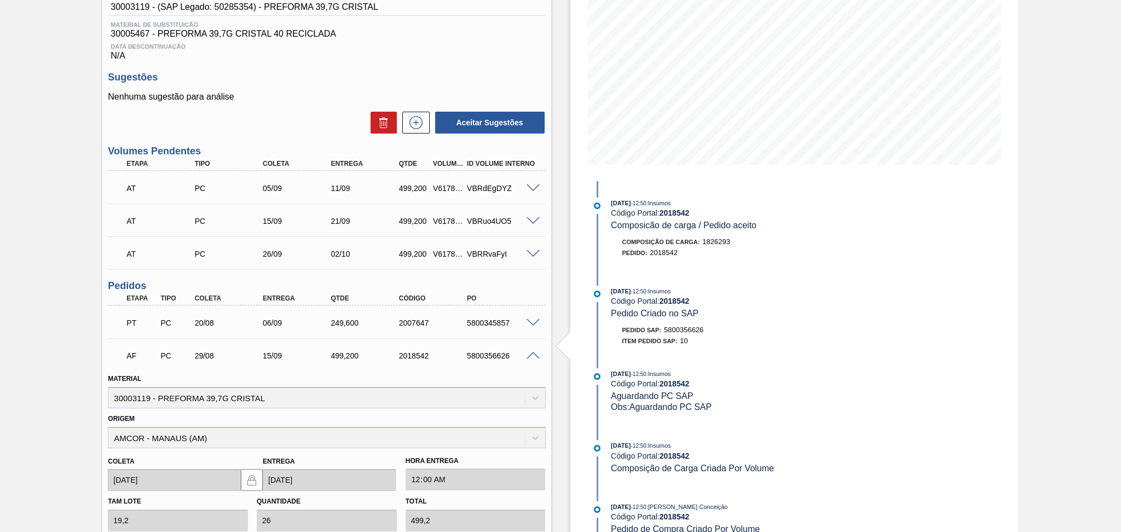
click at [532, 356] on span at bounding box center [532, 356] width 13 height 8
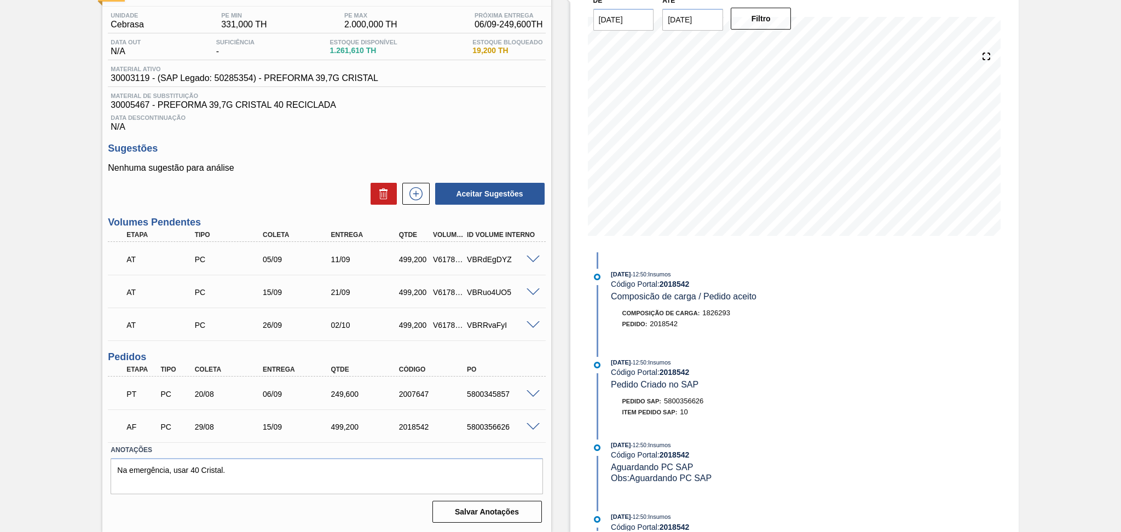
scroll to position [83, 0]
click at [480, 424] on div "5800356626" at bounding box center [502, 428] width 77 height 9
copy div "5800356626"
click at [74, 420] on div "Pedido em Trânsito BR12 - PREFORMA 39,7G CRISTAL Unidade Cebrasa PE MIN 331,000…" at bounding box center [560, 252] width 1121 height 561
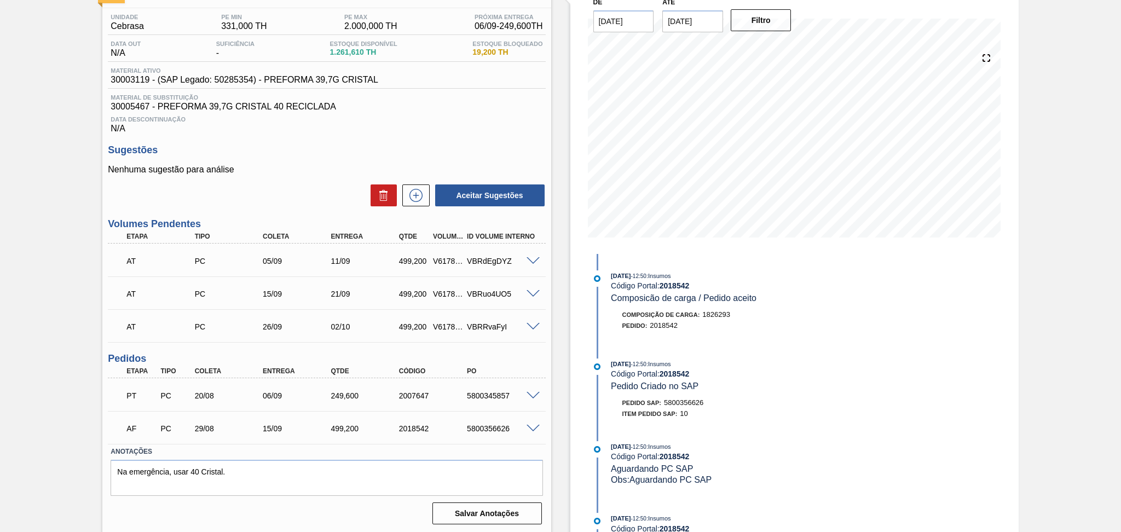
click at [445, 150] on h3 "Sugestões" at bounding box center [326, 149] width 437 height 11
click at [482, 131] on div "Data Descontinuação N/A" at bounding box center [326, 123] width 437 height 22
click at [462, 128] on div "Data Descontinuação N/A" at bounding box center [326, 123] width 437 height 22
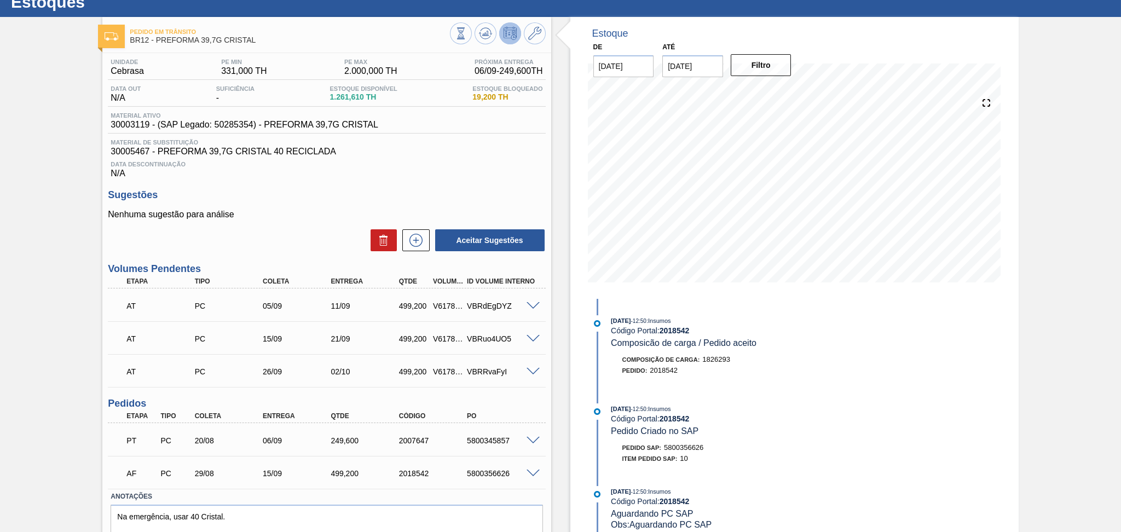
scroll to position [0, 0]
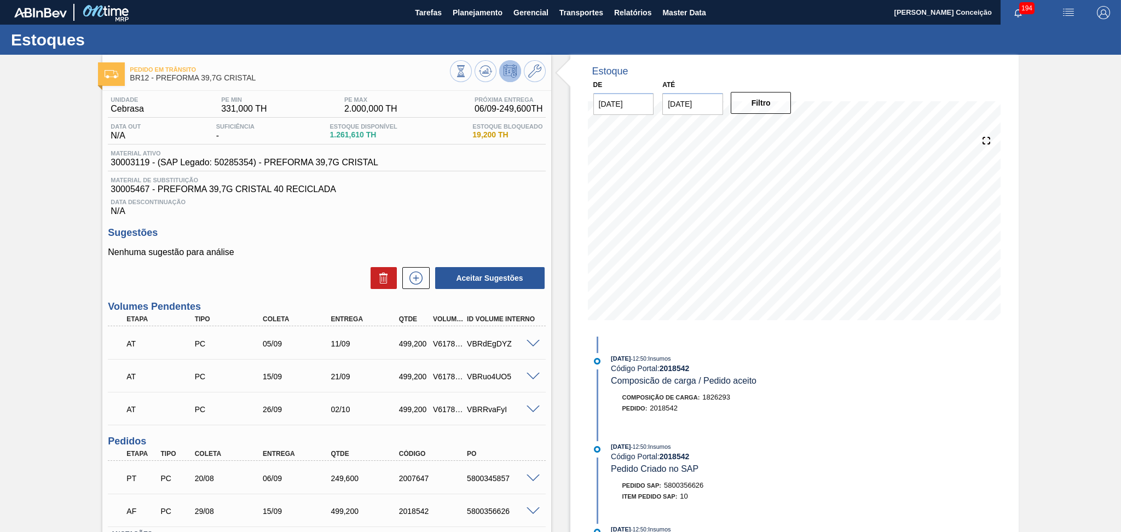
click at [427, 219] on div "Unidade Cebrasa PE MIN 331,000 TH PE MAX 2.000,000 TH Próxima Entrega 06/09 - 2…" at bounding box center [326, 351] width 448 height 520
click at [403, 210] on div "Data Descontinuação N/A" at bounding box center [326, 205] width 437 height 22
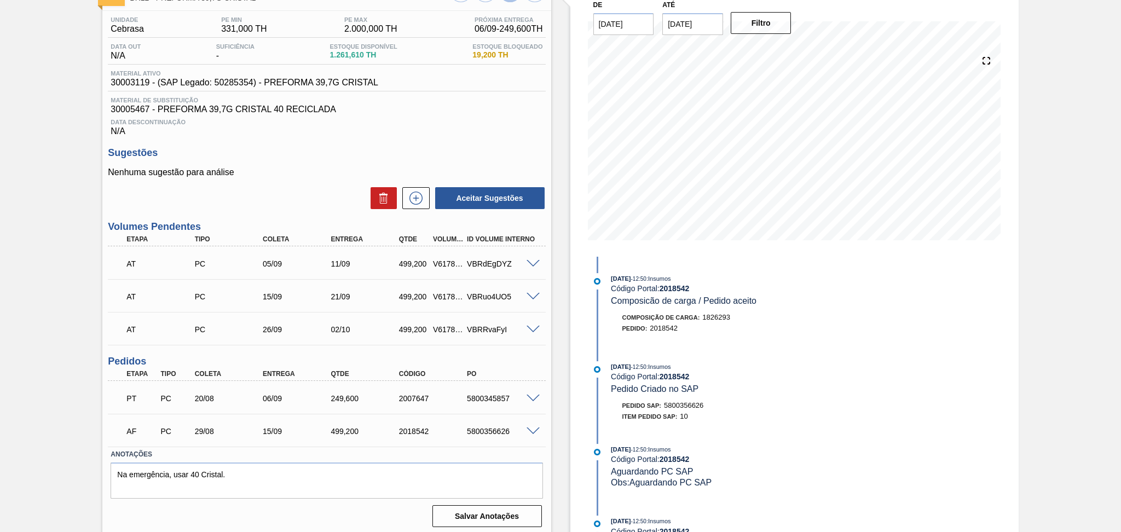
scroll to position [83, 0]
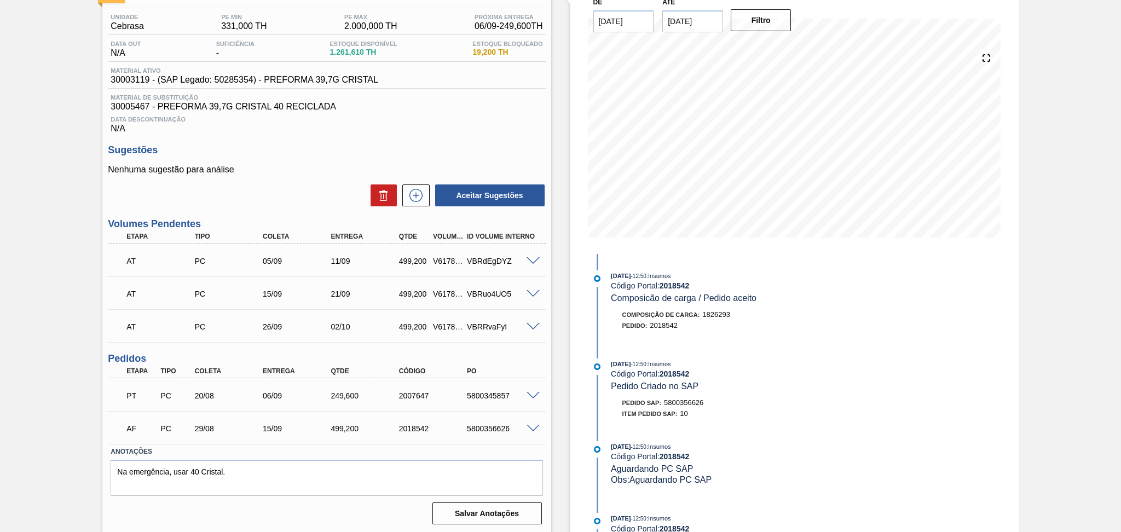
click at [483, 425] on div "5800356626" at bounding box center [502, 428] width 77 height 9
click at [309, 135] on div "Unidade Cebrasa PE MIN 331,000 TH PE MAX 2.000,000 TH Próxima Entrega 06/09 - 2…" at bounding box center [326, 268] width 448 height 520
click at [445, 124] on div "Data Descontinuação N/A" at bounding box center [326, 123] width 437 height 22
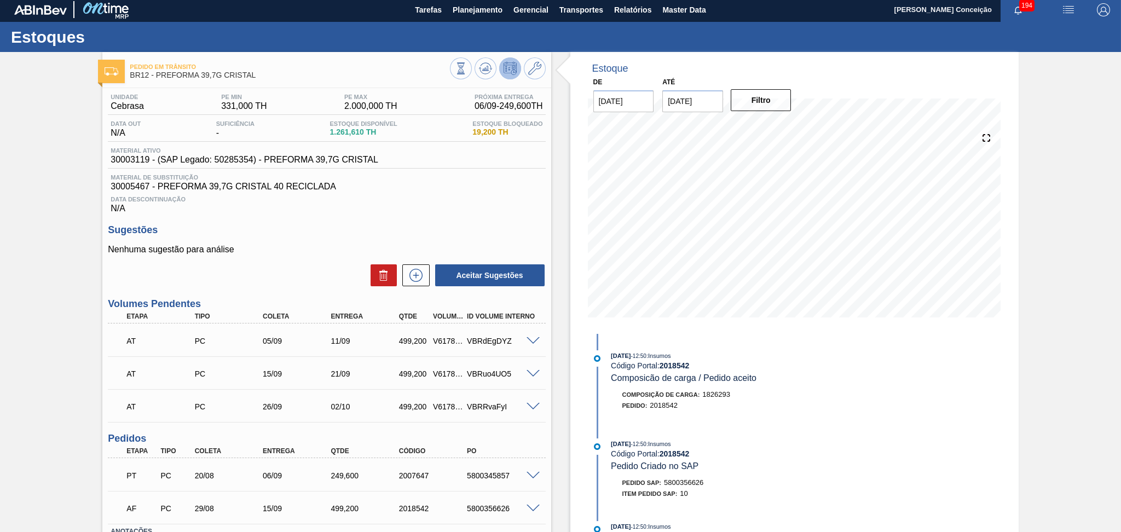
scroll to position [0, 0]
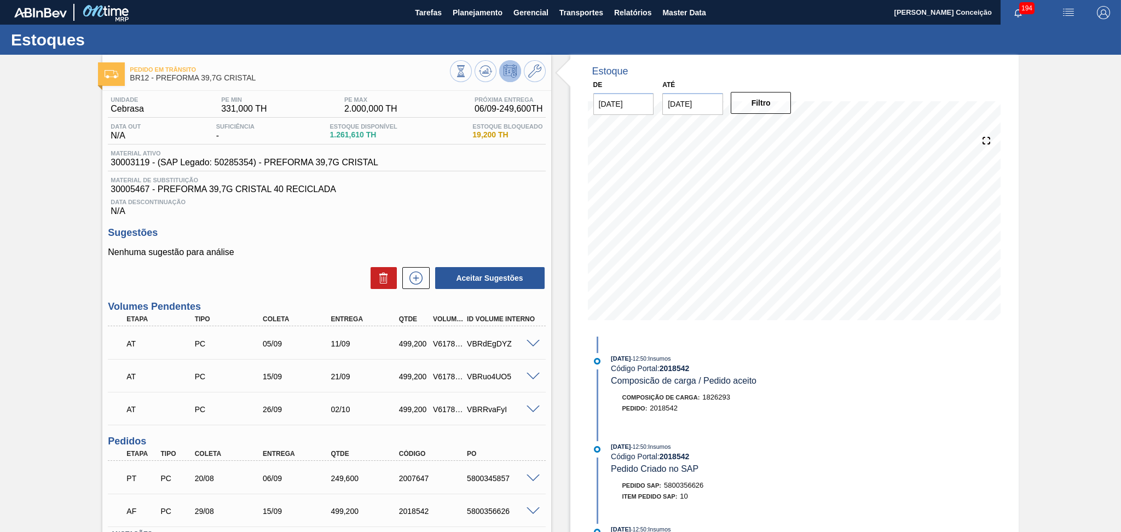
click at [434, 191] on span "30005467 - PREFORMA 39,7G CRISTAL 40 RECICLADA" at bounding box center [327, 189] width 432 height 10
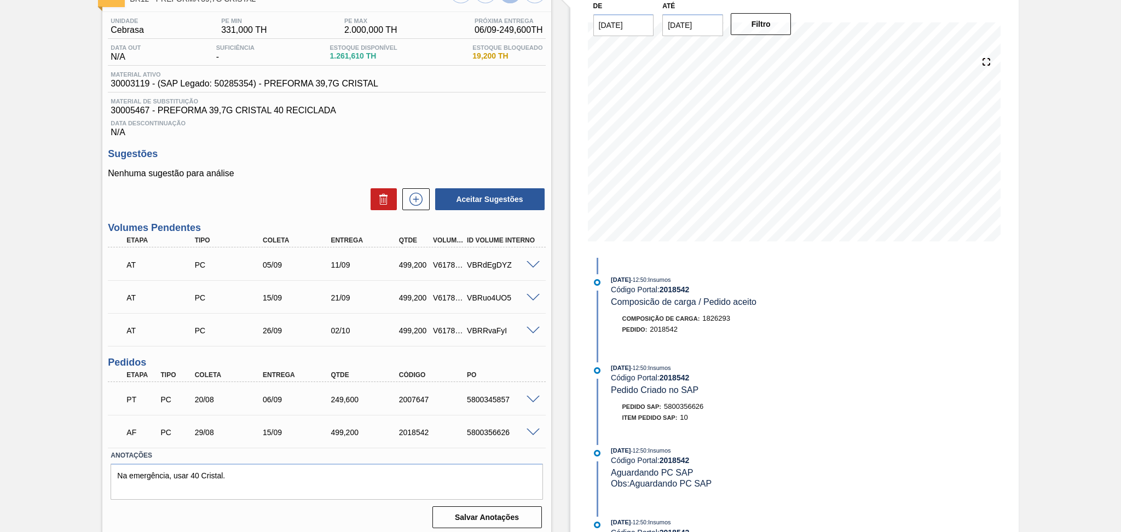
scroll to position [83, 0]
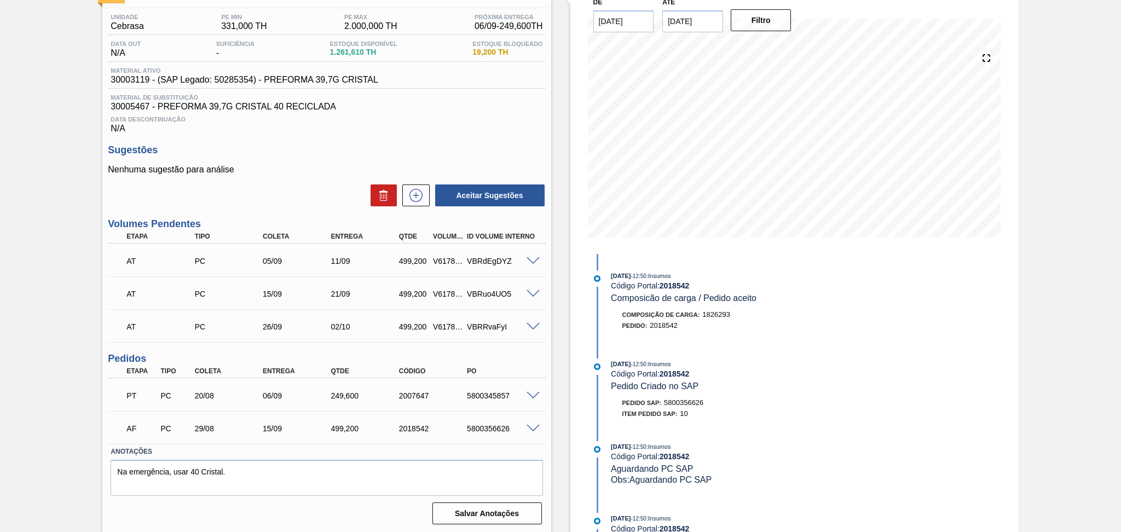
click at [466, 130] on div "Data Descontinuação N/A" at bounding box center [326, 123] width 437 height 22
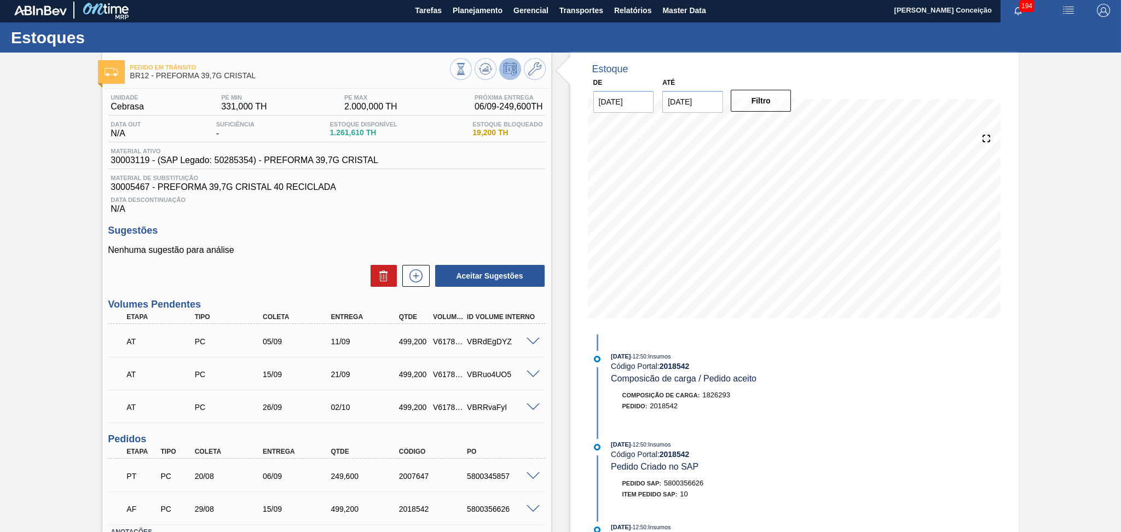
scroll to position [0, 0]
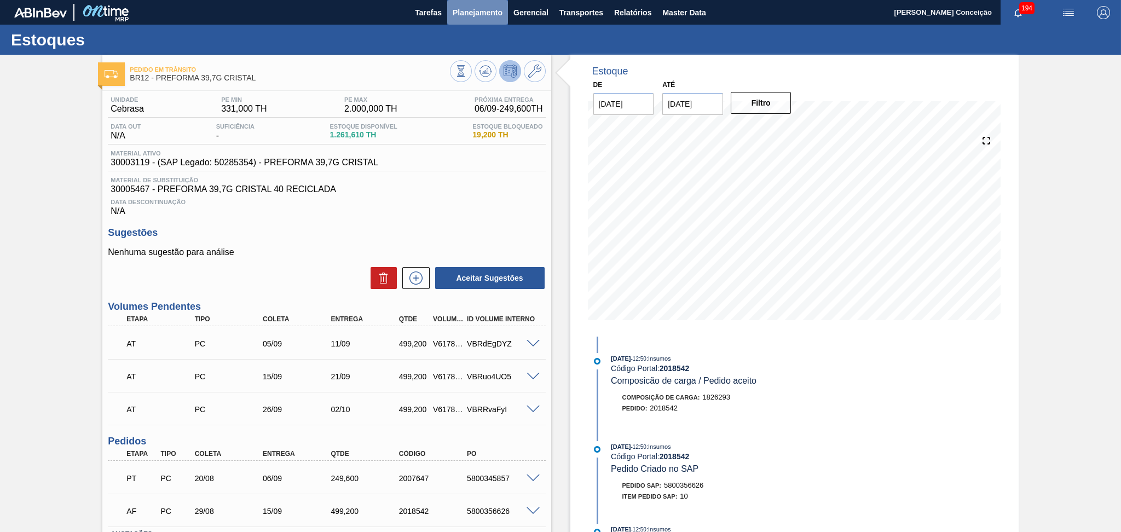
click at [500, 13] on span "Planejamento" at bounding box center [478, 12] width 50 height 13
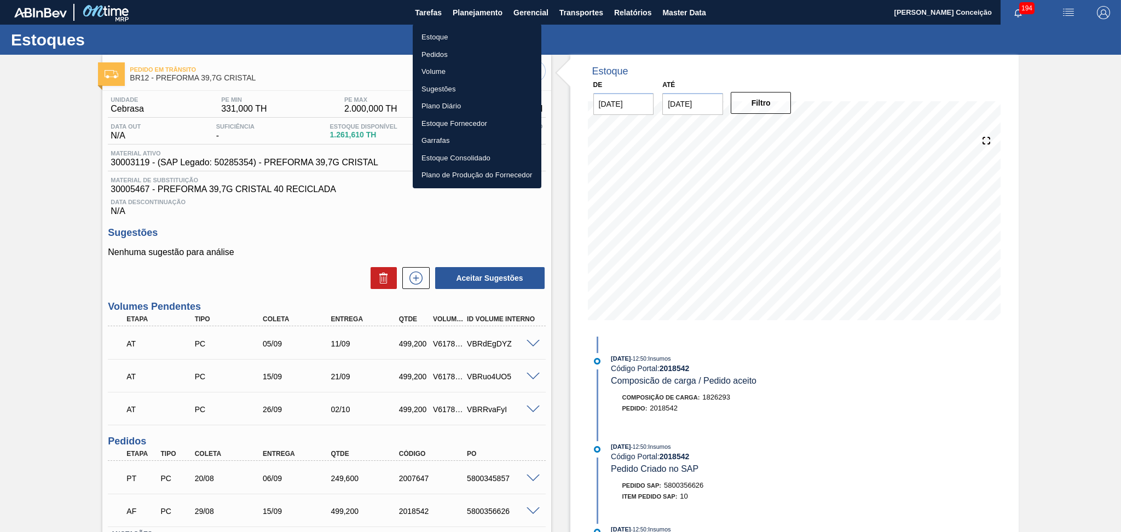
click at [454, 32] on li "Estoque" at bounding box center [477, 37] width 129 height 18
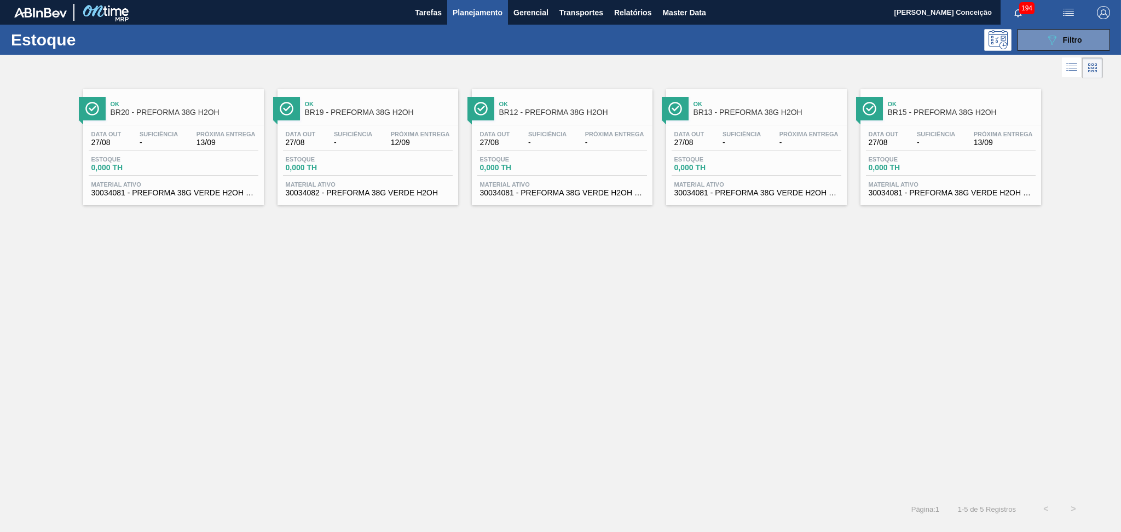
click at [313, 340] on div "Ok BR20 - PREFORMA 38G H2OH Data out 27/08 Suficiência - Próxima Entrega 13/09 …" at bounding box center [560, 288] width 1121 height 414
click at [195, 156] on div "Estoque 0,000 TH" at bounding box center [174, 166] width 170 height 20
click at [327, 326] on div "Ok BR20 - PREFORMA 38G H2OH Data out 27/08 Suficiência - Próxima Entrega 13/09 …" at bounding box center [560, 288] width 1121 height 414
click at [215, 183] on span "Material ativo" at bounding box center [173, 184] width 164 height 7
click at [344, 417] on div "Ok BR20 - PREFORMA 38G H2OH Data out 27/08 Suficiência - Próxima Entrega 13/09 …" at bounding box center [560, 288] width 1121 height 414
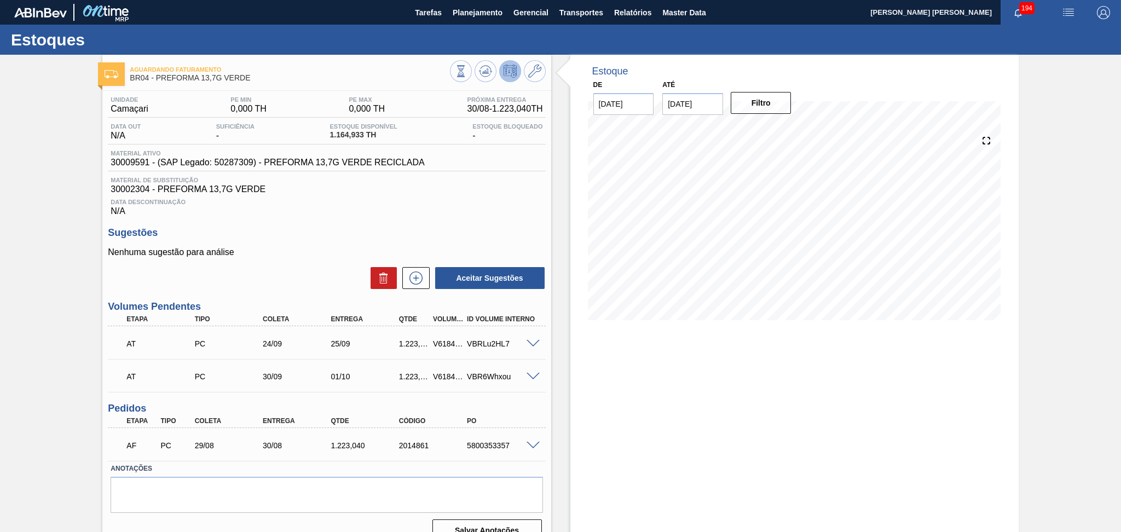
click at [486, 213] on div "Data Descontinuação N/A" at bounding box center [326, 205] width 437 height 22
click at [495, 215] on div "Data Descontinuação N/A" at bounding box center [326, 205] width 437 height 22
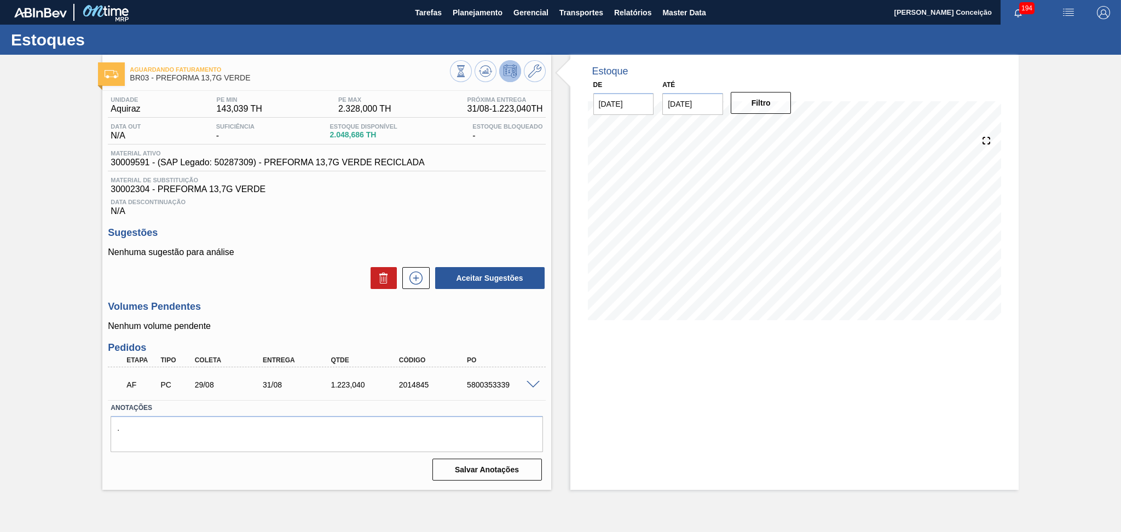
click at [433, 236] on h3 "Sugestões" at bounding box center [326, 232] width 437 height 11
click at [488, 68] on icon at bounding box center [485, 71] width 13 height 13
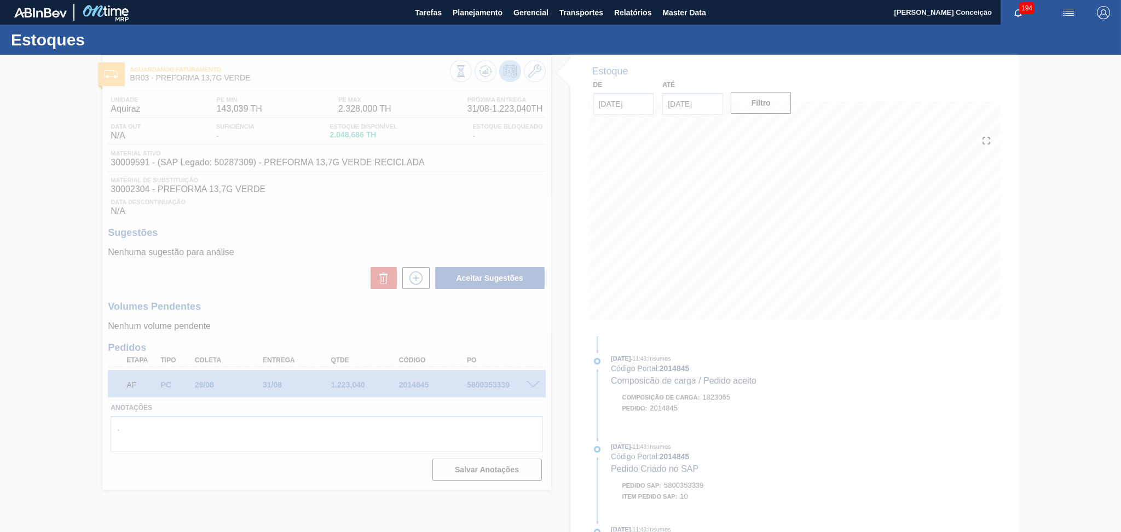
click at [512, 210] on div at bounding box center [560, 293] width 1121 height 477
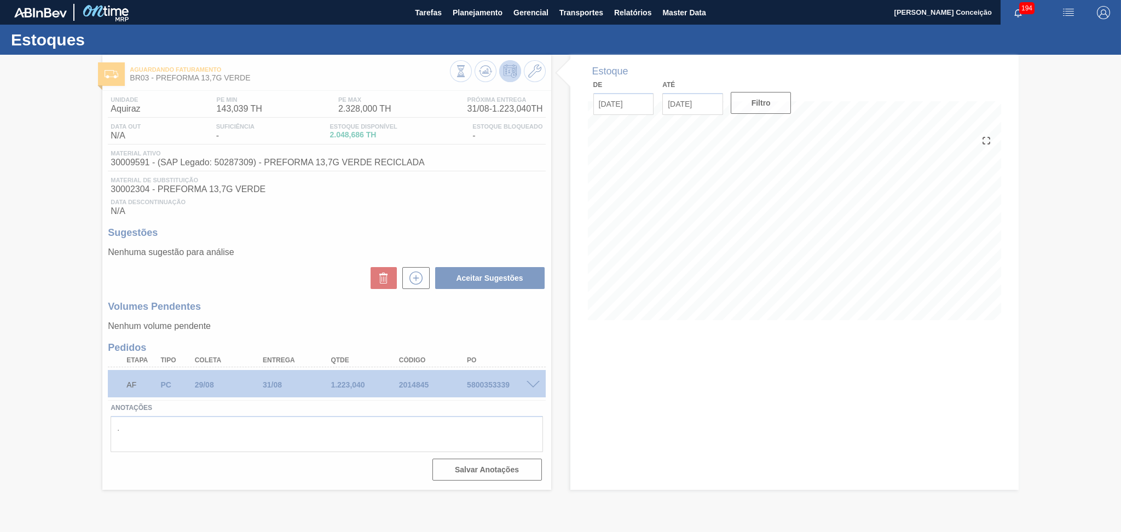
click at [484, 228] on div at bounding box center [560, 293] width 1121 height 477
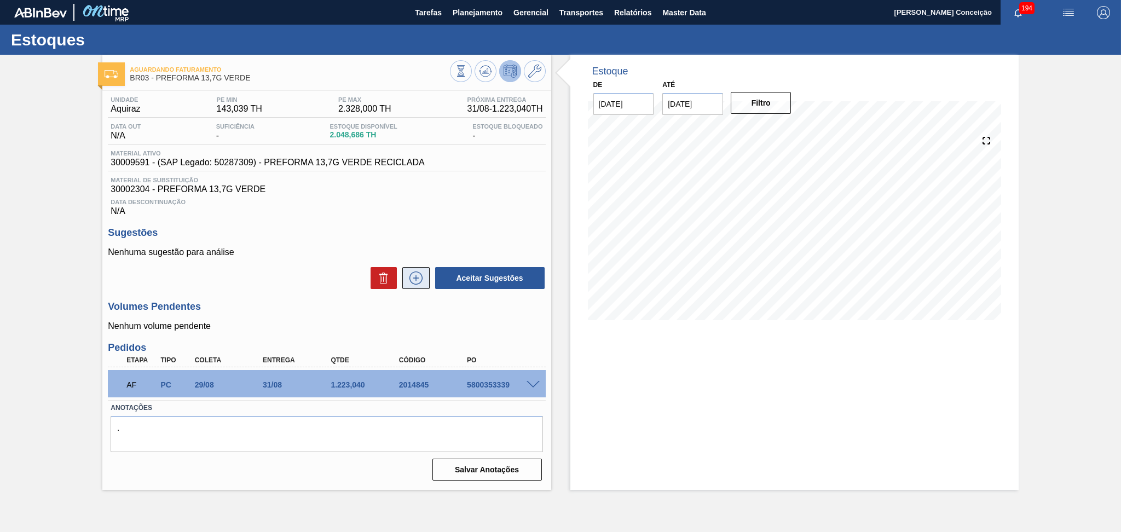
click at [415, 277] on icon at bounding box center [415, 278] width 1 height 6
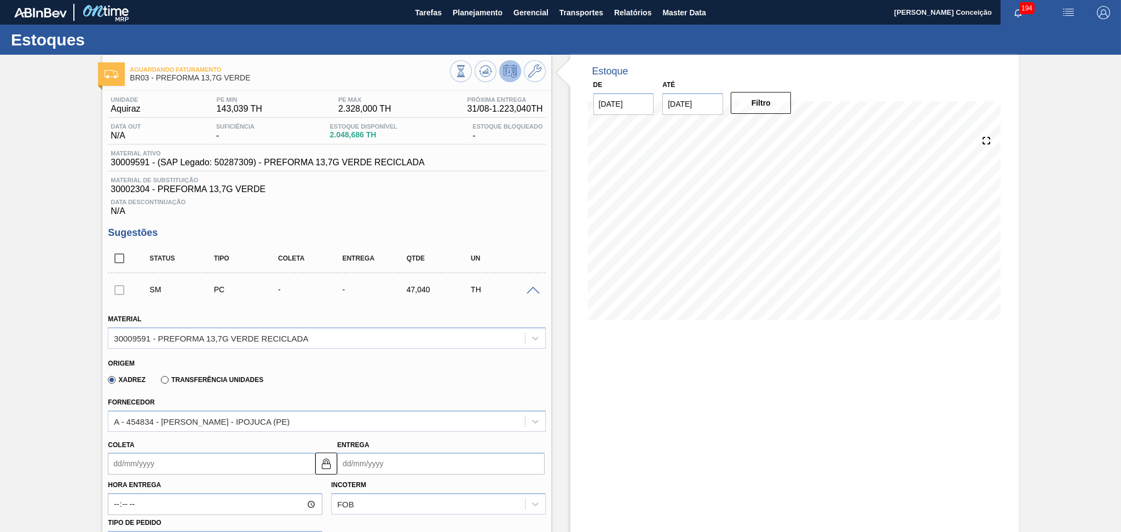
click at [312, 392] on div "Fornecedor A - 454834 - LORENPET - IPOJUCA (PE)" at bounding box center [326, 412] width 446 height 40
click at [198, 457] on input "Coleta" at bounding box center [211, 464] width 207 height 22
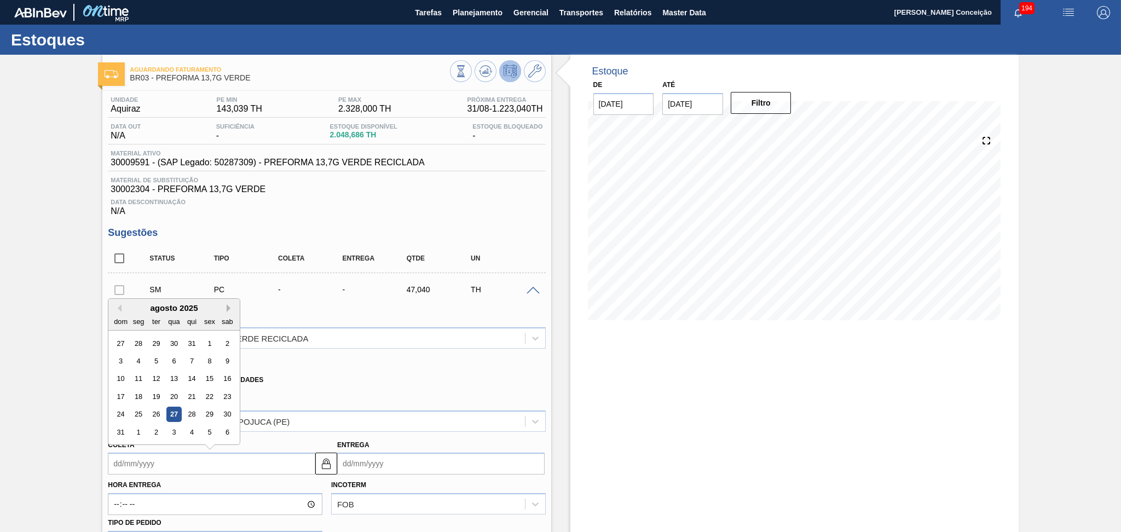
click at [229, 306] on button "Next Month" at bounding box center [231, 308] width 8 height 8
click at [138, 362] on div "8" at bounding box center [138, 360] width 15 height 15
type input "08/09/2025"
type input "10/09/2025"
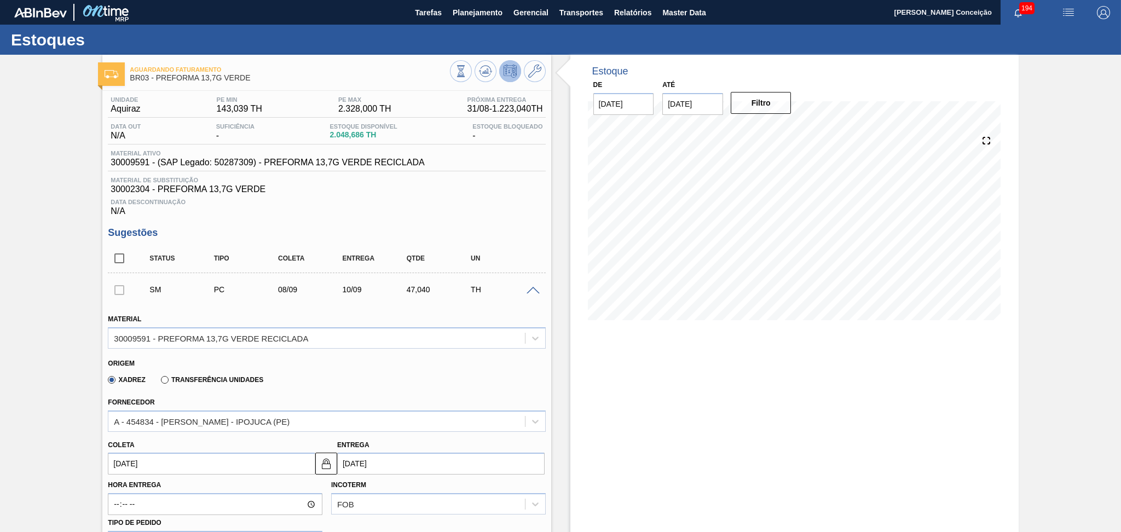
scroll to position [146, 0]
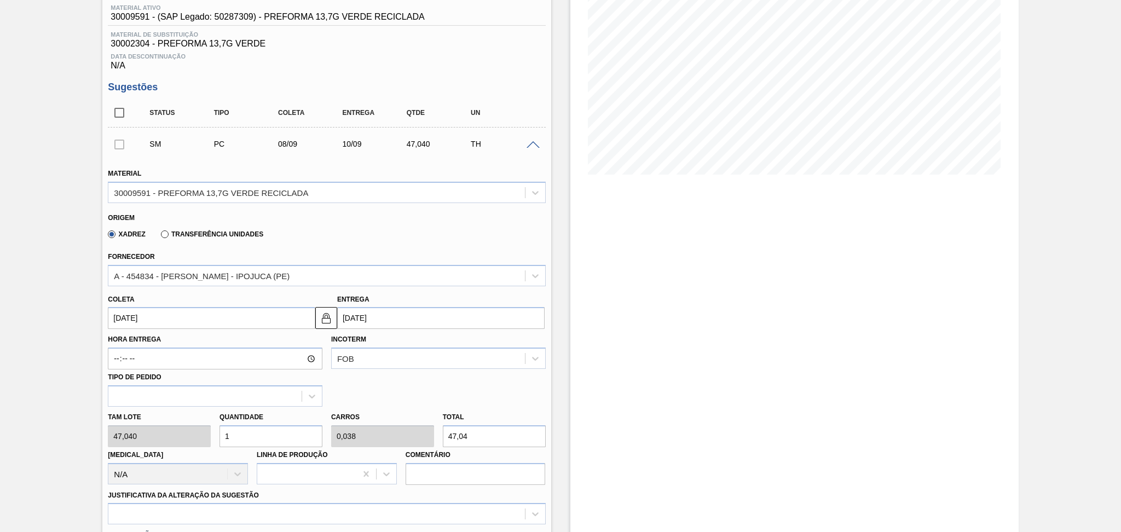
click at [216, 433] on div "Quantidade 1" at bounding box center [271, 428] width 112 height 38
type input "2"
type input "0,077"
type input "94,08"
type input "26"
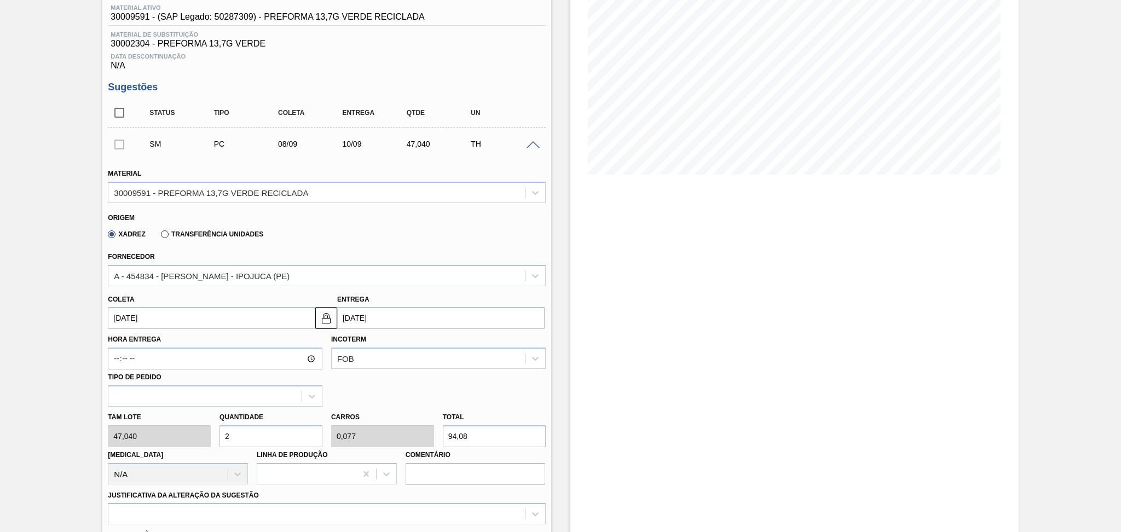
type input "1"
type input "1.223,04"
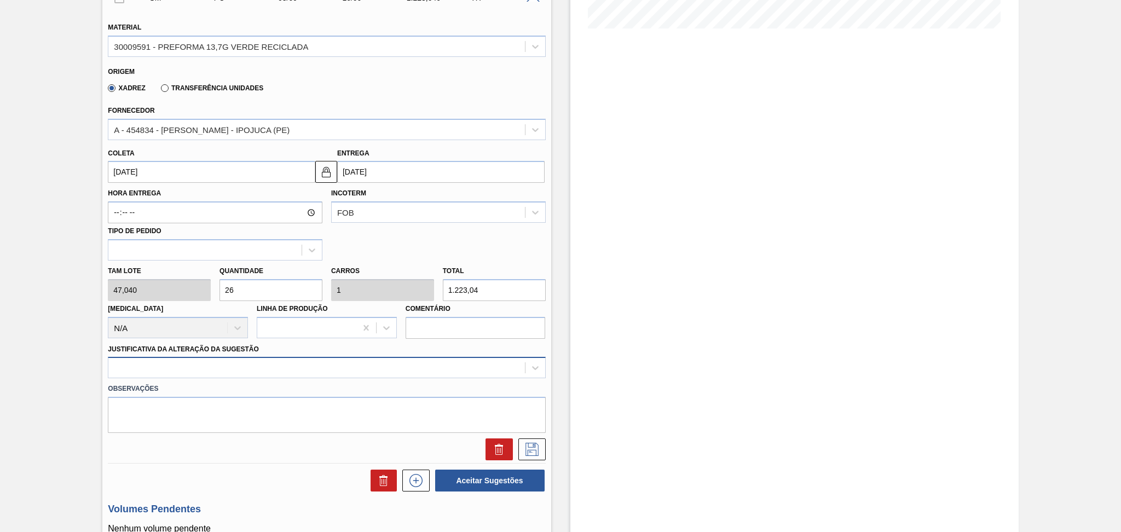
type input "26"
click at [199, 368] on div at bounding box center [326, 367] width 437 height 21
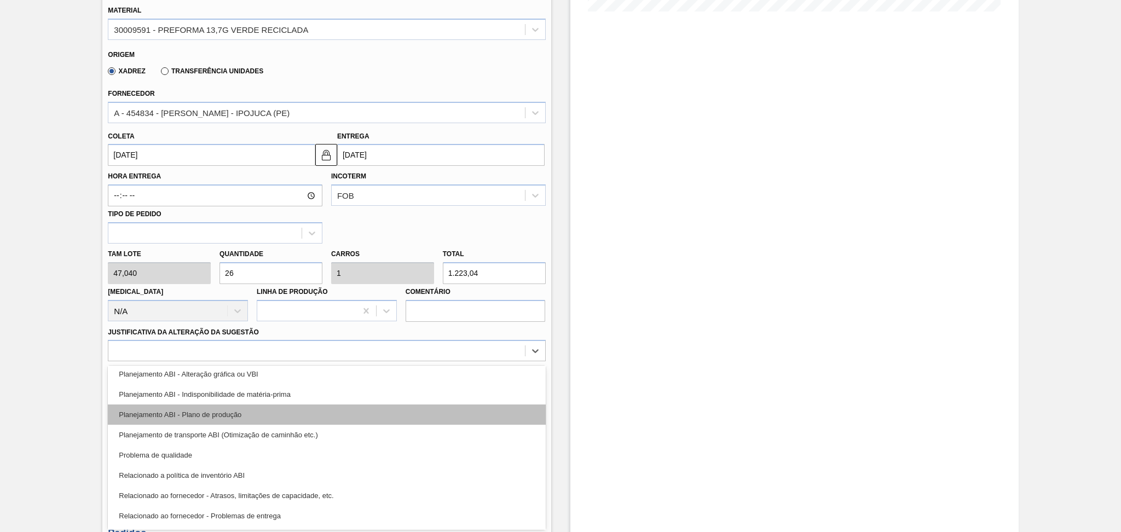
click at [234, 420] on div "Planejamento ABI - Plano de produção" at bounding box center [326, 414] width 437 height 20
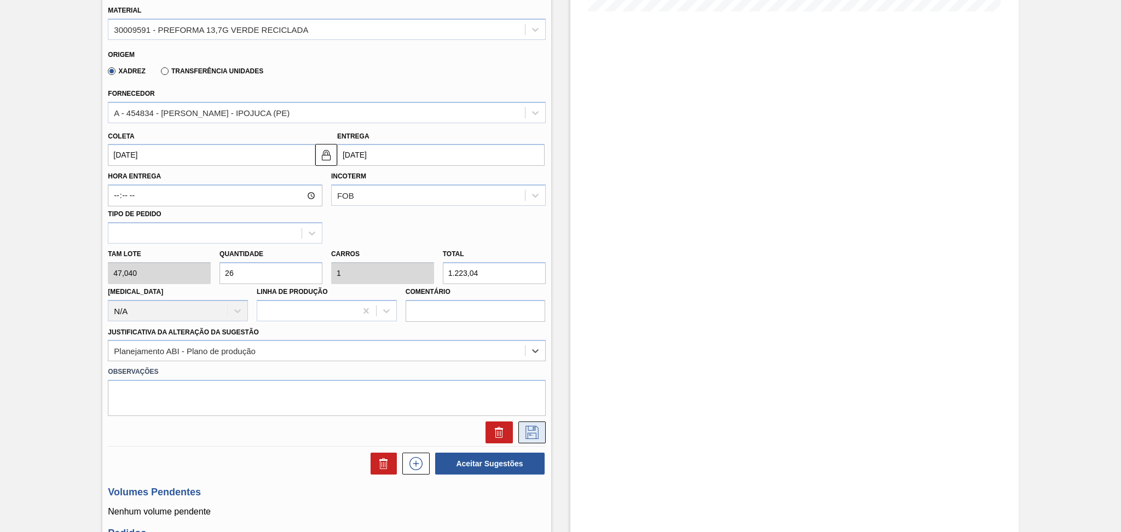
click at [523, 432] on icon at bounding box center [532, 432] width 18 height 13
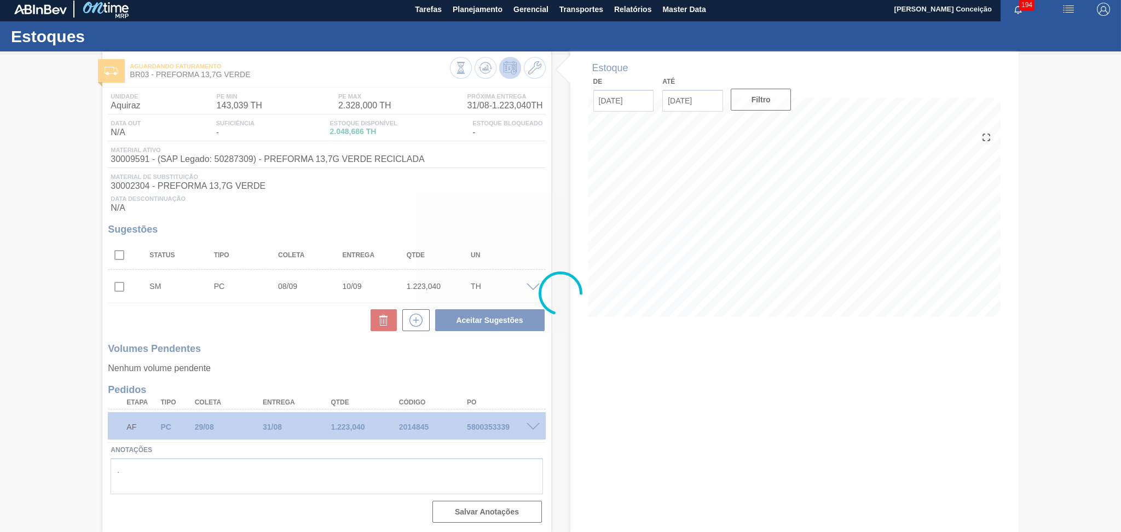
scroll to position [2, 0]
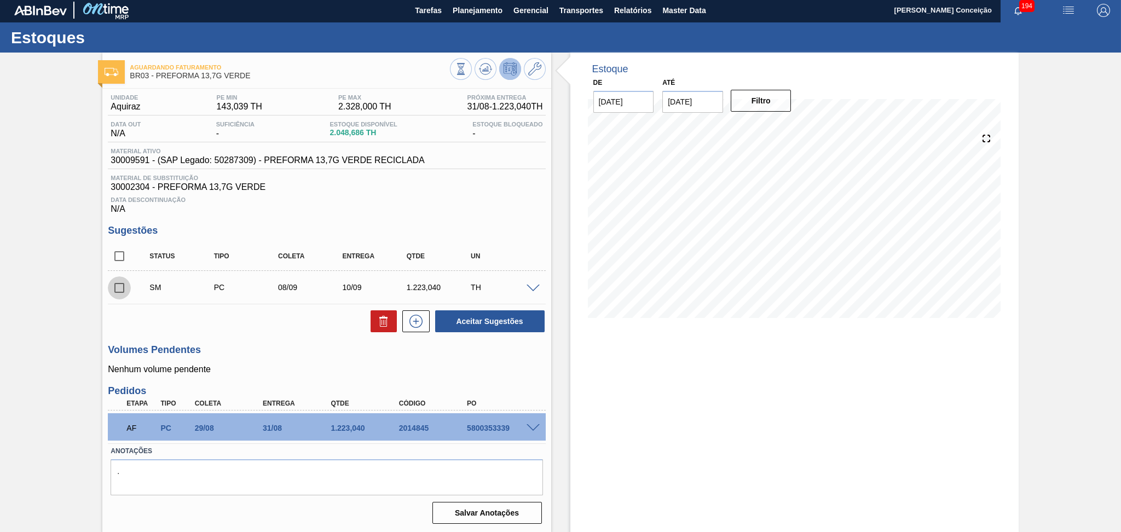
click at [125, 285] on input "checkbox" at bounding box center [119, 287] width 23 height 23
click at [476, 315] on button "Aceitar Sugestões" at bounding box center [489, 321] width 109 height 22
checkbox input "false"
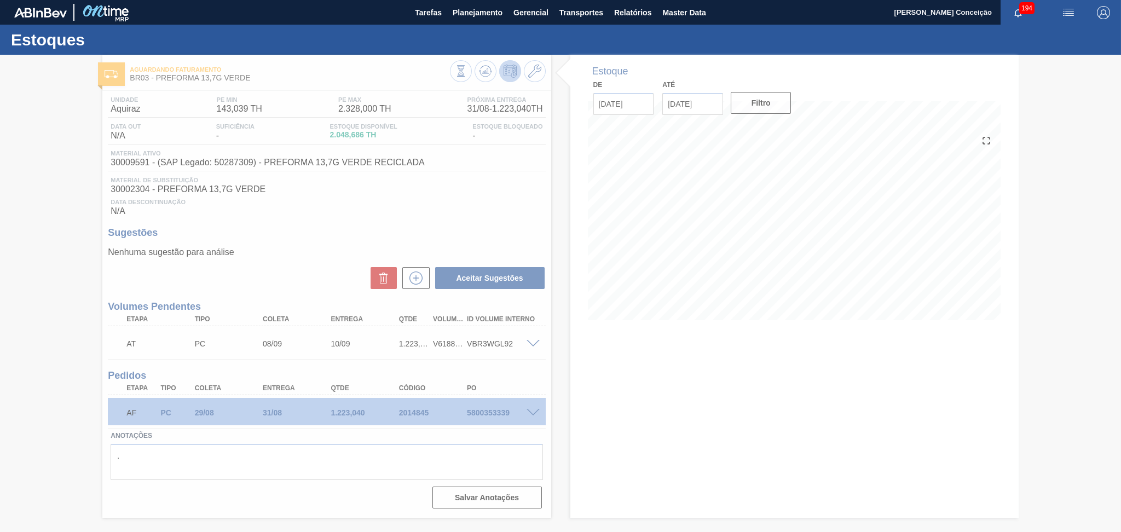
scroll to position [0, 0]
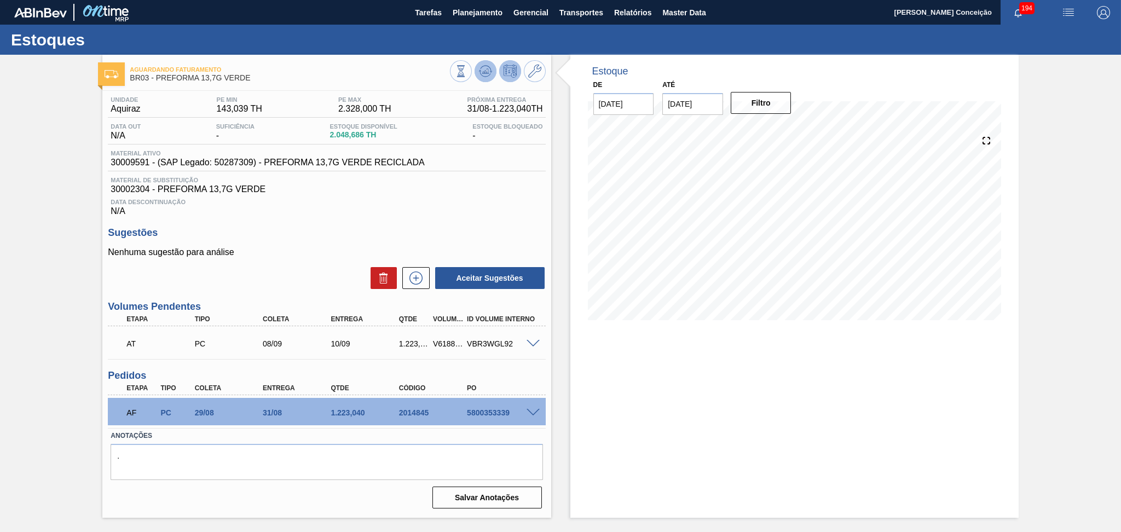
click at [482, 70] on icon at bounding box center [485, 71] width 13 height 13
click at [532, 409] on span at bounding box center [532, 413] width 13 height 8
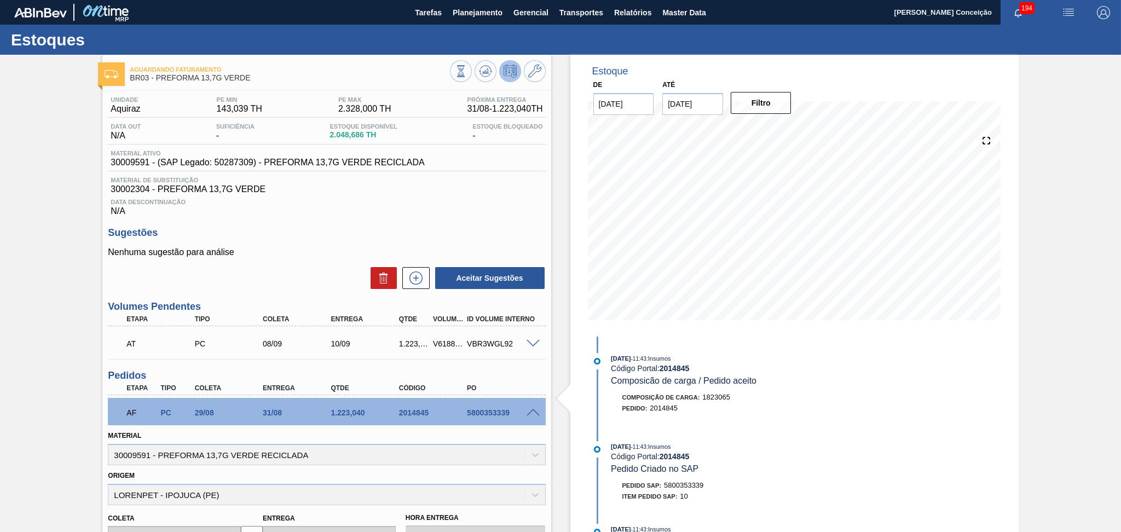
click at [531, 412] on span at bounding box center [532, 413] width 13 height 8
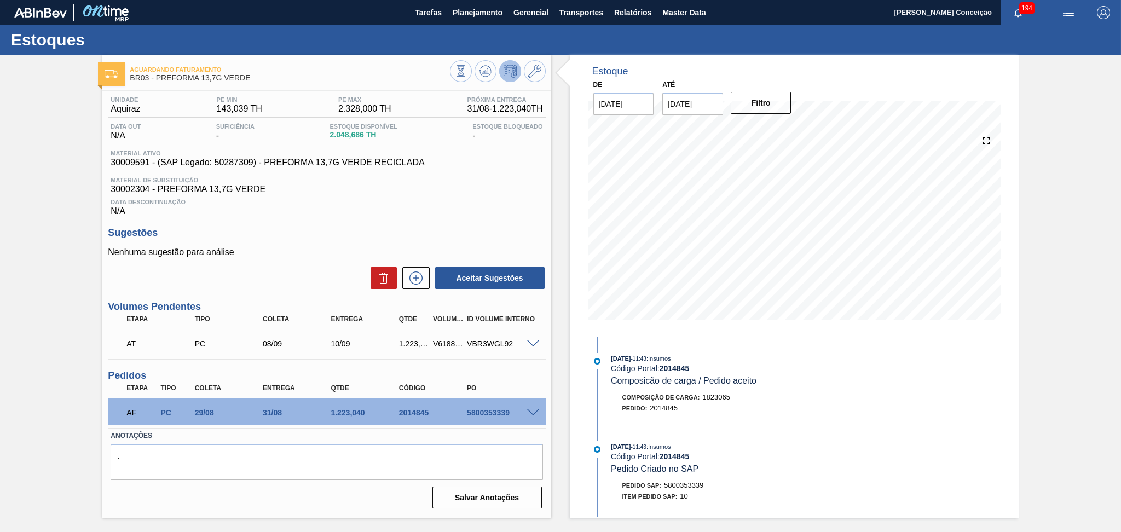
click at [408, 193] on span "30002304 - PREFORMA 13,7G VERDE" at bounding box center [327, 189] width 432 height 10
click at [510, 201] on span "Data Descontinuação" at bounding box center [327, 202] width 432 height 7
click at [386, 212] on div "Data Descontinuação N/A" at bounding box center [326, 205] width 437 height 22
click at [562, 308] on div "Estoque De 27/08/2025 Até 30/10/2025 Filtro 09/09 Projeção de Estoque 1,071.706…" at bounding box center [784, 286] width 467 height 463
click at [412, 282] on icon at bounding box center [416, 277] width 18 height 13
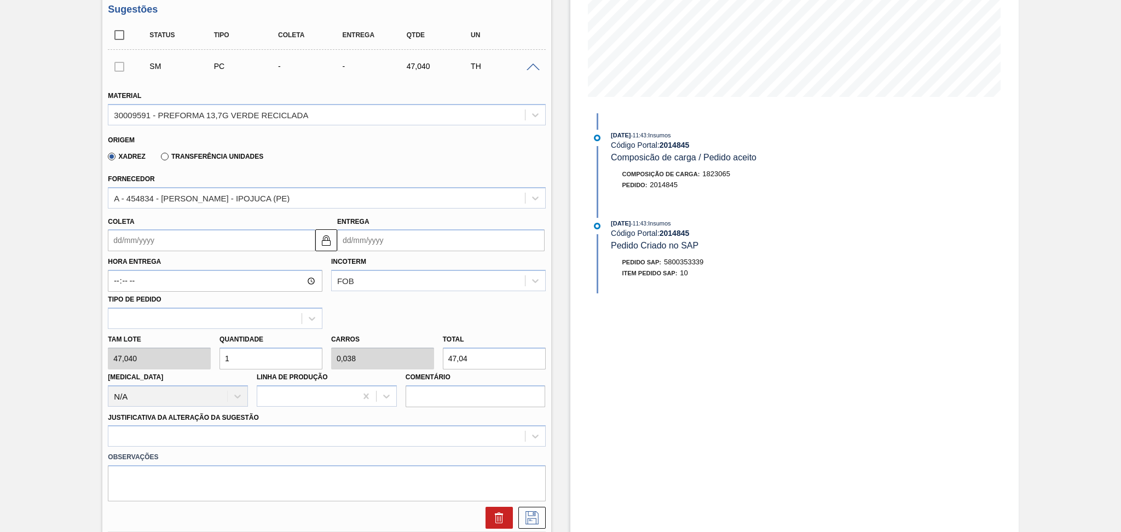
scroll to position [292, 0]
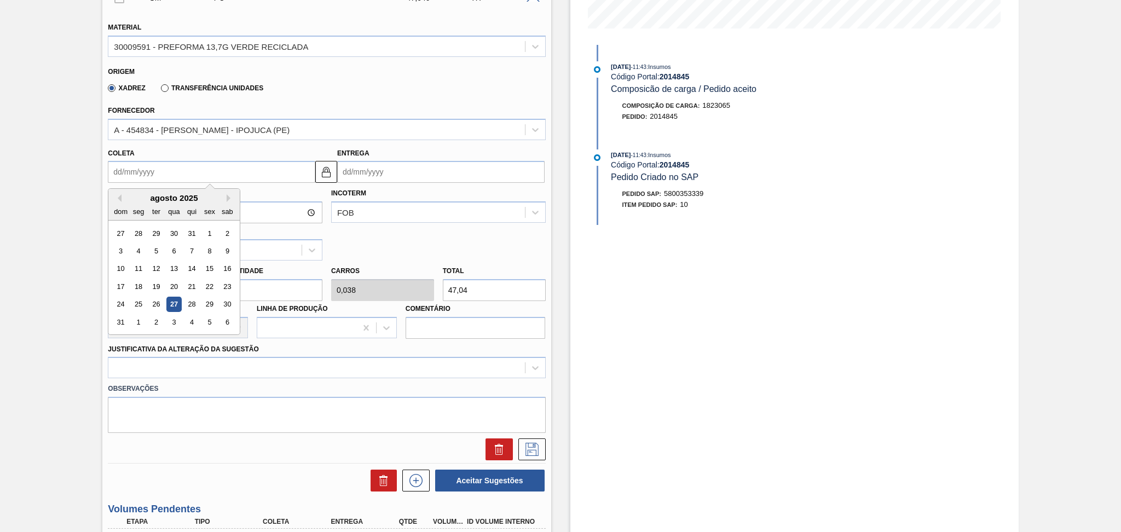
click at [160, 165] on input "Coleta" at bounding box center [211, 172] width 207 height 22
click at [230, 195] on button "Next Month" at bounding box center [231, 198] width 8 height 8
click at [180, 231] on div "3" at bounding box center [174, 233] width 15 height 15
type input "03/09/2025"
type input "[DATE]"
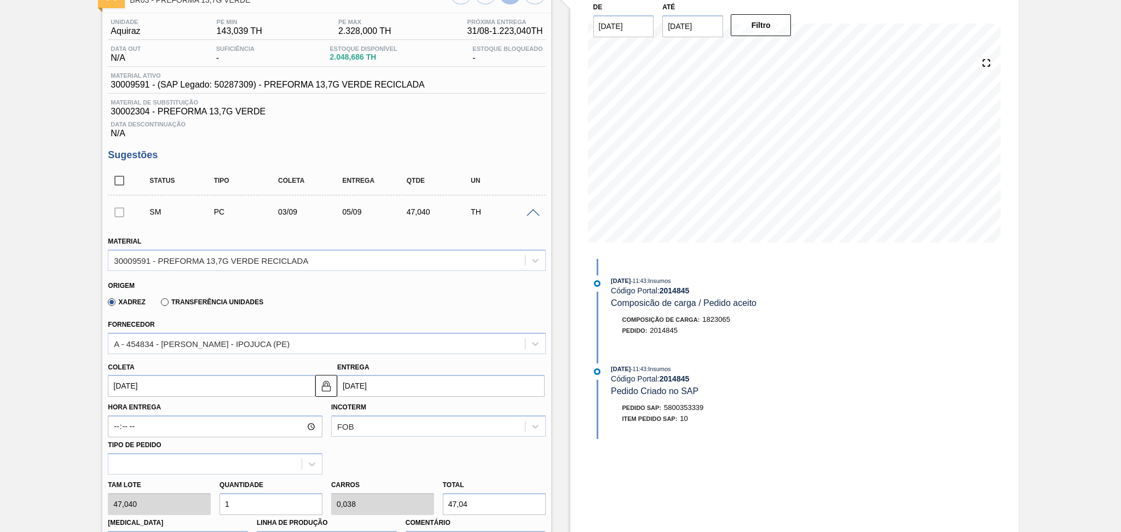
scroll to position [73, 0]
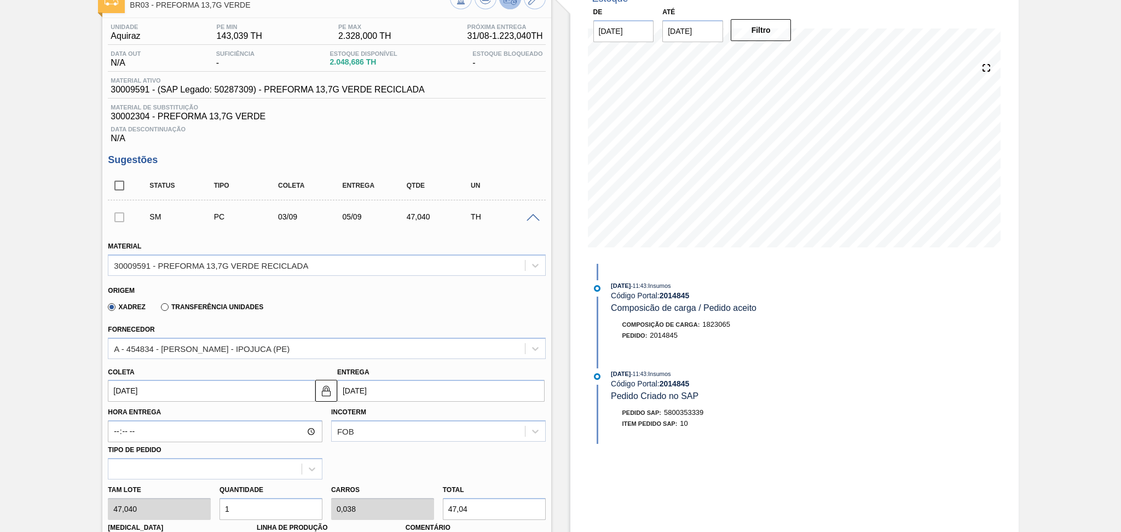
click at [531, 221] on div "SM PC 03/09 05/09 47,040 TH" at bounding box center [326, 216] width 437 height 27
click at [531, 218] on span at bounding box center [532, 218] width 13 height 8
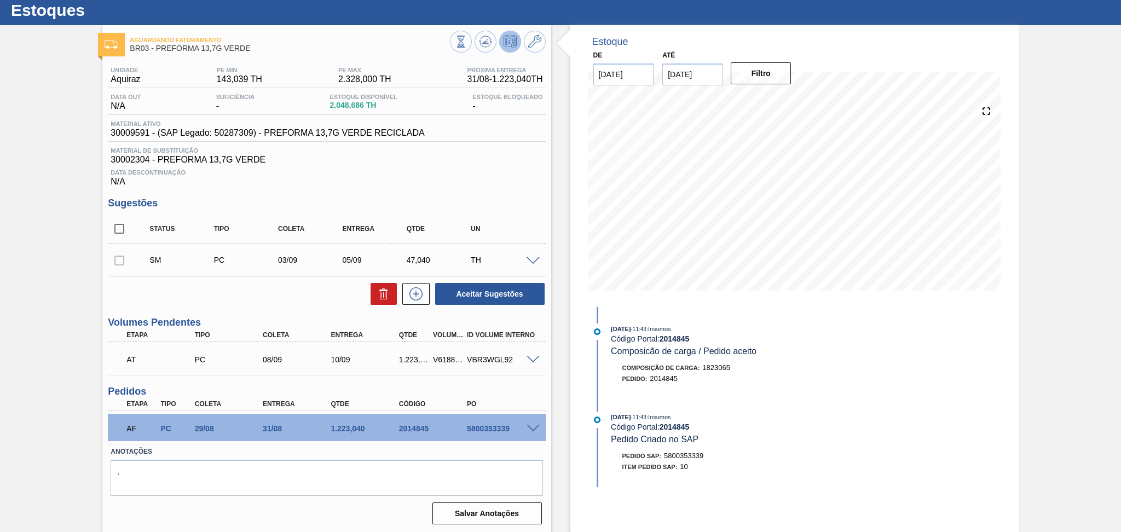
click at [301, 290] on div "Aceitar Sugestões" at bounding box center [326, 294] width 437 height 24
click at [125, 232] on input "checkbox" at bounding box center [119, 228] width 23 height 23
click at [461, 293] on button "Aceitar Sugestões" at bounding box center [489, 294] width 109 height 22
click at [275, 290] on div "Aceitar Sugestões" at bounding box center [326, 294] width 437 height 24
click at [121, 231] on input "checkbox" at bounding box center [119, 228] width 23 height 23
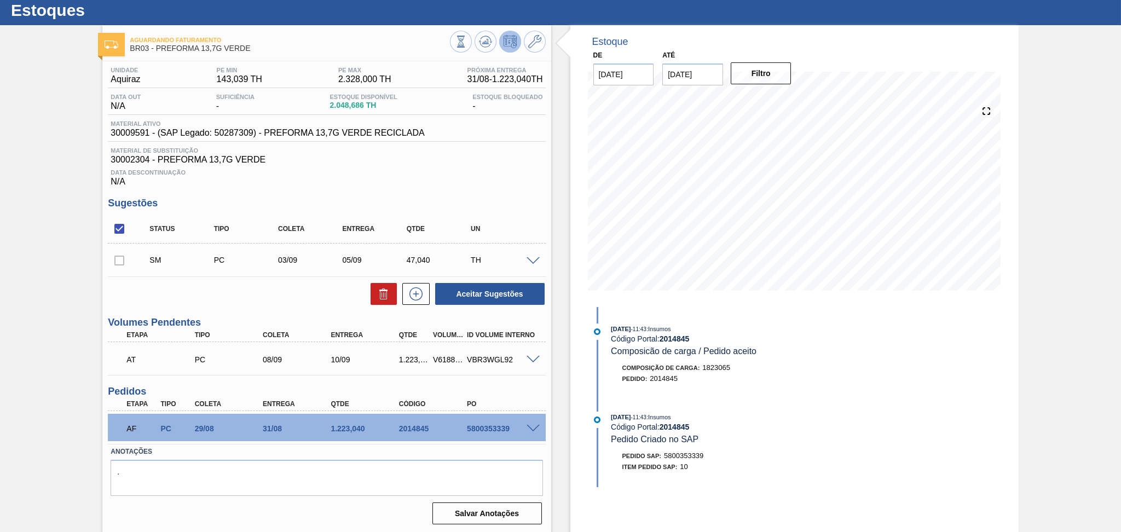
checkbox input "false"
click at [535, 258] on span at bounding box center [532, 261] width 13 height 8
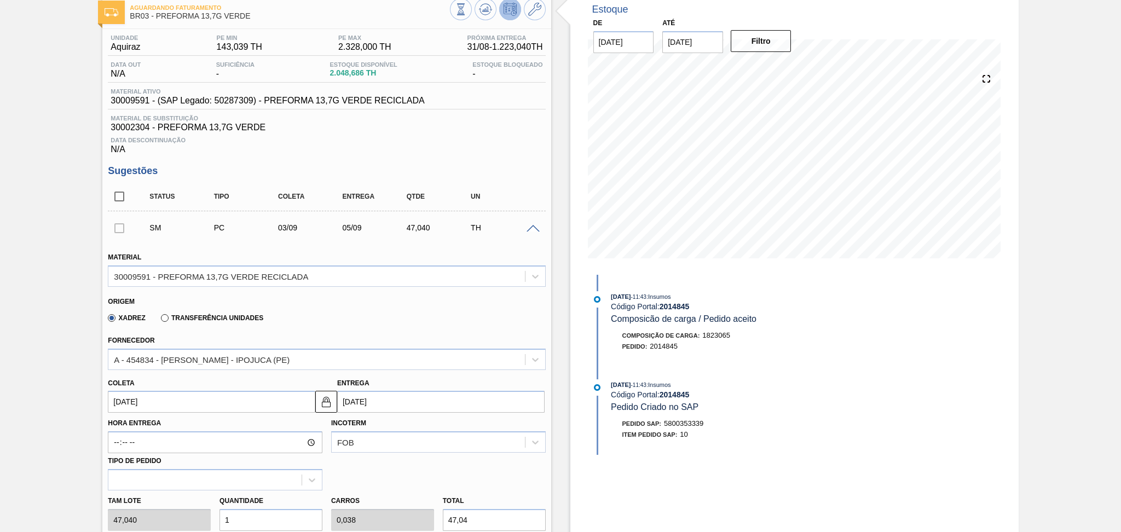
scroll to position [248, 0]
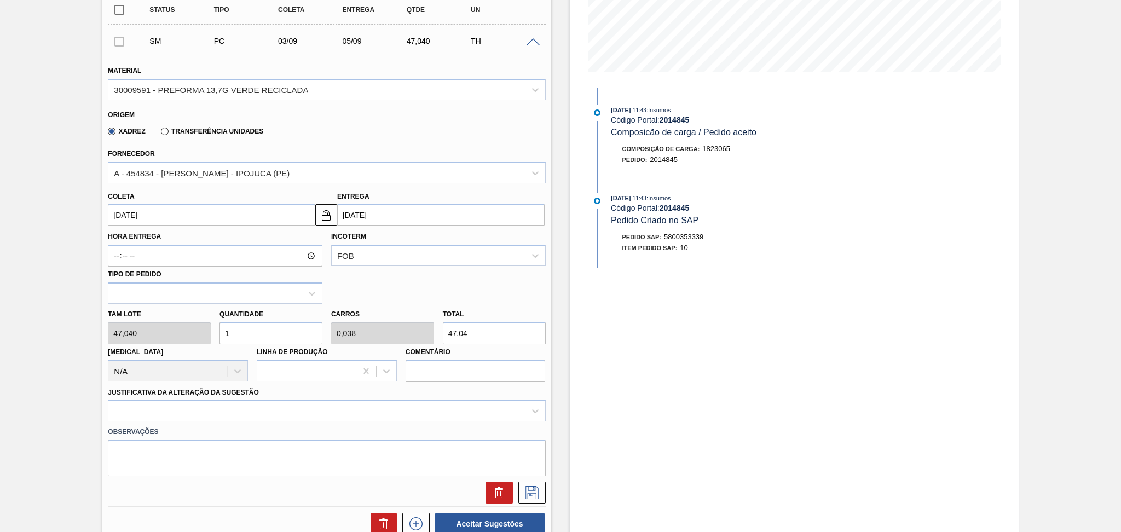
click at [155, 323] on div "Tam lote 47,040 Quantidade 1 Carros 0,038 Total 47,04 Doca N/A Linha de Produçã…" at bounding box center [326, 343] width 446 height 78
type input "2"
type input "0,077"
type input "94,08"
type input "26"
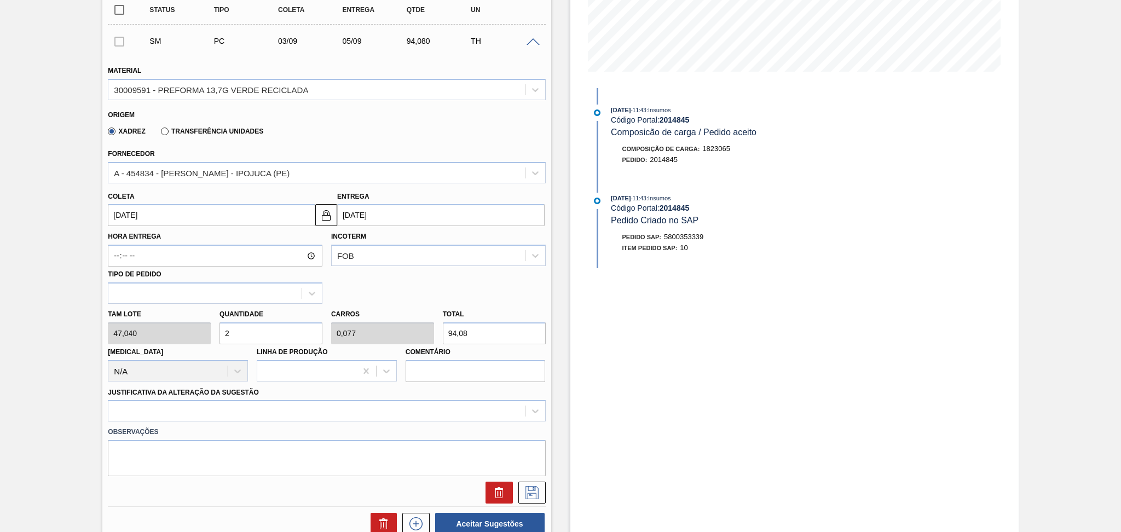
type input "1"
type input "1.223,04"
type input "26"
click at [212, 413] on div at bounding box center [326, 410] width 437 height 21
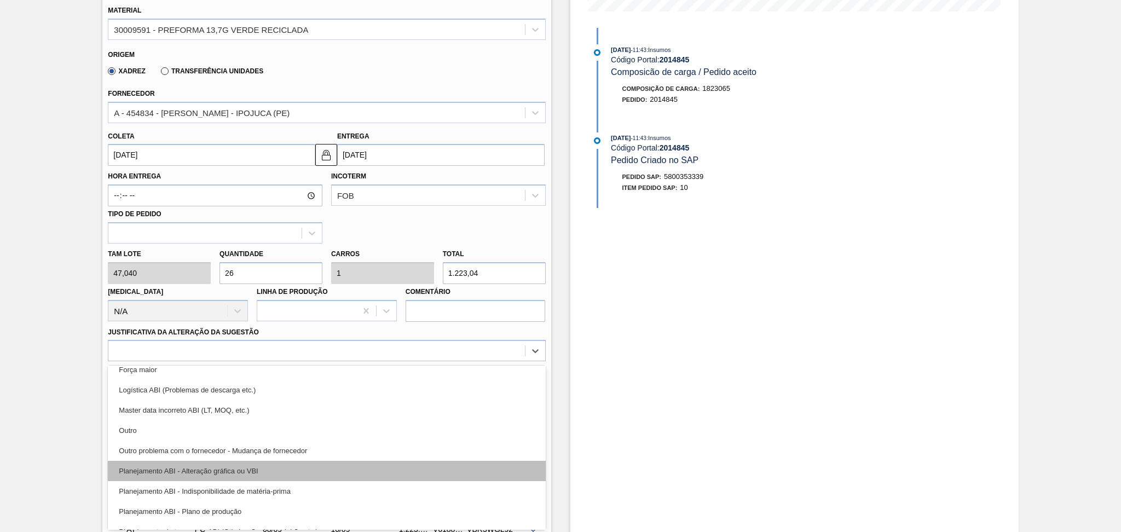
scroll to position [73, 0]
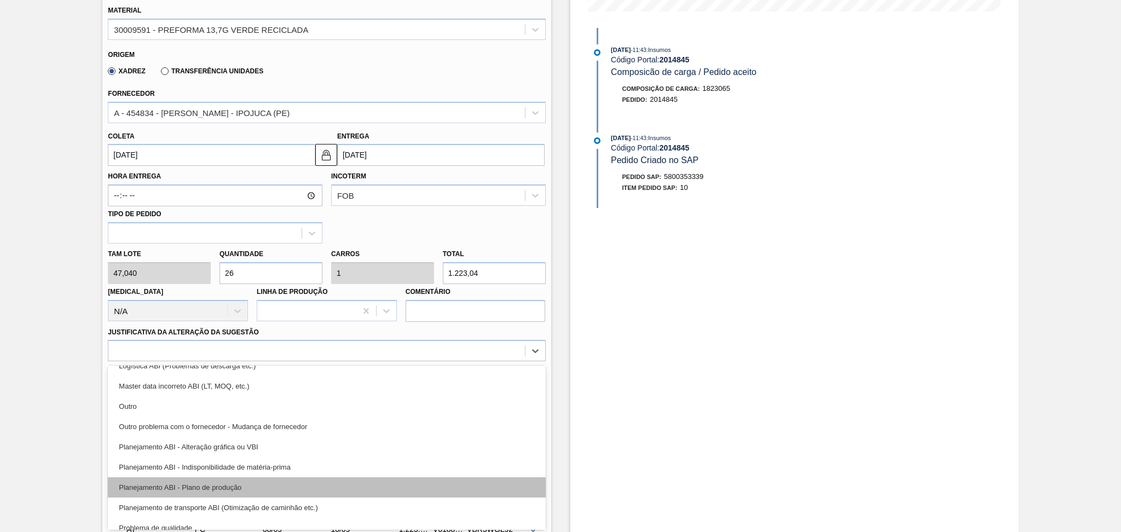
click at [248, 488] on div "Planejamento ABI - Plano de produção" at bounding box center [326, 487] width 437 height 20
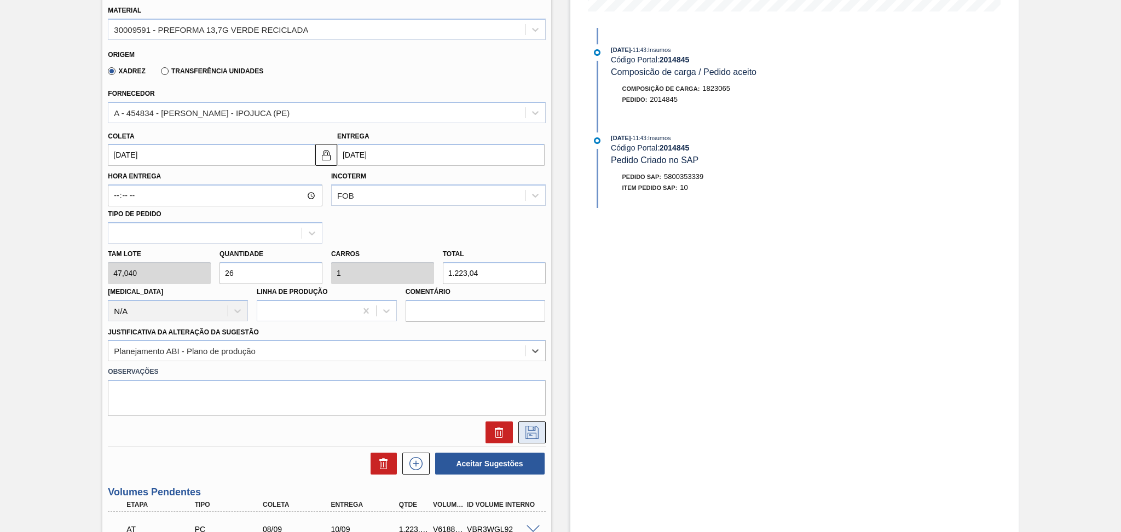
click at [529, 431] on icon at bounding box center [532, 432] width 18 height 13
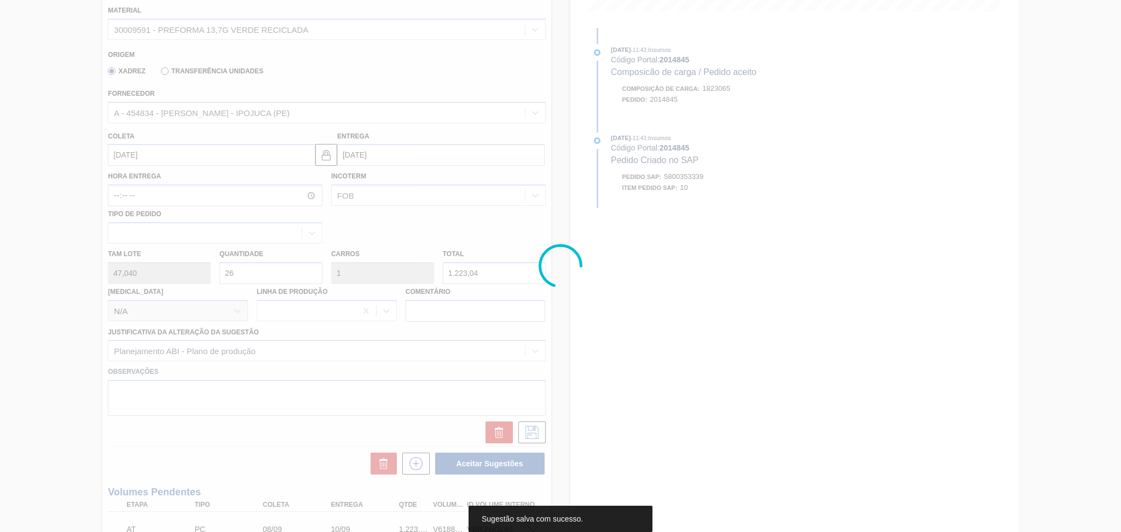
click at [91, 287] on div at bounding box center [560, 266] width 1121 height 532
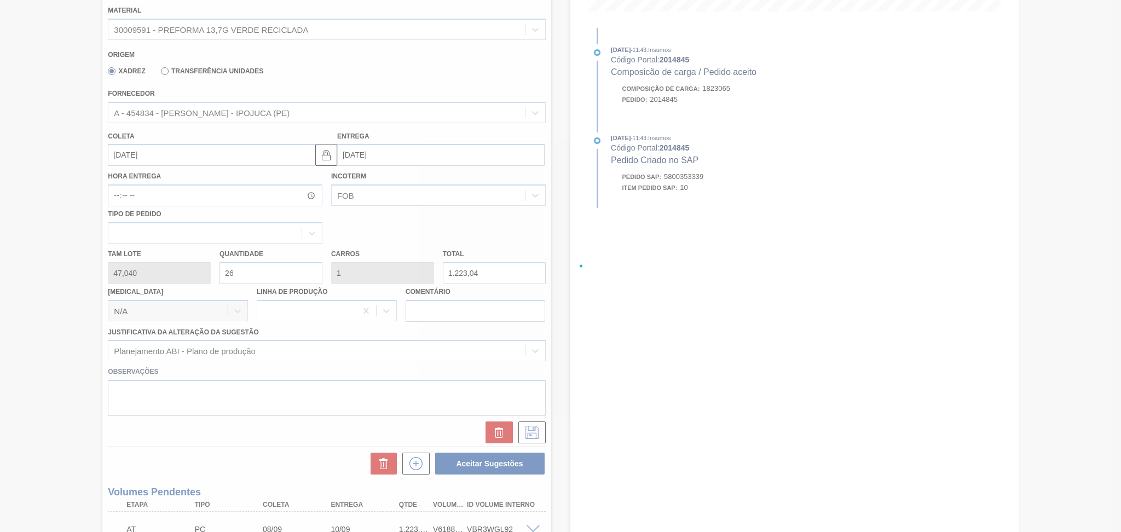
scroll to position [30, 0]
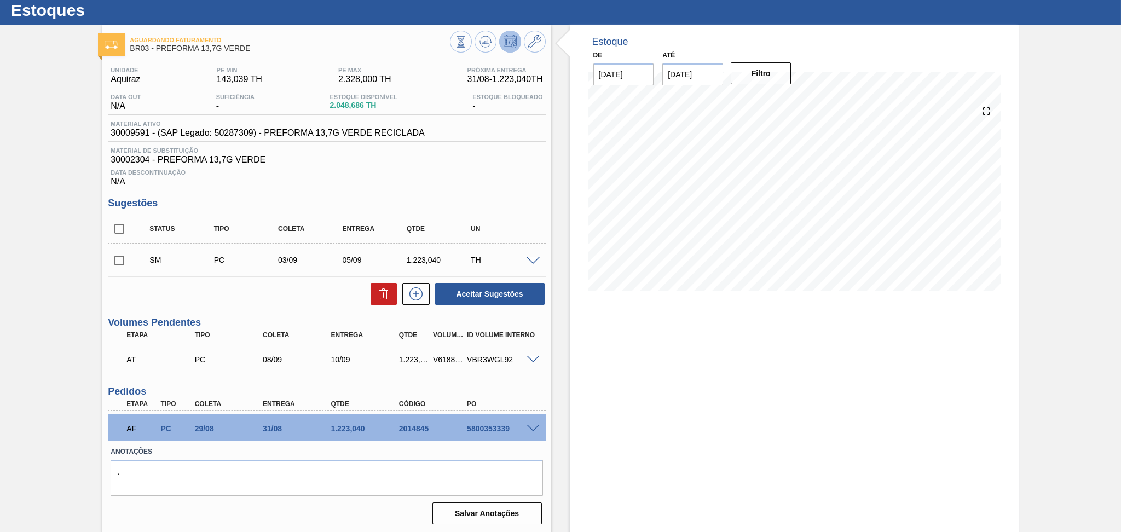
click at [121, 262] on input "checkbox" at bounding box center [119, 260] width 23 height 23
click at [492, 297] on button "Aceitar Sugestões" at bounding box center [489, 294] width 109 height 22
checkbox input "false"
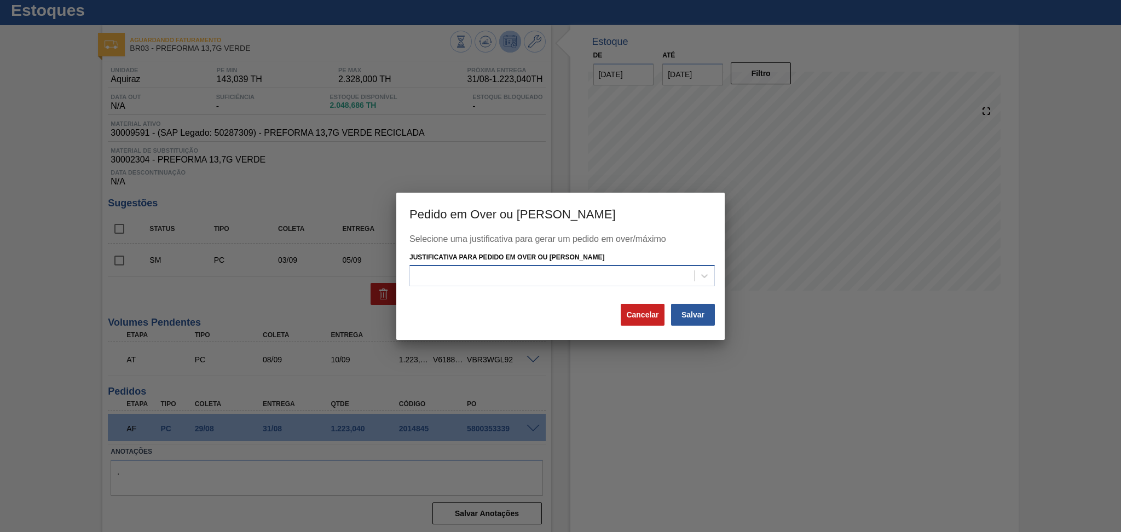
click at [517, 269] on div at bounding box center [552, 276] width 284 height 16
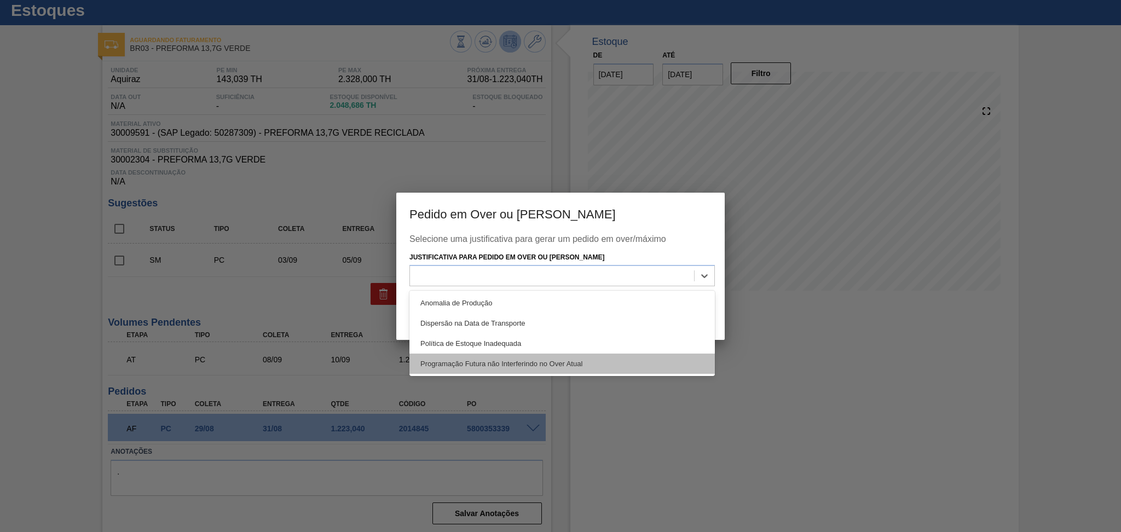
click at [553, 353] on div "Programação Futura não Interferindo no Over Atual" at bounding box center [561, 363] width 305 height 20
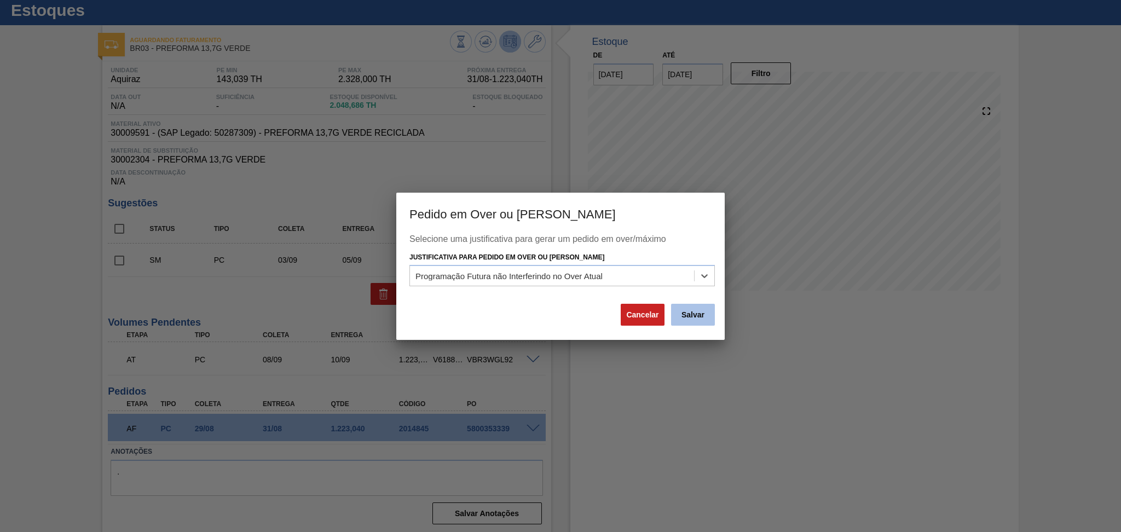
click at [708, 315] on button "Salvar" at bounding box center [693, 315] width 44 height 22
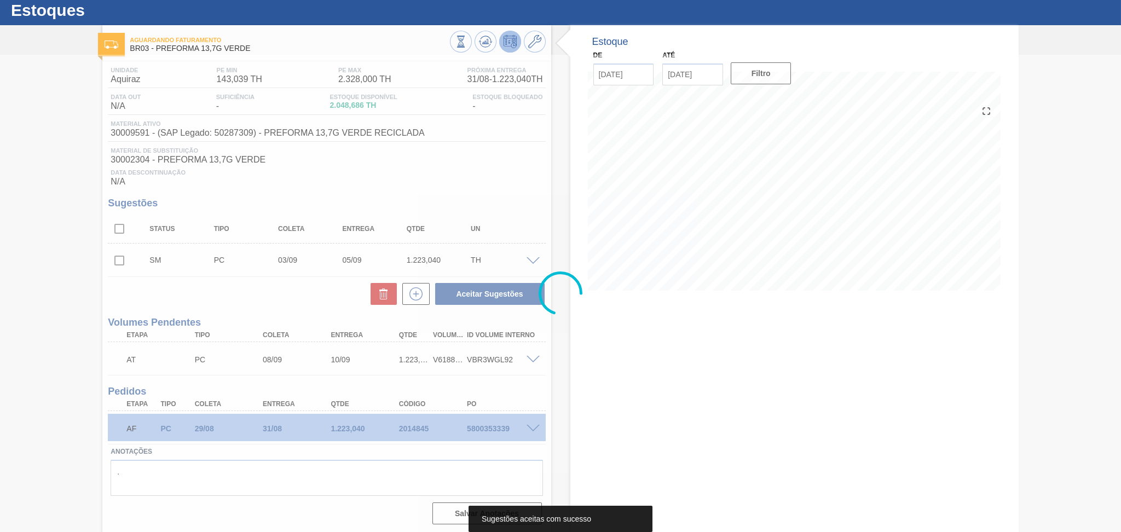
drag, startPoint x: 97, startPoint y: 259, endPoint x: 103, endPoint y: 258, distance: 6.2
click at [97, 259] on div at bounding box center [560, 293] width 1121 height 477
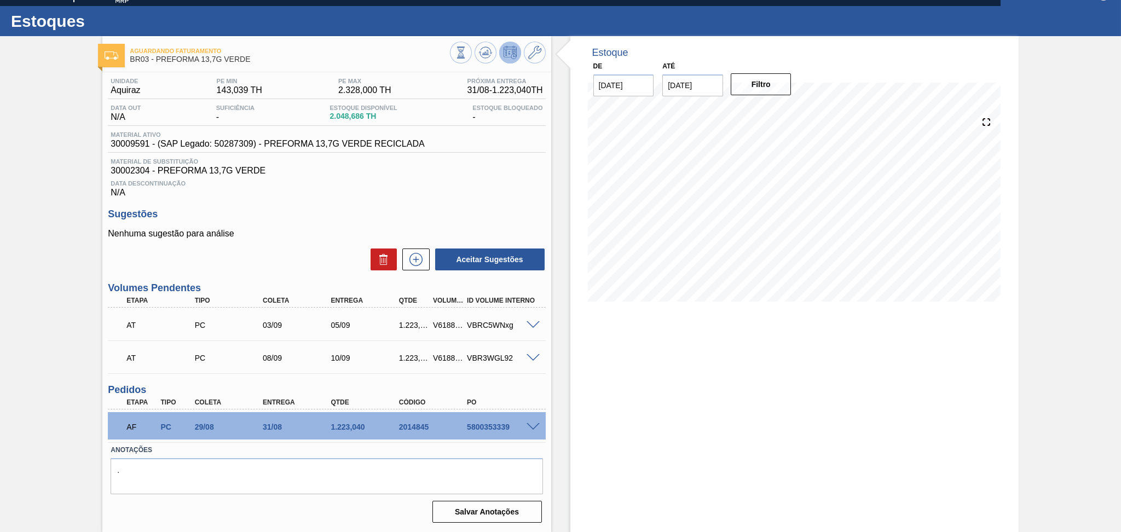
scroll to position [16, 0]
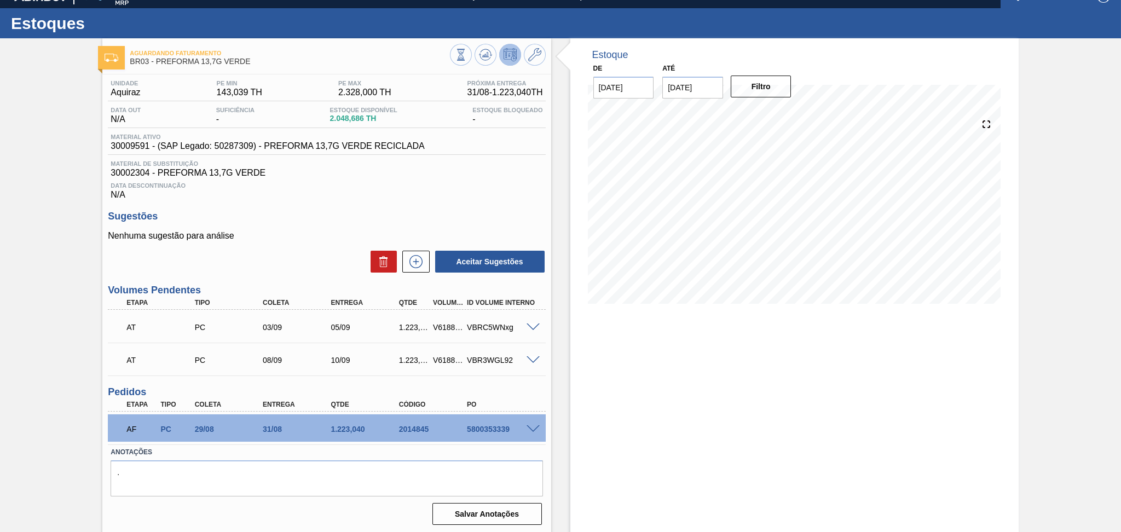
click at [646, 354] on div "Estoque De 27/08/2025 Até 30/10/2025 Filtro" at bounding box center [794, 286] width 448 height 496
click at [487, 50] on icon at bounding box center [485, 54] width 13 height 13
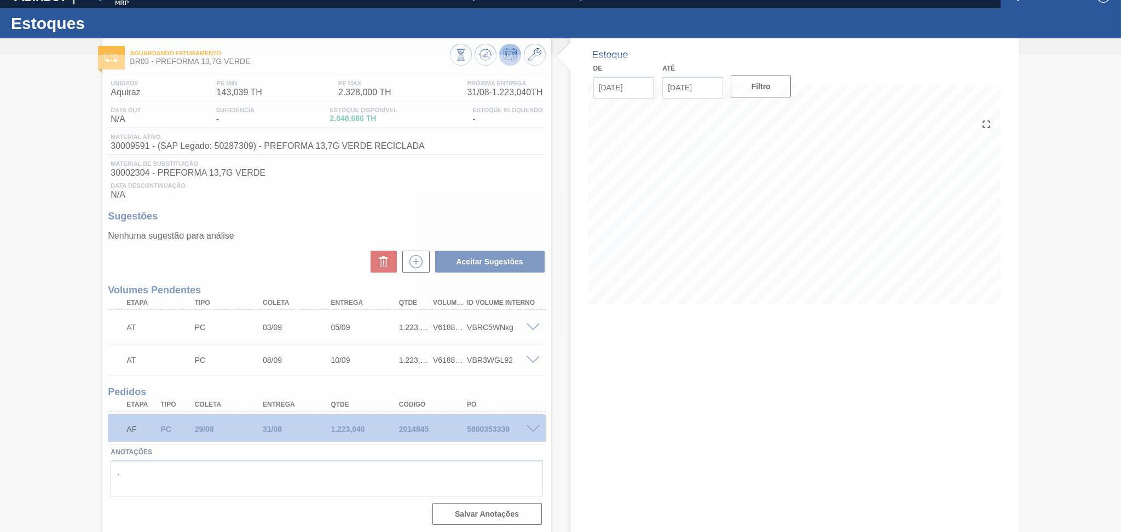
click at [431, 170] on div at bounding box center [560, 293] width 1121 height 477
click at [530, 193] on div at bounding box center [560, 293] width 1121 height 477
click at [484, 199] on div at bounding box center [560, 293] width 1121 height 477
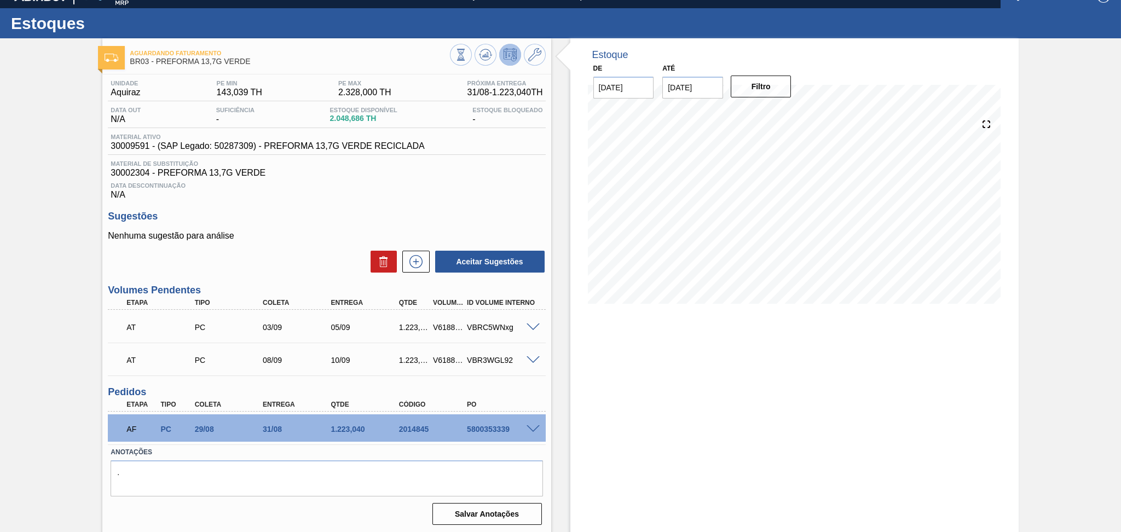
click at [448, 358] on div "V618866" at bounding box center [448, 360] width 36 height 9
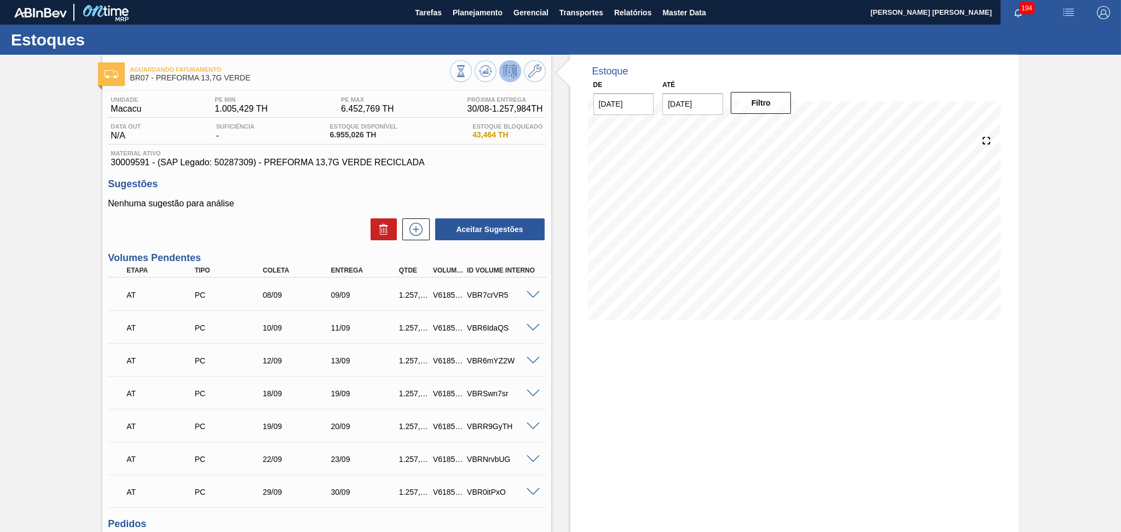
scroll to position [132, 0]
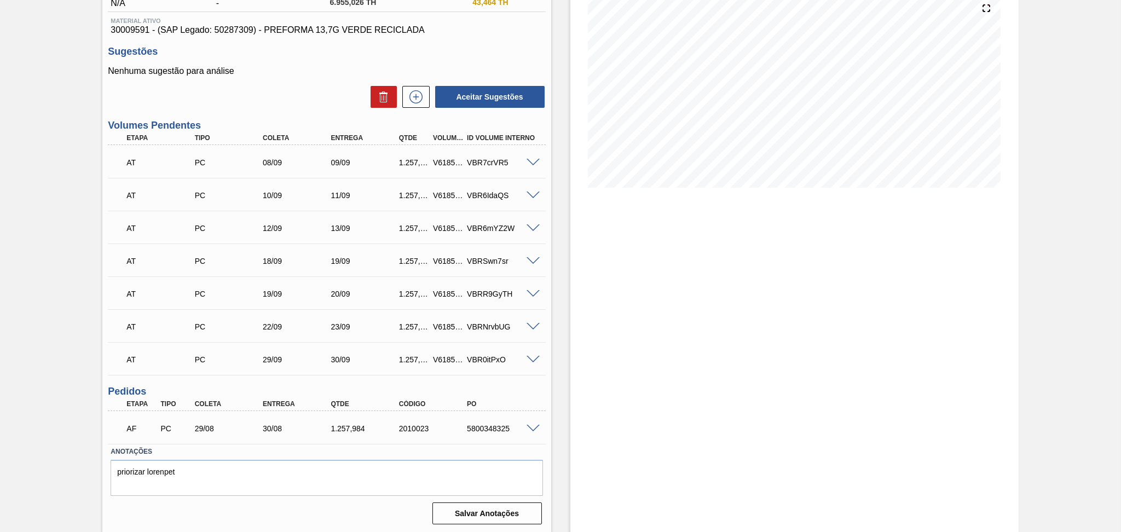
click at [535, 195] on span at bounding box center [532, 196] width 13 height 8
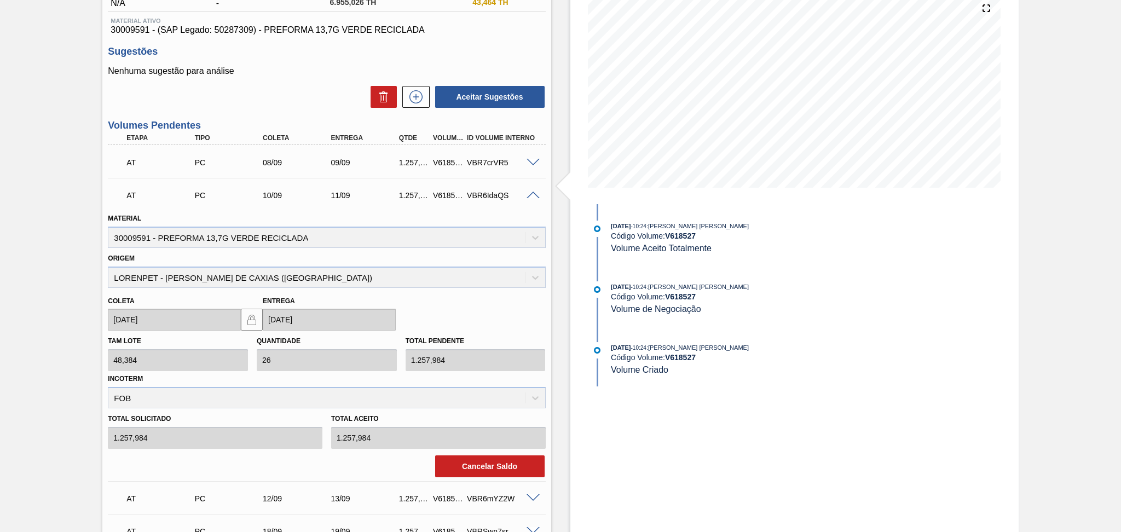
click at [532, 192] on span at bounding box center [532, 196] width 13 height 8
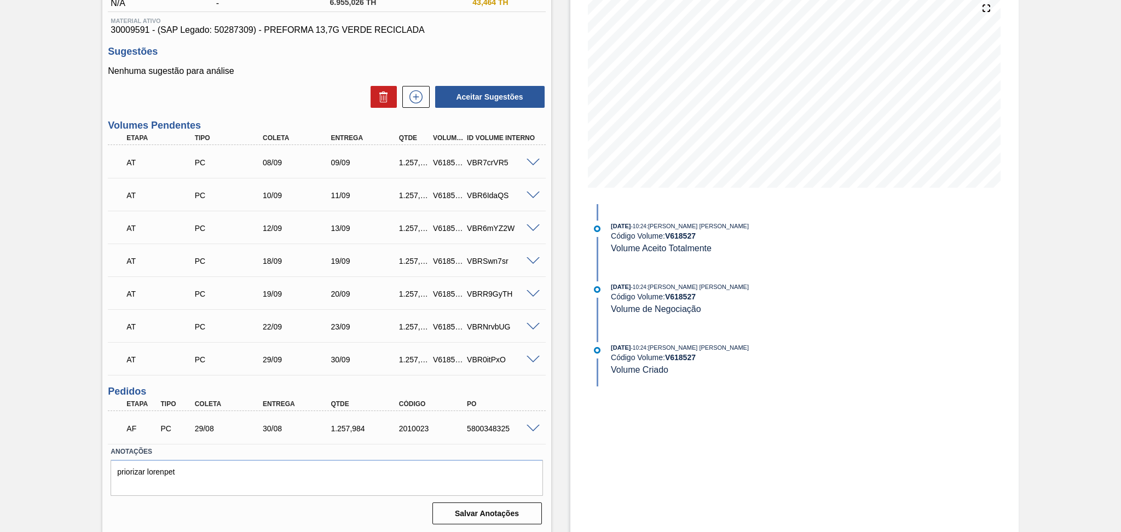
click at [529, 427] on span at bounding box center [532, 429] width 13 height 8
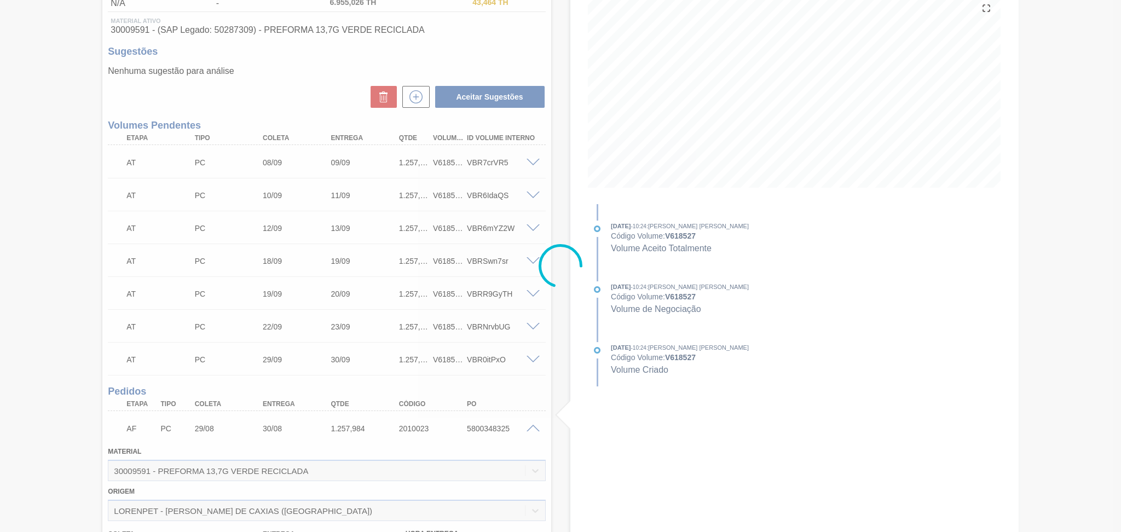
click at [530, 426] on div at bounding box center [560, 266] width 1121 height 532
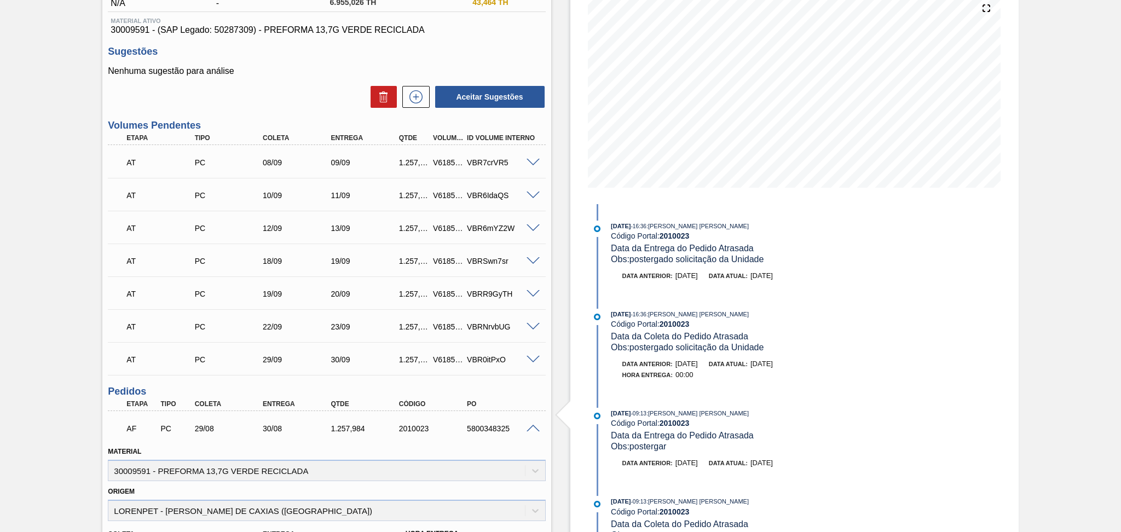
click at [530, 426] on span at bounding box center [532, 429] width 13 height 8
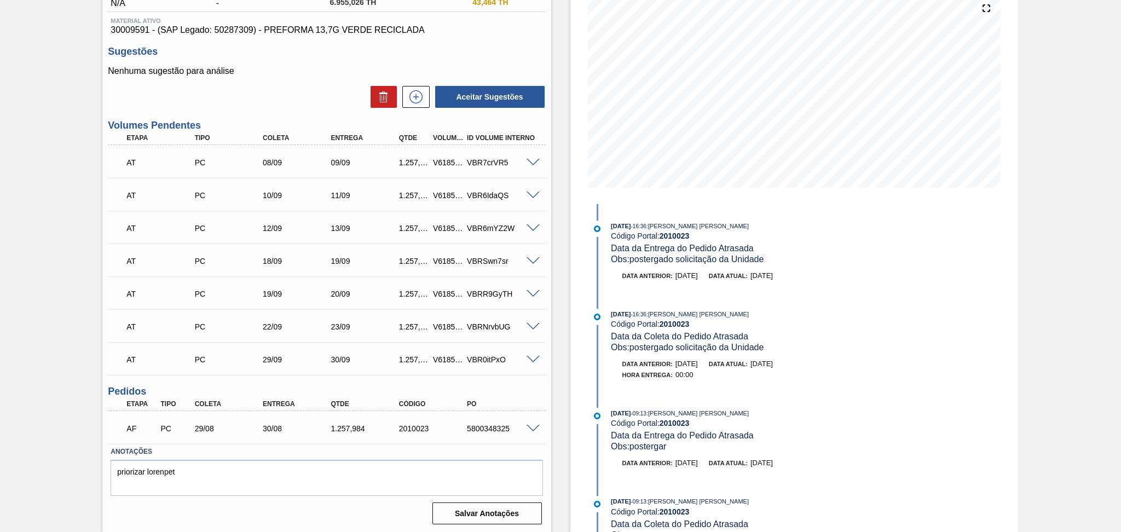
click at [573, 167] on div "Estoque De [DATE] Até [DATE] Filtro 14/09 Projeção de Estoque 5,986.95 [DOMAIN_…" at bounding box center [794, 63] width 448 height 282
click at [511, 69] on p "Nenhuma sugestão para análise" at bounding box center [326, 71] width 437 height 10
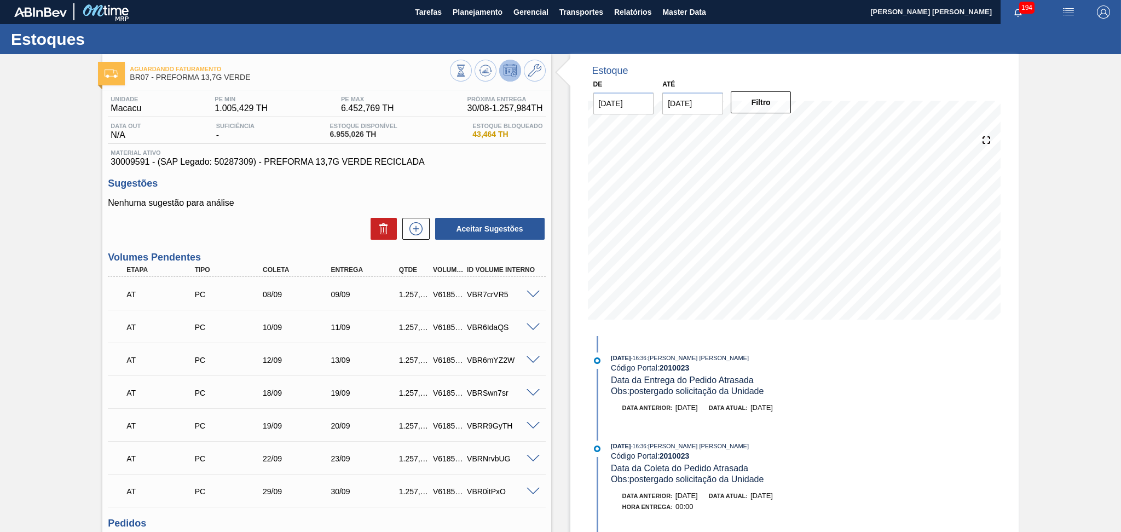
scroll to position [0, 0]
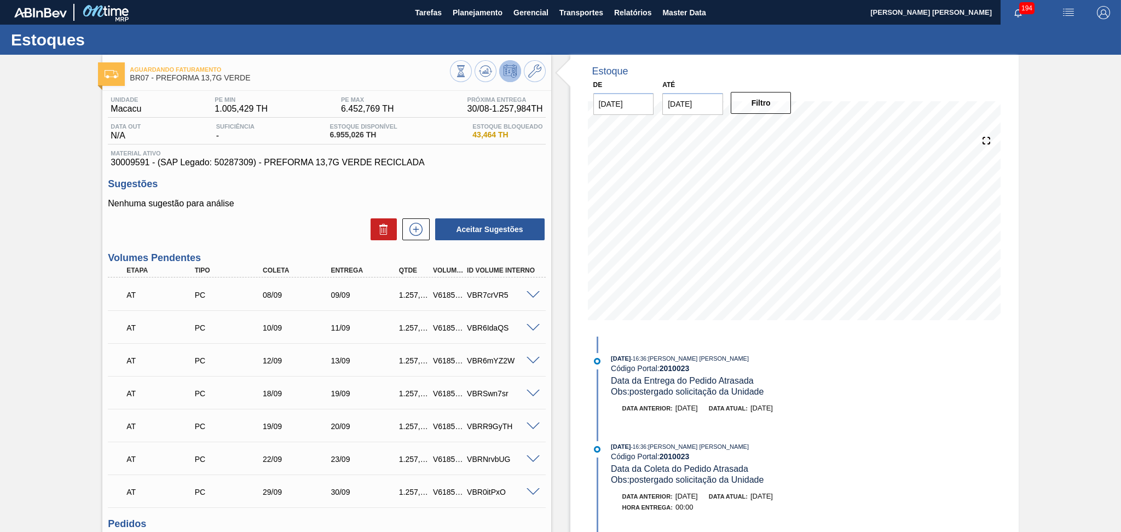
click at [409, 206] on p "Nenhuma sugestão para análise" at bounding box center [326, 204] width 437 height 10
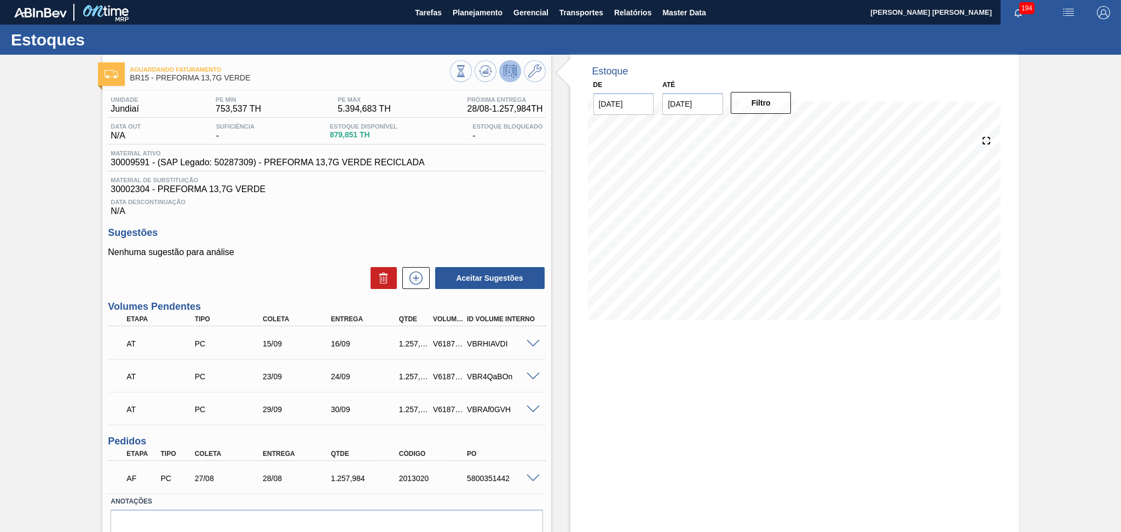
click at [344, 260] on div "Nenhuma sugestão para análise Aceitar Sugestões" at bounding box center [326, 268] width 437 height 43
click at [489, 69] on icon at bounding box center [485, 71] width 13 height 13
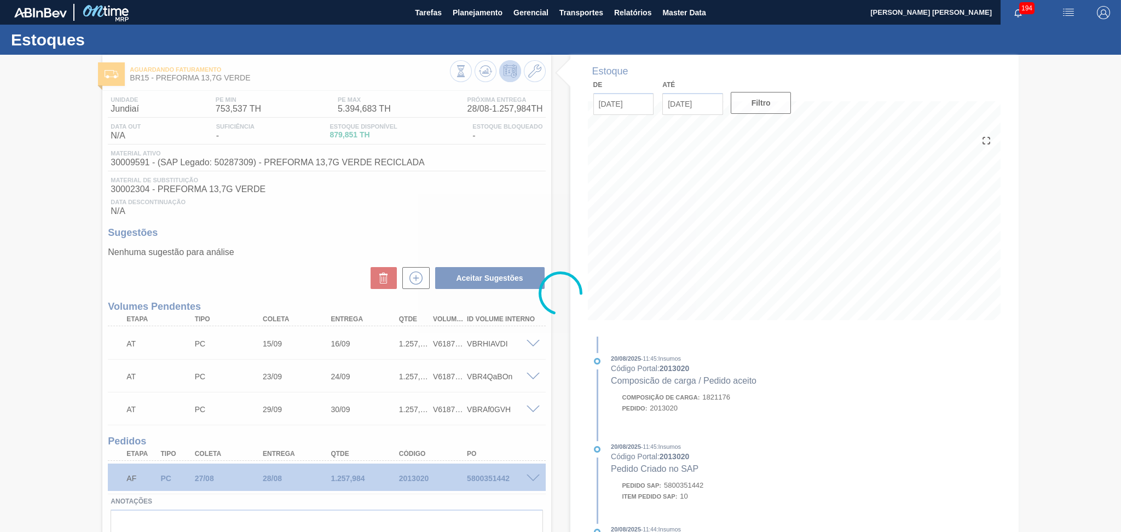
click at [530, 477] on div at bounding box center [560, 293] width 1121 height 477
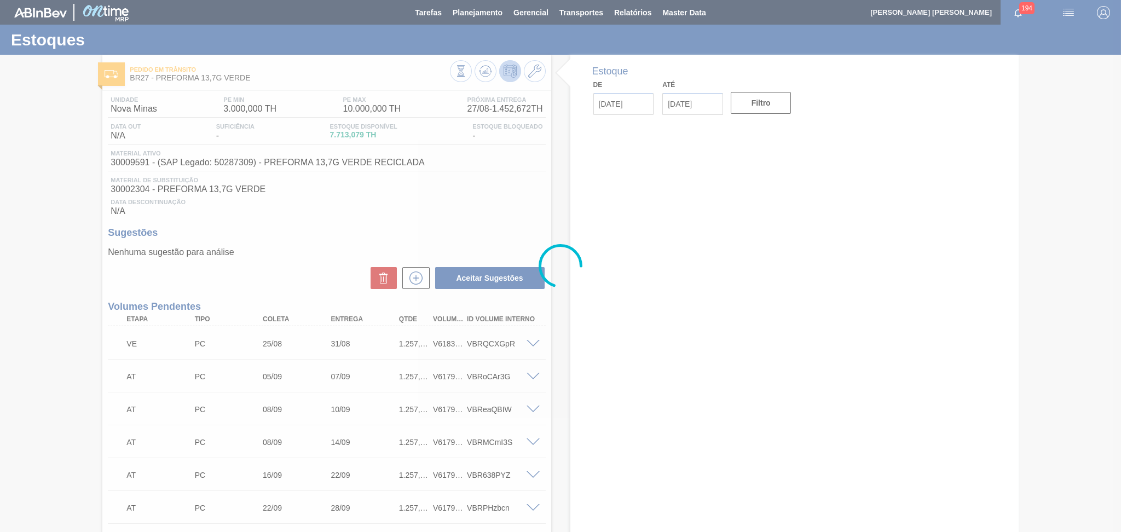
click at [397, 231] on h3 "Sugestões" at bounding box center [326, 232] width 437 height 11
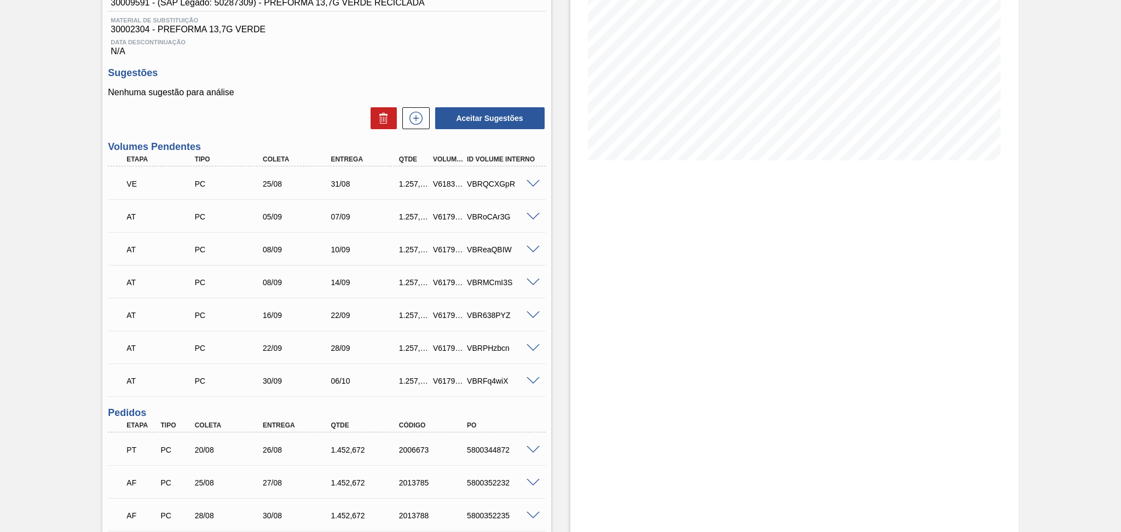
scroll to position [219, 0]
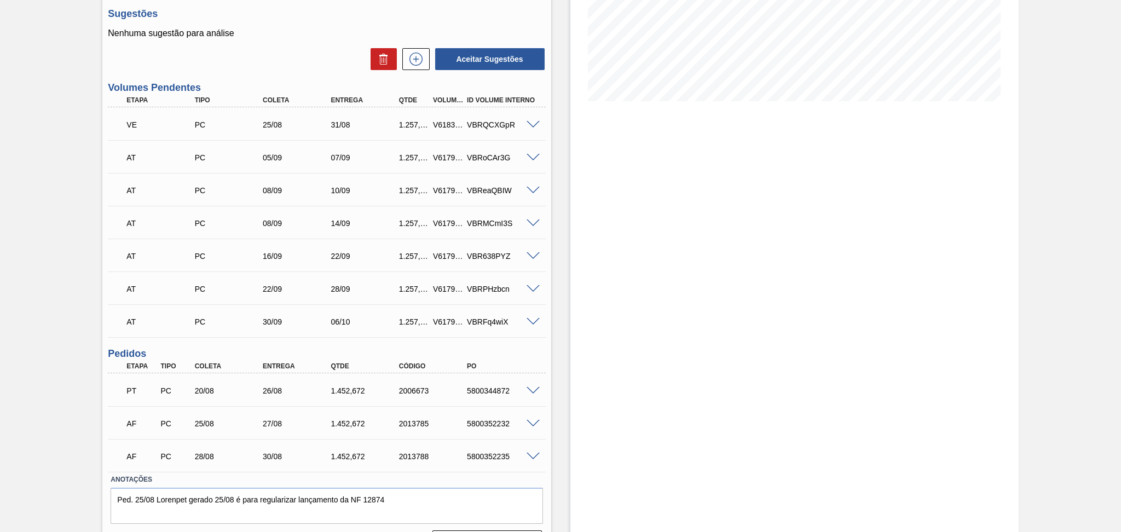
click at [532, 387] on span at bounding box center [532, 391] width 13 height 8
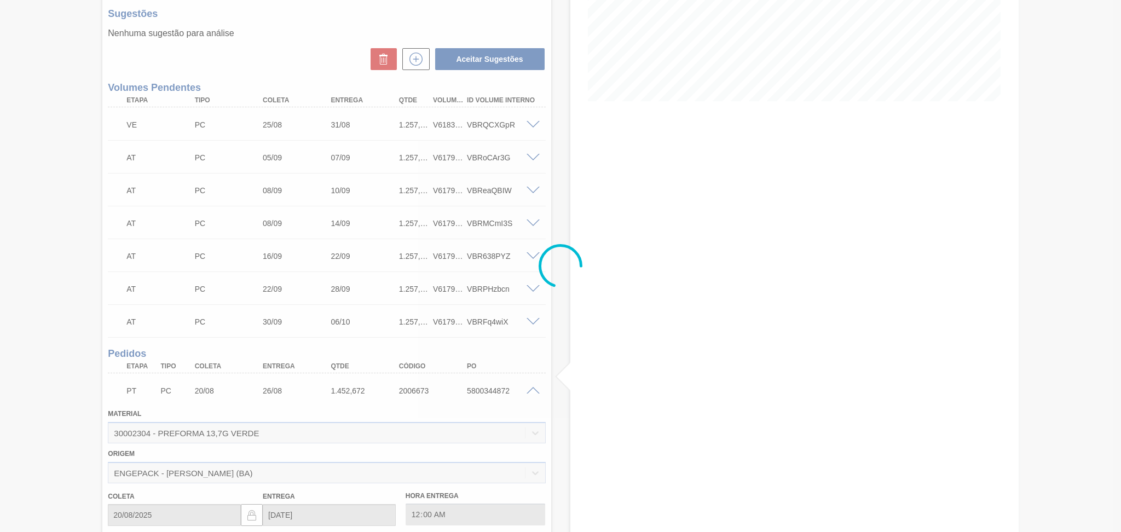
click at [532, 387] on div at bounding box center [560, 266] width 1121 height 532
click at [532, 391] on div at bounding box center [560, 266] width 1121 height 532
click at [531, 389] on div at bounding box center [560, 266] width 1121 height 532
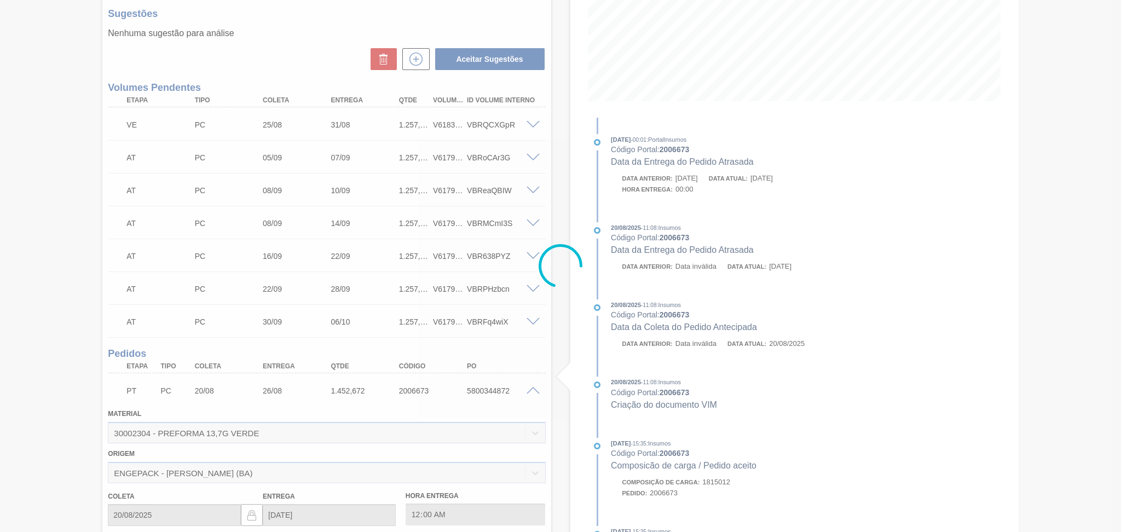
click at [527, 395] on div at bounding box center [560, 266] width 1121 height 532
click at [543, 381] on div at bounding box center [560, 266] width 1121 height 532
click at [538, 387] on div at bounding box center [560, 266] width 1121 height 532
click at [535, 388] on div at bounding box center [560, 266] width 1121 height 532
click at [531, 392] on div at bounding box center [560, 266] width 1121 height 532
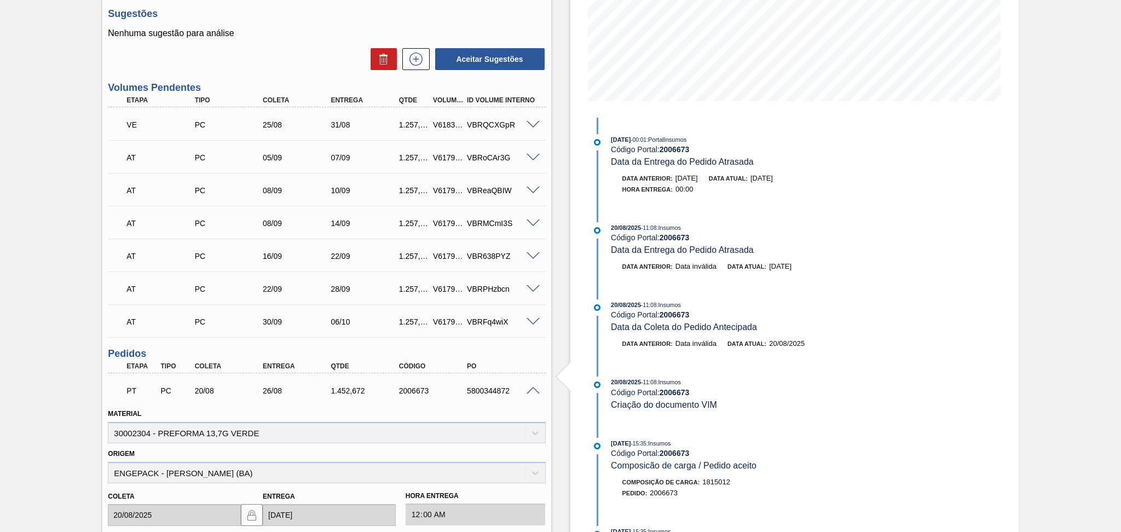
click at [531, 387] on span at bounding box center [532, 391] width 13 height 8
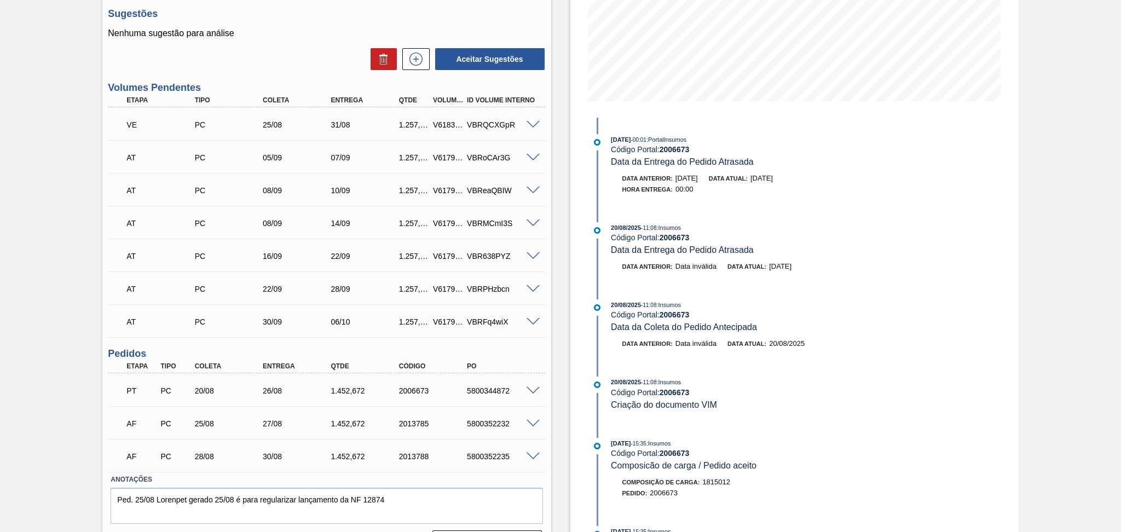
click at [532, 421] on span at bounding box center [532, 424] width 13 height 8
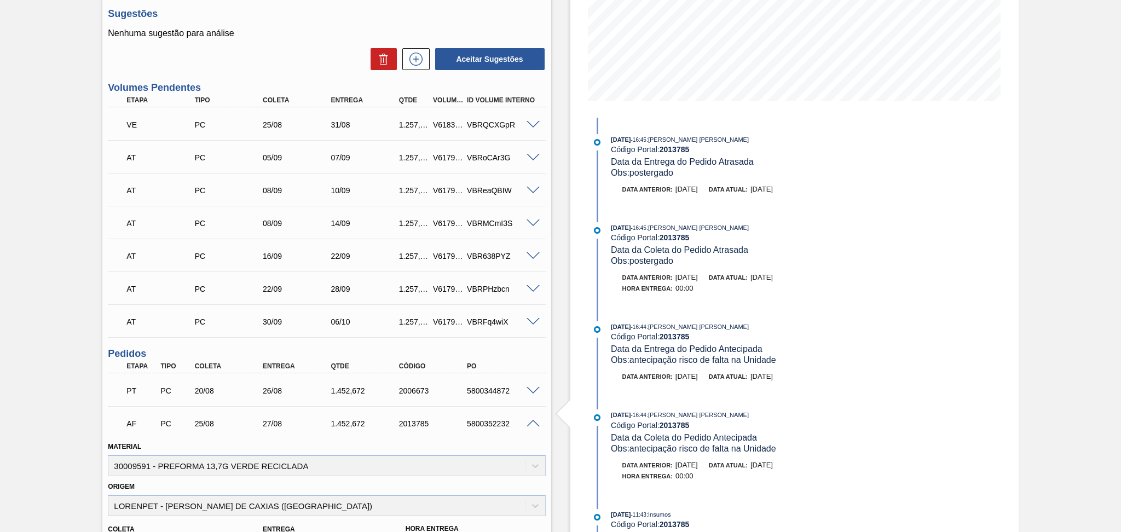
click at [532, 421] on span at bounding box center [532, 424] width 13 height 8
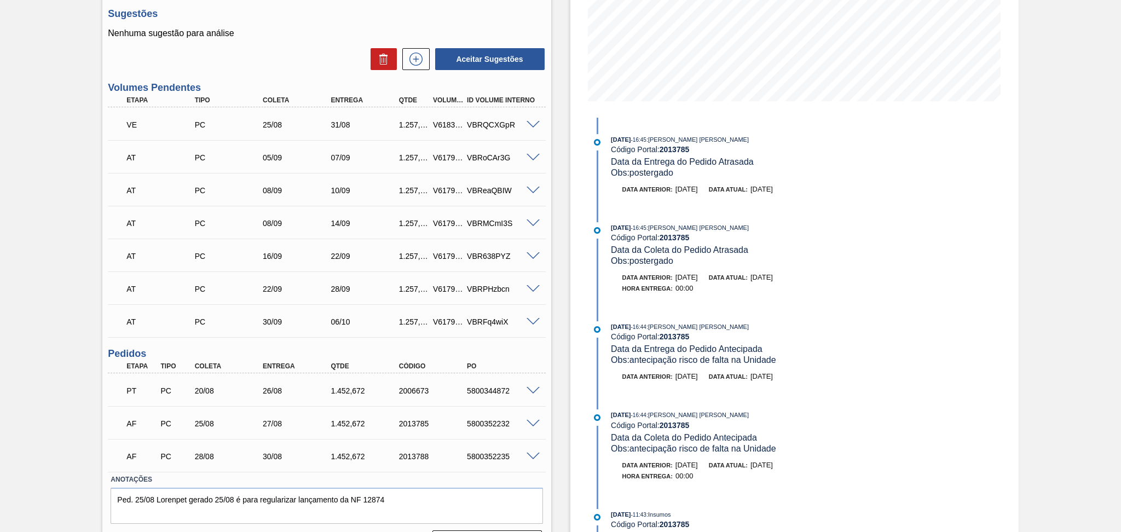
click at [535, 457] on span at bounding box center [532, 457] width 13 height 8
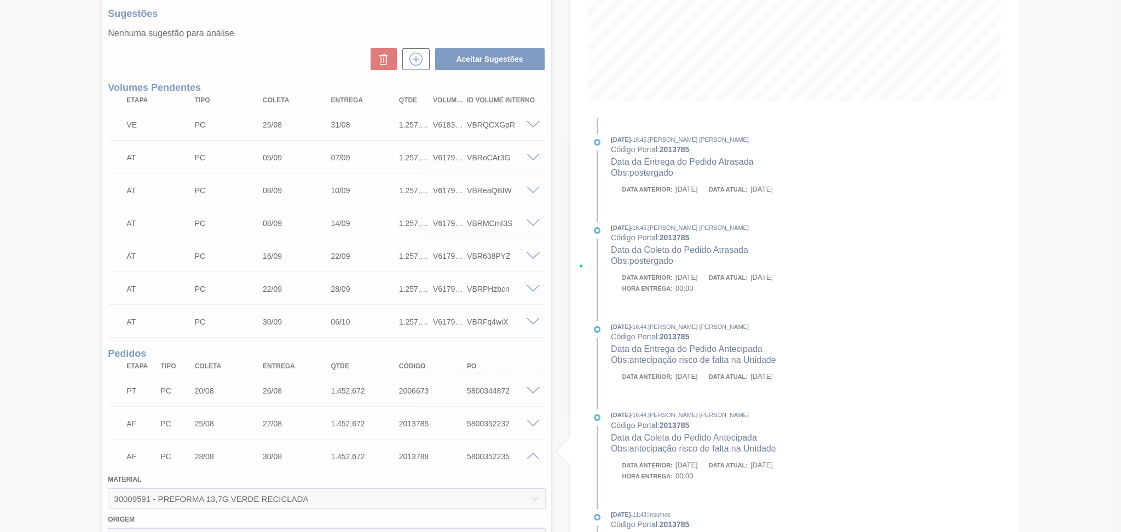
click at [565, 421] on div at bounding box center [560, 266] width 1121 height 532
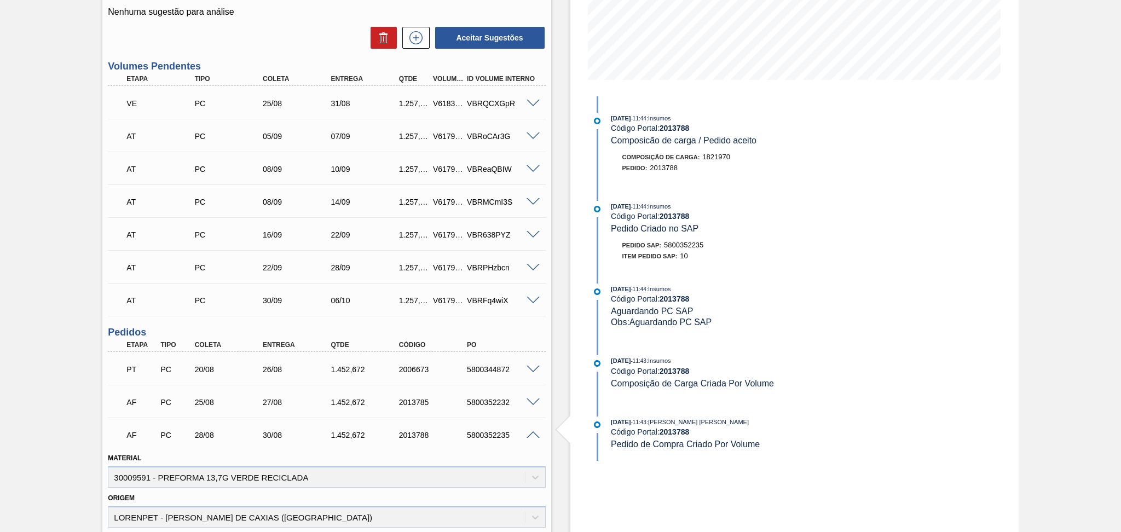
scroll to position [292, 0]
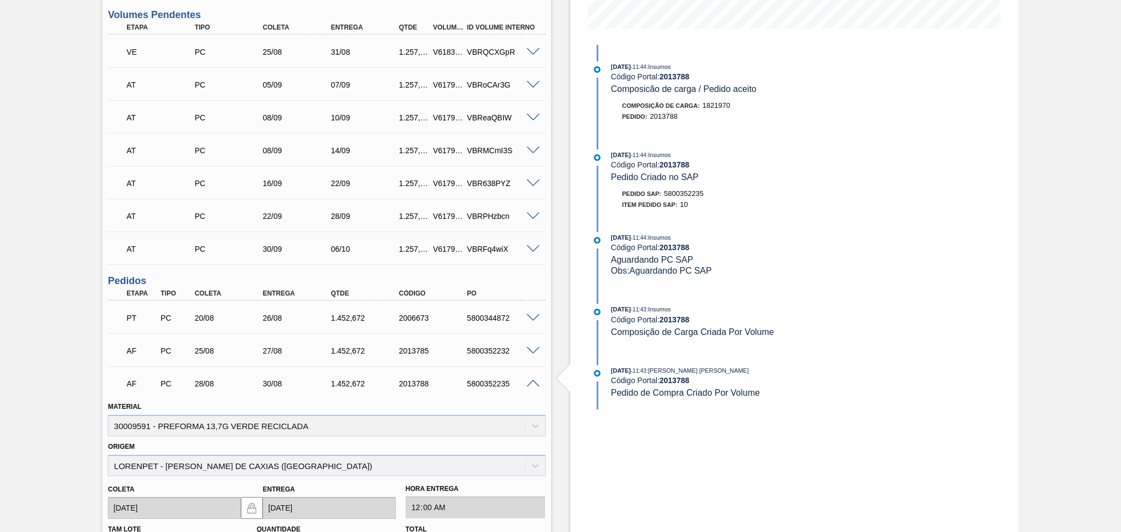
click at [530, 383] on span at bounding box center [532, 384] width 13 height 8
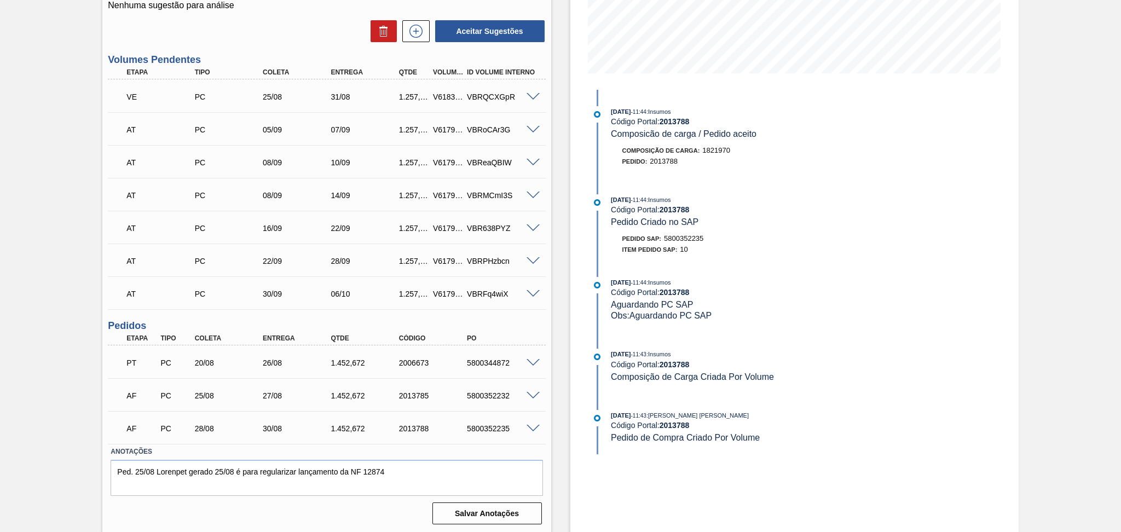
click at [442, 92] on div "V618385" at bounding box center [448, 96] width 36 height 9
copy div "V618385"
click at [535, 93] on span at bounding box center [532, 97] width 13 height 8
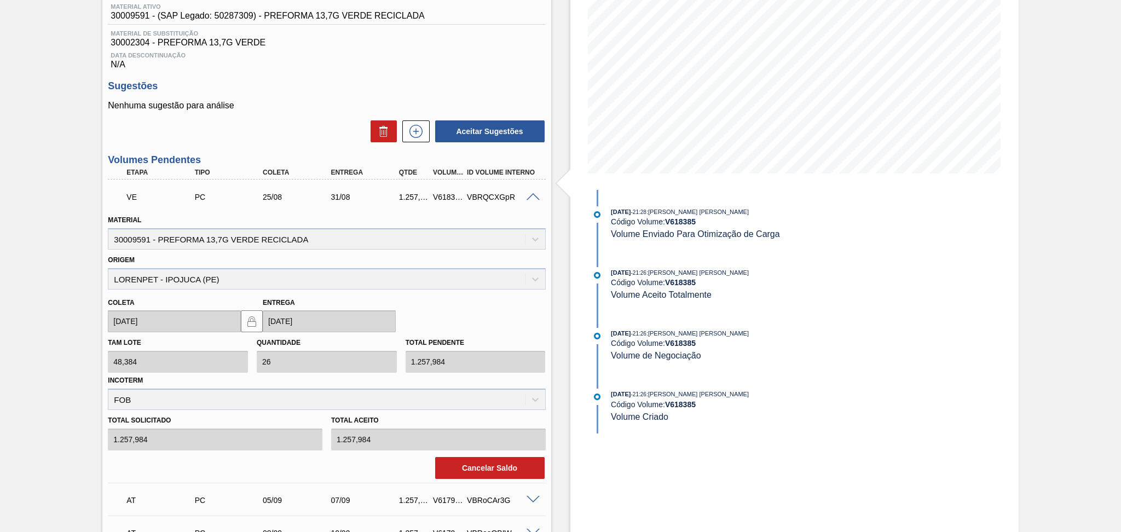
scroll to position [146, 0]
click at [531, 200] on div "VBRQCXGpR" at bounding box center [502, 198] width 77 height 9
click at [531, 196] on span at bounding box center [532, 198] width 13 height 8
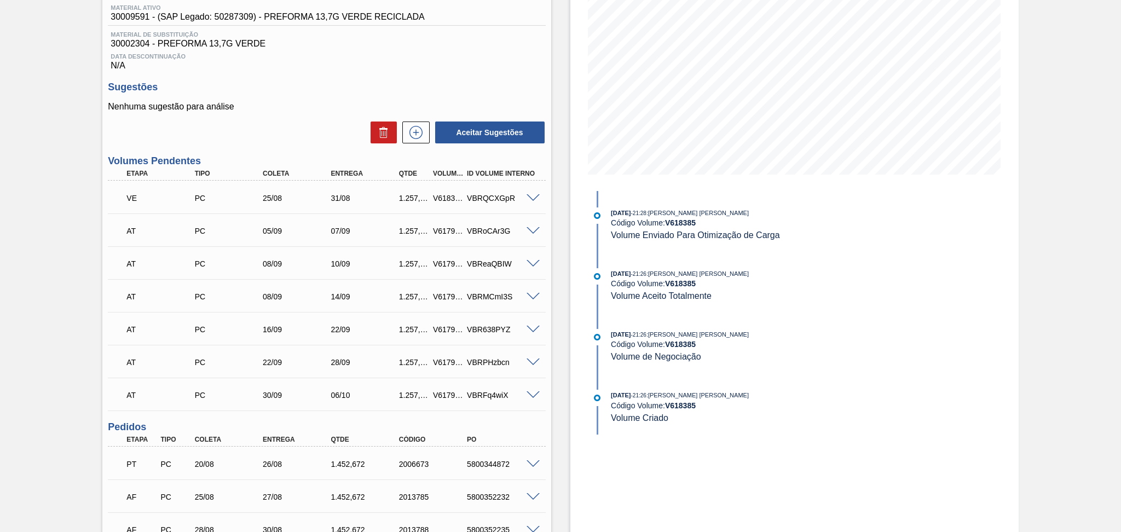
click at [435, 196] on div "V618385" at bounding box center [448, 198] width 36 height 9
copy div "V618385"
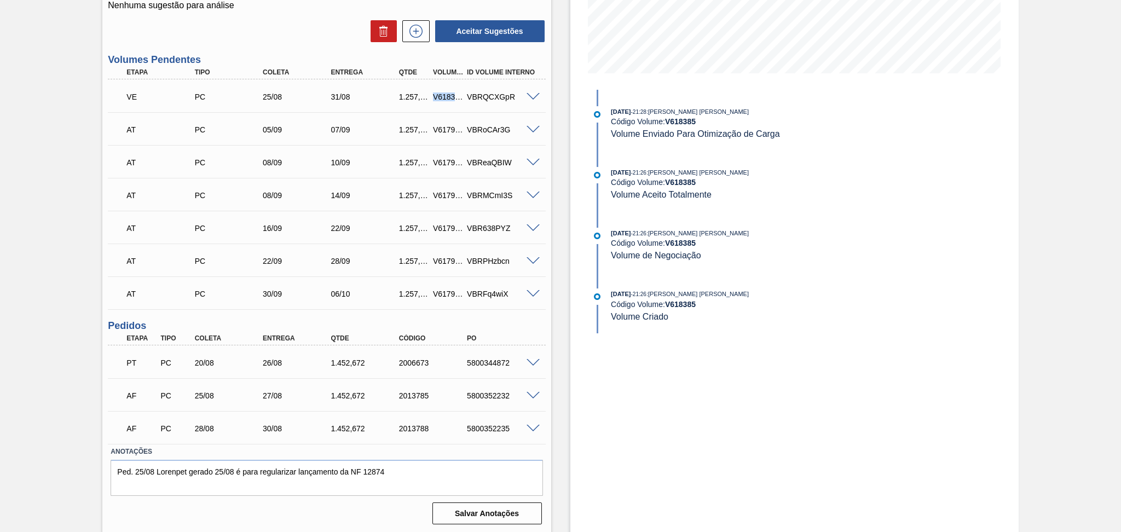
scroll to position [0, 0]
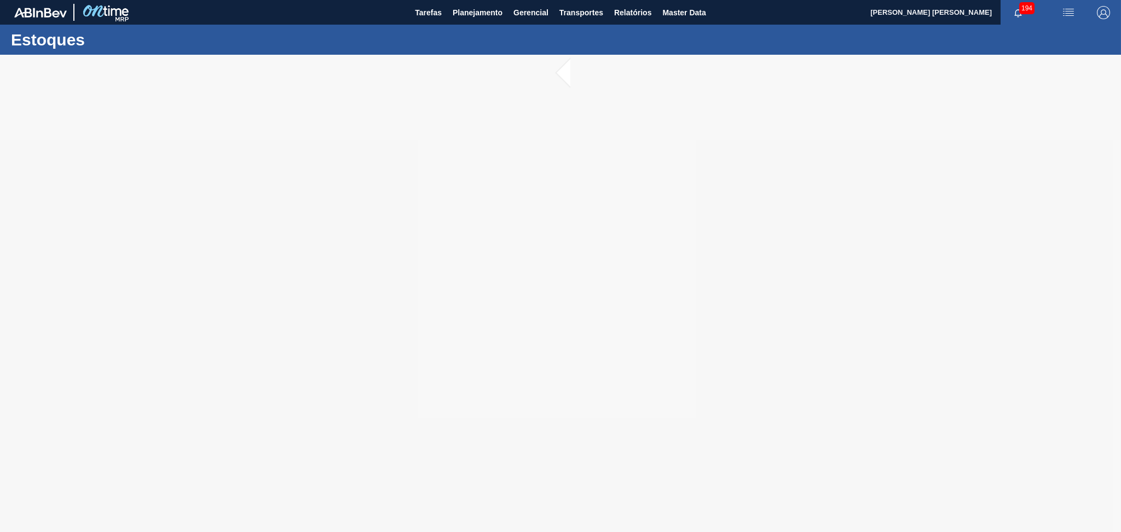
click at [266, 189] on div at bounding box center [560, 293] width 1121 height 477
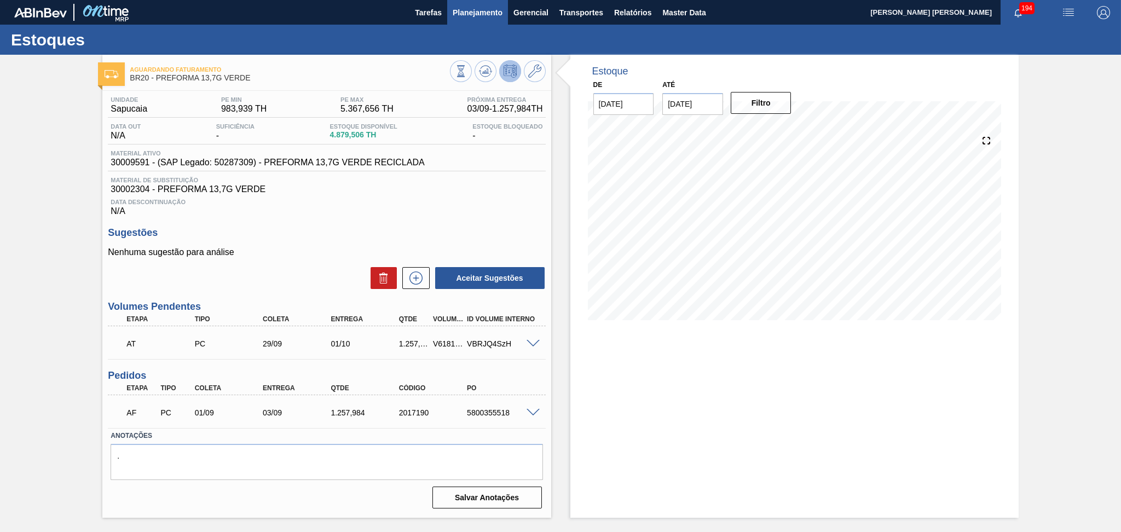
click at [482, 16] on span "Planejamento" at bounding box center [478, 12] width 50 height 13
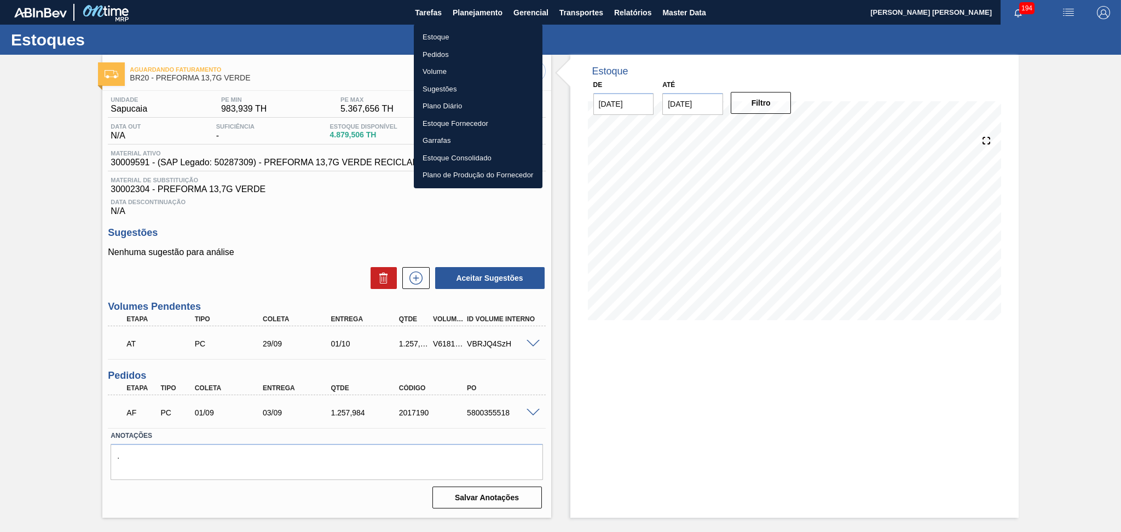
click at [429, 31] on li "Estoque" at bounding box center [478, 37] width 129 height 18
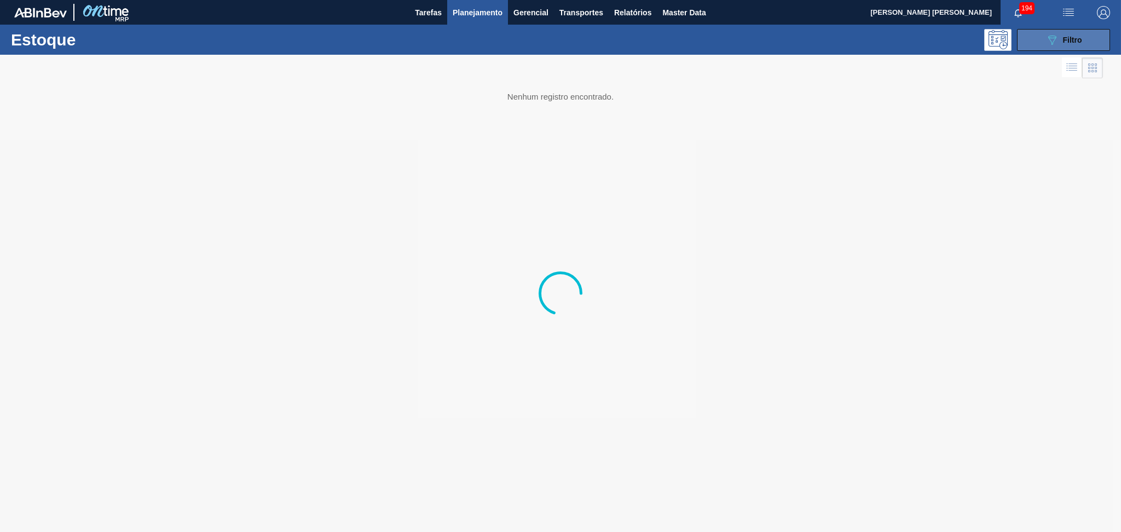
click at [1038, 39] on button "089F7B8B-B2A5-4AFE-B5C0-19BA573D28AC Filtro" at bounding box center [1063, 40] width 93 height 22
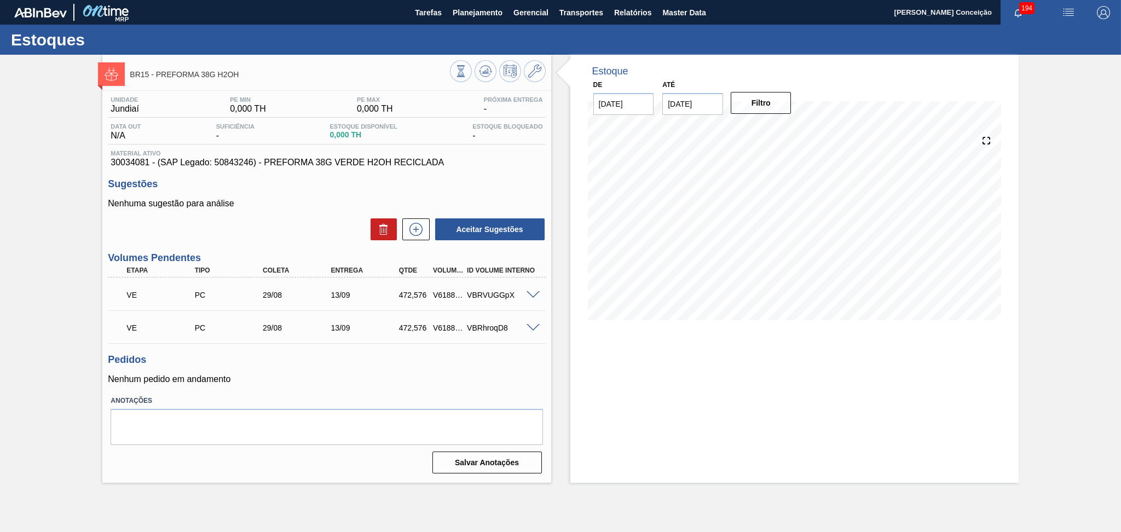
click at [305, 383] on p "Nenhum pedido em andamento" at bounding box center [326, 379] width 437 height 10
click at [359, 385] on div "Unidade Jundiaí PE MIN 0,000 TH PE MAX 0,000 TH Próxima Entrega - Data out N/A …" at bounding box center [326, 284] width 448 height 386
click at [320, 368] on div "Pedidos Nenhum pedido em andamento" at bounding box center [326, 369] width 437 height 30
click at [277, 200] on p "Nenhuma sugestão para análise" at bounding box center [326, 204] width 437 height 10
click at [416, 355] on h3 "Pedidos" at bounding box center [326, 359] width 437 height 11
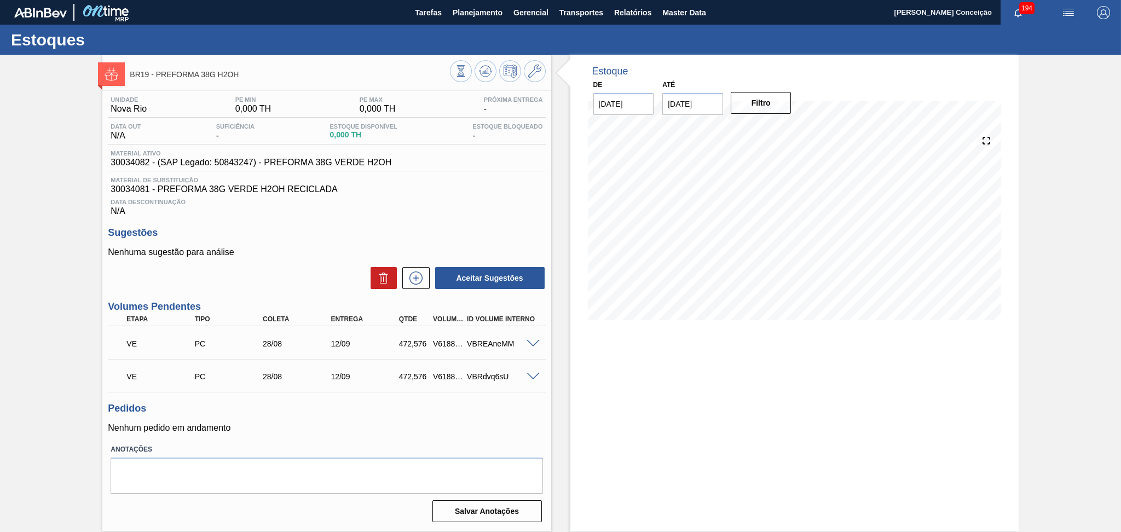
click at [311, 412] on h3 "Pedidos" at bounding box center [326, 408] width 437 height 11
click at [424, 186] on span "30034081 - PREFORMA 38G VERDE H2OH RECICLADA" at bounding box center [327, 189] width 432 height 10
click at [556, 391] on div "Estoque De [DATE] Até [DATE] Filtro 24/09 Projeção de Estoque 945.152 [DOMAIN_N…" at bounding box center [784, 293] width 467 height 477
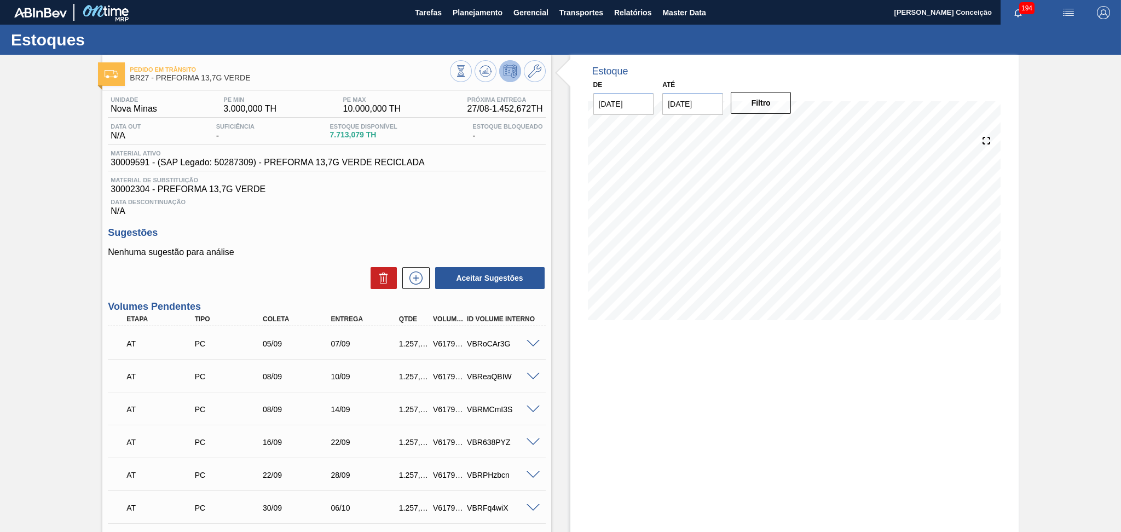
click at [351, 212] on div "Data Descontinuação N/A" at bounding box center [326, 205] width 437 height 22
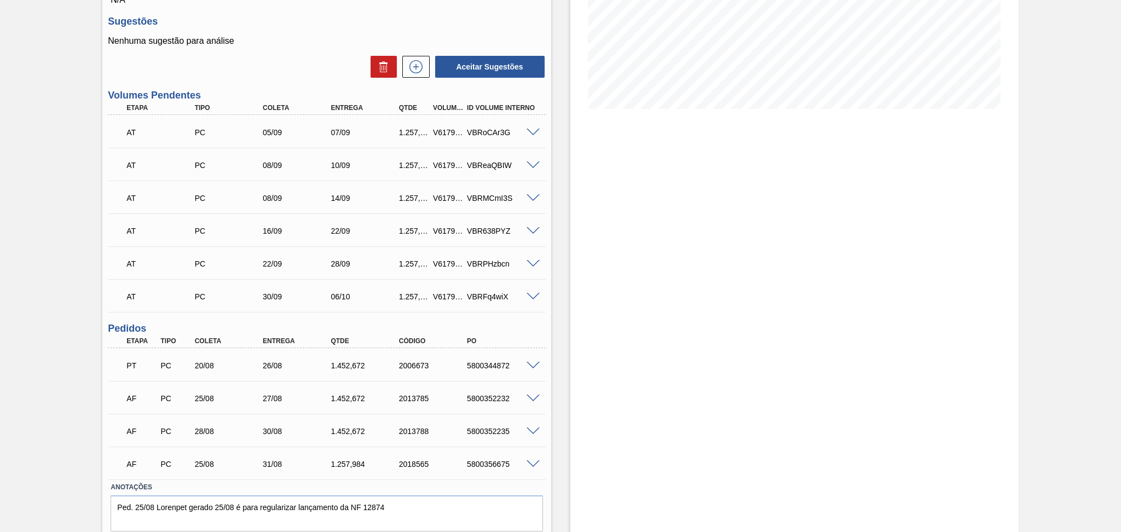
scroll to position [247, 0]
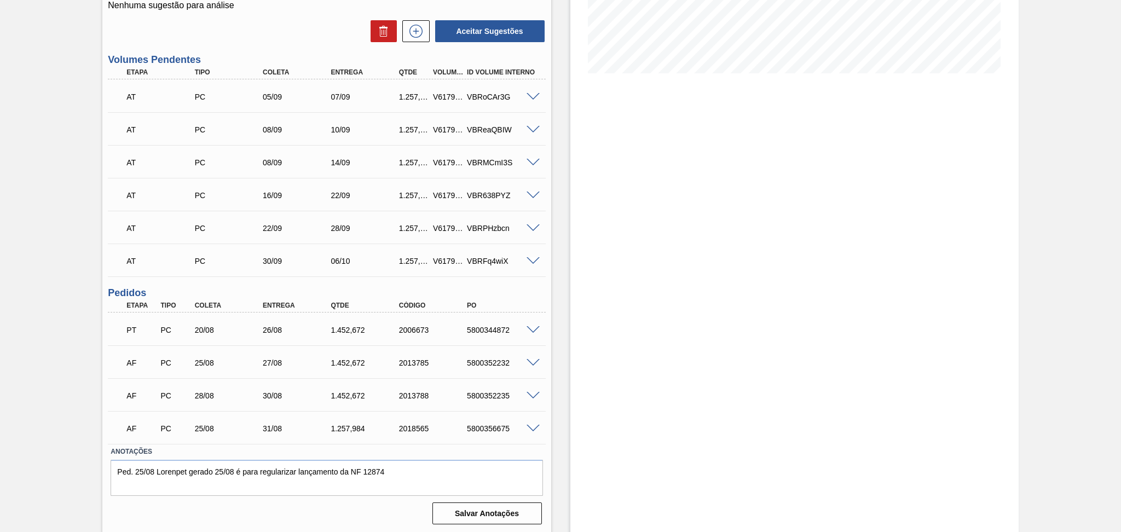
click at [553, 428] on div "Estoque De [DATE] Até [DATE] Filtro" at bounding box center [784, 171] width 467 height 726
click at [561, 410] on div "Estoque De [DATE] Até [DATE] Filtro" at bounding box center [784, 171] width 467 height 726
click at [536, 428] on span at bounding box center [532, 429] width 13 height 8
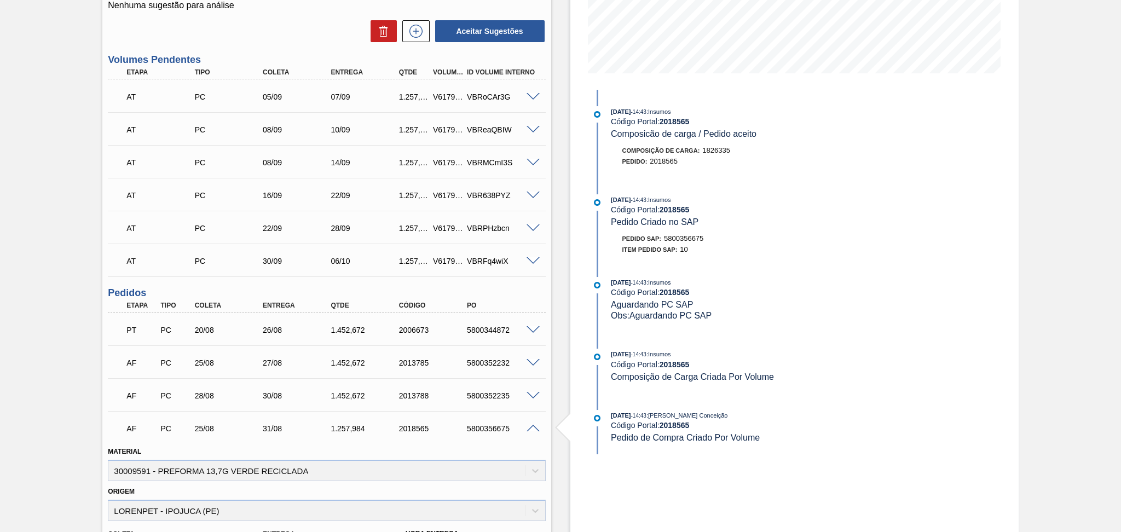
click at [533, 430] on span at bounding box center [532, 429] width 13 height 8
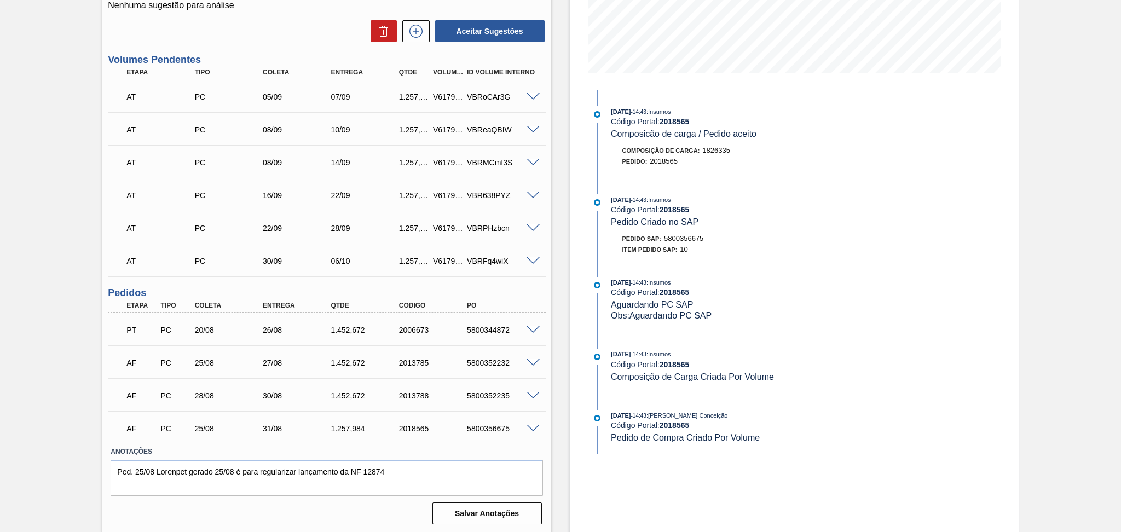
click at [533, 427] on span at bounding box center [532, 429] width 13 height 8
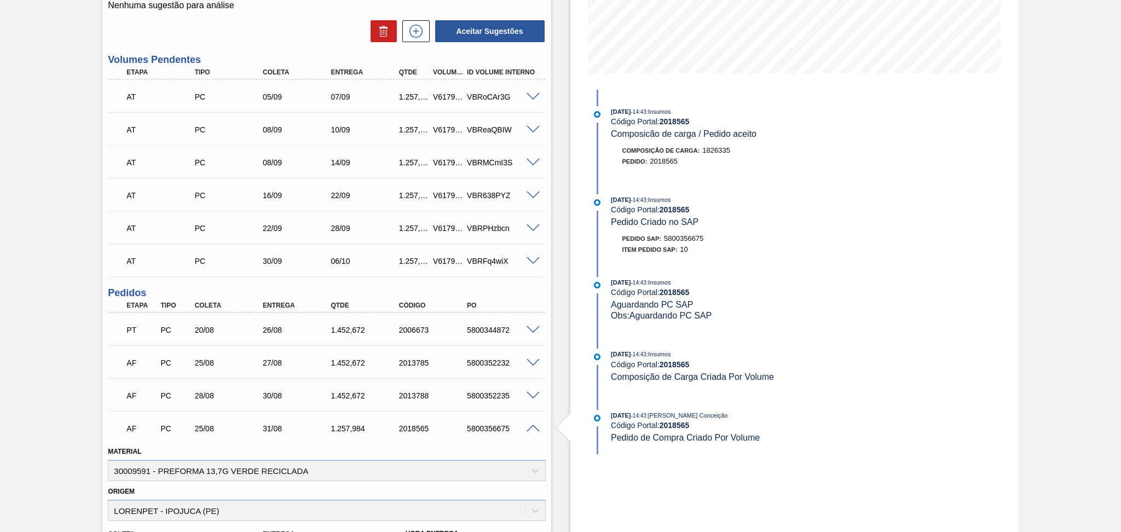
click at [497, 424] on div "5800356675" at bounding box center [502, 428] width 77 height 9
copy div "5800356675"
click at [494, 432] on div "AF PC 25/08 31/08 1.257,[PHONE_NUMBER] 5800356675" at bounding box center [323, 427] width 408 height 22
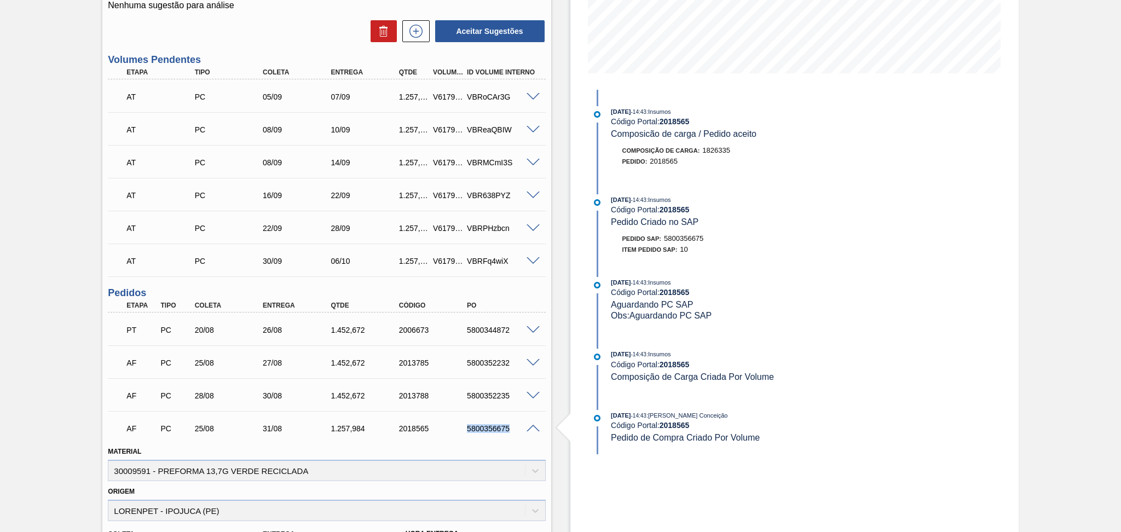
scroll to position [392, 0]
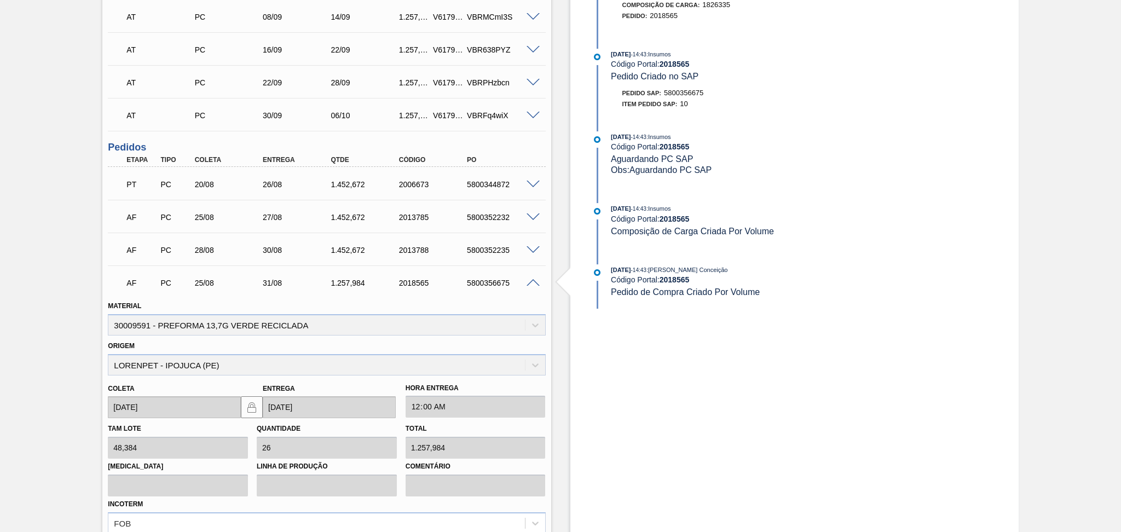
click at [529, 282] on span at bounding box center [532, 283] width 13 height 8
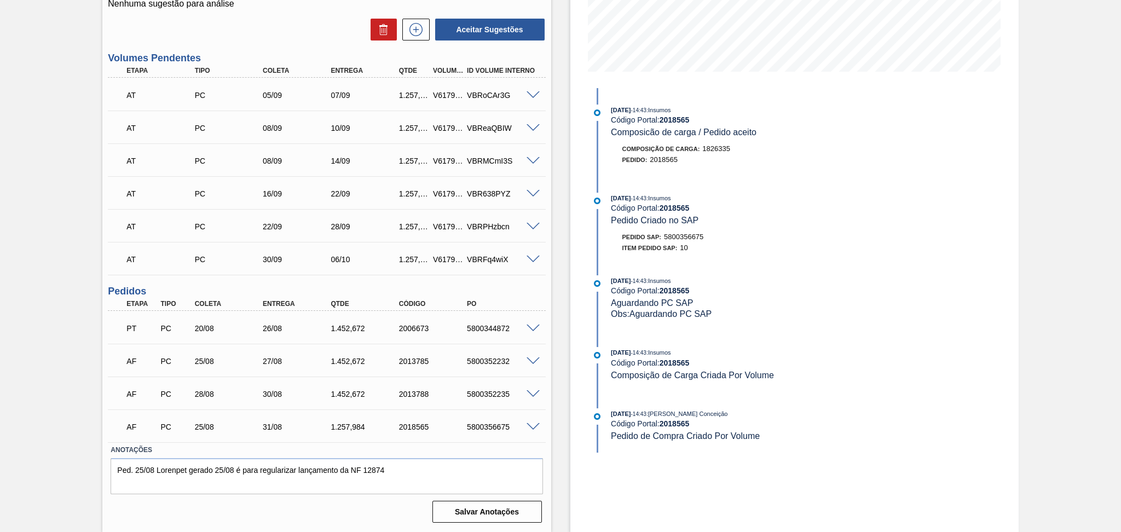
scroll to position [247, 0]
click at [495, 434] on div "AF PC 25/08 31/08 1.257,[PHONE_NUMBER] 5800356675" at bounding box center [323, 427] width 408 height 22
click at [495, 433] on div "AF PC 25/08 31/08 1.257,[PHONE_NUMBER] 5800356675" at bounding box center [323, 427] width 408 height 22
copy div "5800356675"
click at [559, 363] on div "Estoque De [DATE] Até [DATE] Filtro [DATE] 14:43 : Insumos Código Portal: 20185…" at bounding box center [784, 171] width 467 height 726
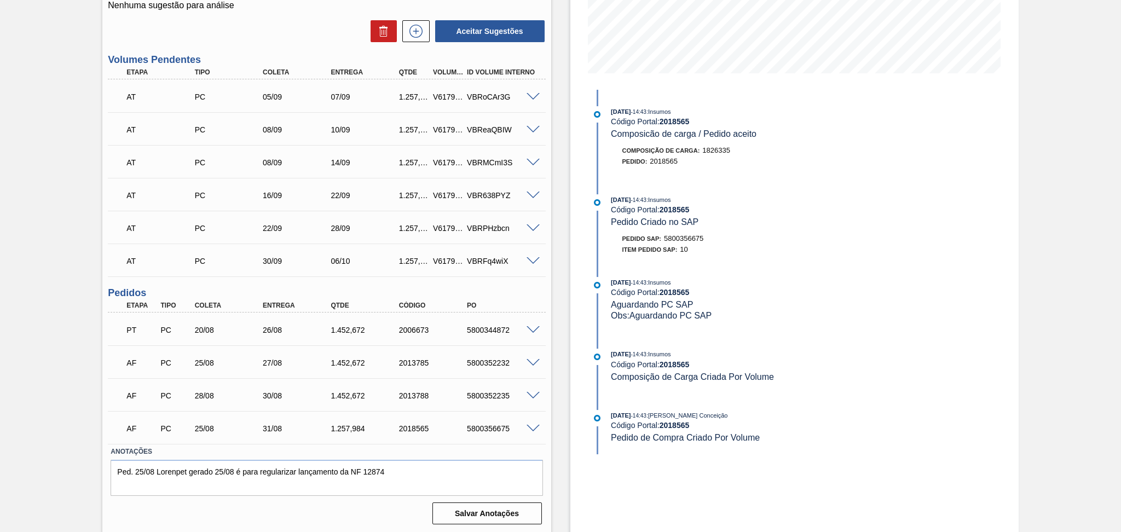
click at [529, 427] on span at bounding box center [532, 429] width 13 height 8
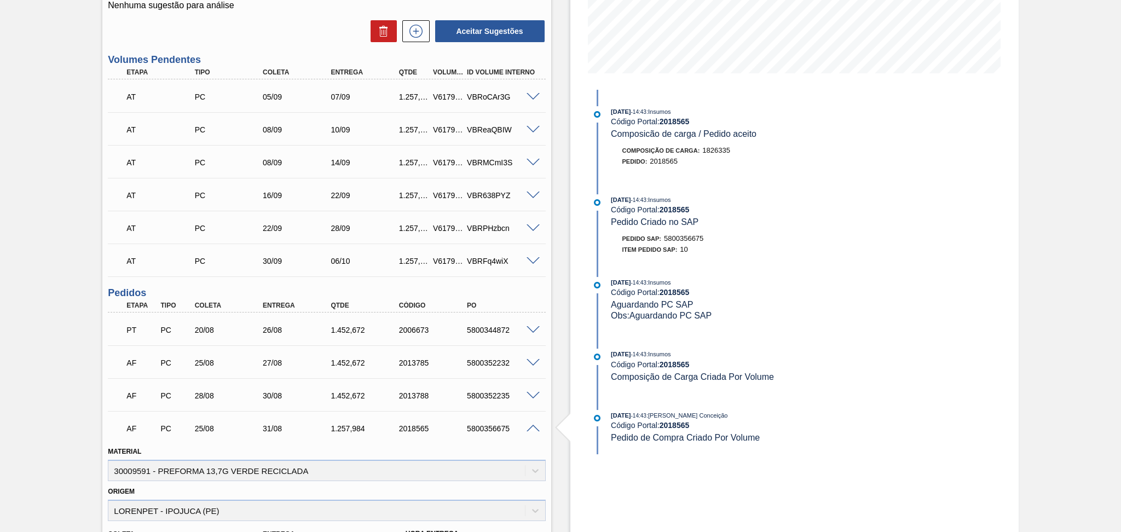
scroll to position [392, 0]
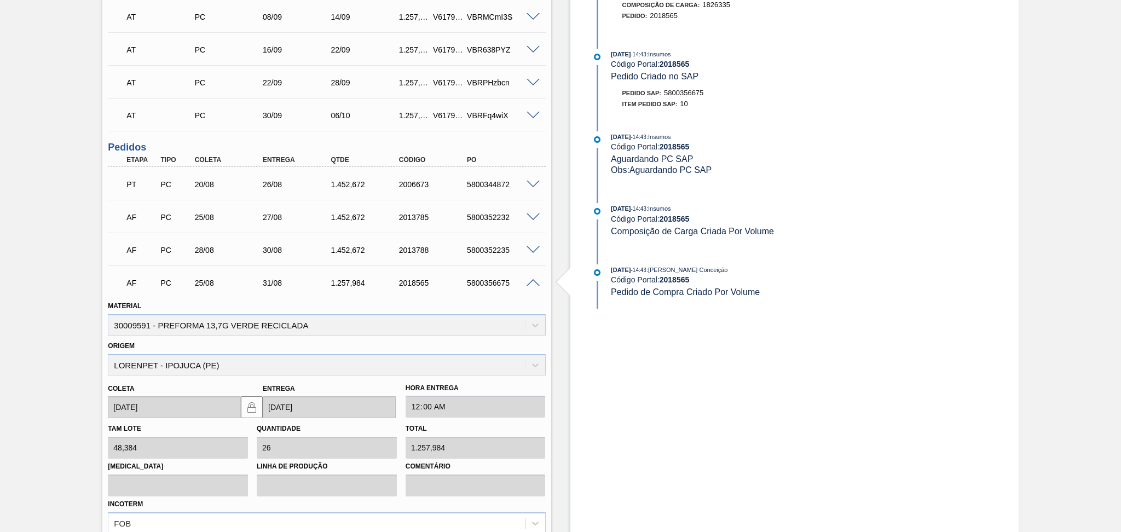
click at [530, 278] on div at bounding box center [535, 282] width 22 height 8
click at [531, 281] on span at bounding box center [532, 283] width 13 height 8
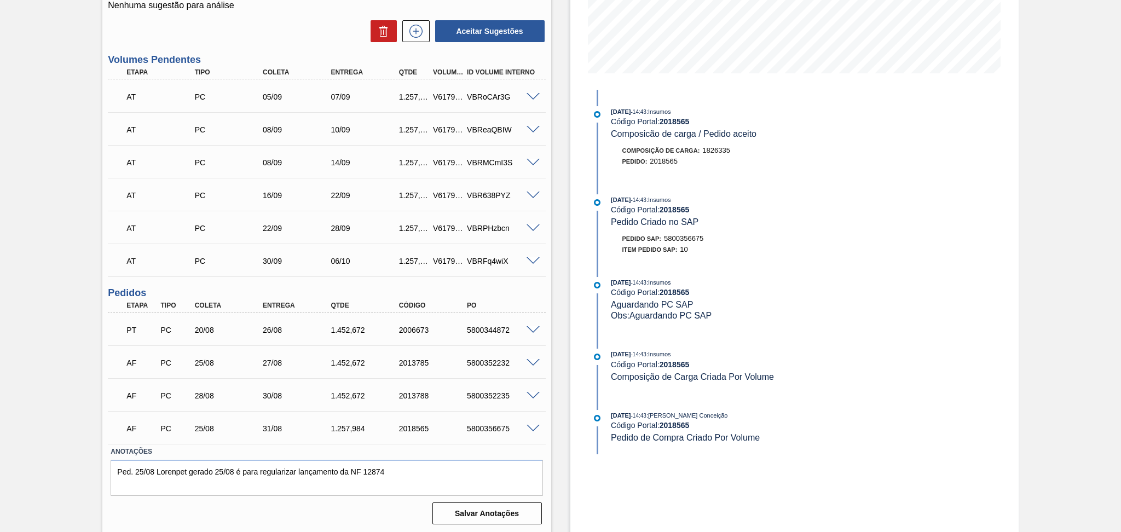
click at [499, 430] on div "5800356675" at bounding box center [502, 428] width 77 height 9
copy div "5800356675"
click at [555, 389] on div "Estoque De [DATE] Até [DATE] Filtro [DATE] 14:43 : Insumos Código Portal: 20185…" at bounding box center [784, 171] width 467 height 726
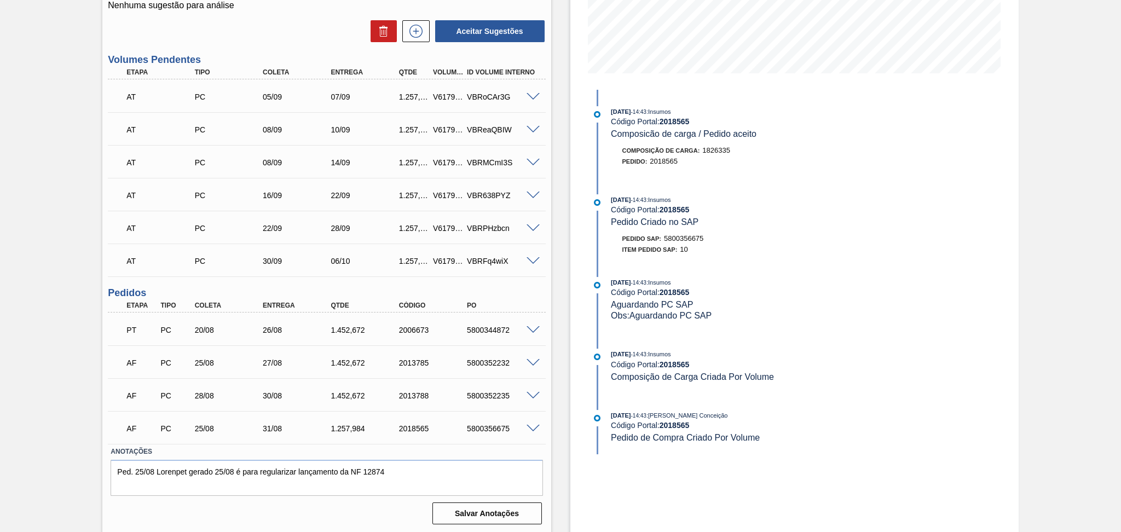
click at [55, 396] on div "Pedido em Trânsito BR27 - PREFORMA 13,7G VERDE Unidade Nova Minas PE MIN 3.000,…" at bounding box center [560, 171] width 1121 height 726
click at [491, 421] on div "AF PC 25/08 31/08 1.257,[PHONE_NUMBER] 5800356675" at bounding box center [323, 427] width 408 height 22
copy div "5800356675"
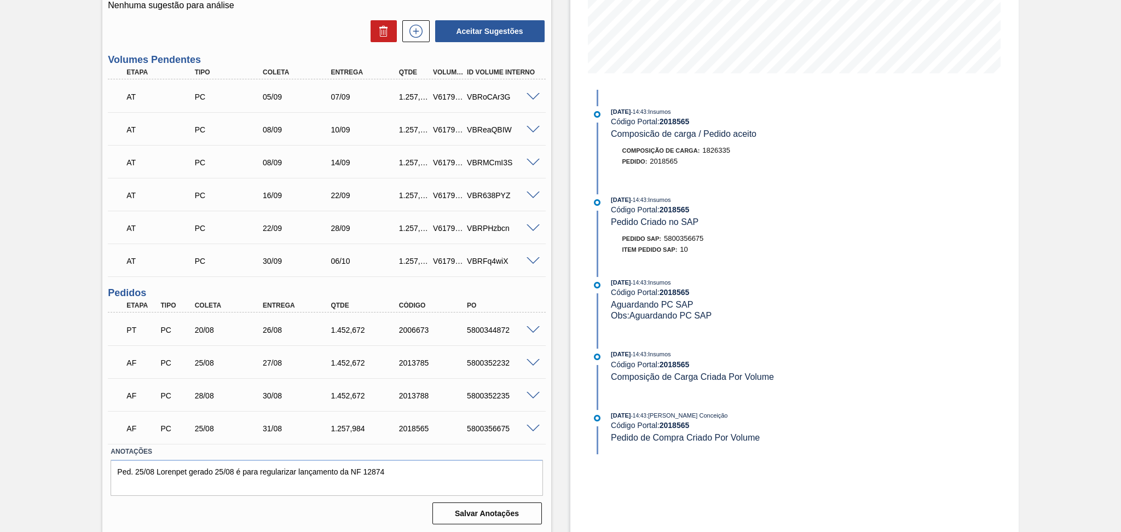
click at [555, 292] on div "Estoque De [DATE] Até [DATE] Filtro [DATE] 14:43 : Insumos Código Portal: 20185…" at bounding box center [784, 171] width 467 height 726
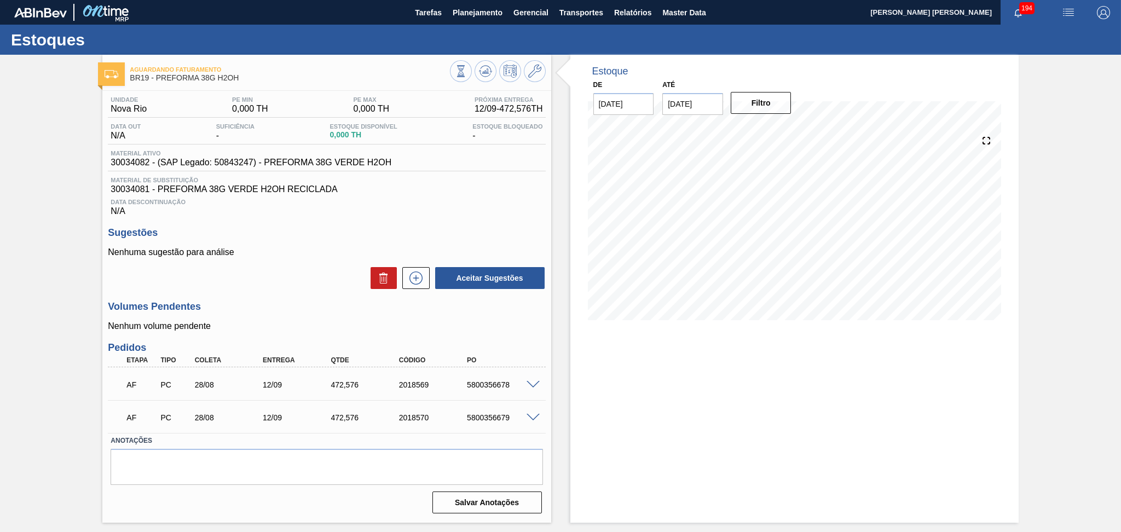
click at [488, 387] on div "5800356678" at bounding box center [502, 384] width 77 height 9
copy div "5800356678"
click at [492, 419] on div "5800356679" at bounding box center [502, 417] width 77 height 9
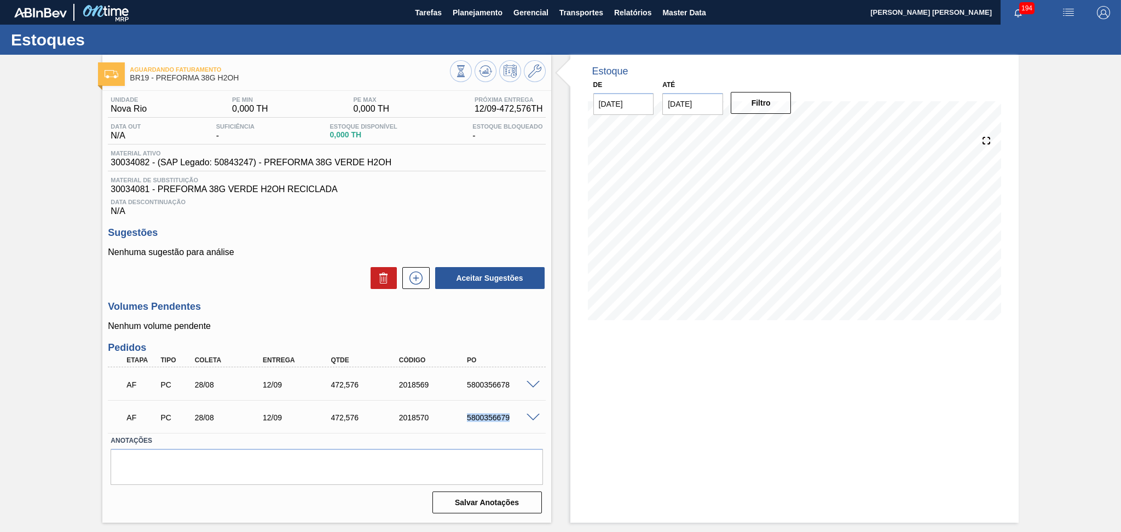
click at [492, 419] on div "5800356679" at bounding box center [502, 417] width 77 height 9
copy div "5800356679"
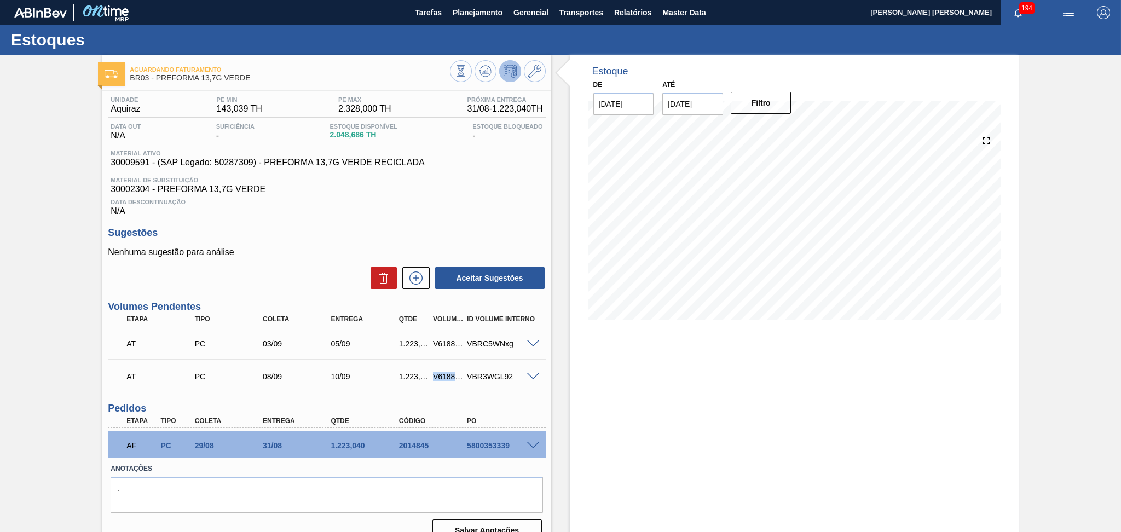
scroll to position [16, 0]
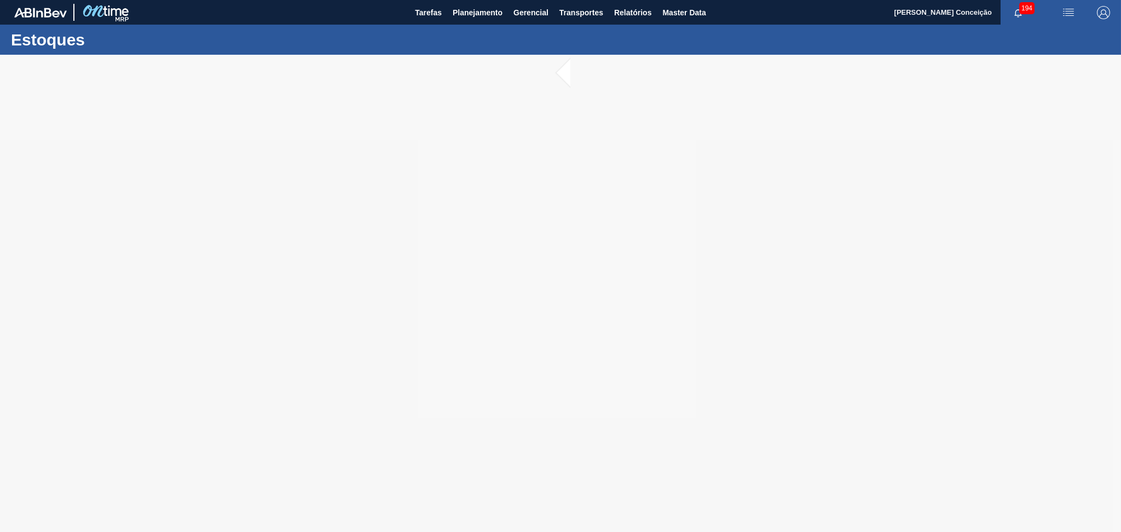
click at [648, 217] on div at bounding box center [560, 293] width 1121 height 477
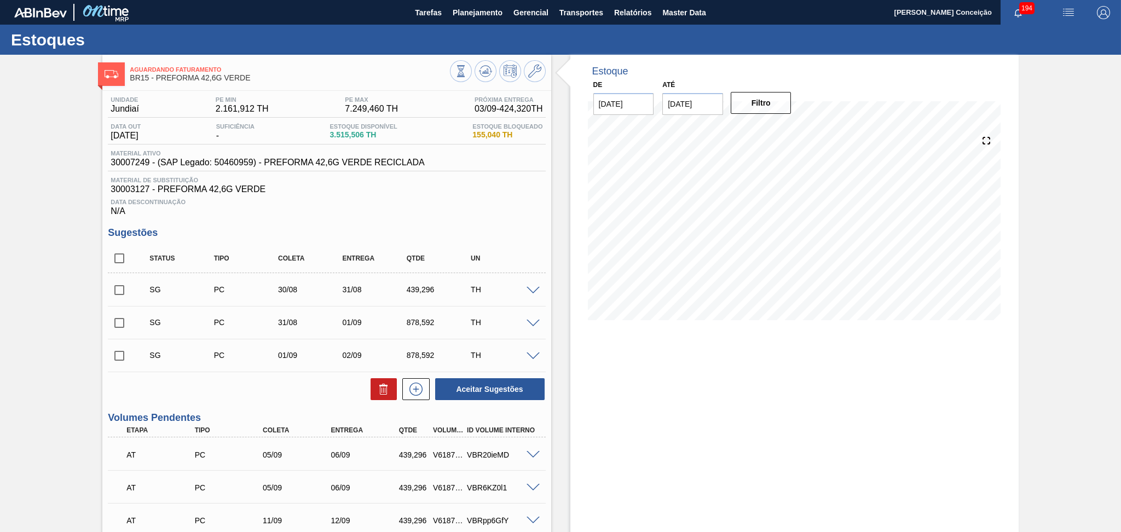
click at [511, 195] on div "Data Descontinuação N/A" at bounding box center [326, 205] width 437 height 22
click at [129, 253] on input "checkbox" at bounding box center [119, 258] width 23 height 23
checkbox input "true"
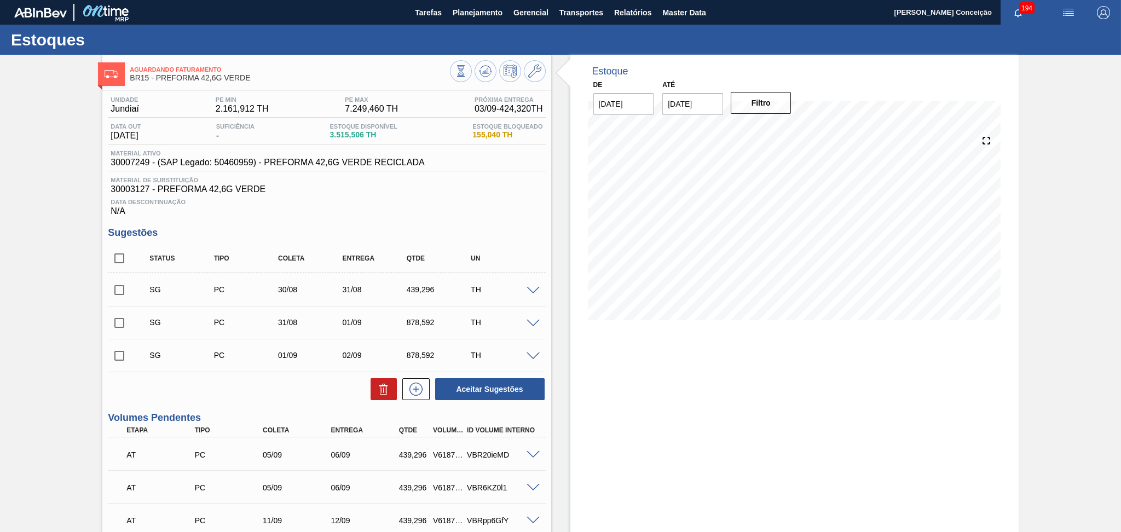
checkbox input "true"
click at [380, 393] on icon at bounding box center [383, 388] width 13 height 13
checkbox input "false"
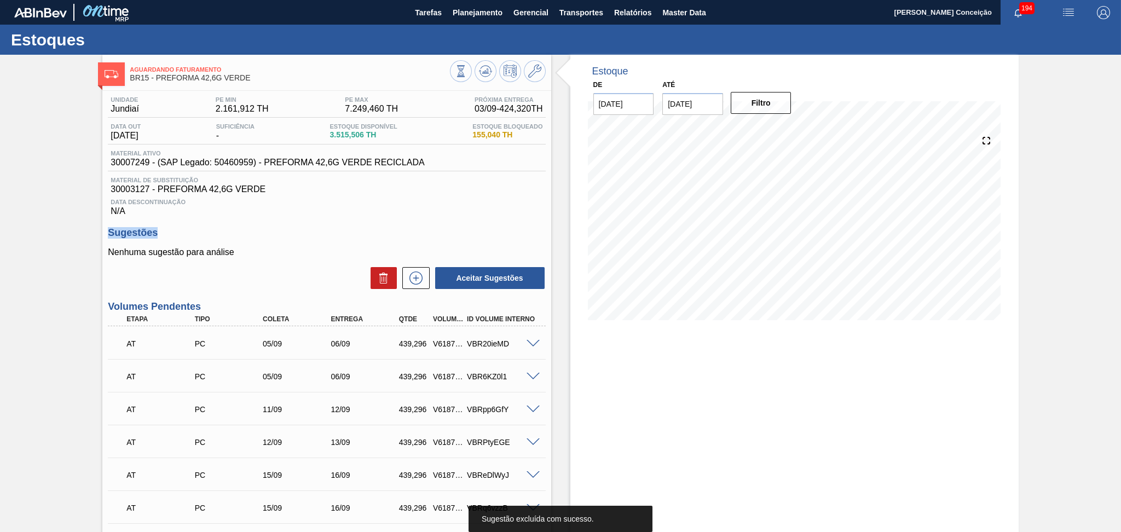
click at [398, 149] on div "Unidade Jundiaí PE MIN 2.161,912 TH PE MAX 7.249,460 TH Próxima Entrega 03/09 -…" at bounding box center [326, 156] width 437 height 120
click at [457, 213] on div "Data Descontinuação N/A" at bounding box center [326, 205] width 437 height 22
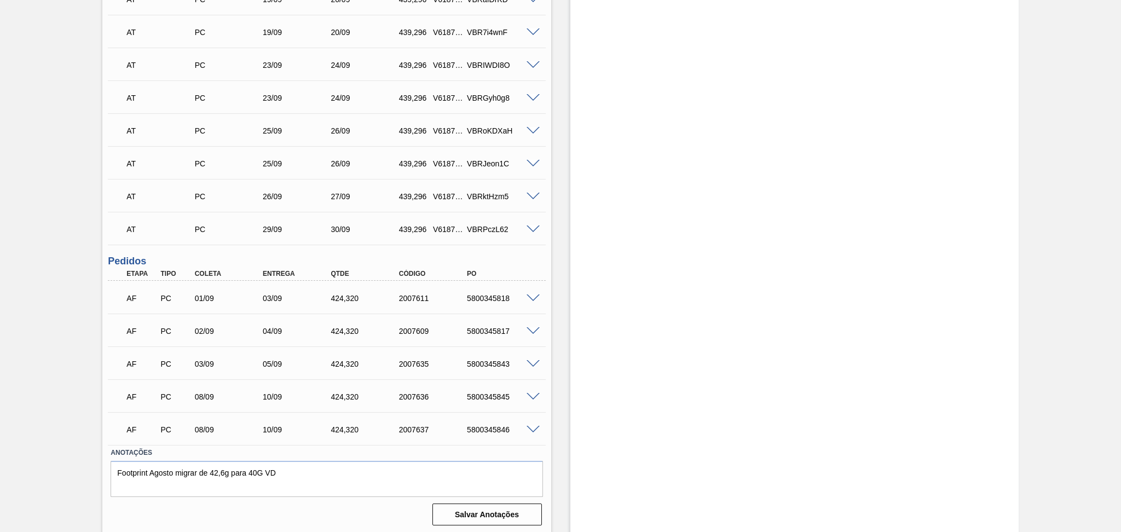
scroll to position [608, 0]
click at [526, 426] on span at bounding box center [532, 429] width 13 height 8
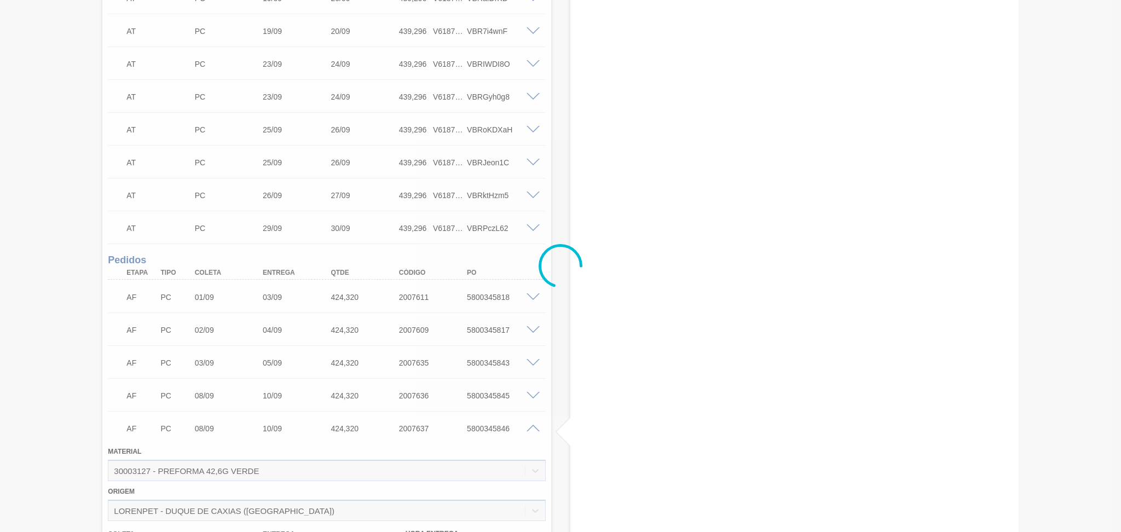
click at [529, 427] on div at bounding box center [560, 266] width 1121 height 532
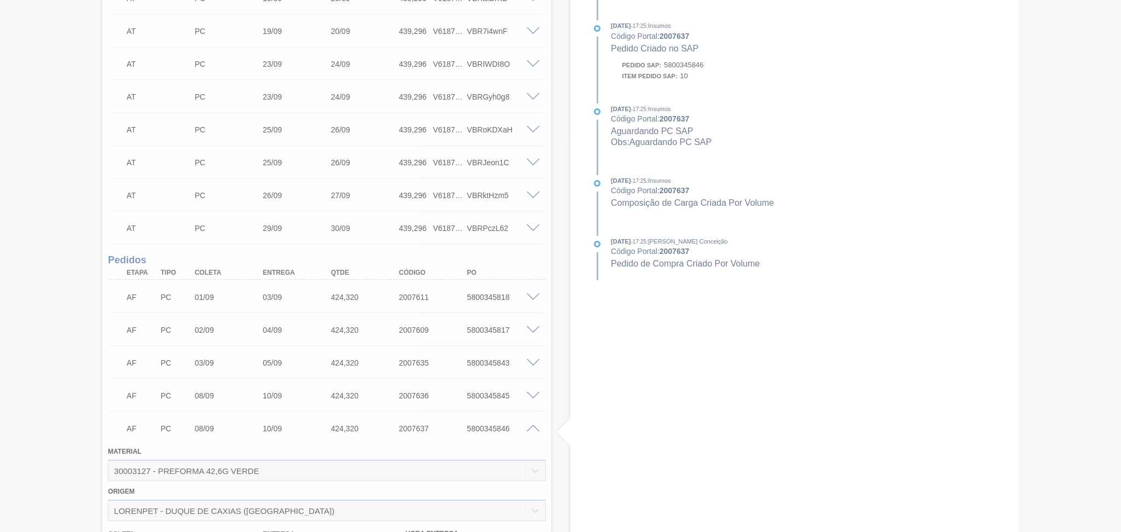
click at [530, 427] on div at bounding box center [560, 266] width 1121 height 532
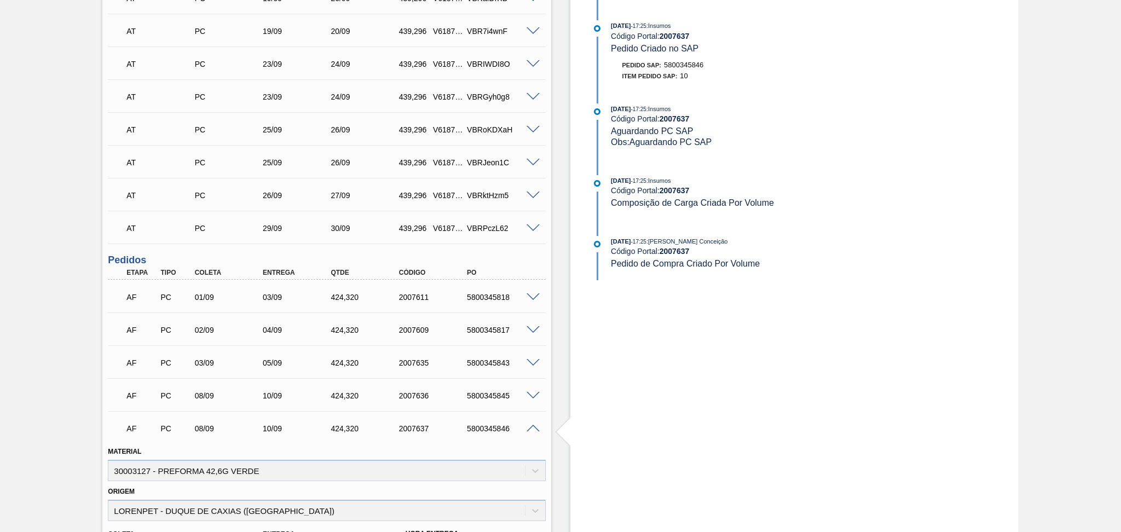
click at [532, 428] on span at bounding box center [532, 429] width 13 height 8
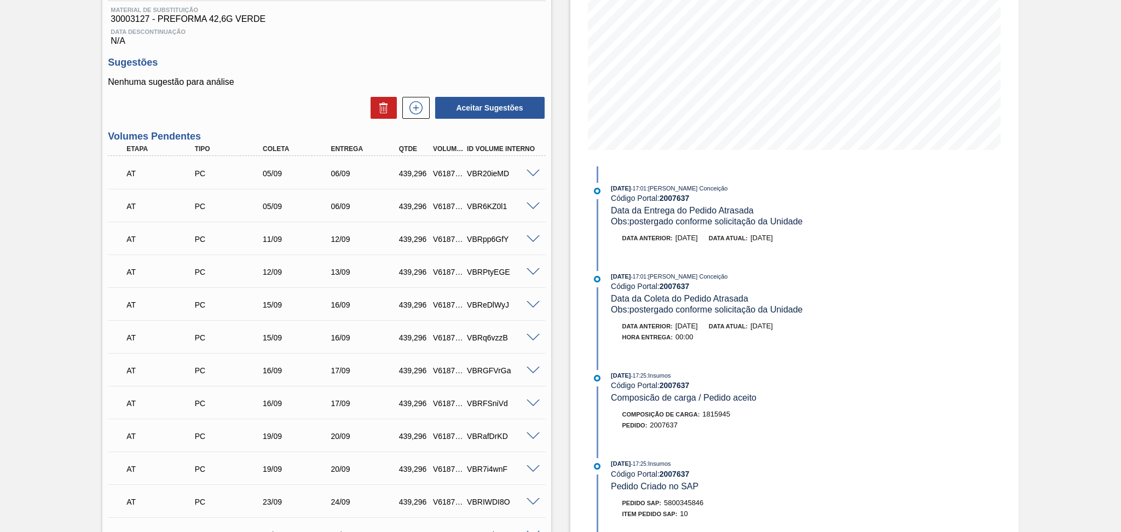
scroll to position [0, 0]
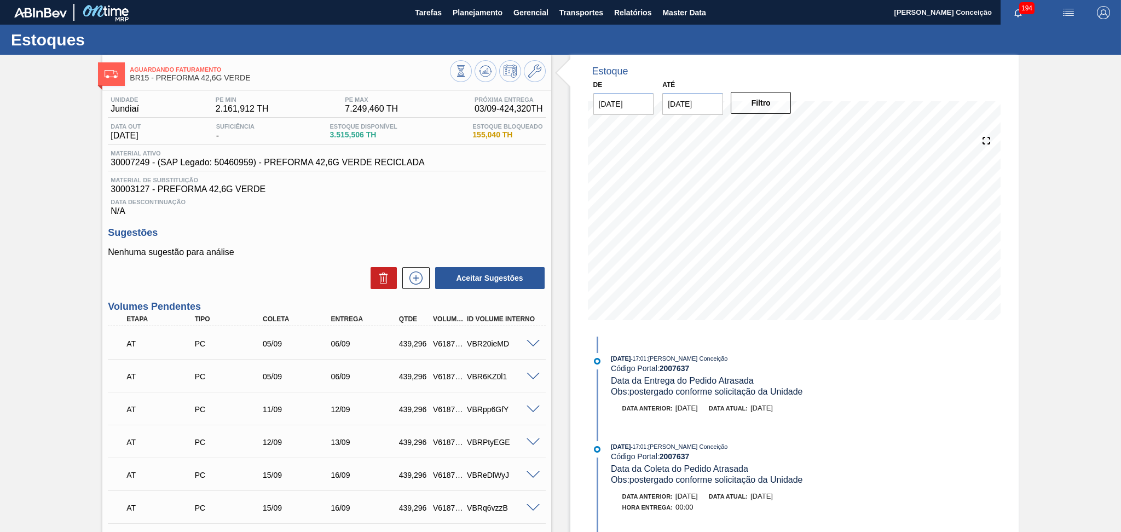
click at [534, 344] on span at bounding box center [532, 344] width 13 height 8
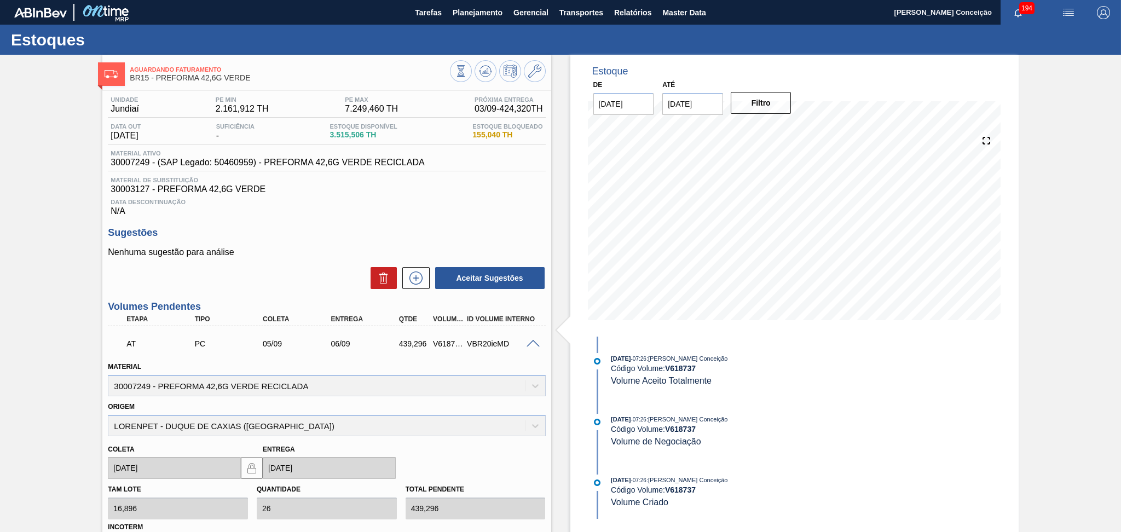
click at [534, 344] on span at bounding box center [532, 344] width 13 height 8
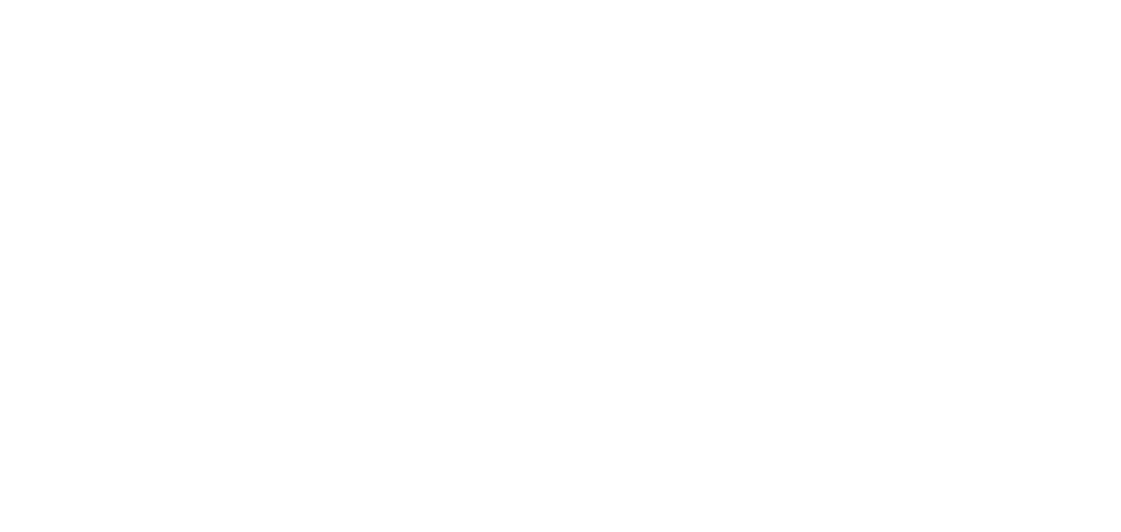
click at [438, 0] on html at bounding box center [560, 0] width 1121 height 0
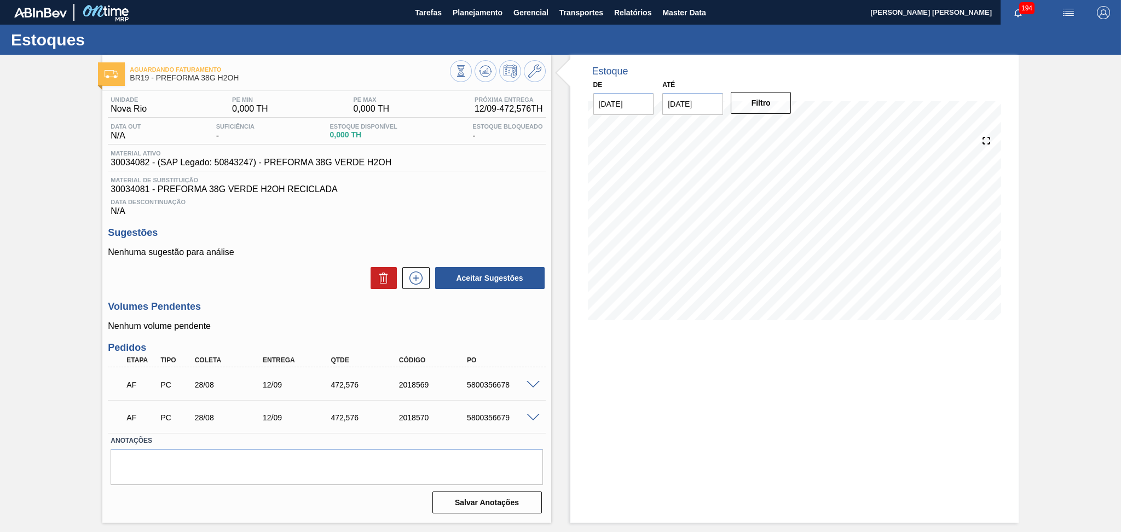
click at [310, 200] on span "Data Descontinuação" at bounding box center [327, 202] width 432 height 7
click at [340, 227] on h3 "Sugestões" at bounding box center [326, 232] width 437 height 11
click at [296, 242] on div "Sugestões Nenhuma sugestão para análise Aceitar Sugestões" at bounding box center [326, 258] width 437 height 63
click at [276, 271] on div "Aceitar Sugestões" at bounding box center [326, 278] width 437 height 24
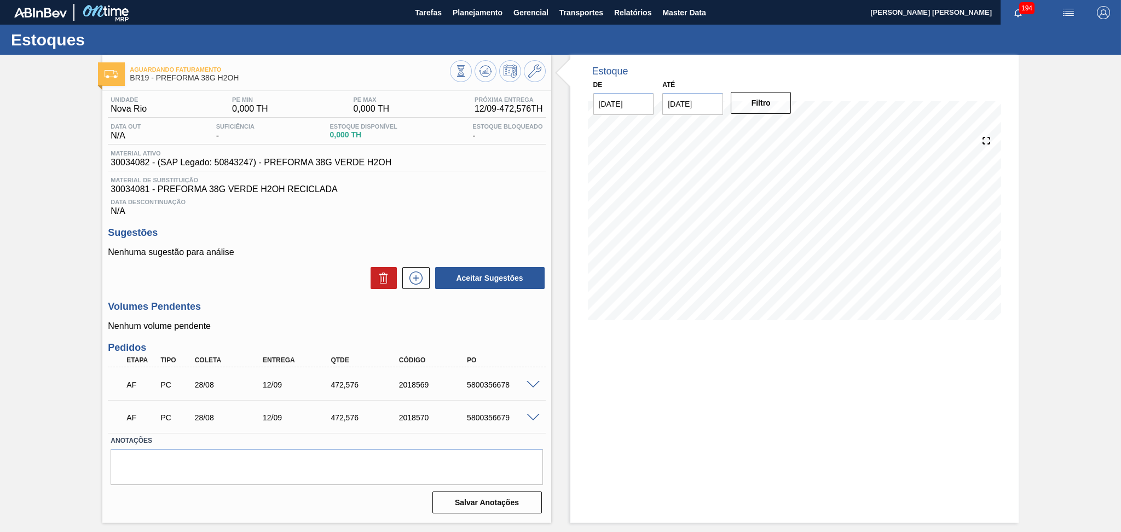
click at [282, 252] on p "Nenhuma sugestão para análise" at bounding box center [326, 252] width 437 height 10
click at [290, 262] on div "Nenhuma sugestão para análise Aceitar Sugestões" at bounding box center [326, 268] width 437 height 43
click at [300, 238] on h3 "Sugestões" at bounding box center [326, 232] width 437 height 11
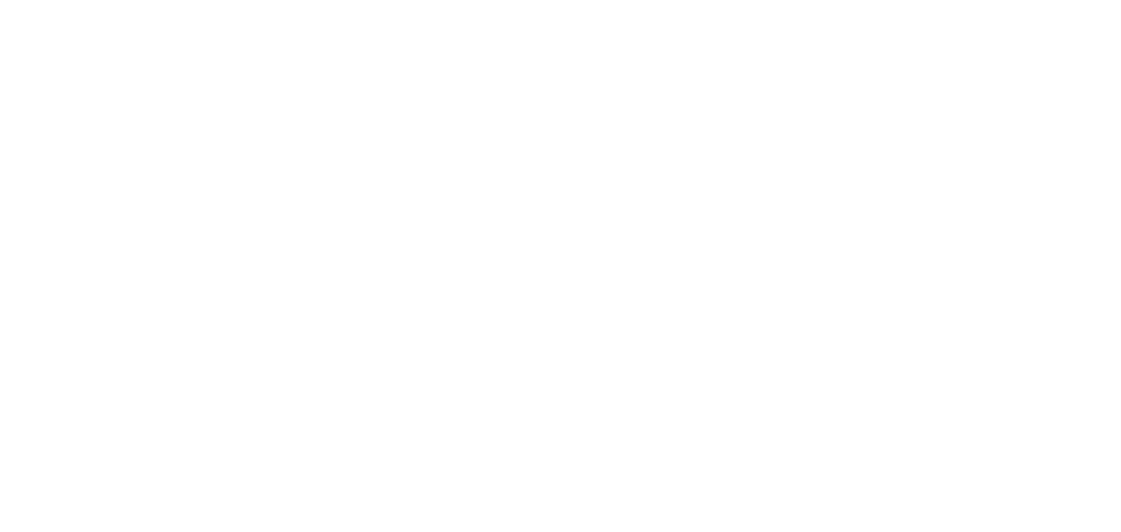
click at [578, 0] on html at bounding box center [560, 0] width 1121 height 0
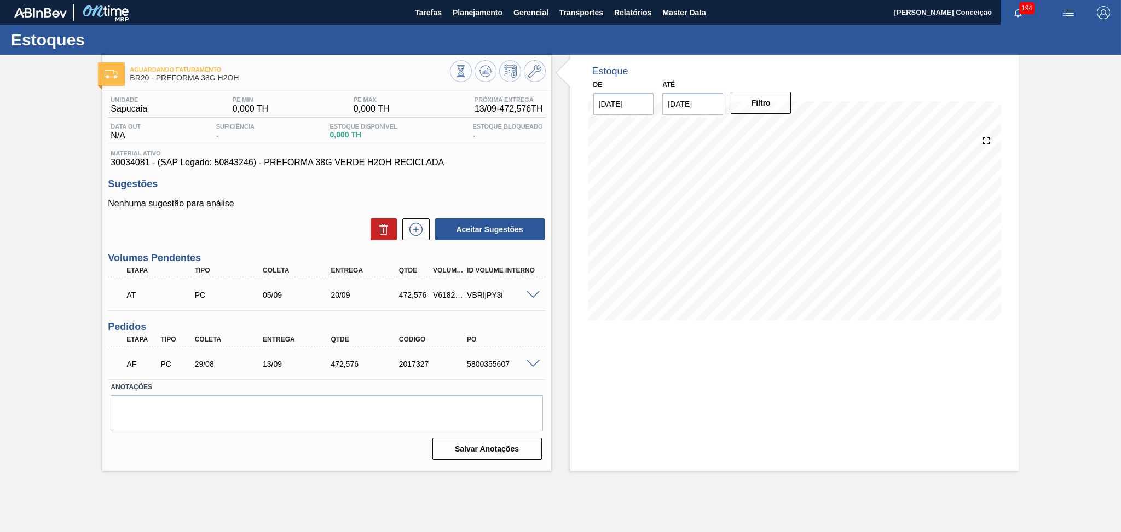
click at [500, 183] on h3 "Sugestões" at bounding box center [326, 183] width 437 height 11
click at [69, 413] on div "Aguardando Faturamento BR20 - PREFORMA 38G H2OH Unidade Sapucaia PE MIN 0,000 T…" at bounding box center [560, 263] width 1121 height 416
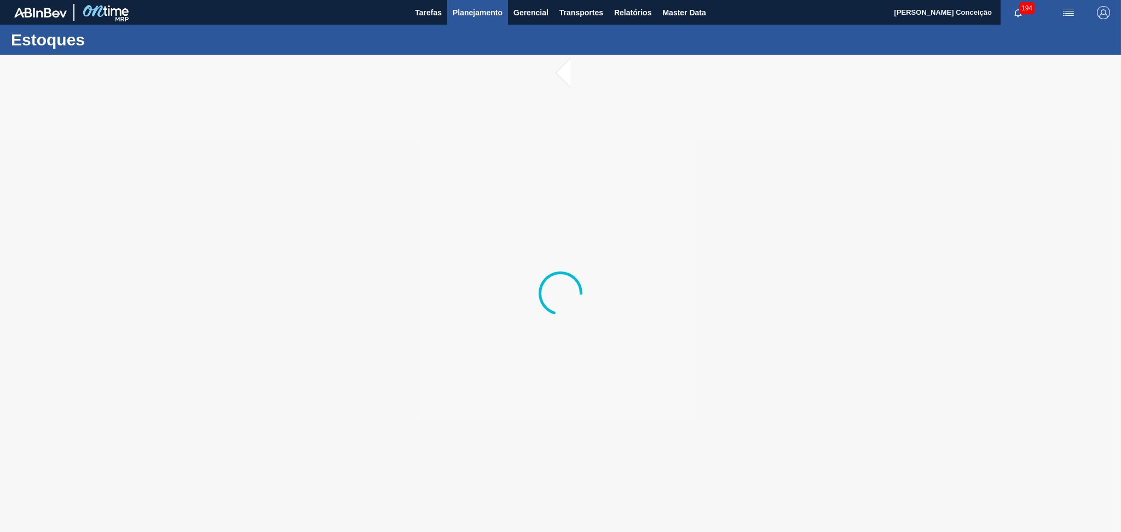
click at [492, 7] on span "Planejamento" at bounding box center [478, 12] width 50 height 13
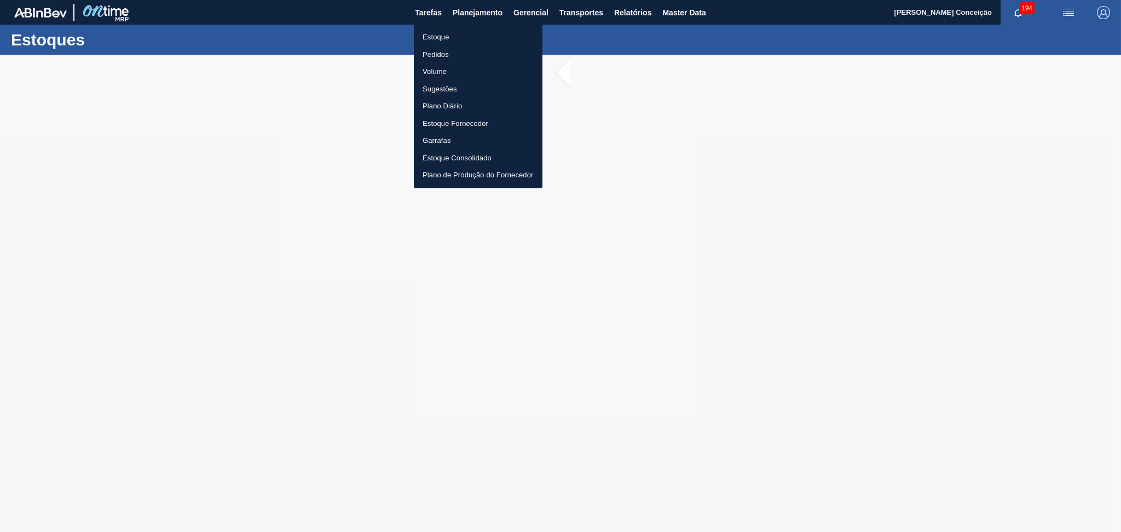
click at [432, 43] on li "Estoque" at bounding box center [478, 37] width 129 height 18
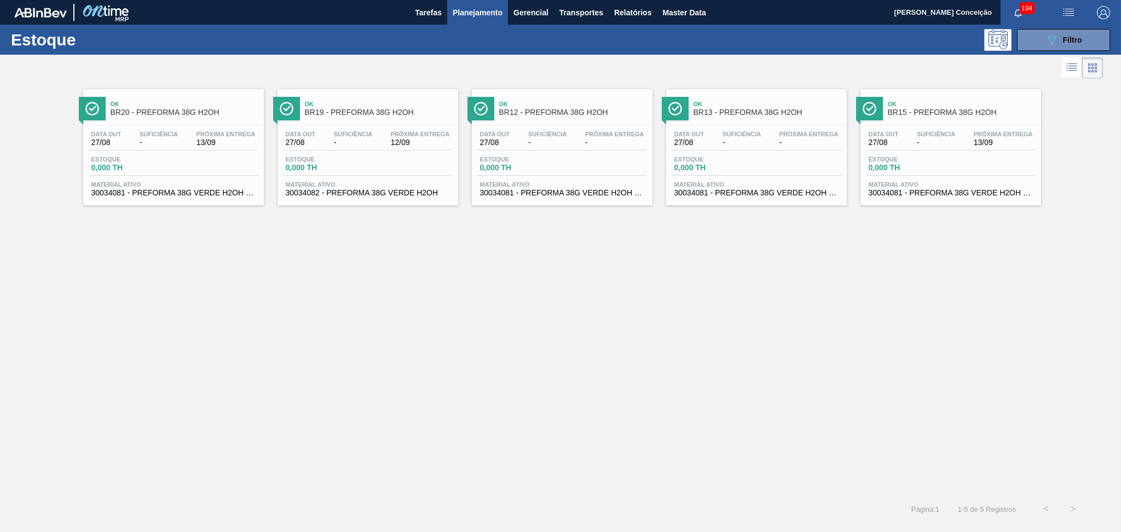
click at [329, 314] on div "Ok BR20 - PREFORMA 38G H2OH Data out 27/08 Suficiência - Próxima Entrega 13/09 …" at bounding box center [560, 288] width 1121 height 414
click at [558, 127] on div "Data out 27/08 Suficiência - Próxima Entrega - Estoque 0,000 TH Material ativo …" at bounding box center [562, 162] width 181 height 74
click at [573, 214] on div "Ok BR20 - PREFORMA 38G H2OH Data out 27/08 Suficiência - Próxima Entrega 13/09 …" at bounding box center [560, 288] width 1121 height 414
click at [538, 291] on div "Ok BR20 - PREFORMA 38G H2OH Data out 27/08 Suficiência - Próxima Entrega 13/09 …" at bounding box center [560, 288] width 1121 height 414
drag, startPoint x: 343, startPoint y: 269, endPoint x: 350, endPoint y: 263, distance: 10.1
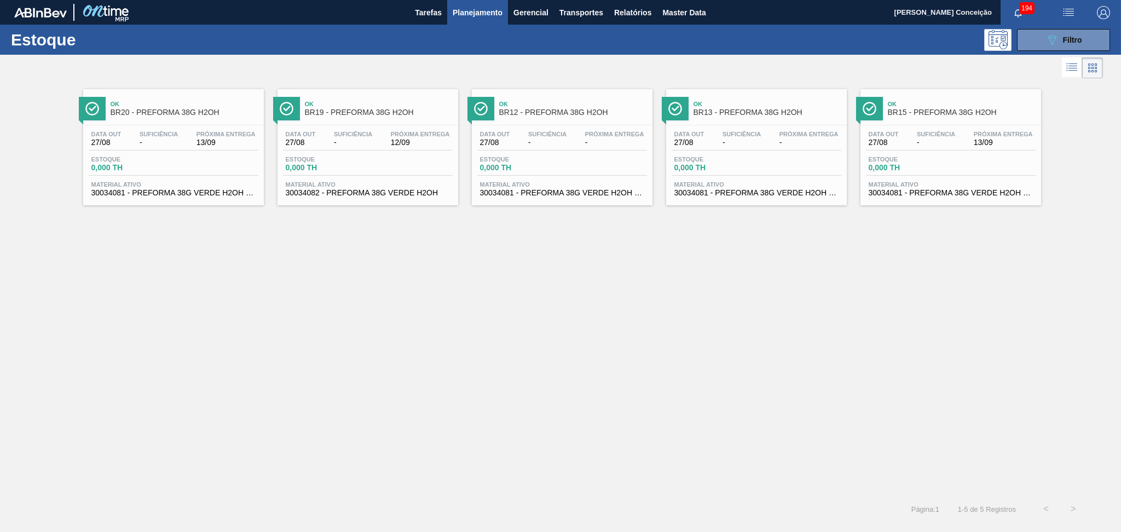
click at [343, 269] on div "Ok BR20 - PREFORMA 38G H2OH Data out 27/08 Suficiência - Próxima Entrega 13/09 …" at bounding box center [560, 288] width 1121 height 414
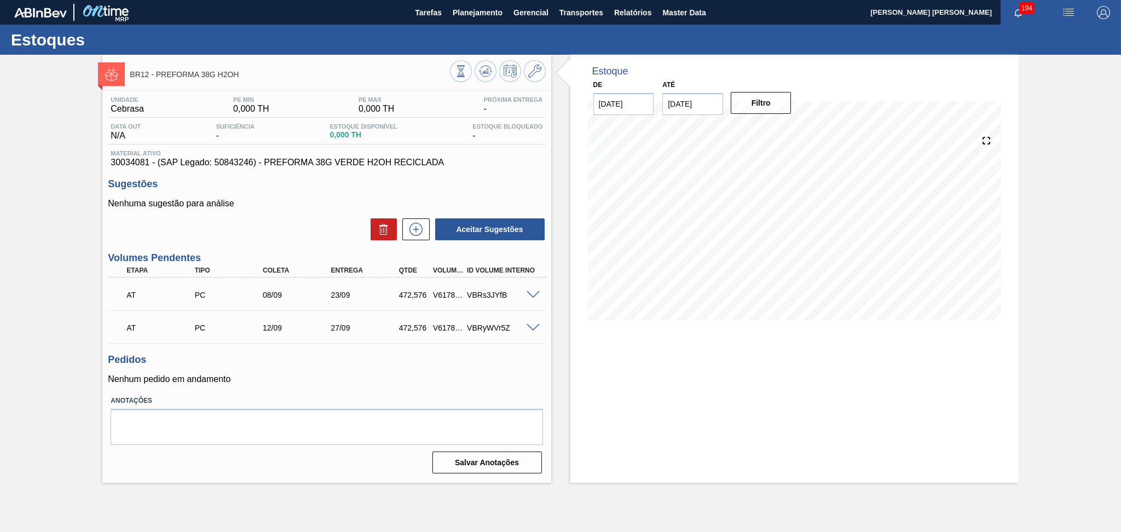
click at [335, 375] on p "Nenhum pedido em andamento" at bounding box center [326, 379] width 437 height 10
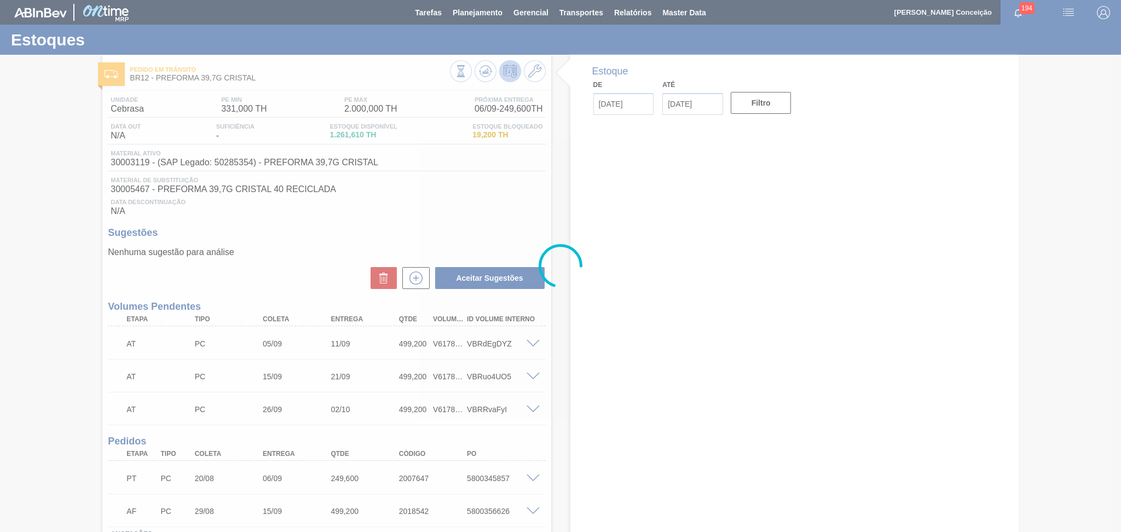
click at [410, 189] on div at bounding box center [560, 266] width 1121 height 532
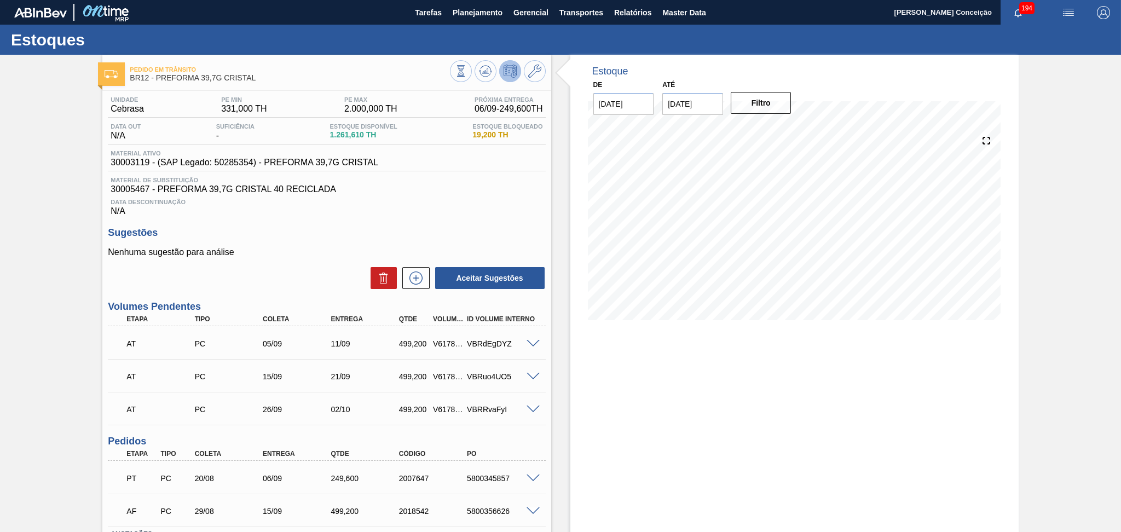
click at [427, 202] on span "Data Descontinuação" at bounding box center [327, 202] width 432 height 7
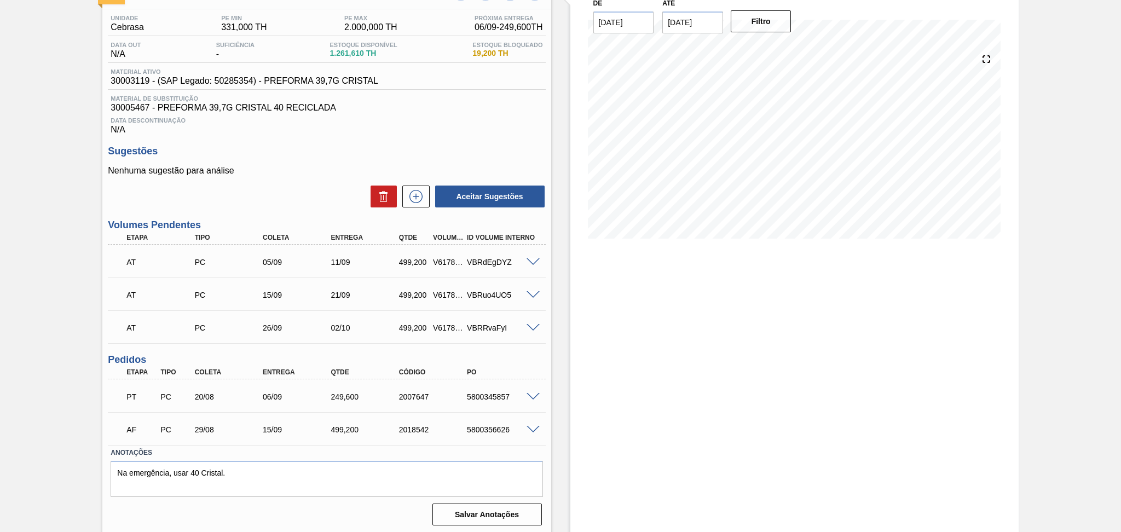
scroll to position [83, 0]
click at [277, 327] on div "26/09" at bounding box center [298, 326] width 77 height 9
click at [636, 366] on div "Estoque De 27/08/2025 Até 30/10/2025 Filtro" at bounding box center [794, 252] width 448 height 561
click at [493, 120] on span "Data Descontinuação" at bounding box center [327, 119] width 432 height 7
click at [579, 303] on div "Estoque De 27/08/2025 Até 30/10/2025 Filtro 04/09 Projeção de Estoque 921.126 N…" at bounding box center [794, 252] width 448 height 561
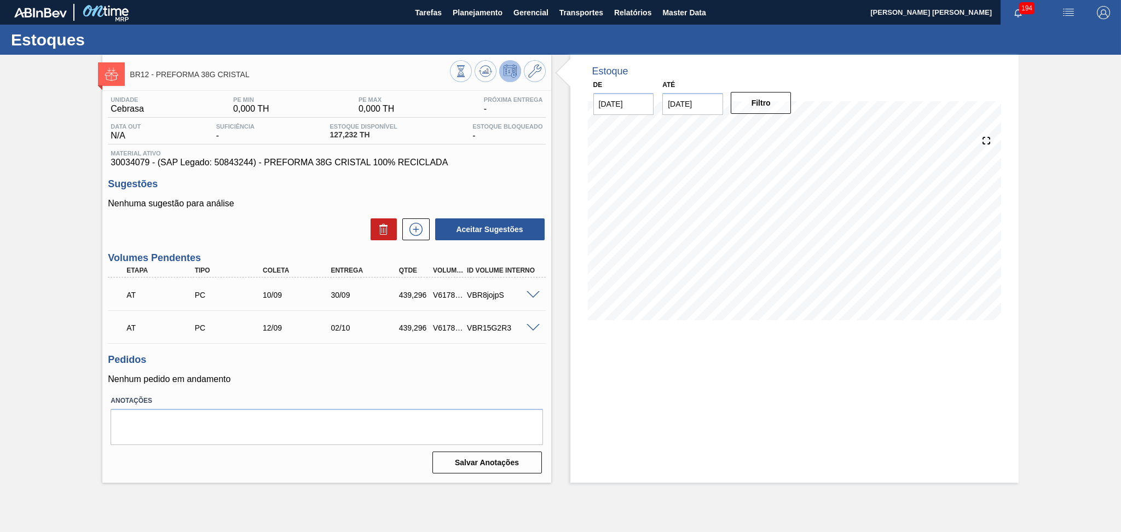
click at [302, 367] on div "Pedidos Nenhum pedido em andamento" at bounding box center [326, 369] width 437 height 30
click at [337, 379] on p "Nenhum pedido em andamento" at bounding box center [326, 379] width 437 height 10
click at [500, 369] on div "Pedidos Nenhum pedido em andamento" at bounding box center [326, 369] width 437 height 30
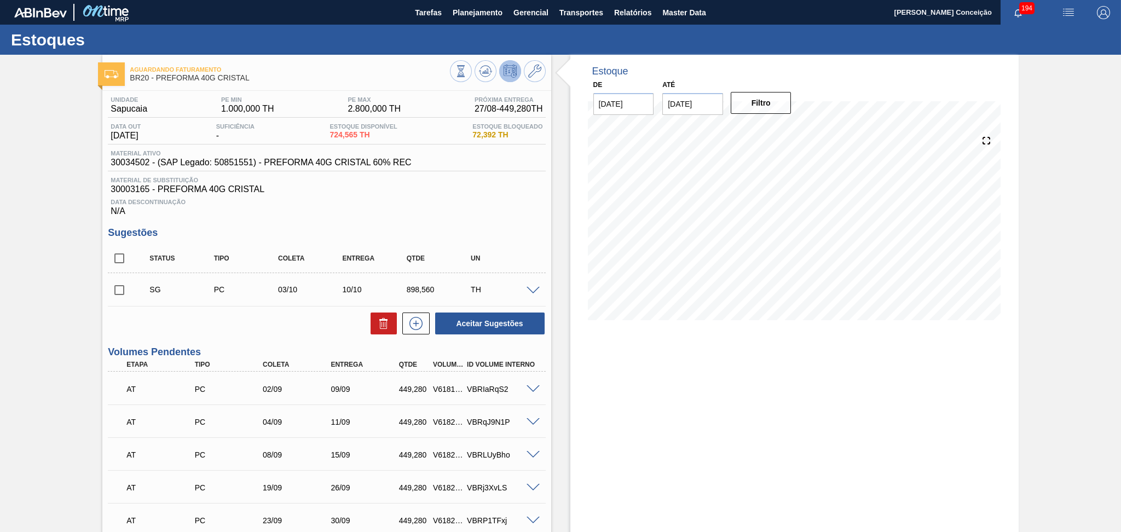
click at [419, 224] on div "Unidade Sapucaia PE MIN 1.000,000 TH PE MAX 2.800,000 TH Próxima Entrega 27/08 …" at bounding box center [326, 521] width 448 height 861
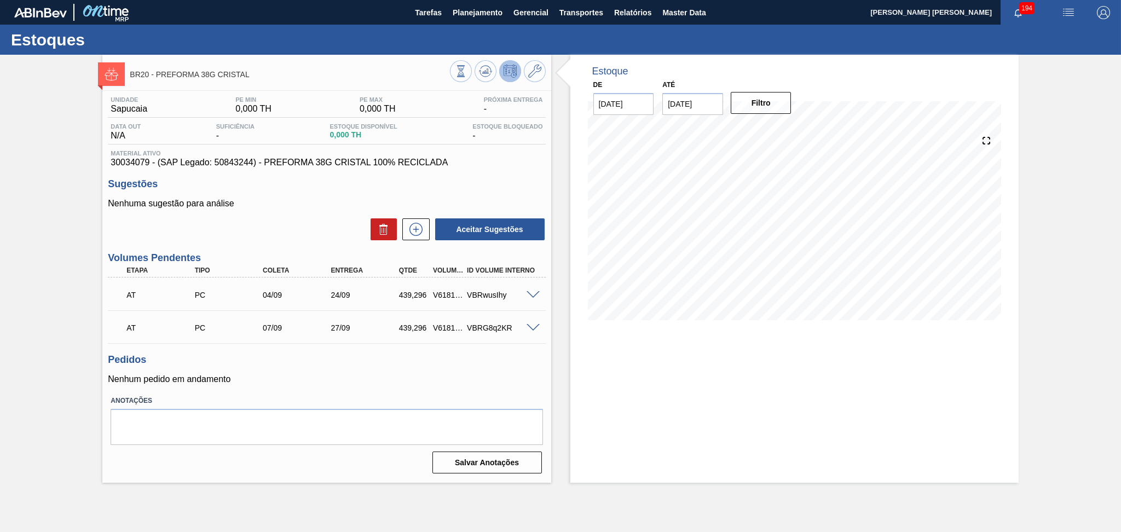
click at [375, 357] on h3 "Pedidos" at bounding box center [326, 359] width 437 height 11
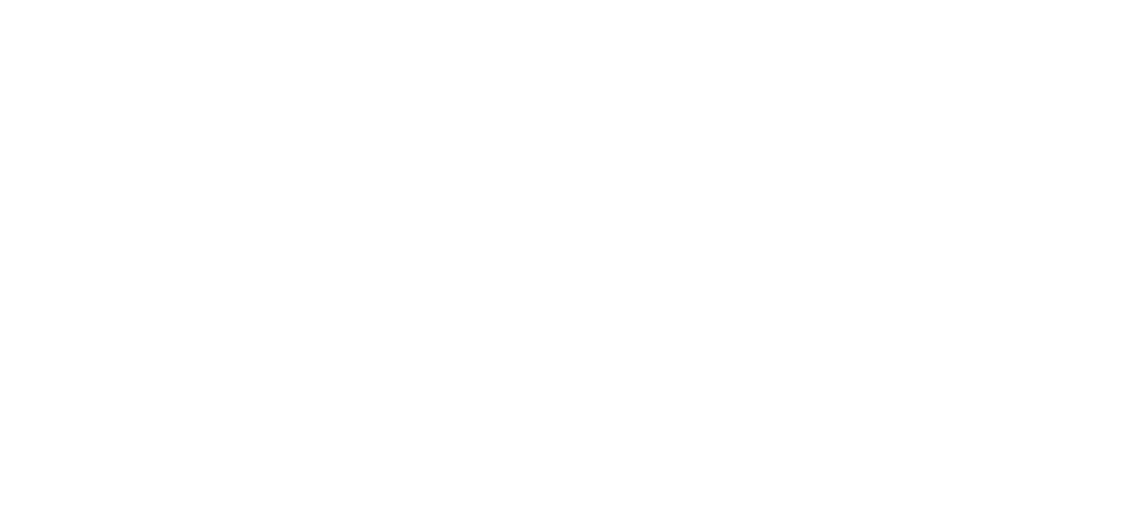
click at [431, 0] on html at bounding box center [560, 0] width 1121 height 0
click at [451, 0] on html at bounding box center [560, 0] width 1121 height 0
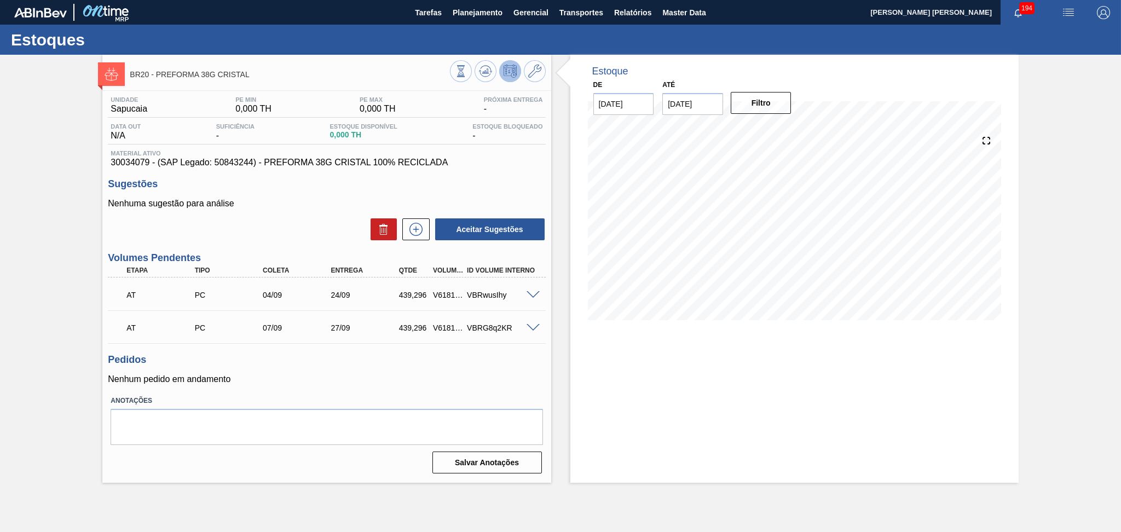
click at [390, 374] on p "Nenhum pedido em andamento" at bounding box center [326, 379] width 437 height 10
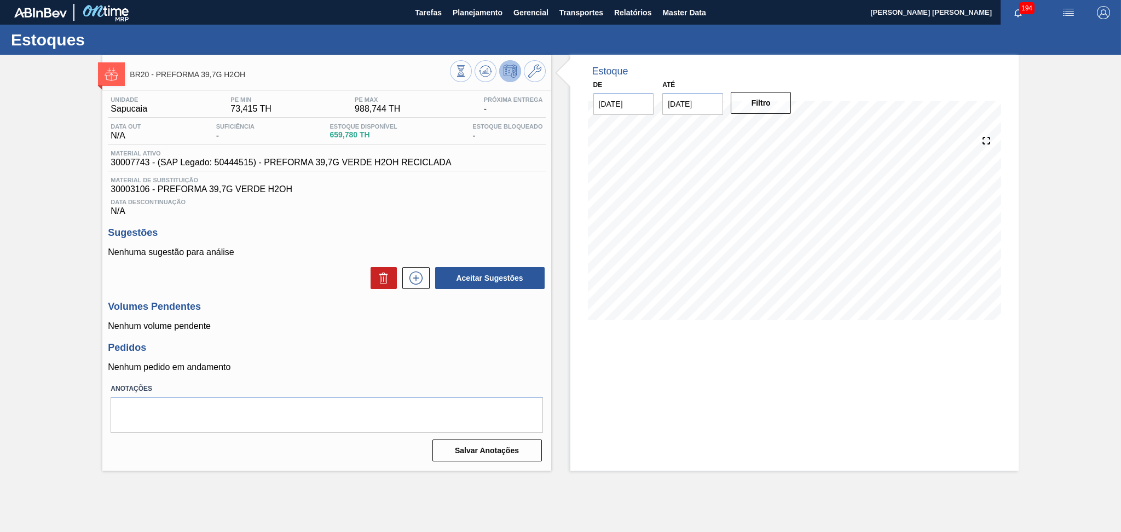
click at [421, 217] on div "Unidade Sapucaia PE MIN 73,415 TH PE MAX 988,744 TH Próxima Entrega - Data out …" at bounding box center [326, 278] width 448 height 374
click at [483, 77] on icon at bounding box center [485, 71] width 13 height 13
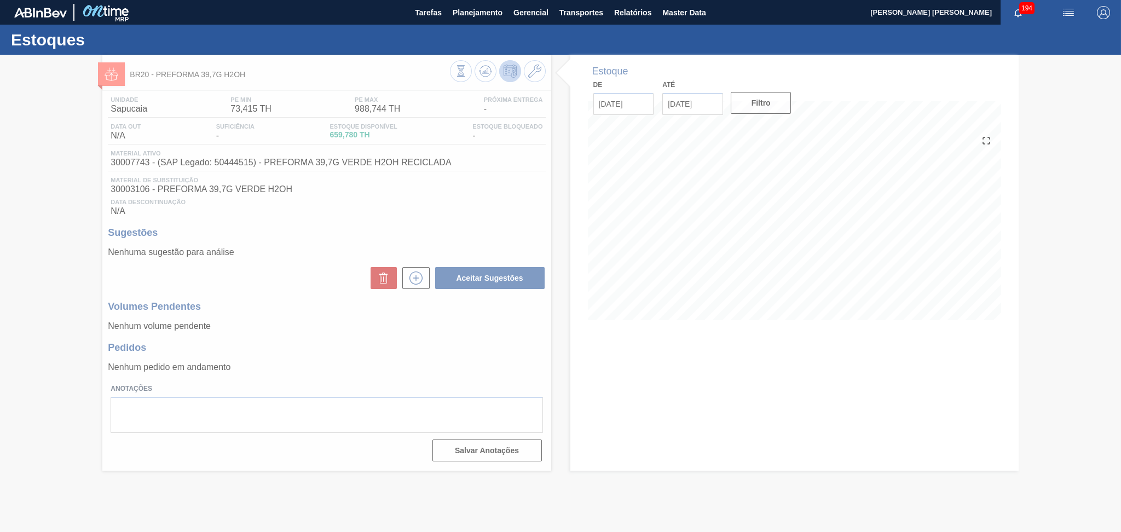
click at [318, 262] on div at bounding box center [560, 293] width 1121 height 477
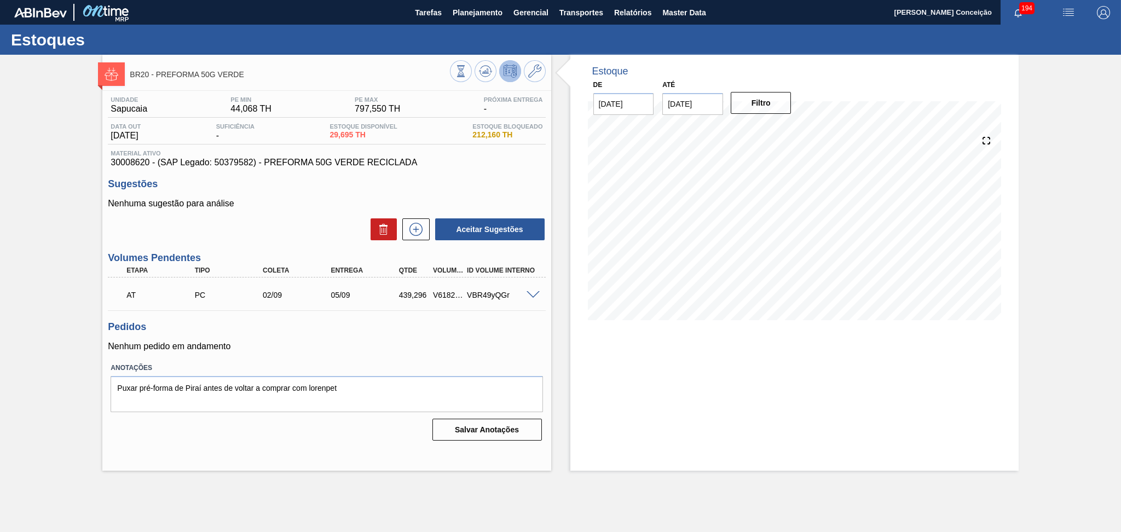
click at [461, 332] on h3 "Pedidos" at bounding box center [326, 326] width 437 height 11
click at [360, 387] on textarea "Puxar pré-forma de Piraí antes de voltar a comprar com lorenpet" at bounding box center [327, 394] width 432 height 36
click at [391, 387] on textarea "Puxar pré-forma de Piraí antes de voltar a comprar com lorenpet" at bounding box center [327, 394] width 432 height 36
click at [470, 318] on div "Unidade Sapucaia PE MIN 44,068 TH PE MAX 797,550 TH Próxima Entrega - Data out …" at bounding box center [326, 267] width 448 height 353
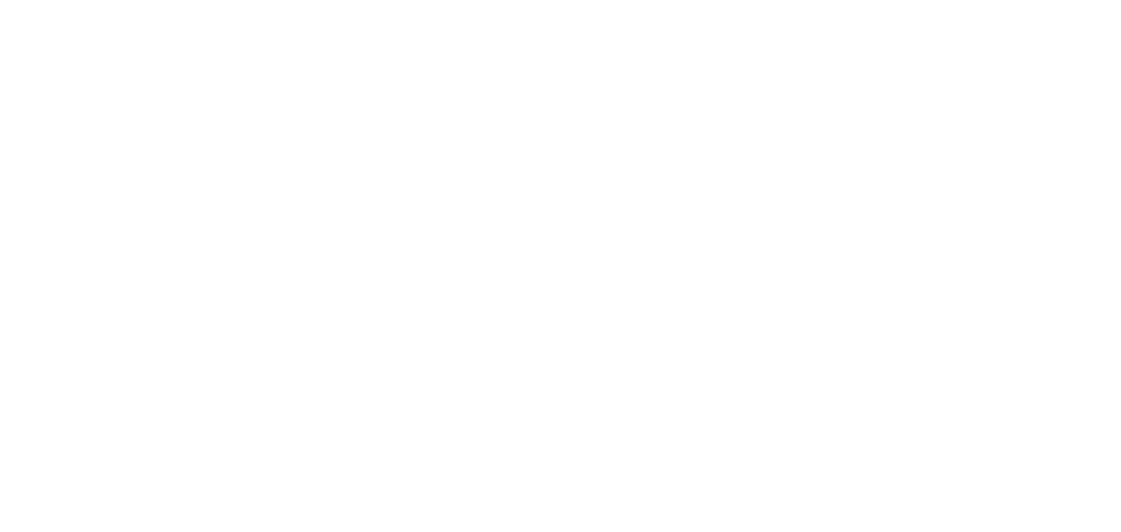
click at [941, 0] on html at bounding box center [560, 0] width 1121 height 0
click at [632, 0] on html at bounding box center [560, 0] width 1121 height 0
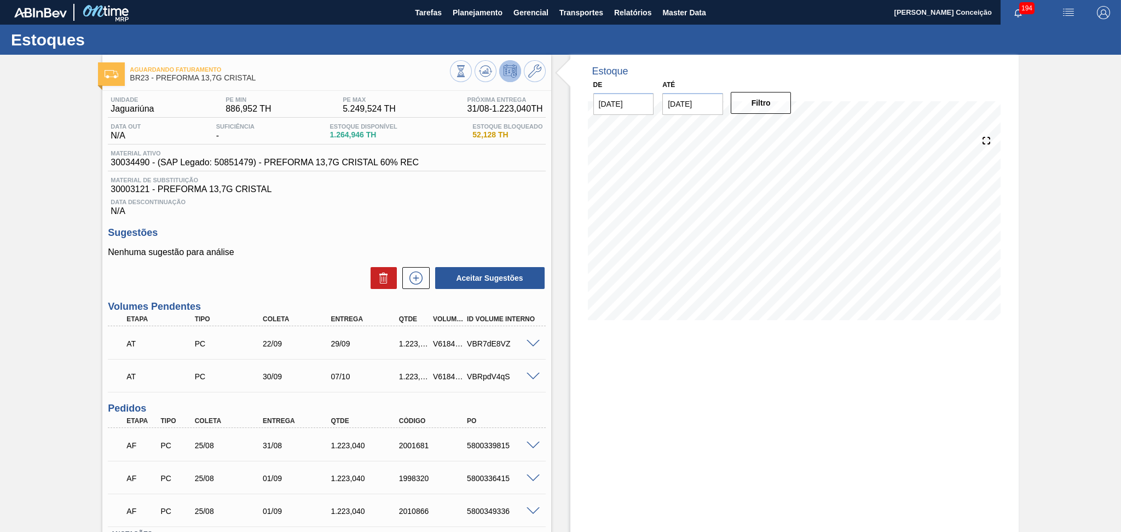
click at [361, 224] on div "Unidade Jaguariúna PE MIN 886,952 TH PE MAX 5.249,524 TH Próxima Entrega 31/08 …" at bounding box center [326, 351] width 448 height 520
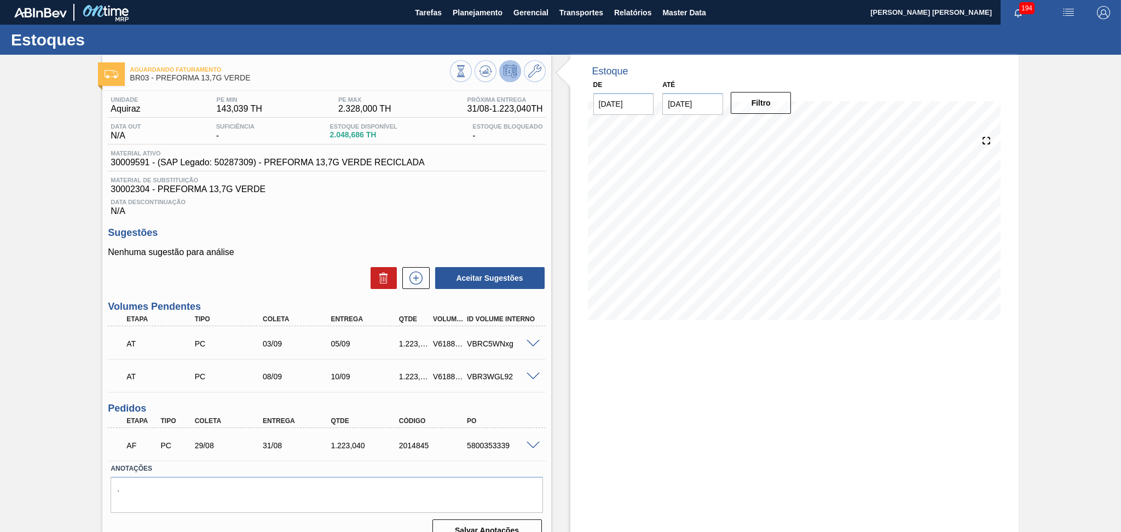
click at [448, 208] on div "Data Descontinuação N/A" at bounding box center [326, 205] width 437 height 22
click at [451, 213] on div "Data Descontinuação N/A" at bounding box center [326, 205] width 437 height 22
click at [310, 259] on div "Nenhuma sugestão para análise Aceitar Sugestões" at bounding box center [326, 268] width 437 height 43
click at [326, 241] on div "Sugestões Nenhuma sugestão para análise Aceitar Sugestões" at bounding box center [326, 258] width 437 height 63
click at [483, 444] on div "5800353339" at bounding box center [502, 445] width 77 height 9
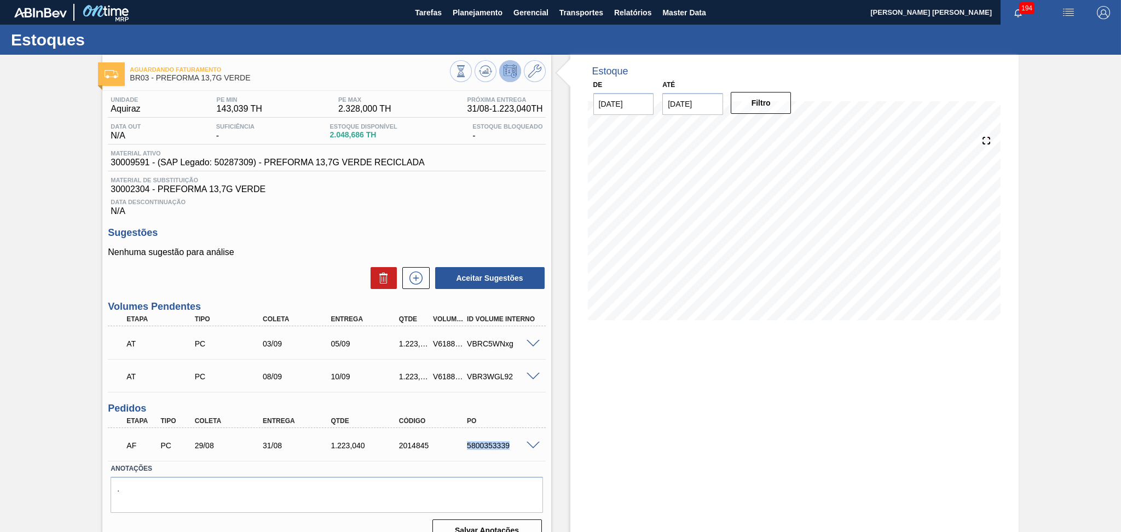
click at [483, 444] on div "5800353339" at bounding box center [502, 445] width 77 height 9
copy div "5800353339"
click at [561, 392] on div "Estoque De 27/08/2025 Até 30/10/2025 Filtro" at bounding box center [784, 303] width 467 height 496
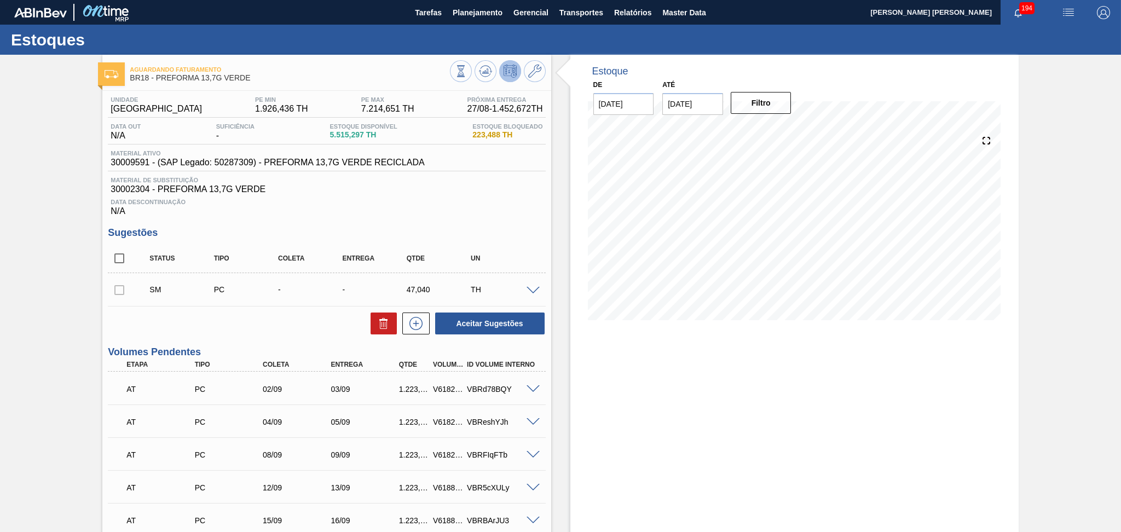
click at [340, 216] on div "Unidade Pernambuco PE MIN 1.926,436 TH PE MAX 7.214,651 TH Próxima Entrega 27/0…" at bounding box center [326, 505] width 448 height 828
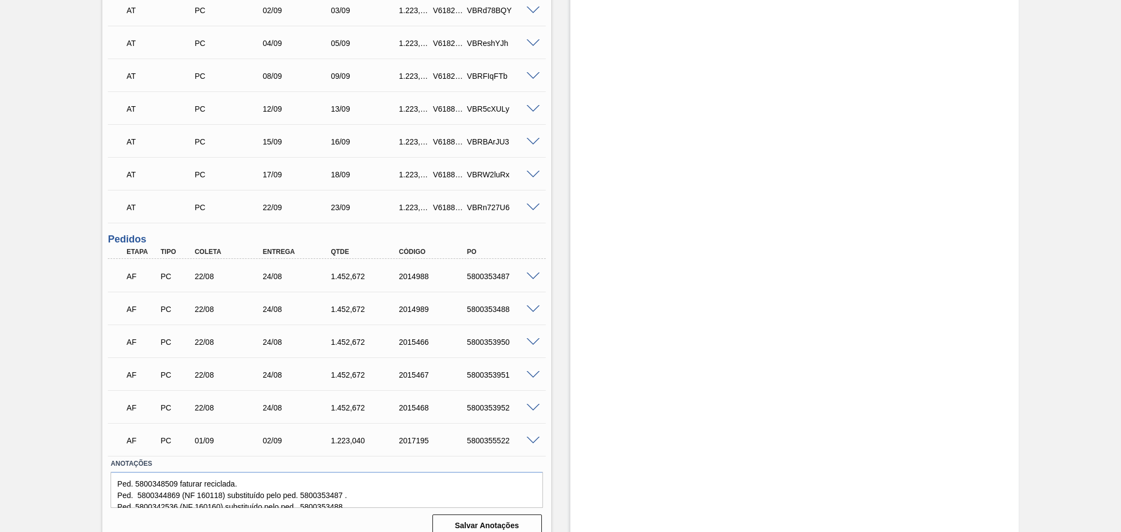
scroll to position [391, 0]
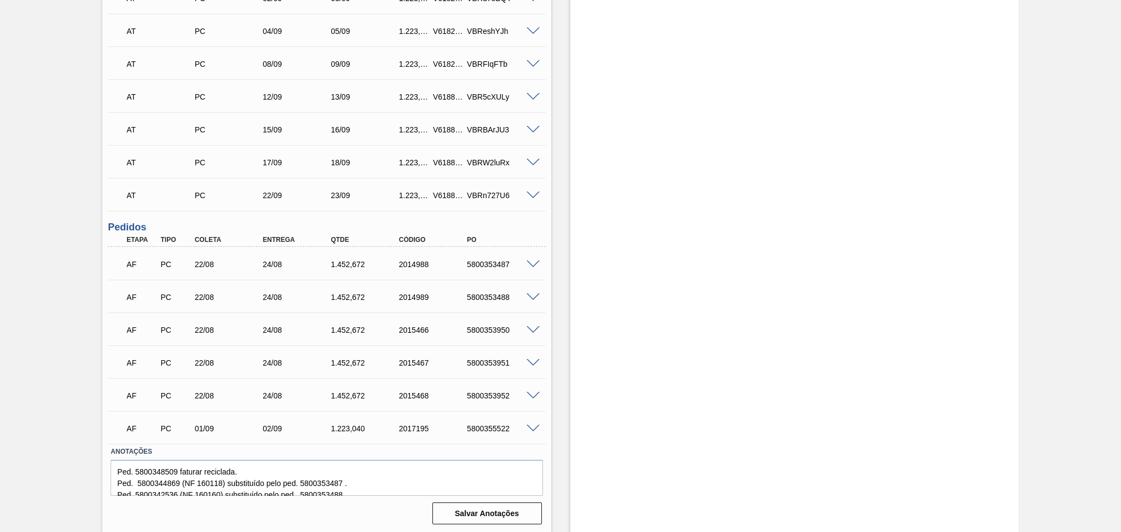
click at [488, 425] on div "5800355522" at bounding box center [502, 428] width 77 height 9
copy div "5800355522"
click at [501, 430] on div "5800355522" at bounding box center [502, 428] width 77 height 9
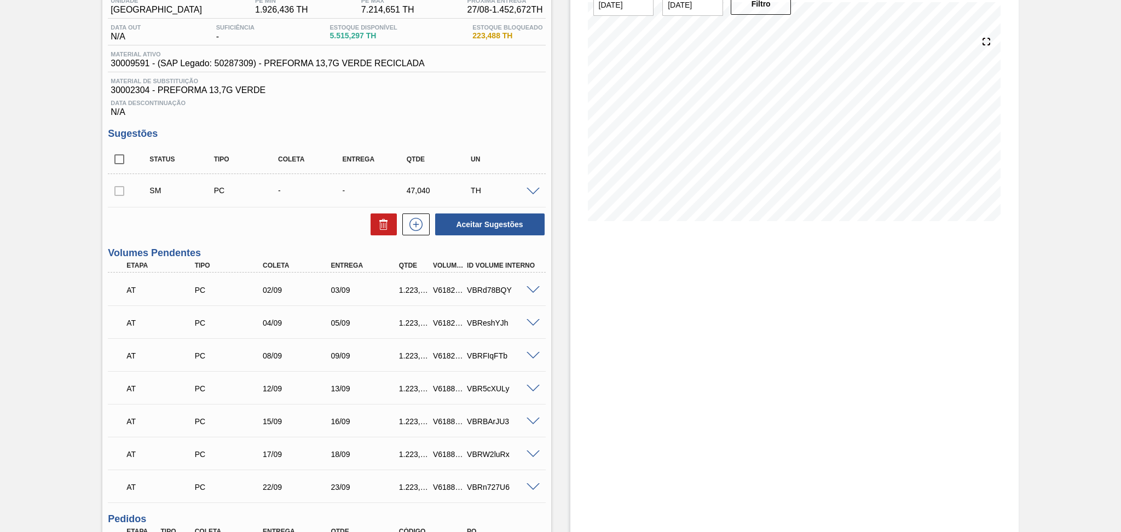
scroll to position [0, 0]
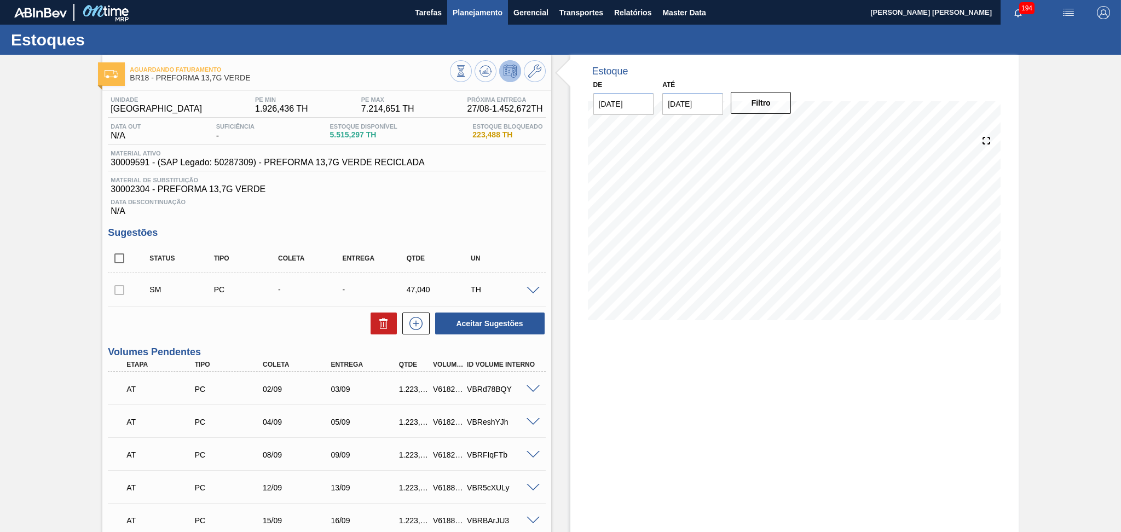
click at [472, 20] on button "Planejamento" at bounding box center [477, 12] width 61 height 25
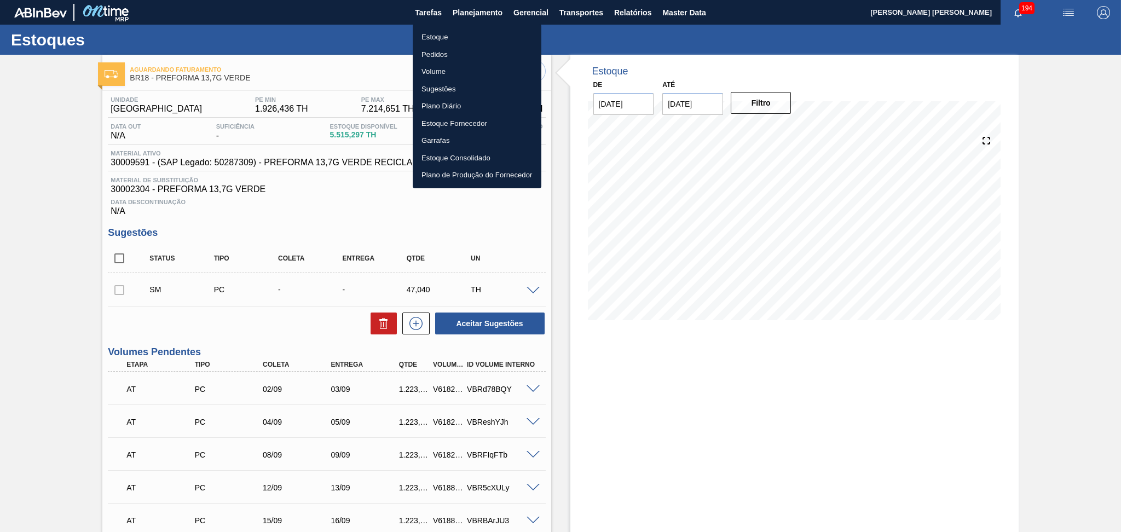
click at [452, 40] on li "Estoque" at bounding box center [477, 37] width 129 height 18
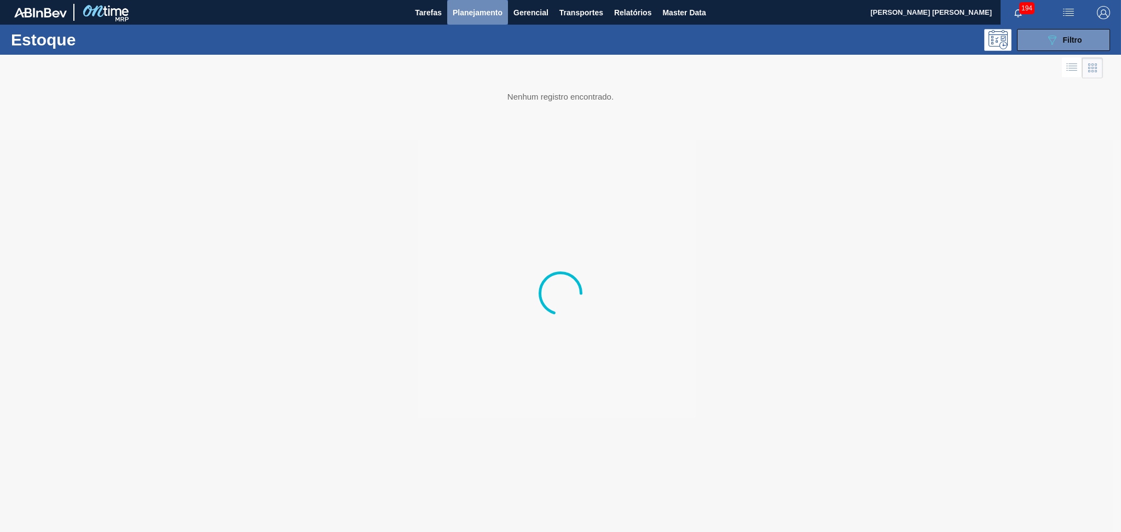
click at [478, 14] on span "Planejamento" at bounding box center [478, 12] width 50 height 13
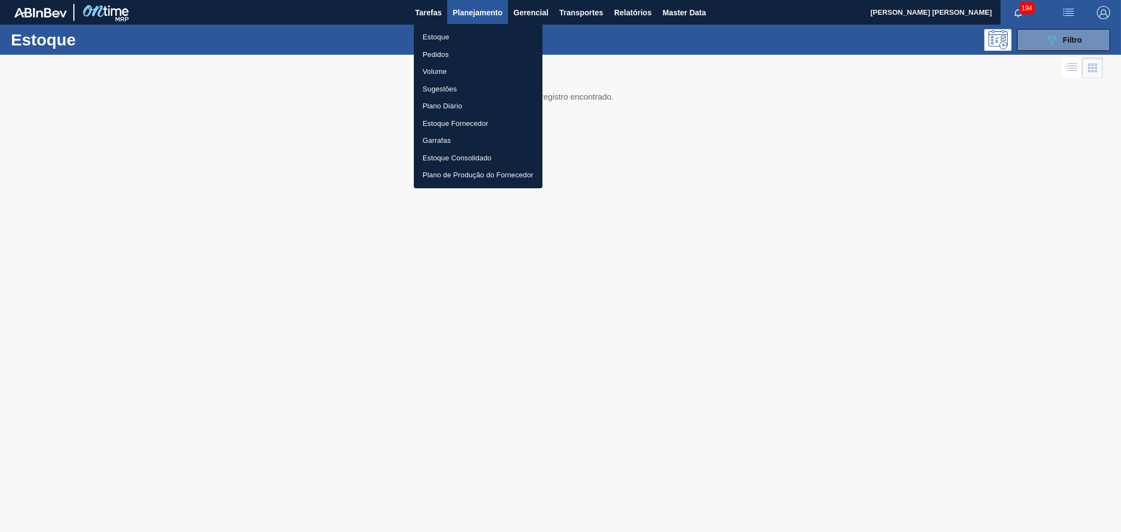
click at [439, 53] on li "Pedidos" at bounding box center [478, 55] width 129 height 18
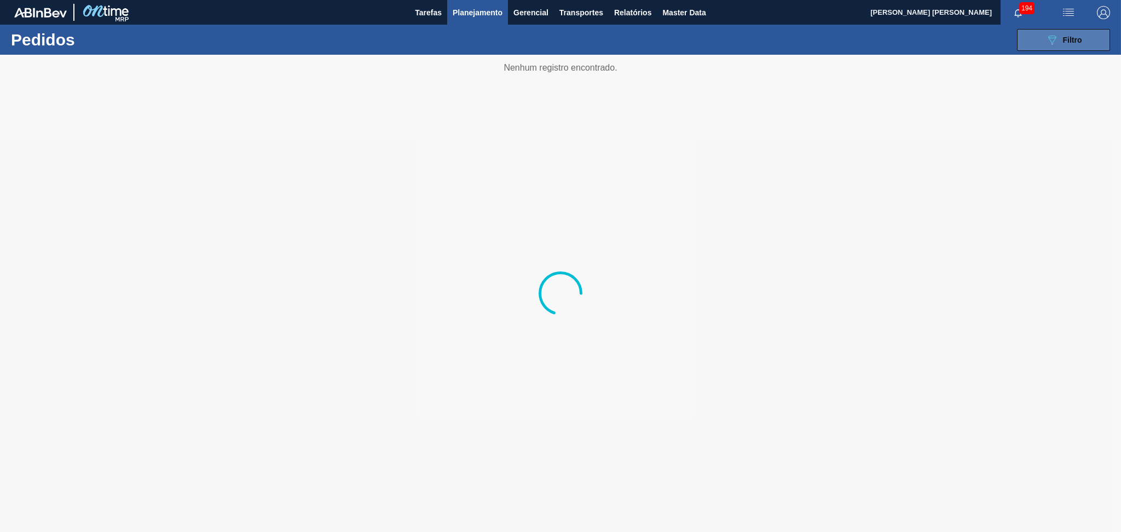
click at [1039, 44] on button "089F7B8B-B2A5-4AFE-B5C0-19BA573D28AC Filtro" at bounding box center [1063, 40] width 93 height 22
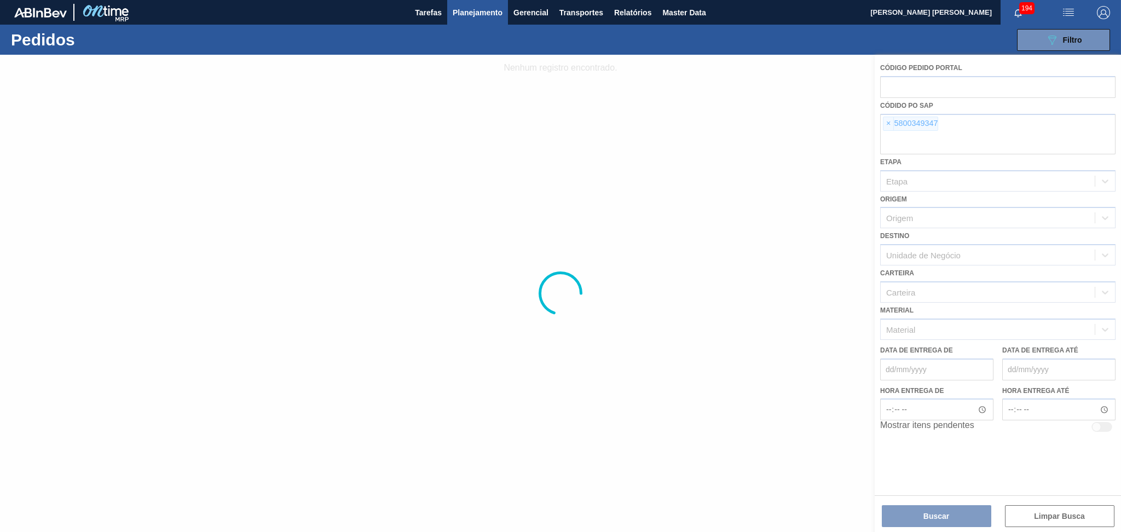
click at [888, 124] on div at bounding box center [560, 293] width 1121 height 477
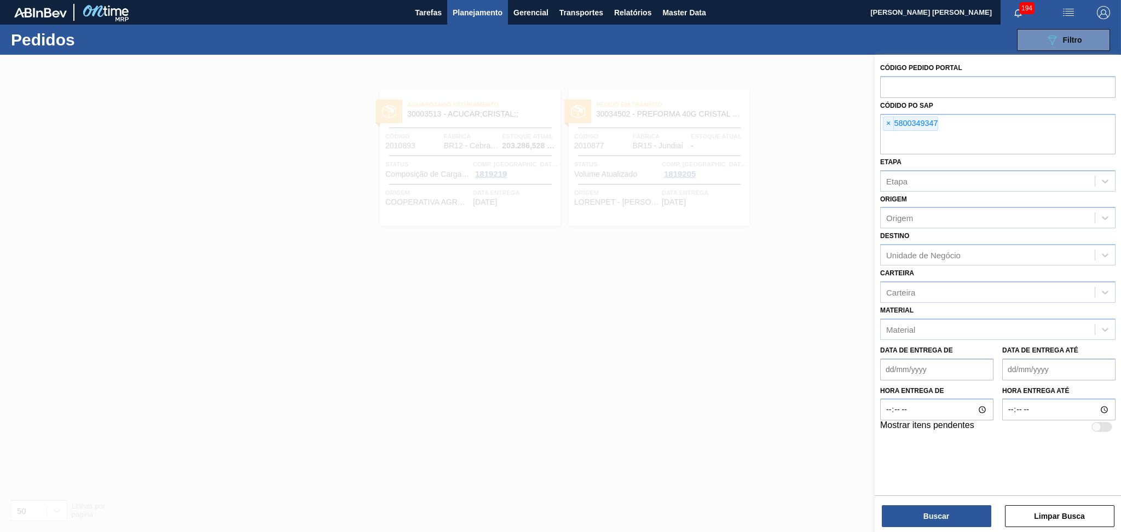
click at [888, 124] on span "×" at bounding box center [888, 123] width 10 height 13
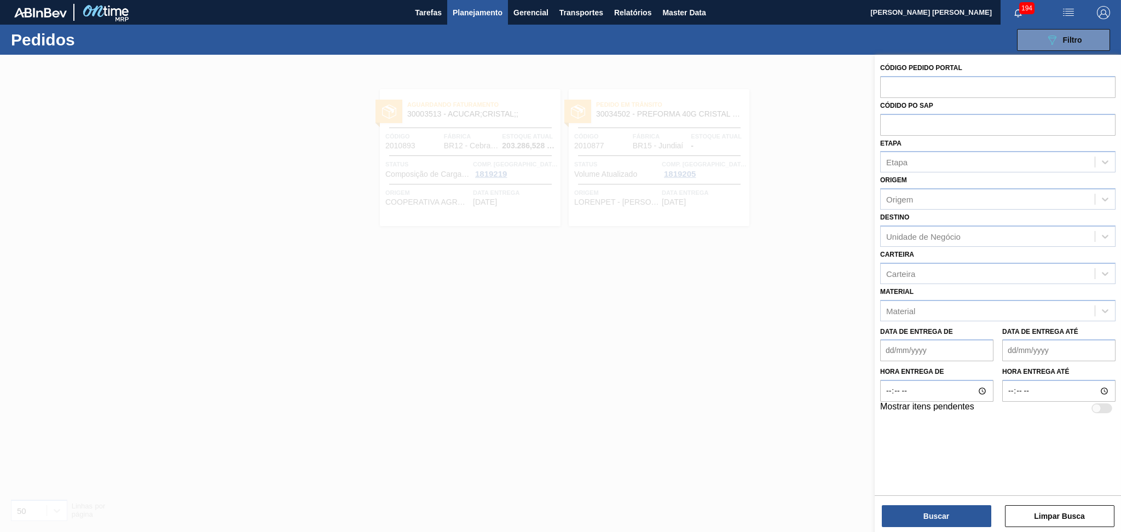
paste input "5800345828"
type input "5800345828"
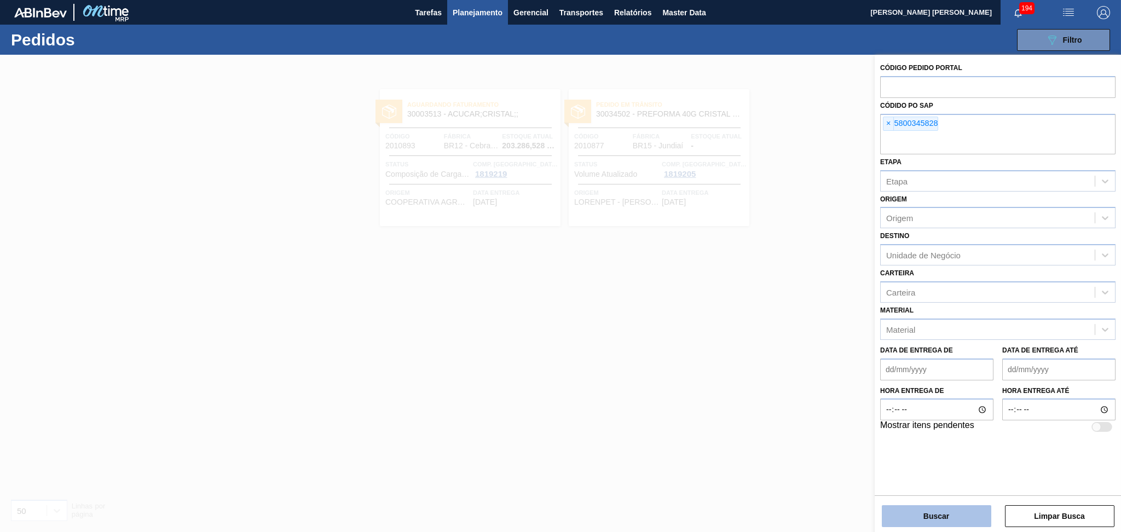
click at [943, 526] on button "Buscar" at bounding box center [936, 516] width 109 height 22
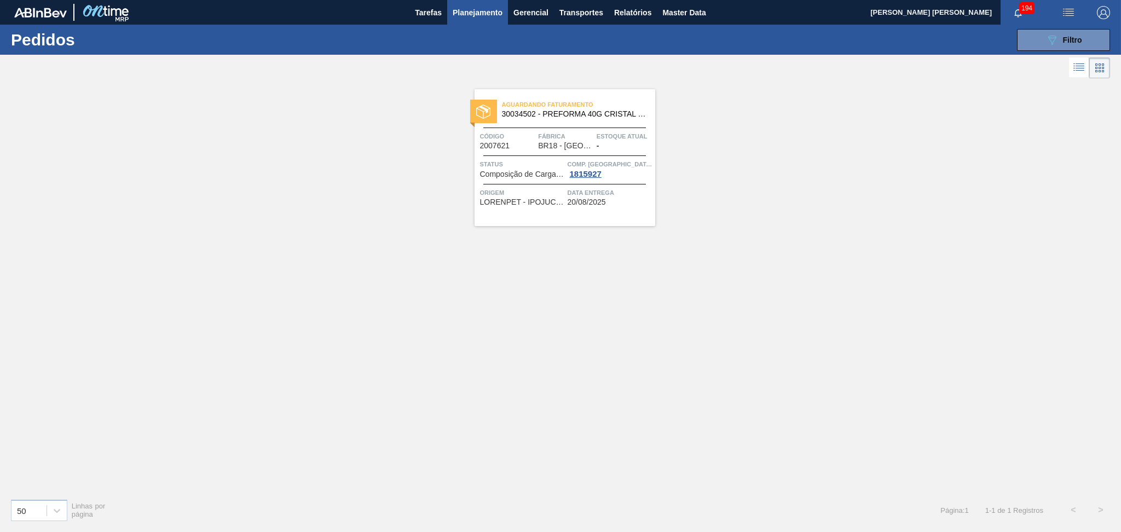
click at [561, 152] on div "Aguardando Faturamento 30034502 - PREFORMA 40G CRISTAL 60% REC Código 2007621 F…" at bounding box center [564, 157] width 181 height 137
click at [1075, 38] on span "Filtro" at bounding box center [1072, 40] width 19 height 9
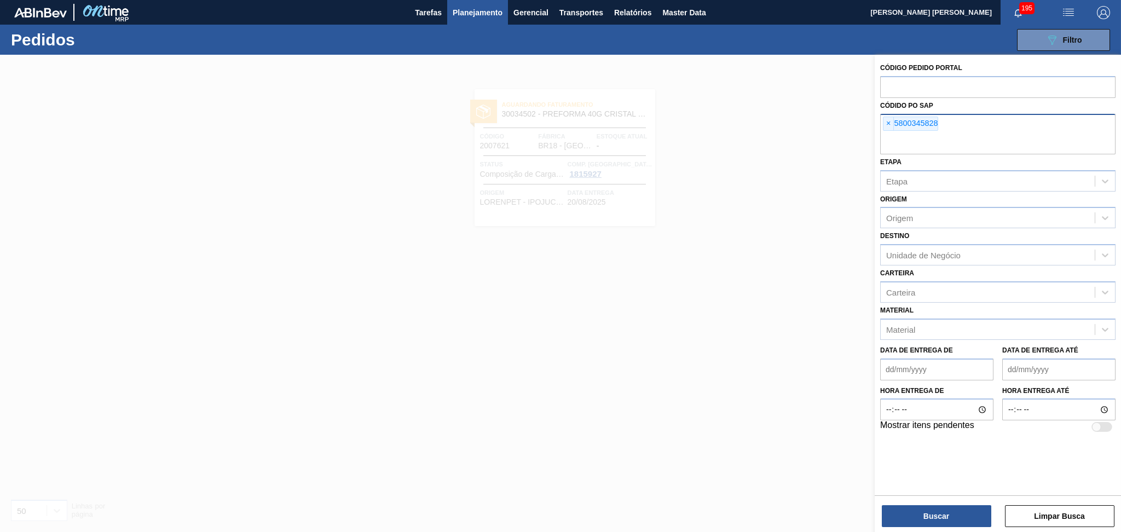
click at [889, 126] on span "×" at bounding box center [888, 123] width 10 height 13
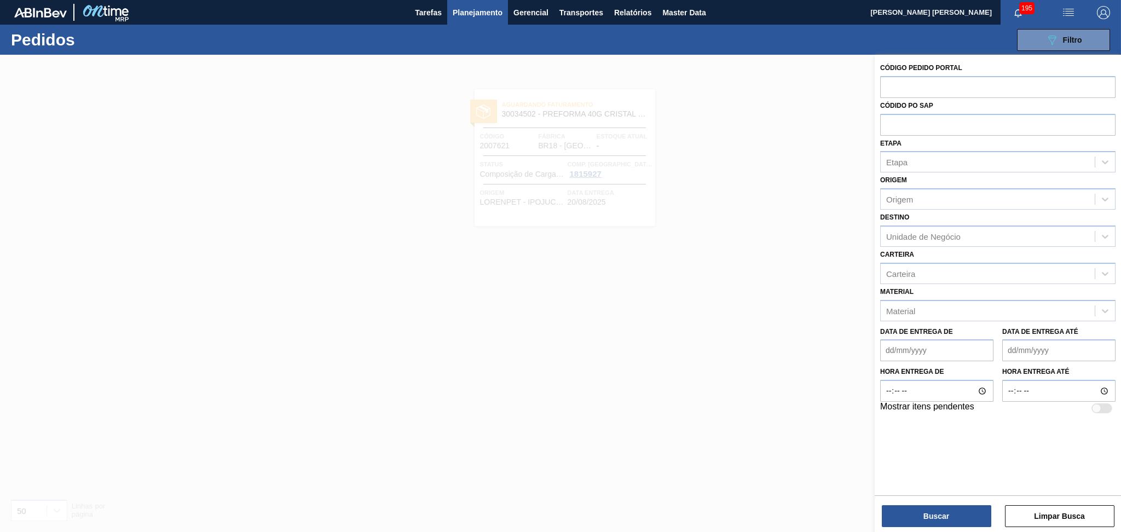
click at [455, 9] on span "Planejamento" at bounding box center [478, 12] width 50 height 13
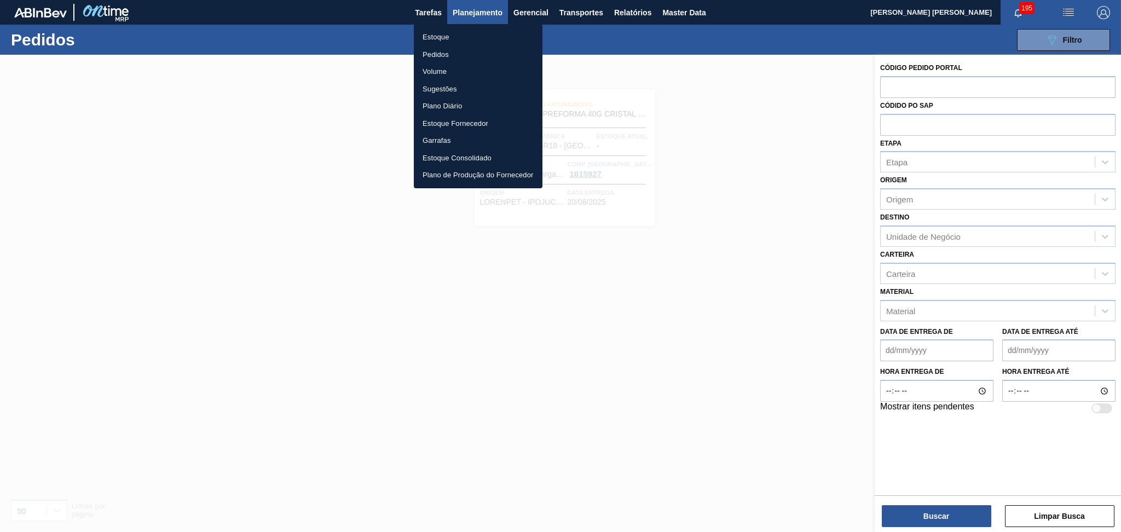
click at [451, 32] on li "Estoque" at bounding box center [478, 37] width 129 height 18
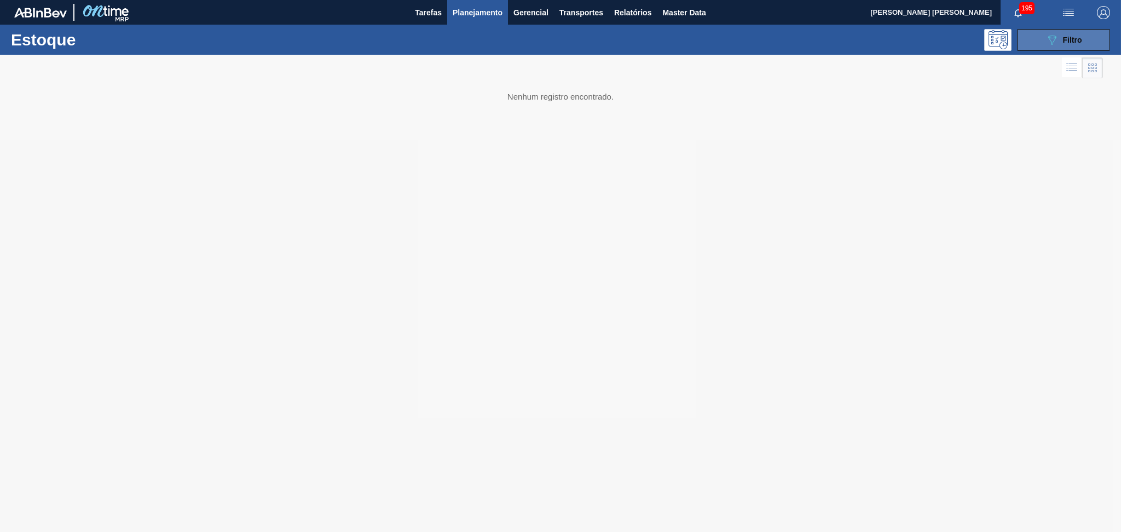
click at [1044, 33] on button "089F7B8B-B2A5-4AFE-B5C0-19BA573D28AC Filtro" at bounding box center [1063, 40] width 93 height 22
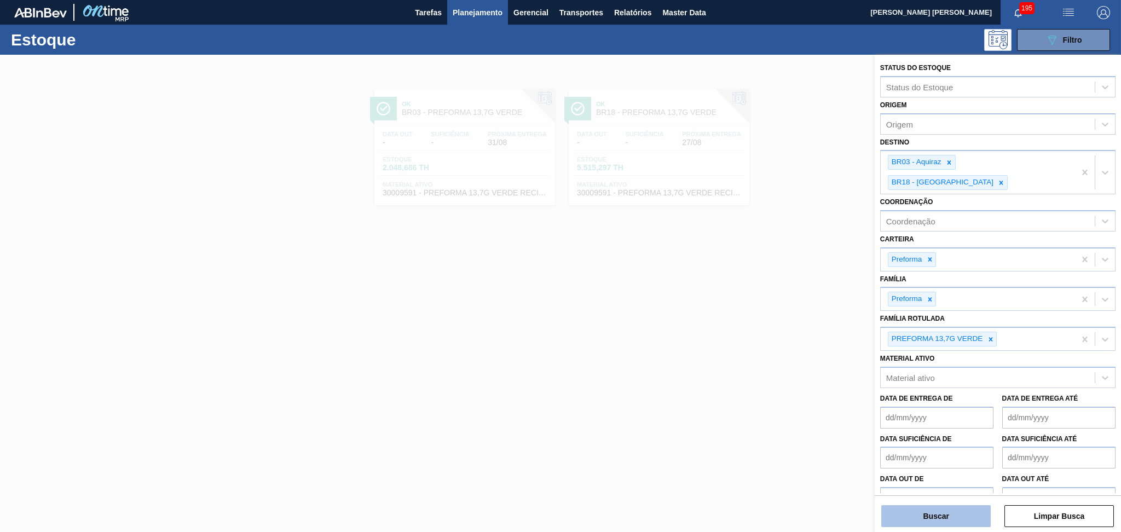
click at [938, 509] on button "Buscar" at bounding box center [936, 516] width 109 height 22
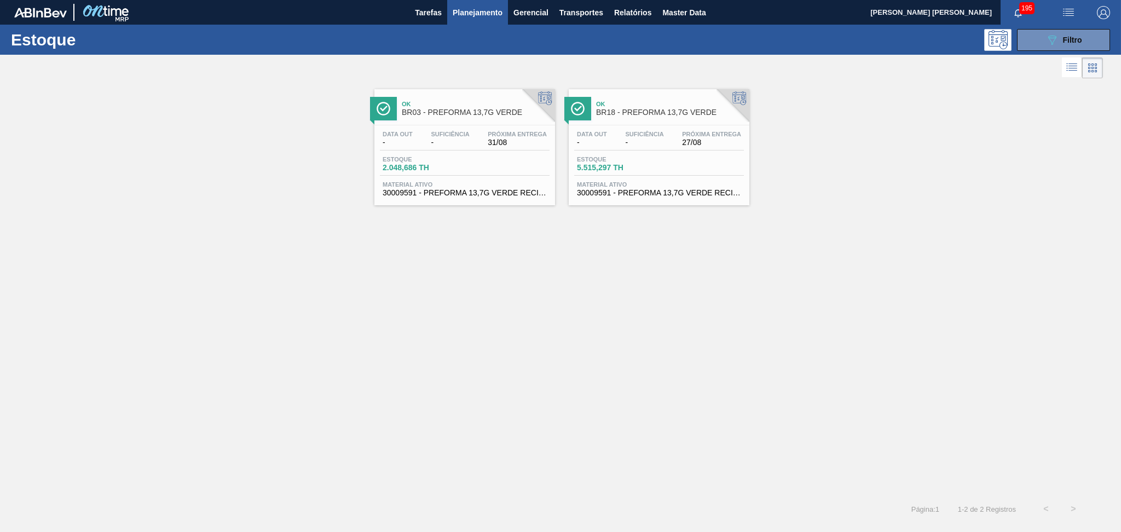
click at [619, 146] on div "Data out - Suficiência - Próxima Entrega 27/08" at bounding box center [659, 141] width 170 height 20
click at [667, 262] on div "Ok BR03 - PREFORMA 13,7G VERDE Data out - Suficiência - Próxima Entrega 31/08 E…" at bounding box center [560, 288] width 1121 height 414
click at [674, 133] on div "Data out - Suficiência - Próxima Entrega 27/08" at bounding box center [659, 141] width 170 height 20
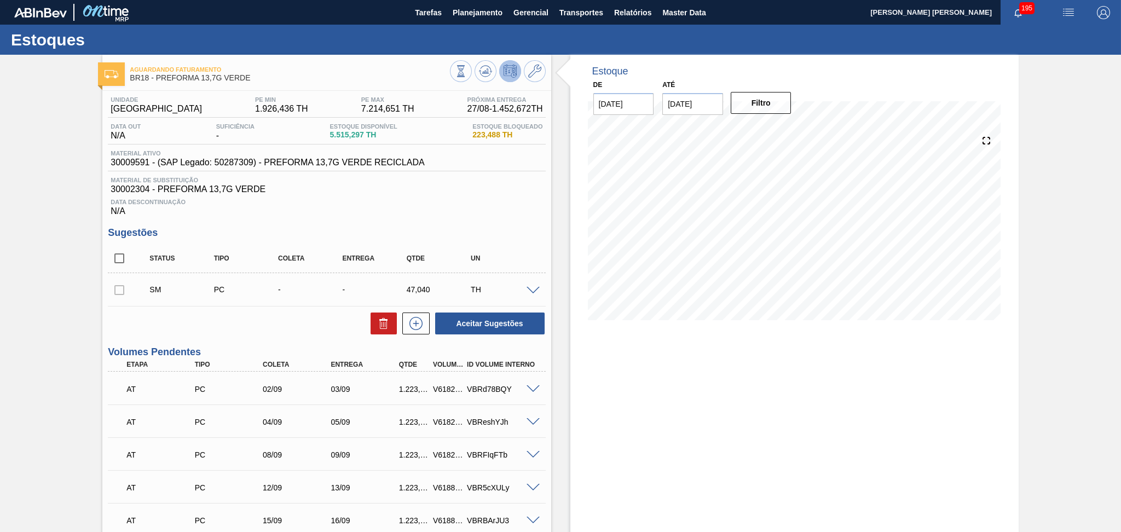
click at [529, 208] on div "Data Descontinuação N/A" at bounding box center [326, 205] width 437 height 22
click at [549, 244] on div "Unidade Pernambuco PE MIN 1.926,436 TH PE MAX 7.214,651 TH Próxima Entrega 27/0…" at bounding box center [326, 505] width 448 height 828
click at [518, 233] on h3 "Sugestões" at bounding box center [326, 232] width 437 height 11
click at [471, 247] on div "Status Tipo Coleta Entrega Qtde UN" at bounding box center [334, 258] width 385 height 23
click at [626, 17] on span "Relatórios" at bounding box center [632, 12] width 37 height 13
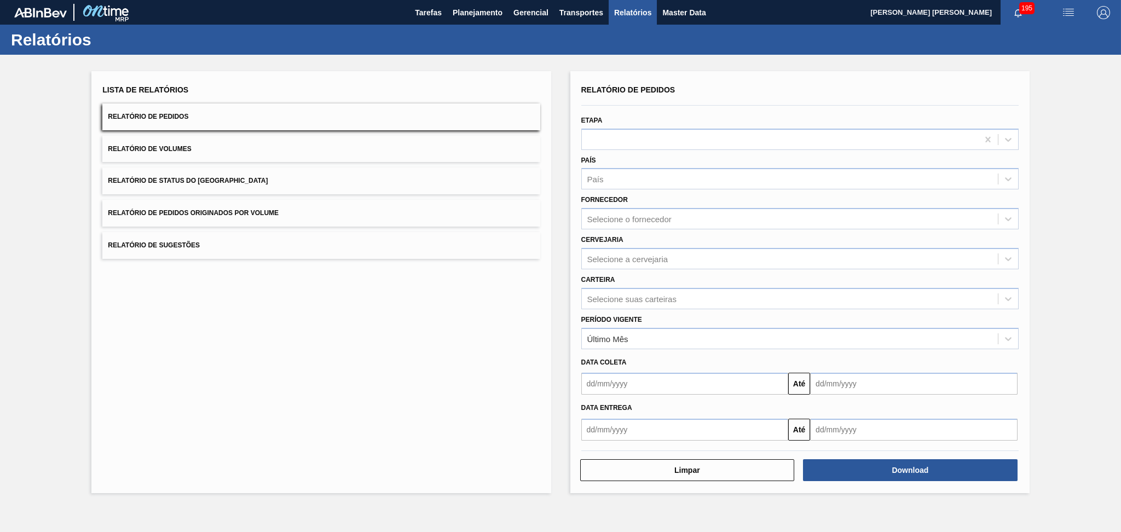
click at [254, 346] on div "Lista de Relatórios Relatório de Pedidos Relatório de Volumes Relatório de Stat…" at bounding box center [320, 282] width 459 height 422
click at [185, 114] on span "Relatório de Pedidos" at bounding box center [148, 117] width 80 height 8
click at [150, 121] on button "Relatório de Pedidos" at bounding box center [320, 116] width 437 height 27
click at [440, 346] on div "Lista de Relatórios Relatório de Pedidos Relatório de Volumes Relatório de Stat…" at bounding box center [320, 282] width 459 height 422
click at [502, 2] on button "Planejamento" at bounding box center [477, 12] width 61 height 25
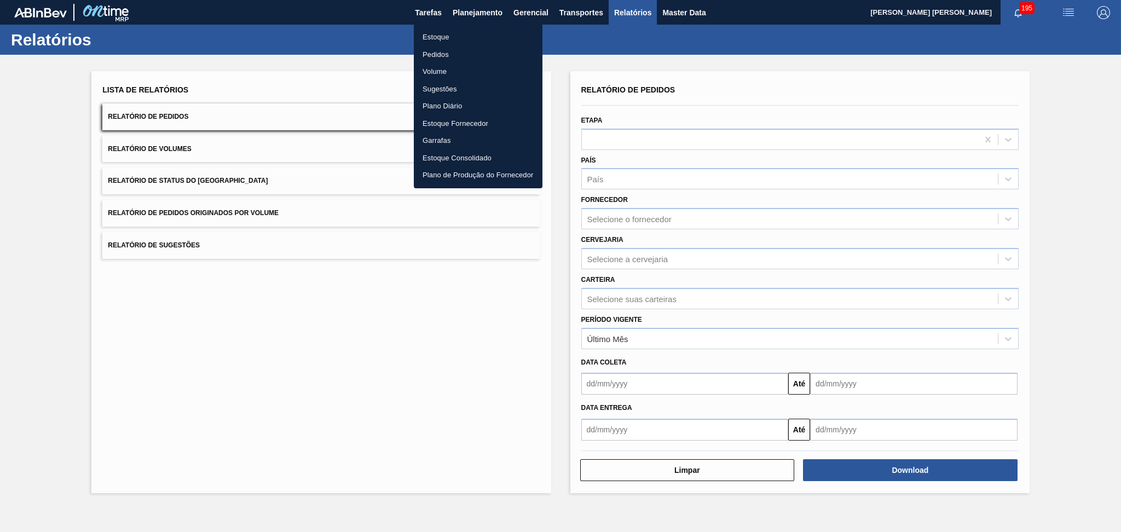
click at [447, 31] on li "Estoque" at bounding box center [478, 37] width 129 height 18
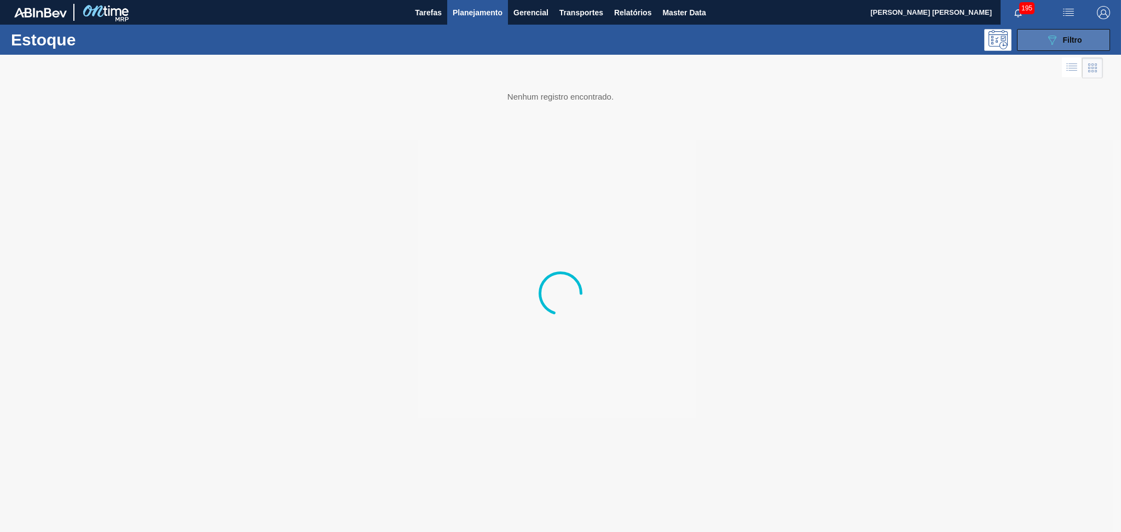
click at [1070, 43] on span "Filtro" at bounding box center [1072, 40] width 19 height 9
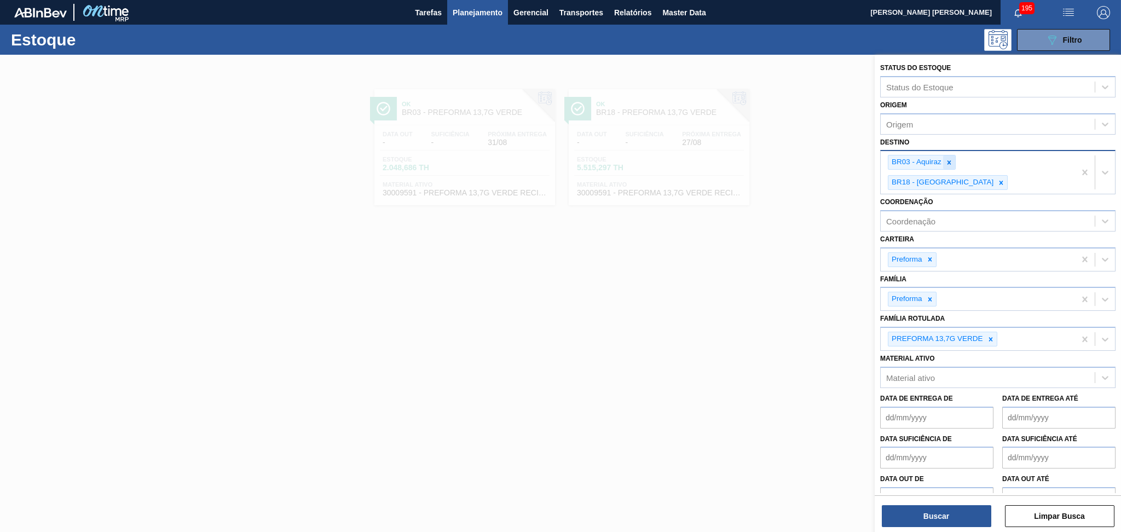
click at [952, 165] on icon at bounding box center [949, 163] width 8 height 8
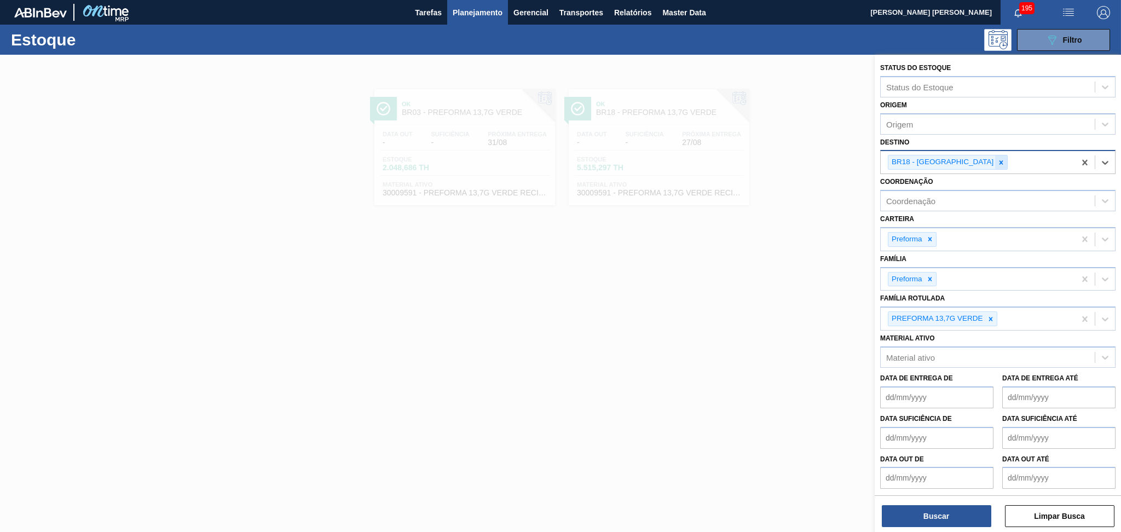
click at [999, 160] on icon at bounding box center [1001, 162] width 4 height 4
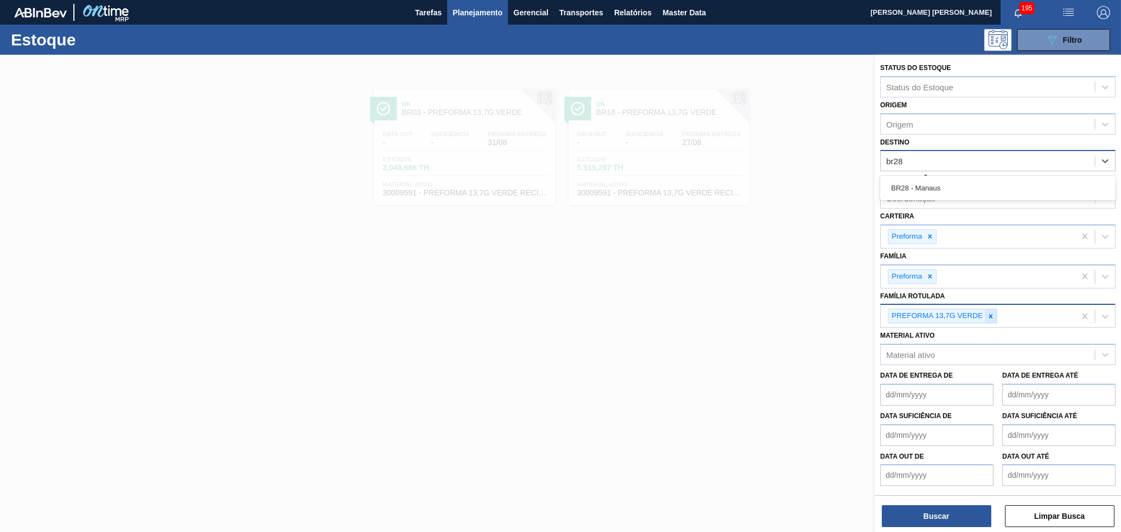
click at [992, 312] on icon at bounding box center [991, 316] width 8 height 8
type input "br28"
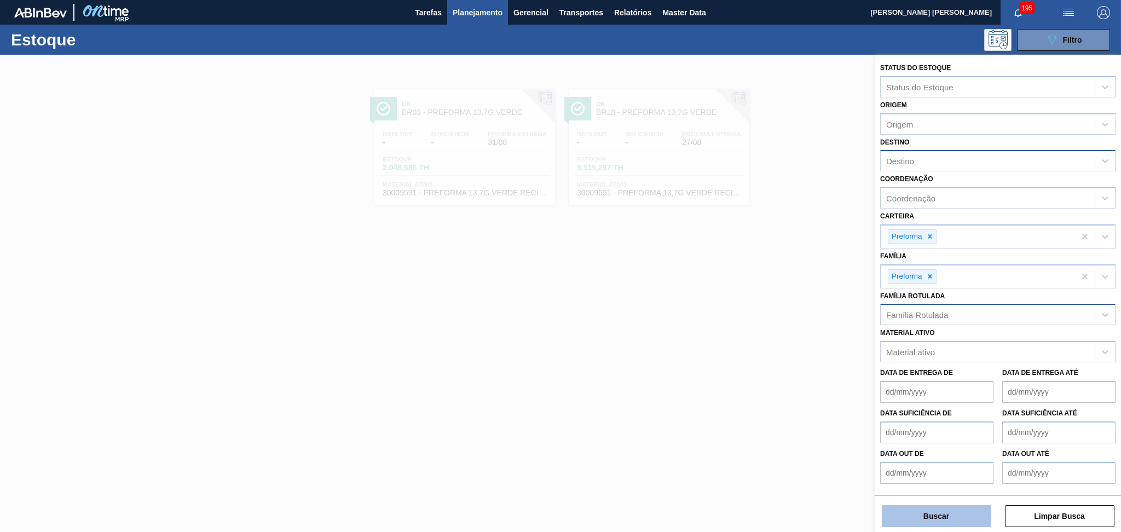
click at [930, 521] on button "Buscar" at bounding box center [936, 516] width 109 height 22
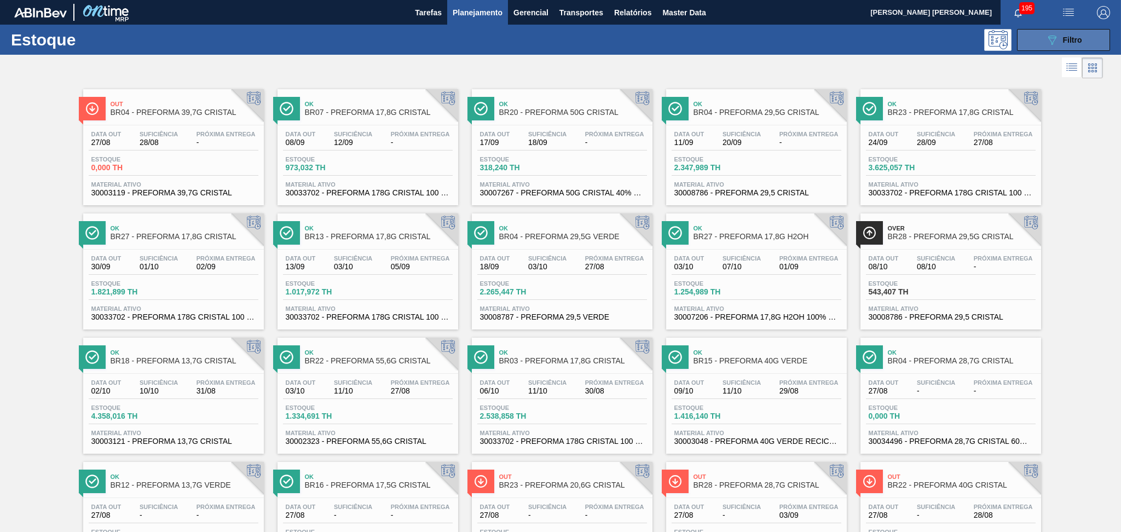
click at [1032, 42] on button "089F7B8B-B2A5-4AFE-B5C0-19BA573D28AC Filtro" at bounding box center [1063, 40] width 93 height 22
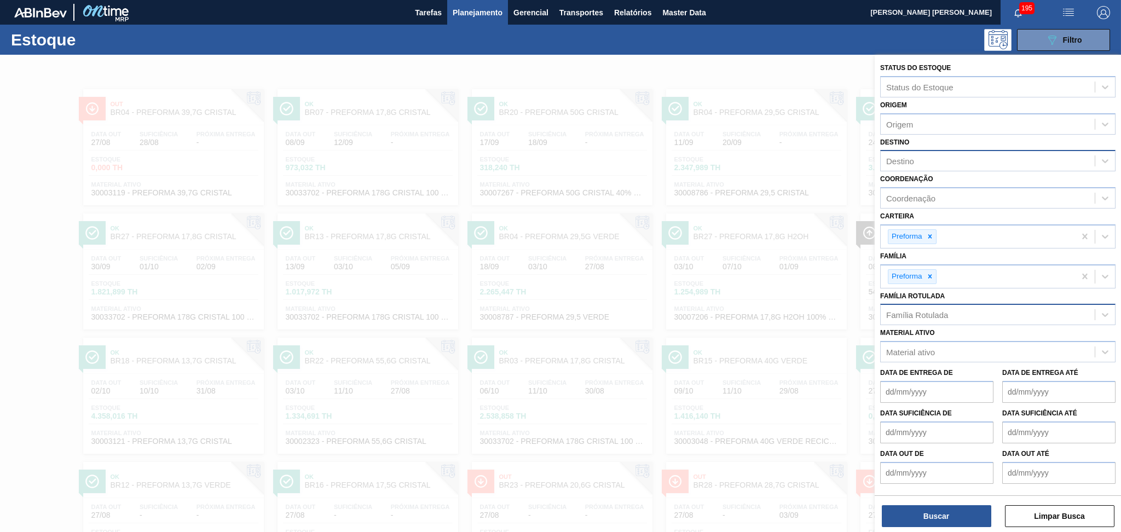
click at [912, 157] on div "Destino" at bounding box center [900, 161] width 28 height 9
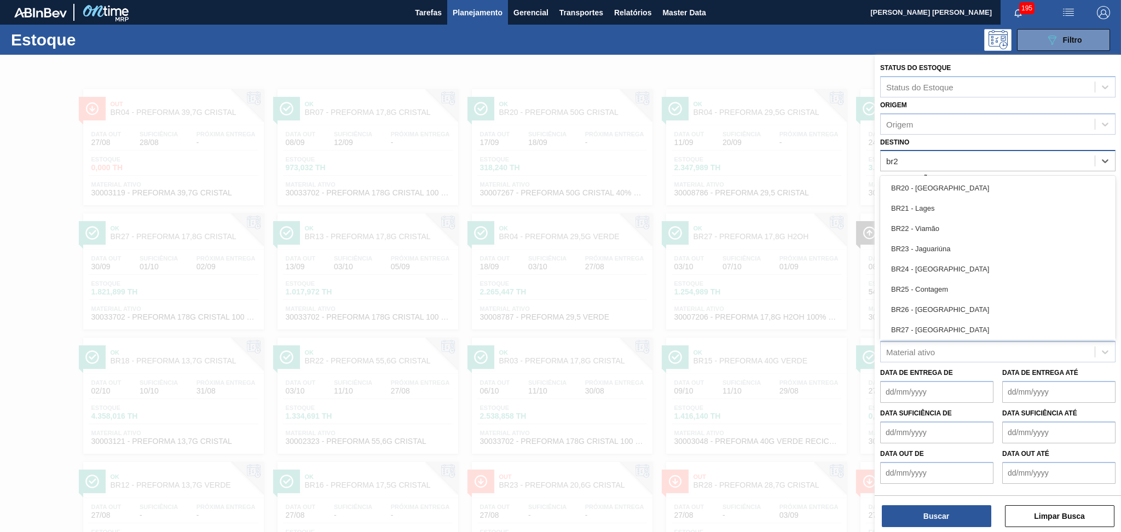
type input "br28"
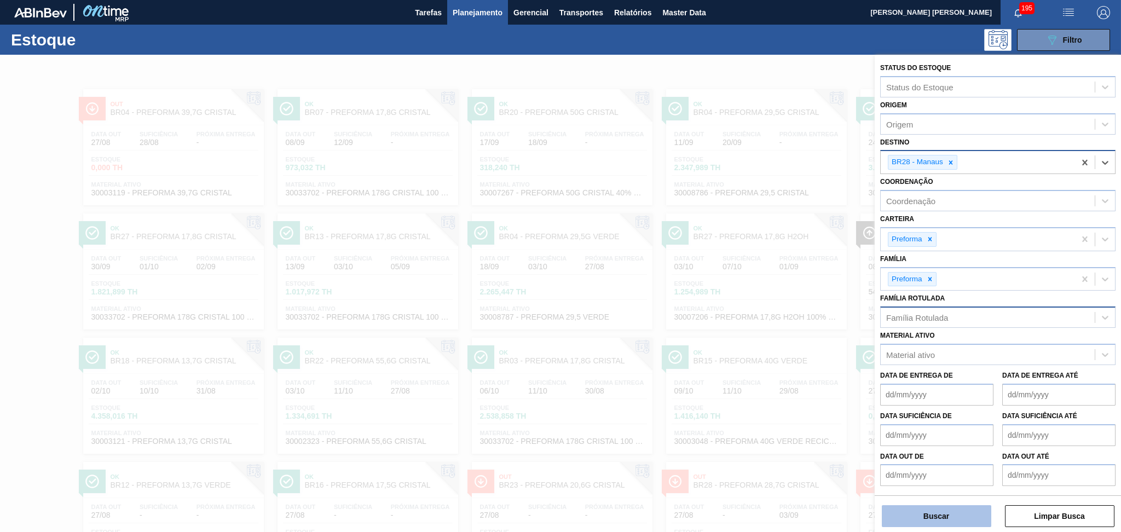
click at [939, 519] on button "Buscar" at bounding box center [936, 516] width 109 height 22
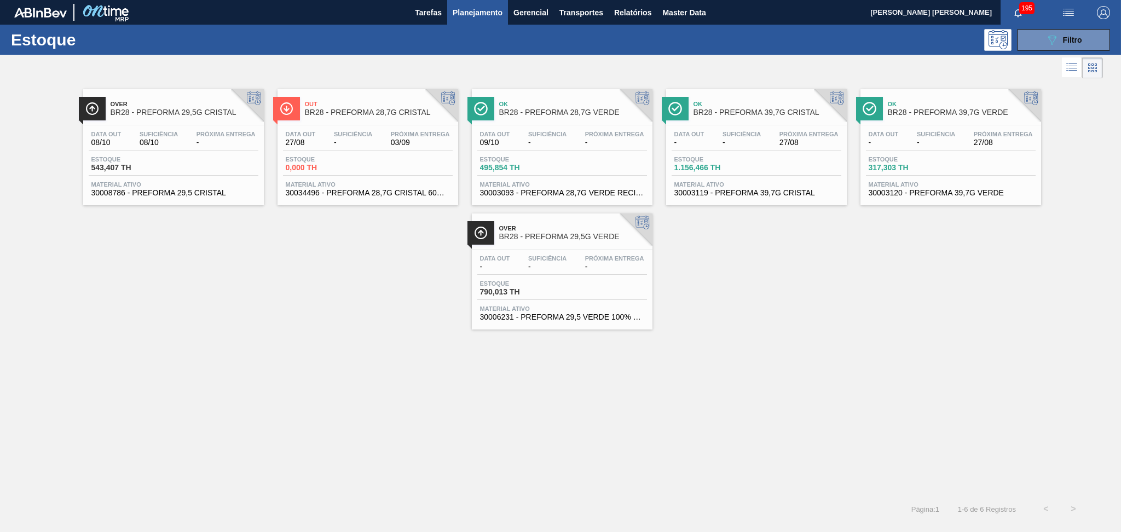
click at [793, 158] on div "Estoque 1.156,466 TH" at bounding box center [756, 166] width 170 height 20
click at [844, 304] on div "Over BR28 - PREFORMA 29,5G CRISTAL Data out 08/10 Suficiência 08/10 Próxima Ent…" at bounding box center [560, 205] width 1121 height 248
click at [983, 153] on div "Data out - Suficiência - Próxima Entrega 27/08 Estoque 317,303 TH Material ativ…" at bounding box center [950, 162] width 181 height 74
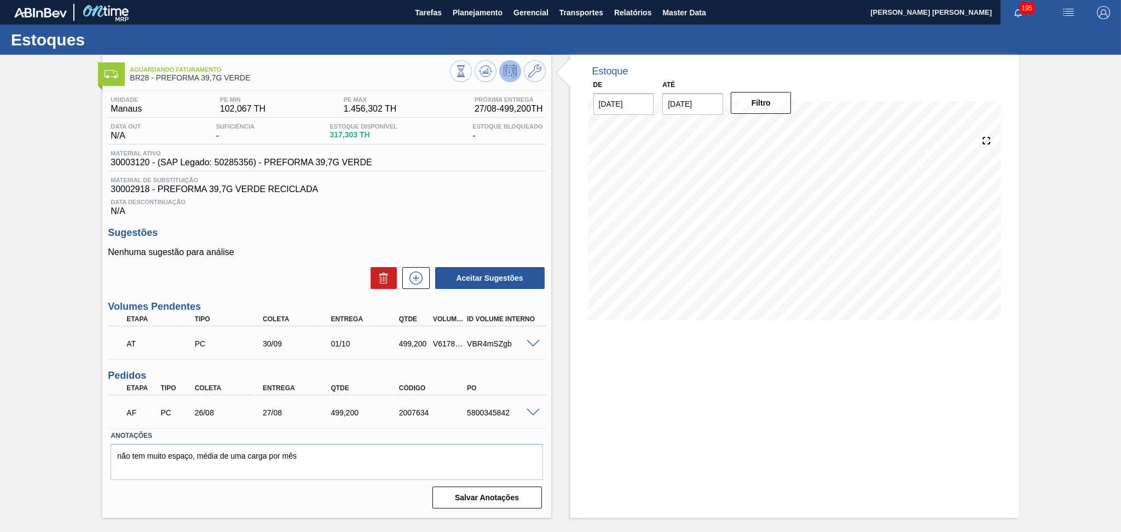
drag, startPoint x: 452, startPoint y: 252, endPoint x: 459, endPoint y: 224, distance: 28.7
click at [452, 248] on p "Nenhuma sugestão para análise" at bounding box center [326, 252] width 437 height 10
drag, startPoint x: 463, startPoint y: 217, endPoint x: 488, endPoint y: 113, distance: 107.5
click at [466, 214] on div "Unidade Manaus PE MIN 102,067 TH PE MAX 1.456,302 TH Próxima Entrega 27/08 - 49…" at bounding box center [326, 301] width 448 height 421
click at [483, 77] on icon at bounding box center [485, 71] width 13 height 13
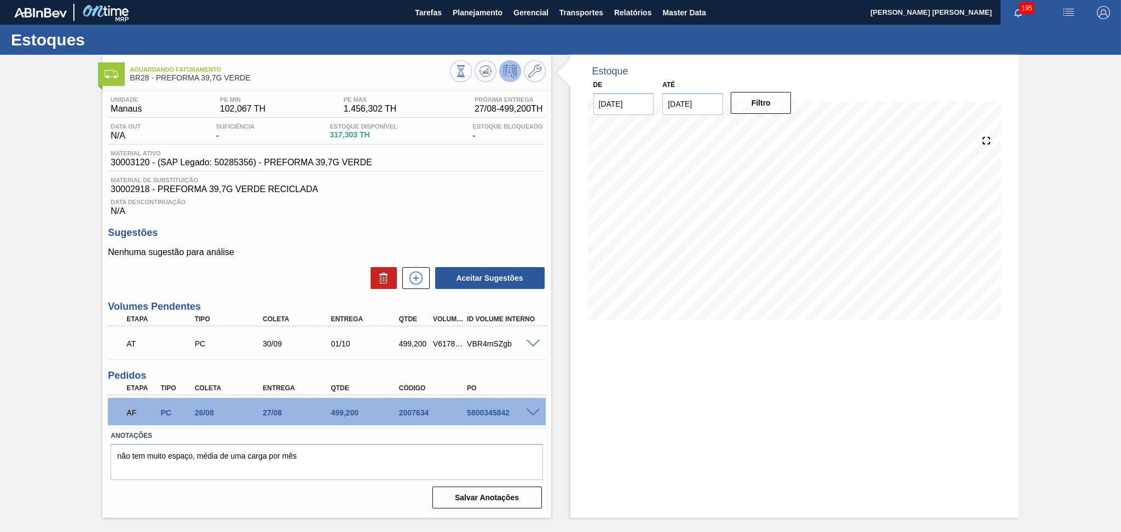
click at [531, 410] on span at bounding box center [532, 413] width 13 height 8
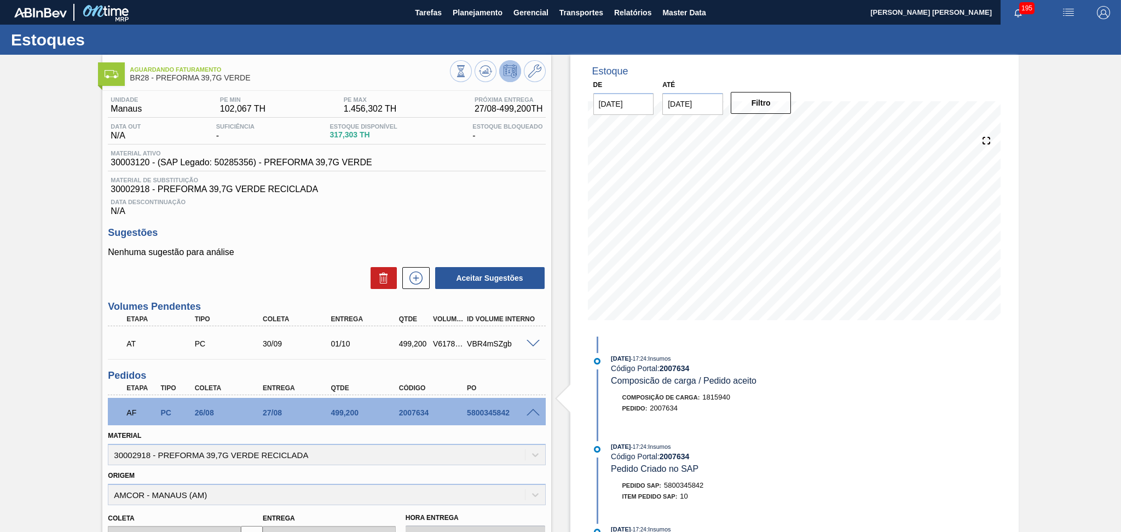
click at [531, 410] on span at bounding box center [532, 413] width 13 height 8
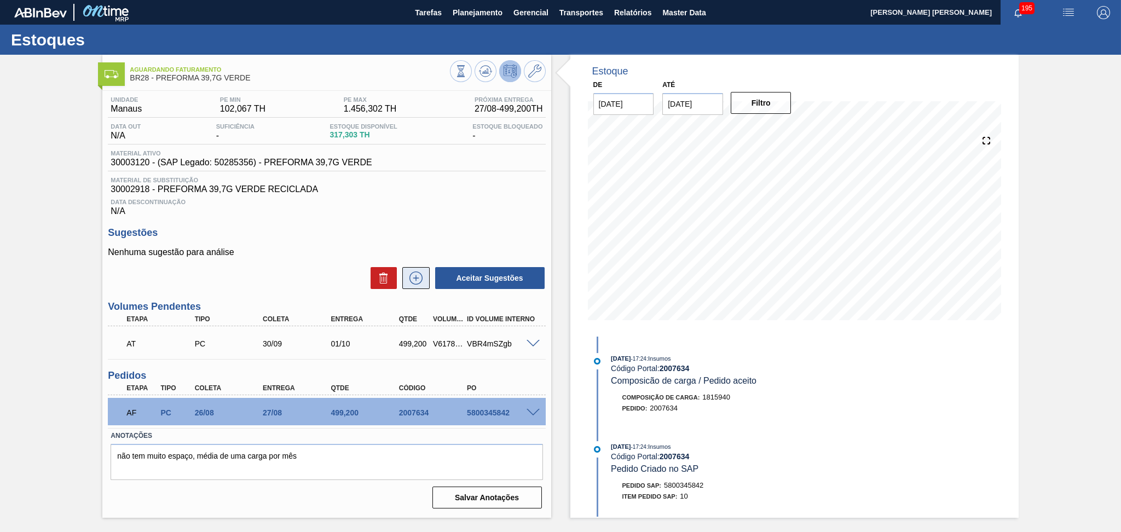
click at [422, 285] on button at bounding box center [415, 278] width 27 height 22
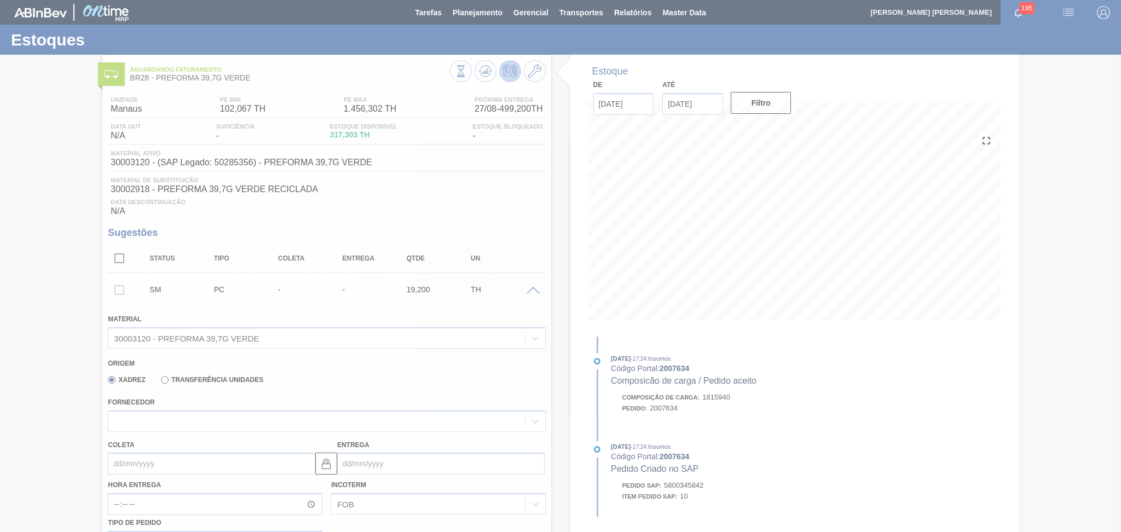
click at [198, 419] on div at bounding box center [560, 266] width 1121 height 532
click at [198, 420] on div at bounding box center [560, 266] width 1121 height 532
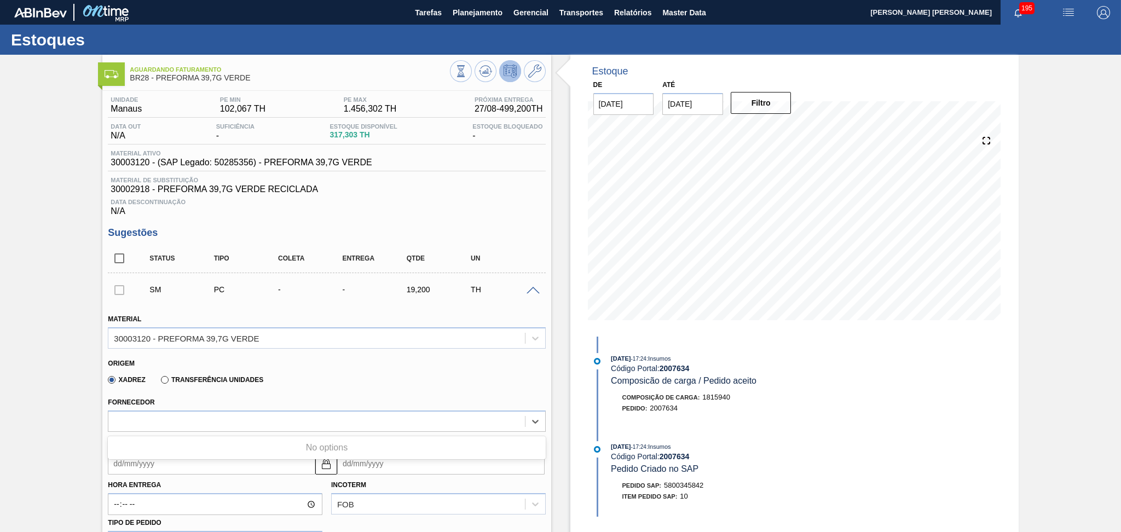
click at [205, 420] on div at bounding box center [316, 421] width 416 height 16
click at [344, 395] on div "Fornecedor Select is focused ,type to refine list, press Down to open the menu," at bounding box center [326, 413] width 437 height 37
click at [535, 288] on span at bounding box center [532, 291] width 13 height 8
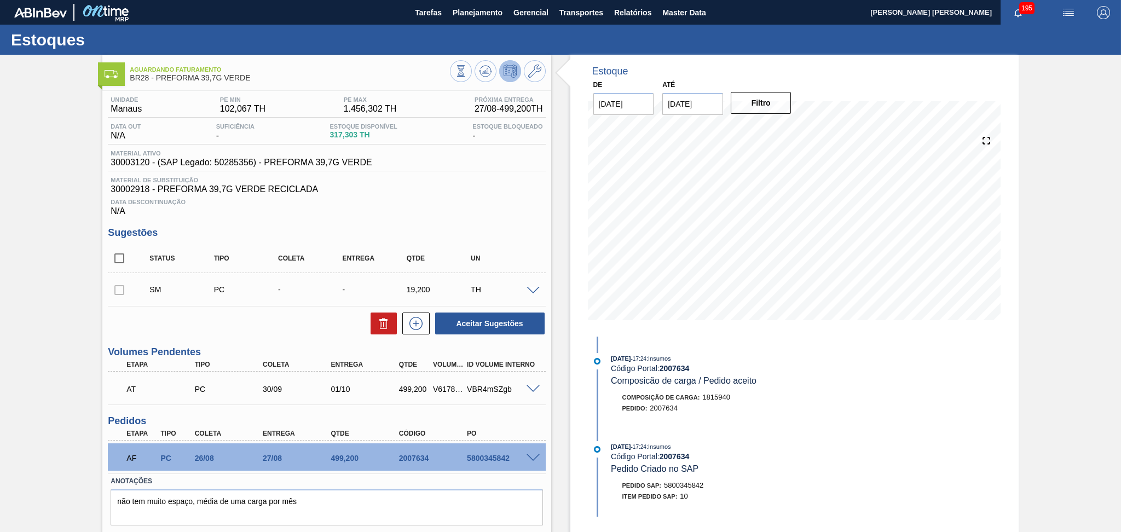
click at [441, 200] on span "Data Descontinuação" at bounding box center [327, 202] width 432 height 7
click at [480, 71] on icon at bounding box center [485, 71] width 13 height 13
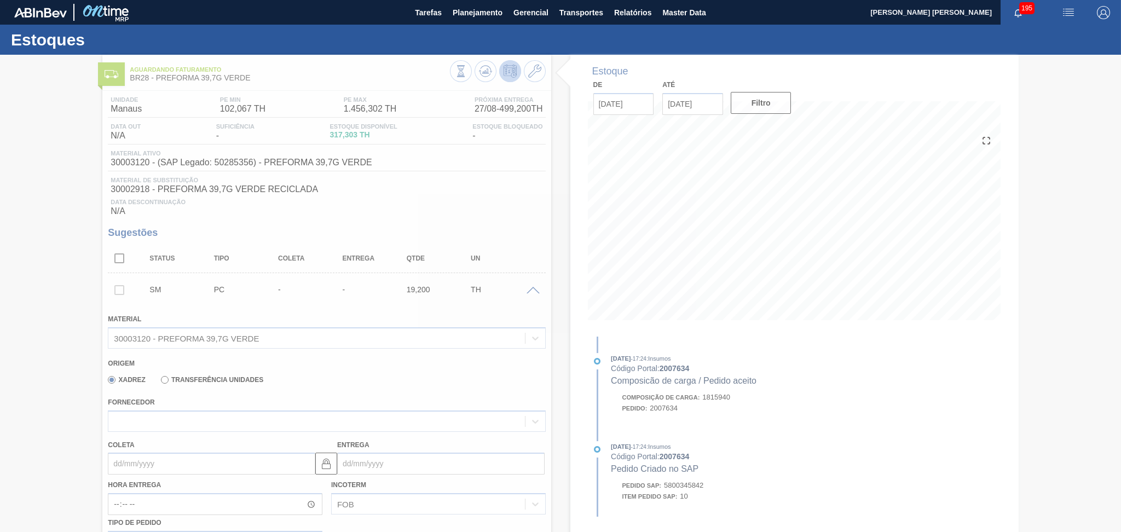
click at [668, 262] on div at bounding box center [560, 293] width 1121 height 477
click at [689, 252] on div at bounding box center [560, 293] width 1121 height 477
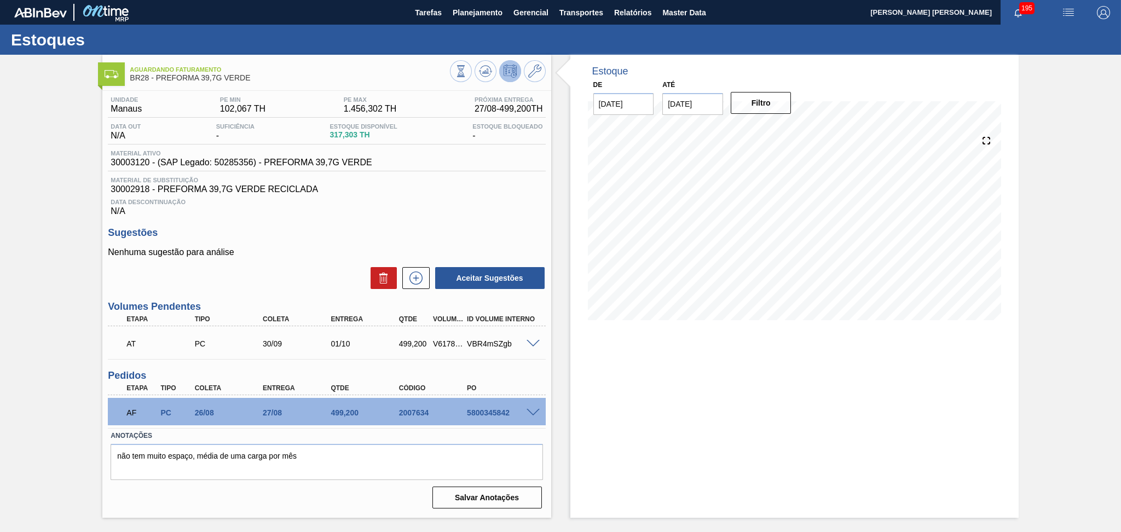
click at [485, 243] on div "Sugestões Nenhuma sugestão para análise Aceitar Sugestões" at bounding box center [326, 258] width 437 height 63
click at [436, 222] on div "Unidade Manaus PE MIN 102,067 TH PE MAX 1.456,302 TH Próxima Entrega 27/08 - 49…" at bounding box center [326, 301] width 448 height 421
click at [460, 220] on div "Unidade Manaus PE MIN 102,067 TH PE MAX 1.456,302 TH Próxima Entrega 27/08 - 49…" at bounding box center [326, 301] width 448 height 421
click at [390, 206] on div "Data Descontinuação N/A" at bounding box center [326, 205] width 437 height 22
click at [407, 203] on span "Data Descontinuação" at bounding box center [327, 202] width 432 height 7
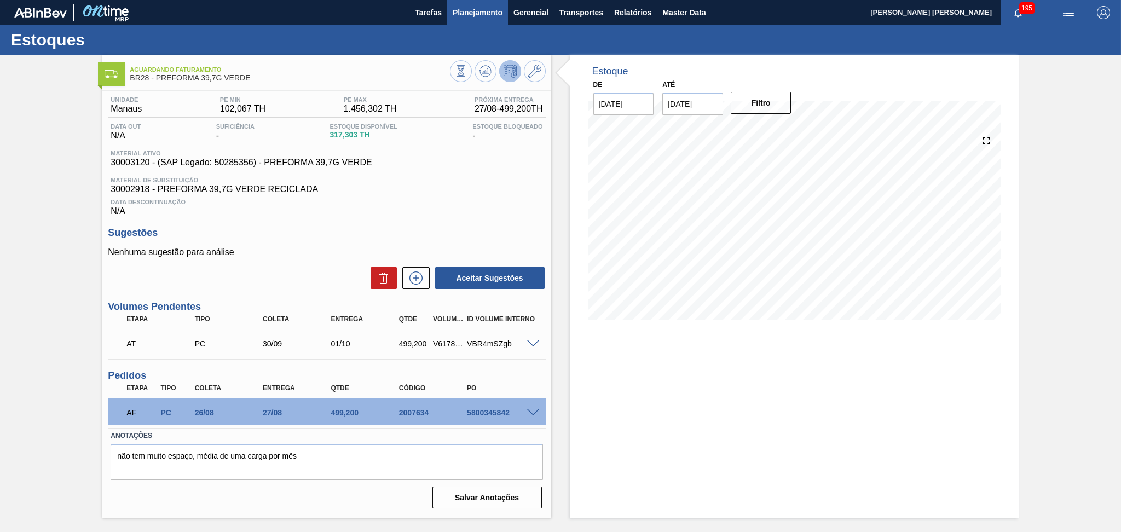
click at [484, 9] on span "Planejamento" at bounding box center [478, 12] width 50 height 13
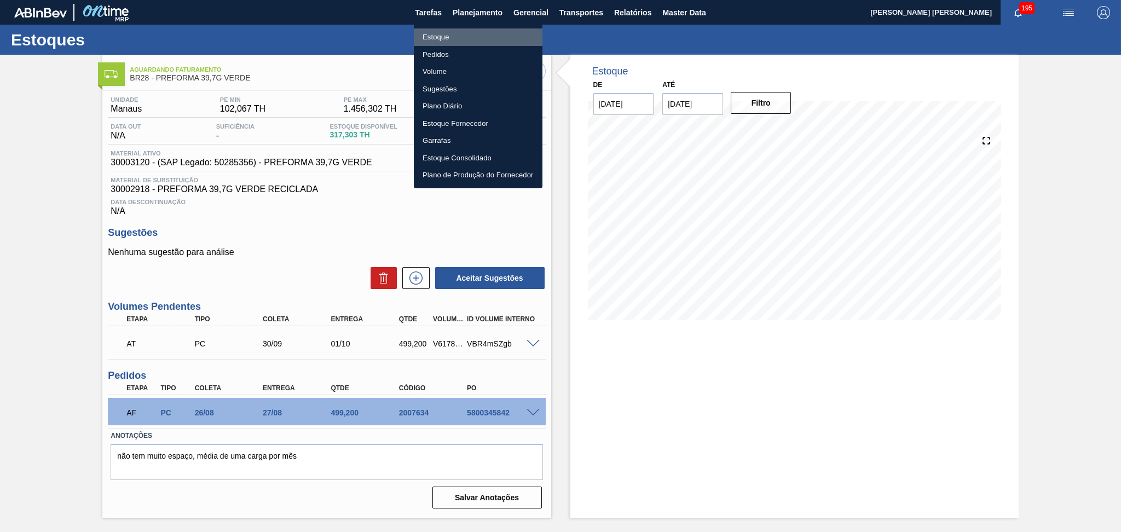
click at [441, 42] on li "Estoque" at bounding box center [478, 37] width 129 height 18
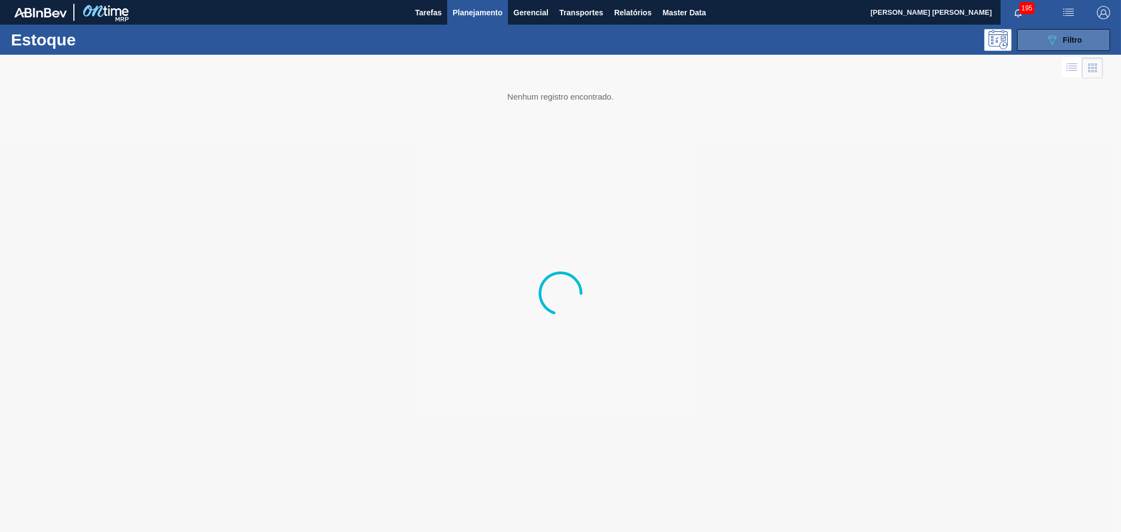
click at [1108, 29] on button "089F7B8B-B2A5-4AFE-B5C0-19BA573D28AC Filtro" at bounding box center [1063, 40] width 93 height 22
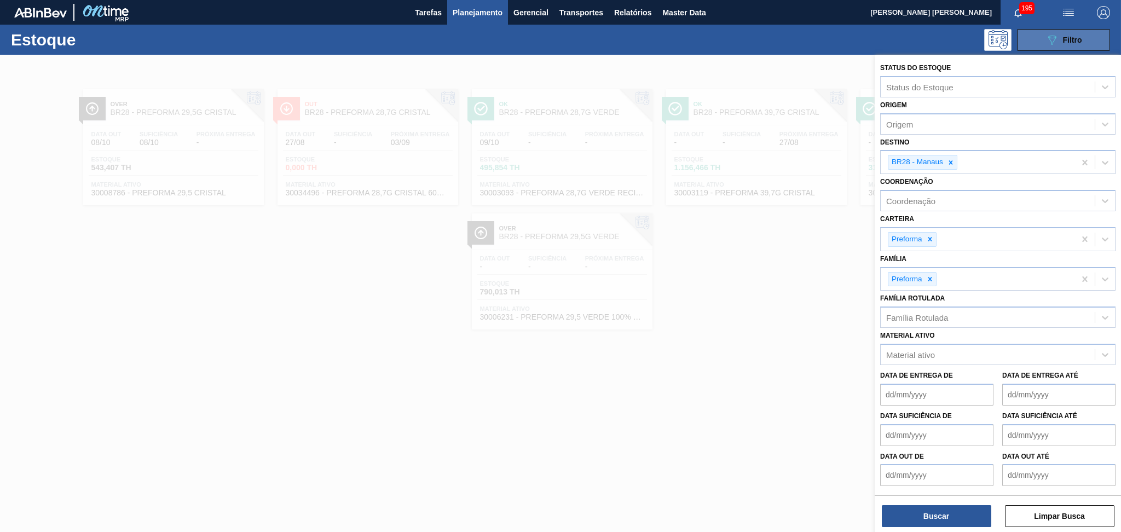
click at [1089, 31] on button "089F7B8B-B2A5-4AFE-B5C0-19BA573D28AC Filtro" at bounding box center [1063, 40] width 93 height 22
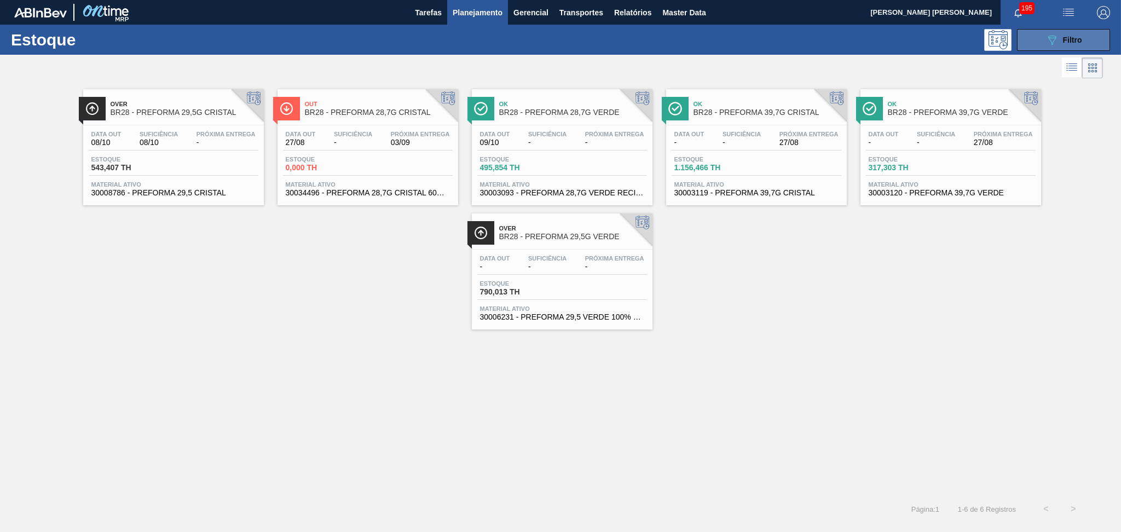
click at [1051, 44] on icon at bounding box center [1052, 40] width 8 height 9
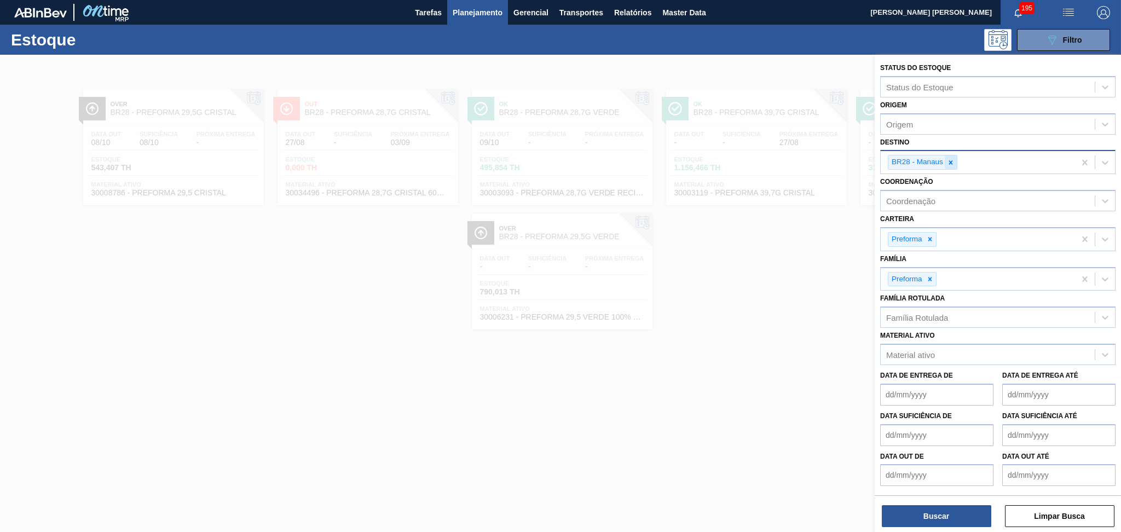
click at [955, 163] on div at bounding box center [950, 162] width 12 height 14
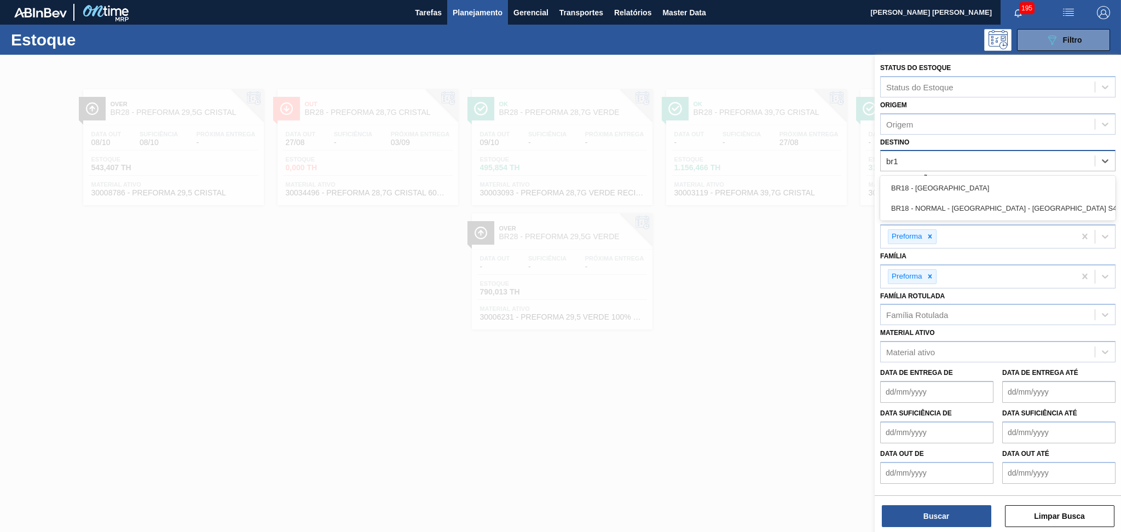
type input "br18"
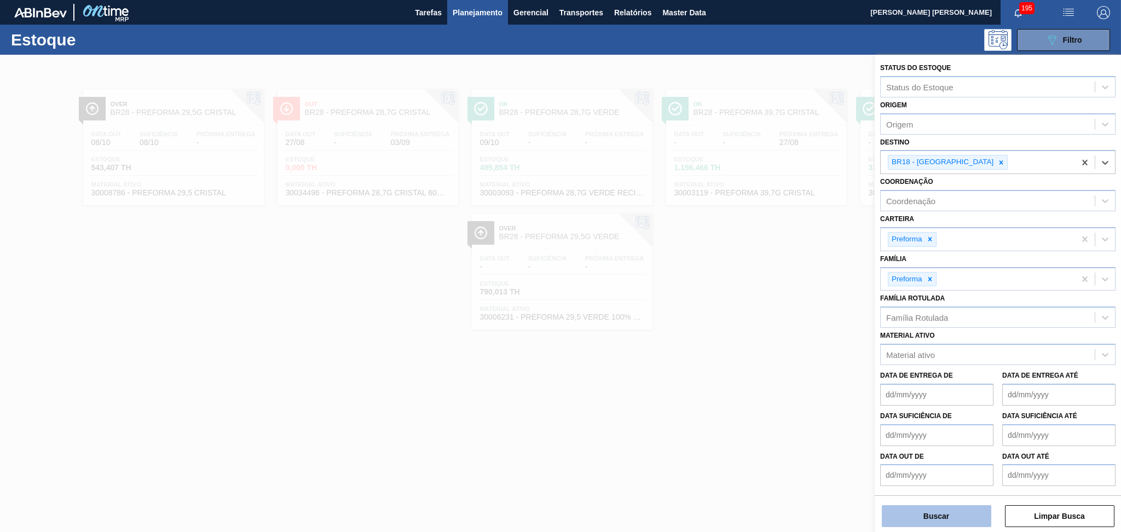
click at [943, 520] on button "Buscar" at bounding box center [936, 516] width 109 height 22
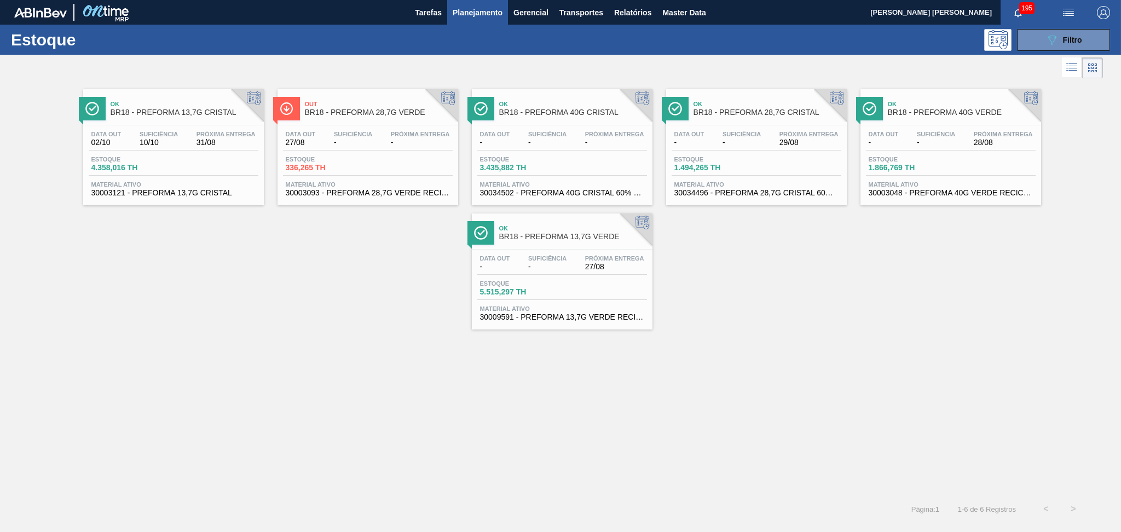
click at [416, 317] on div "Ok BR18 - PREFORMA 13,7G CRISTAL Data out 02/10 Suficiência 10/10 Próxima Entre…" at bounding box center [560, 205] width 1121 height 248
click at [417, 383] on div "Ok BR18 - PREFORMA 13,7G CRISTAL Data out 02/10 Suficiência 10/10 Próxima Entre…" at bounding box center [560, 288] width 1121 height 414
click at [593, 265] on span "27/08" at bounding box center [614, 267] width 59 height 8
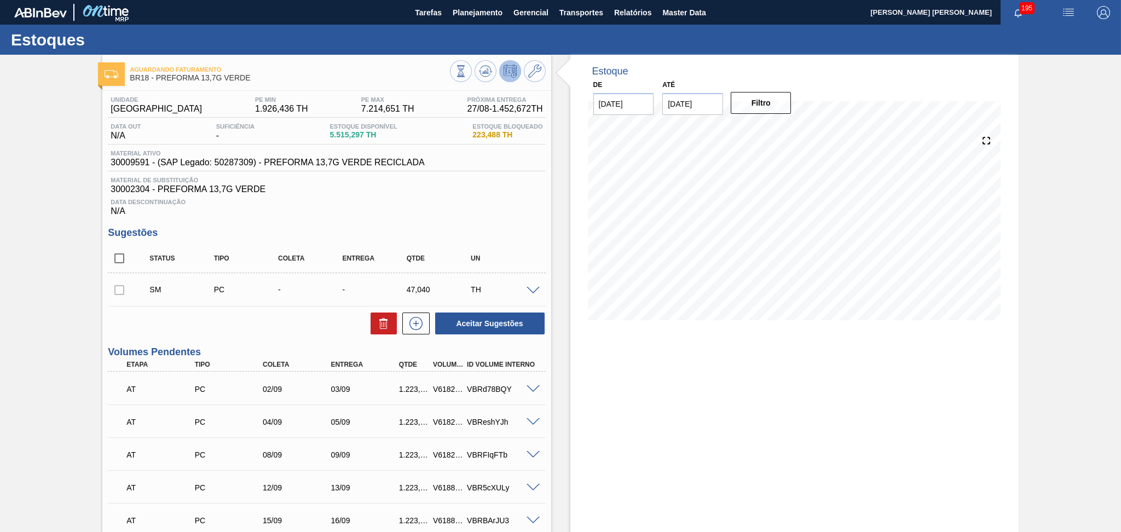
click at [514, 186] on span "30002304 - PREFORMA 13,7G VERDE" at bounding box center [327, 189] width 432 height 10
click at [500, 215] on div "Data Descontinuação N/A" at bounding box center [326, 205] width 437 height 22
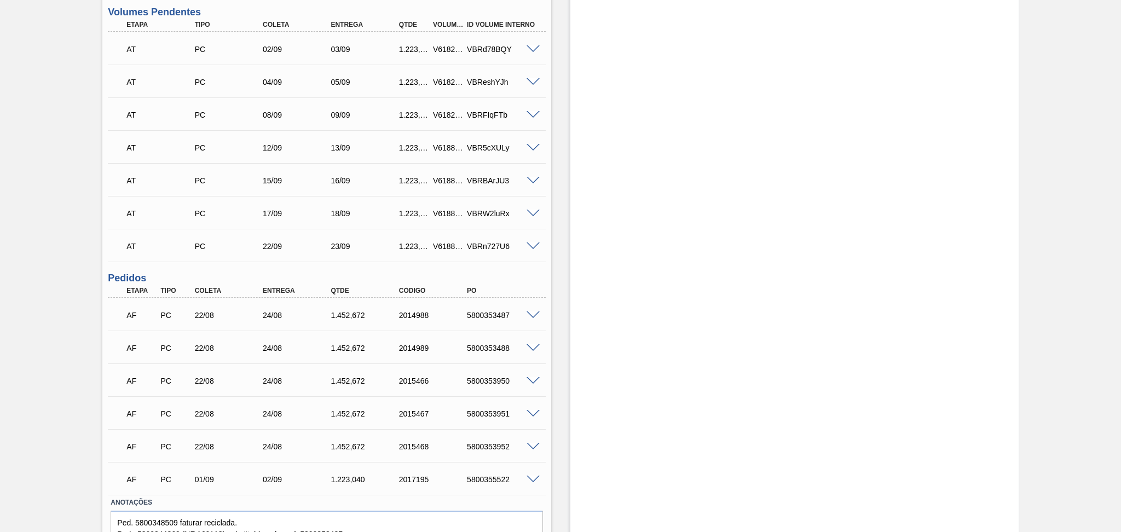
scroll to position [391, 0]
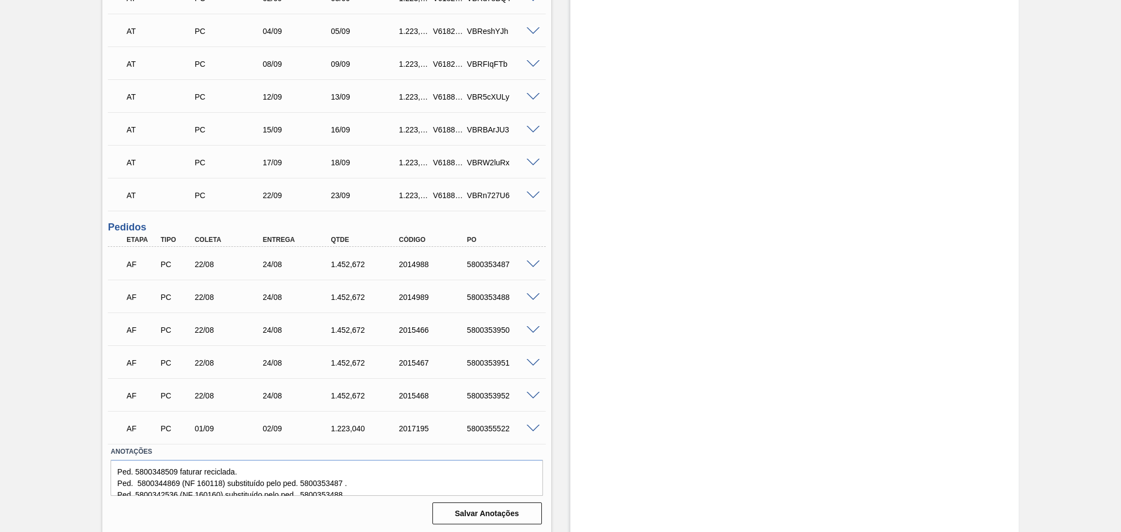
click at [504, 432] on div "AF PC 01/09 02/09 1.223,040 2017195 5800355522" at bounding box center [323, 427] width 408 height 22
copy div "5800355522"
click at [494, 425] on div "5800355522" at bounding box center [502, 428] width 77 height 9
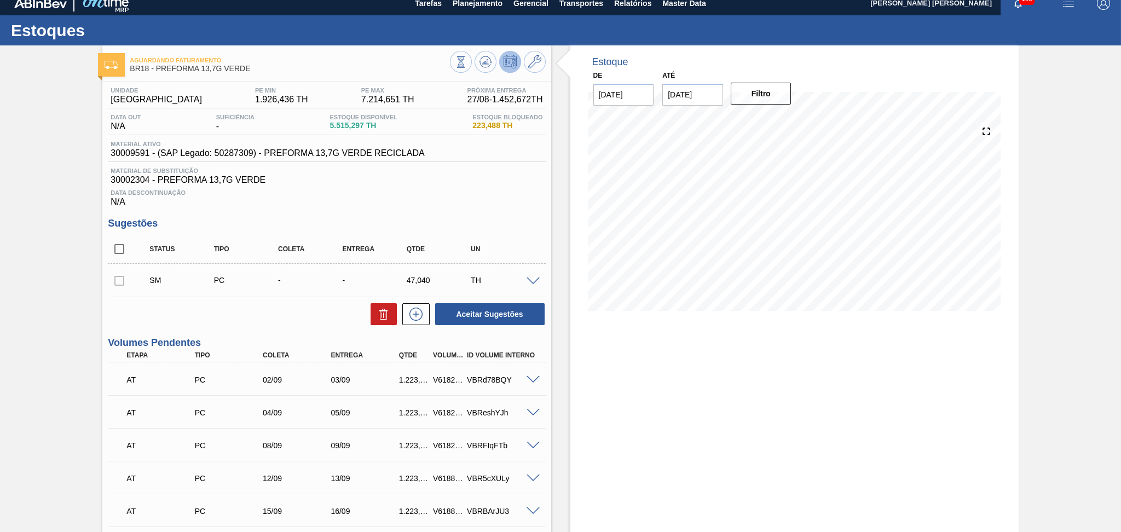
scroll to position [0, 0]
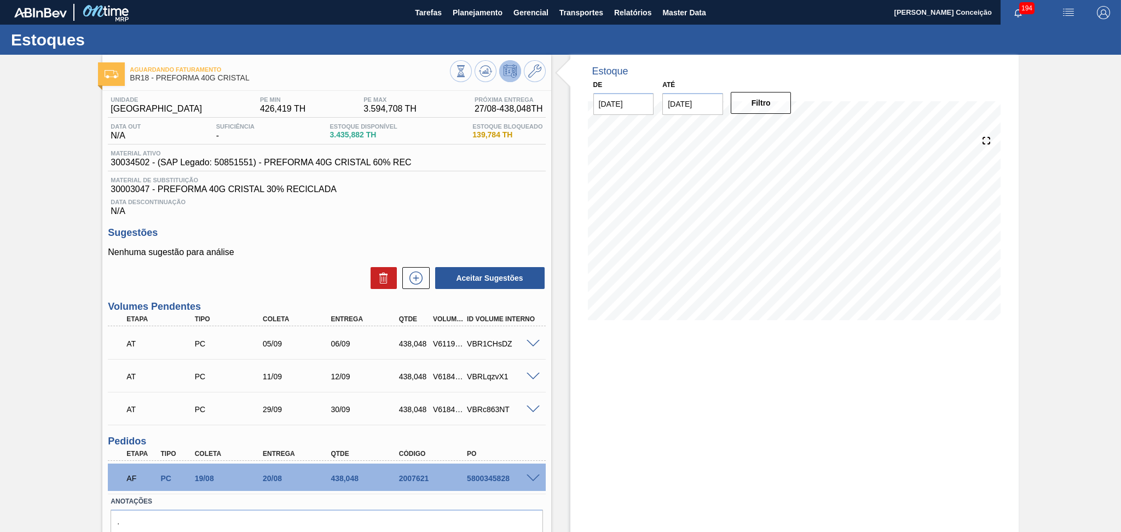
click at [677, 454] on div "Estoque De [DATE] Até [DATE] Filtro" at bounding box center [794, 319] width 448 height 529
click at [330, 248] on p "Nenhuma sugestão para análise" at bounding box center [326, 252] width 437 height 10
click at [348, 228] on h3 "Sugestões" at bounding box center [326, 232] width 437 height 11
click at [479, 76] on icon at bounding box center [485, 71] width 13 height 13
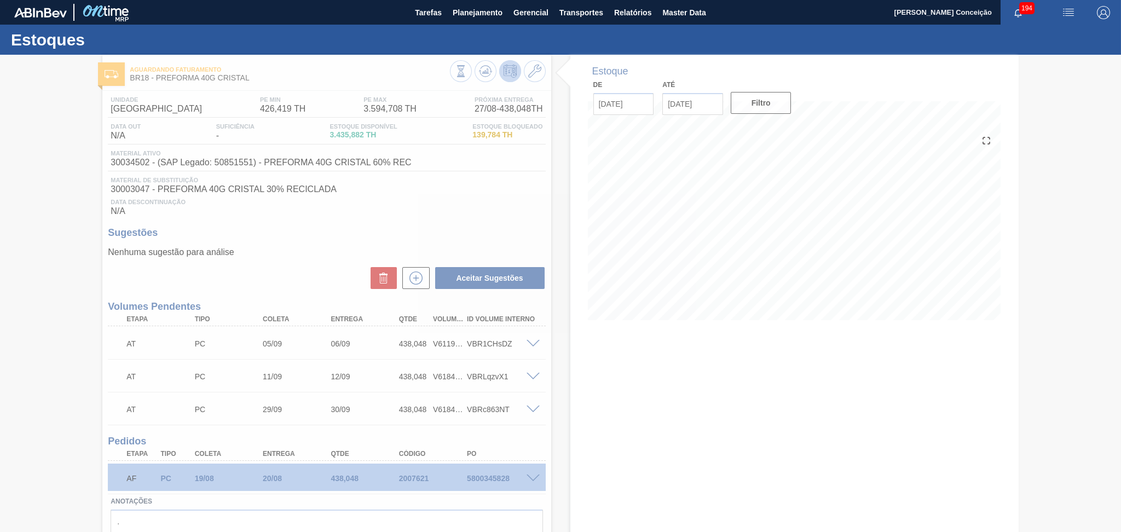
click at [557, 360] on div at bounding box center [560, 293] width 1121 height 477
click at [528, 478] on div at bounding box center [560, 293] width 1121 height 477
click at [530, 479] on div at bounding box center [560, 293] width 1121 height 477
click at [530, 477] on div at bounding box center [560, 293] width 1121 height 477
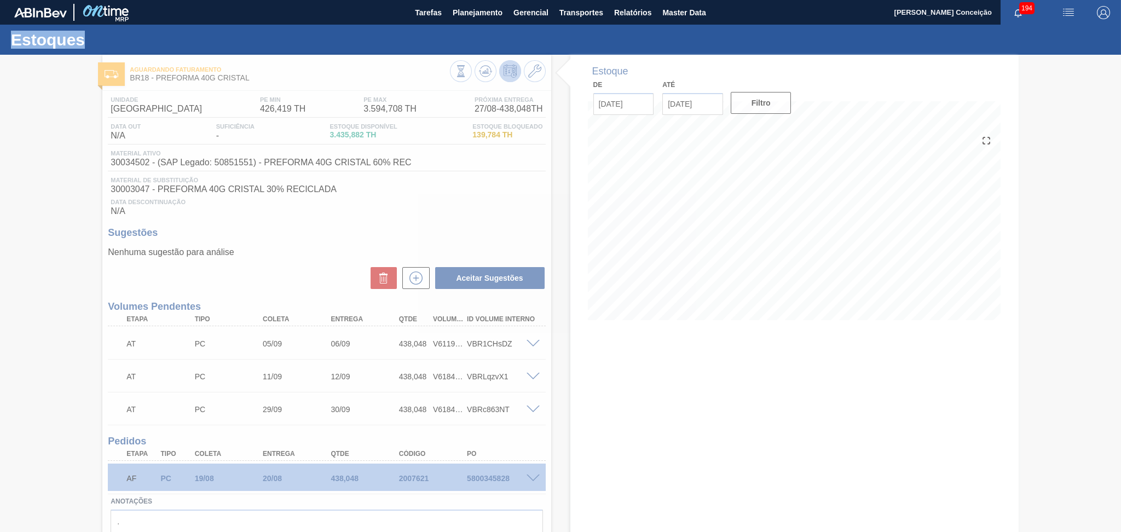
click at [530, 477] on div at bounding box center [560, 293] width 1121 height 477
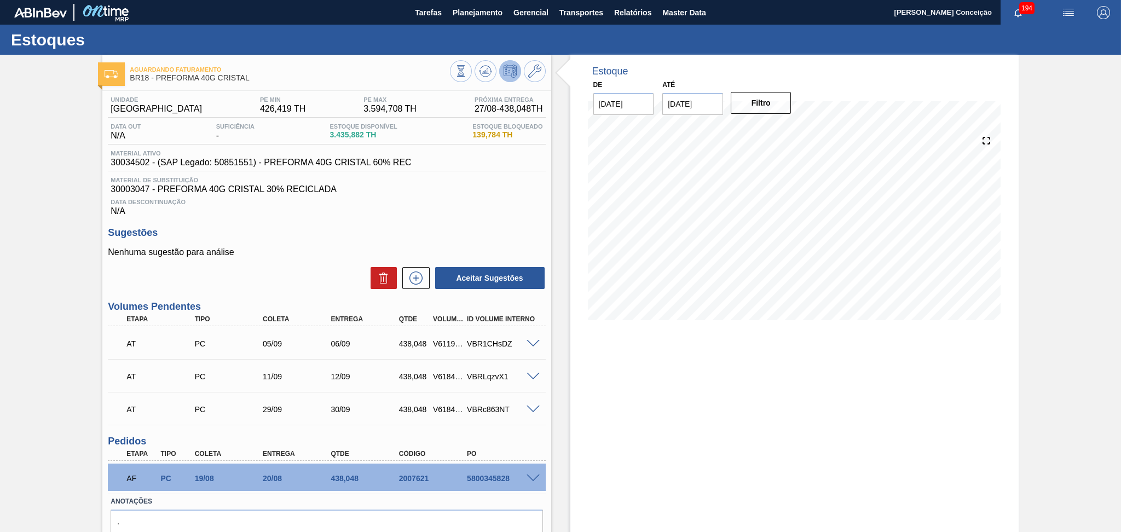
click at [467, 216] on div "Unidade Pernambuco PE MIN 426,419 TH PE MAX 3.594,708 TH Próxima Entrega 27/08 …" at bounding box center [326, 334] width 448 height 487
click at [563, 430] on div "Estoque De [DATE] Até [DATE] Filtro" at bounding box center [784, 319] width 467 height 529
click at [534, 479] on span at bounding box center [532, 478] width 13 height 8
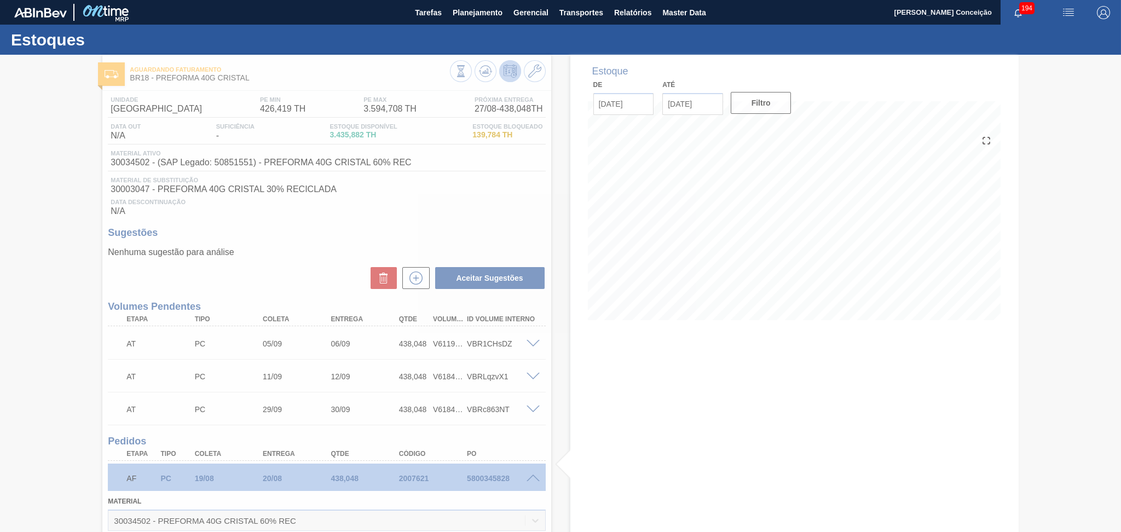
click at [542, 439] on div at bounding box center [560, 293] width 1121 height 477
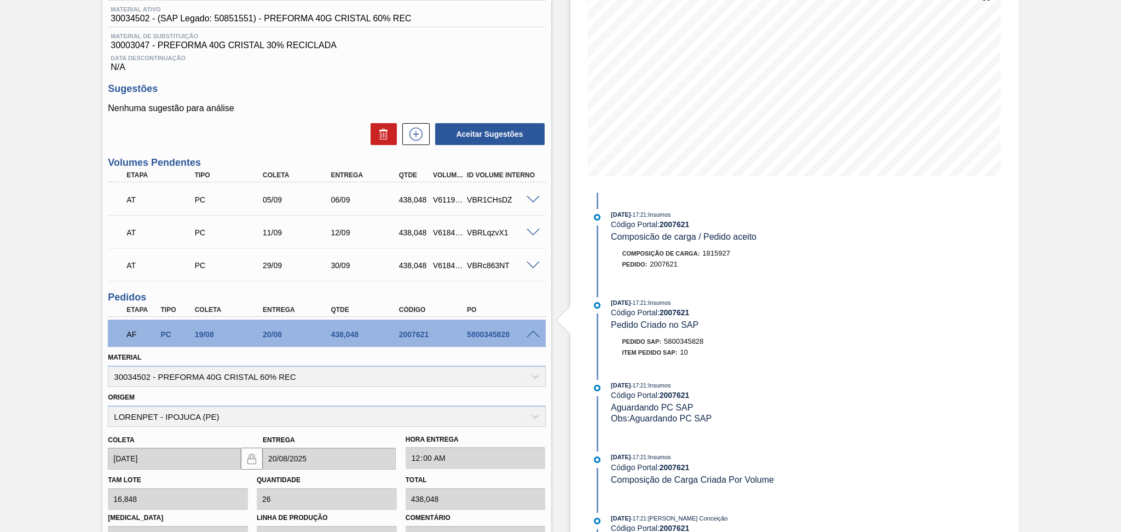
scroll to position [146, 0]
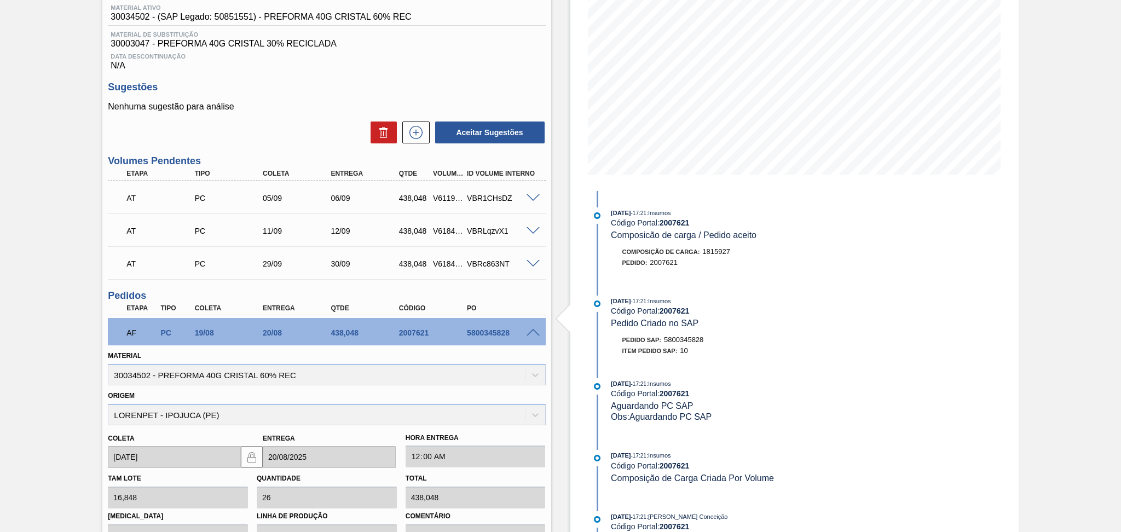
click at [859, 341] on div "Pedido SAP: 5800345828" at bounding box center [741, 339] width 260 height 11
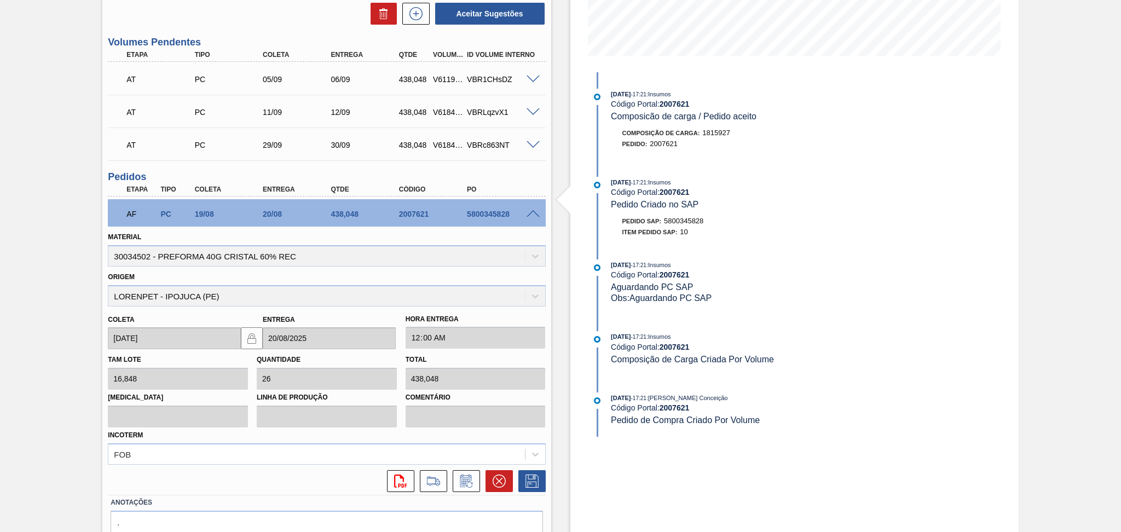
scroll to position [314, 0]
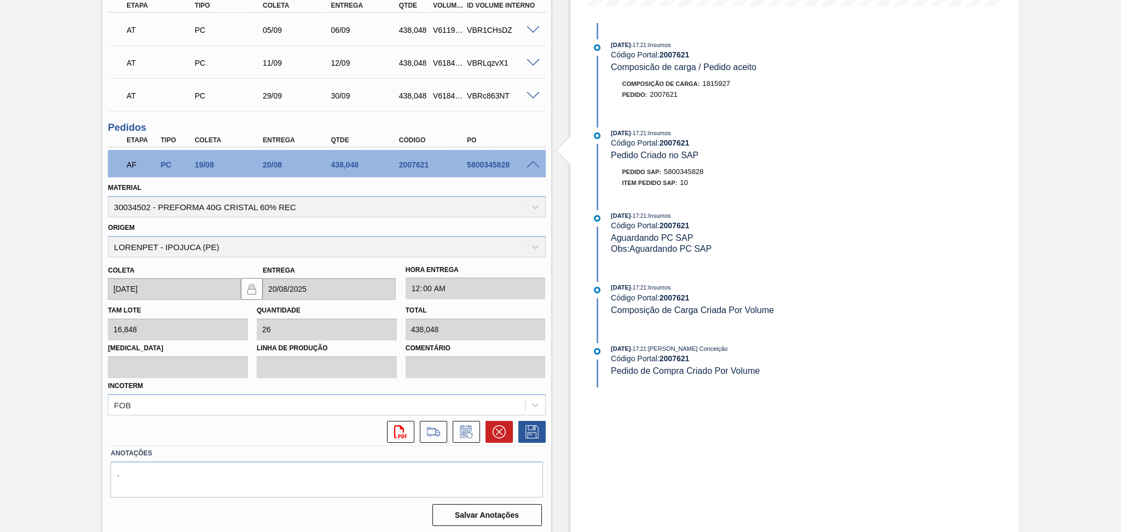
click at [535, 163] on span at bounding box center [532, 165] width 13 height 8
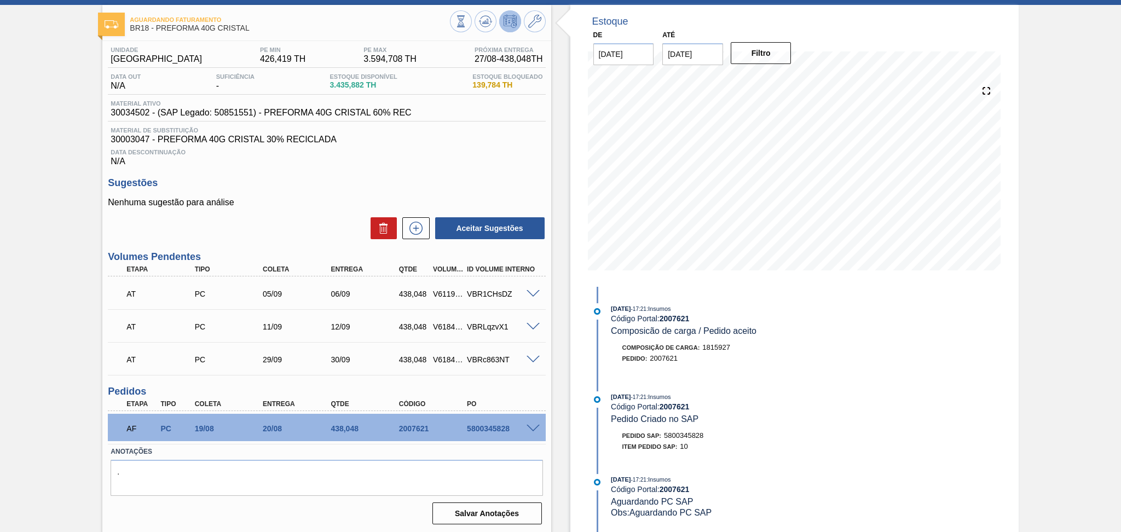
click at [560, 374] on div "Estoque De [DATE] Até [DATE] Filtro 03/09 Projeção de Estoque 3,163.932 [DOMAIN…" at bounding box center [784, 269] width 467 height 529
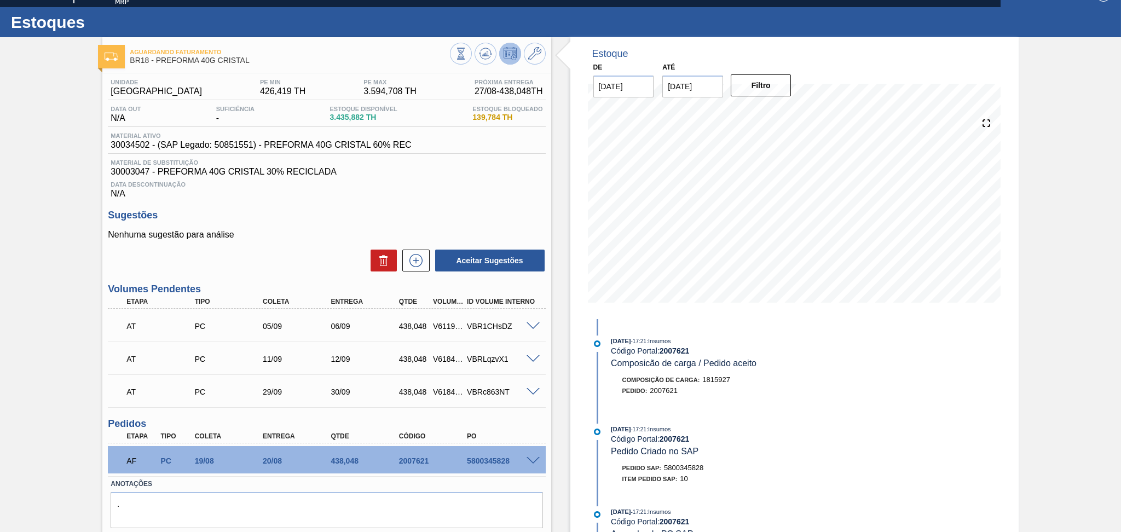
scroll to position [0, 0]
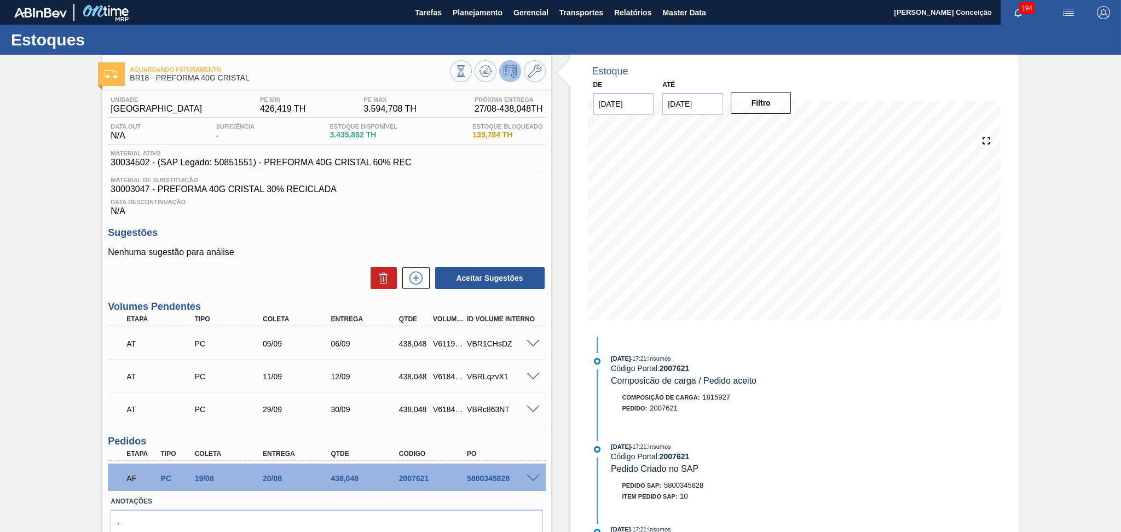
click at [560, 440] on div "Estoque De [DATE] Até [DATE] Filtro 30/08 Projeção de Estoque 3,423.93 [DOMAIN_…" at bounding box center [784, 319] width 467 height 529
click at [532, 476] on span at bounding box center [532, 478] width 13 height 8
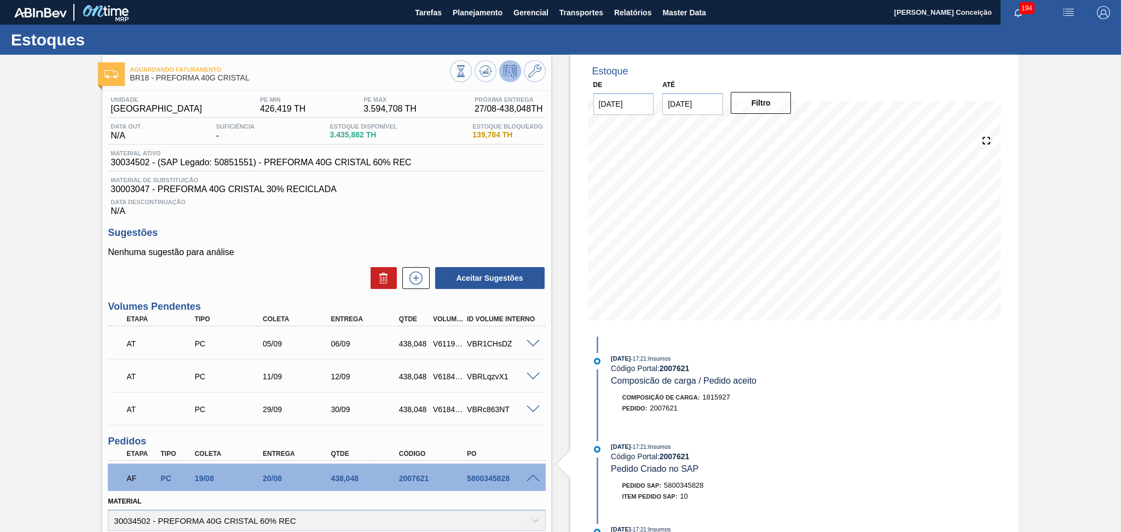
click at [532, 476] on span at bounding box center [532, 478] width 13 height 8
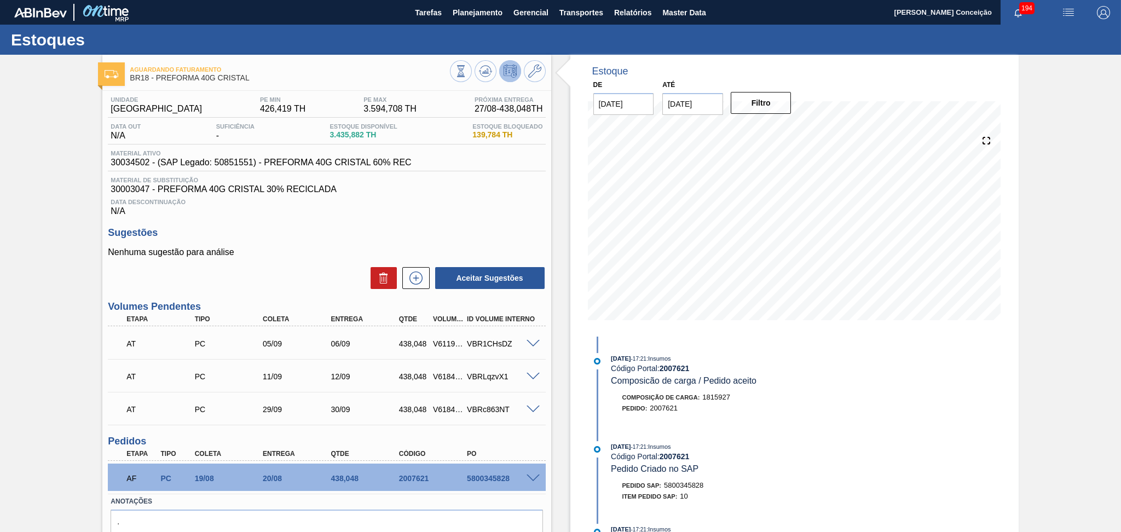
click at [535, 479] on span at bounding box center [532, 478] width 13 height 8
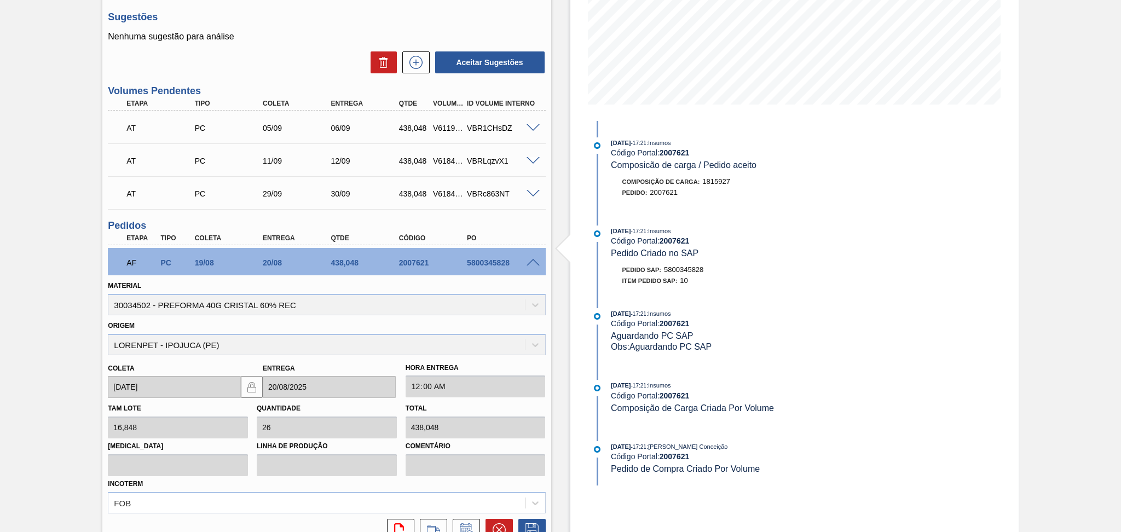
scroll to position [219, 0]
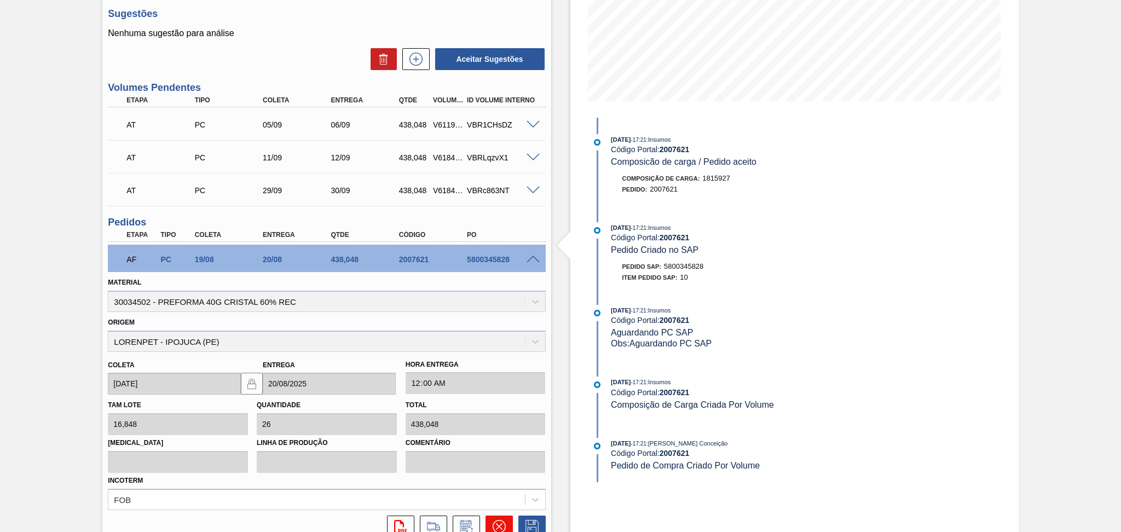
click at [492, 520] on icon at bounding box center [498, 526] width 13 height 13
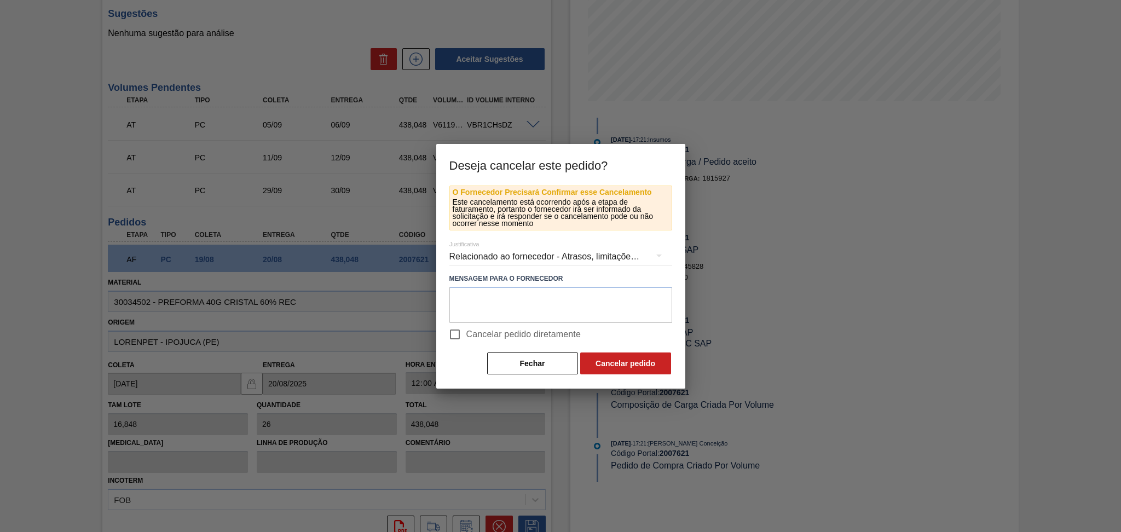
click at [476, 337] on span "Cancelar pedido diretamente" at bounding box center [523, 334] width 115 height 13
click at [466, 337] on input "Cancelar pedido diretamente" at bounding box center [454, 334] width 23 height 23
checkbox input "true"
click at [615, 364] on button "Cancelar pedido" at bounding box center [625, 363] width 91 height 22
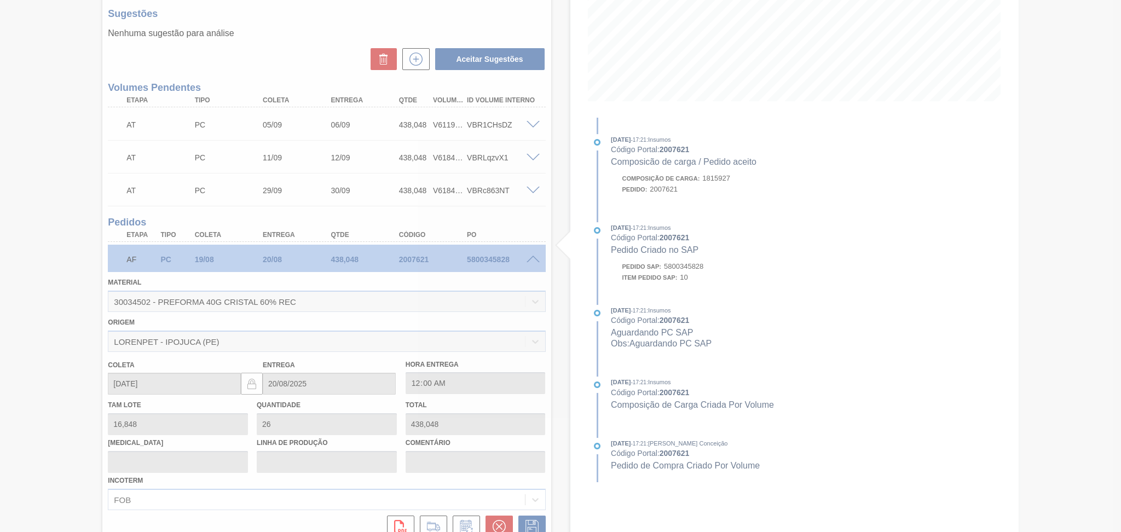
scroll to position [50, 0]
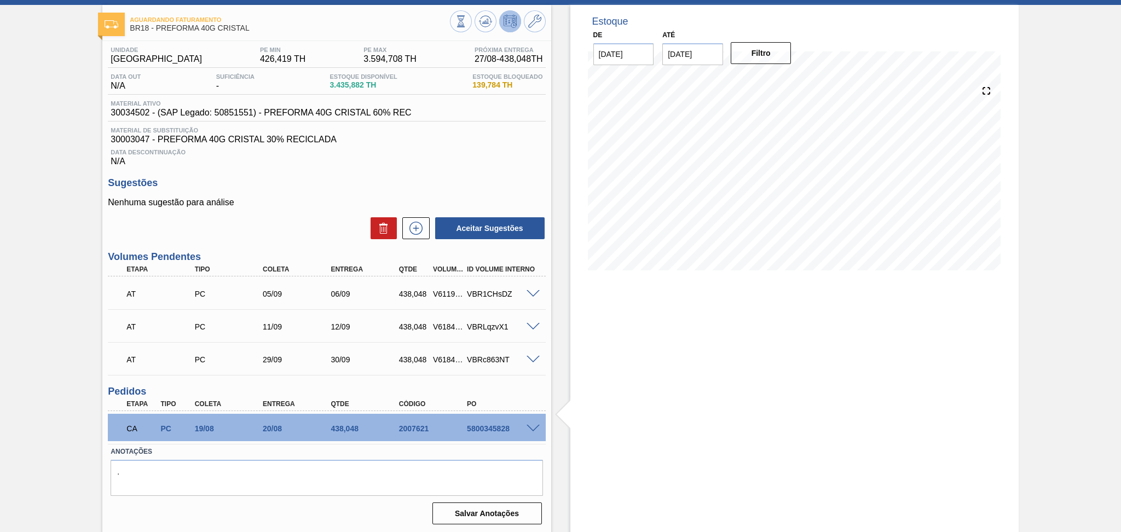
click at [509, 141] on span "30003047 - PREFORMA 40G CRISTAL 30% RECICLADA" at bounding box center [327, 140] width 432 height 10
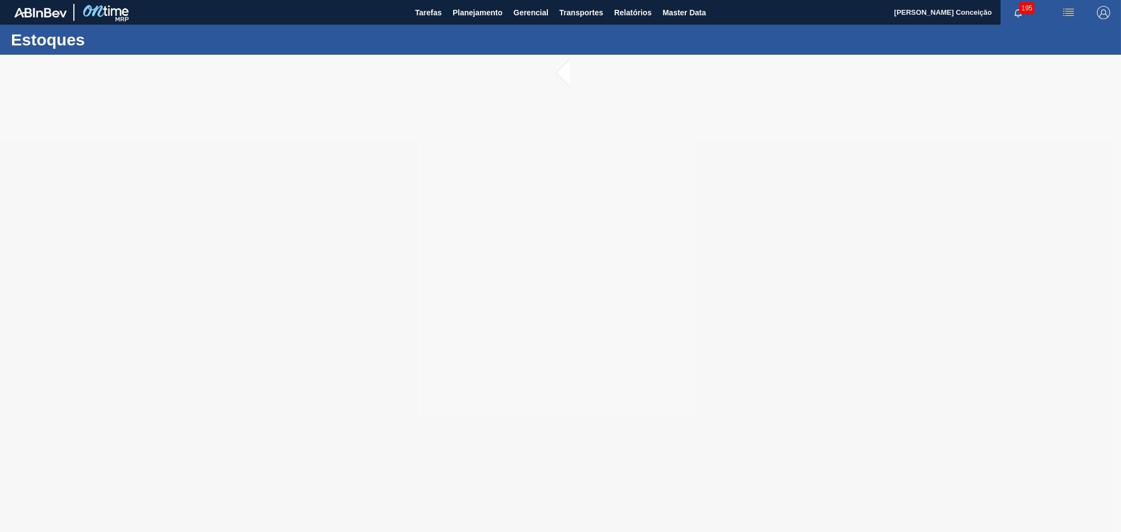
click at [745, 193] on div at bounding box center [560, 293] width 1121 height 477
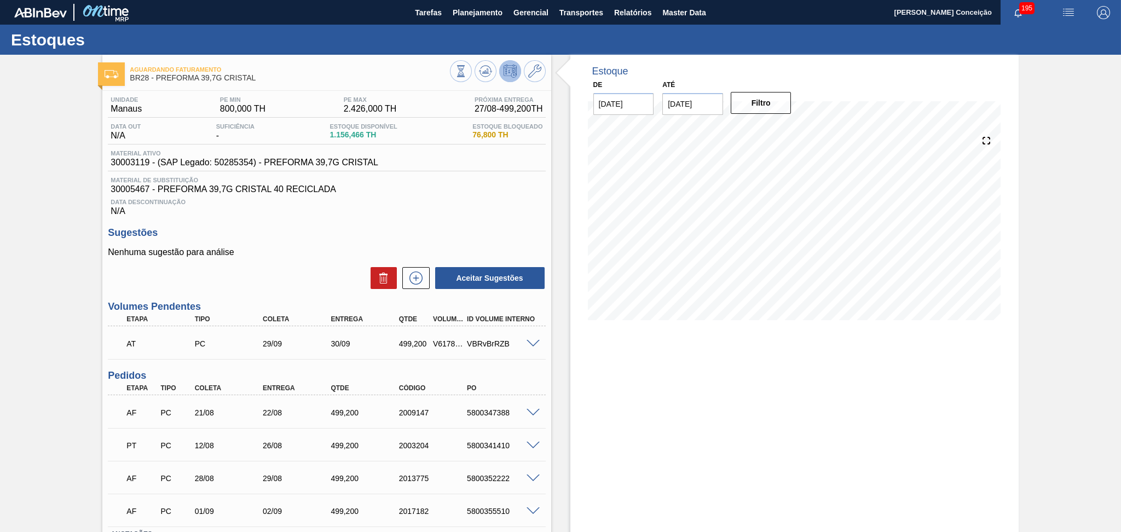
click at [292, 248] on p "Nenhuma sugestão para análise" at bounding box center [326, 252] width 437 height 10
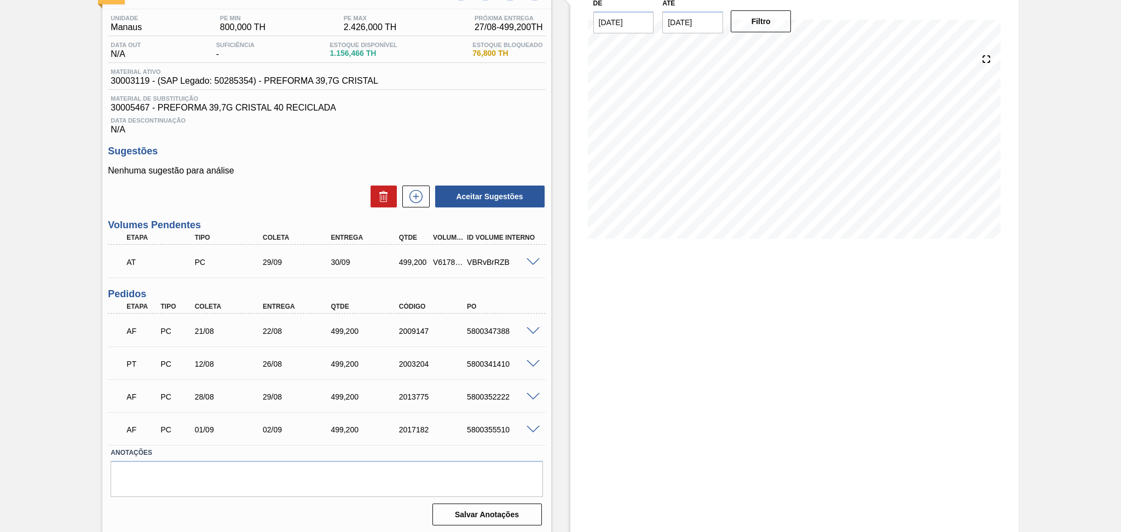
scroll to position [83, 0]
click at [553, 396] on div "Estoque De [DATE] Até [DATE] Filtro 31/08 Projeção de Estoque 2,070.662 [DOMAIN…" at bounding box center [784, 252] width 467 height 561
click at [543, 316] on div "AF PC 21/08 22/08 499,[PHONE_NUMBER] 5800347388" at bounding box center [326, 328] width 437 height 27
click at [530, 287] on h3 "Pedidos" at bounding box center [326, 292] width 437 height 11
click at [532, 395] on span at bounding box center [532, 396] width 13 height 8
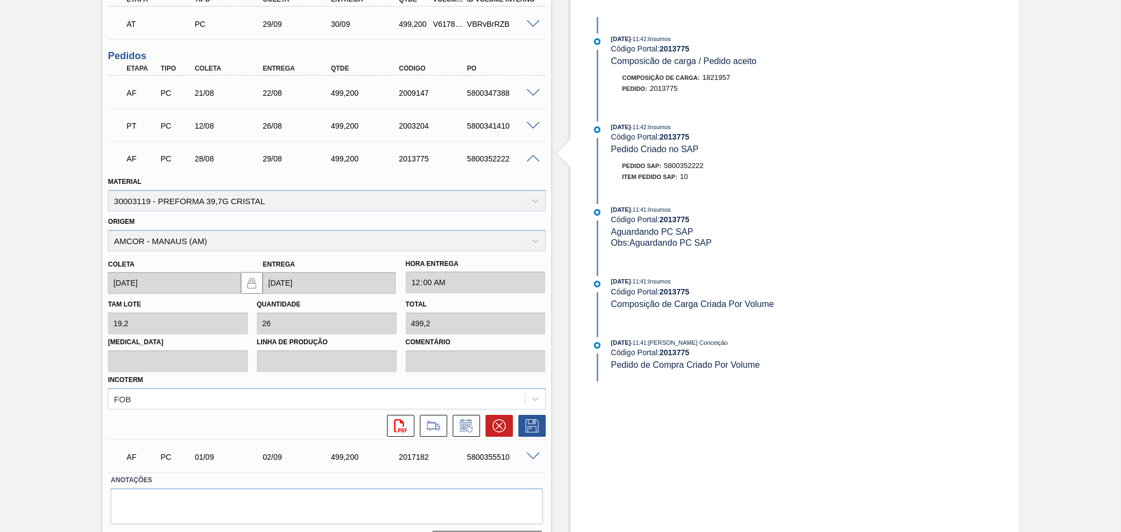
scroll to position [346, 0]
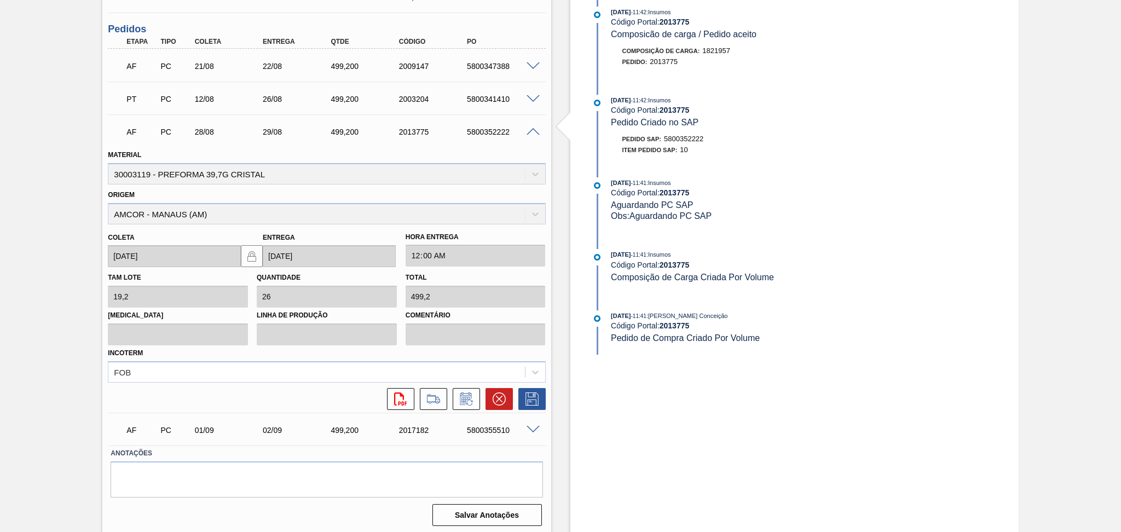
click at [531, 131] on span at bounding box center [532, 132] width 13 height 8
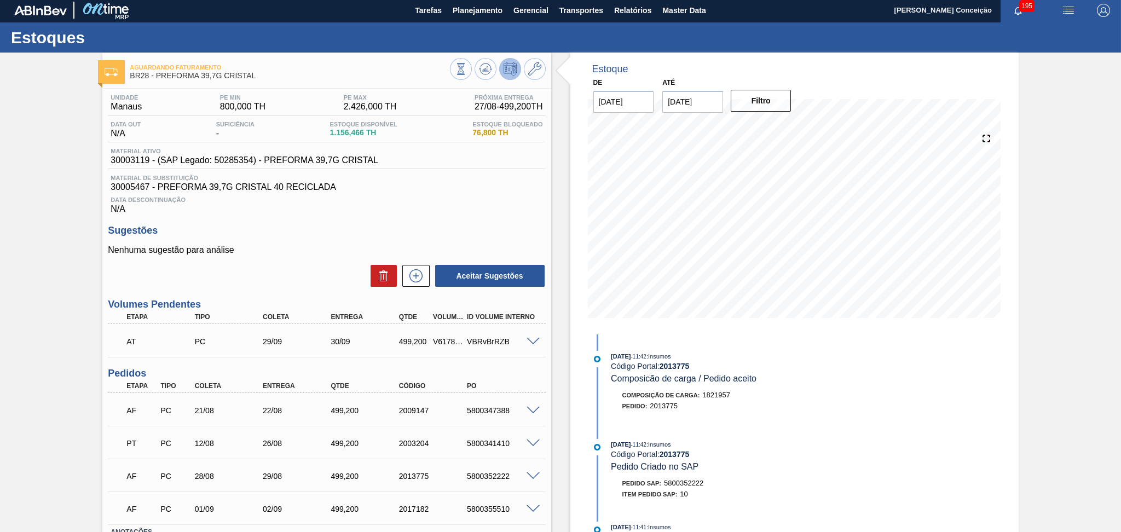
scroll to position [0, 0]
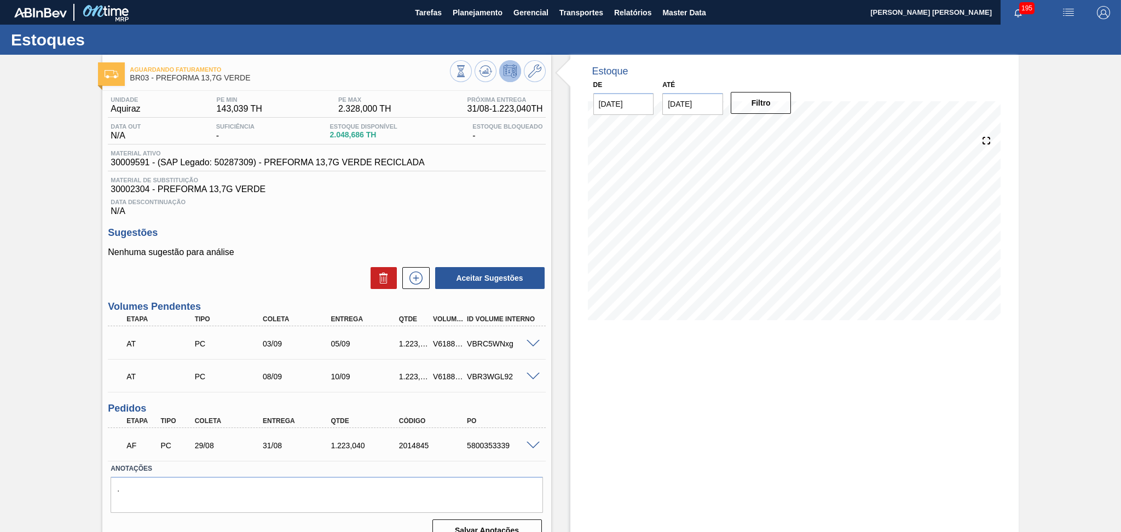
click at [291, 233] on h3 "Sugestões" at bounding box center [326, 232] width 437 height 11
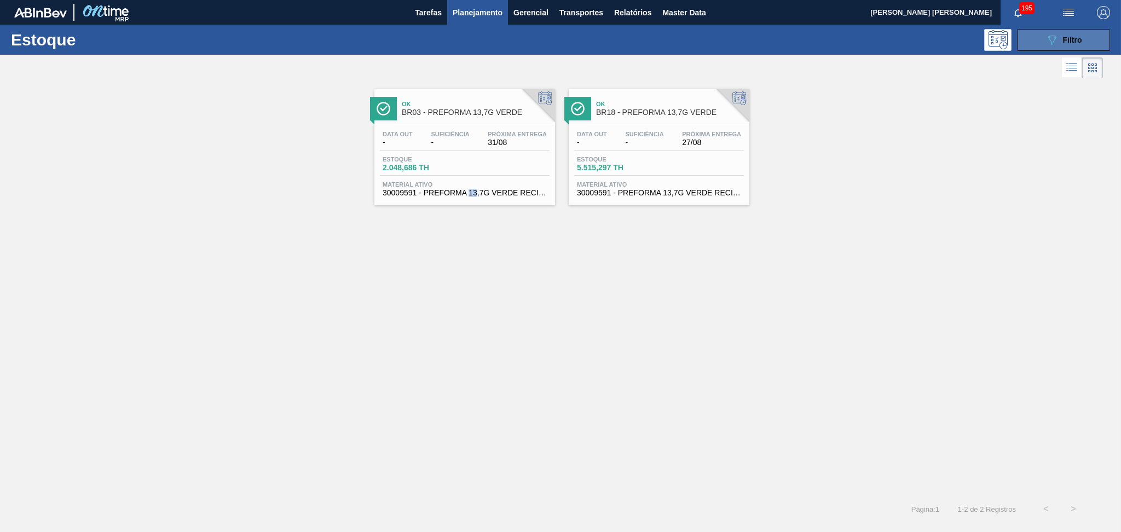
click at [1091, 45] on button "089F7B8B-B2A5-4AFE-B5C0-19BA573D28AC Filtro" at bounding box center [1063, 40] width 93 height 22
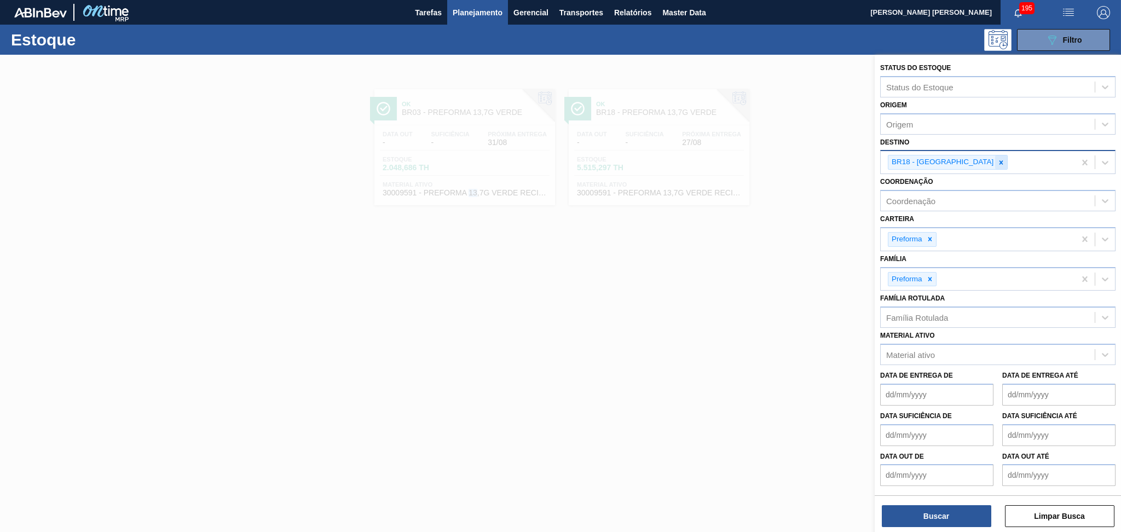
click at [997, 164] on icon at bounding box center [1001, 163] width 8 height 8
click at [937, 158] on div "Destino" at bounding box center [987, 161] width 214 height 16
type input "3"
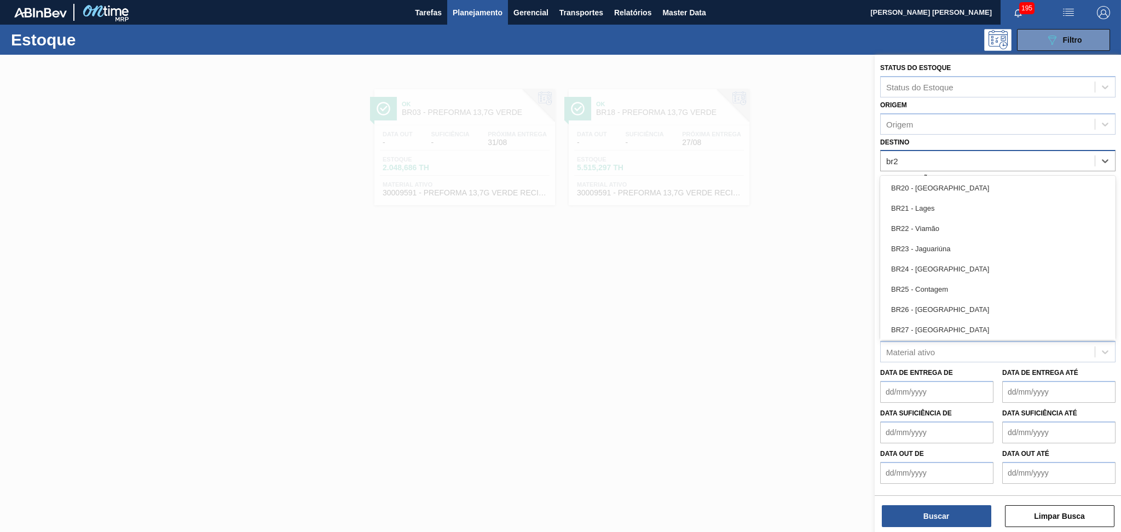
type input "br28"
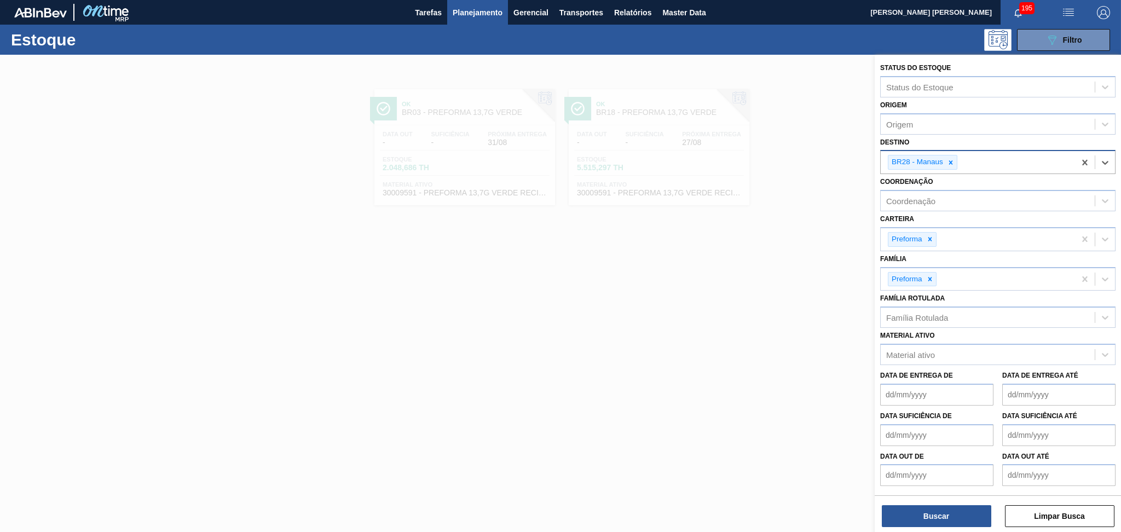
click at [1001, 160] on div "BR28 - Manaus" at bounding box center [977, 162] width 194 height 22
type input "br03"
drag, startPoint x: 933, startPoint y: 315, endPoint x: 929, endPoint y: 308, distance: 8.4
click at [930, 313] on div "Família Rotulada" at bounding box center [917, 317] width 62 height 9
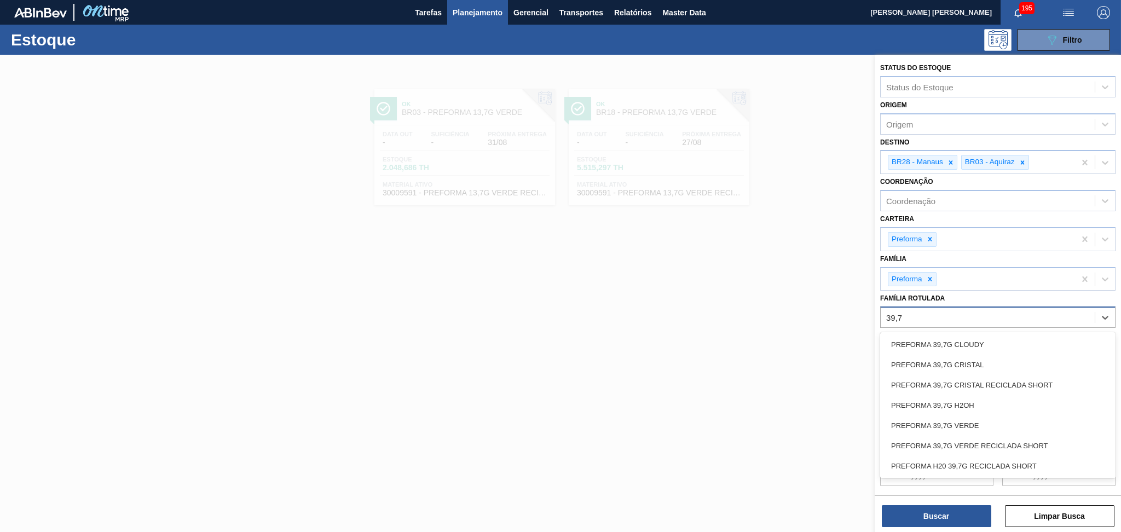
type Rotulada "39,7g"
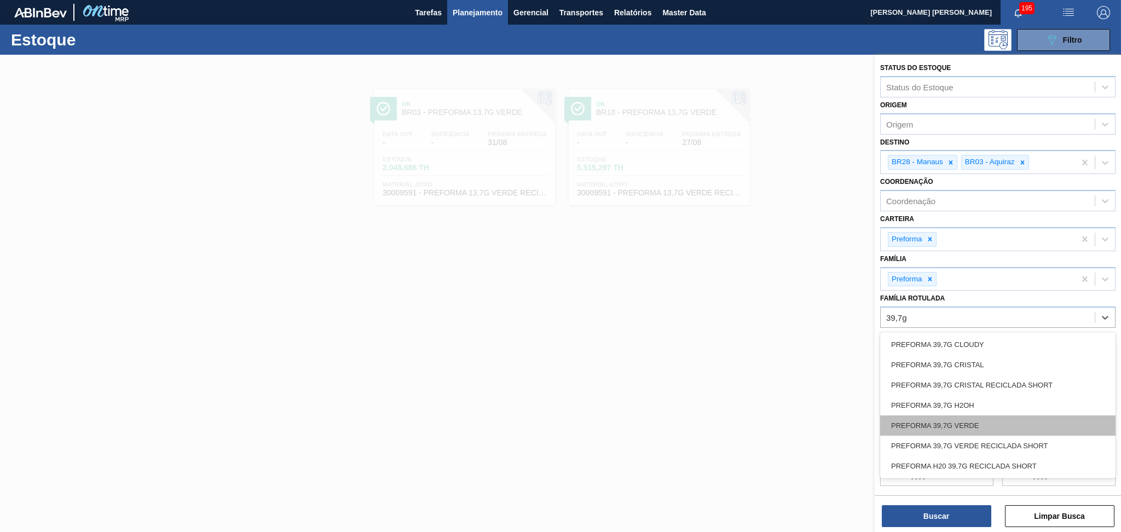
click at [953, 421] on div "PREFORMA 39,7G VERDE" at bounding box center [997, 425] width 235 height 20
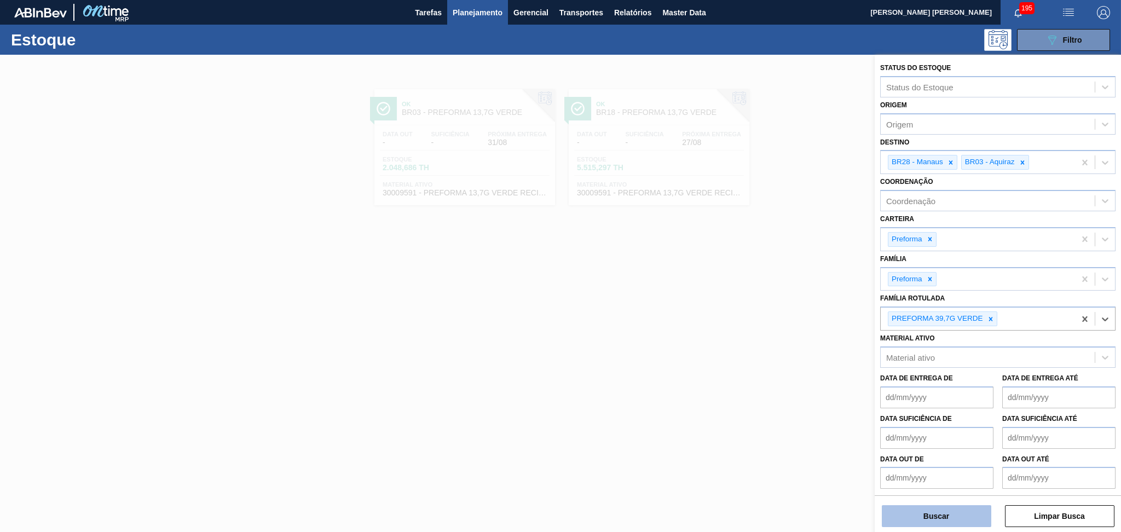
click at [891, 509] on button "Buscar" at bounding box center [936, 516] width 109 height 22
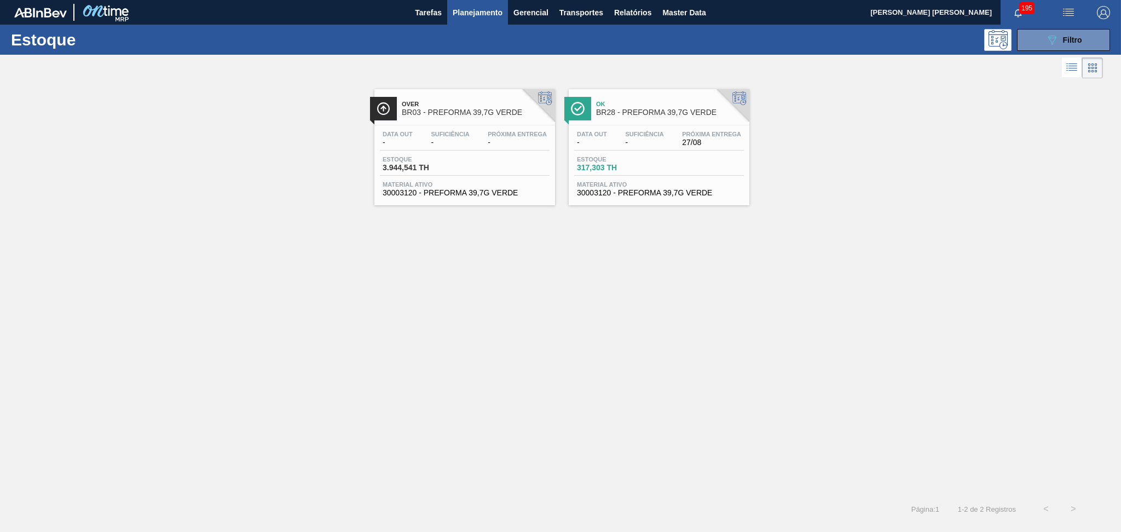
click at [414, 148] on div "Data out - Suficiência - Próxima Entrega -" at bounding box center [465, 141] width 170 height 20
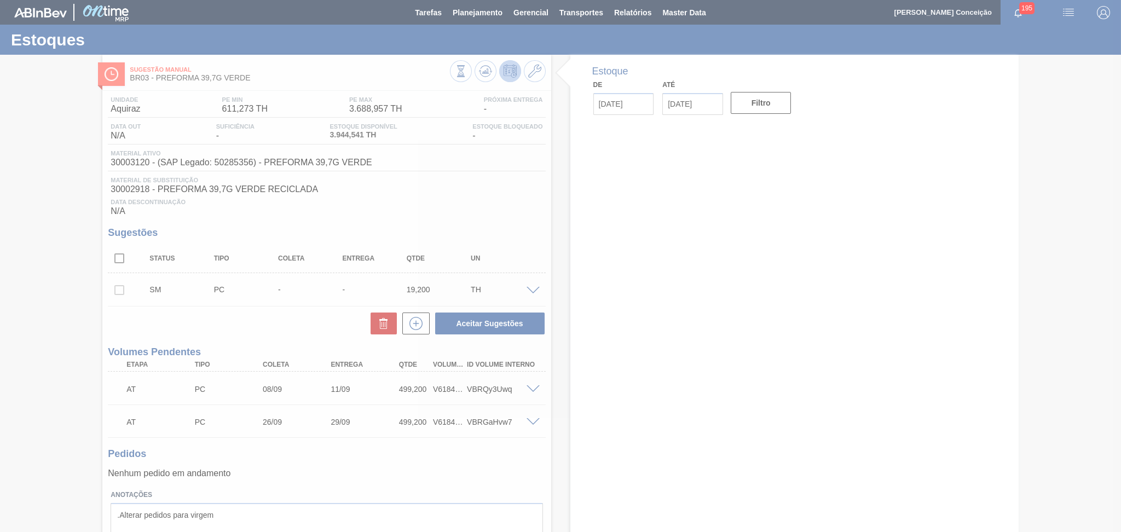
click at [503, 189] on div at bounding box center [560, 266] width 1121 height 532
click at [467, 210] on div at bounding box center [560, 266] width 1121 height 532
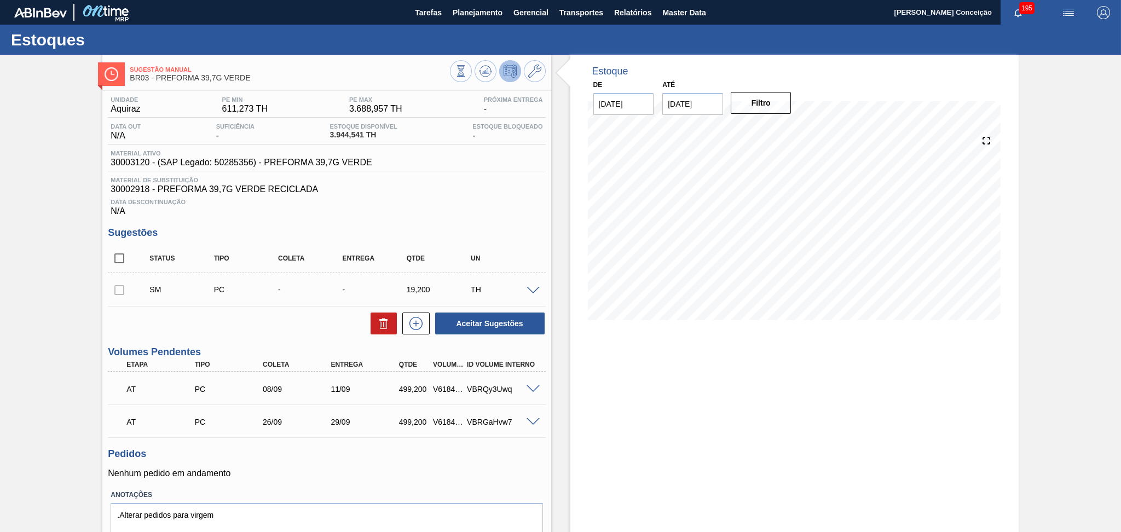
click at [483, 217] on div "Unidade Aquiraz PE MIN 611,273 TH PE MAX 3.688,957 TH Próxima Entrega - Data ou…" at bounding box center [326, 331] width 448 height 480
click at [544, 213] on div "Data Descontinuação N/A" at bounding box center [326, 205] width 437 height 22
click at [485, 78] on button at bounding box center [485, 71] width 22 height 22
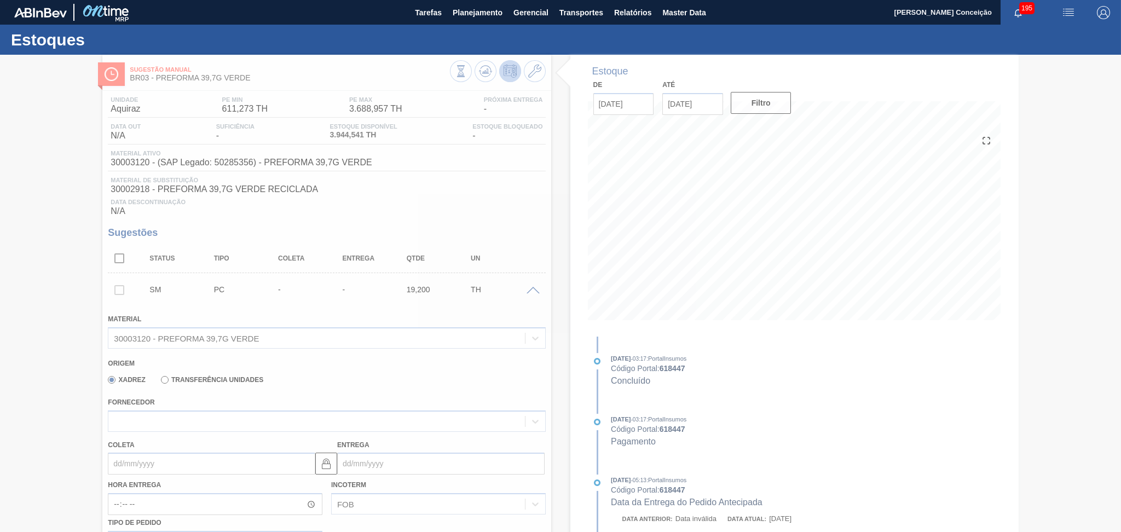
click at [221, 421] on div at bounding box center [560, 293] width 1121 height 477
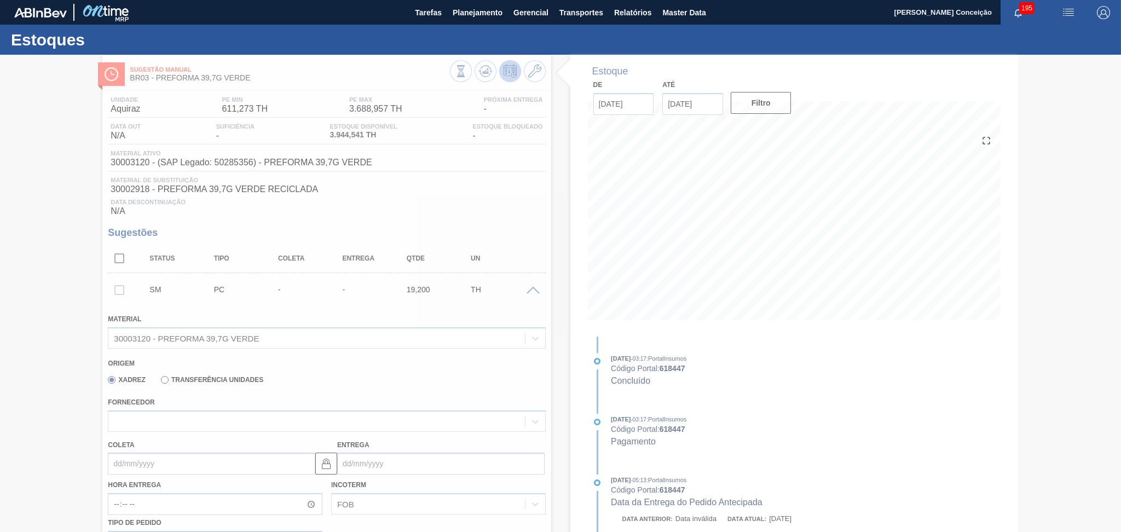
click at [537, 76] on div at bounding box center [560, 293] width 1121 height 477
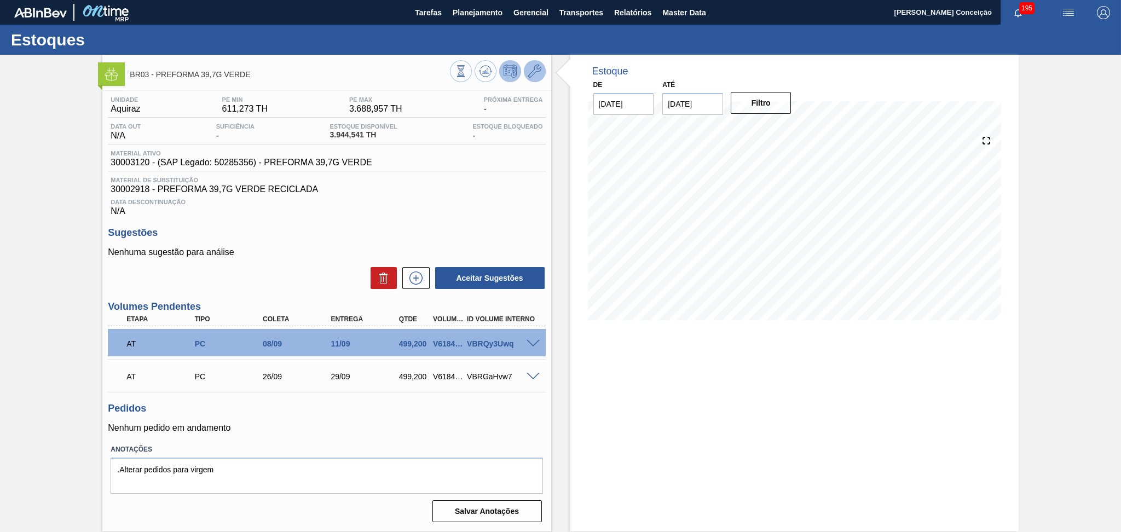
click at [533, 61] on div "BR03 - PREFORMA 39,7G VERDE" at bounding box center [326, 70] width 448 height 30
click at [535, 68] on icon at bounding box center [534, 71] width 13 height 13
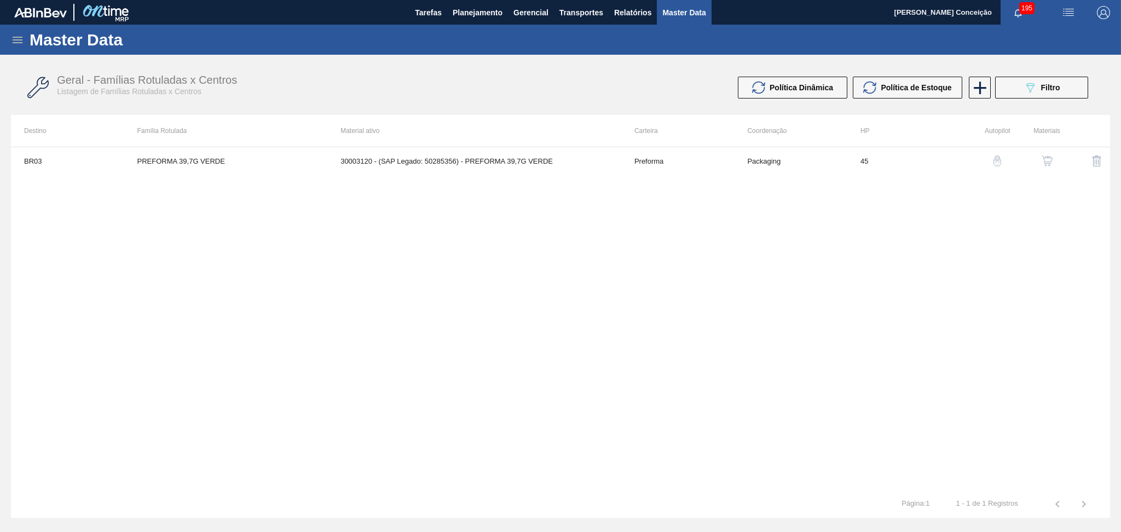
click at [278, 305] on div "BR03 PREFORMA 39,7G VERDE 30003120 - (SAP Legado: 50285356) - PREFORMA 39,7G VE…" at bounding box center [560, 319] width 1099 height 344
click at [124, 282] on div "BR03 PREFORMA 39,7G VERDE 30003120 - (SAP Legado: 50285356) - PREFORMA 39,7G VE…" at bounding box center [560, 319] width 1099 height 344
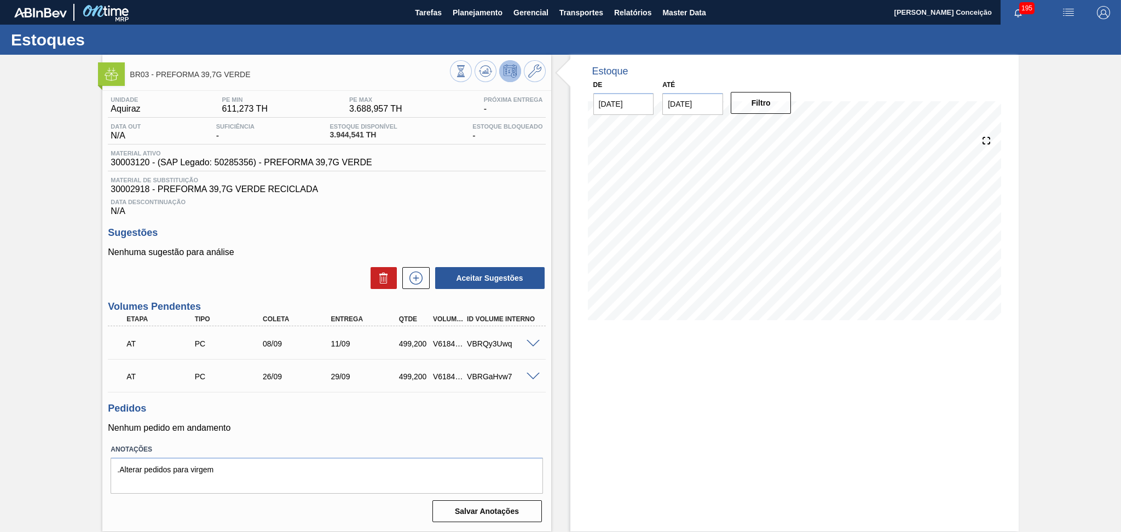
click at [316, 410] on h3 "Pedidos" at bounding box center [326, 408] width 437 height 11
click at [428, 204] on span "Data Descontinuação" at bounding box center [327, 202] width 432 height 7
click at [555, 402] on div "Estoque De 27/08/2025 Até 30/10/2025 Filtro 06/09 Projeção de Estoque 2,144.541…" at bounding box center [784, 293] width 467 height 477
click at [494, 213] on div "Data Descontinuação N/A" at bounding box center [326, 205] width 437 height 22
click at [495, 213] on div "Data Descontinuação N/A" at bounding box center [326, 205] width 437 height 22
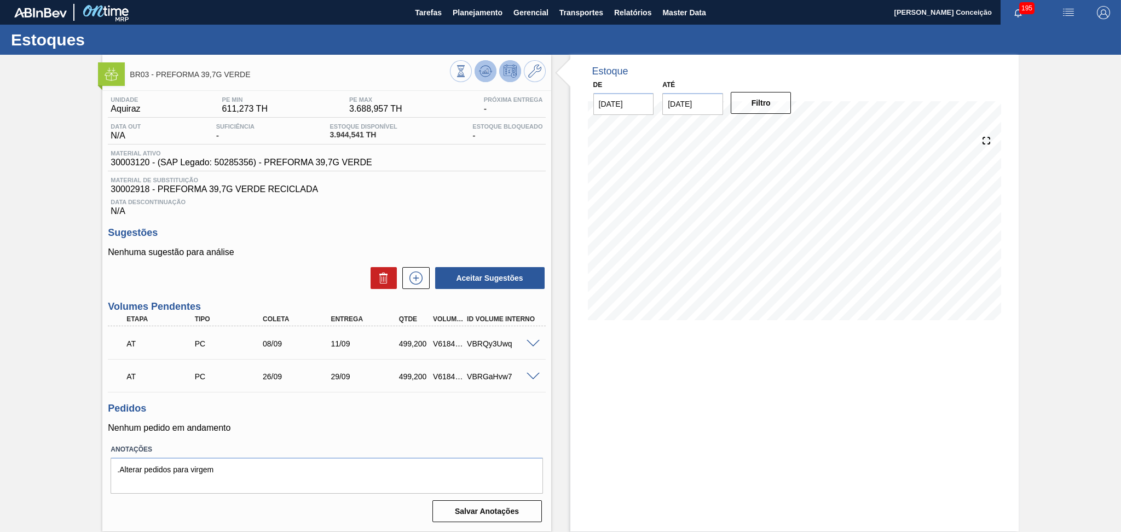
click at [490, 66] on icon at bounding box center [485, 71] width 13 height 13
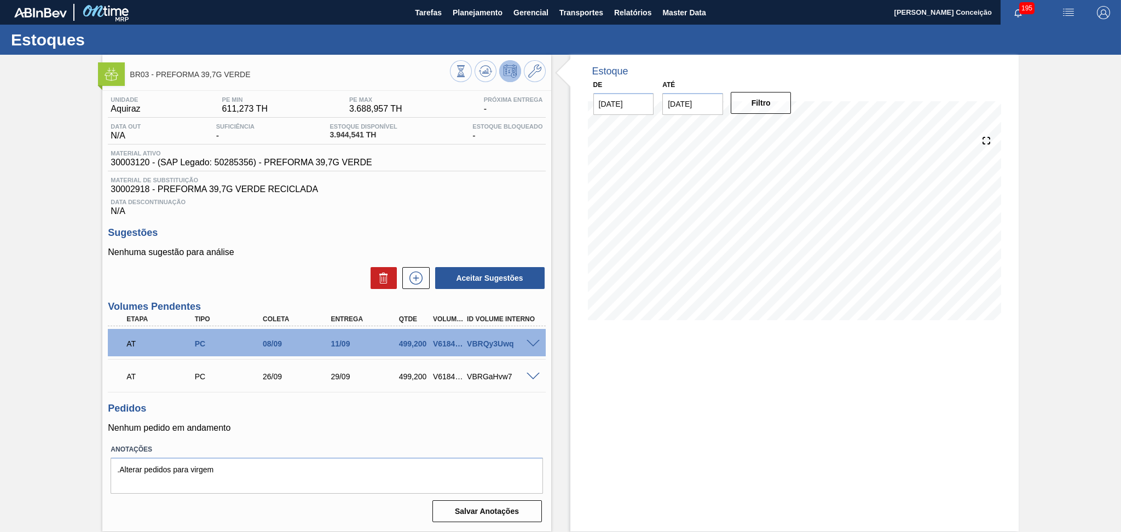
click at [421, 219] on div "Unidade Aquiraz PE MIN 611,273 TH PE MAX 3.688,957 TH Próxima Entrega - Data ou…" at bounding box center [326, 308] width 448 height 435
click at [408, 203] on span "Data Descontinuação" at bounding box center [327, 202] width 432 height 7
click at [485, 229] on h3 "Sugestões" at bounding box center [326, 232] width 437 height 11
click at [331, 244] on div "Sugestões Nenhuma sugestão para análise Aceitar Sugestões" at bounding box center [326, 258] width 437 height 63
click at [410, 213] on div "Data Descontinuação N/A" at bounding box center [326, 205] width 437 height 22
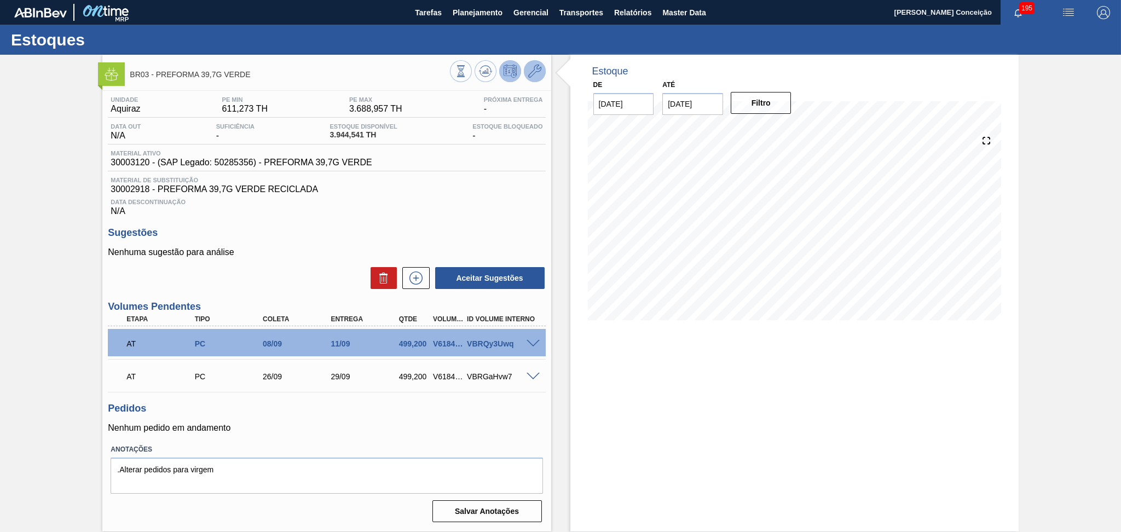
click at [532, 73] on icon at bounding box center [534, 71] width 13 height 13
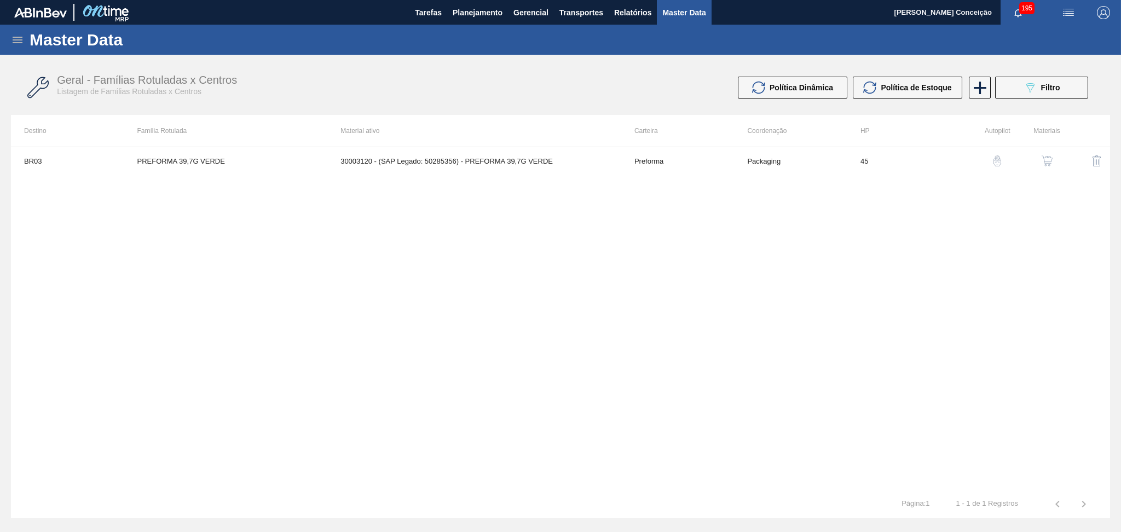
drag, startPoint x: 567, startPoint y: 299, endPoint x: 713, endPoint y: 232, distance: 160.4
click at [568, 299] on div "BR03 PREFORMA 39,7G VERDE 30003120 - (SAP Legado: 50285356) - PREFORMA 39,7G VE…" at bounding box center [560, 319] width 1099 height 344
click at [1048, 161] on img "button" at bounding box center [1046, 160] width 11 height 11
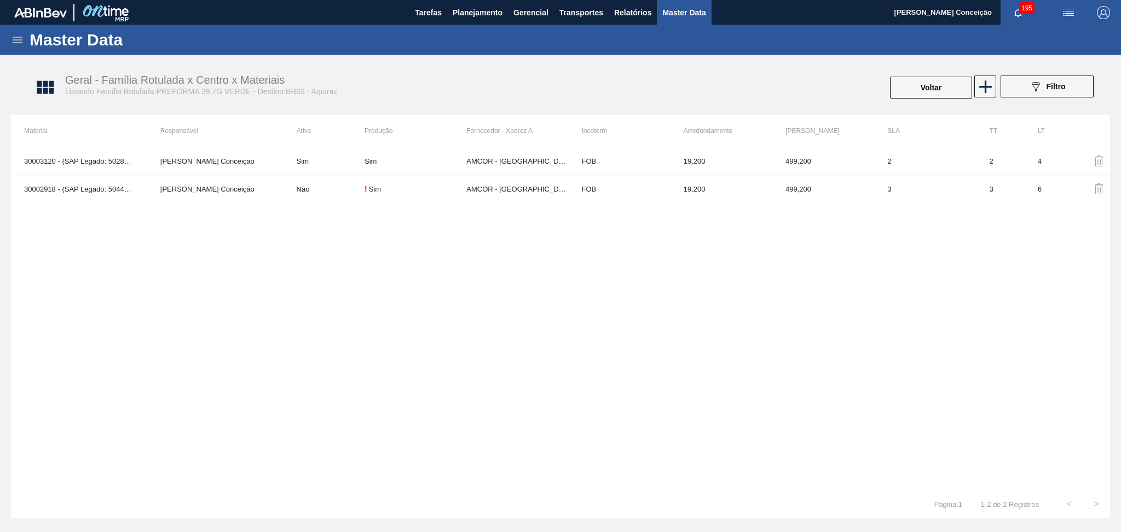
click at [524, 261] on div "30003120 - (SAP Legado: 50285356) - PREFORMA 39,7G VERDE Aline Aparecida Concei…" at bounding box center [560, 319] width 1099 height 344
click at [321, 249] on div "30003120 - (SAP Legado: 50285356) - PREFORMA 39,7G VERDE Aline Aparecida Concei…" at bounding box center [560, 319] width 1099 height 344
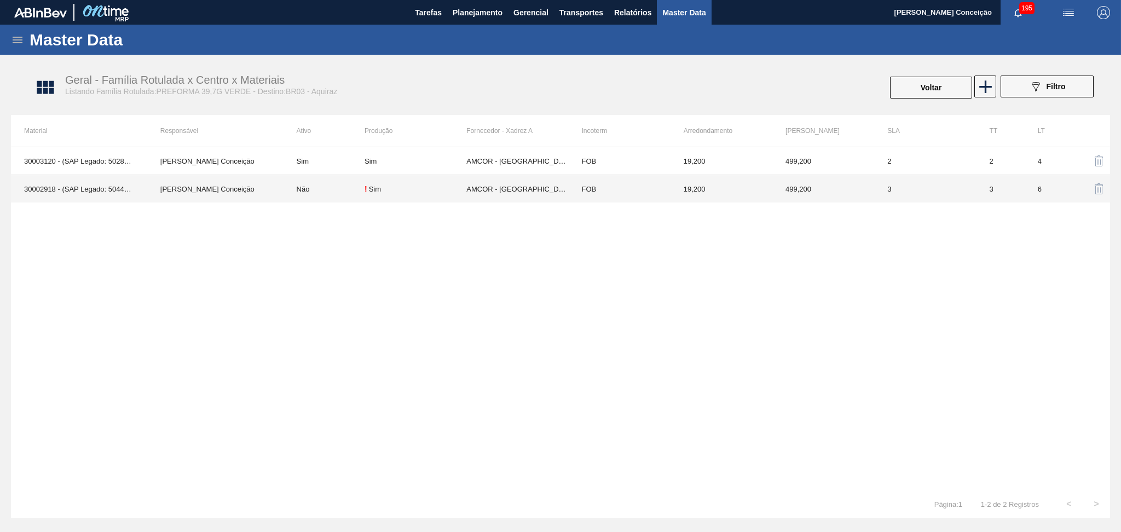
click at [371, 316] on div "30003120 - (SAP Legado: 50285356) - PREFORMA 39,7G VERDE Aline Aparecida Concei…" at bounding box center [560, 319] width 1099 height 344
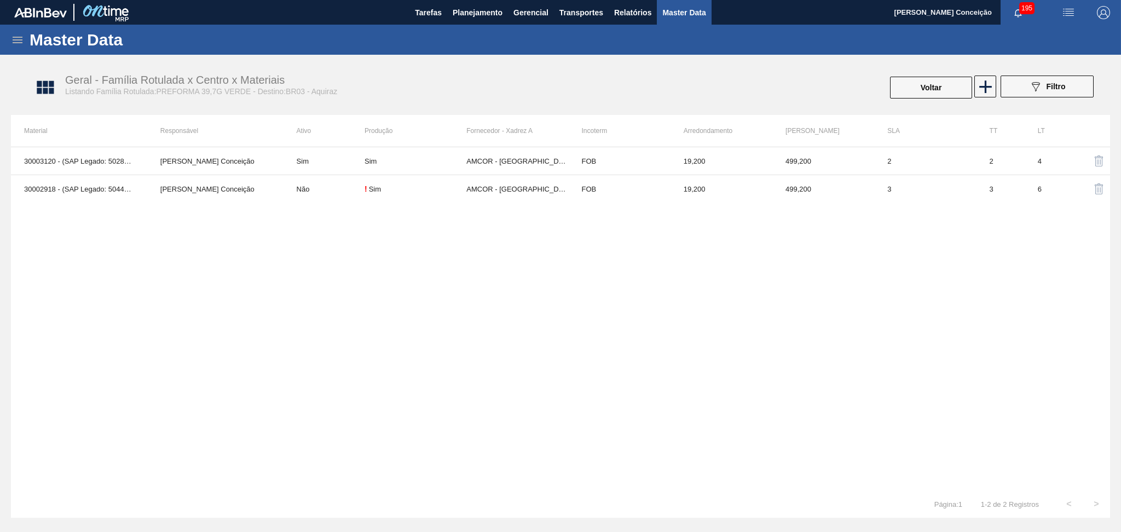
click at [649, 106] on div "Geral - Família Rotulada x Centro x Materiais Listando Família Rotulada:PREFORM…" at bounding box center [565, 87] width 1099 height 41
click at [650, 94] on div "Voltar 089F7B8B-B2A5-4AFE-B5C0-19BA573D28AC Filtro" at bounding box center [838, 88] width 521 height 24
click at [517, 329] on div "30003120 - (SAP Legado: 50285356) - PREFORMA 39,7G VERDE Aline Aparecida Concei…" at bounding box center [560, 319] width 1099 height 344
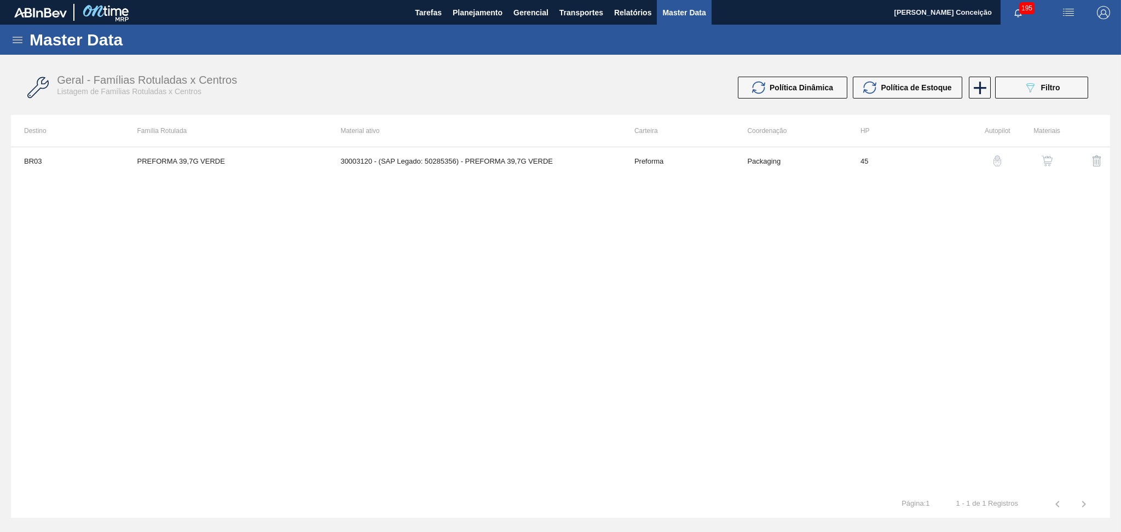
click at [499, 240] on div "BR03 PREFORMA 39,7G VERDE 30003120 - (SAP Legado: 50285356) - PREFORMA 39,7G VE…" at bounding box center [560, 319] width 1099 height 344
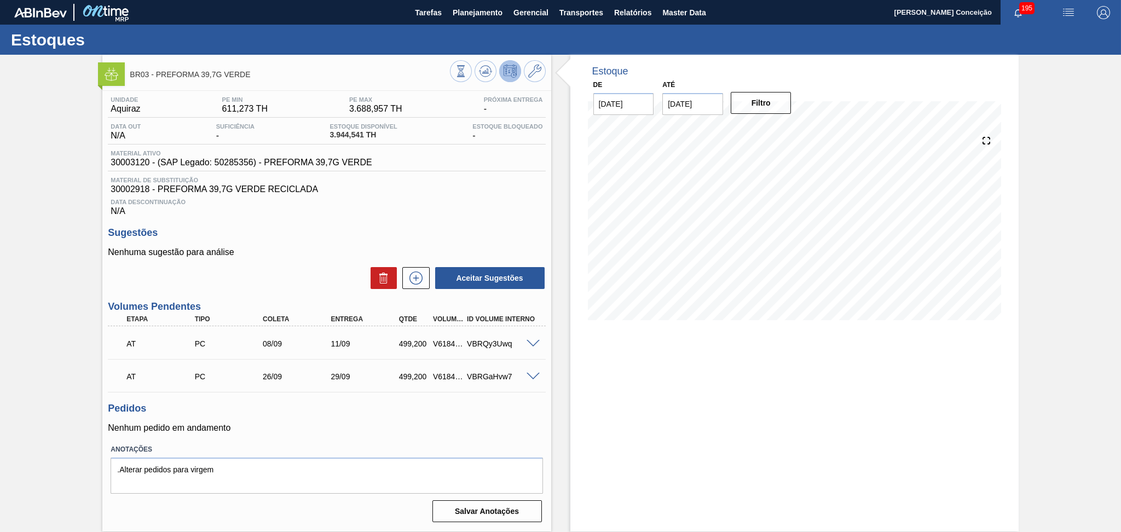
click at [374, 218] on div "Unidade Aquiraz PE MIN 611,273 TH PE MAX 3.688,957 TH Próxima Entrega - Data ou…" at bounding box center [326, 308] width 448 height 435
click at [144, 164] on span "30003120 - (SAP Legado: 50285356) - PREFORMA 39,7G VERDE" at bounding box center [241, 163] width 261 height 10
copy span "30003120"
click at [426, 208] on div "Data Descontinuação N/A" at bounding box center [326, 205] width 437 height 22
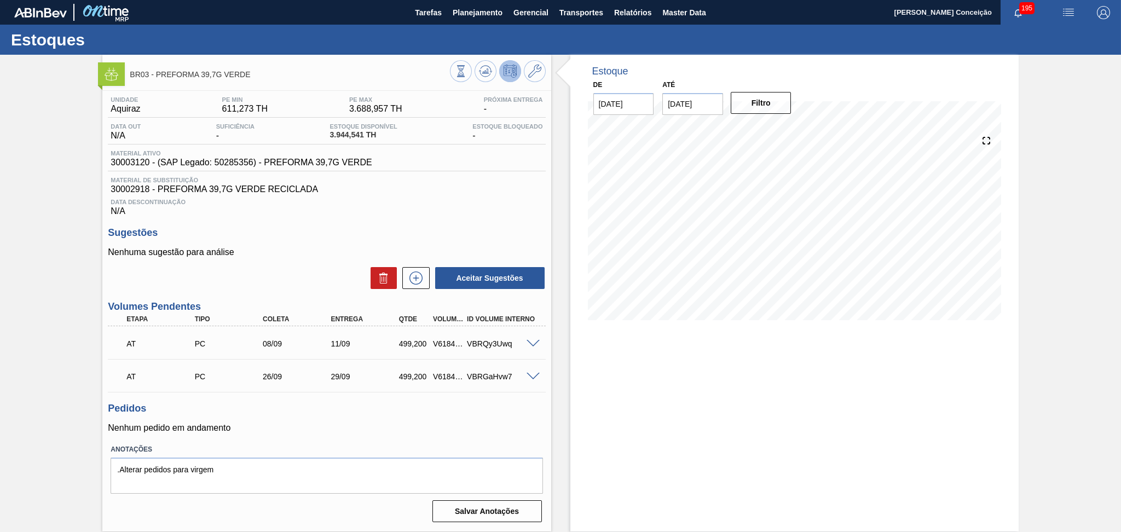
click at [234, 163] on span "30003120 - (SAP Legado: 50285356) - PREFORMA 39,7G VERDE" at bounding box center [241, 163] width 261 height 10
copy span "50285356"
click at [351, 454] on label "Anotações" at bounding box center [327, 450] width 432 height 16
click at [398, 434] on div "Unidade Aquiraz PE MIN 611,273 TH PE MAX 3.688,957 TH Próxima Entrega - Data ou…" at bounding box center [326, 308] width 448 height 435
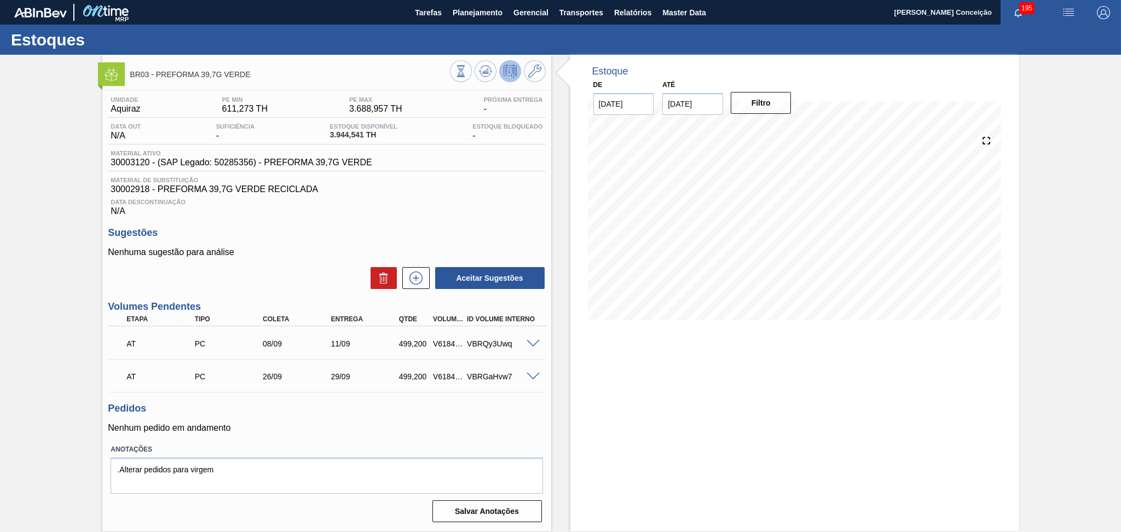
click at [381, 217] on div "Unidade Aquiraz PE MIN 611,273 TH PE MAX 3.688,957 TH Próxima Entrega - Data ou…" at bounding box center [326, 308] width 448 height 435
click at [532, 73] on icon at bounding box center [534, 71] width 13 height 13
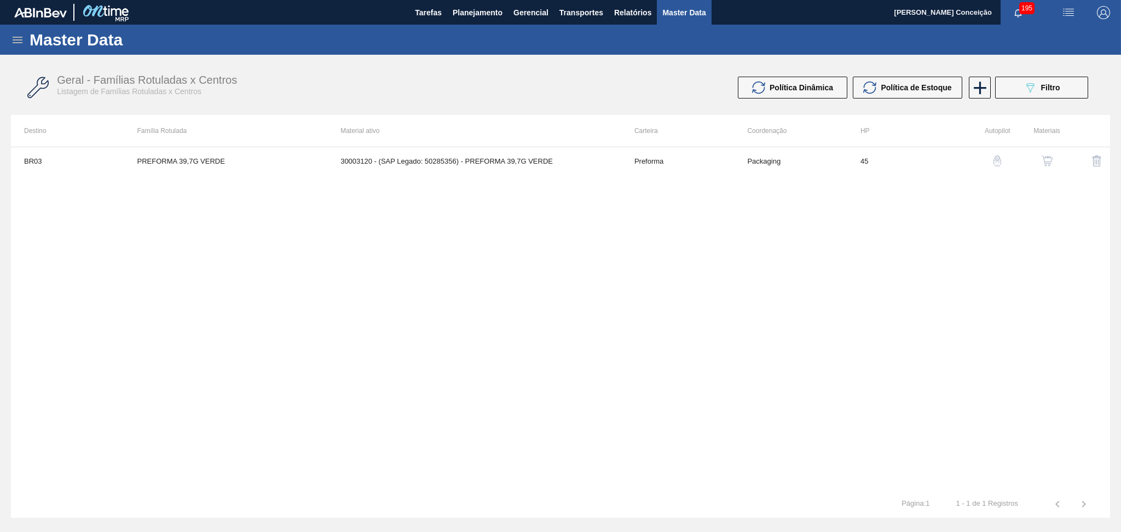
click at [601, 224] on div "BR03 PREFORMA 39,7G VERDE 30003120 - (SAP Legado: 50285356) - PREFORMA 39,7G VE…" at bounding box center [560, 319] width 1099 height 344
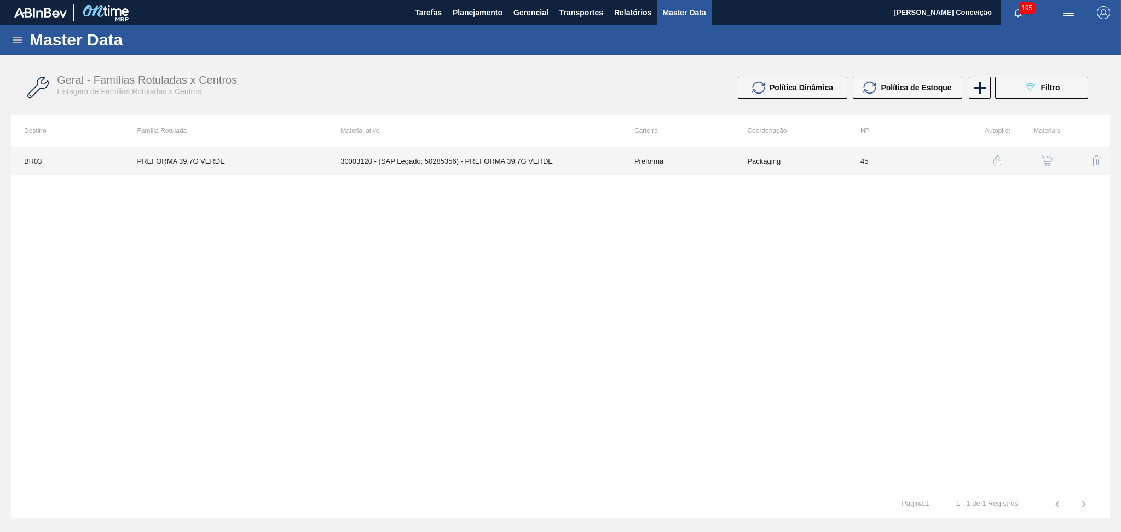
click at [563, 167] on td "30003120 - (SAP Legado: 50285356) - PREFORMA 39,7G VERDE" at bounding box center [474, 160] width 294 height 27
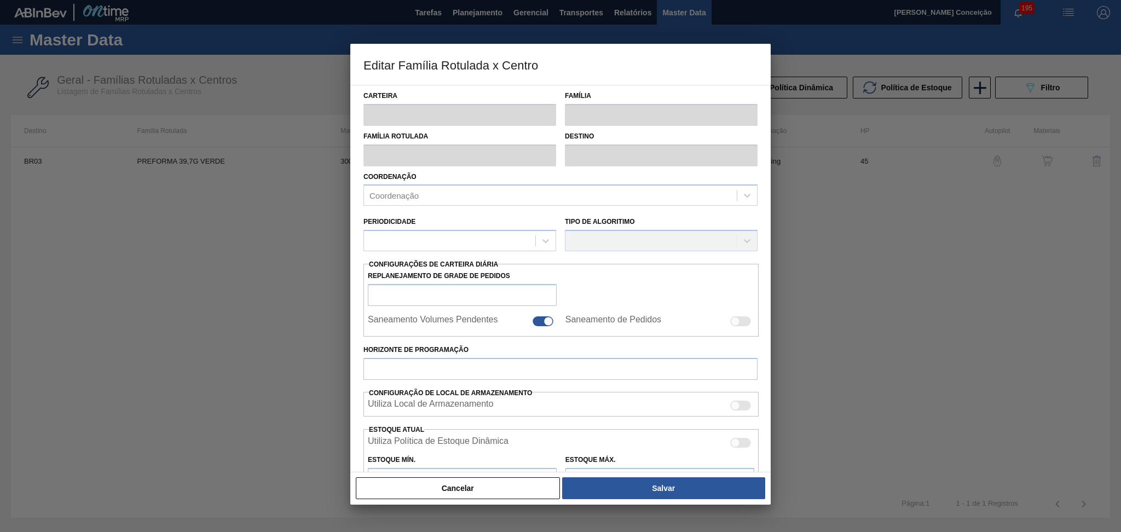
type input "Preforma"
type input "PREFORMA 39,7G VERDE"
type input "BR03 - Aquiraz"
type input "0"
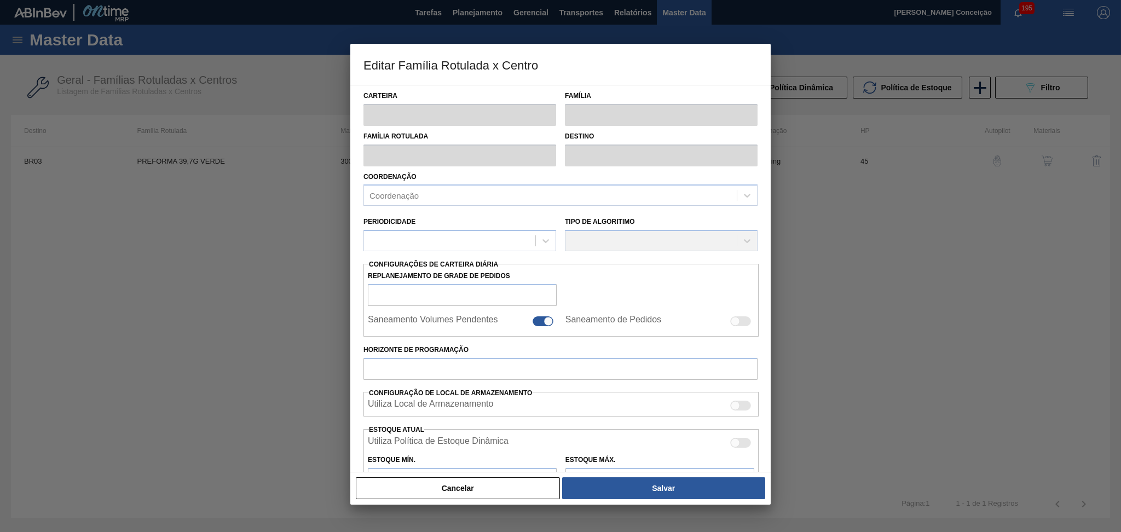
checkbox input "false"
type input "45"
type input "611,273"
type input "3.688,957"
type input "50"
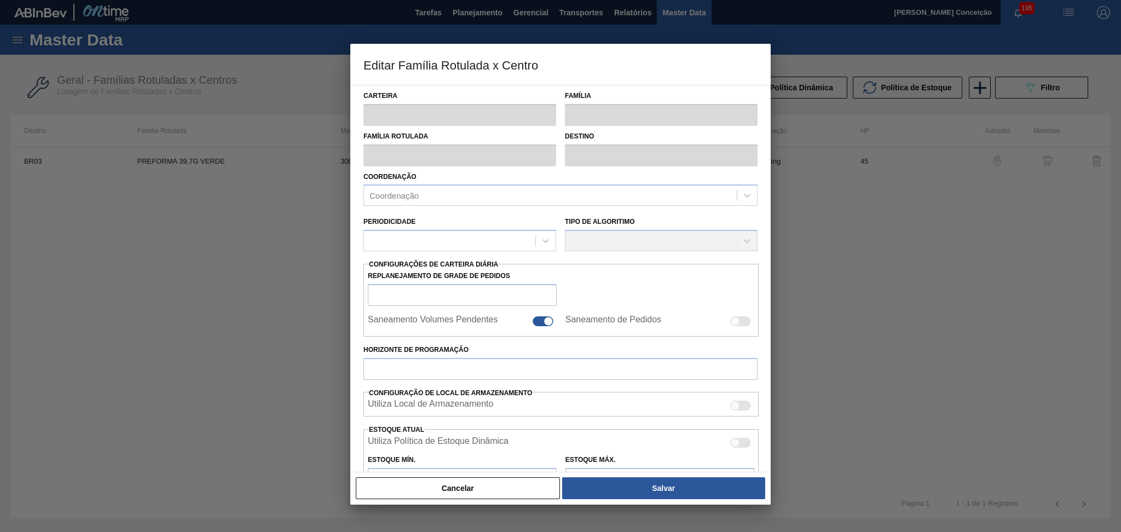
type input "2.150,115"
checkbox input "true"
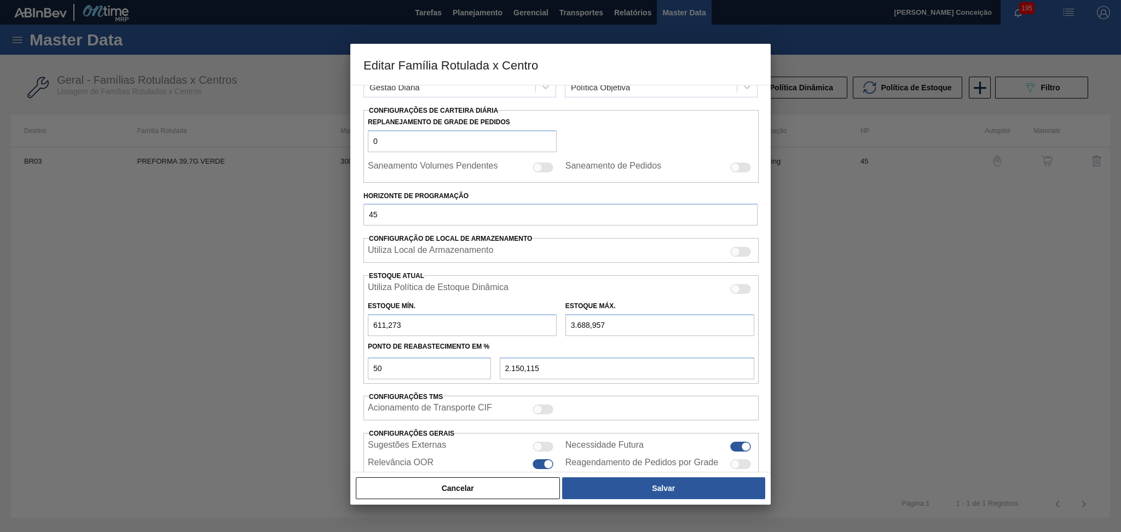
scroll to position [217, 0]
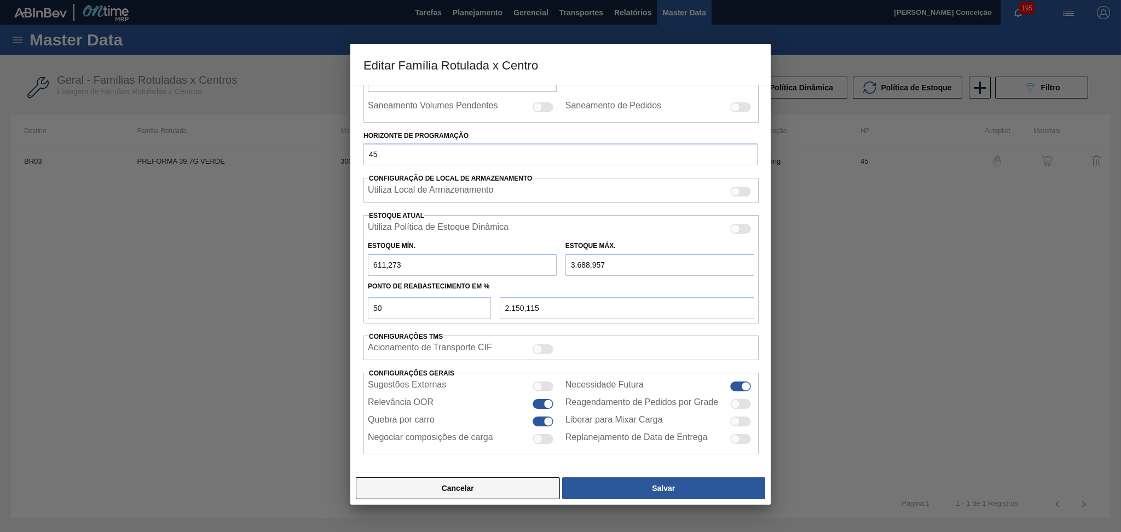
click at [478, 485] on button "Cancelar" at bounding box center [458, 488] width 204 height 22
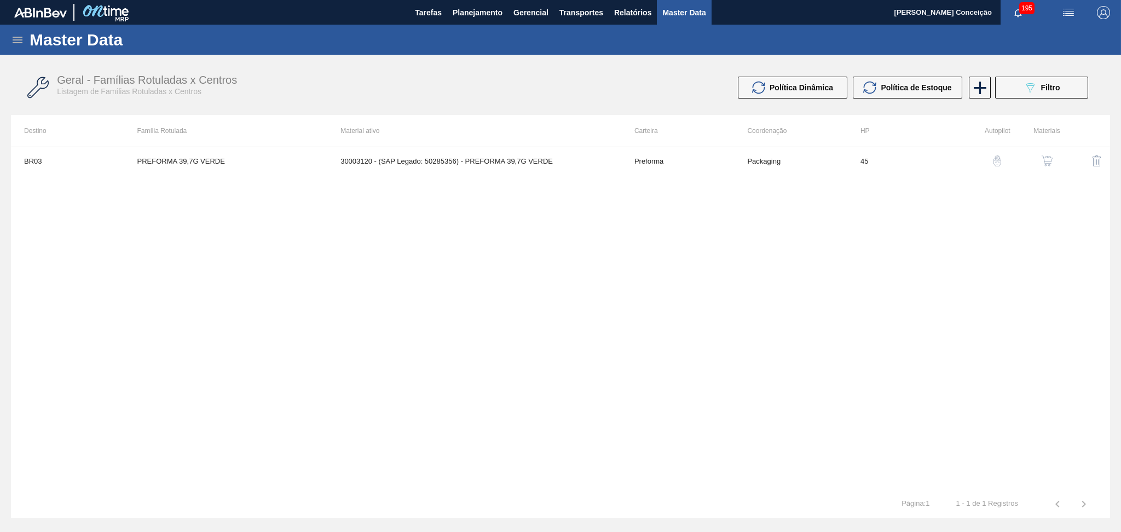
click at [704, 303] on div "BR03 PREFORMA 39,7G VERDE 30003120 - (SAP Legado: 50285356) - PREFORMA 39,7G VE…" at bounding box center [560, 319] width 1099 height 344
click at [453, 246] on div "BR03 PREFORMA 39,7G VERDE 30003120 - (SAP Legado: 50285356) - PREFORMA 39,7G VE…" at bounding box center [560, 319] width 1099 height 344
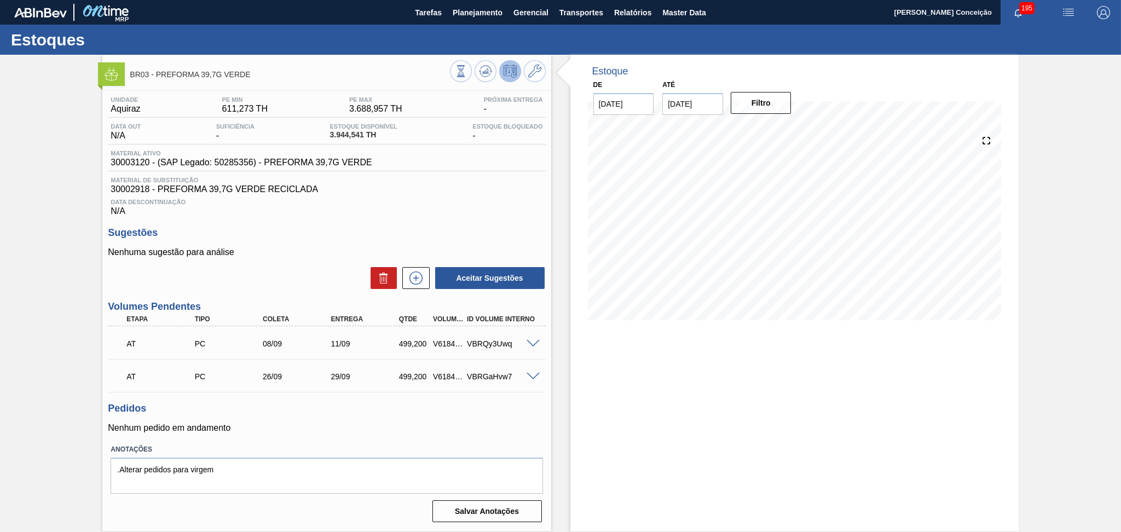
click at [447, 423] on p "Nenhum pedido em andamento" at bounding box center [326, 428] width 437 height 10
click at [421, 287] on button at bounding box center [415, 278] width 27 height 22
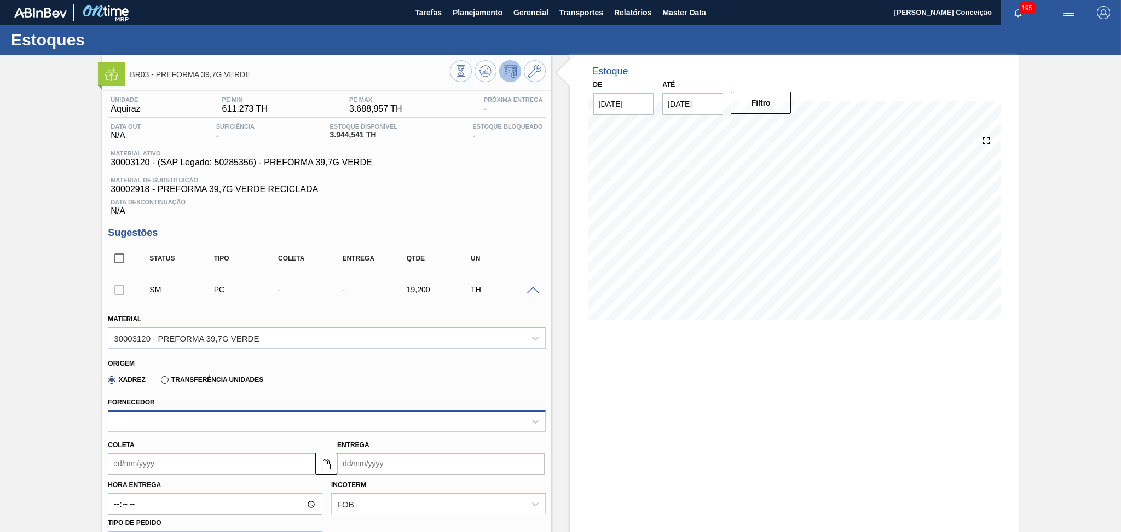
click at [202, 421] on div at bounding box center [316, 421] width 416 height 16
click at [283, 357] on div "Origem" at bounding box center [322, 362] width 428 height 10
click at [285, 333] on div "30003120 - PREFORMA 39,7G VERDE" at bounding box center [316, 338] width 416 height 16
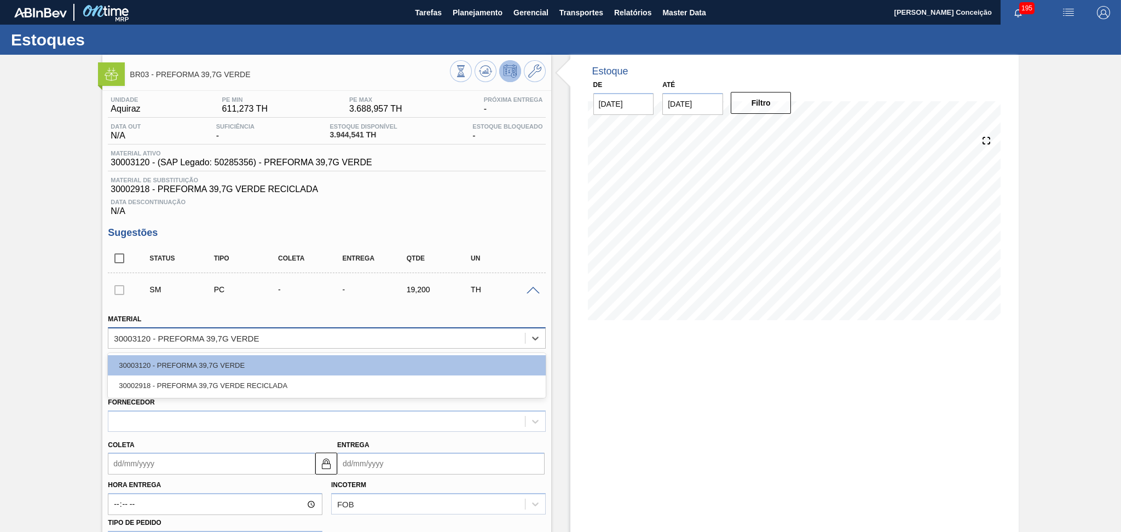
click at [283, 338] on div "30003120 - PREFORMA 39,7G VERDE" at bounding box center [316, 338] width 416 height 16
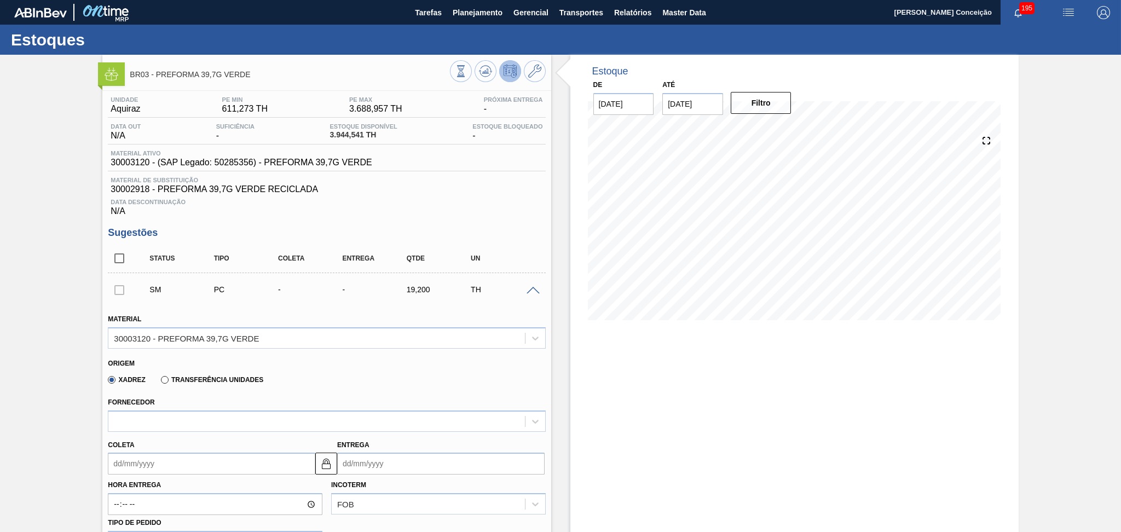
click at [294, 381] on div "Xadrez Transferência Unidades" at bounding box center [322, 377] width 428 height 21
click at [298, 388] on div "Origem Xadrez Transferência Unidades" at bounding box center [326, 371] width 446 height 40
click at [240, 417] on div at bounding box center [316, 421] width 416 height 16
click at [241, 418] on div at bounding box center [316, 421] width 416 height 16
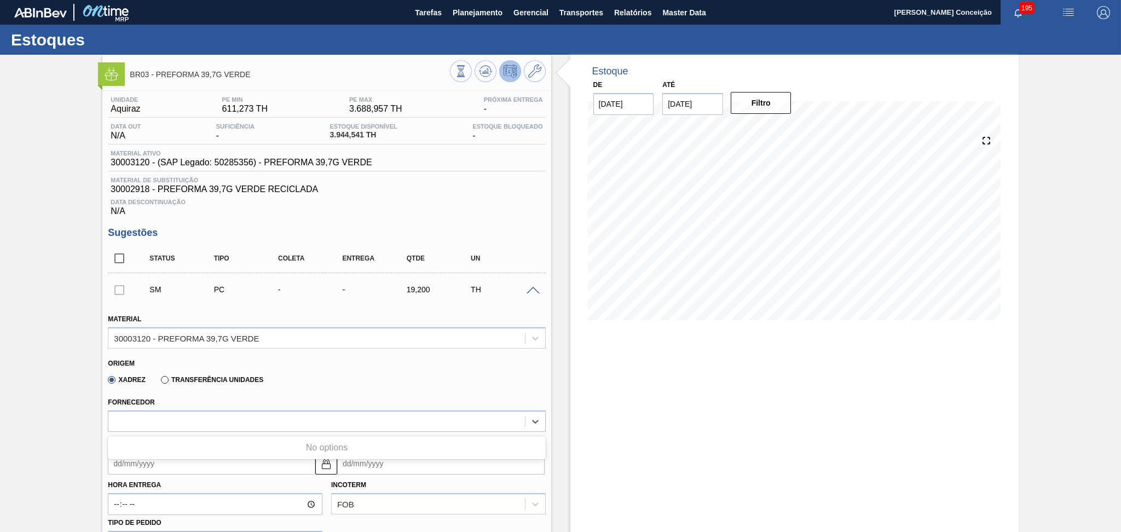
click at [325, 388] on div "Origem Xadrez Transferência Unidades" at bounding box center [326, 371] width 446 height 40
click at [326, 388] on div "Origem Xadrez Transferência Unidades" at bounding box center [326, 371] width 446 height 40
click at [327, 388] on div "Origem Xadrez Transferência Unidades" at bounding box center [326, 371] width 446 height 40
click at [514, 190] on span "30002918 - PREFORMA 39,7G VERDE RECICLADA" at bounding box center [327, 189] width 432 height 10
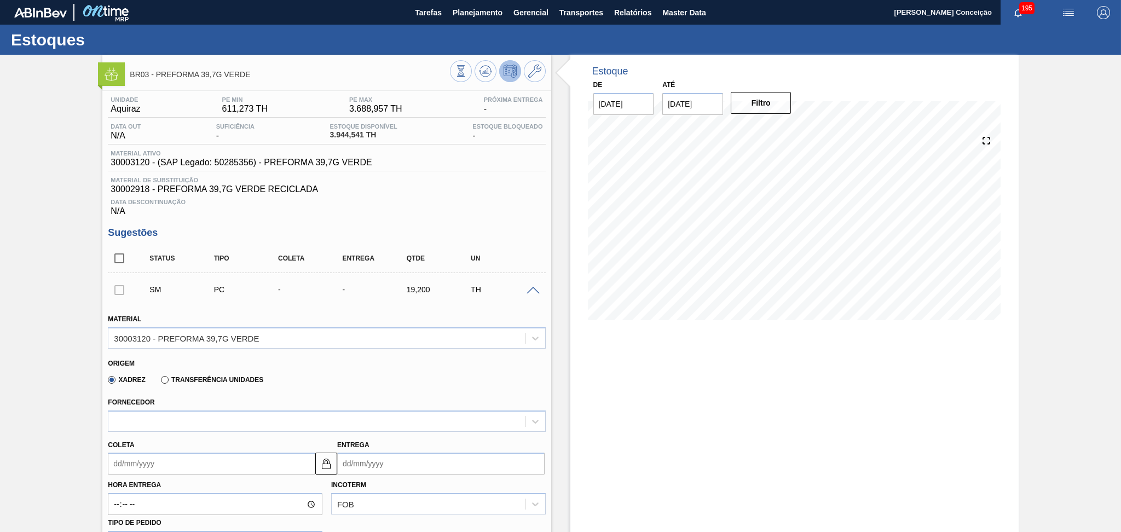
click at [372, 362] on div "Origem" at bounding box center [322, 362] width 428 height 10
click at [410, 367] on div "Xadrez Transferência Unidades" at bounding box center [322, 377] width 428 height 21
click at [409, 367] on div "Xadrez Transferência Unidades" at bounding box center [322, 377] width 428 height 21
click at [225, 374] on div "Transferência Unidades" at bounding box center [210, 379] width 107 height 10
click at [336, 378] on div "Xadrez Transferência Unidades" at bounding box center [322, 377] width 428 height 21
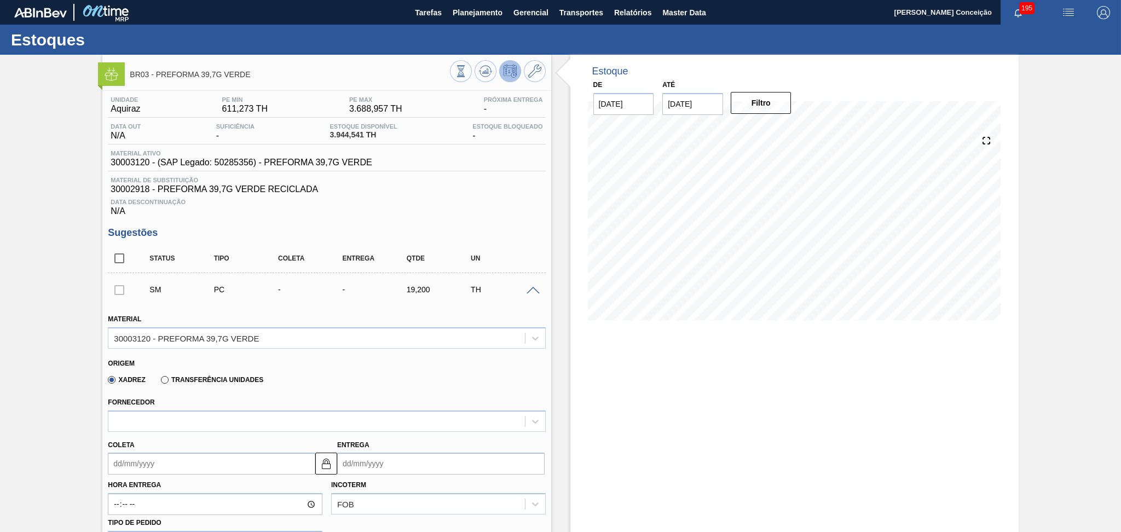
click at [321, 382] on div "Xadrez Transferência Unidades" at bounding box center [322, 377] width 428 height 21
click at [540, 175] on div "Unidade Aquiraz PE MIN 611,273 TH PE MAX 3.688,957 TH Próxima Entrega - Data ou…" at bounding box center [326, 156] width 437 height 120
click at [476, 14] on span "Planejamento" at bounding box center [478, 12] width 50 height 13
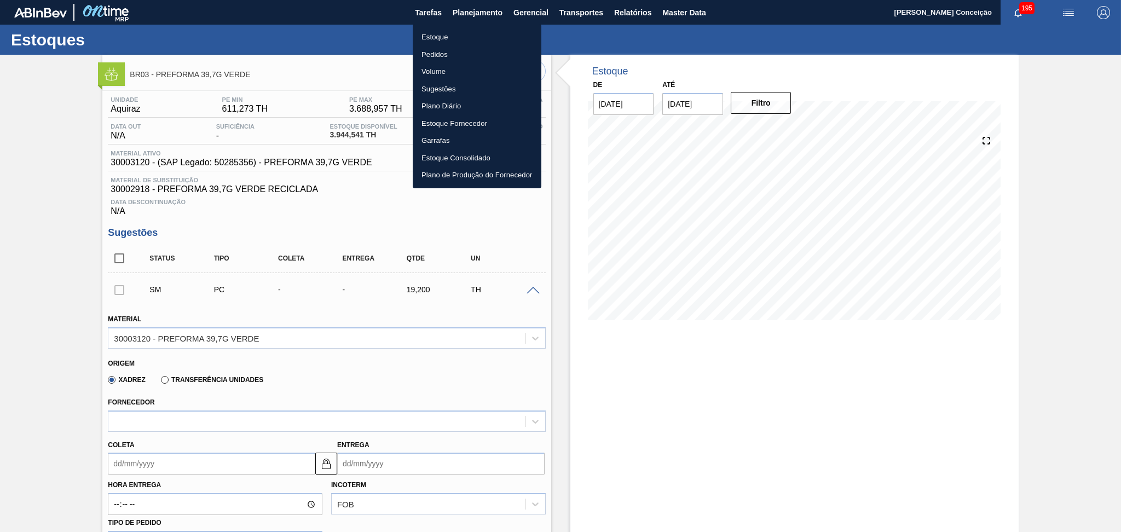
click at [432, 36] on li "Estoque" at bounding box center [477, 37] width 129 height 18
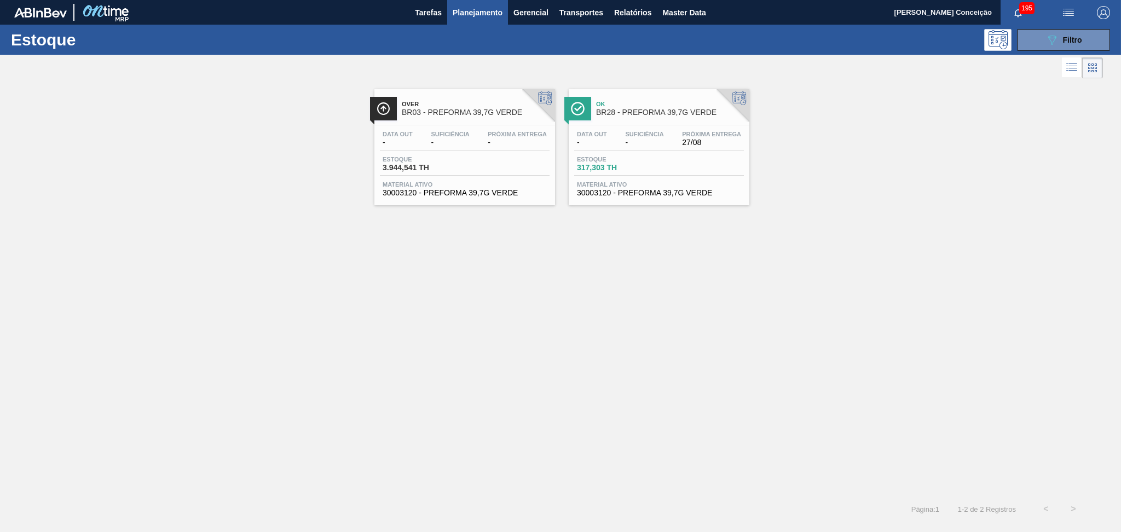
click at [479, 144] on div "Data out - Suficiência - Próxima Entrega -" at bounding box center [465, 141] width 170 height 20
click at [627, 117] on div "Ok BR28 - PREFORMA 39,7G VERDE" at bounding box center [670, 108] width 148 height 25
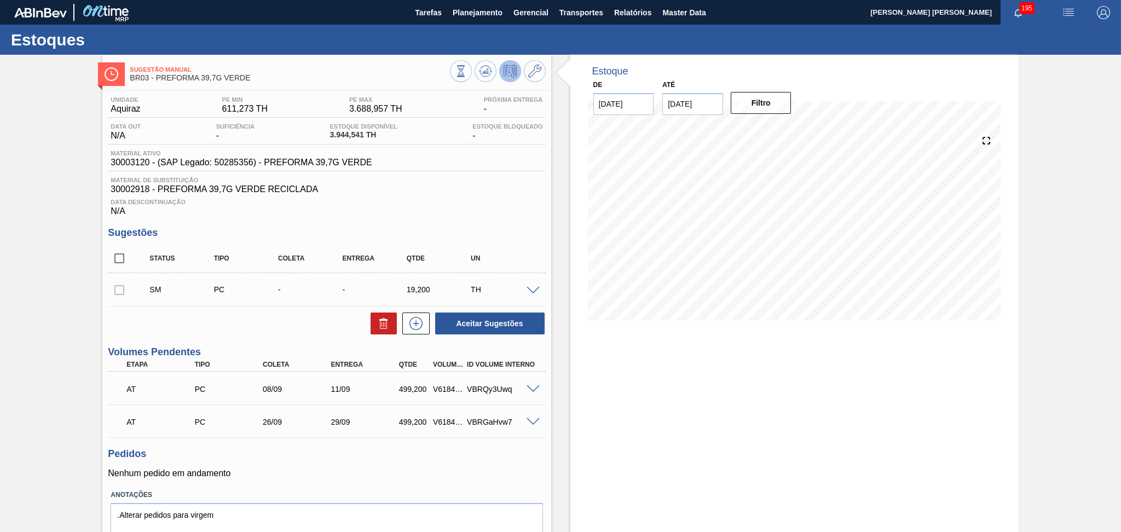
click at [415, 210] on div "Data Descontinuação N/A" at bounding box center [326, 205] width 437 height 22
click at [527, 291] on span at bounding box center [532, 291] width 13 height 8
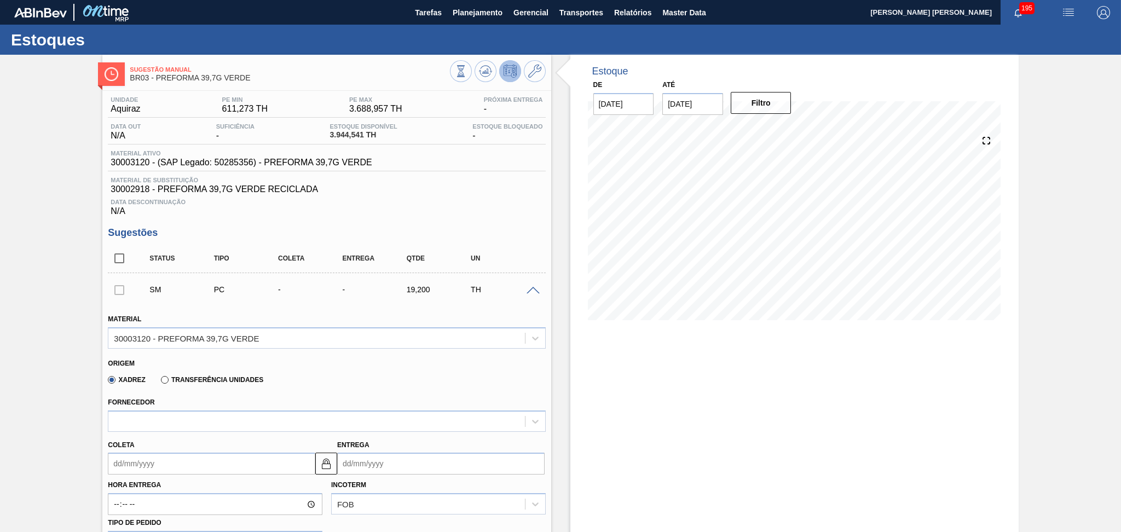
click at [125, 288] on div at bounding box center [119, 290] width 23 height 22
click at [120, 288] on div at bounding box center [119, 290] width 23 height 22
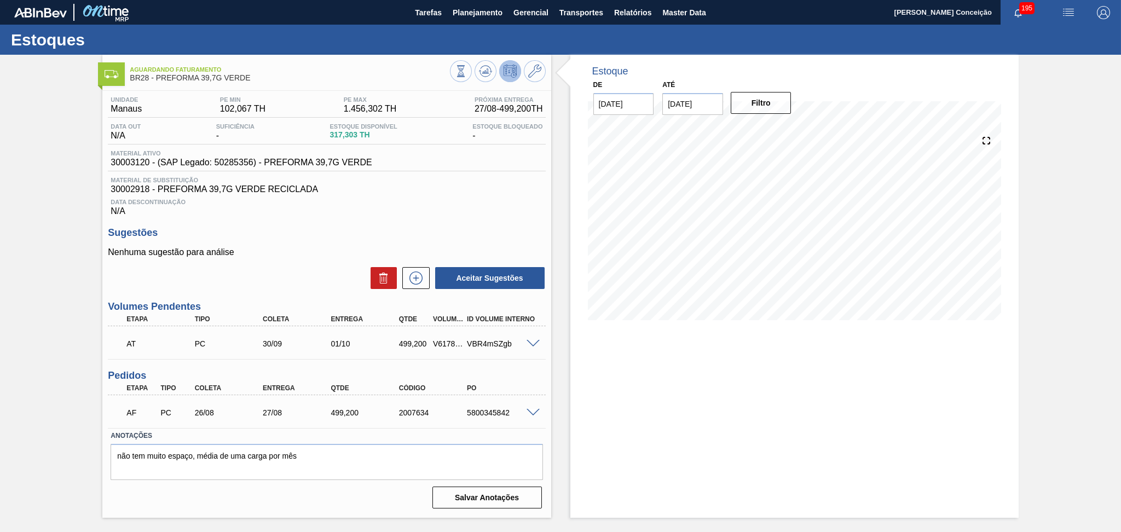
click at [433, 215] on div "Data Descontinuação N/A" at bounding box center [326, 205] width 437 height 22
click at [433, 213] on div "Data Descontinuação N/A" at bounding box center [326, 205] width 437 height 22
click at [297, 289] on div "Aceitar Sugestões" at bounding box center [326, 278] width 437 height 24
click at [419, 279] on icon at bounding box center [416, 277] width 18 height 13
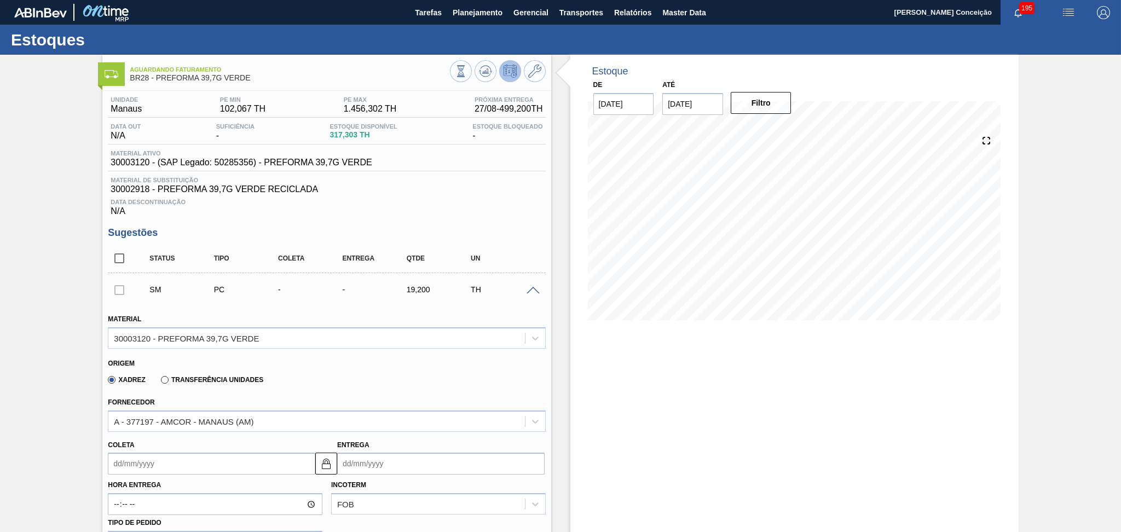
click at [367, 363] on div "Origem" at bounding box center [322, 362] width 428 height 10
click at [532, 291] on span at bounding box center [532, 291] width 13 height 8
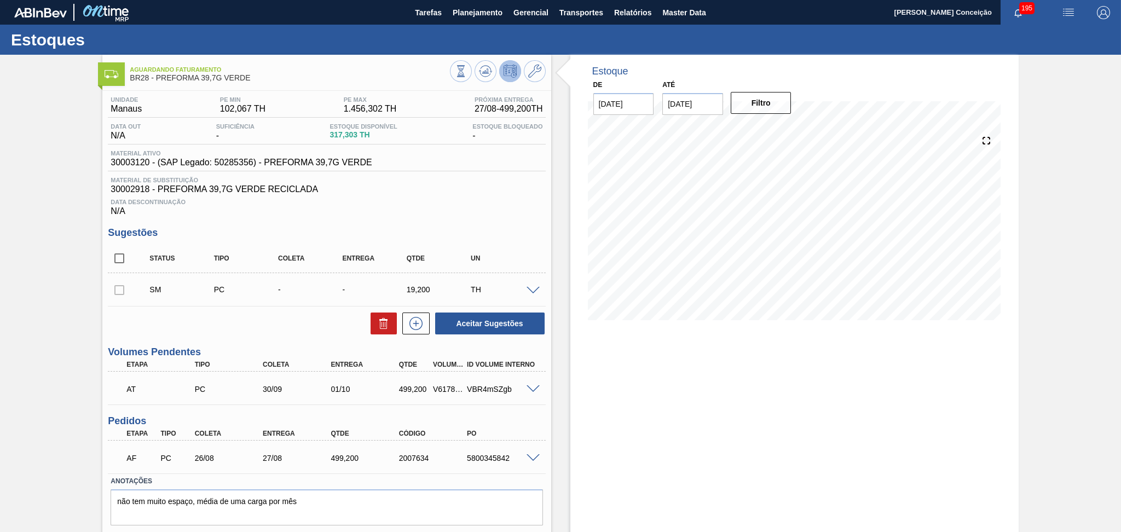
click at [274, 315] on div "Aceitar Sugestões" at bounding box center [326, 323] width 437 height 24
click at [535, 391] on span at bounding box center [532, 389] width 13 height 8
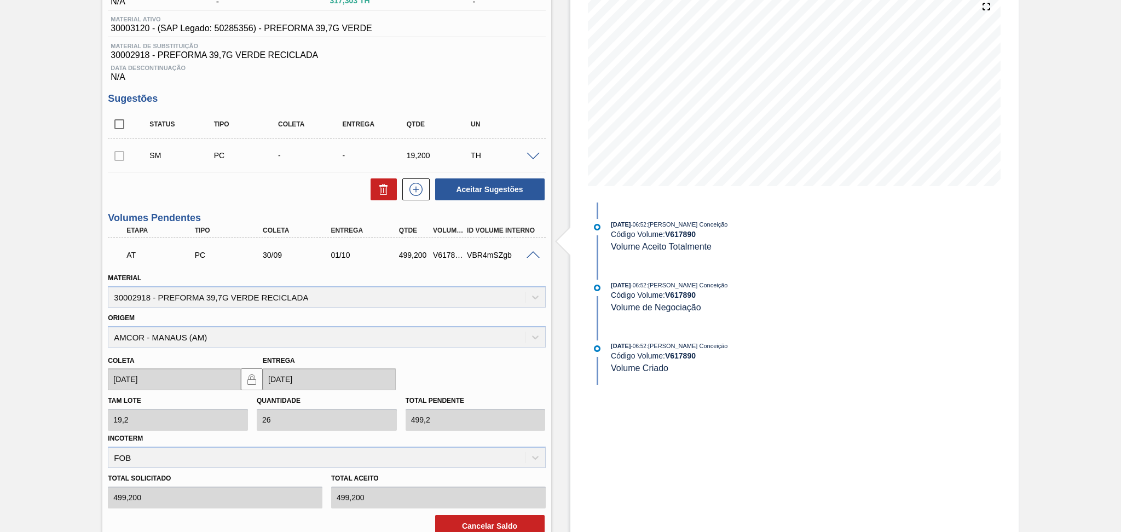
scroll to position [219, 0]
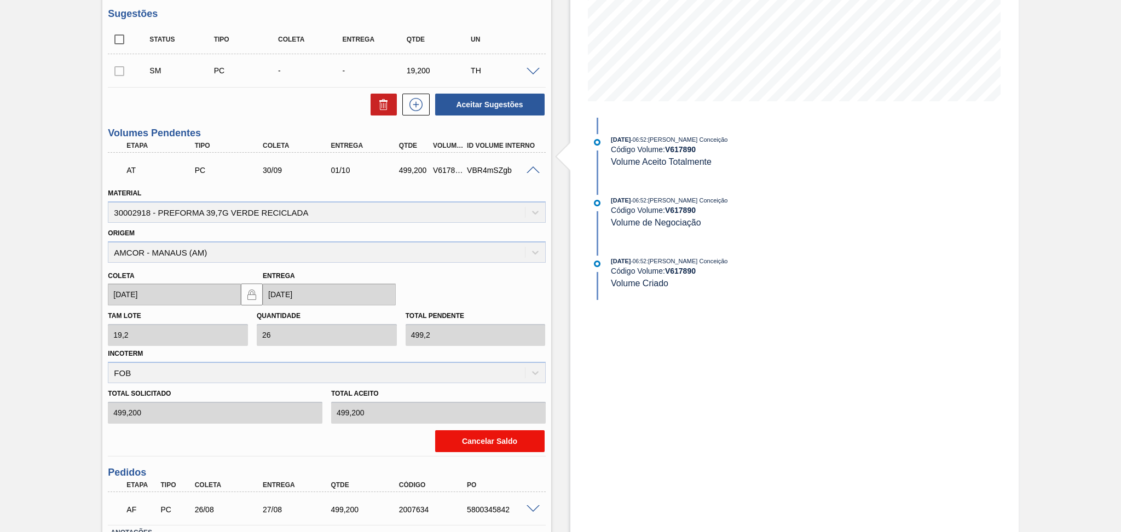
click at [451, 441] on button "Cancelar Saldo" at bounding box center [489, 441] width 109 height 22
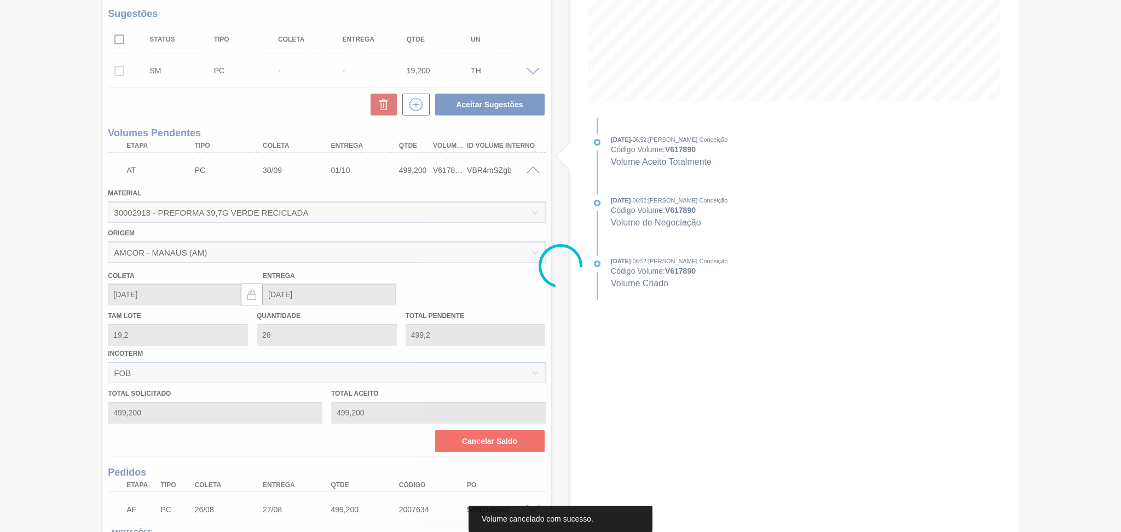
scroll to position [2, 0]
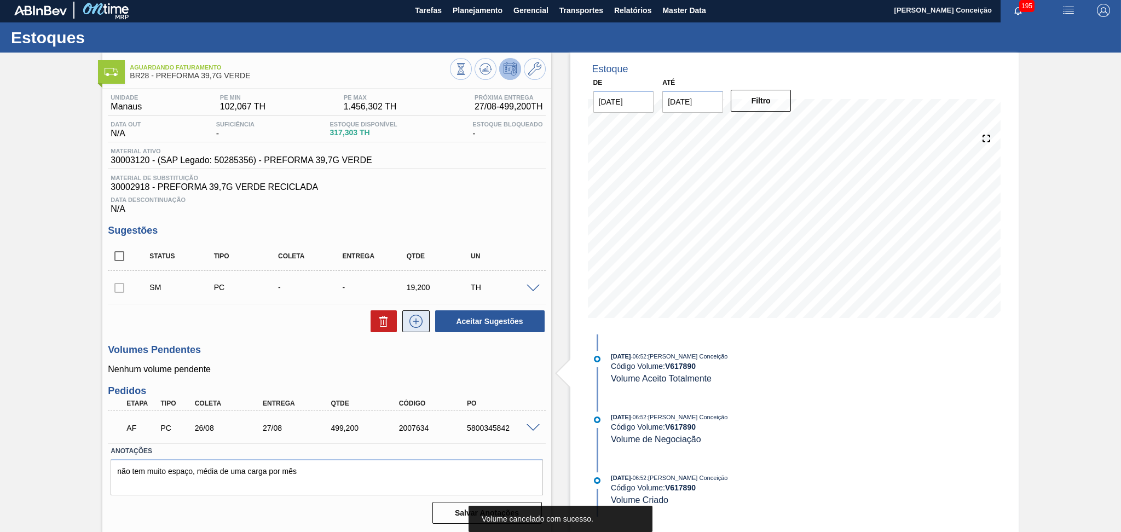
click at [422, 317] on icon at bounding box center [416, 321] width 18 height 13
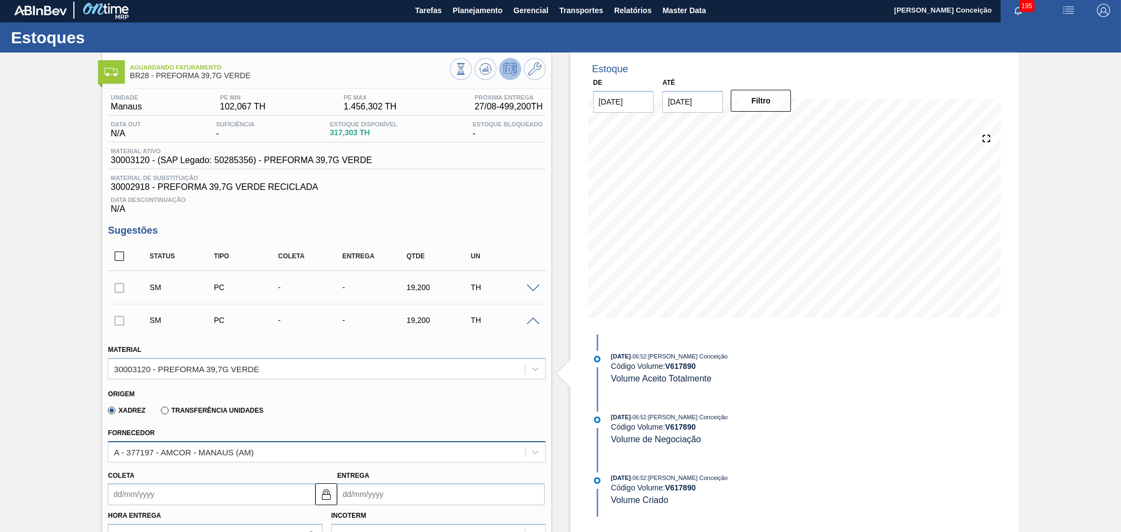
scroll to position [221, 0]
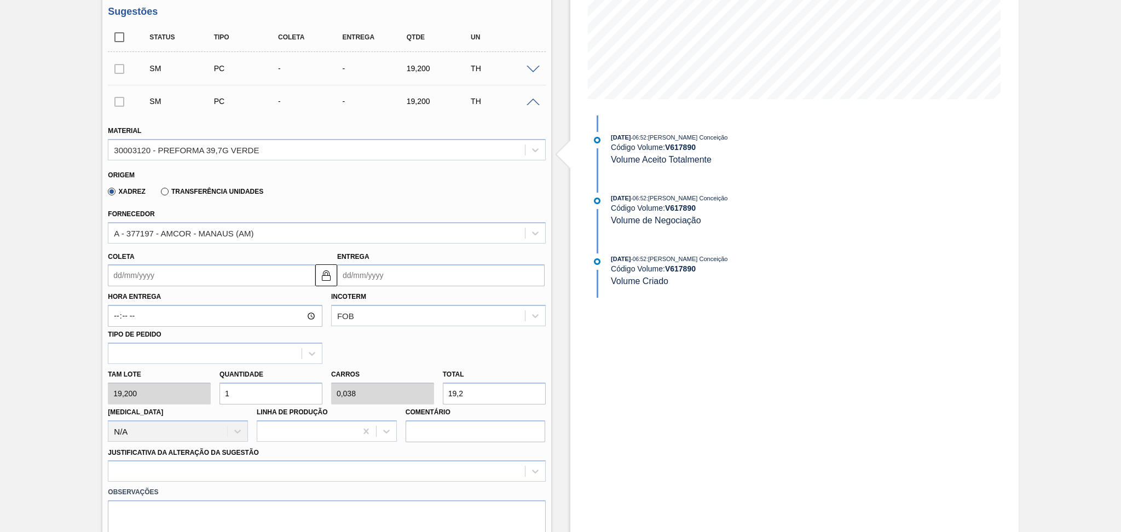
click at [148, 271] on input "Coleta" at bounding box center [211, 275] width 207 height 22
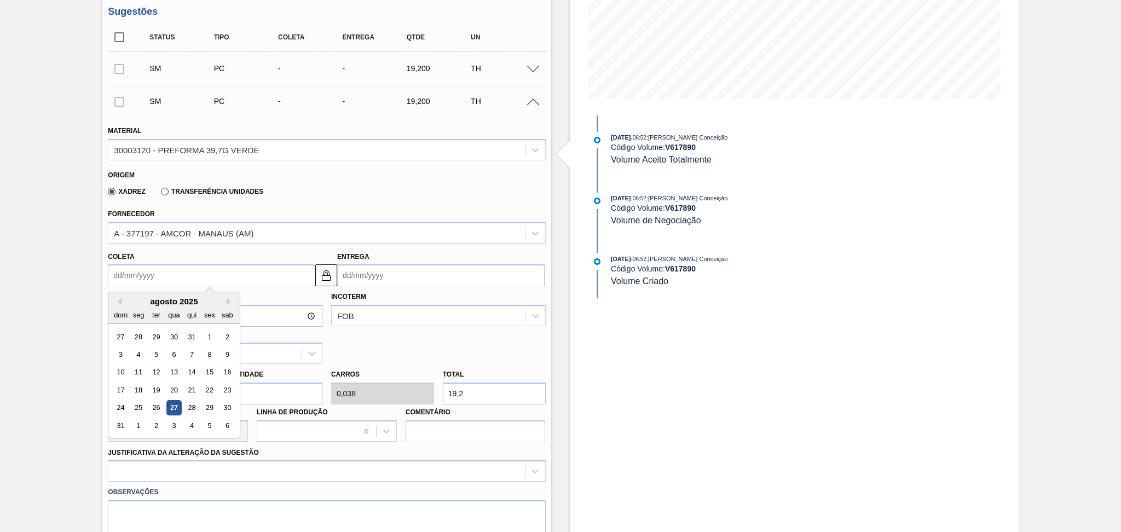
type input "3"
type input "[DATE]"
type input "30"
type input "[DATE]"
type input "30/09"
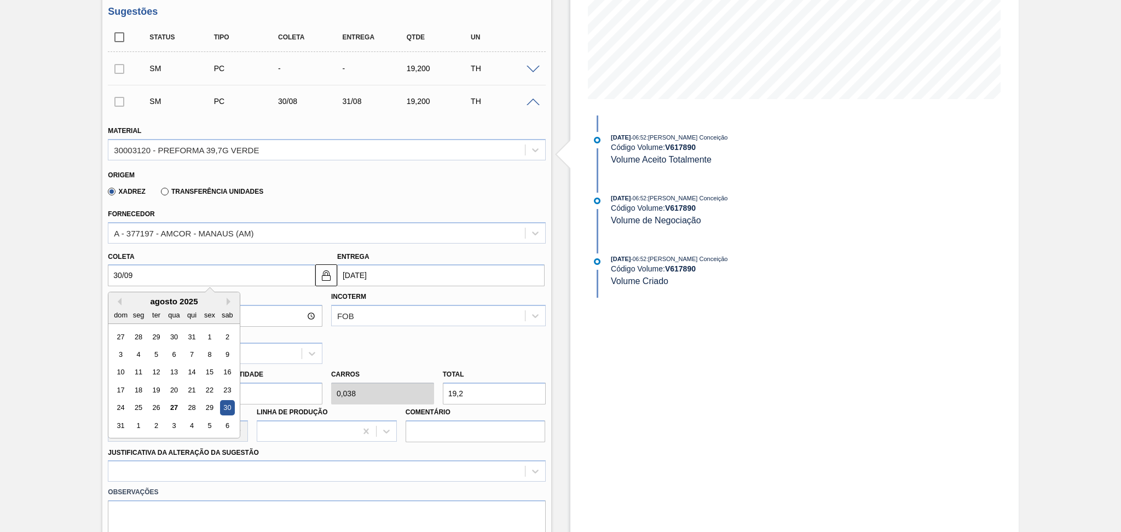
type input "[DATE]"
click at [211, 338] on div "5" at bounding box center [209, 336] width 15 height 15
type input "[DATE]"
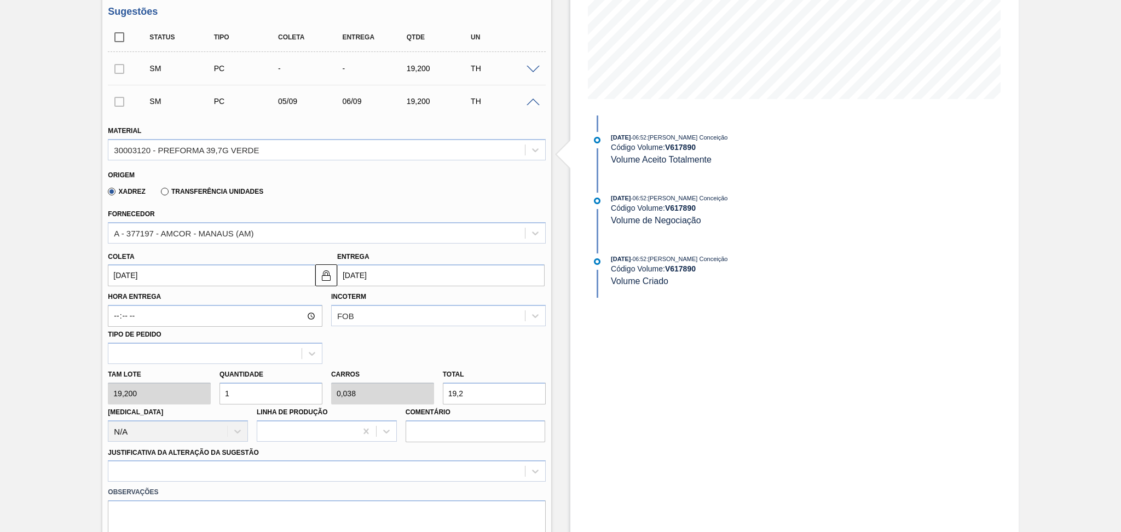
drag, startPoint x: 208, startPoint y: 378, endPoint x: 195, endPoint y: 376, distance: 12.8
click at [202, 376] on div "Tam lote 19,200 Quantidade 1 Carros 0,038 Total 19,2 [MEDICAL_DATA] N/A Linha d…" at bounding box center [326, 403] width 446 height 78
type input "2"
type input "0,077"
type input "38,4"
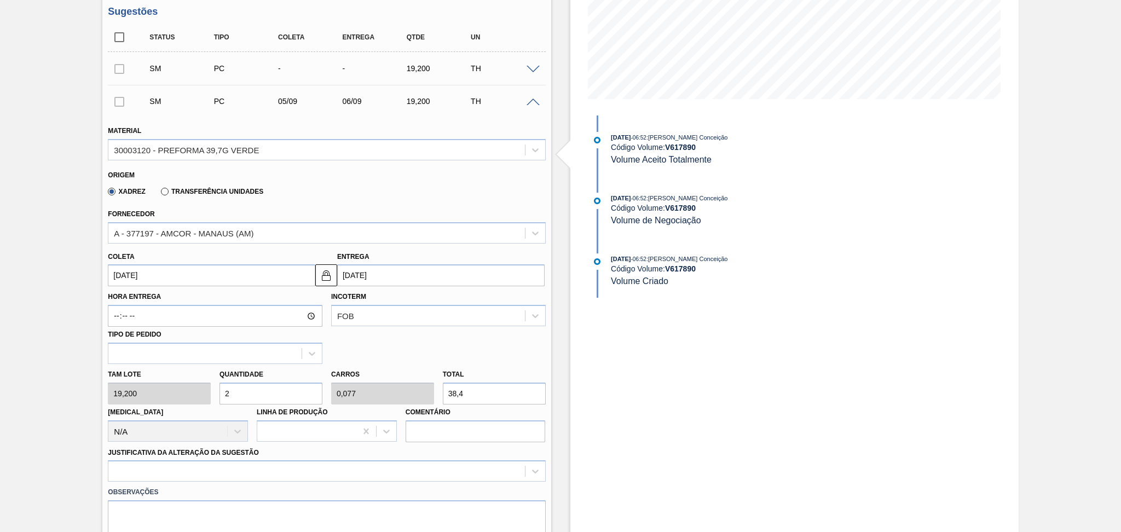
type input "26"
type input "1"
type input "499,2"
type input "26"
click at [174, 472] on div at bounding box center [326, 470] width 437 height 21
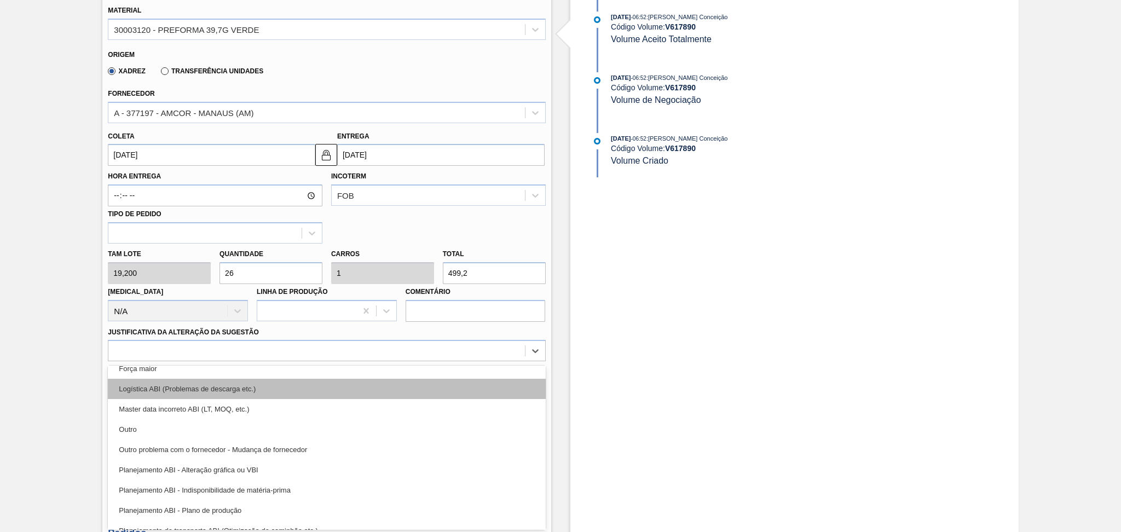
scroll to position [73, 0]
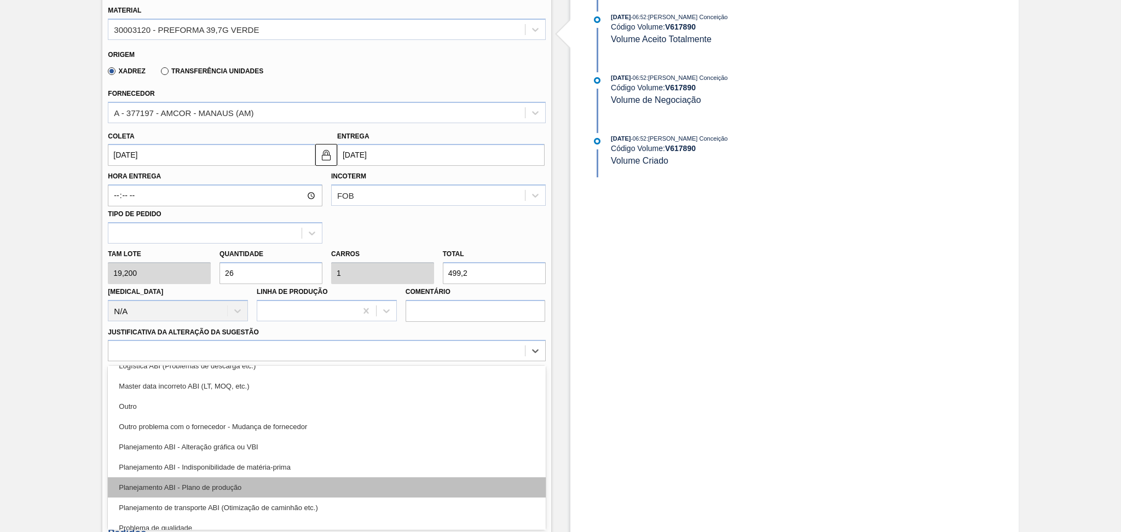
click at [219, 487] on div "Planejamento ABI - Plano de produção" at bounding box center [326, 487] width 437 height 20
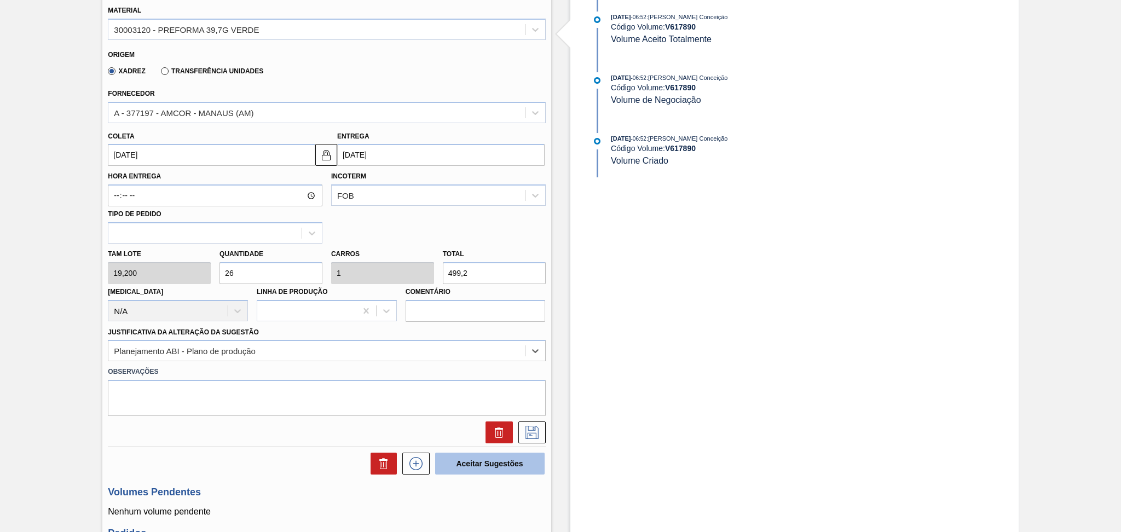
click at [489, 459] on button "Aceitar Sugestões" at bounding box center [489, 464] width 109 height 22
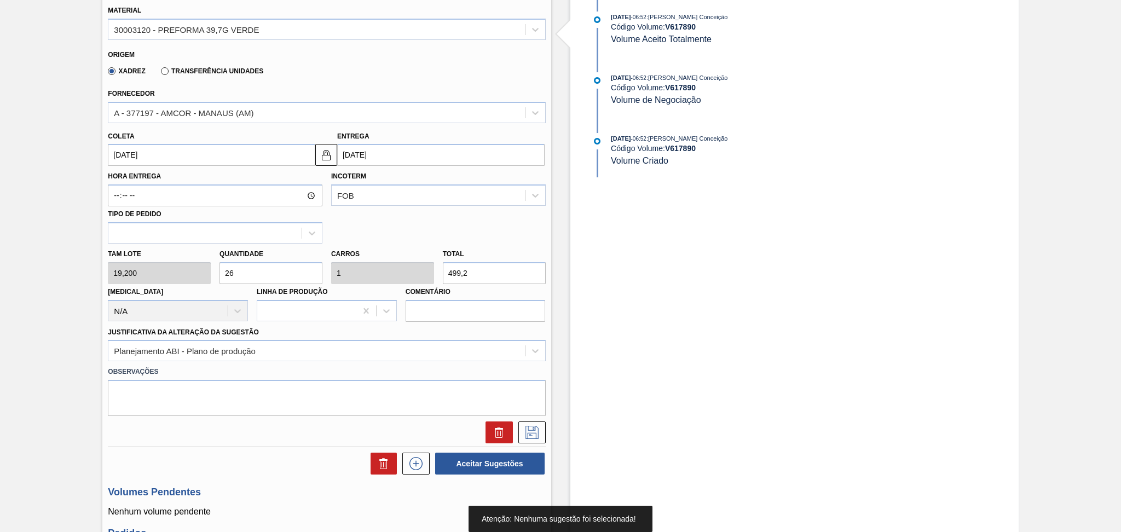
click at [546, 424] on div at bounding box center [326, 432] width 446 height 22
click at [535, 430] on icon at bounding box center [532, 432] width 18 height 13
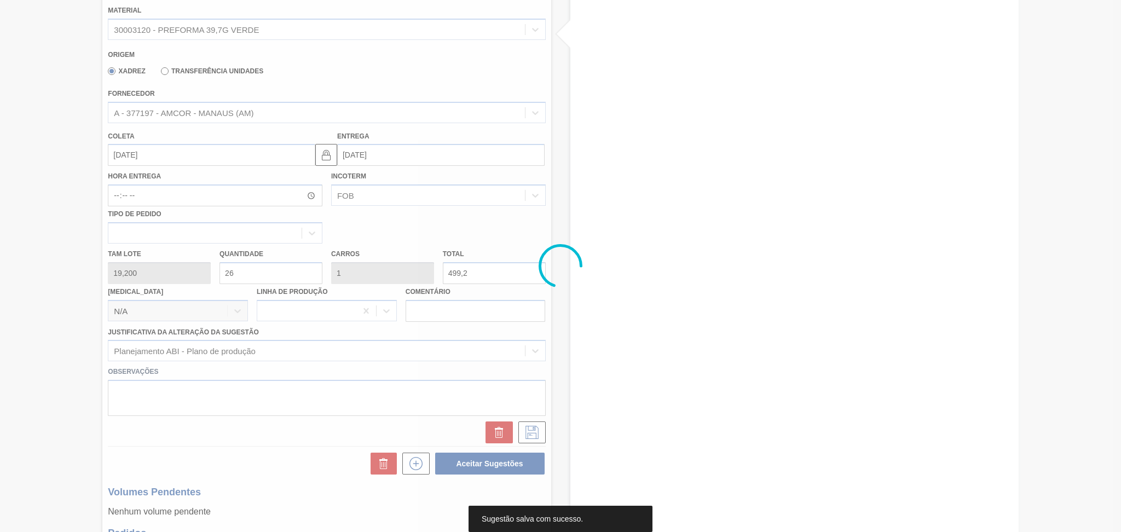
click at [44, 157] on div at bounding box center [560, 266] width 1121 height 532
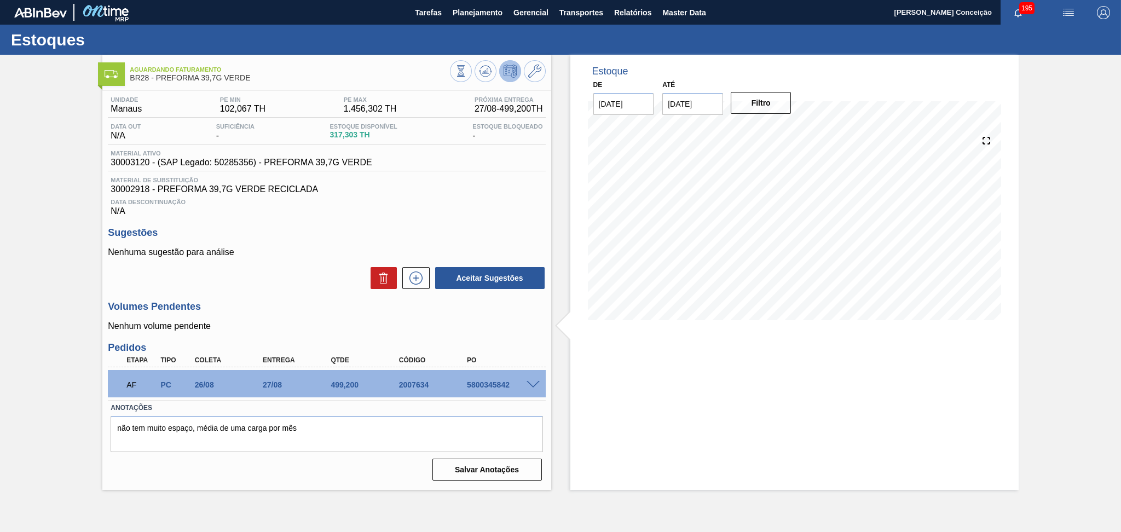
click at [413, 200] on span "Data Descontinuação" at bounding box center [327, 202] width 432 height 7
click at [414, 276] on icon at bounding box center [416, 277] width 18 height 13
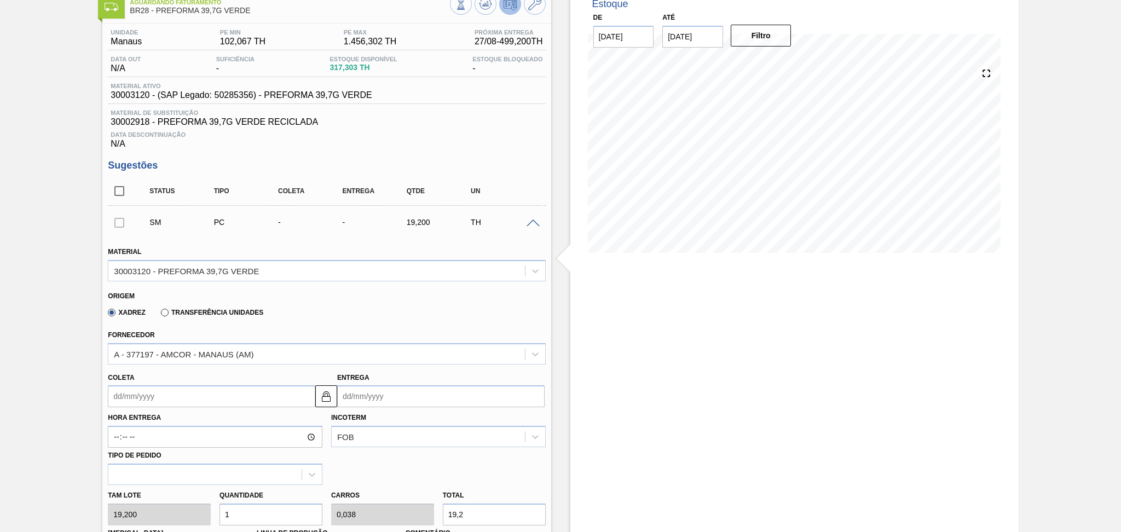
scroll to position [146, 0]
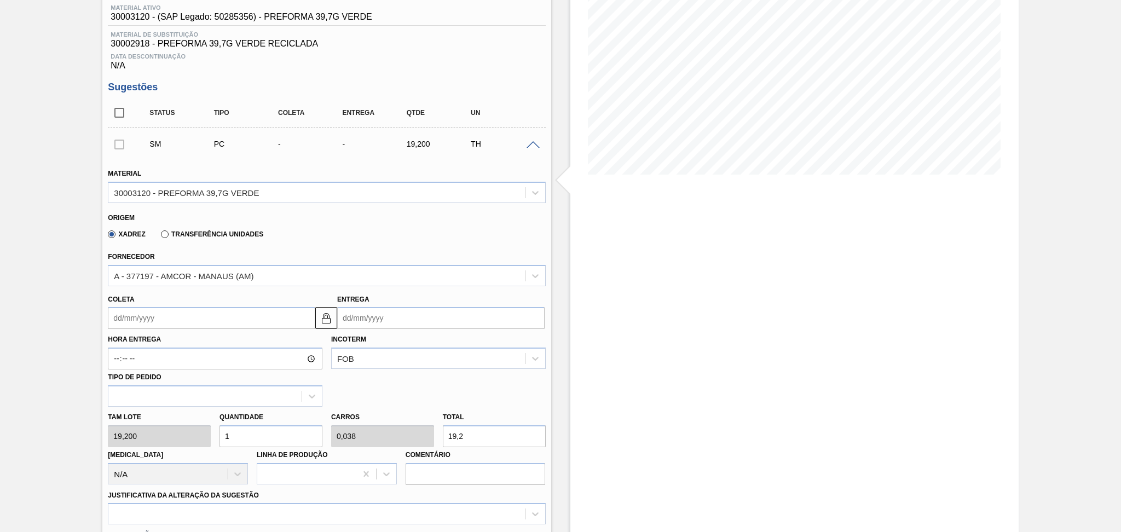
click at [160, 317] on input "Coleta" at bounding box center [211, 318] width 207 height 22
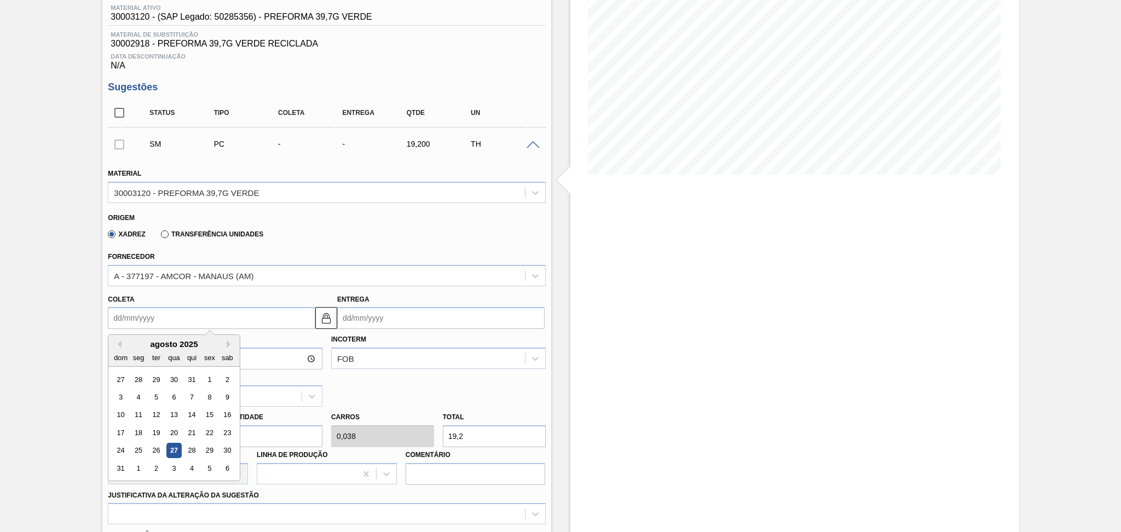
type input "3"
type input "[DATE]"
type input "30"
type input "[DATE]"
type input "30/09"
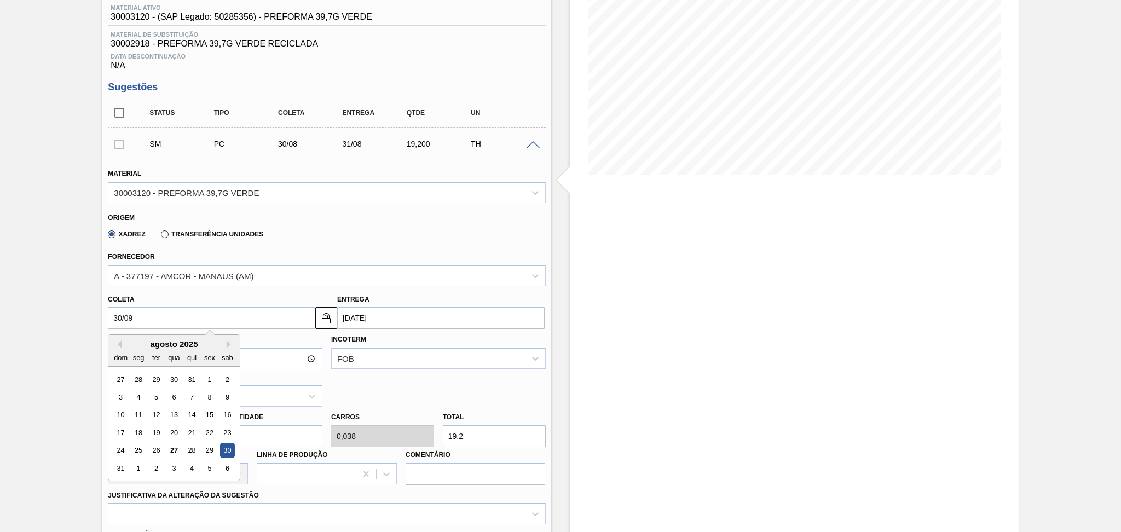
type input "[DATE]"
click at [157, 449] on div "30" at bounding box center [156, 450] width 15 height 15
type input "[DATE]"
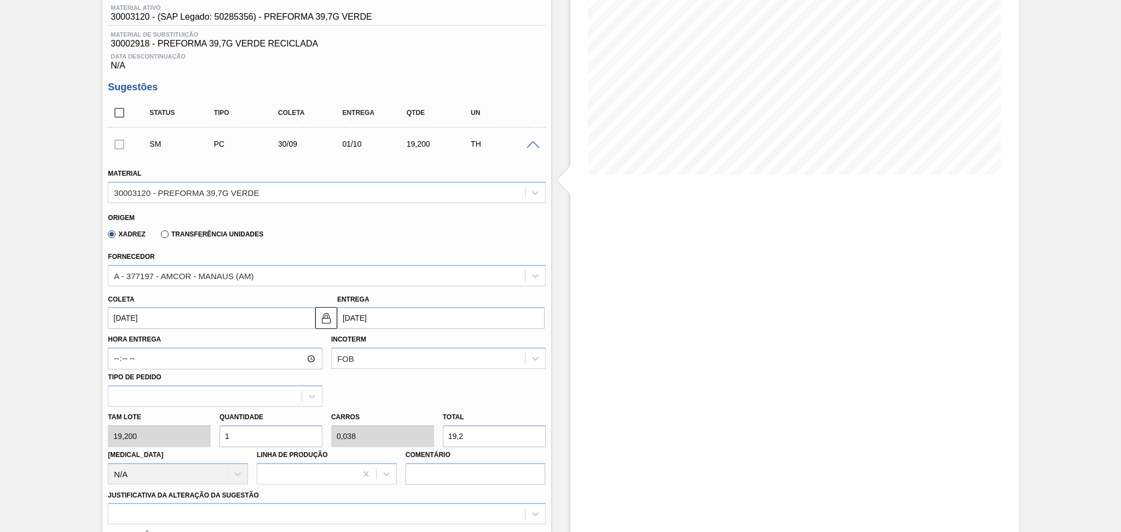
drag, startPoint x: 271, startPoint y: 428, endPoint x: 166, endPoint y: 421, distance: 105.3
click at [204, 421] on div "Tam lote 19,200 Quantidade 1 Carros 0,038 Total 19,2 [MEDICAL_DATA] N/A Linha d…" at bounding box center [326, 446] width 446 height 78
type input "2"
type input "0,077"
type input "38,4"
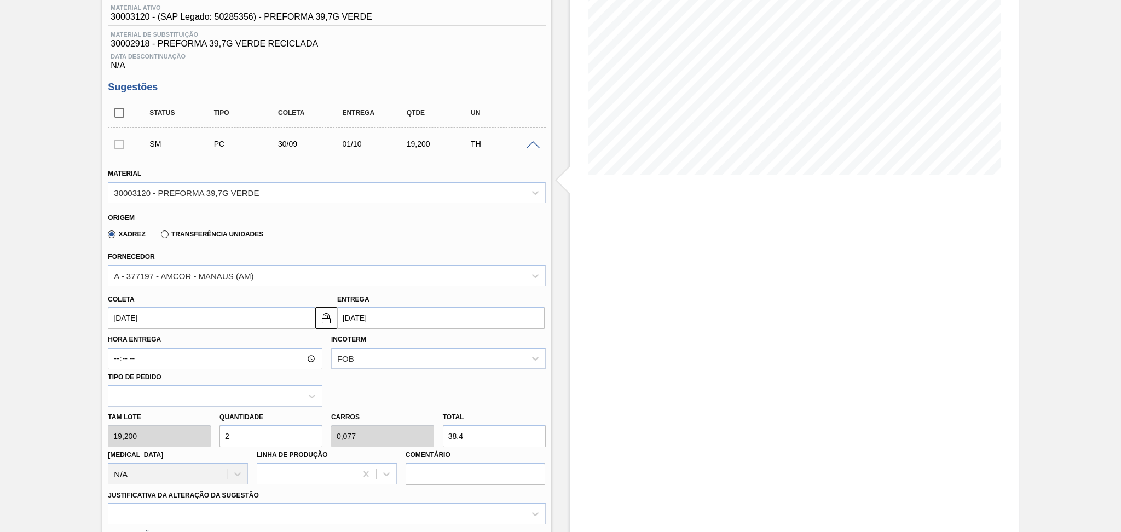
type input "26"
type input "1"
type input "499,2"
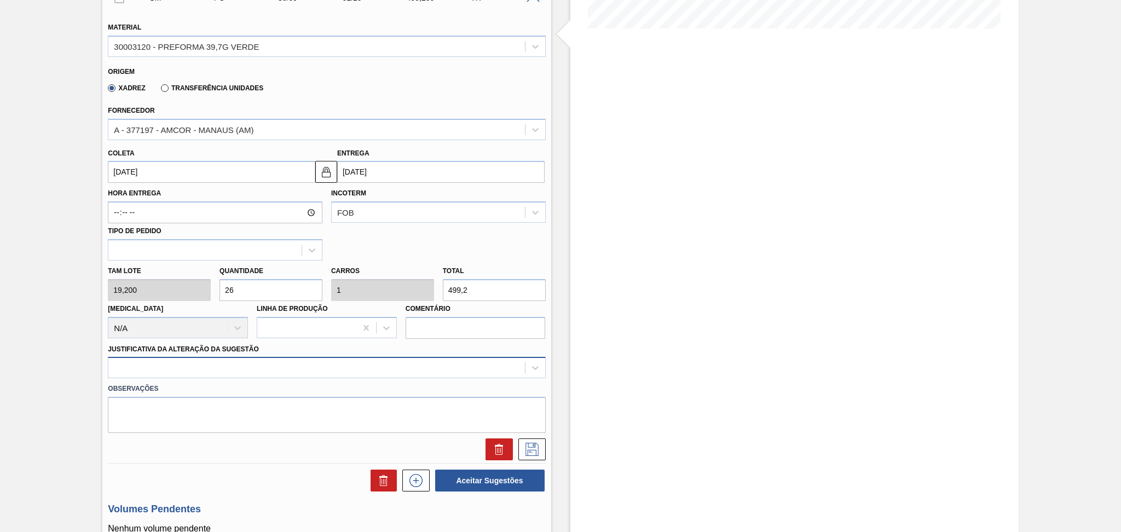
type input "26"
click at [163, 375] on div at bounding box center [326, 367] width 437 height 21
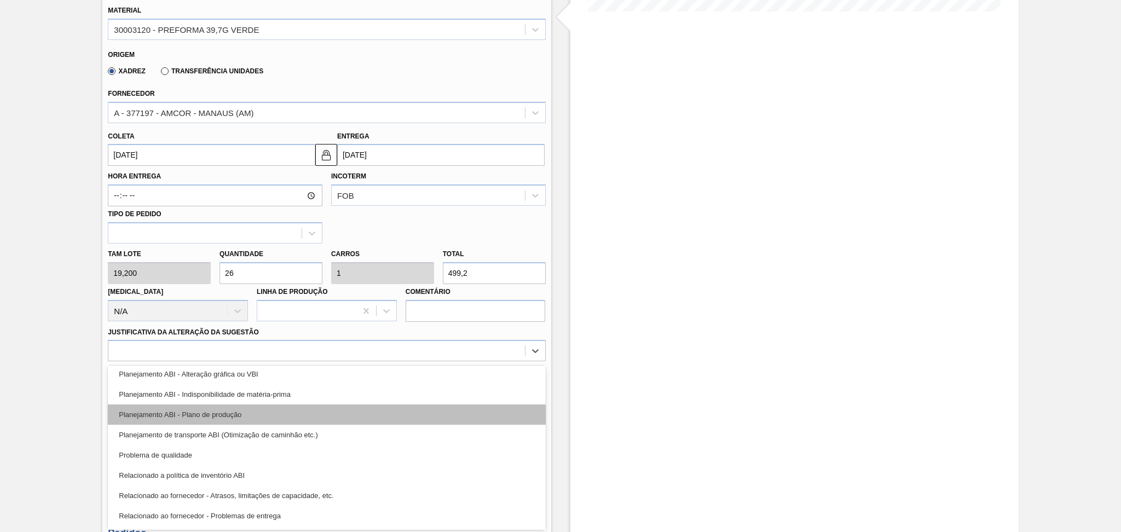
click at [259, 413] on div "Planejamento ABI - Plano de produção" at bounding box center [326, 414] width 437 height 20
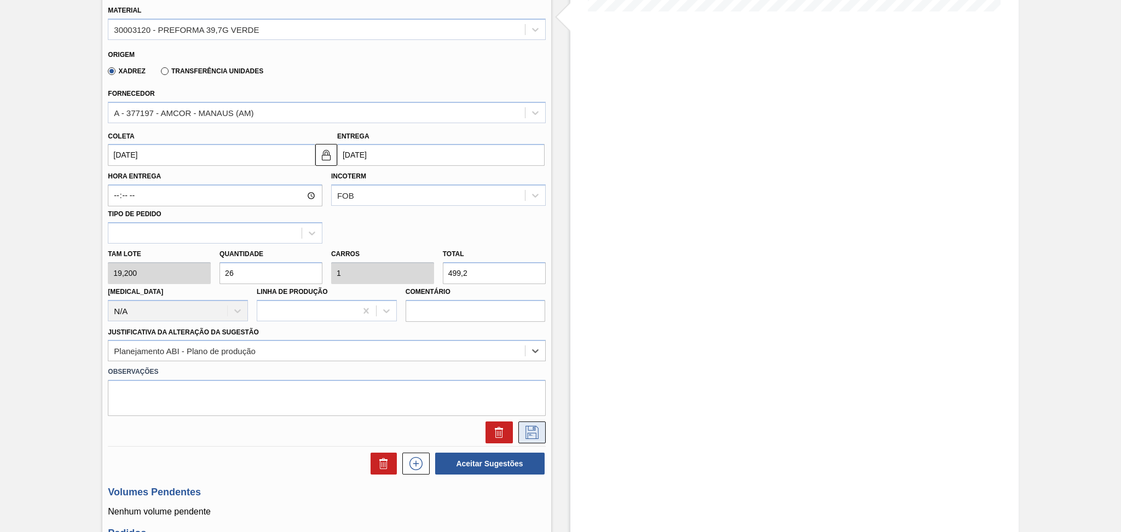
click at [540, 429] on button at bounding box center [531, 432] width 27 height 22
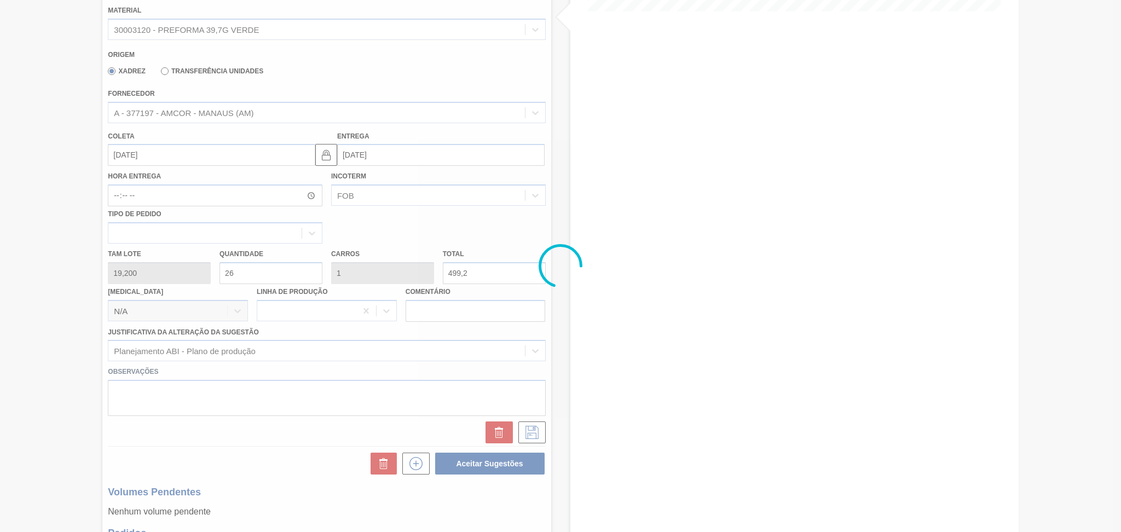
scroll to position [2, 0]
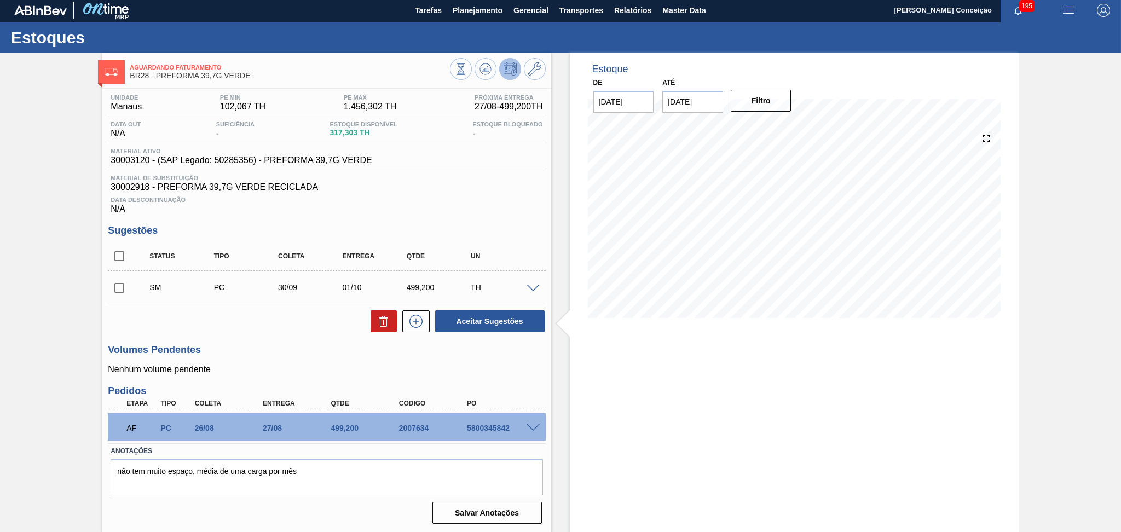
click at [255, 343] on div "Unidade Manaus PE MIN 102,067 TH PE MAX 1.456,302 TH Próxima Entrega 27/08 - 49…" at bounding box center [326, 308] width 448 height 439
click at [117, 252] on input "checkbox" at bounding box center [119, 256] width 23 height 23
checkbox input "true"
click at [461, 323] on button "Aceitar Sugestões" at bounding box center [489, 321] width 109 height 22
checkbox input "false"
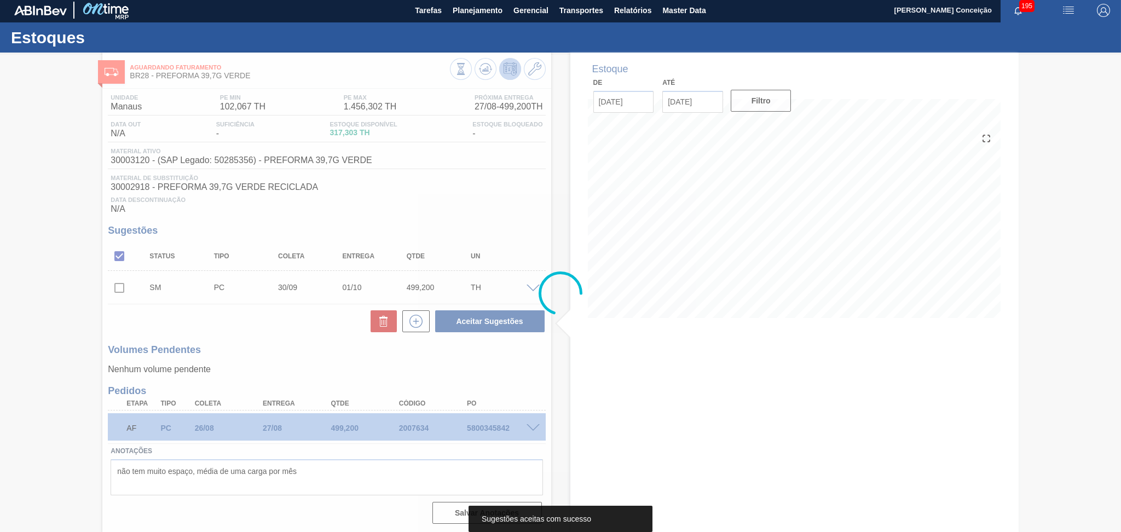
click at [289, 338] on div at bounding box center [560, 293] width 1121 height 477
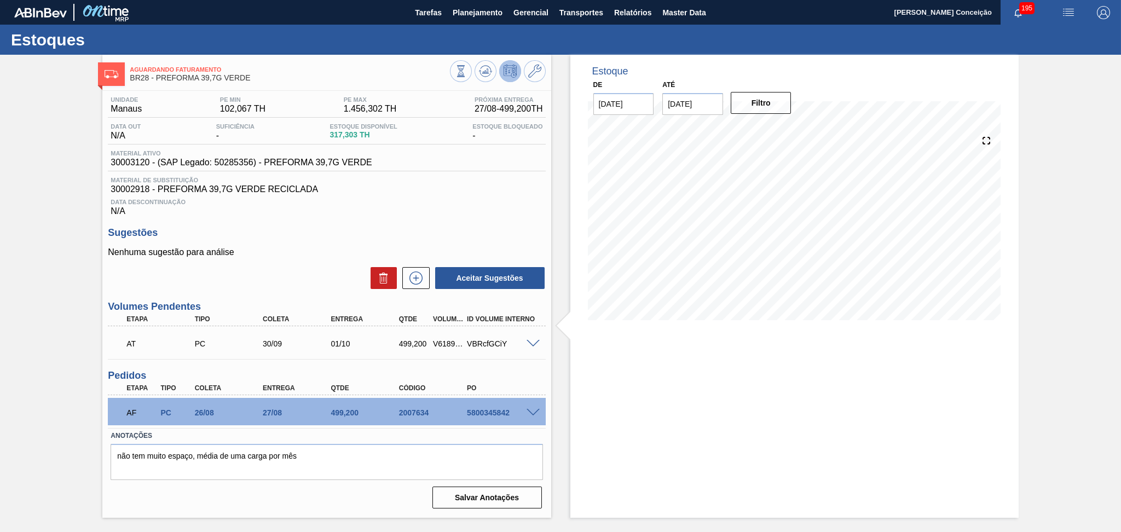
scroll to position [0, 0]
